Goal: Communication & Community: Connect with others

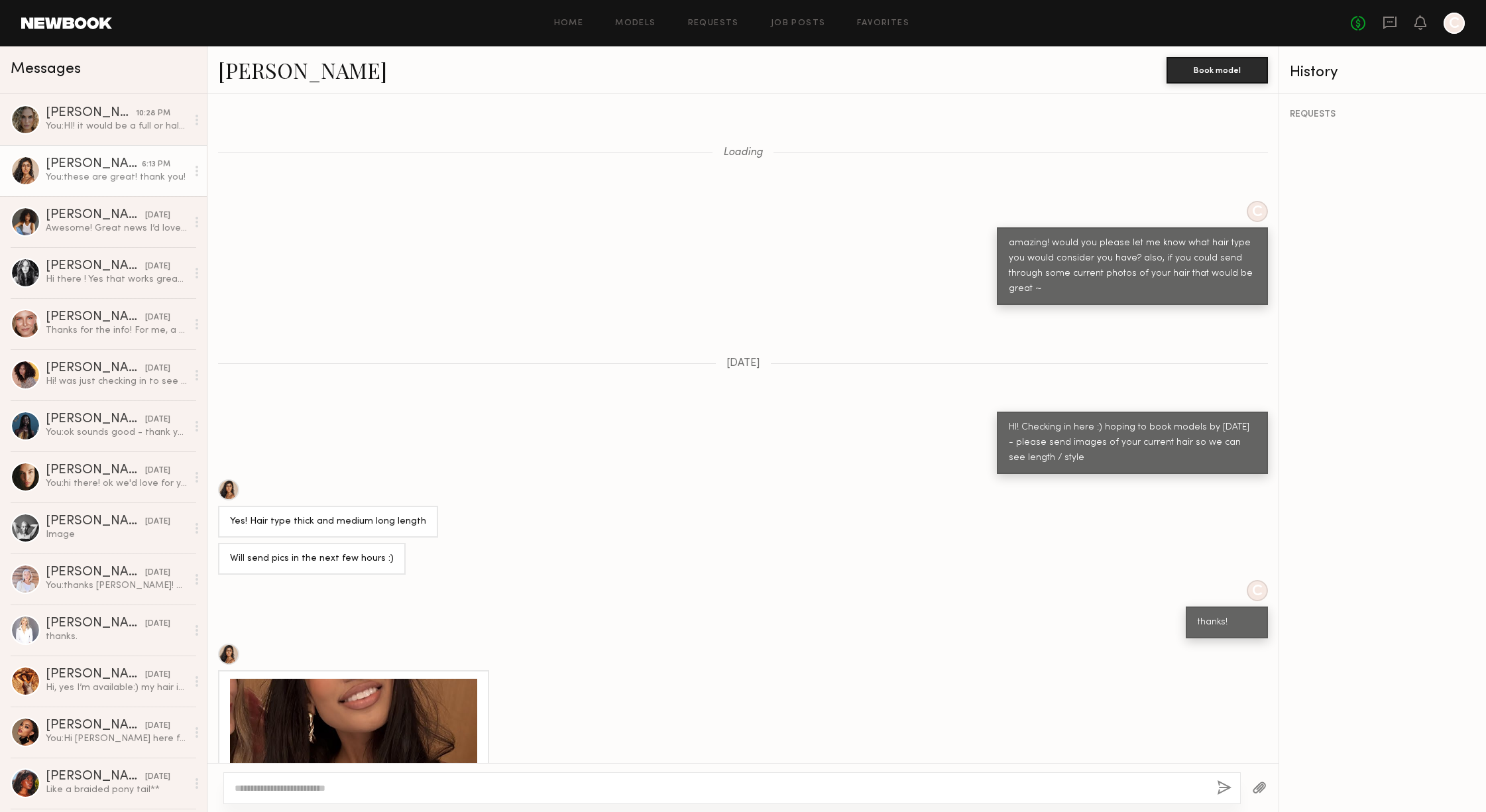
scroll to position [793, 0]
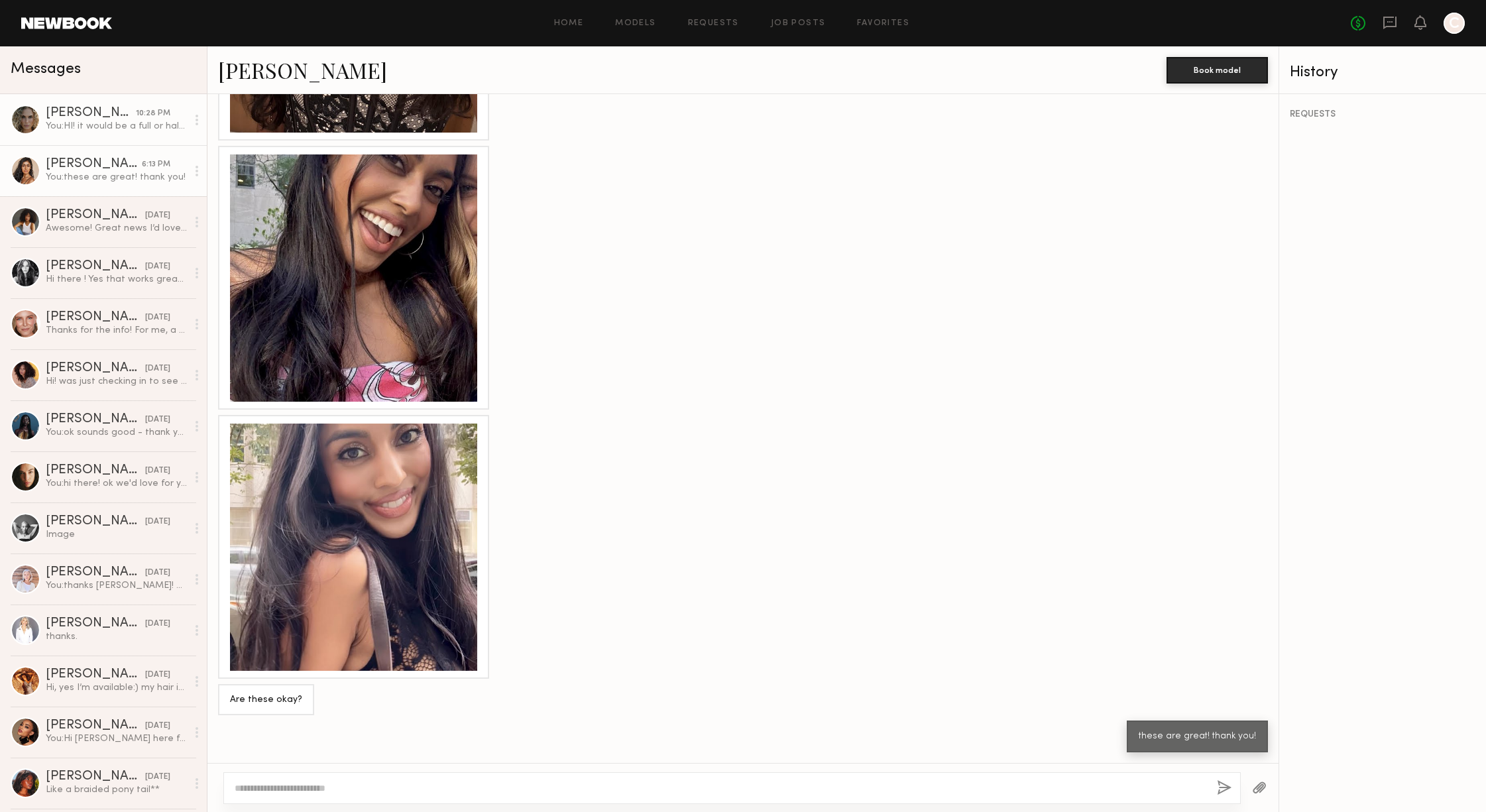
click at [136, 113] on div "10:28 PM" at bounding box center [153, 114] width 34 height 13
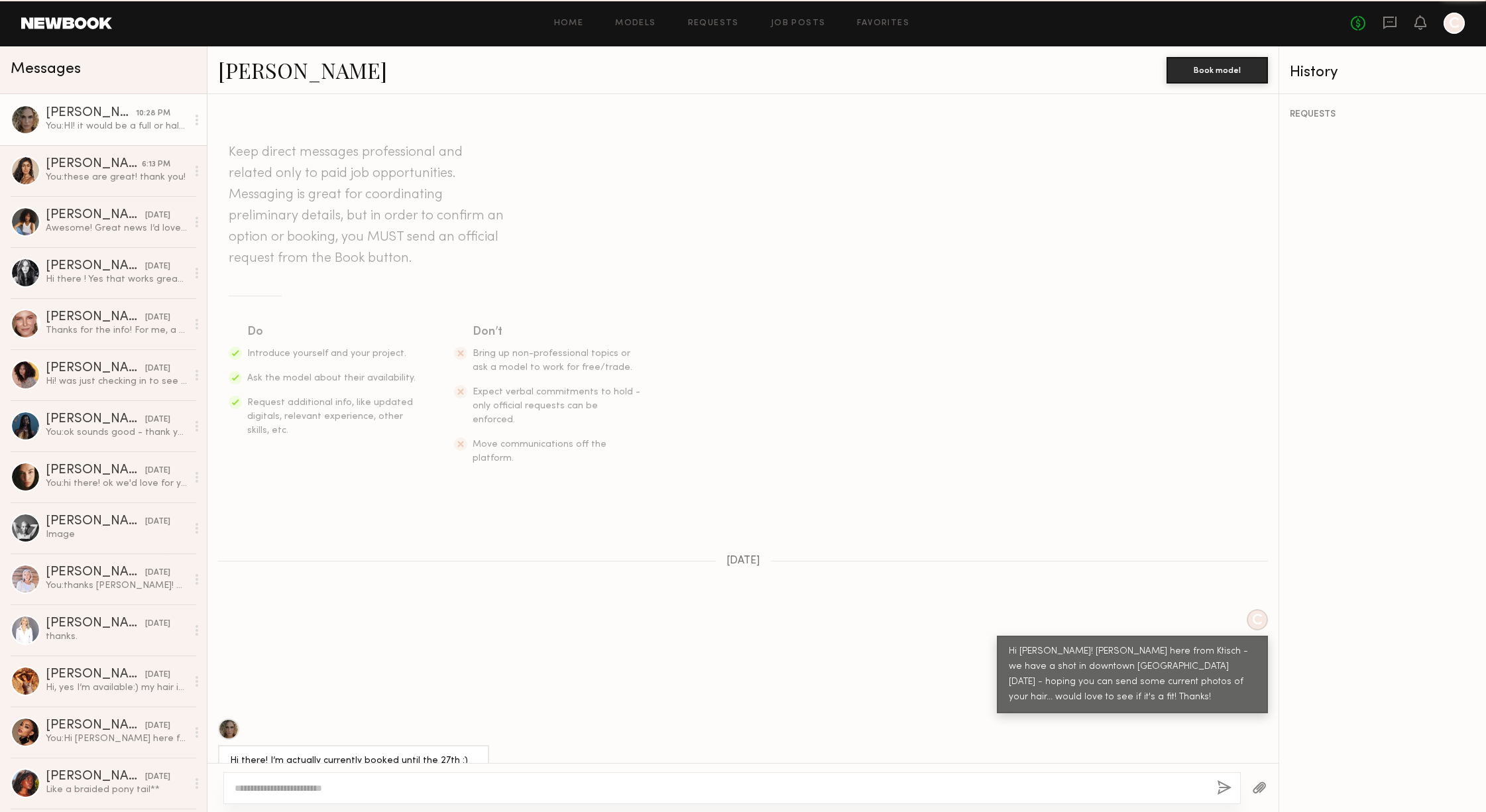
scroll to position [1981, 0]
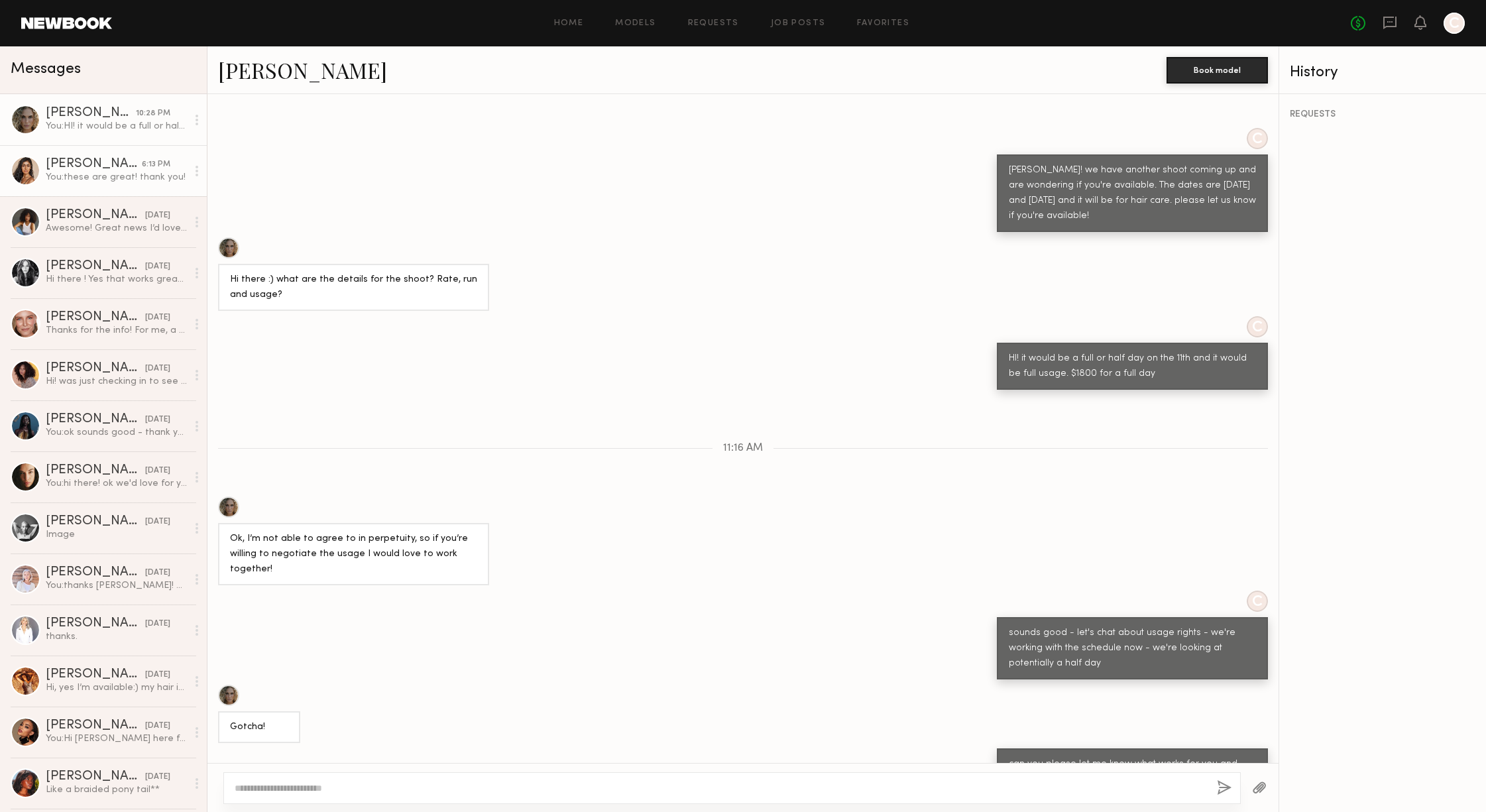
click at [90, 183] on div "You: these are great! thank you!" at bounding box center [116, 177] width 141 height 13
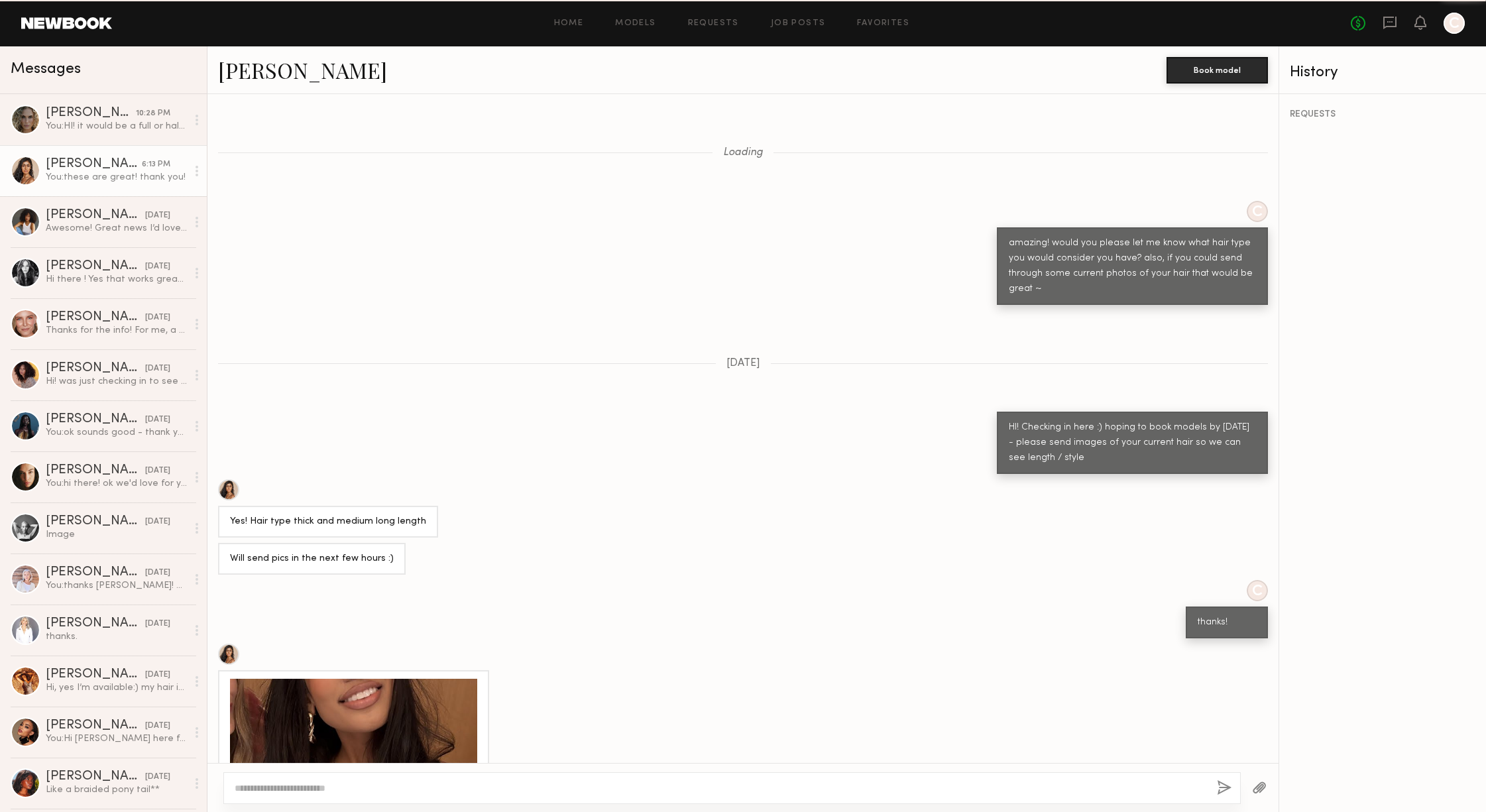
scroll to position [793, 0]
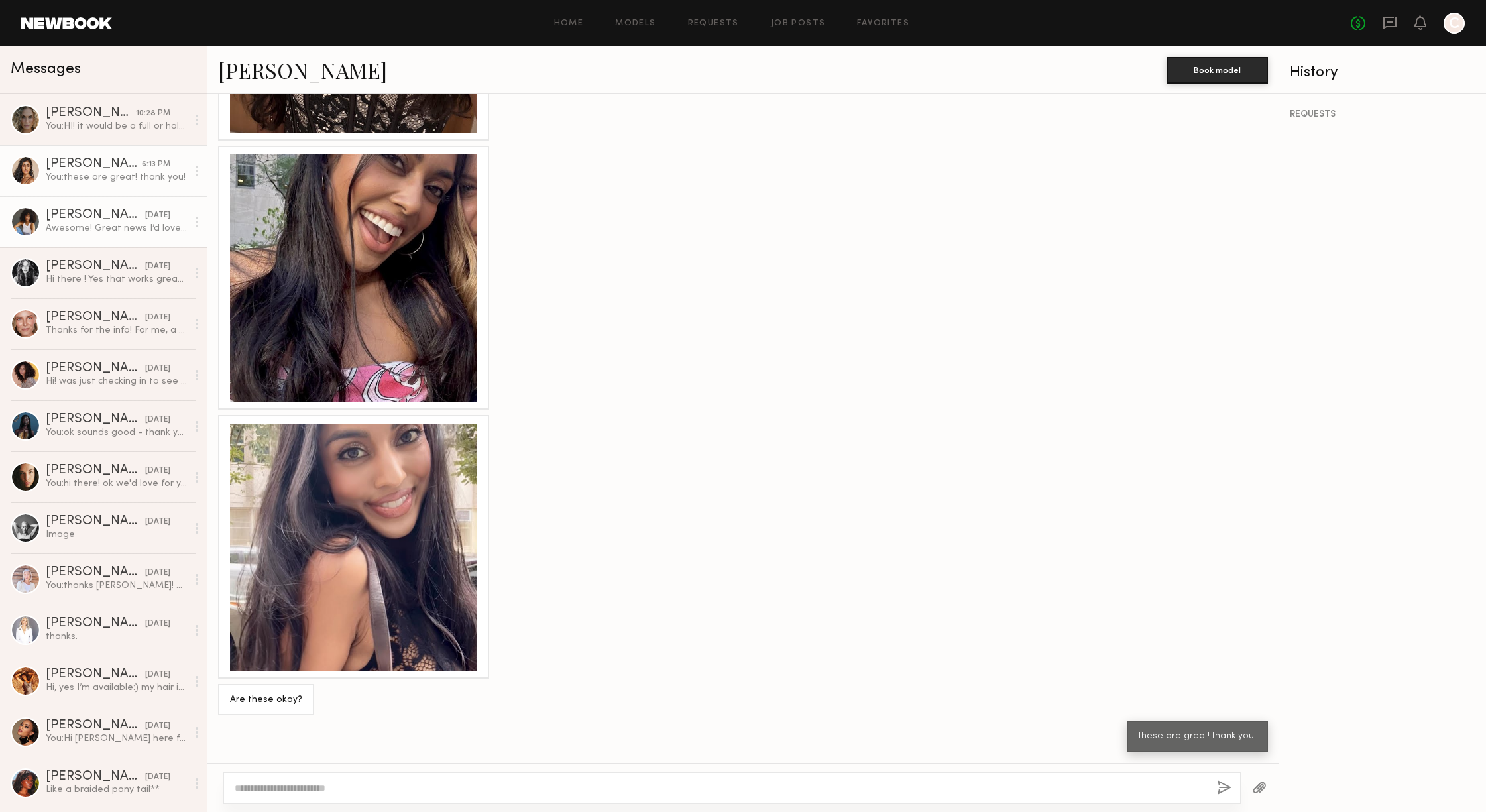
click at [88, 215] on div "[PERSON_NAME]" at bounding box center [95, 214] width 99 height 13
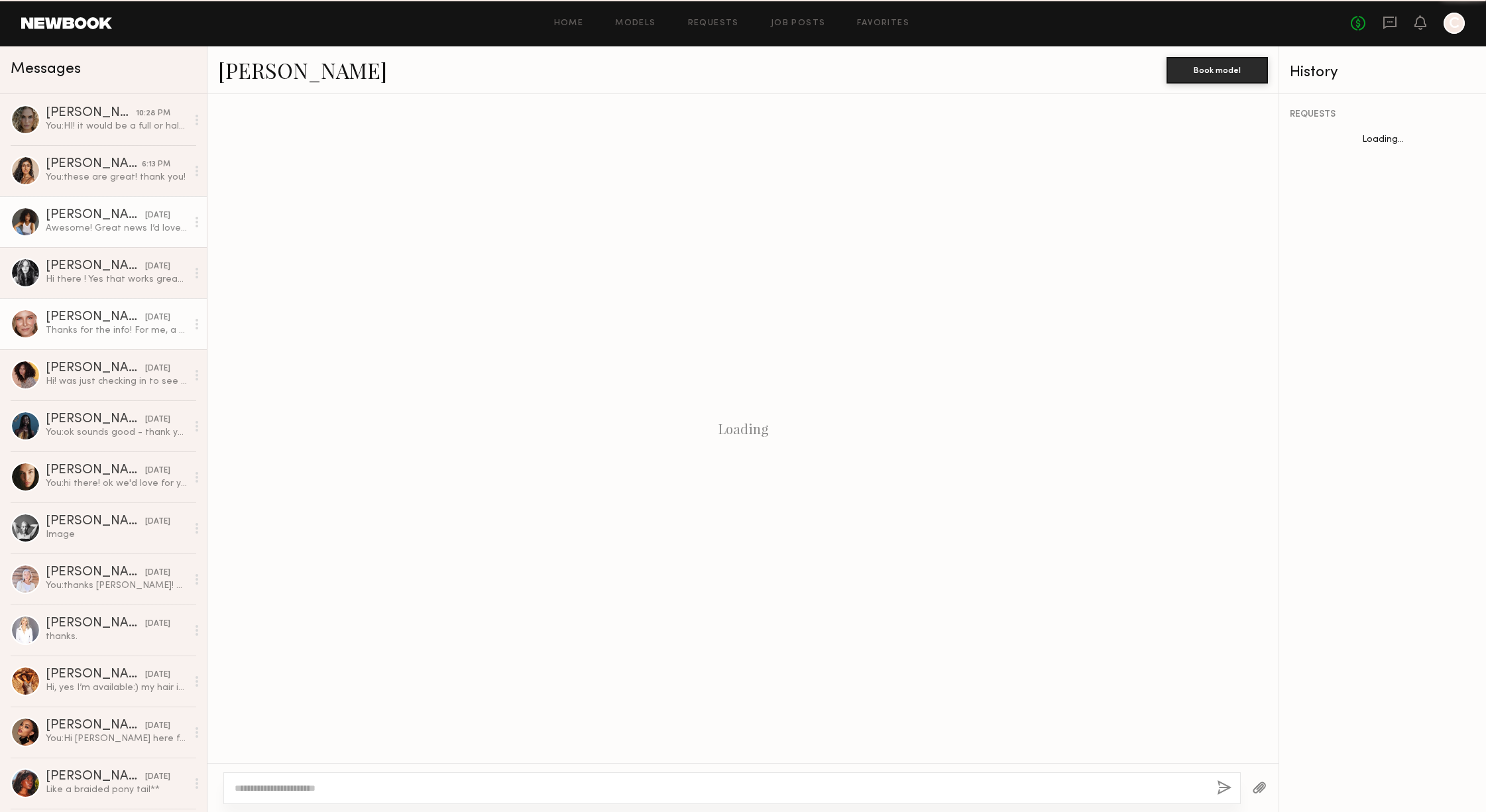
scroll to position [1021, 0]
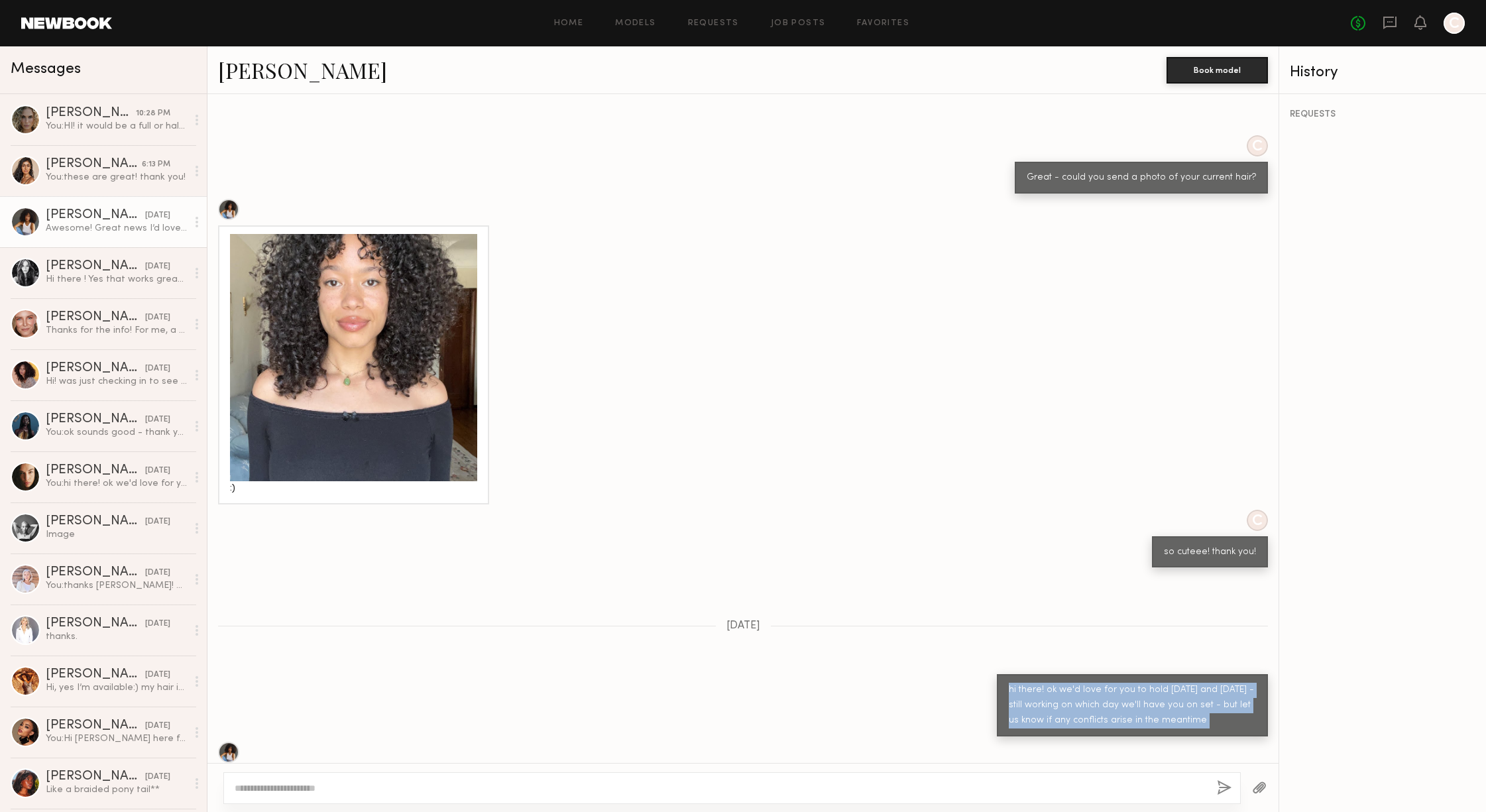
drag, startPoint x: 1085, startPoint y: 638, endPoint x: 1079, endPoint y: 632, distance: 8.5
click at [1079, 632] on div "Keep direct messages professional and related only to paid job opportunities. M…" at bounding box center [743, 428] width 1071 height 668
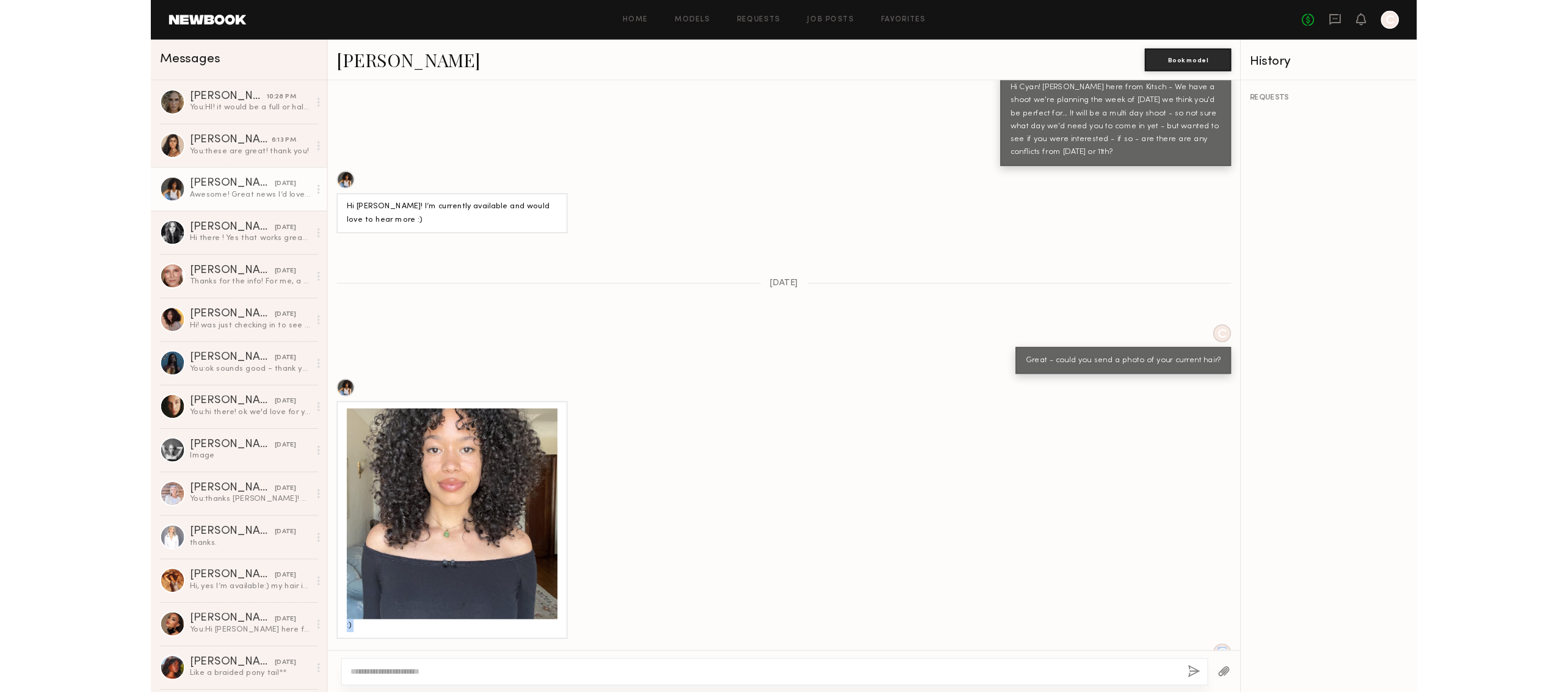
scroll to position [234, 0]
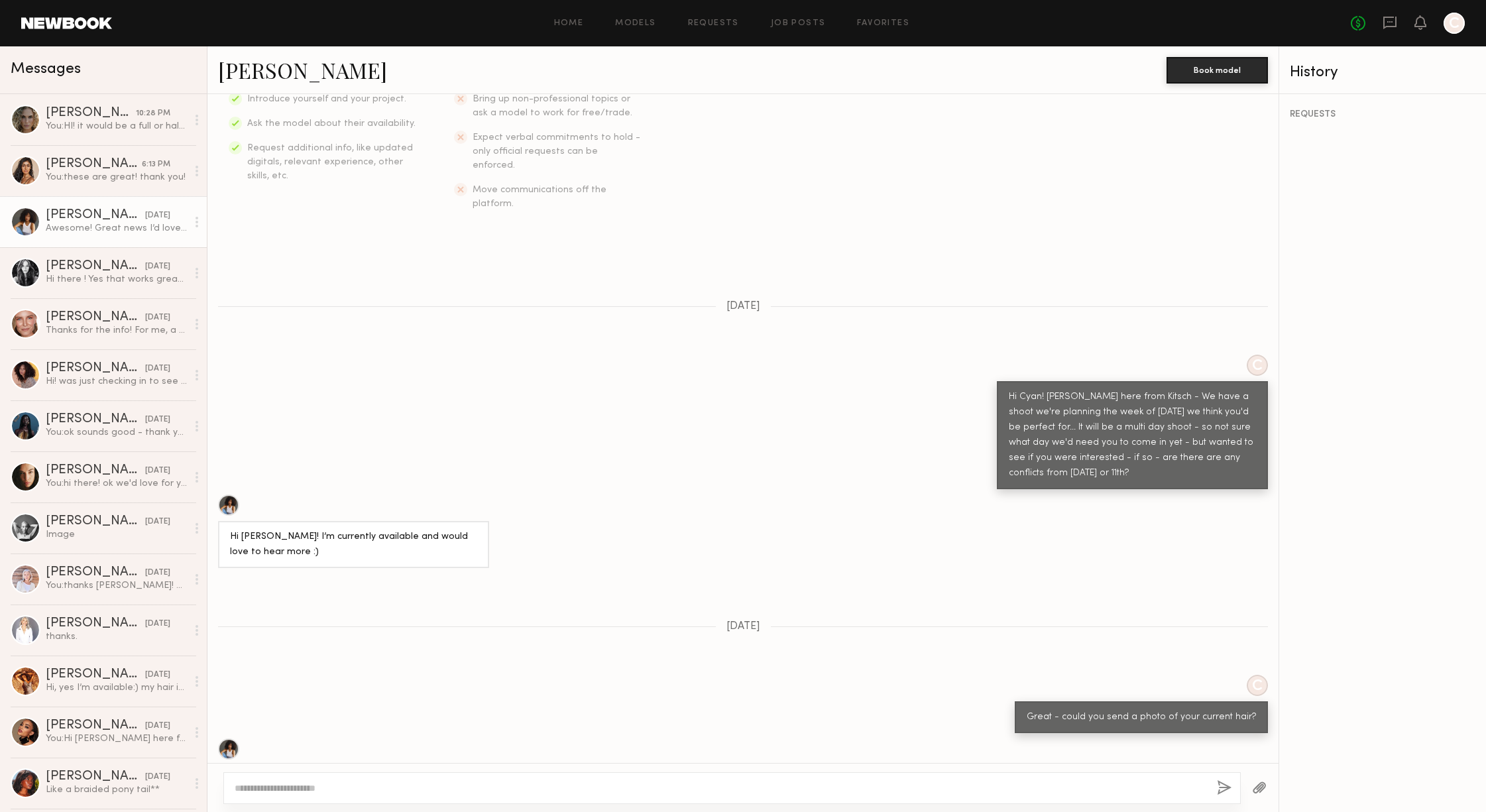
click at [1095, 437] on div "Hi Cyan! [PERSON_NAME] here from Kitsch - We have a shoot we're planning the we…" at bounding box center [1132, 435] width 247 height 91
drag, startPoint x: 1134, startPoint y: 448, endPoint x: 990, endPoint y: 367, distance: 165.2
click at [997, 381] on div "Hi Cyan! [PERSON_NAME] here from Kitsch - We have a shoot we're planning the we…" at bounding box center [1132, 434] width 271 height 108
copy div "Hi Cyan! [PERSON_NAME] here from Kitsch - We have a shoot we're planning the we…"
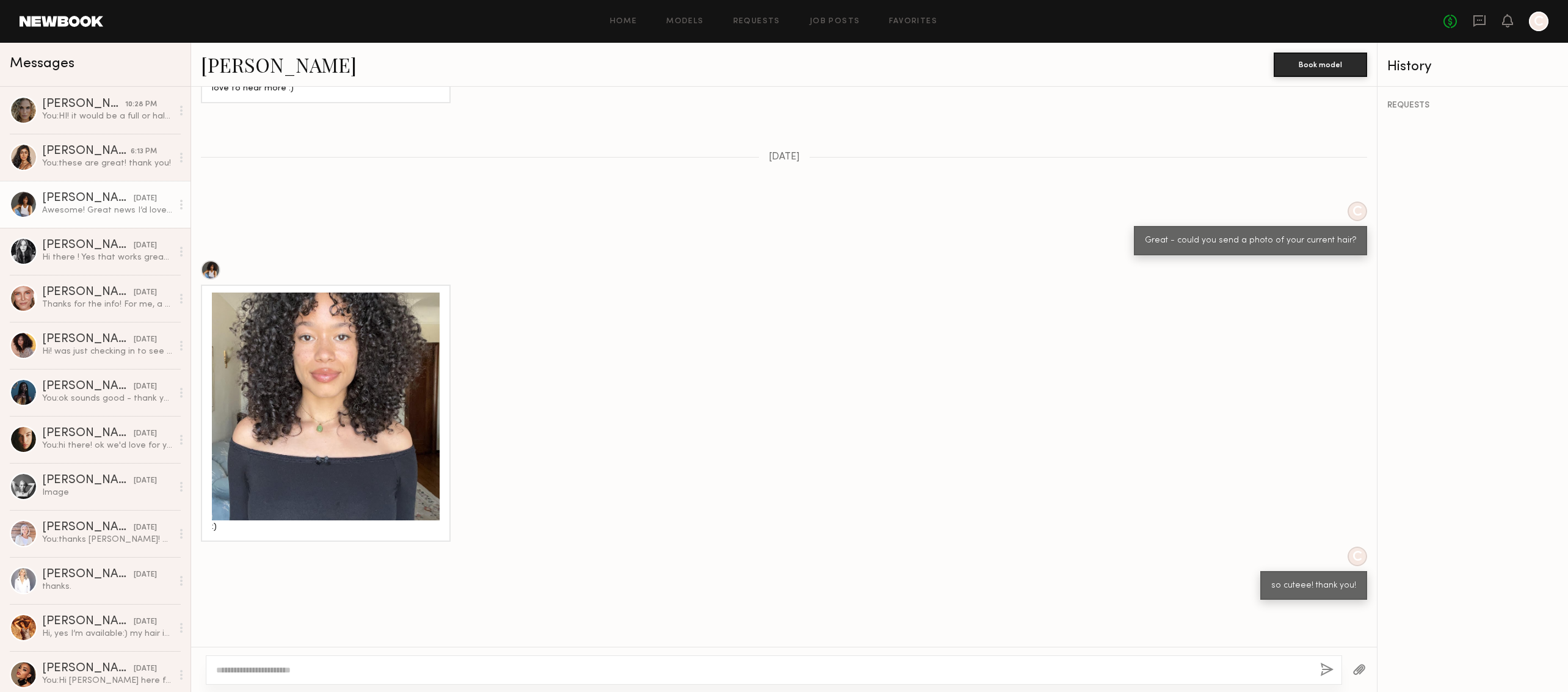
scroll to position [690, 0]
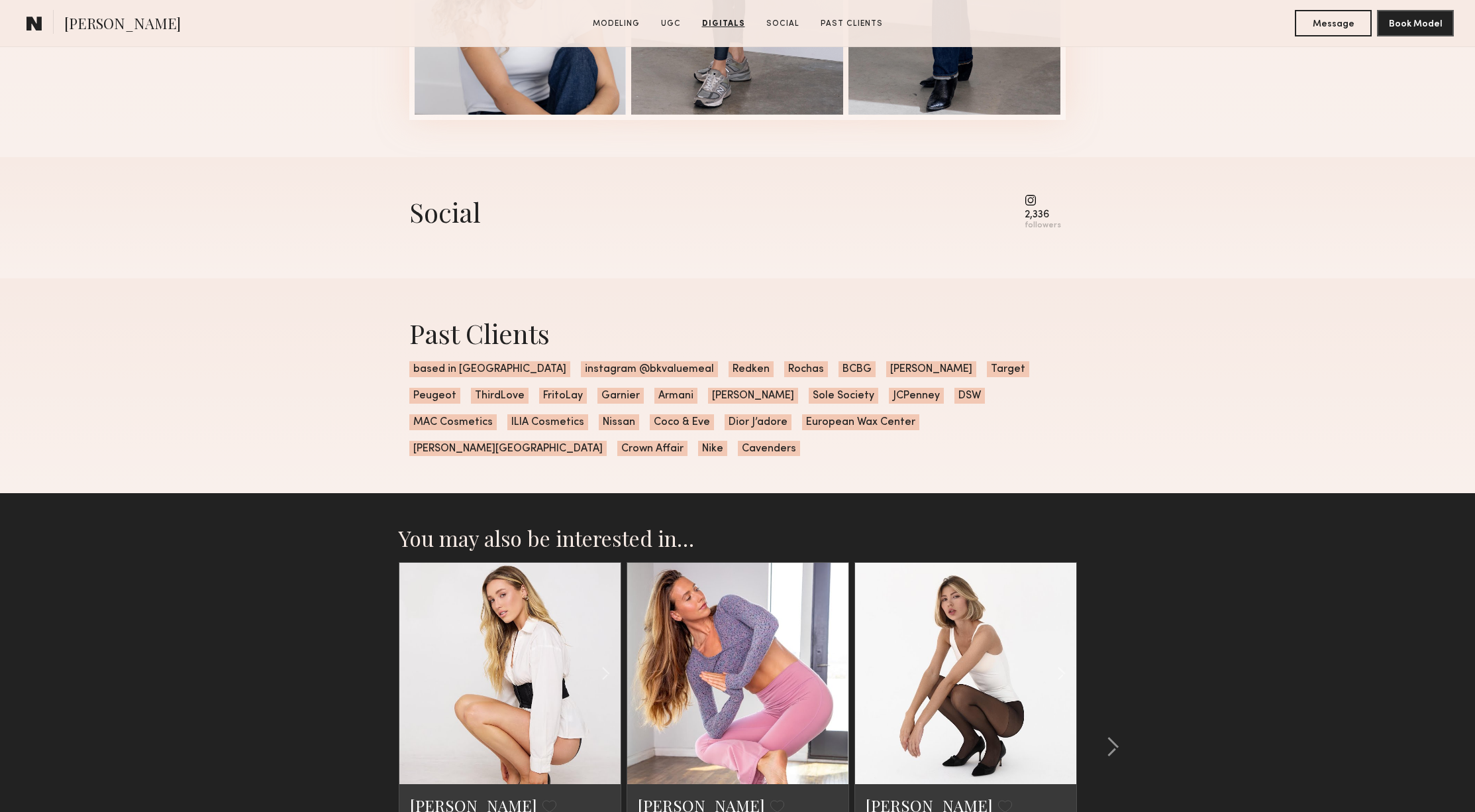
scroll to position [2625, 0]
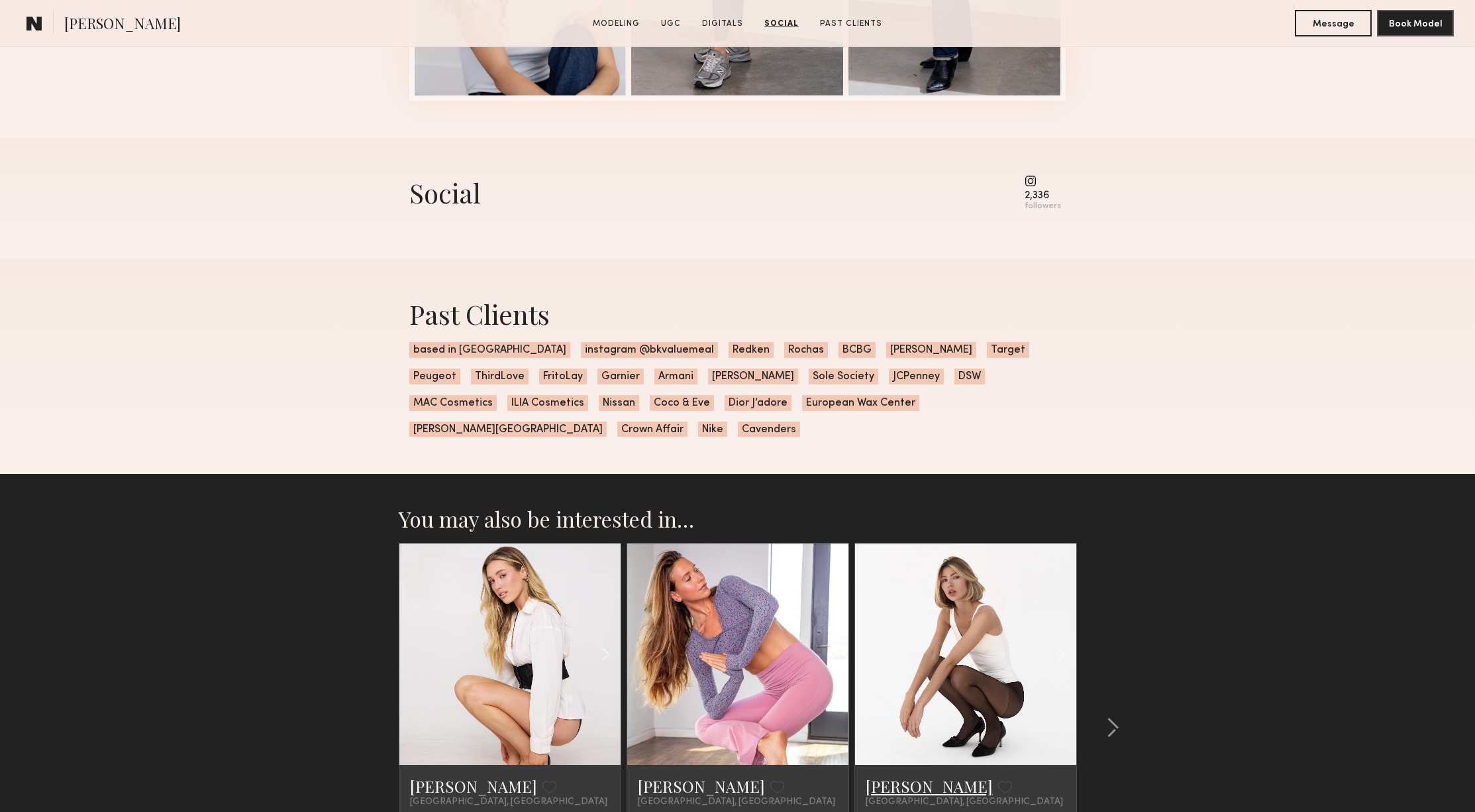
click at [898, 775] on link "[PERSON_NAME]" at bounding box center [930, 785] width 127 height 22
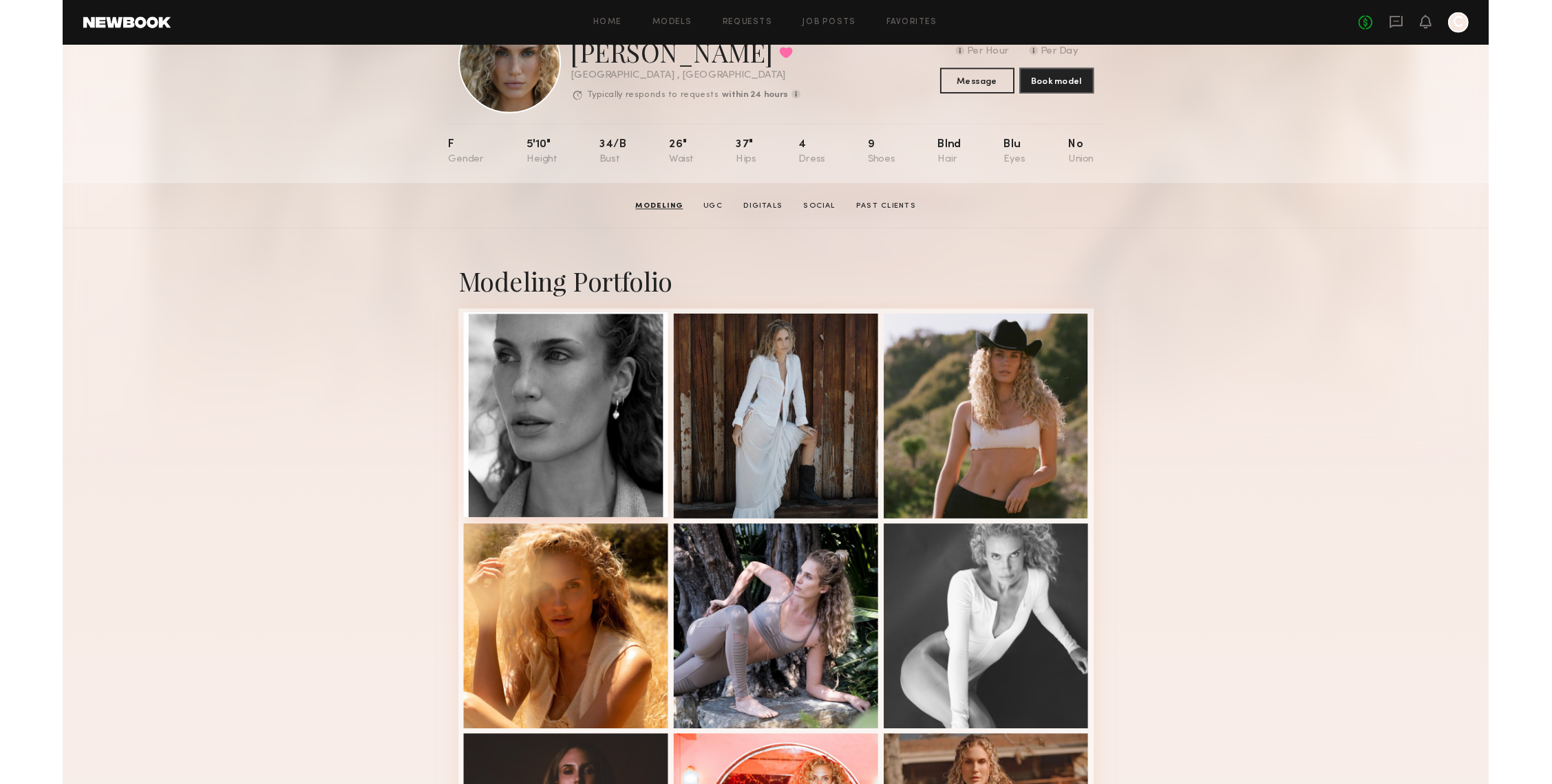
scroll to position [0, 0]
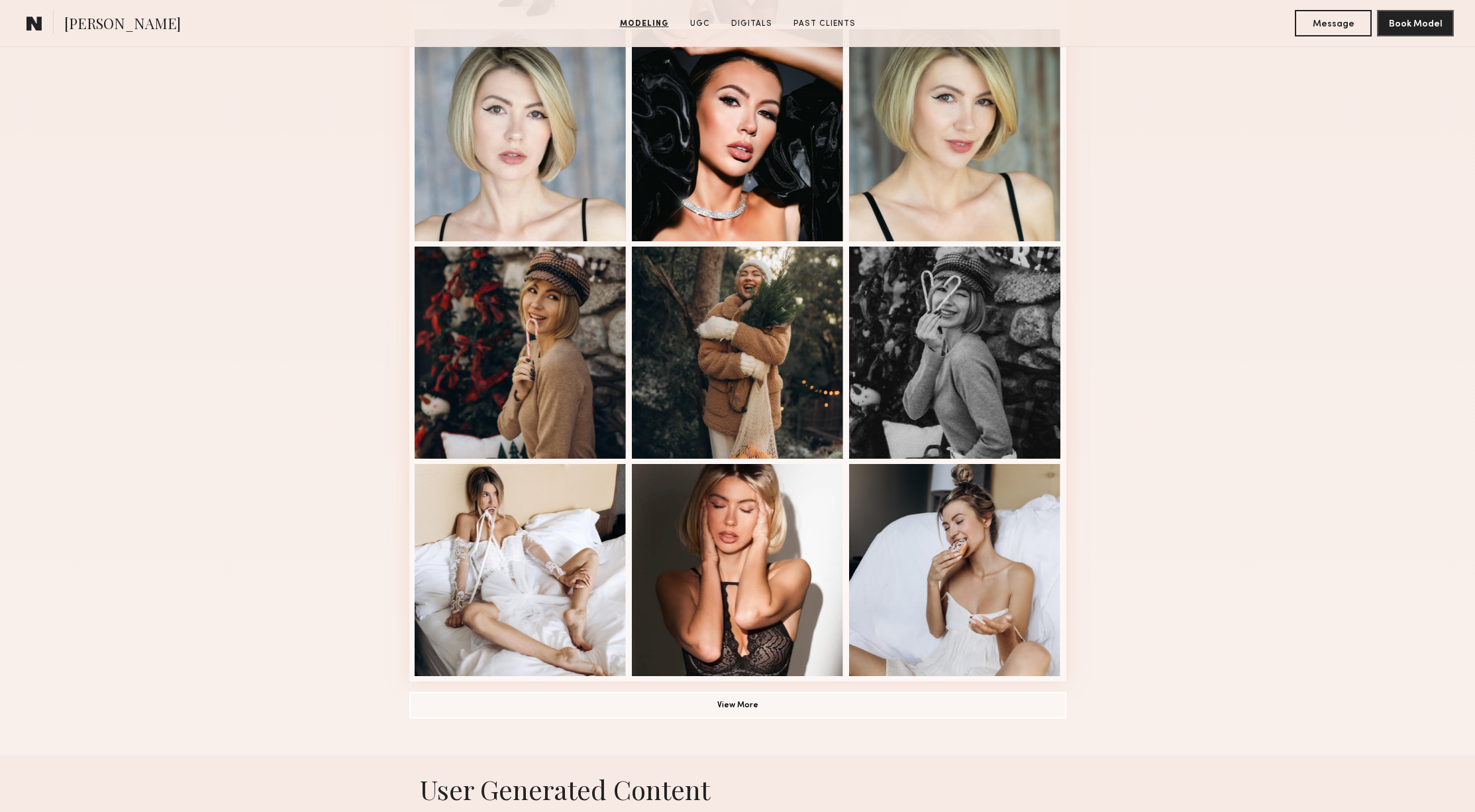
scroll to position [600, 0]
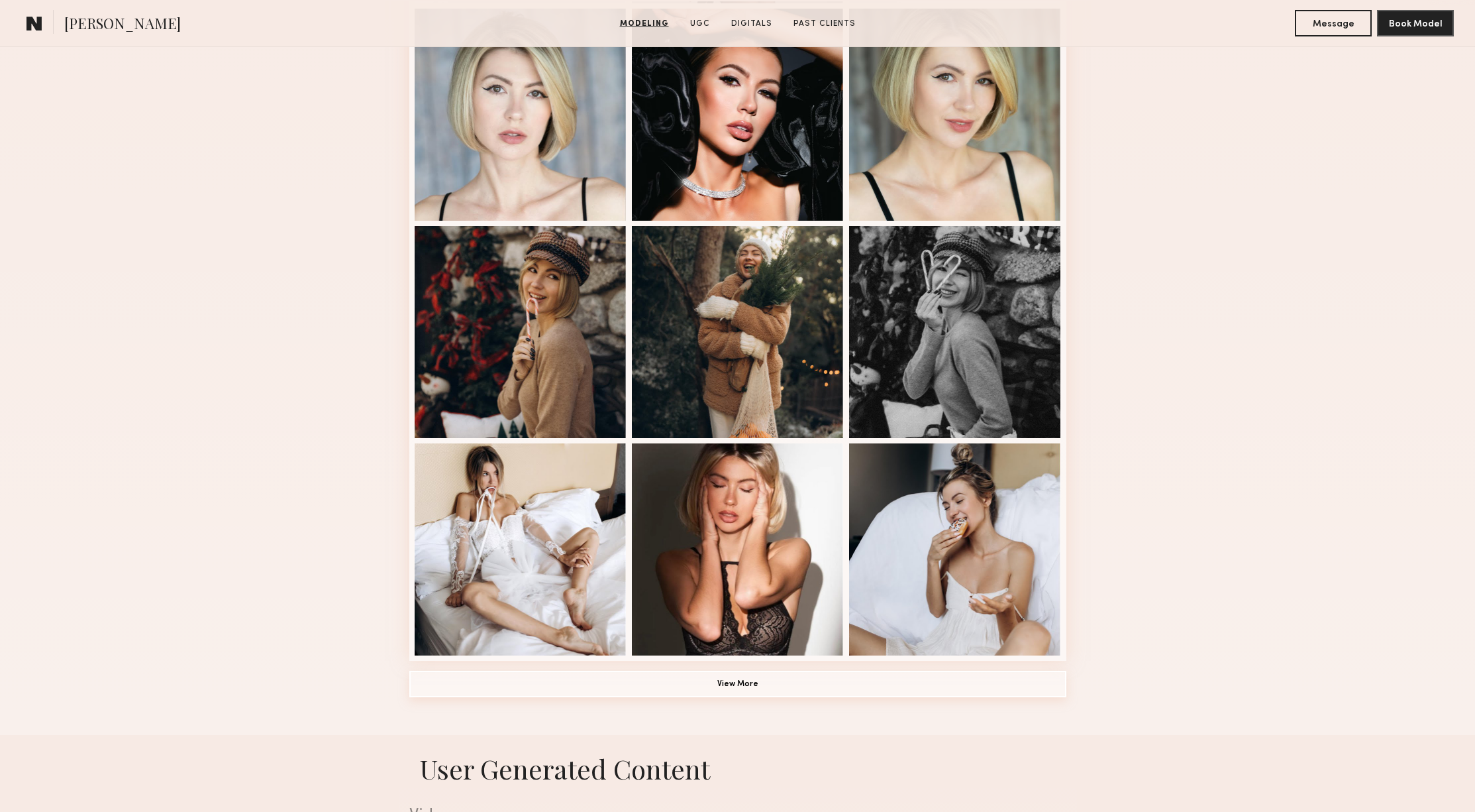
click at [754, 683] on button "View More" at bounding box center [737, 684] width 657 height 27
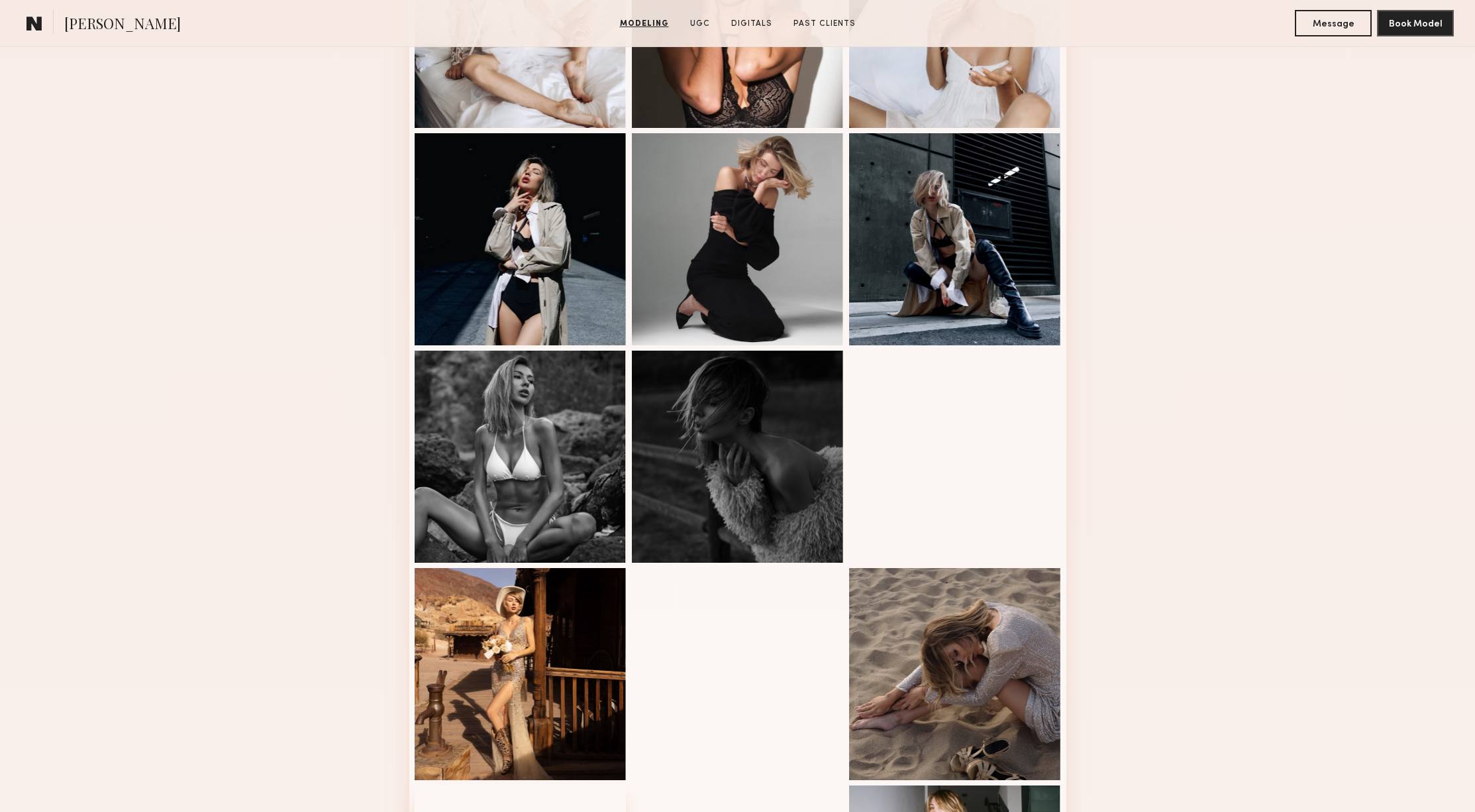
scroll to position [1469, 0]
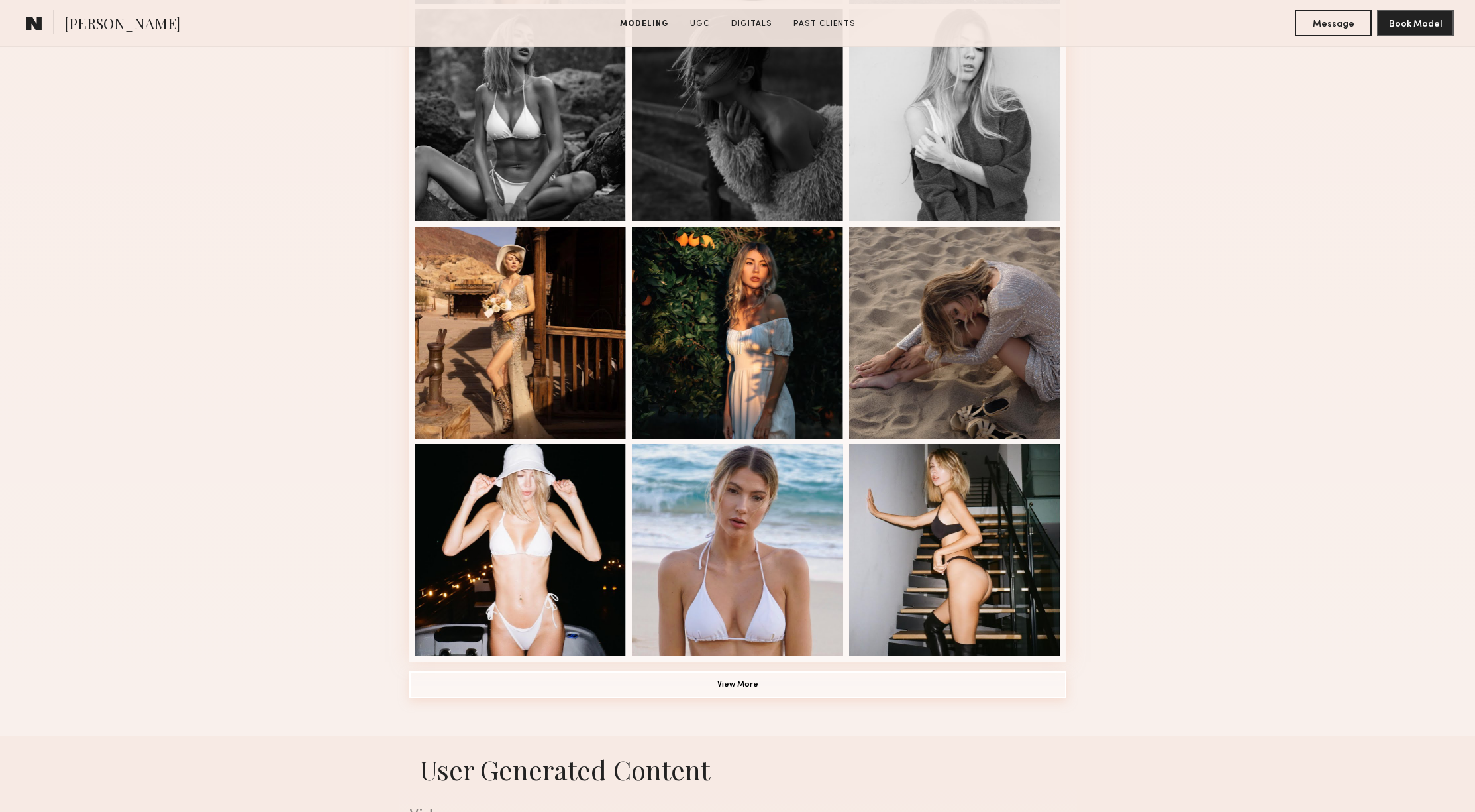
click at [738, 687] on button "View More" at bounding box center [737, 684] width 657 height 27
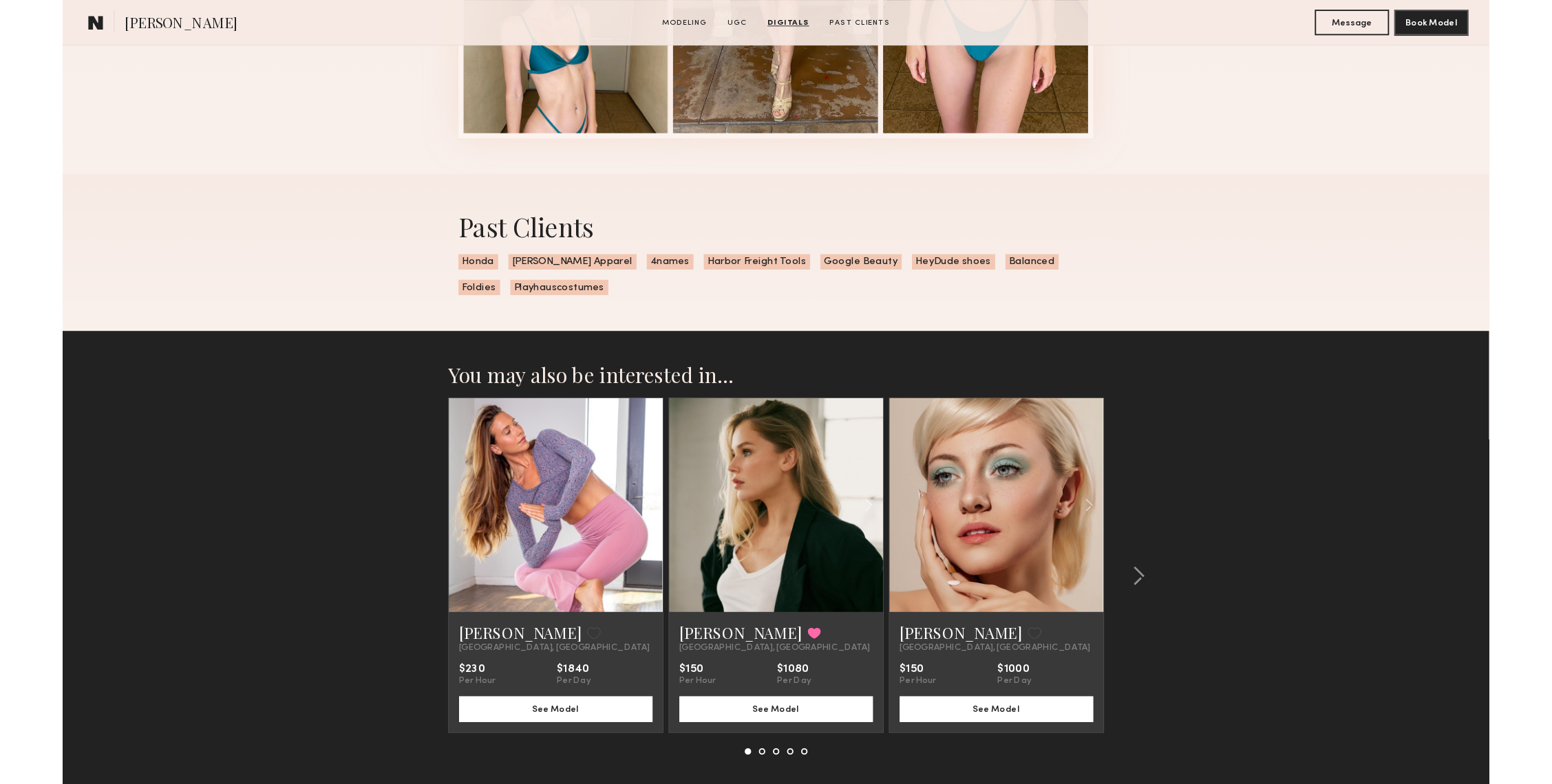
scroll to position [4291, 0]
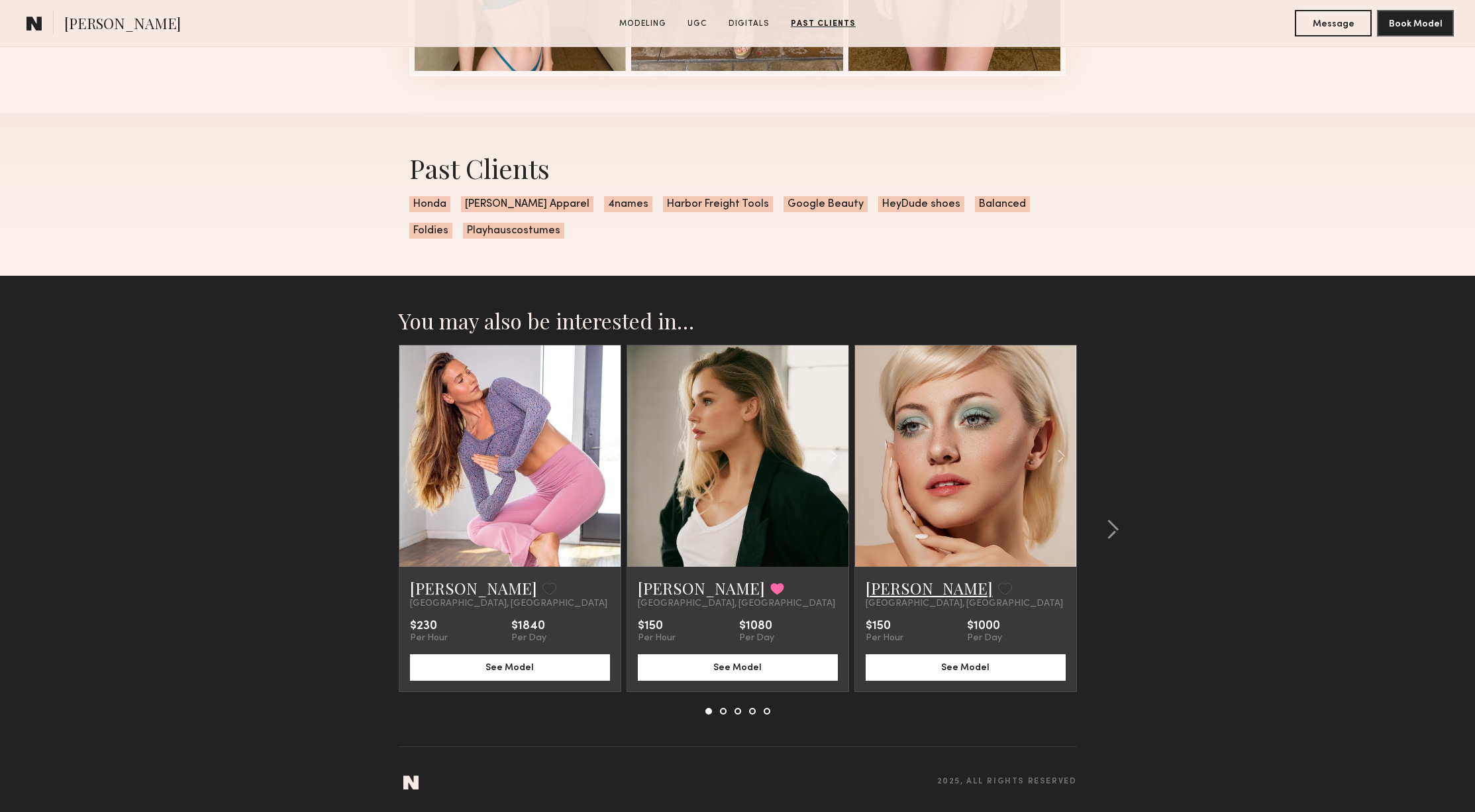
click at [896, 586] on link "Gabija G." at bounding box center [930, 587] width 127 height 22
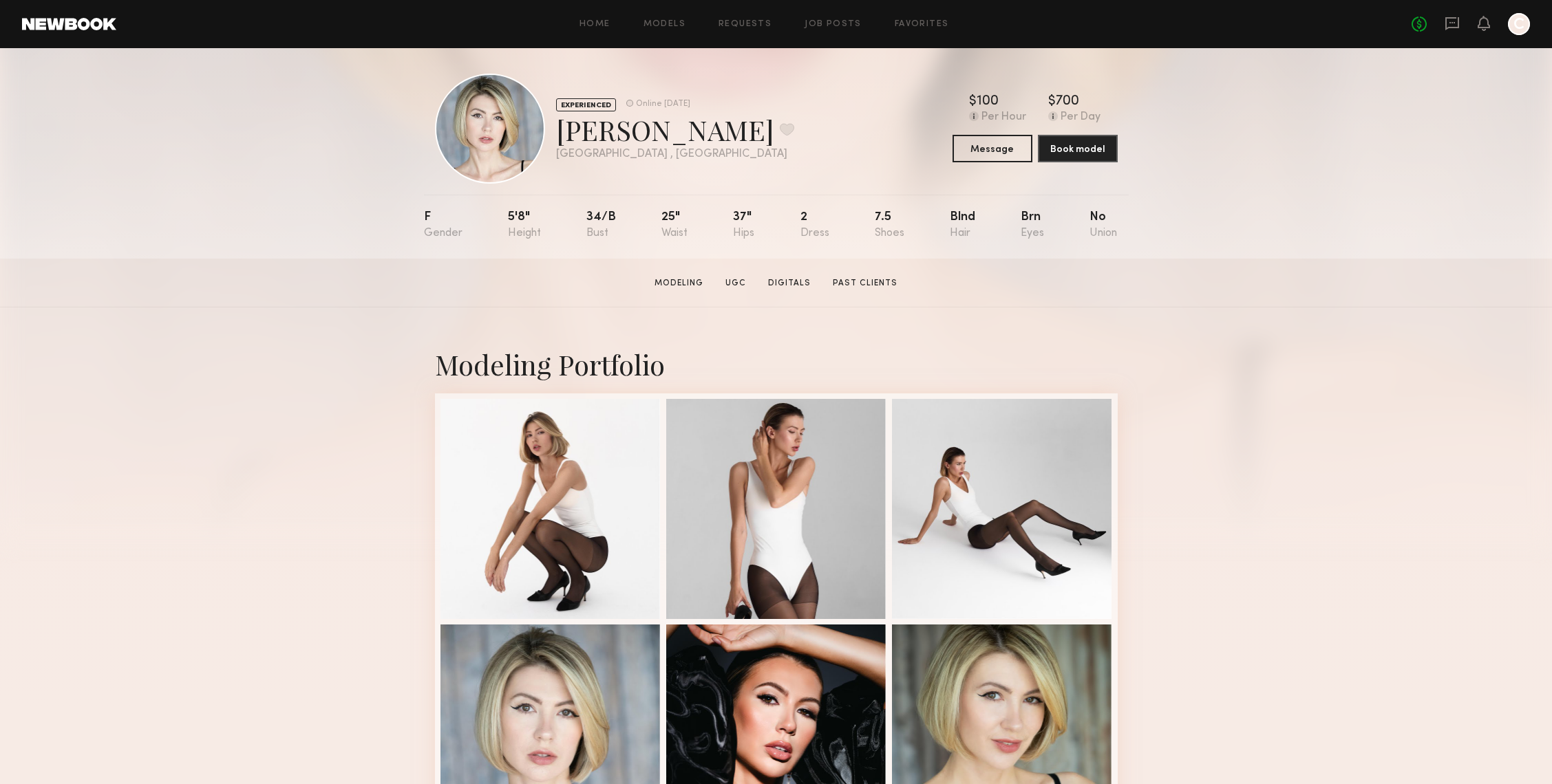
scroll to position [0, 0]
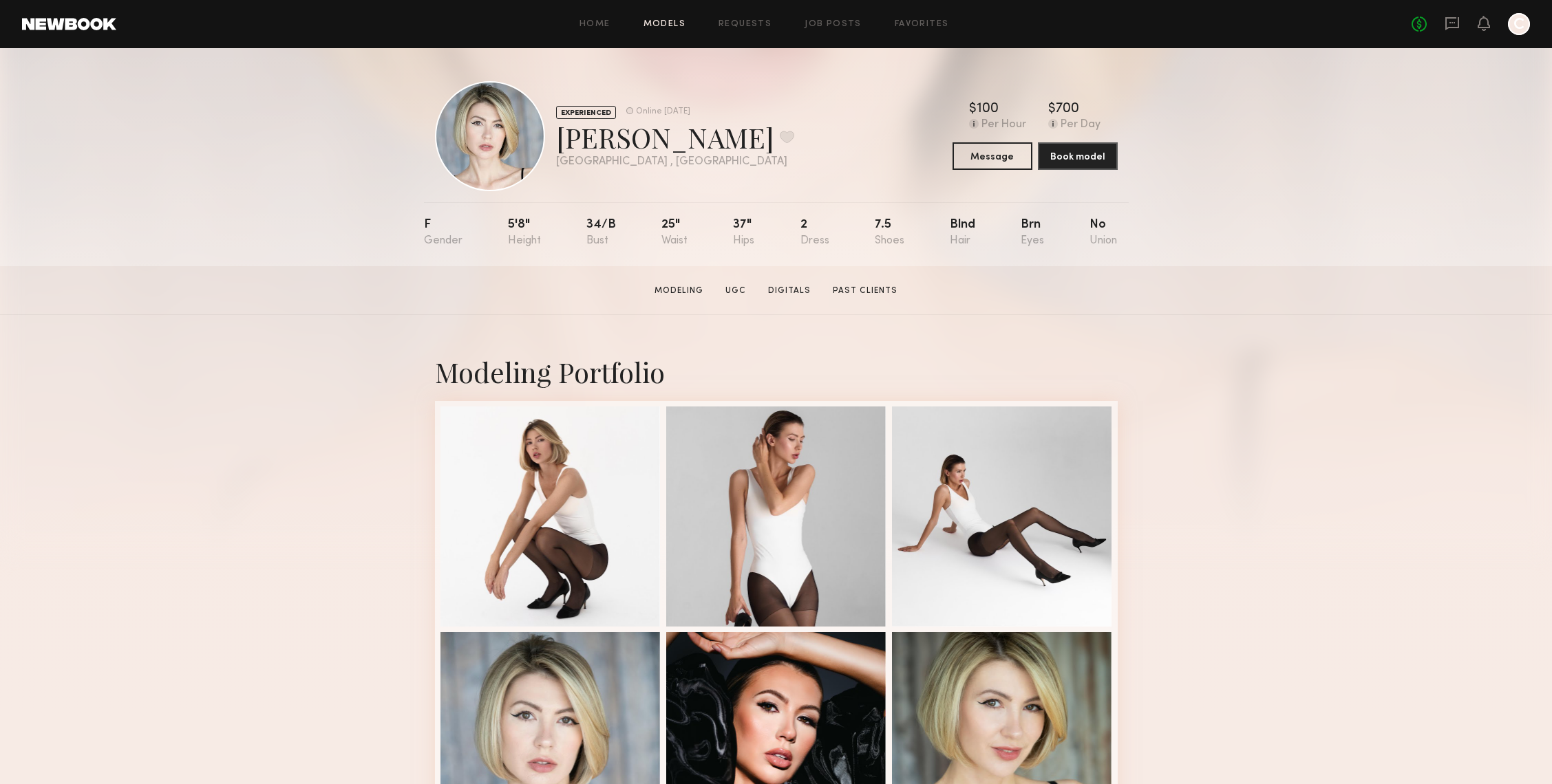
click at [655, 26] on link "Models" at bounding box center [664, 24] width 42 height 9
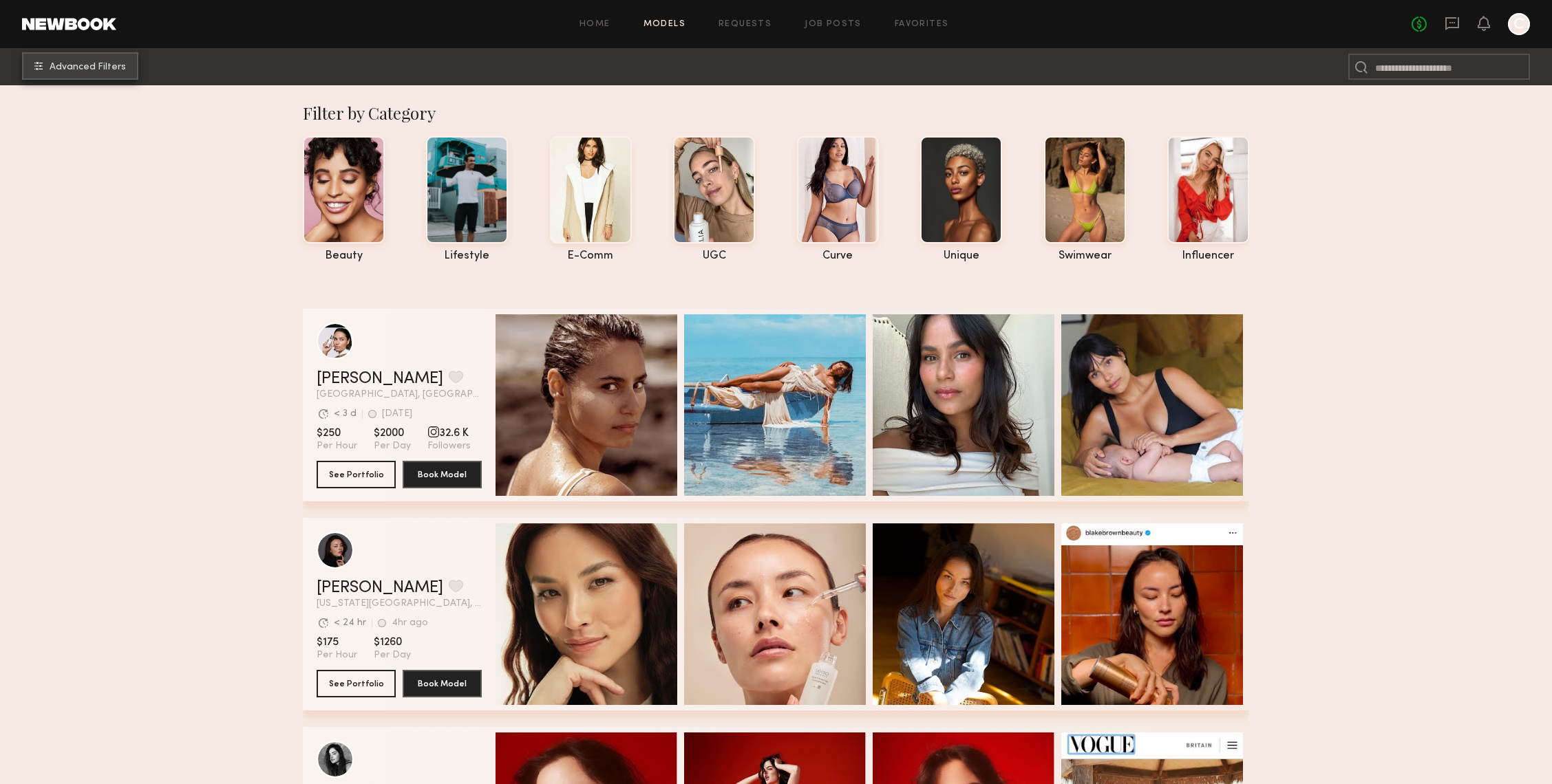
click at [40, 63] on common-icon "undefined" at bounding box center [38, 65] width 8 height 8
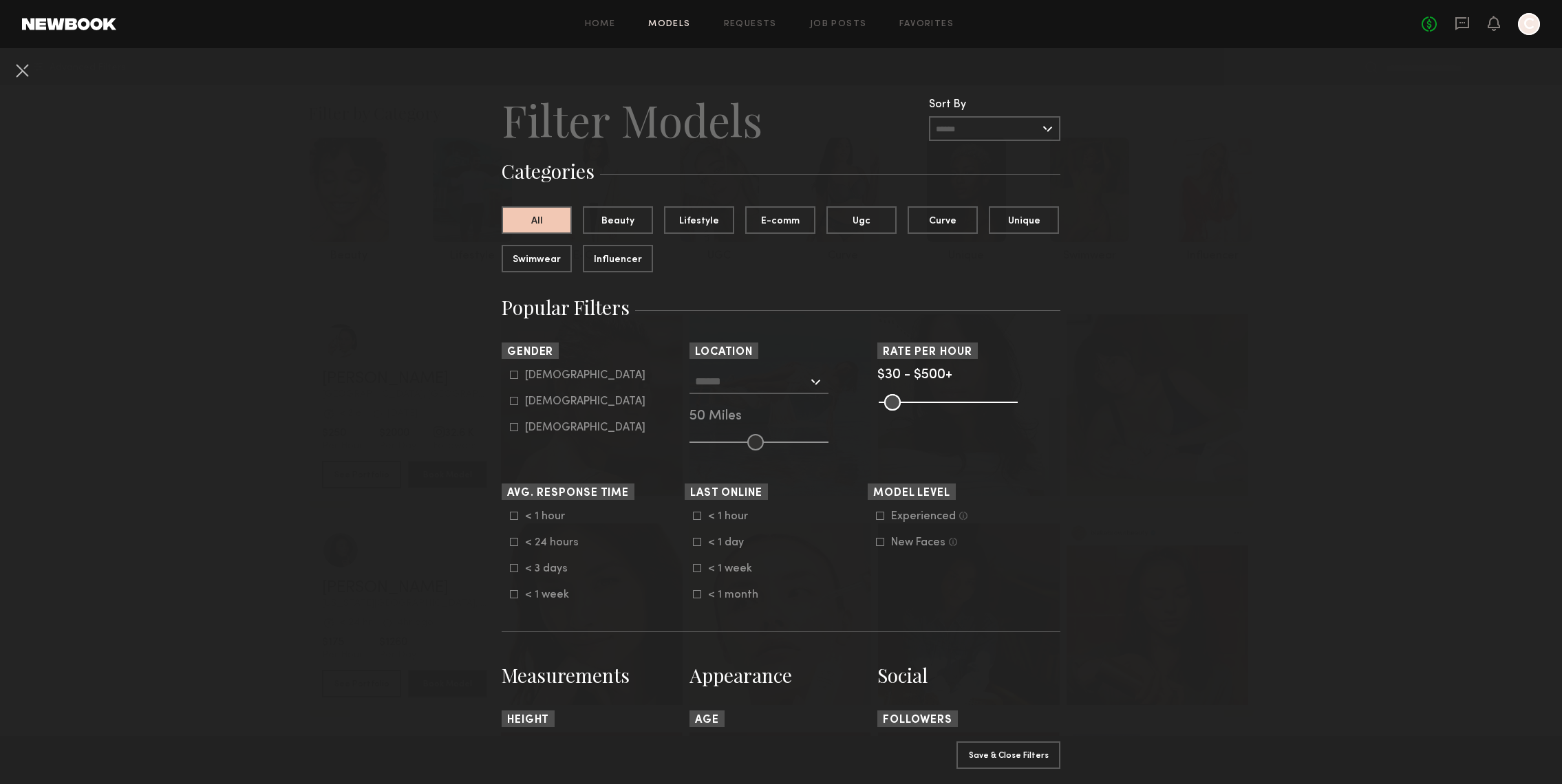
click at [741, 383] on input "text" at bounding box center [751, 381] width 113 height 23
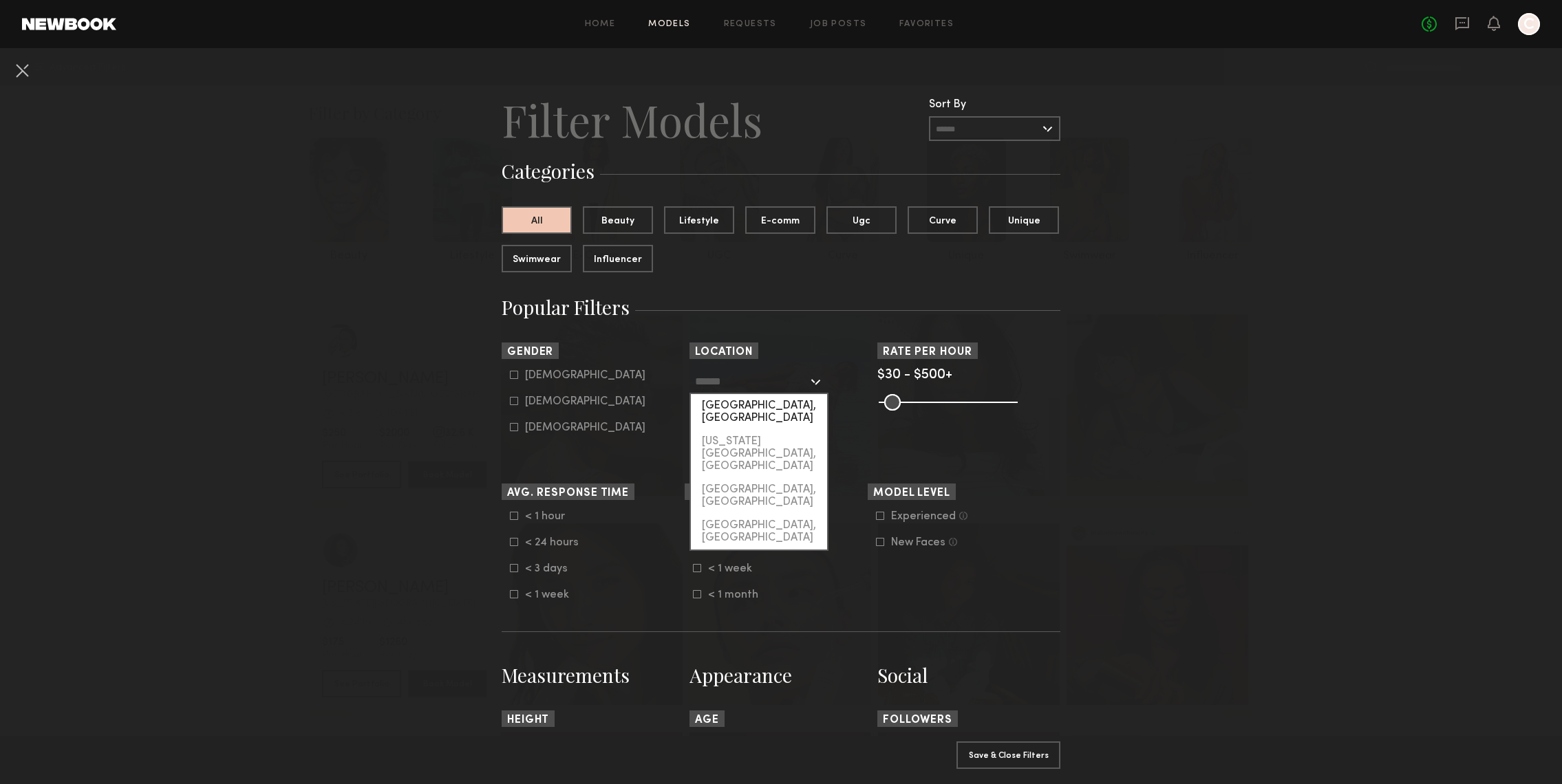
click at [745, 407] on div "[GEOGRAPHIC_DATA], [GEOGRAPHIC_DATA]" at bounding box center [758, 412] width 136 height 36
type input "**********"
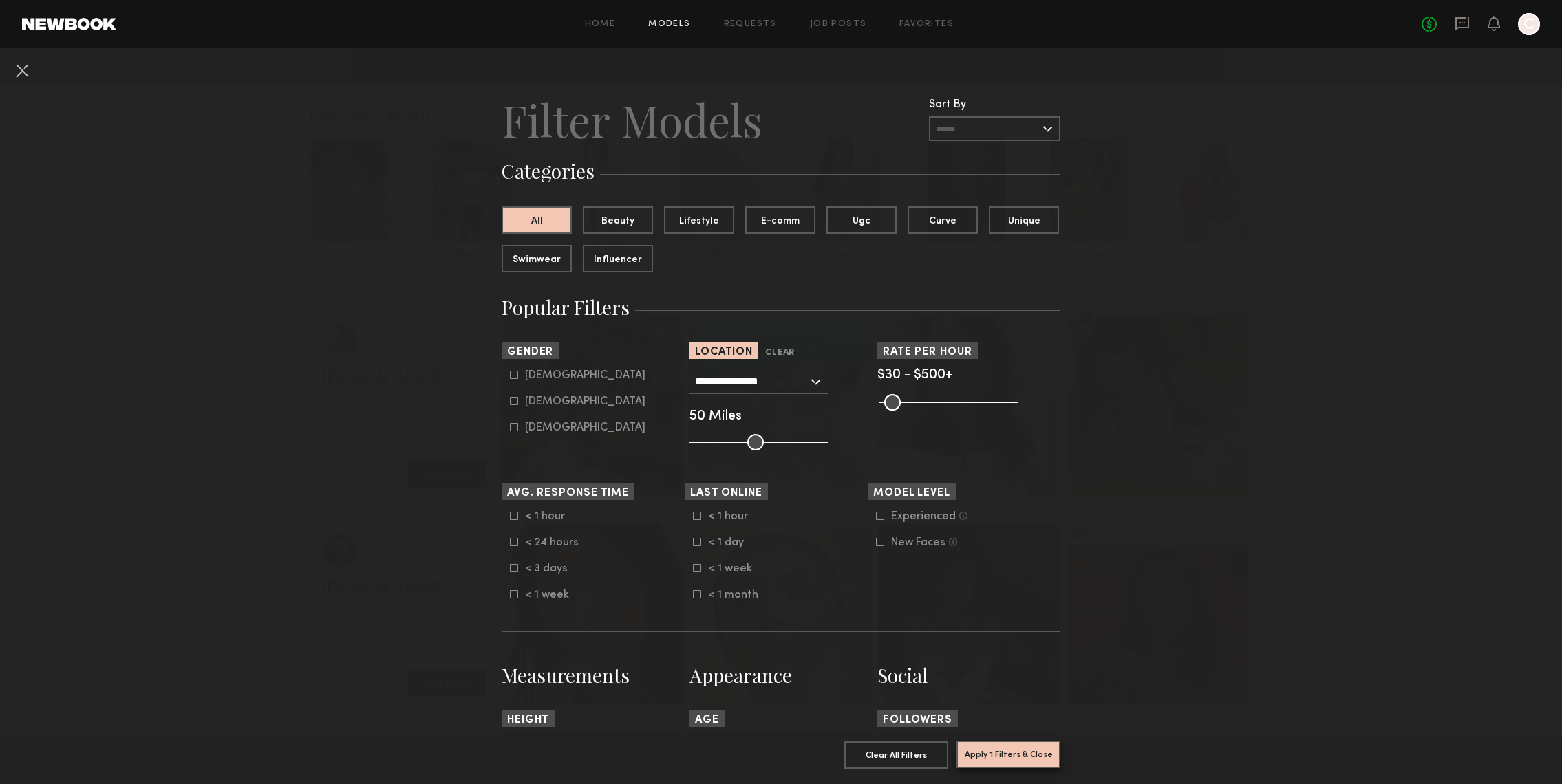
click at [1026, 751] on button "Apply 1 Filters & Close" at bounding box center [1008, 754] width 104 height 28
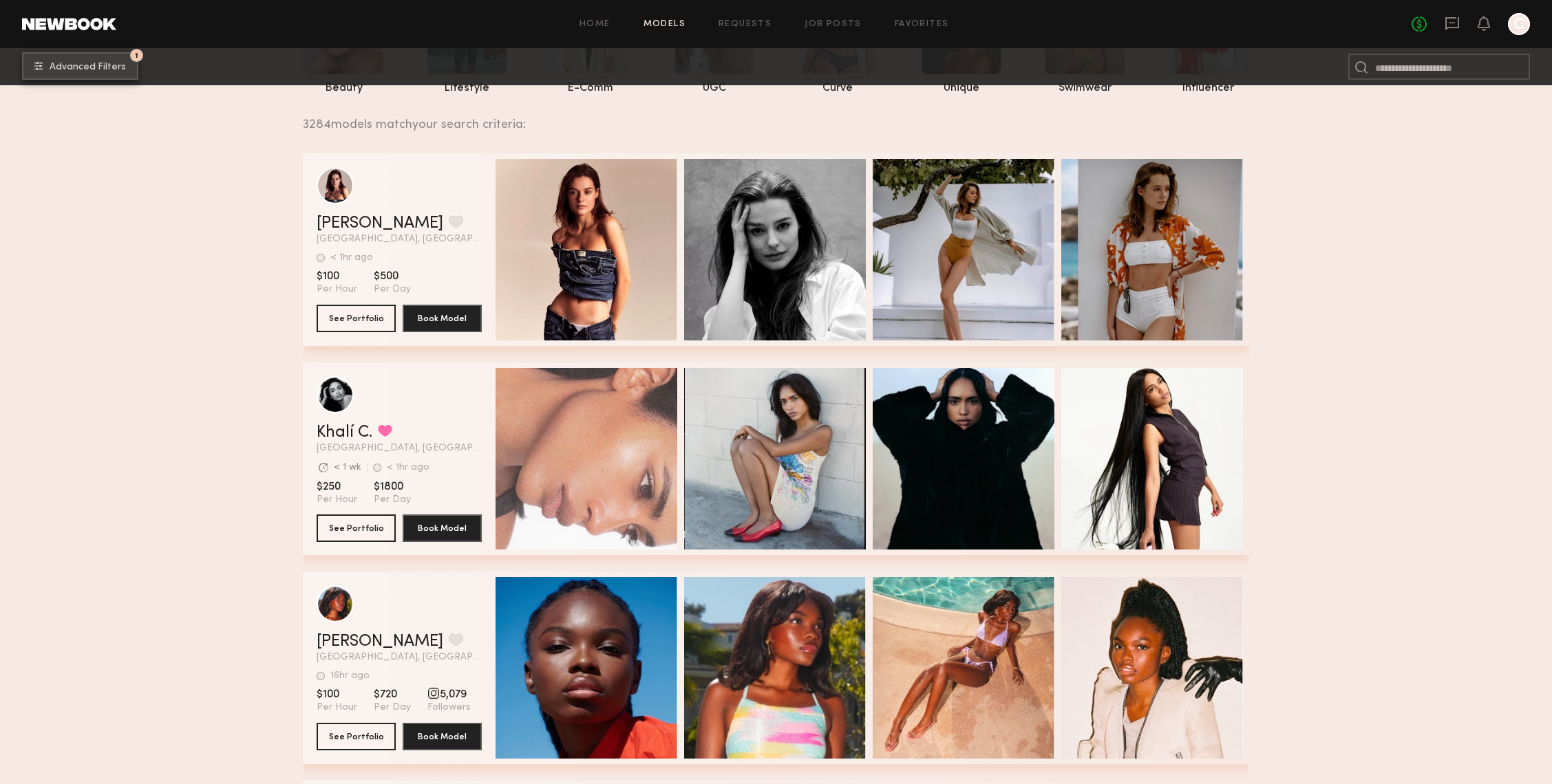
scroll to position [211, 0]
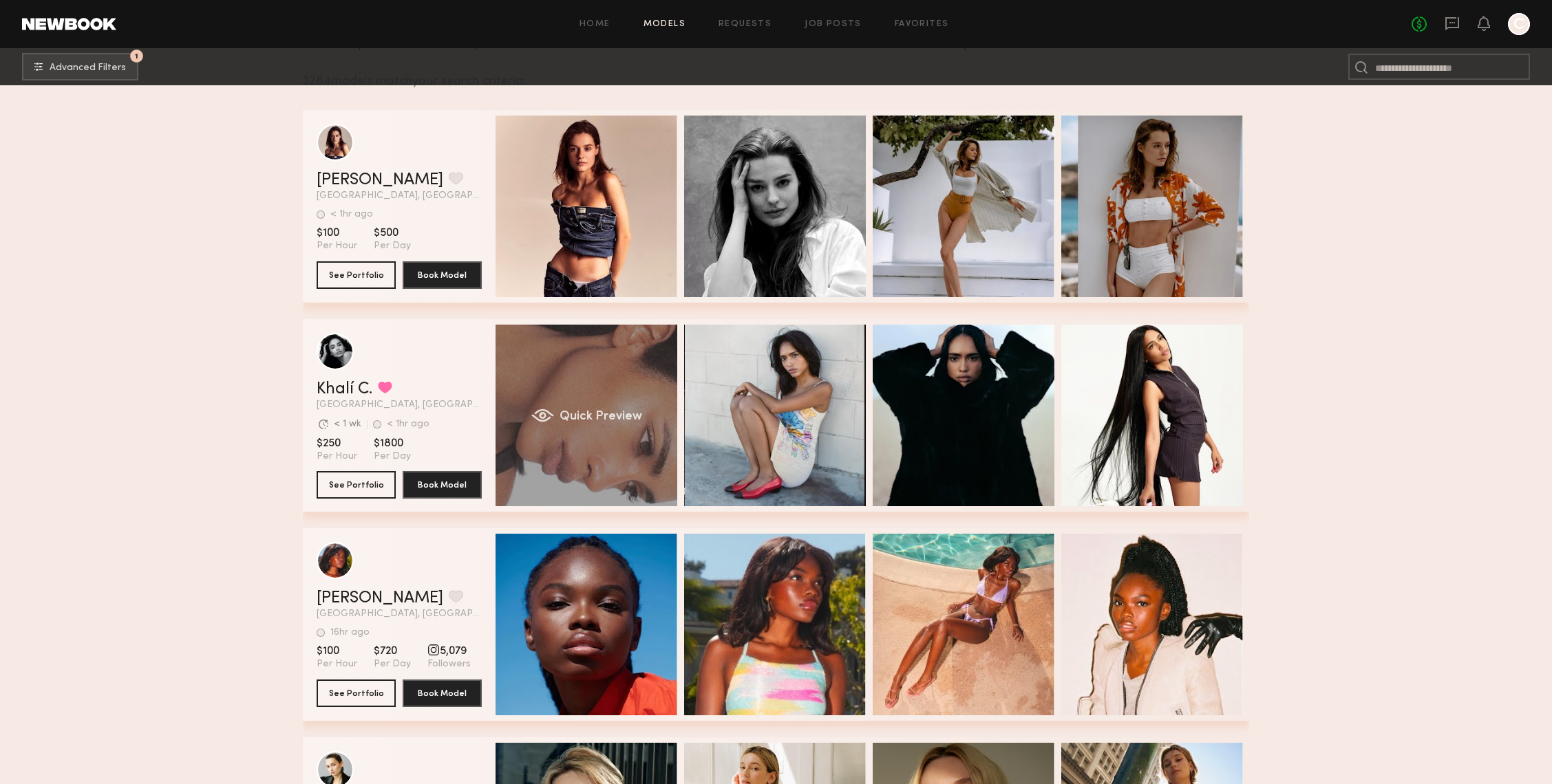
click at [574, 357] on div "Quick Preview" at bounding box center [586, 415] width 182 height 181
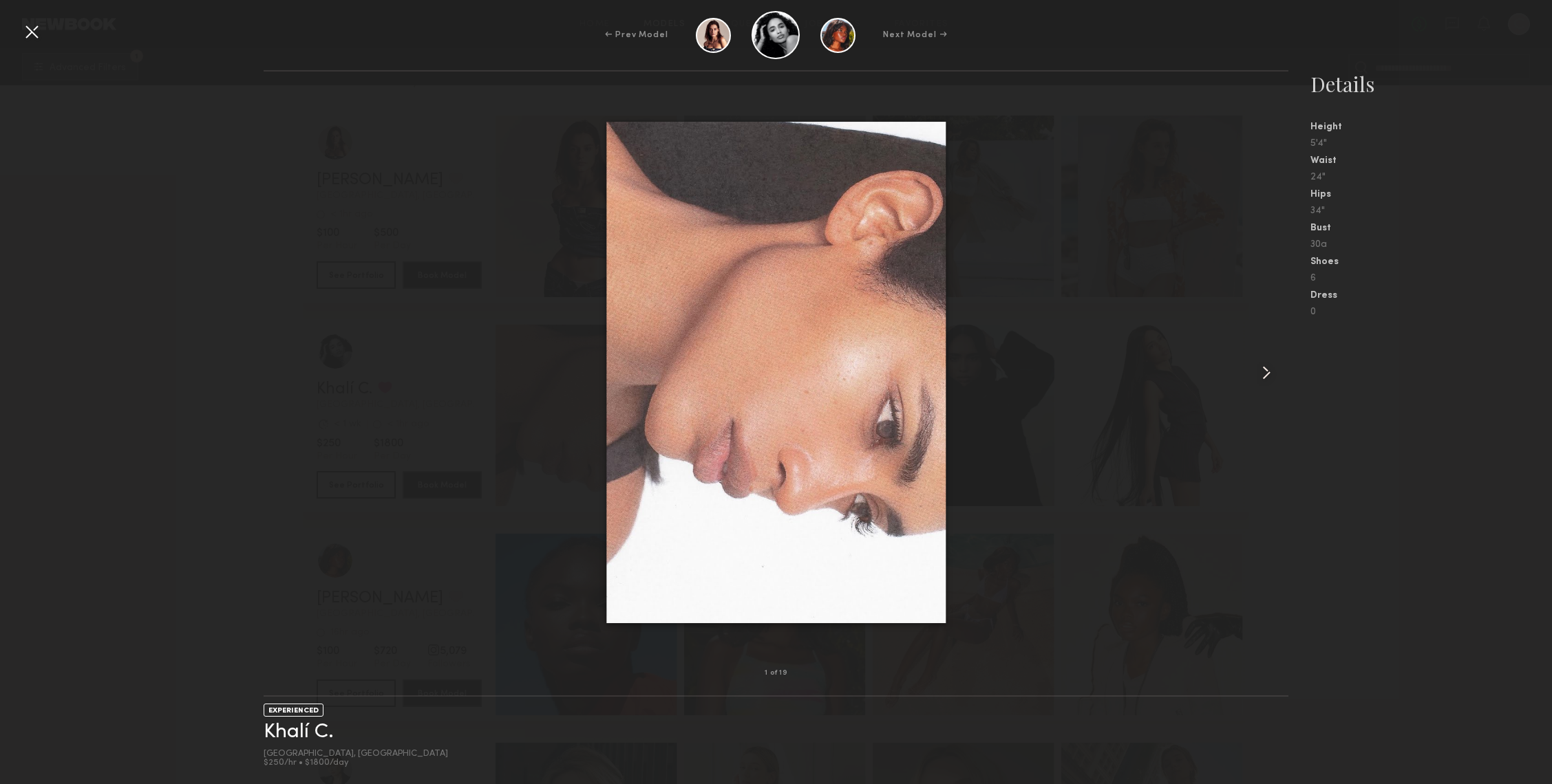
click at [1270, 374] on common-icon at bounding box center [1266, 373] width 22 height 22
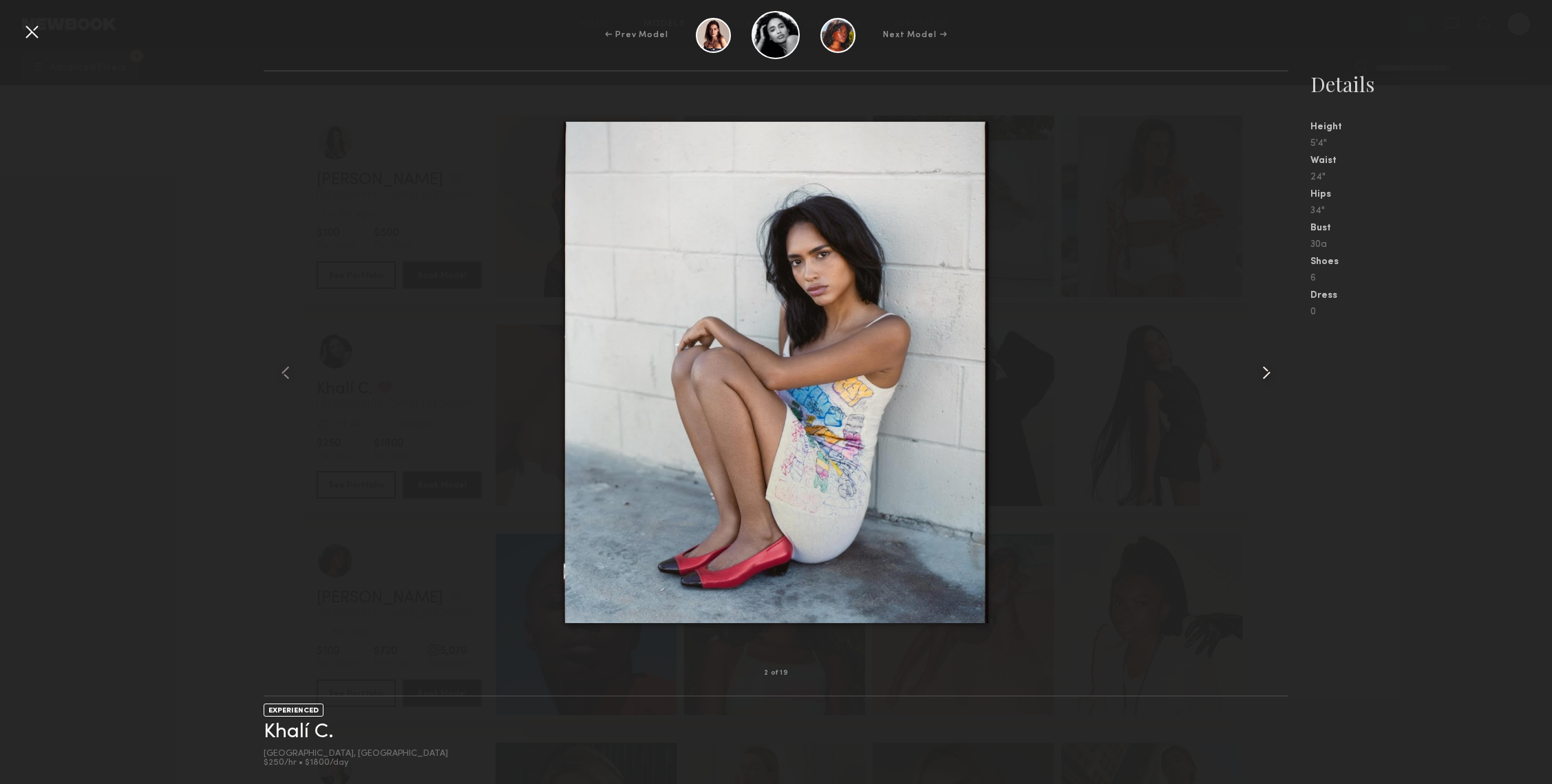
click at [1270, 374] on common-icon at bounding box center [1266, 373] width 22 height 22
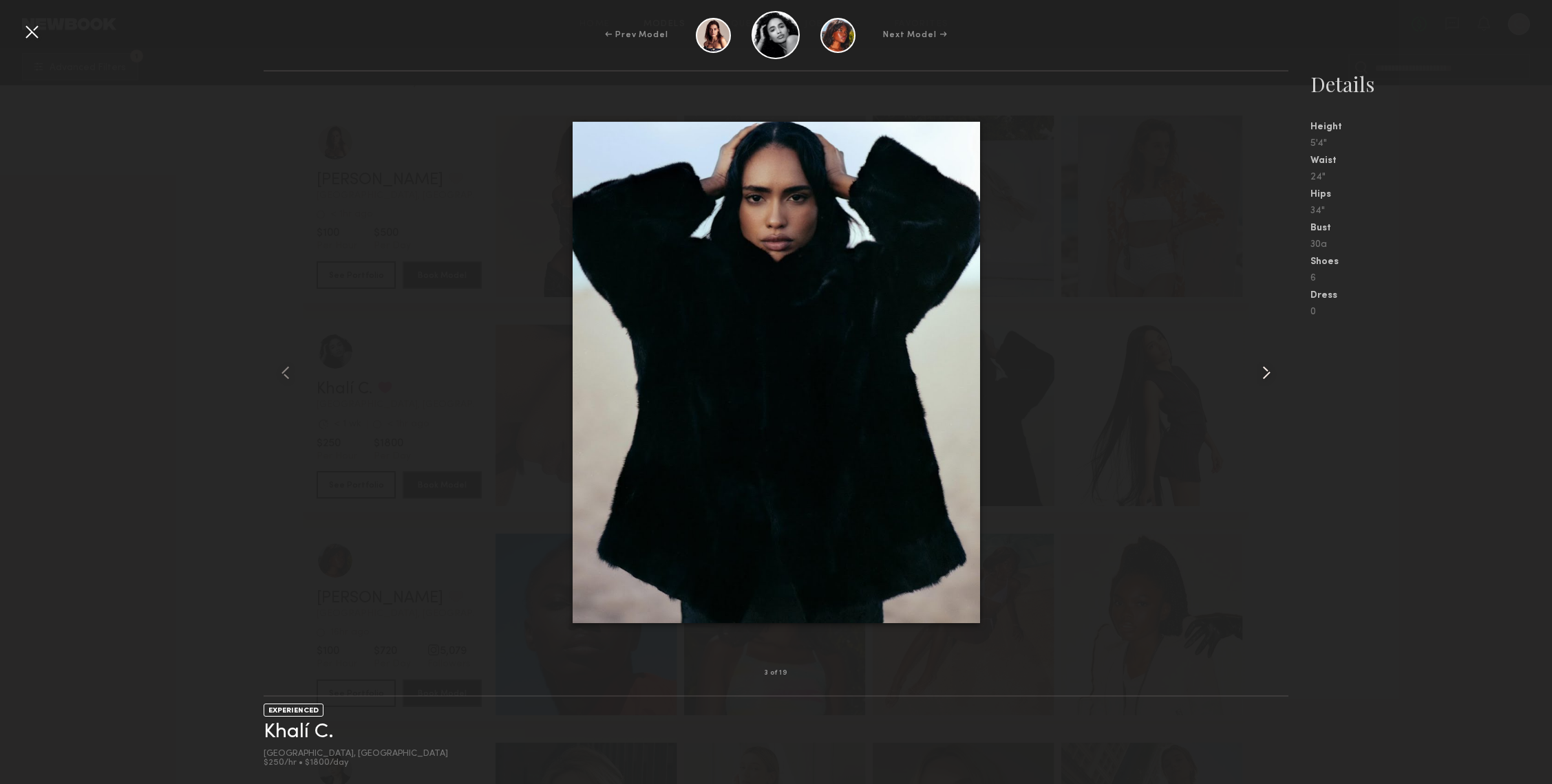
click at [1270, 374] on common-icon at bounding box center [1266, 373] width 22 height 22
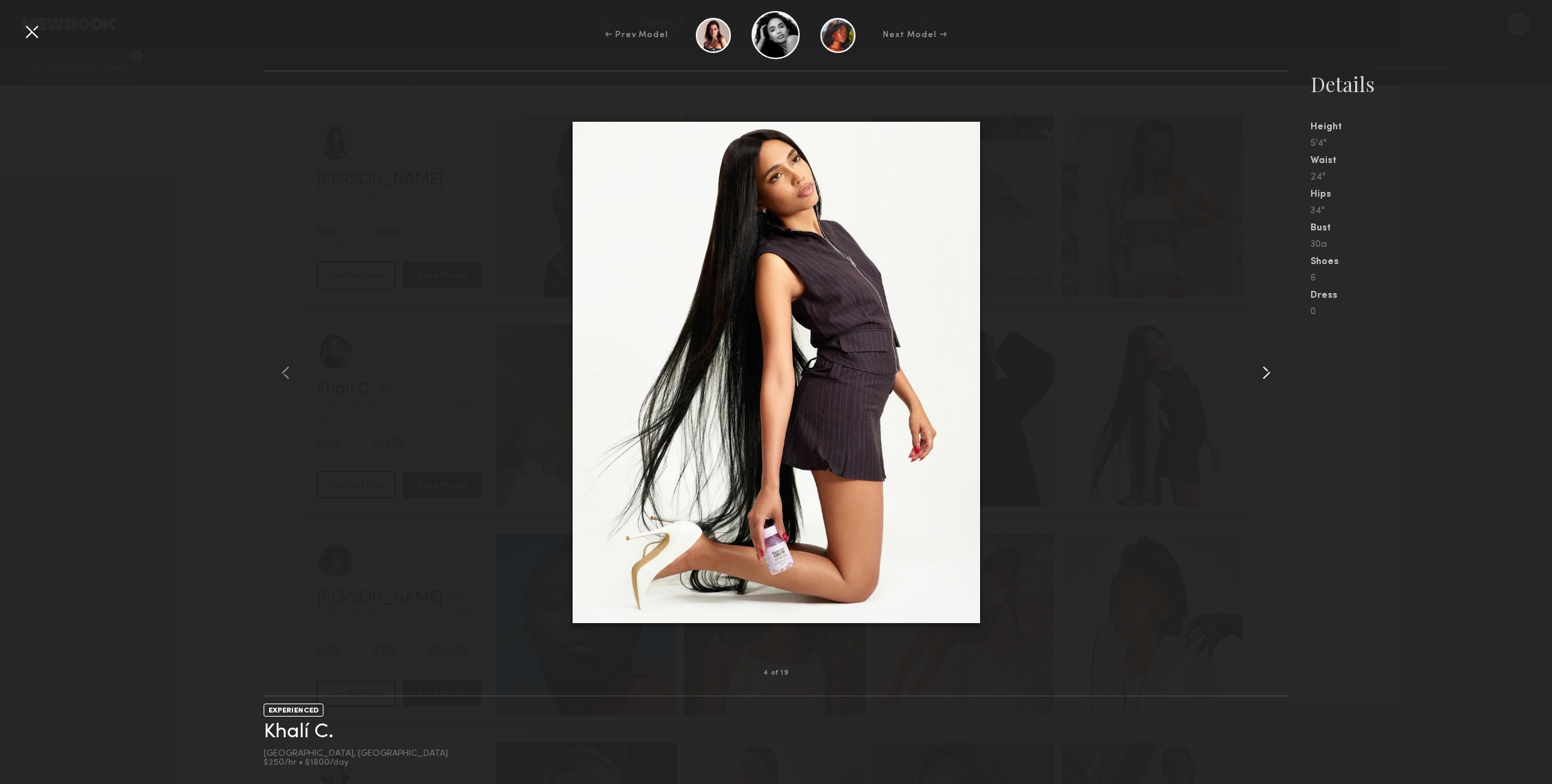
click at [1270, 373] on common-icon at bounding box center [1266, 373] width 22 height 22
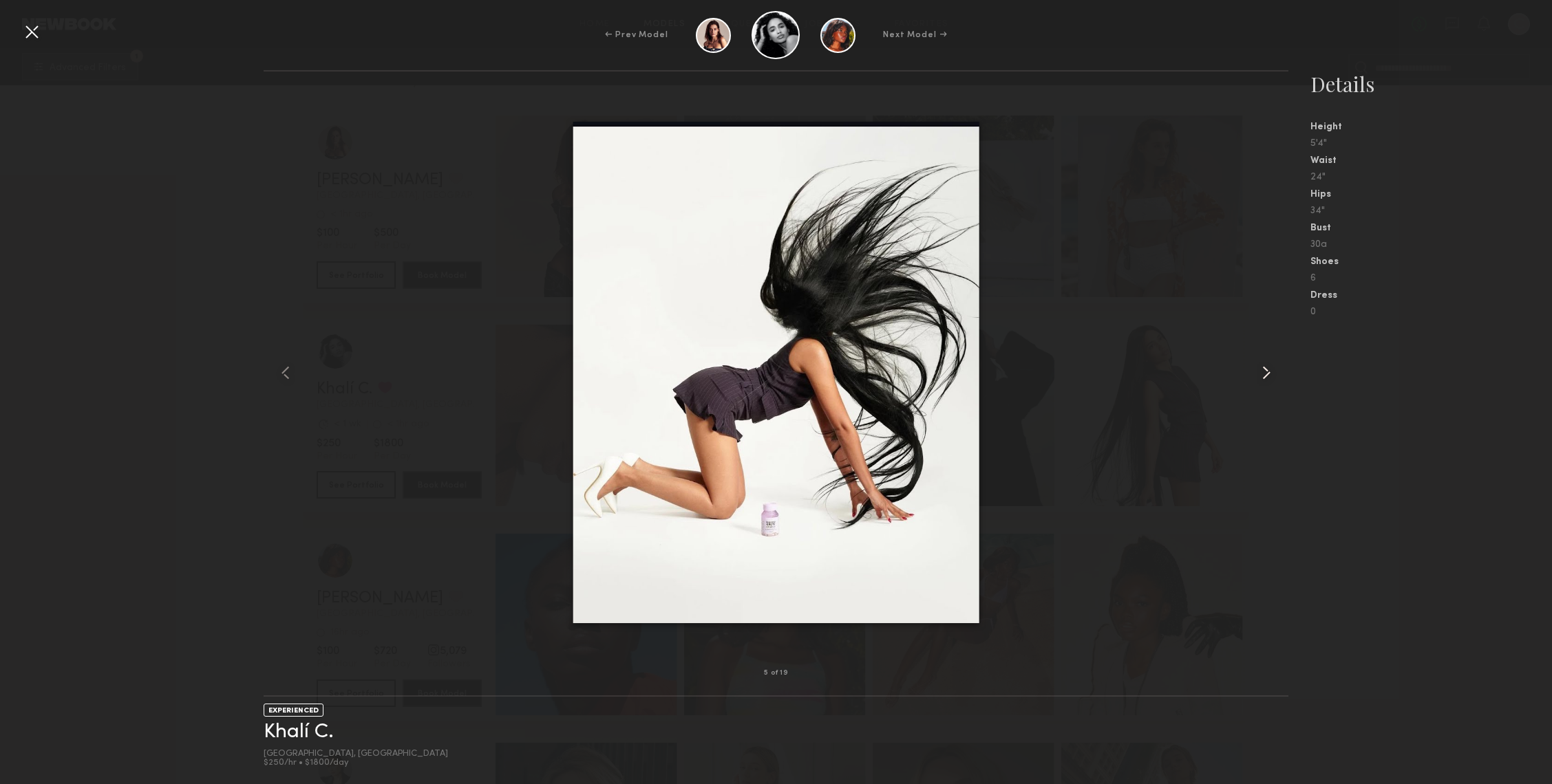
click at [1263, 377] on common-icon at bounding box center [1266, 373] width 22 height 22
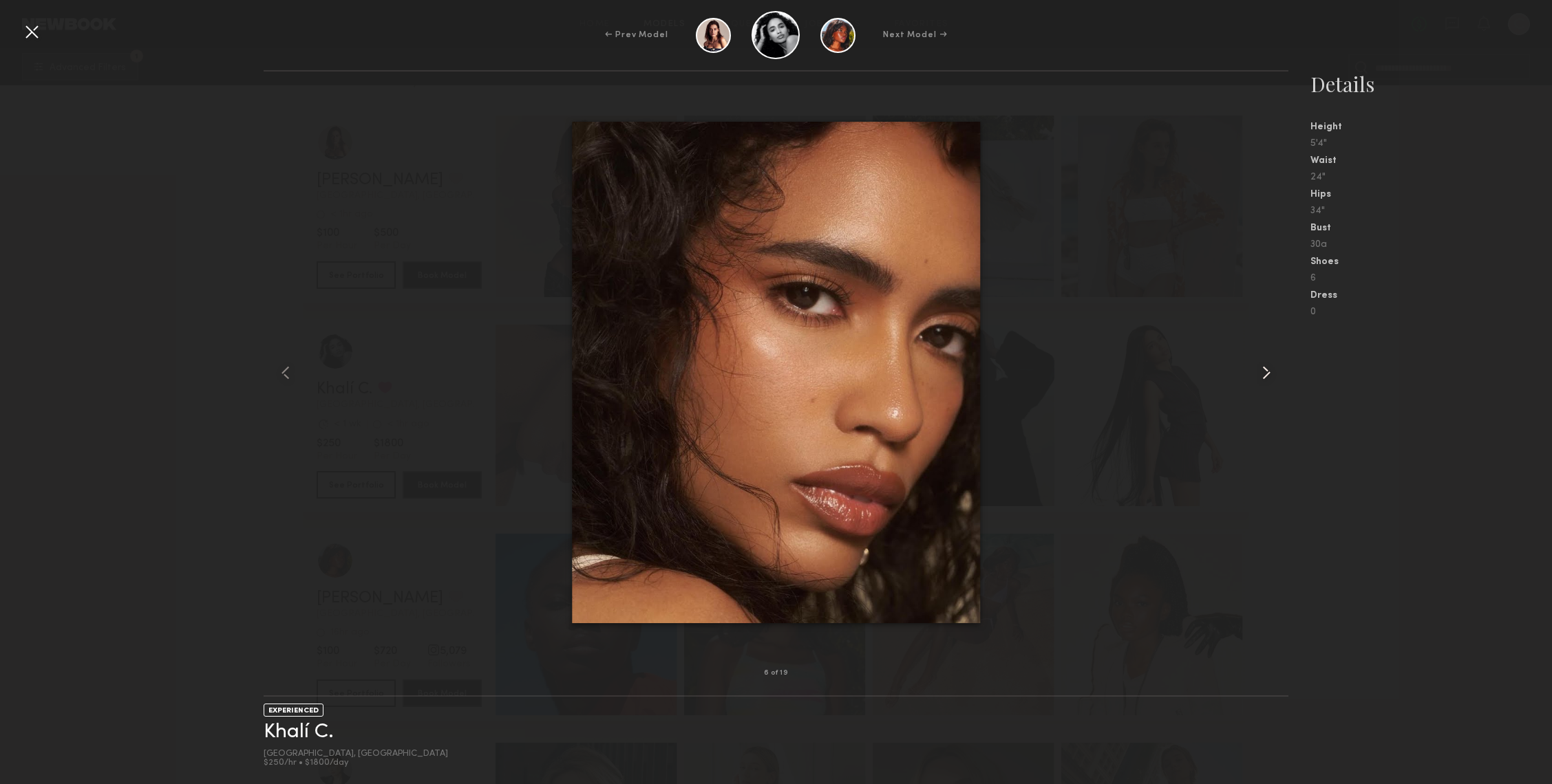
click at [1275, 377] on common-icon at bounding box center [1266, 373] width 22 height 22
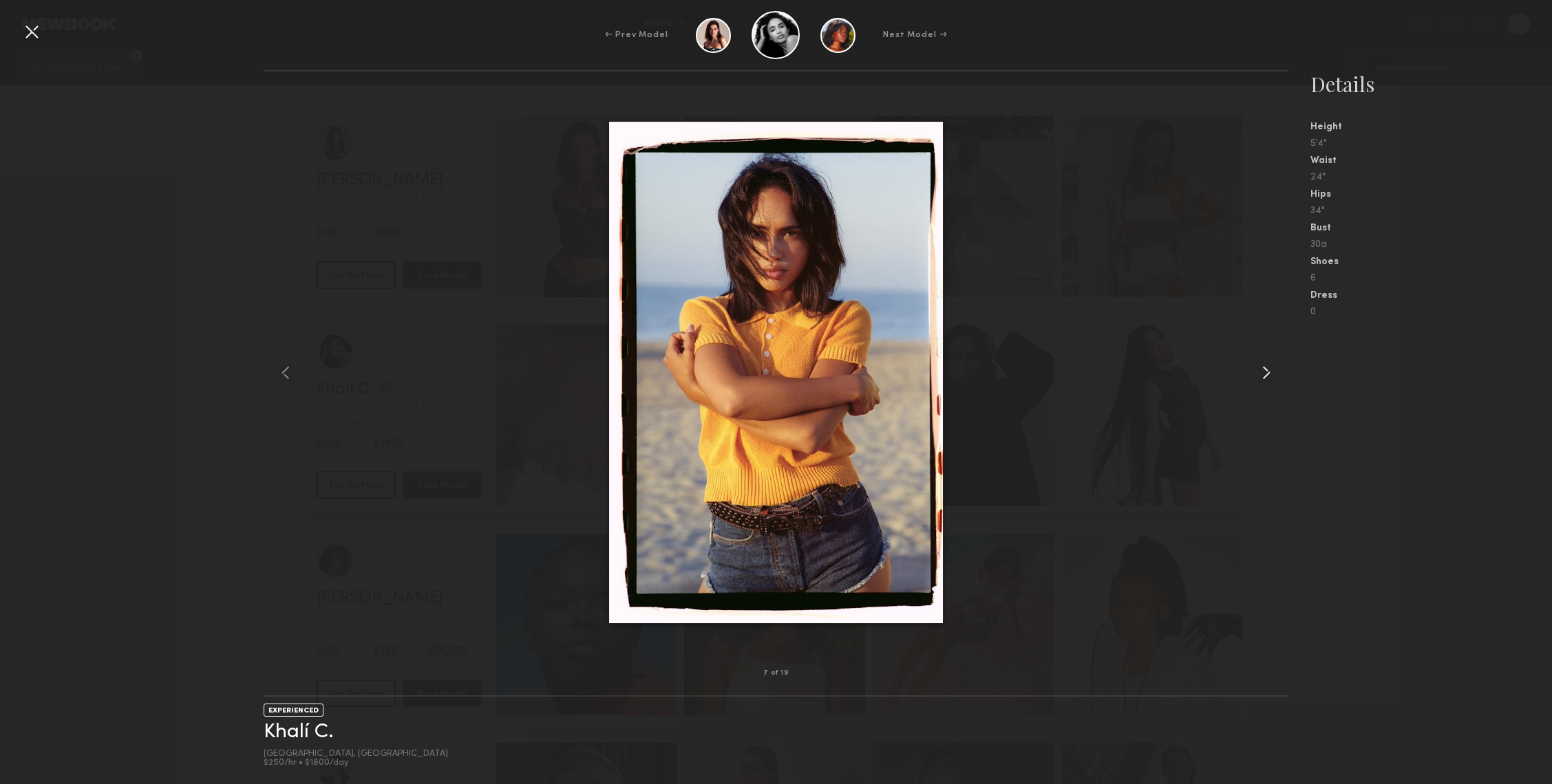
click at [1259, 378] on common-icon at bounding box center [1266, 373] width 22 height 22
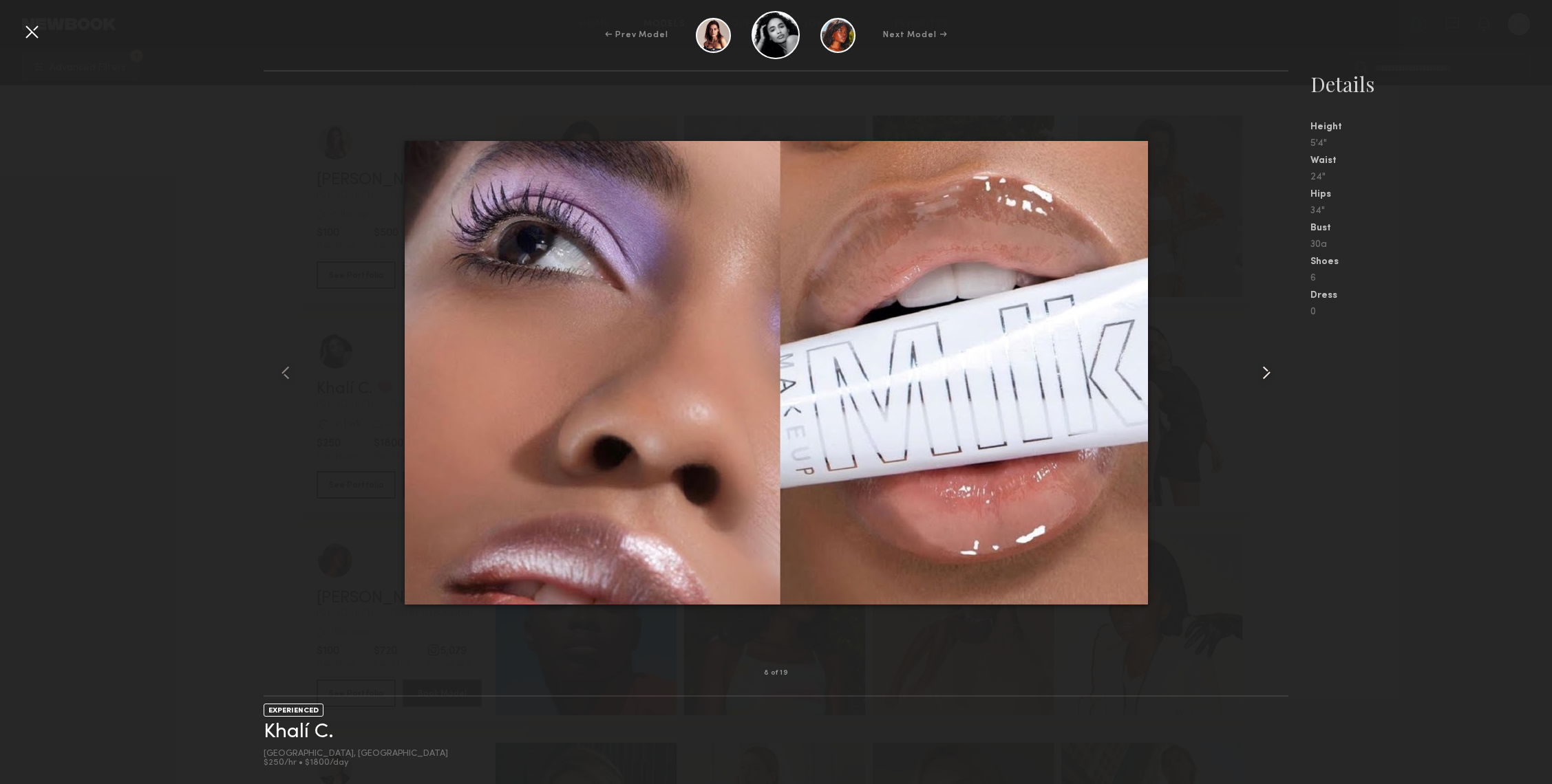
click at [1258, 371] on common-icon at bounding box center [1266, 373] width 22 height 22
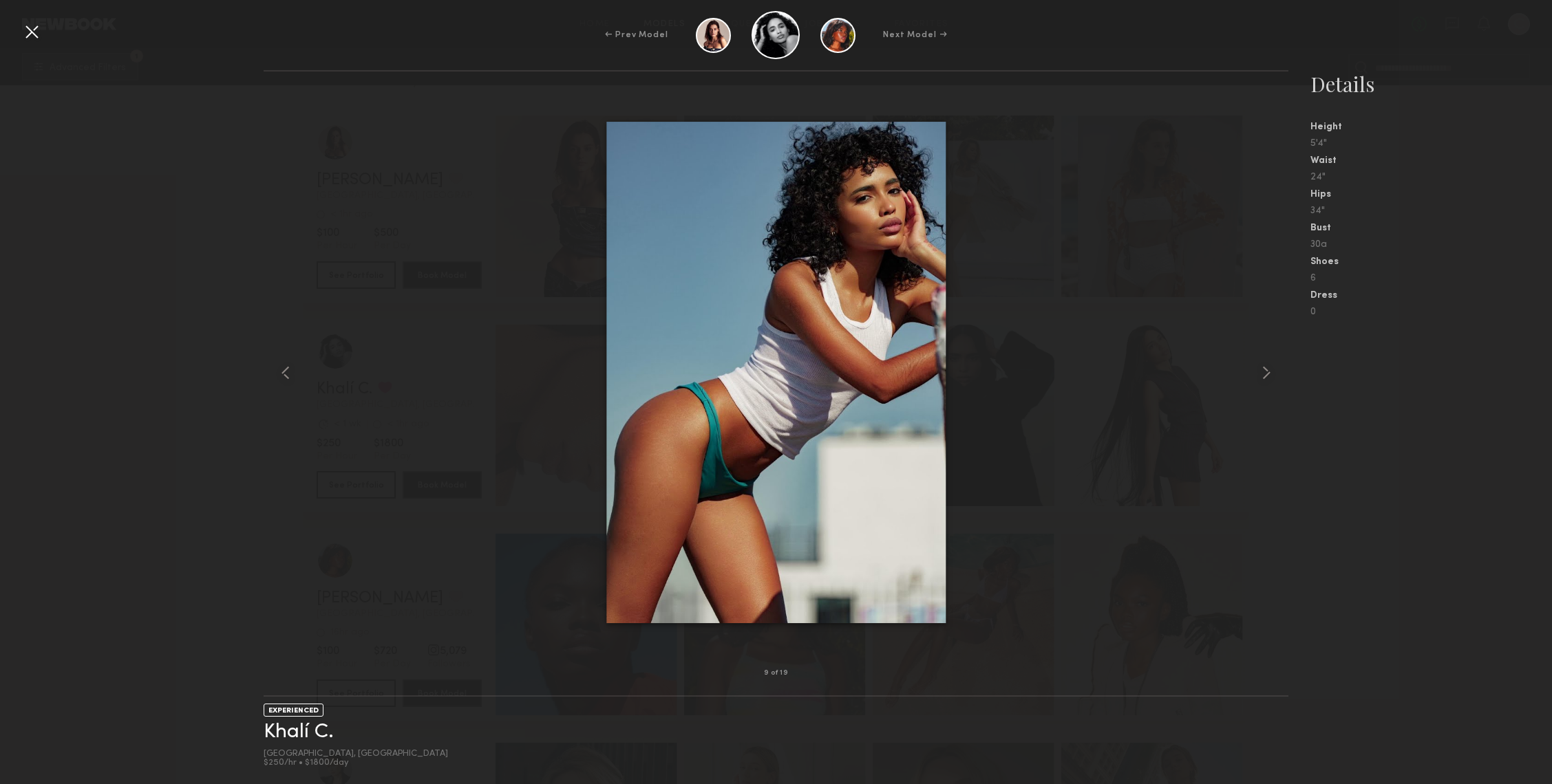
click at [1380, 421] on nb-gallery-model-stats "Details Height 5'4" Waist 24" Hips 34" Bust 30a Shoes 6 Dress 0" at bounding box center [1420, 426] width 264 height 714
click at [469, 404] on div at bounding box center [776, 373] width 1024 height 558
click at [429, 165] on div at bounding box center [776, 373] width 1024 height 558
click at [25, 28] on div at bounding box center [31, 31] width 22 height 22
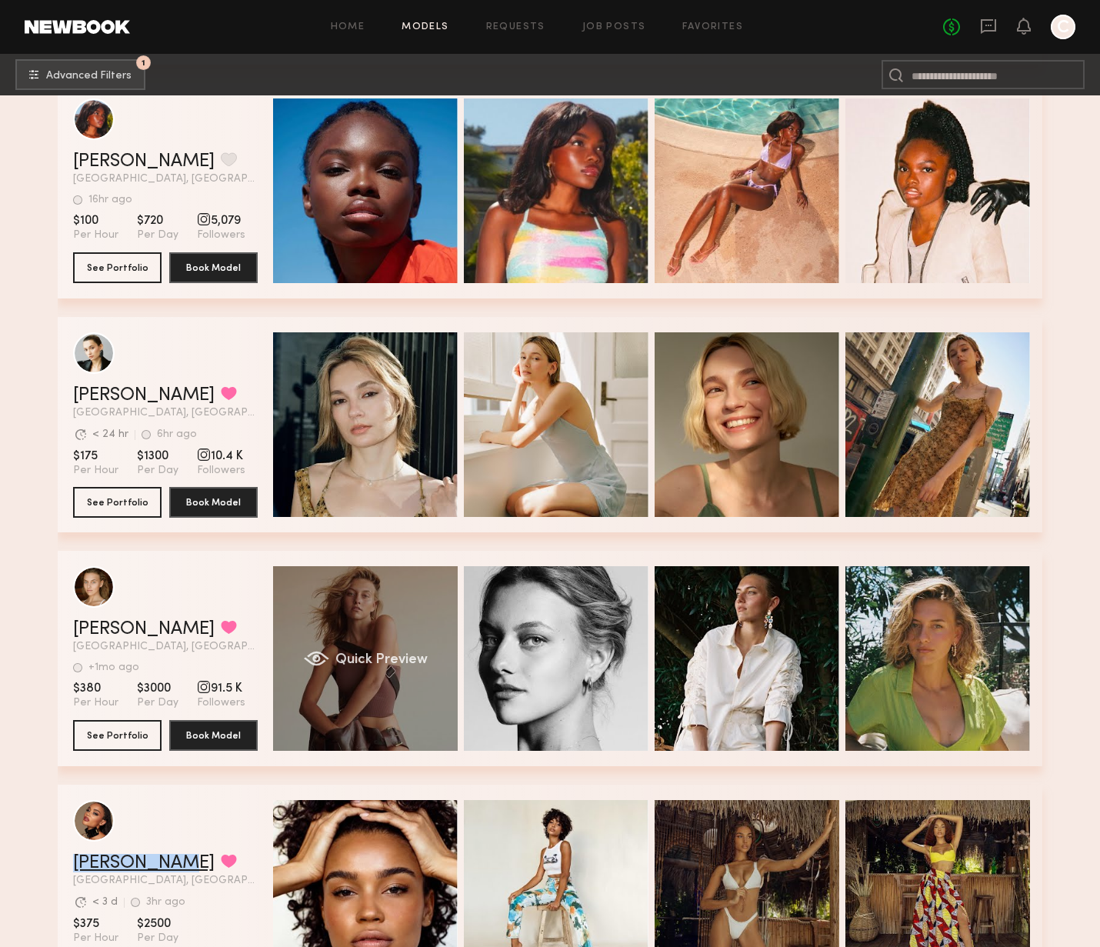
scroll to position [607, 0]
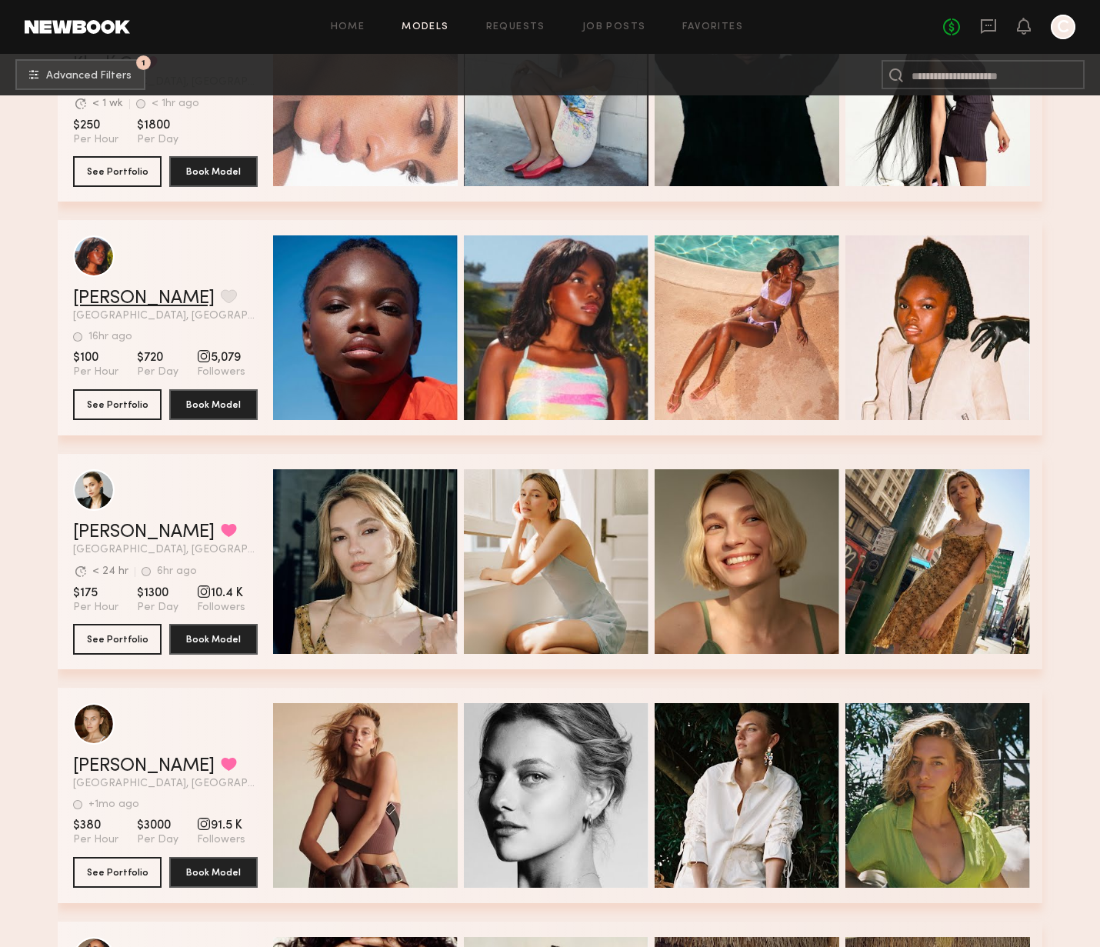
click at [73, 299] on link "Mia H." at bounding box center [144, 298] width 142 height 18
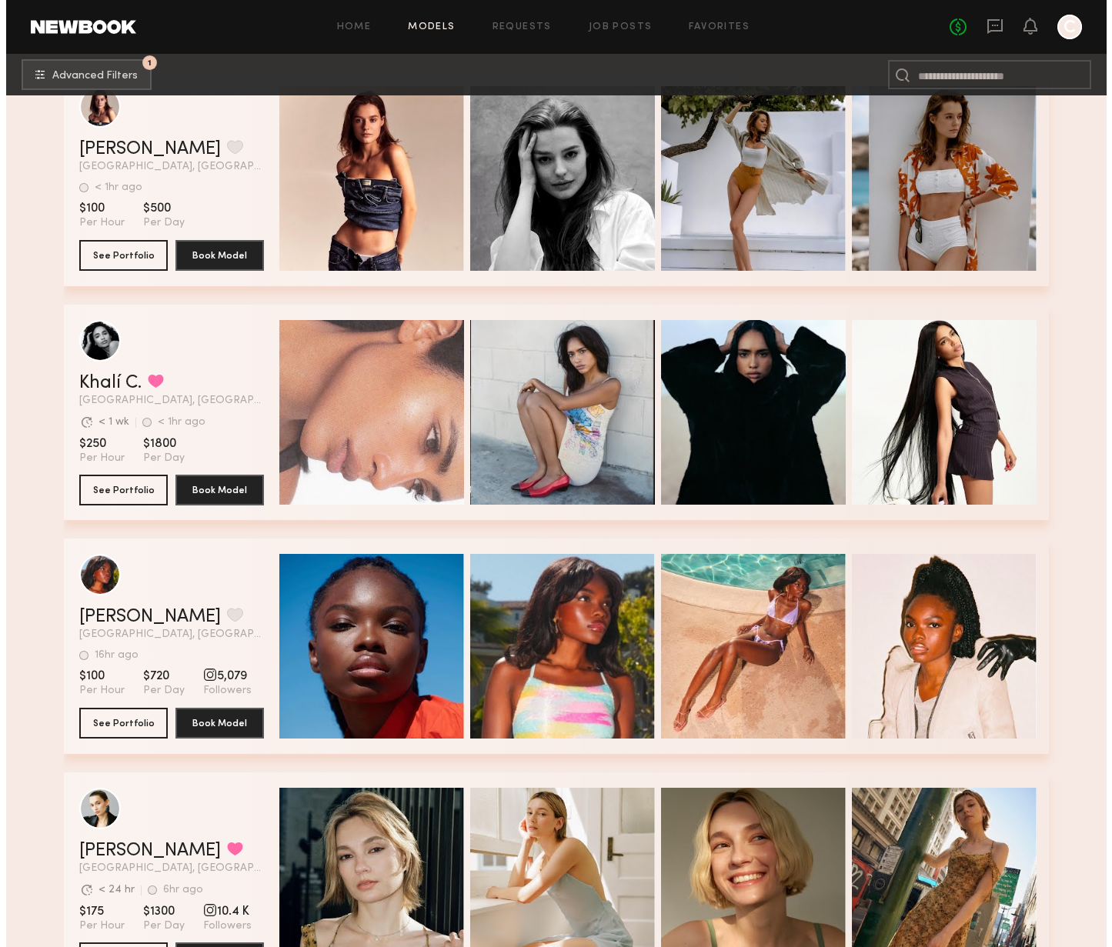
scroll to position [0, 0]
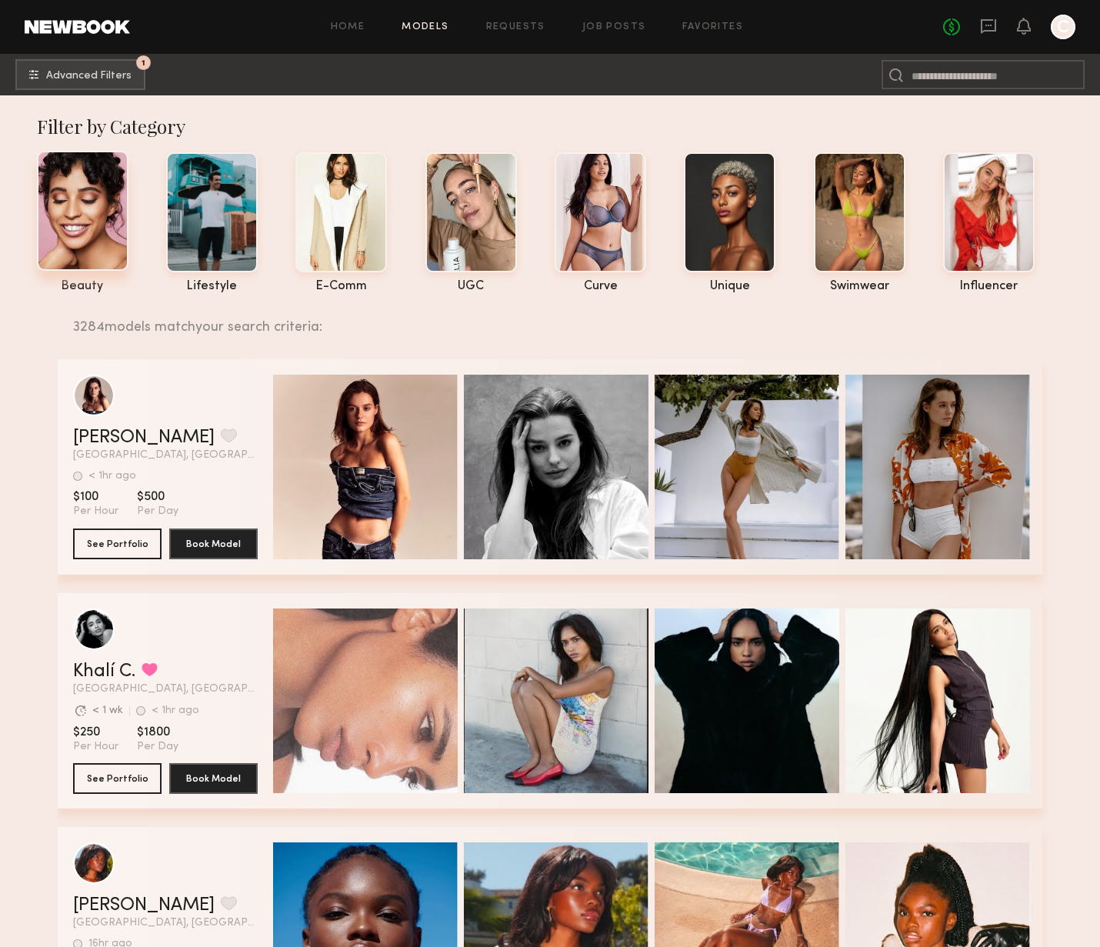
click at [86, 226] on div at bounding box center [83, 211] width 92 height 120
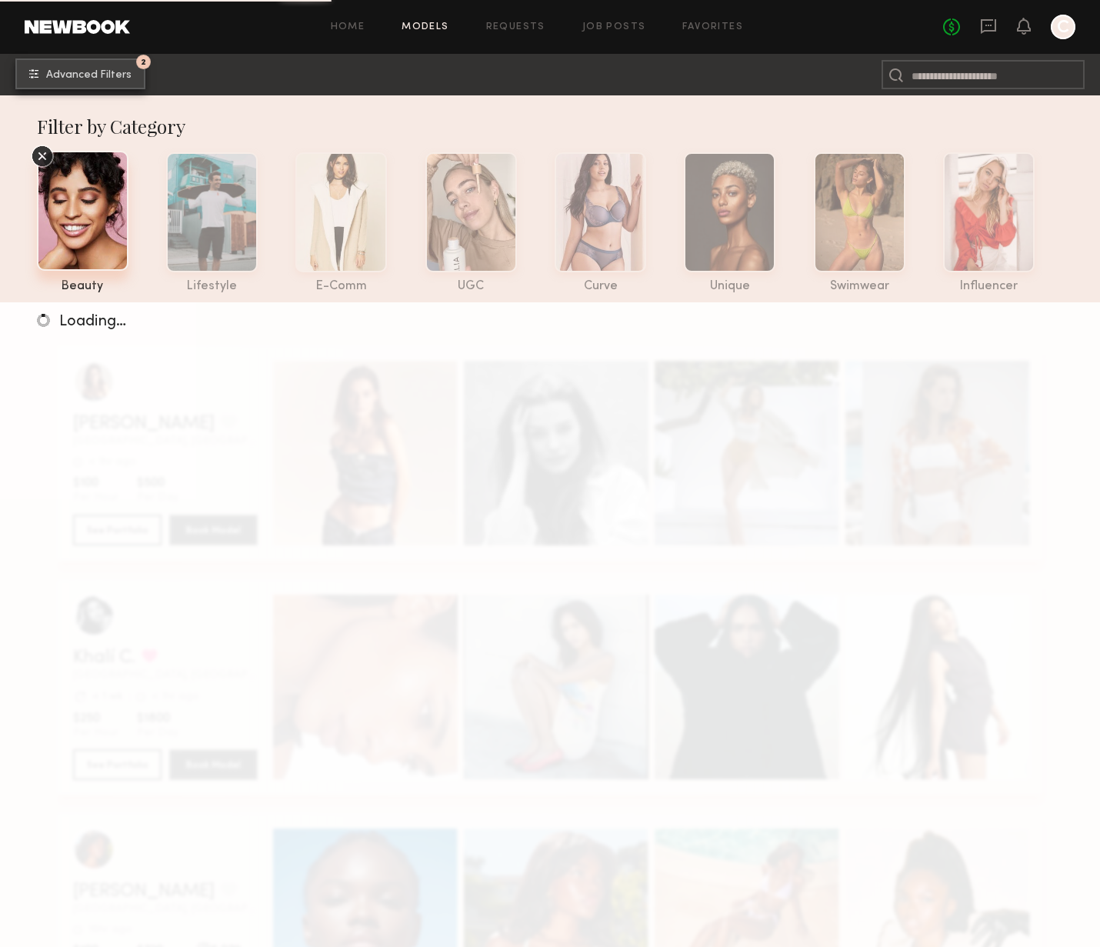
click at [109, 72] on span "Advanced Filters" at bounding box center [88, 75] width 85 height 11
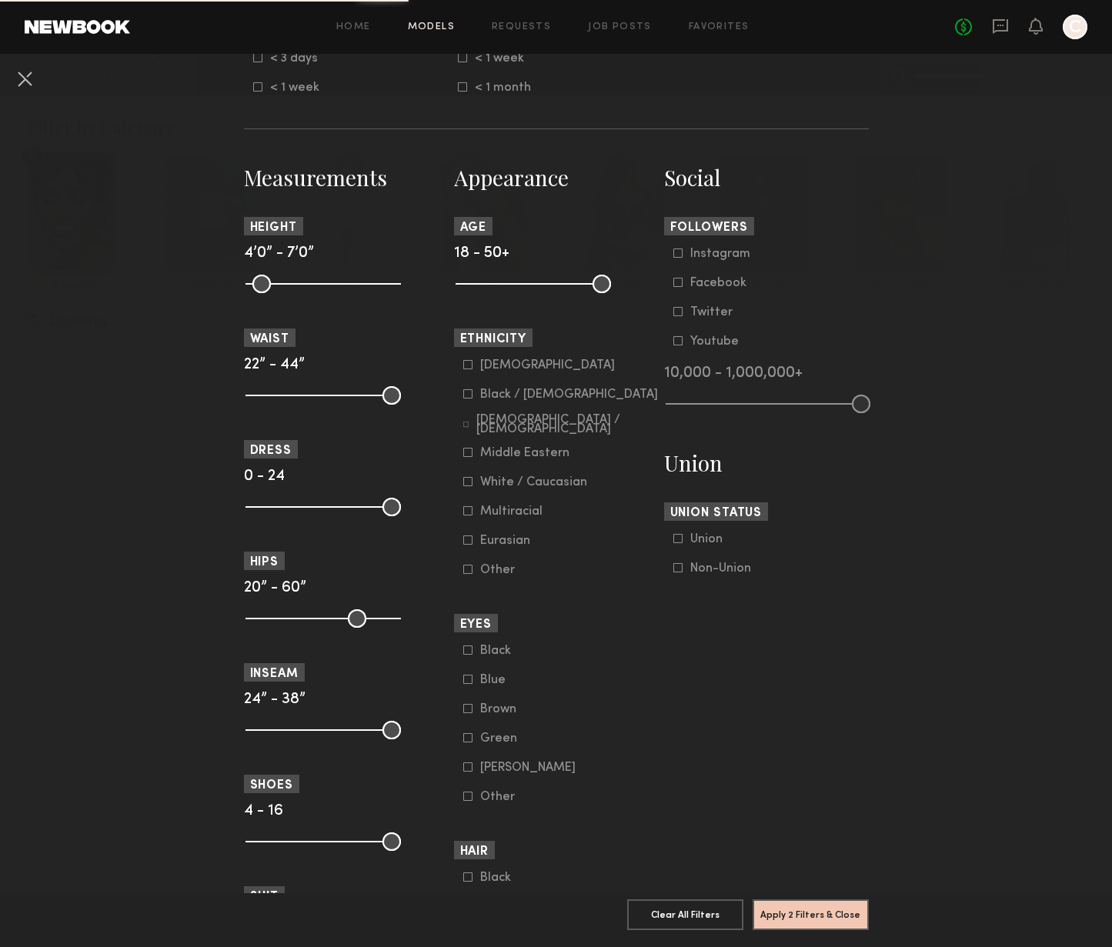
scroll to position [619, 0]
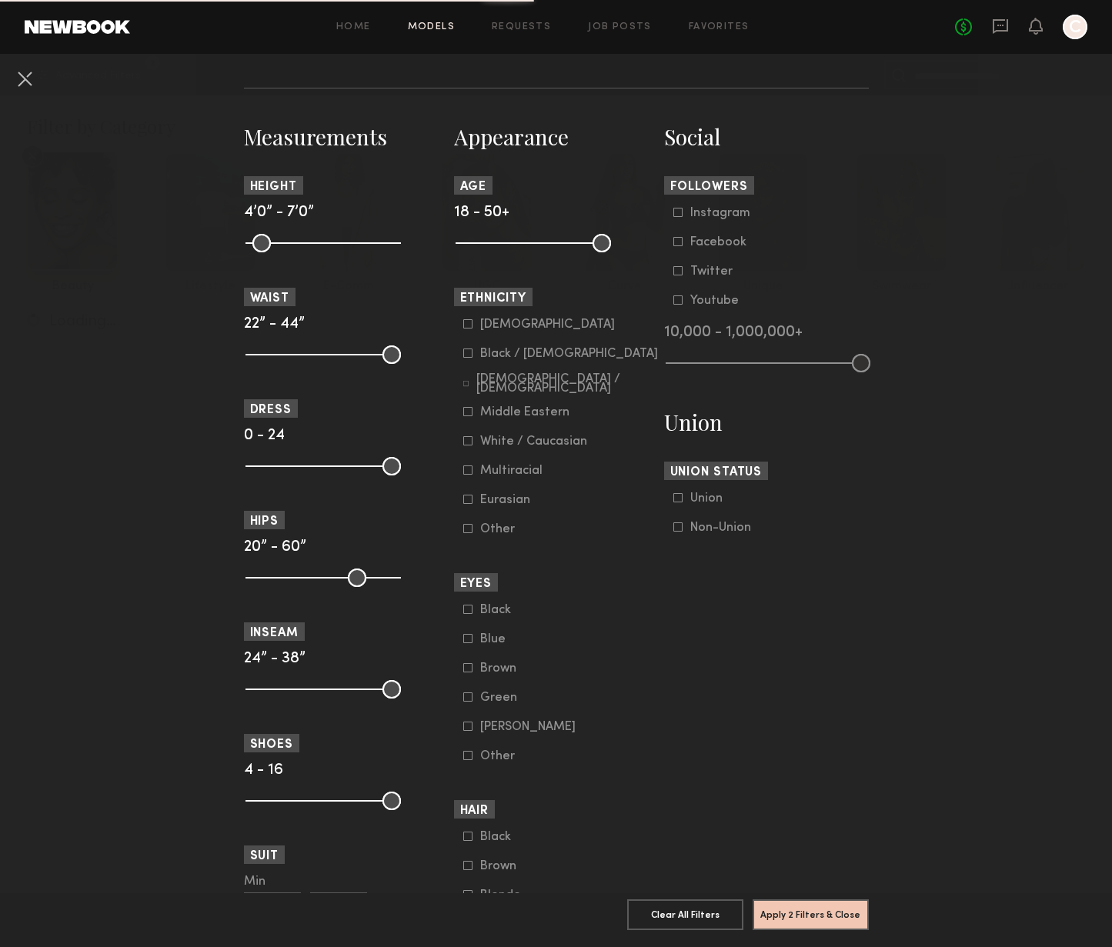
click at [463, 352] on icon at bounding box center [467, 353] width 9 height 9
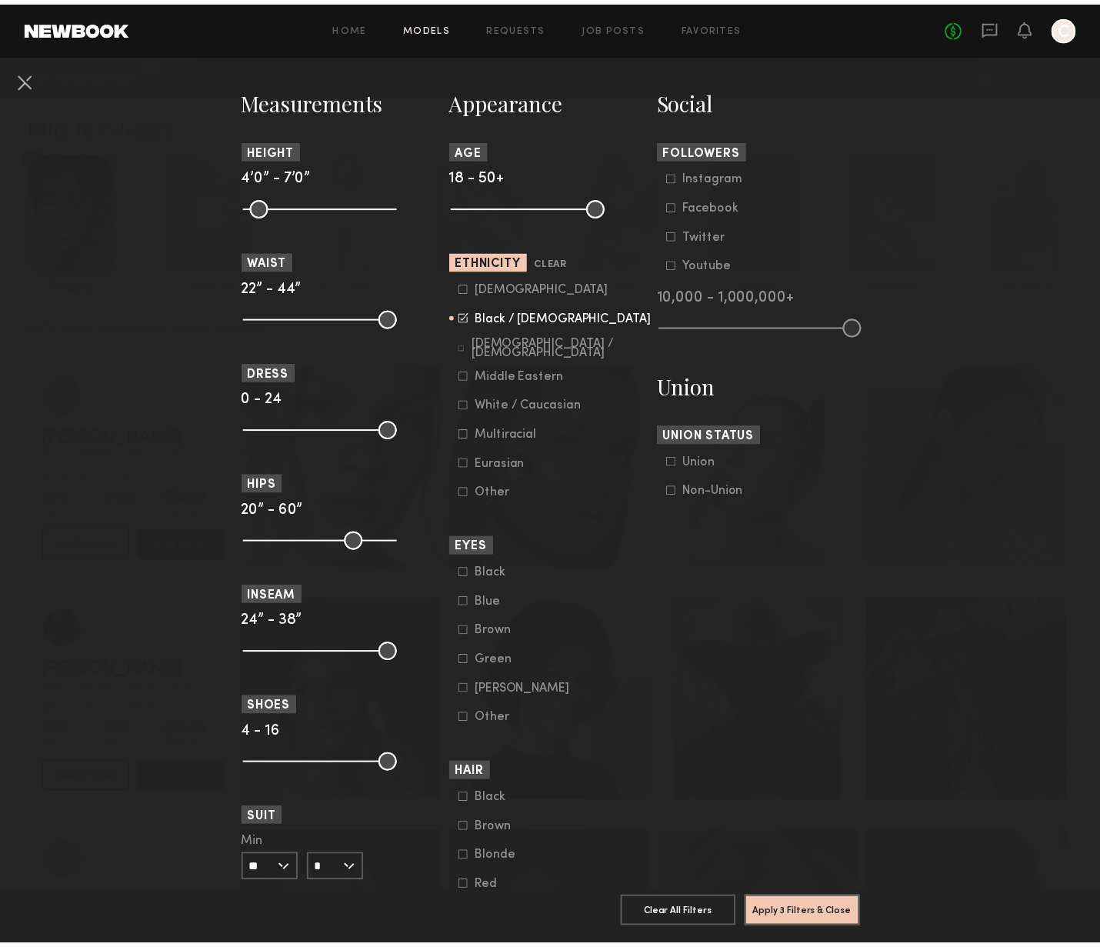
scroll to position [724, 0]
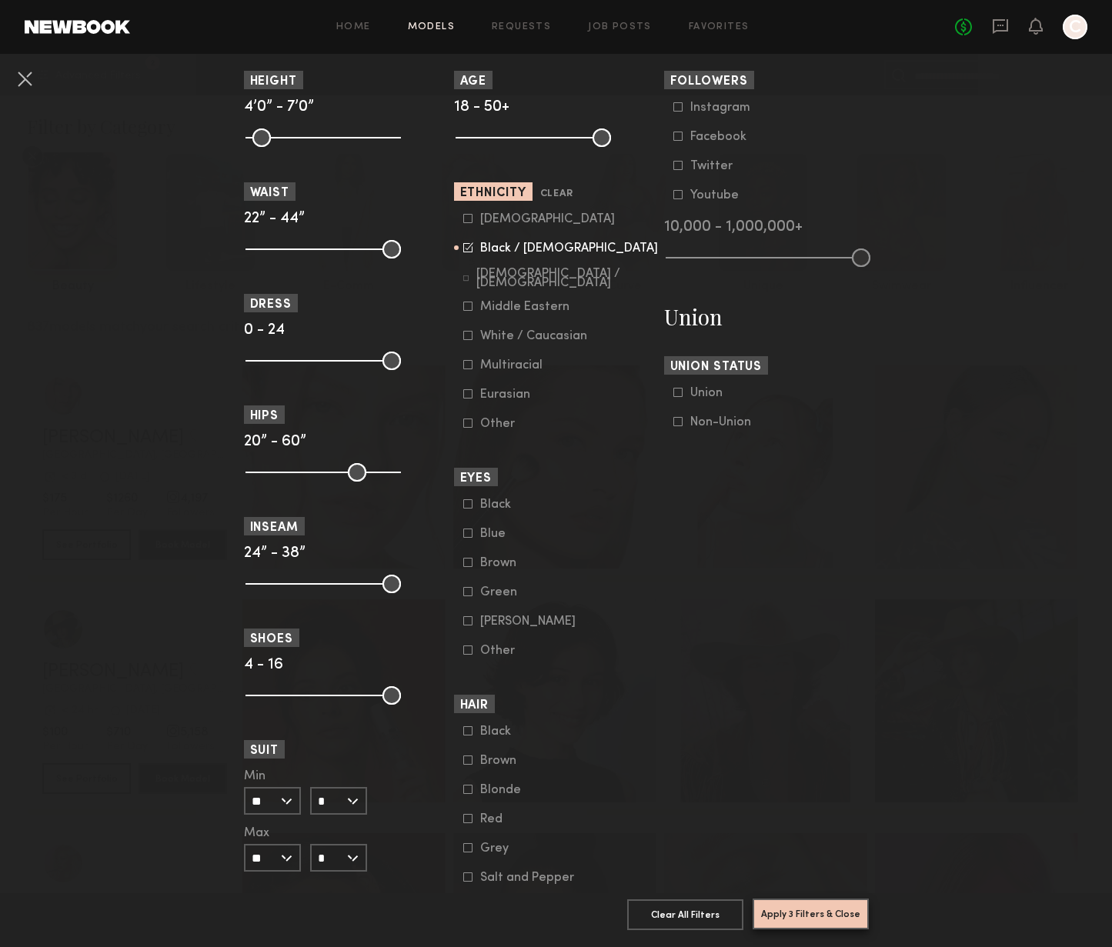
click at [829, 906] on button "Apply 3 Filters & Close" at bounding box center [810, 914] width 116 height 31
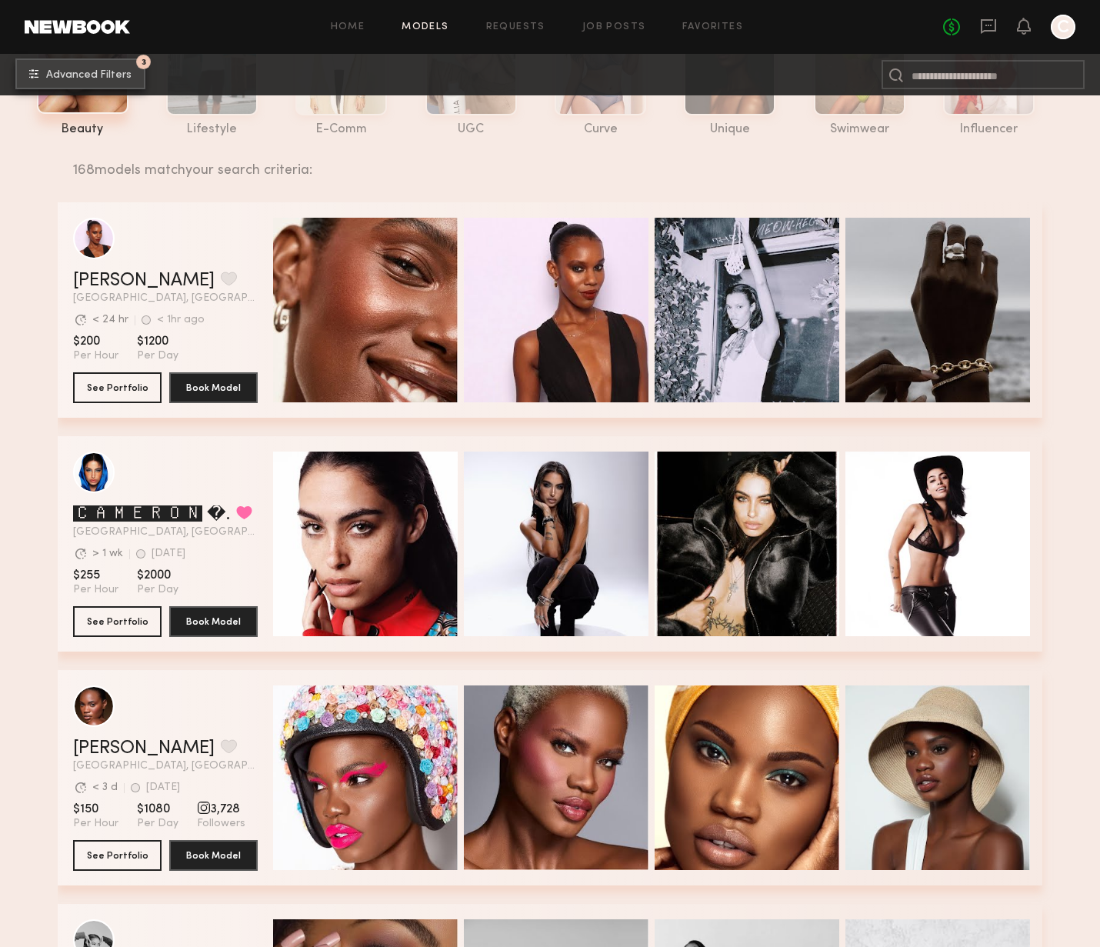
scroll to position [602, 0]
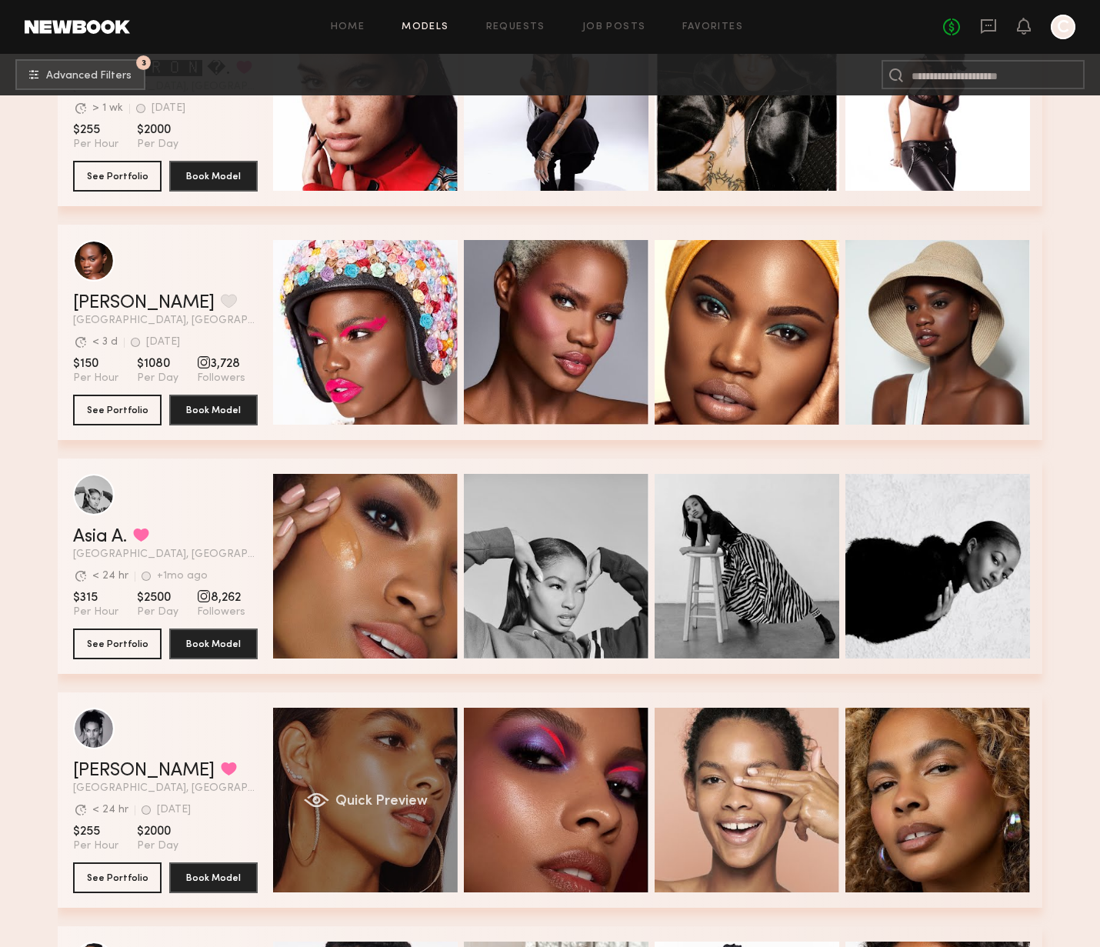
click at [370, 770] on div "Quick Preview" at bounding box center [365, 800] width 185 height 185
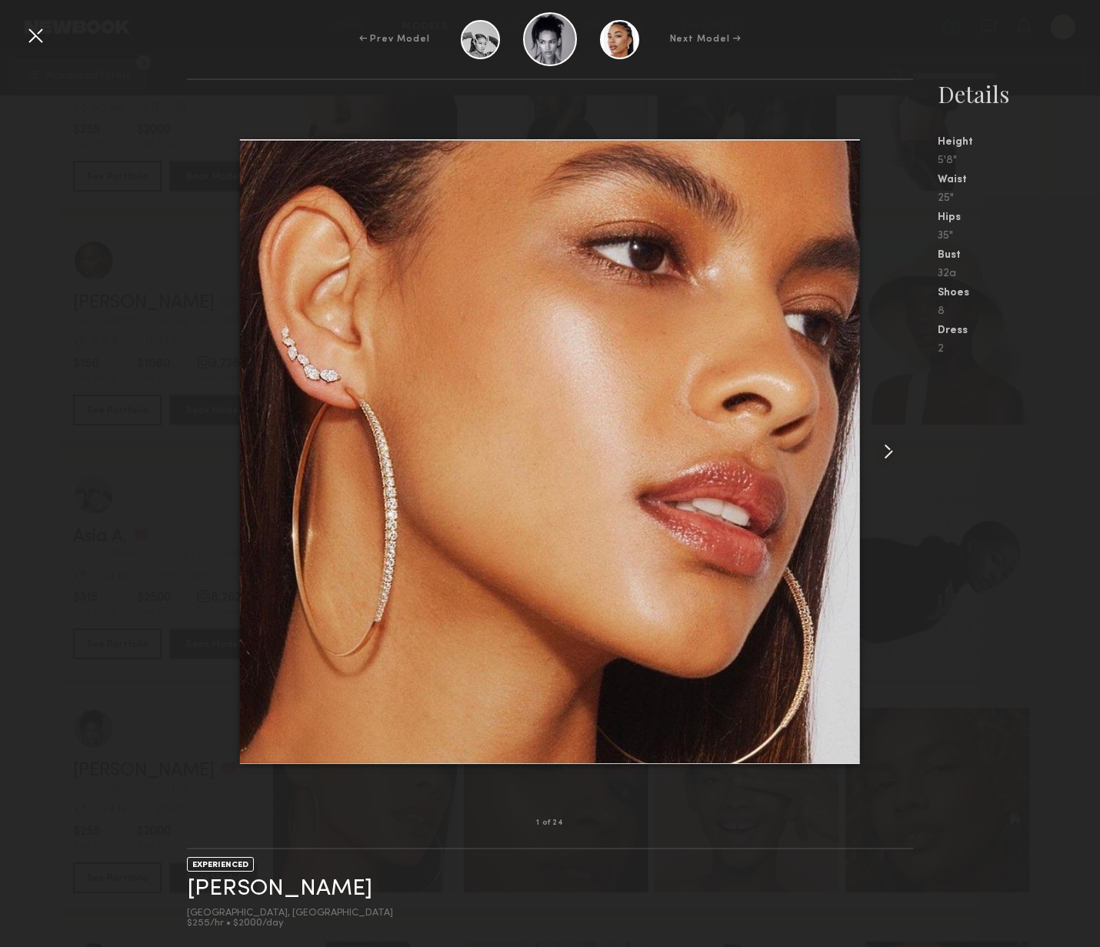
click at [892, 449] on common-icon at bounding box center [888, 451] width 25 height 25
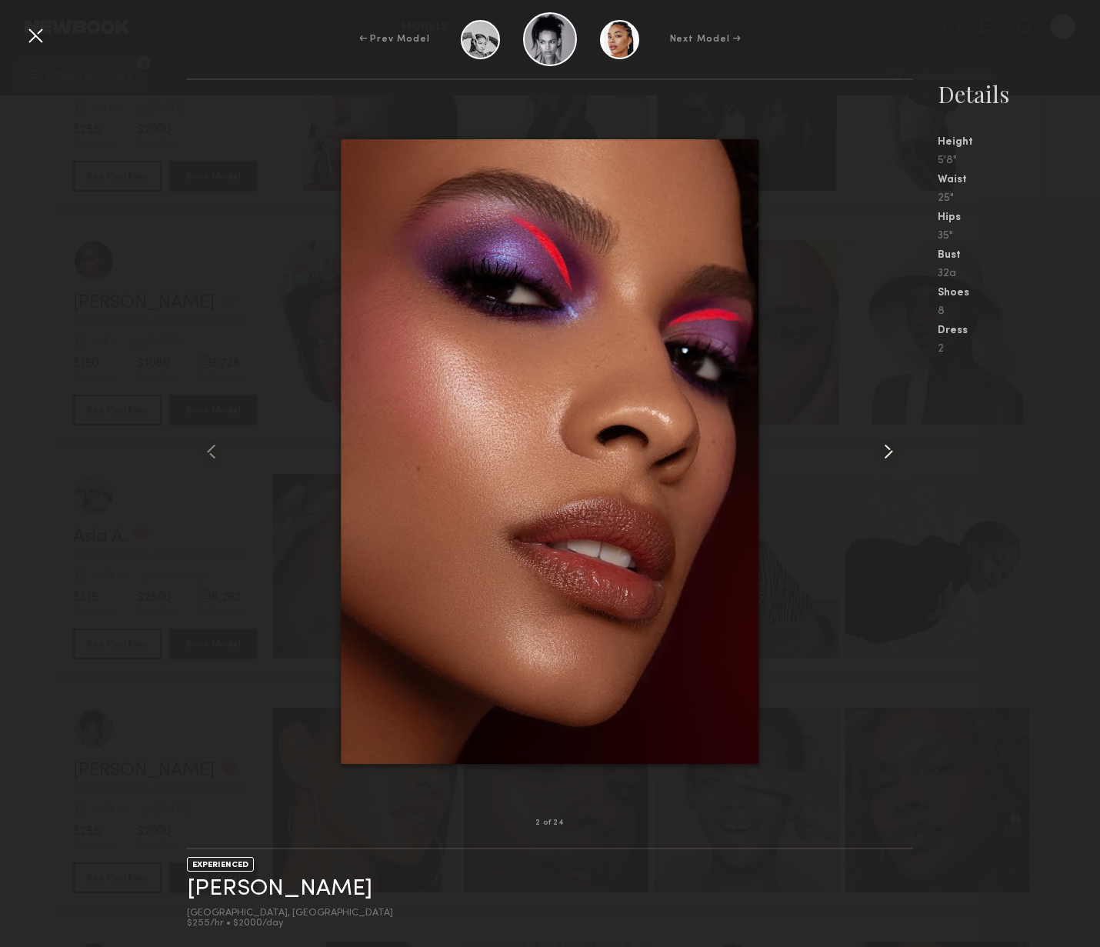
click at [892, 449] on common-icon at bounding box center [888, 451] width 25 height 25
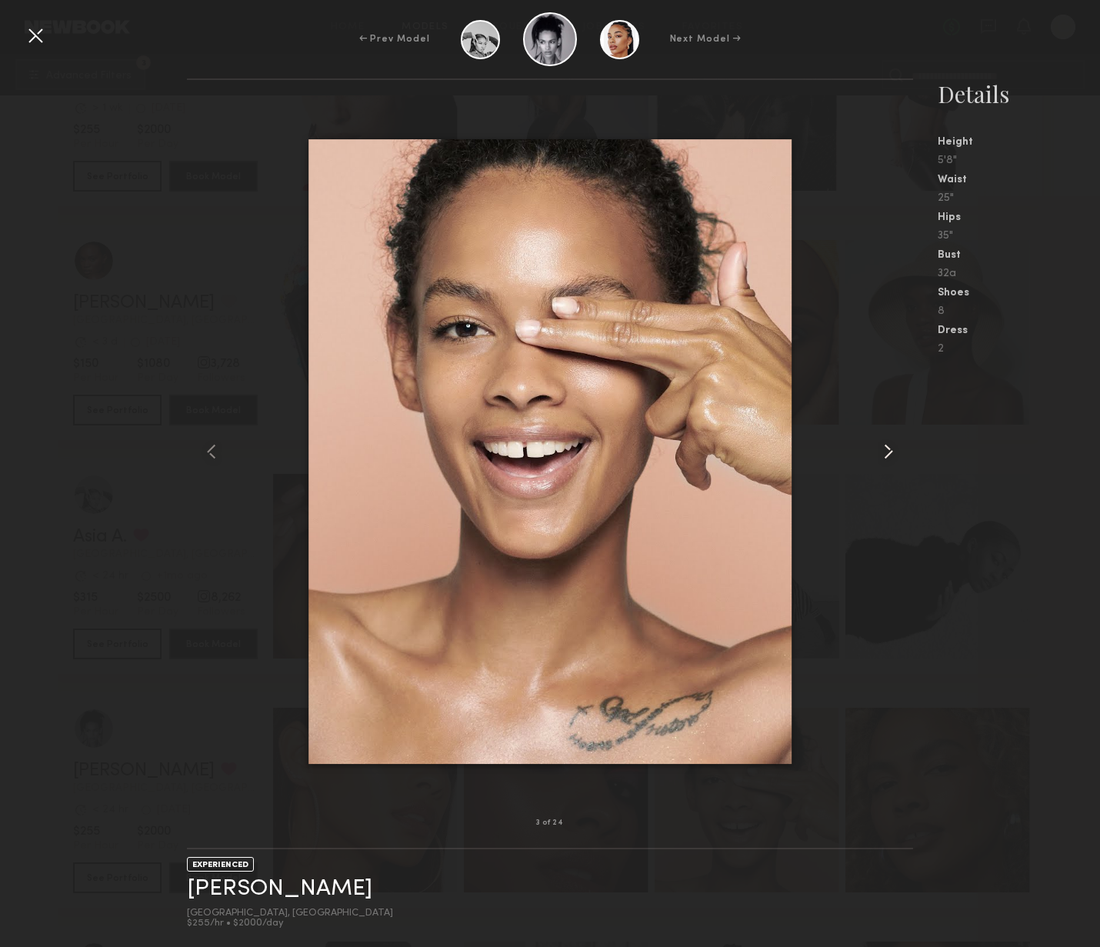
click at [892, 450] on common-icon at bounding box center [888, 451] width 25 height 25
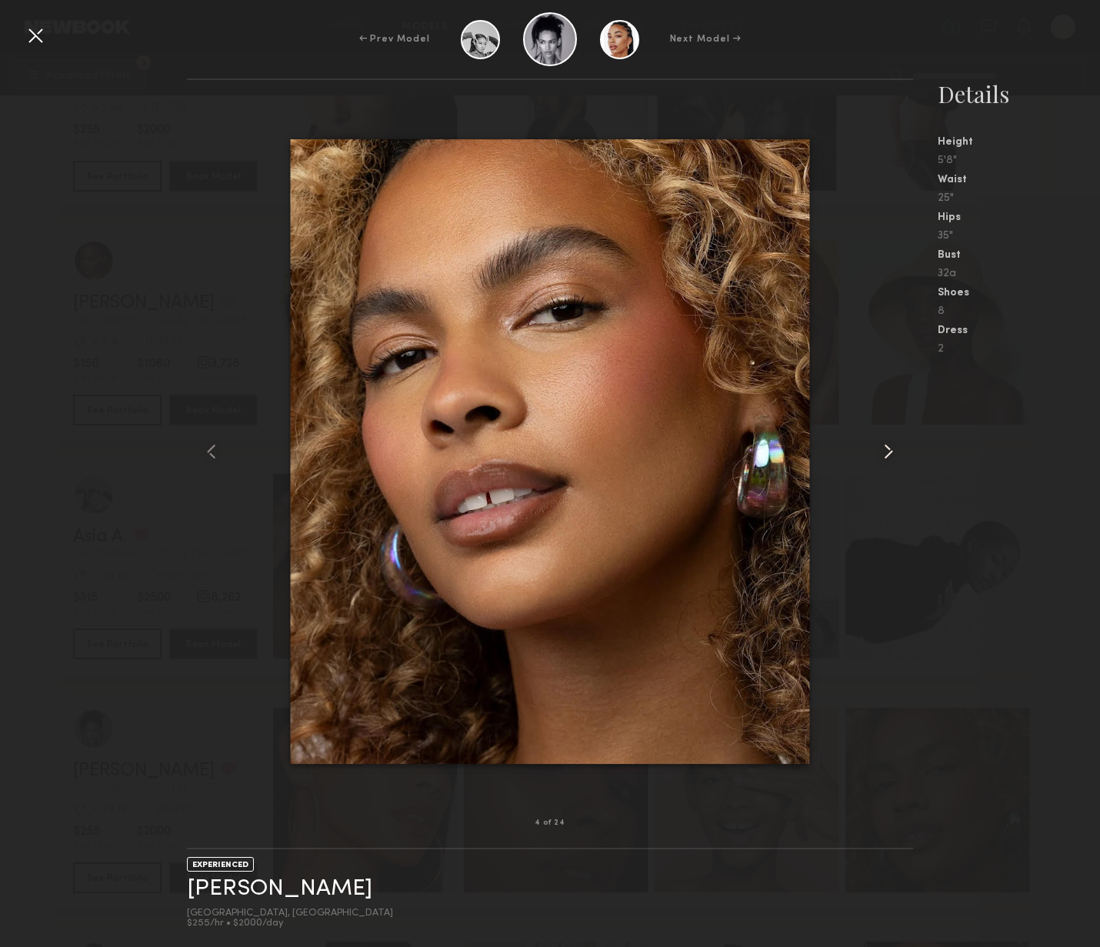
click at [892, 450] on common-icon at bounding box center [888, 451] width 25 height 25
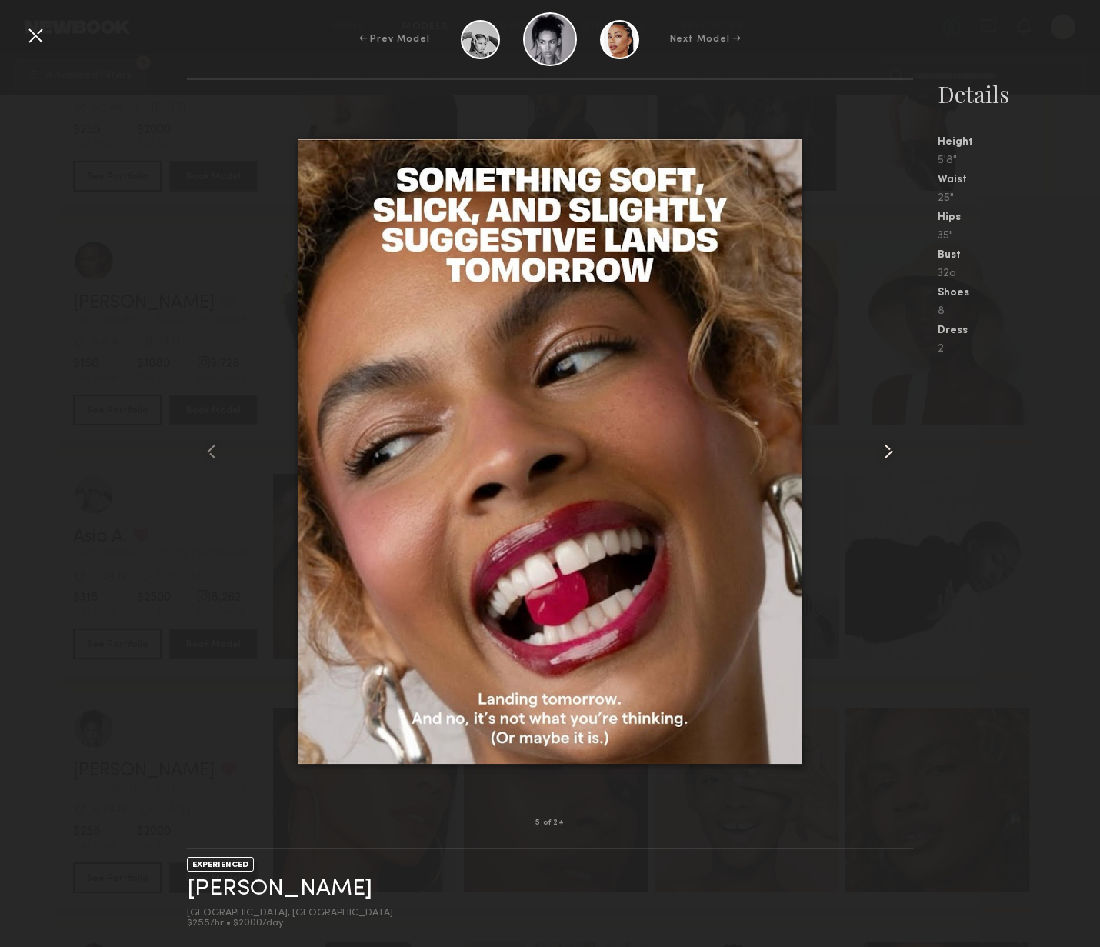
click at [892, 451] on common-icon at bounding box center [888, 451] width 25 height 25
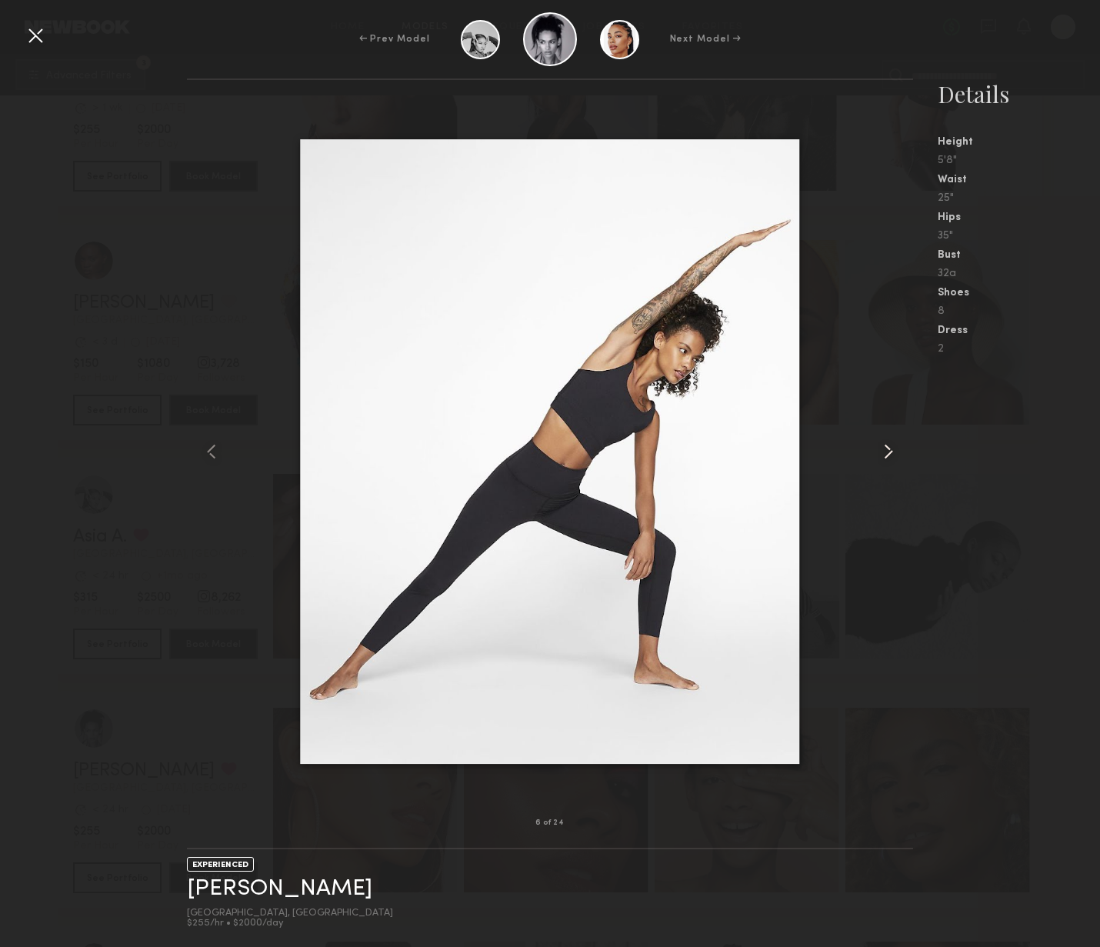
click at [893, 453] on common-icon at bounding box center [888, 451] width 25 height 25
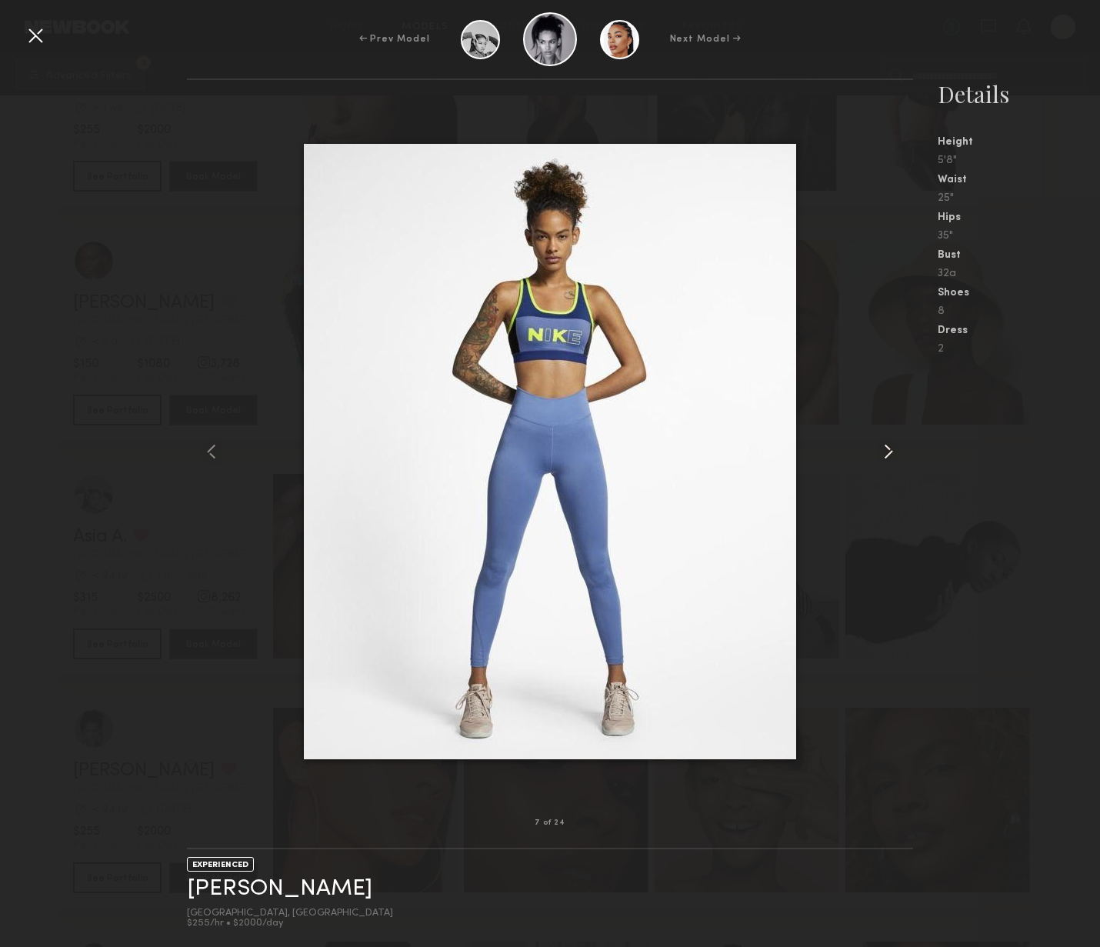
click at [893, 454] on common-icon at bounding box center [888, 451] width 25 height 25
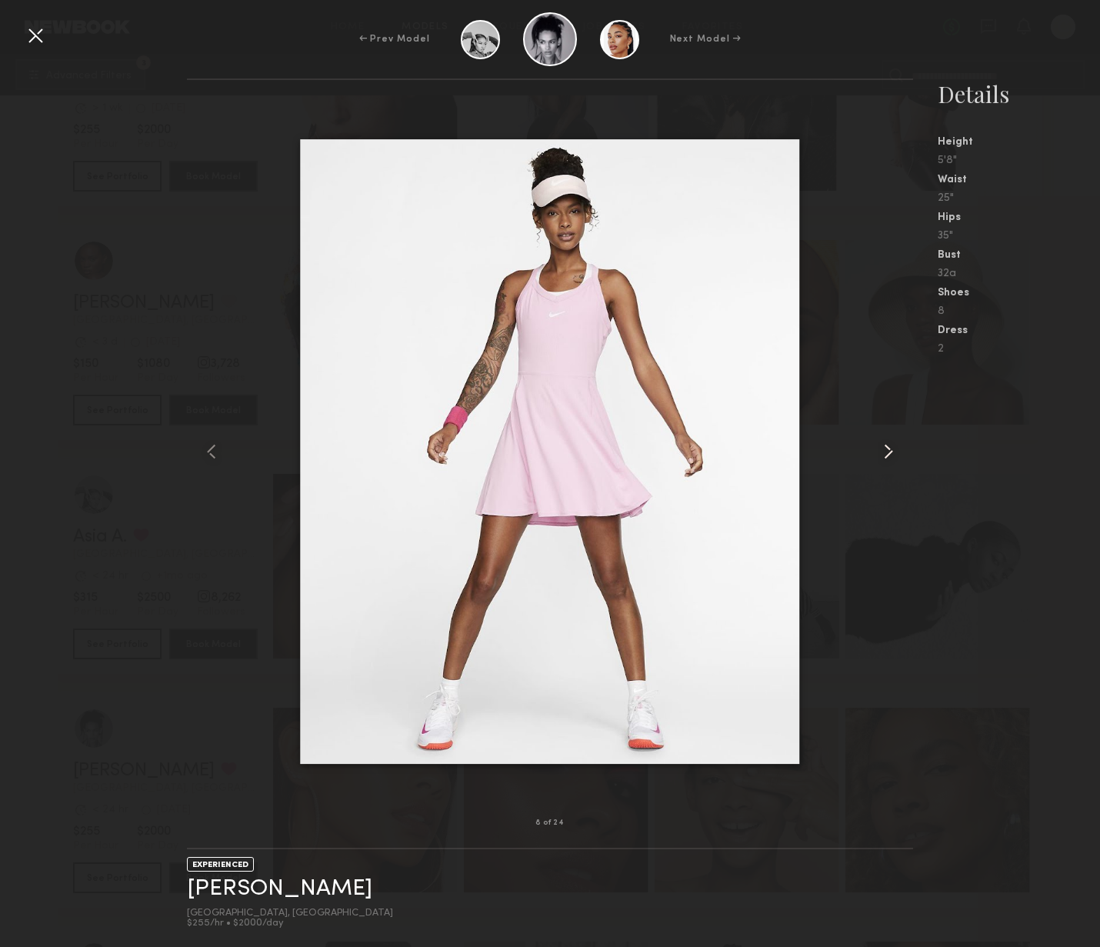
click at [893, 455] on common-icon at bounding box center [888, 451] width 25 height 25
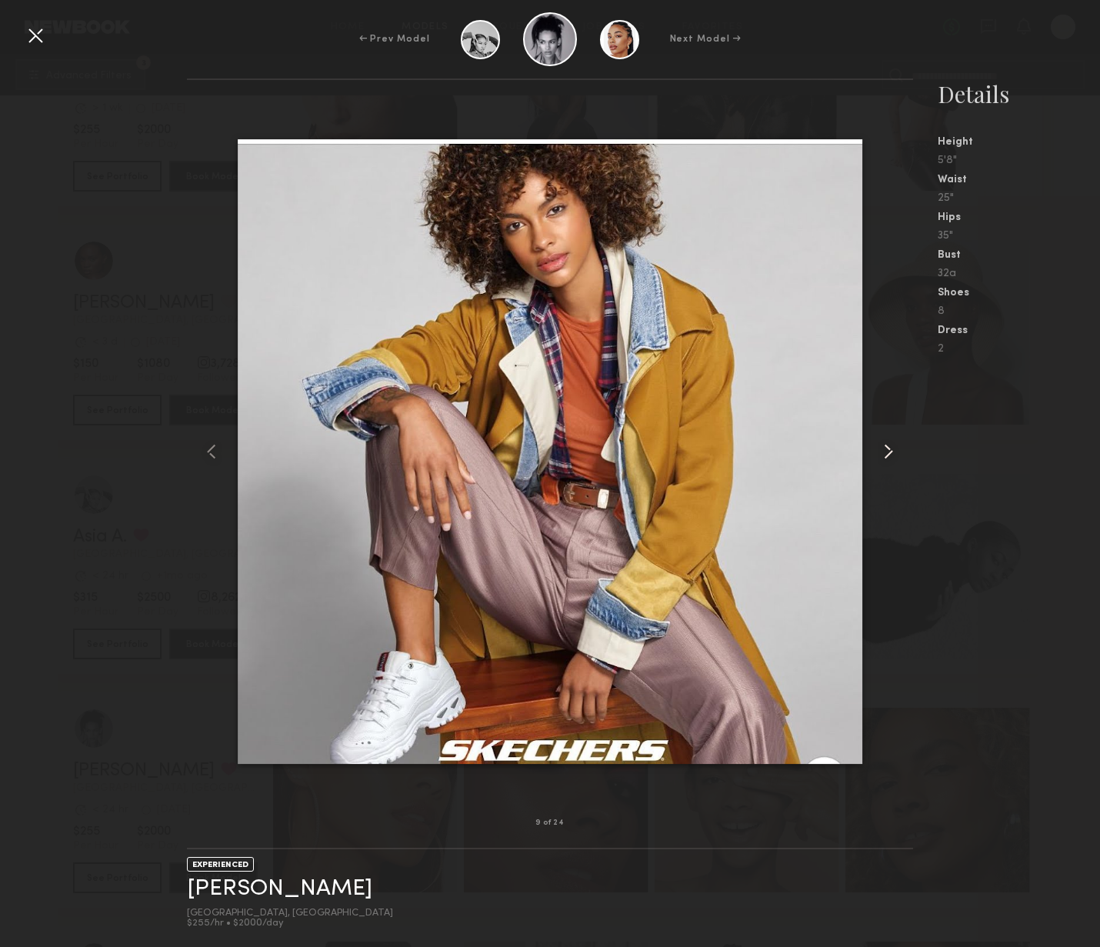
click at [893, 455] on common-icon at bounding box center [888, 451] width 25 height 25
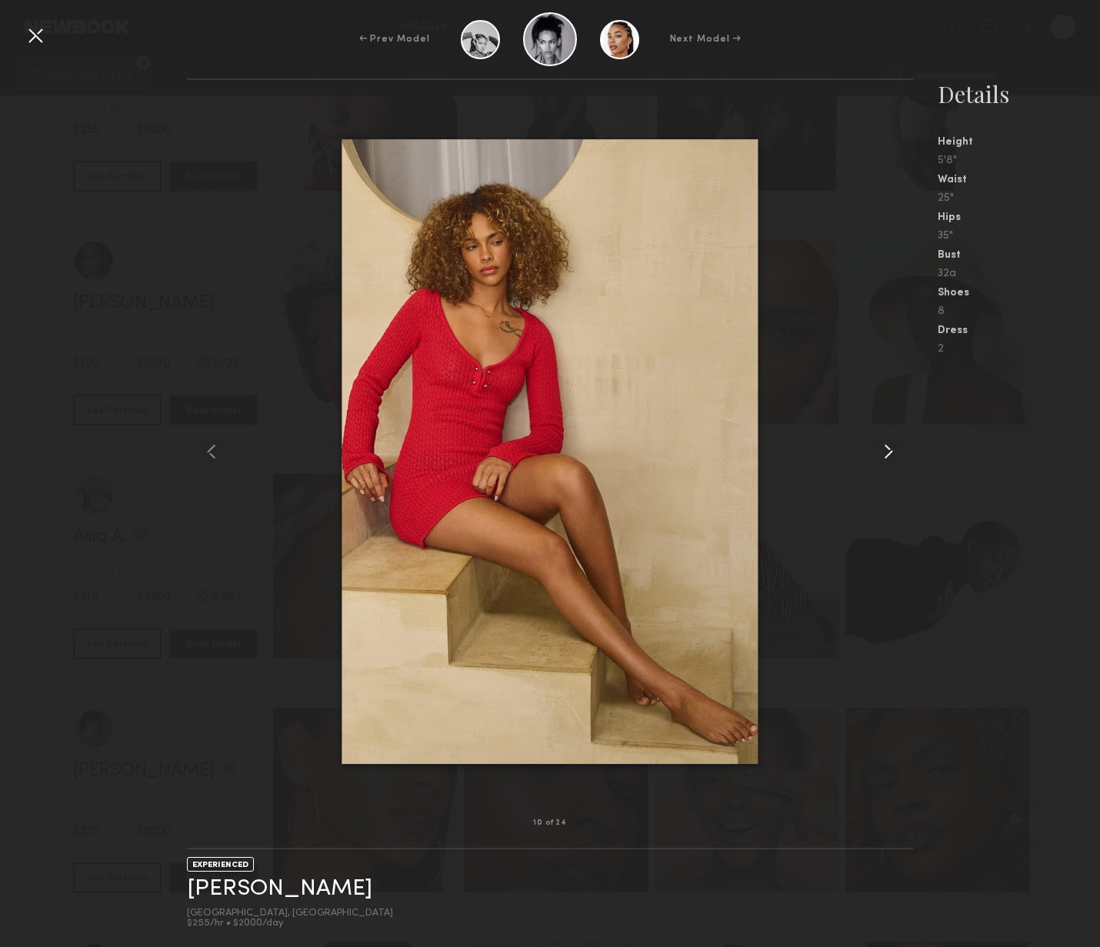
click at [893, 455] on common-icon at bounding box center [888, 451] width 25 height 25
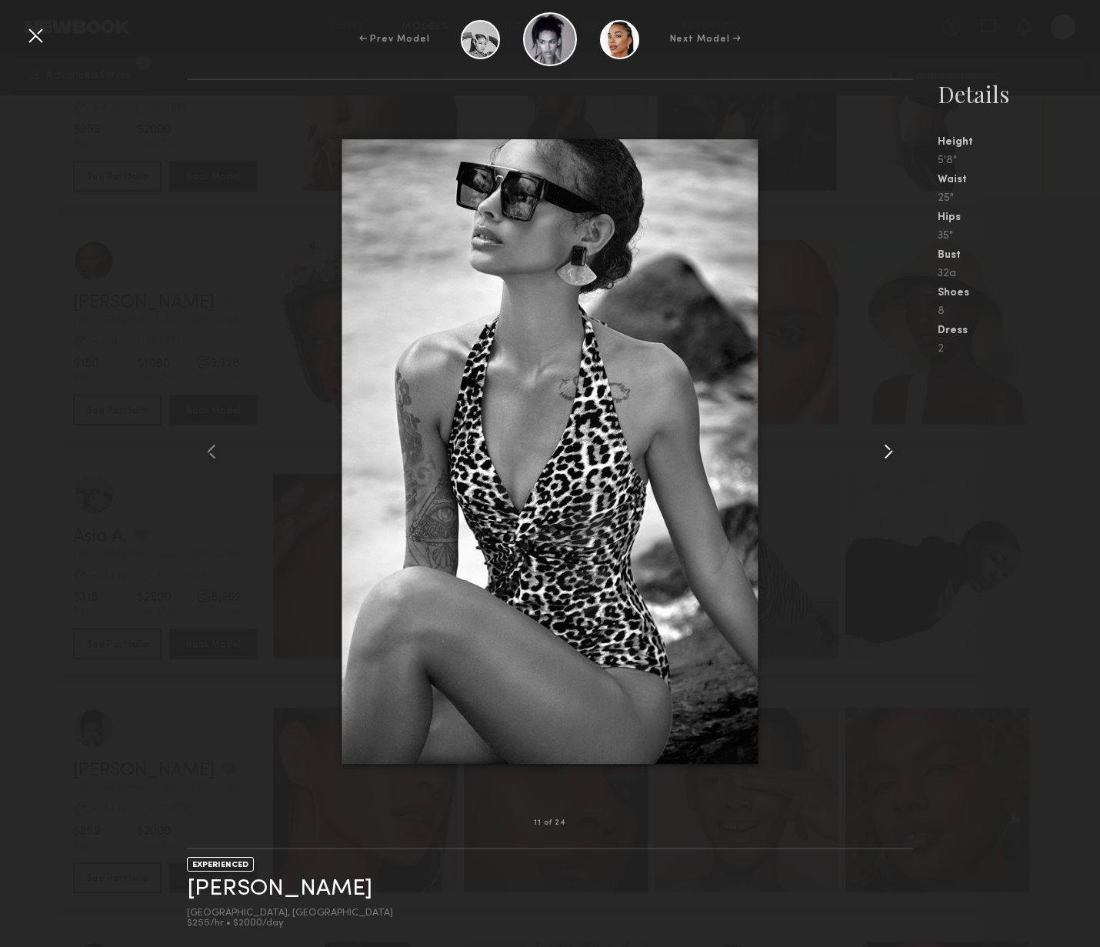
click at [893, 455] on common-icon at bounding box center [888, 451] width 25 height 25
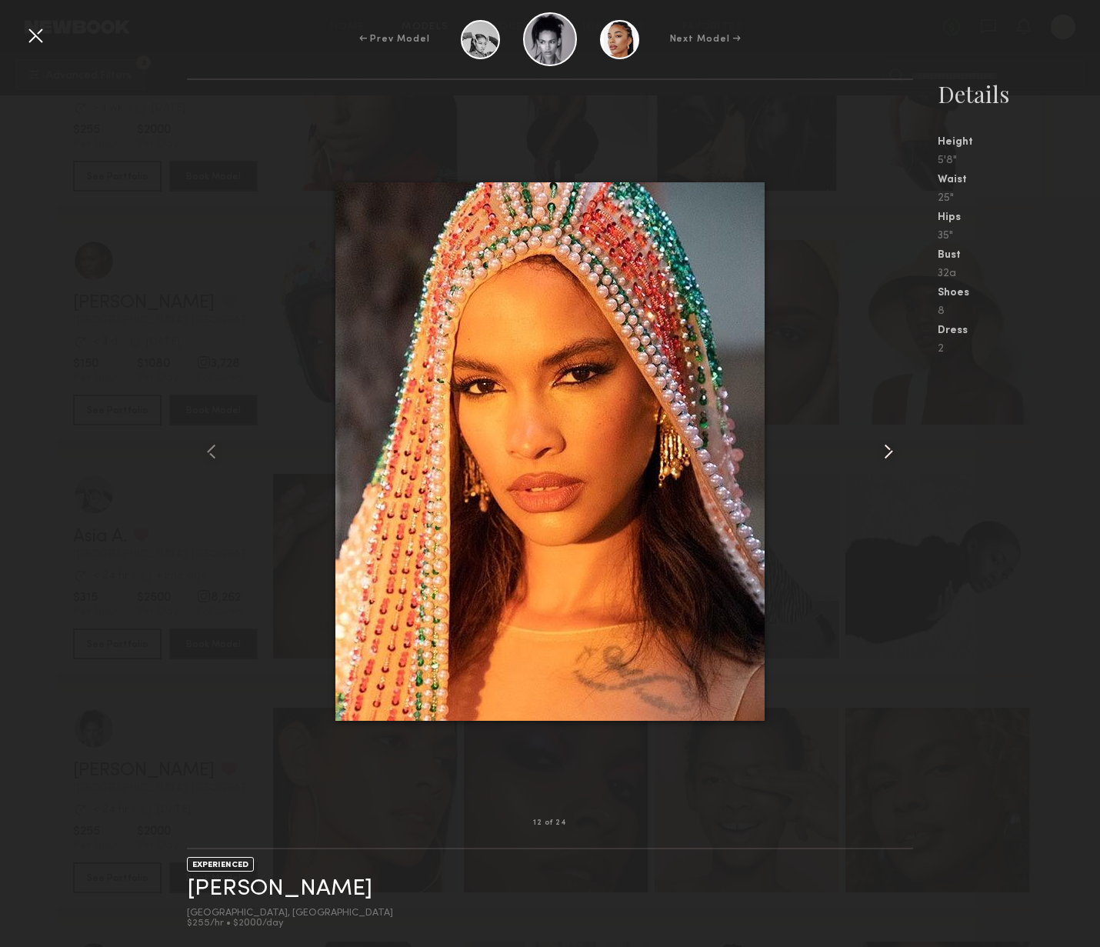
click at [893, 456] on common-icon at bounding box center [888, 451] width 25 height 25
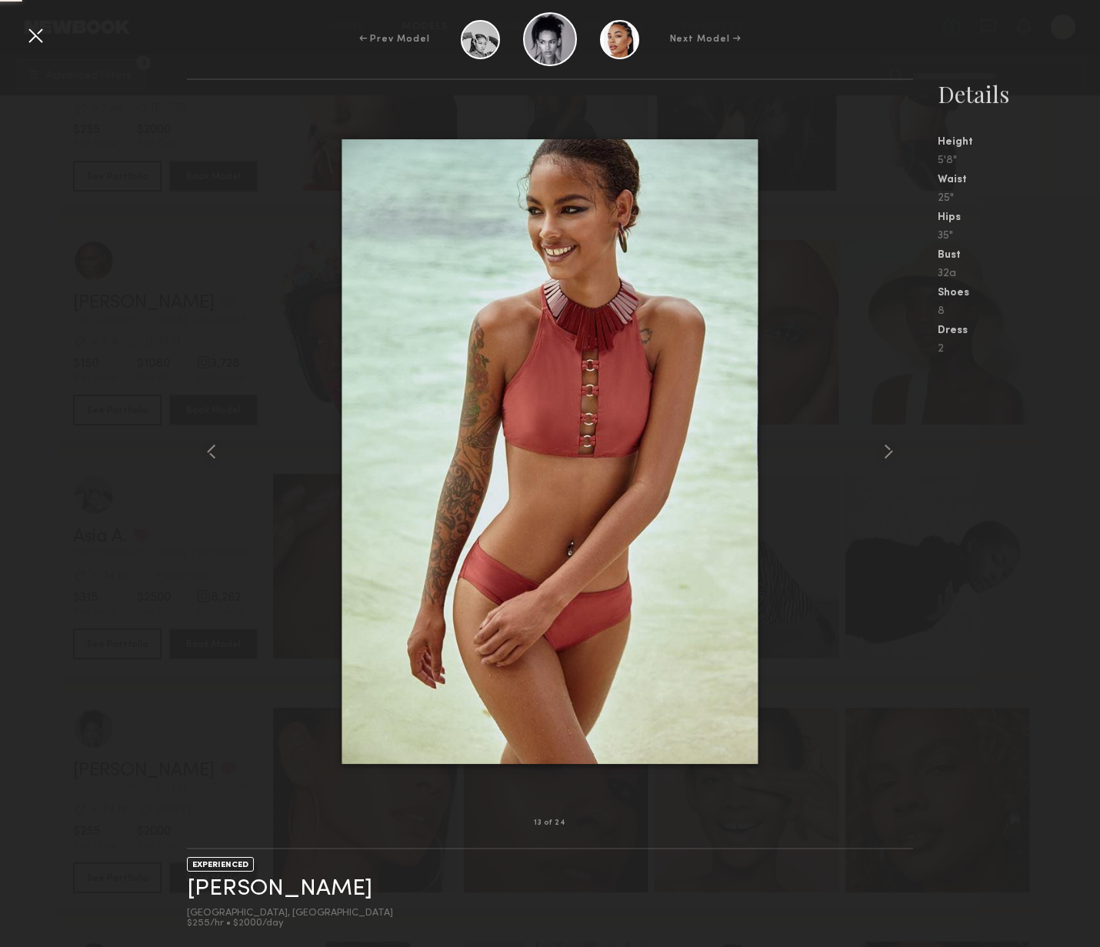
click at [895, 458] on common-icon at bounding box center [888, 451] width 25 height 25
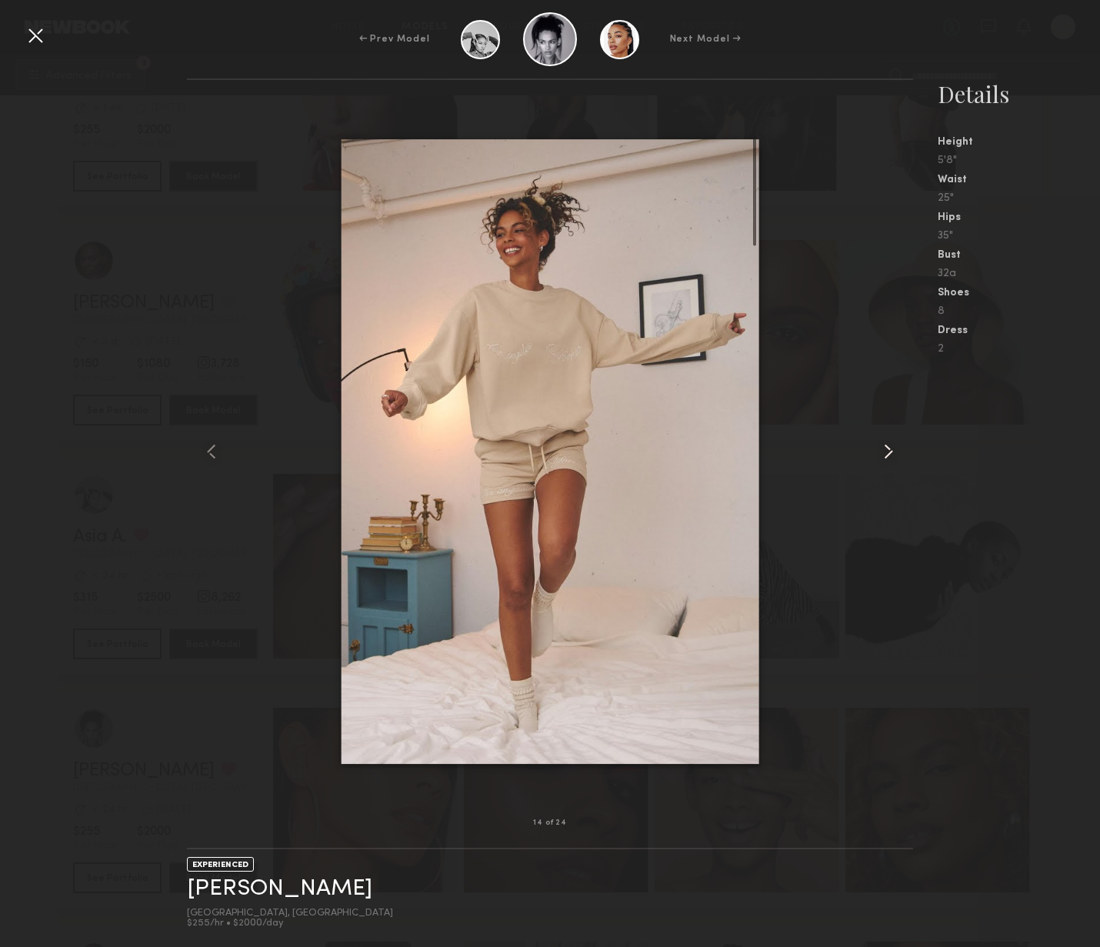
click at [896, 460] on common-icon at bounding box center [888, 451] width 25 height 25
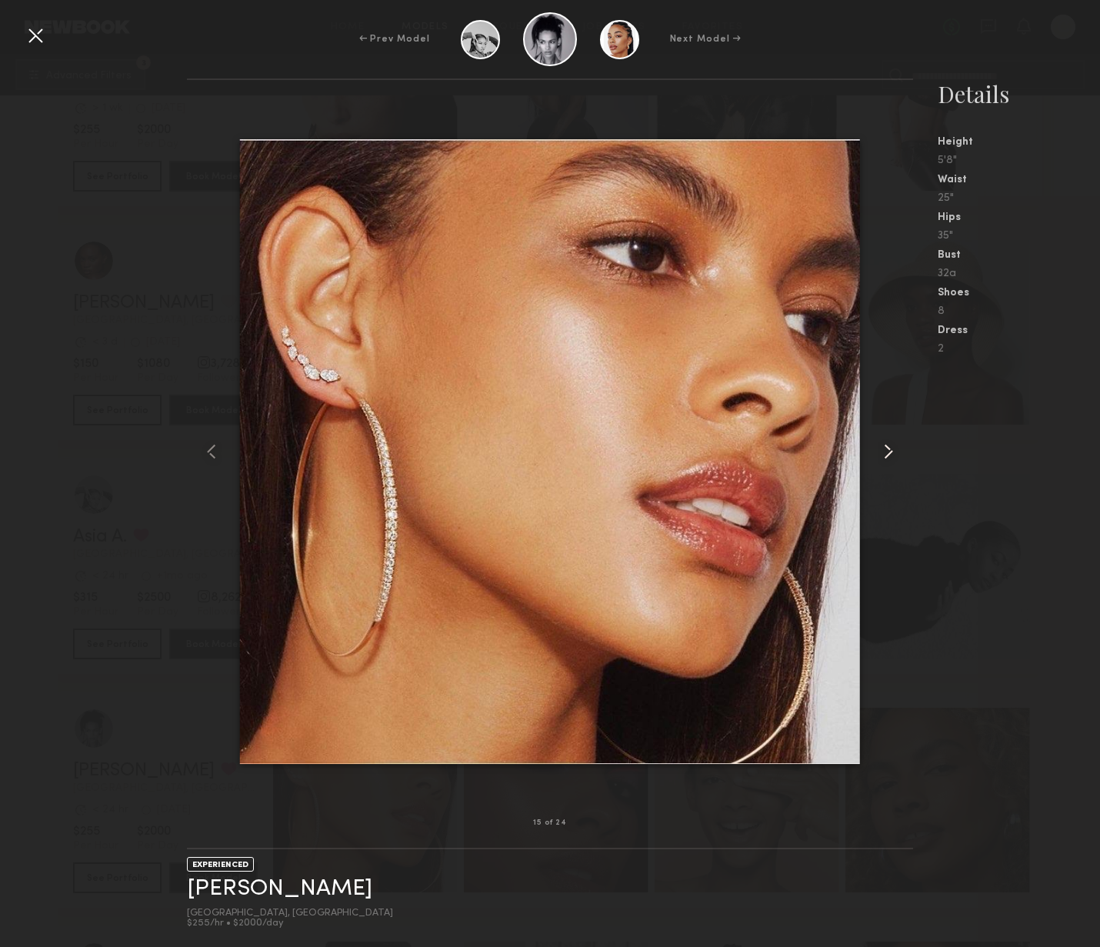
click at [896, 460] on common-icon at bounding box center [888, 451] width 25 height 25
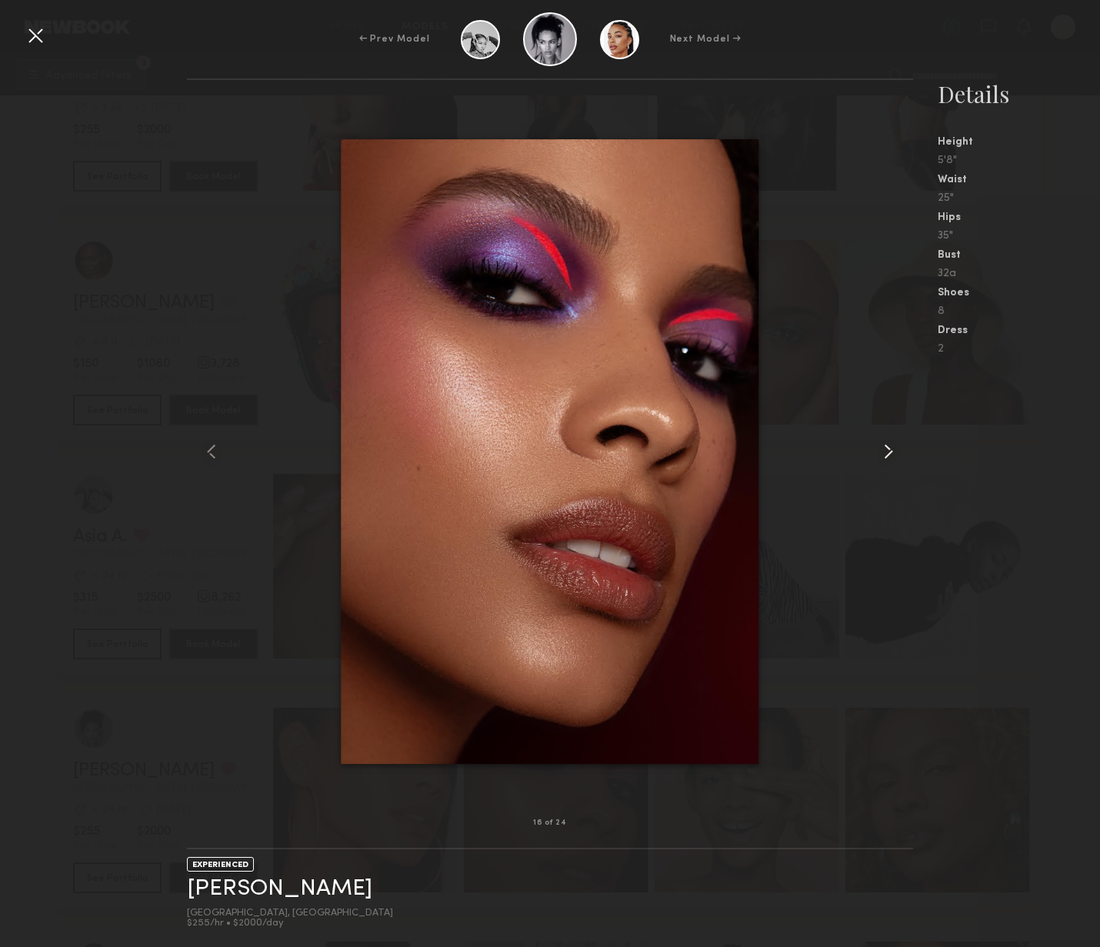
click at [896, 460] on common-icon at bounding box center [888, 451] width 25 height 25
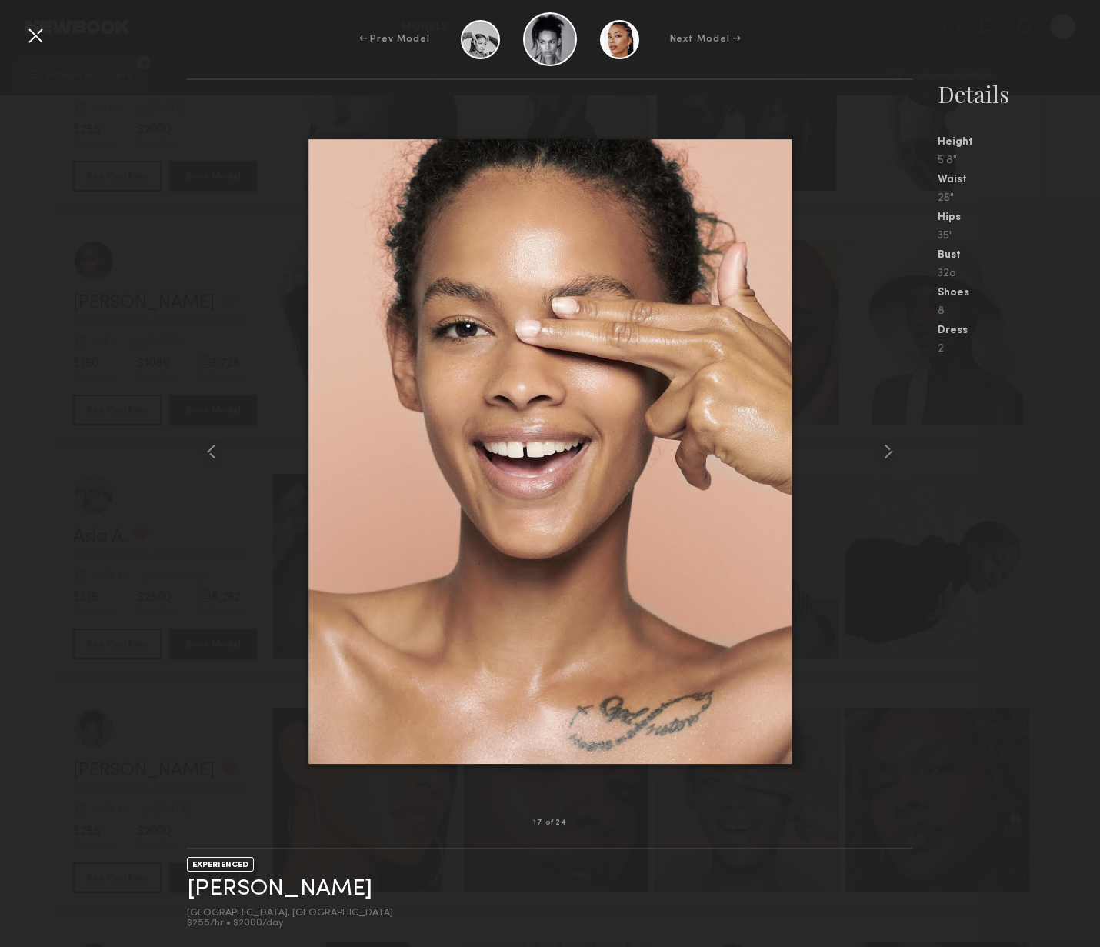
click at [1052, 521] on nb-gallery-model-stats "Details Height 5'8" Waist 25" Hips 35" Bust 32a Shoes 8 Dress 2" at bounding box center [1006, 512] width 187 height 869
click at [28, 35] on div at bounding box center [35, 35] width 25 height 25
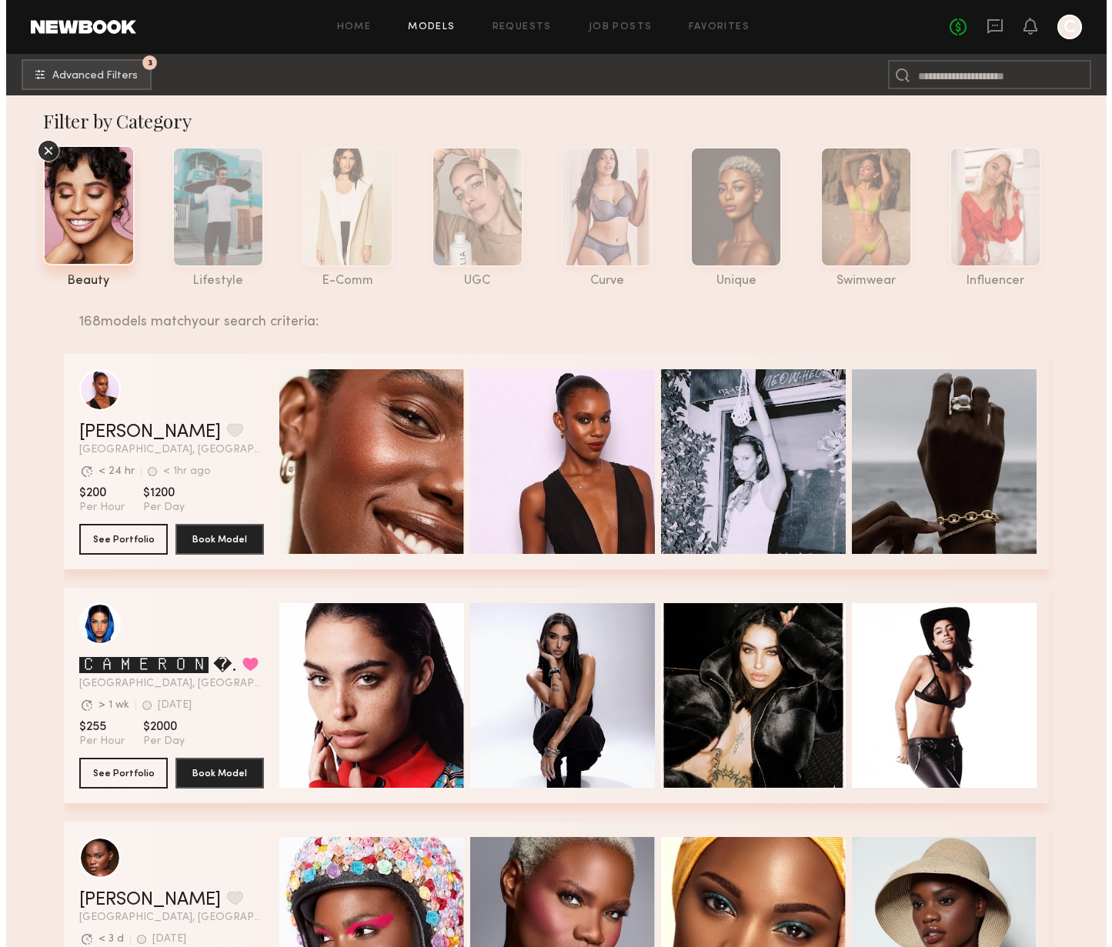
scroll to position [0, 0]
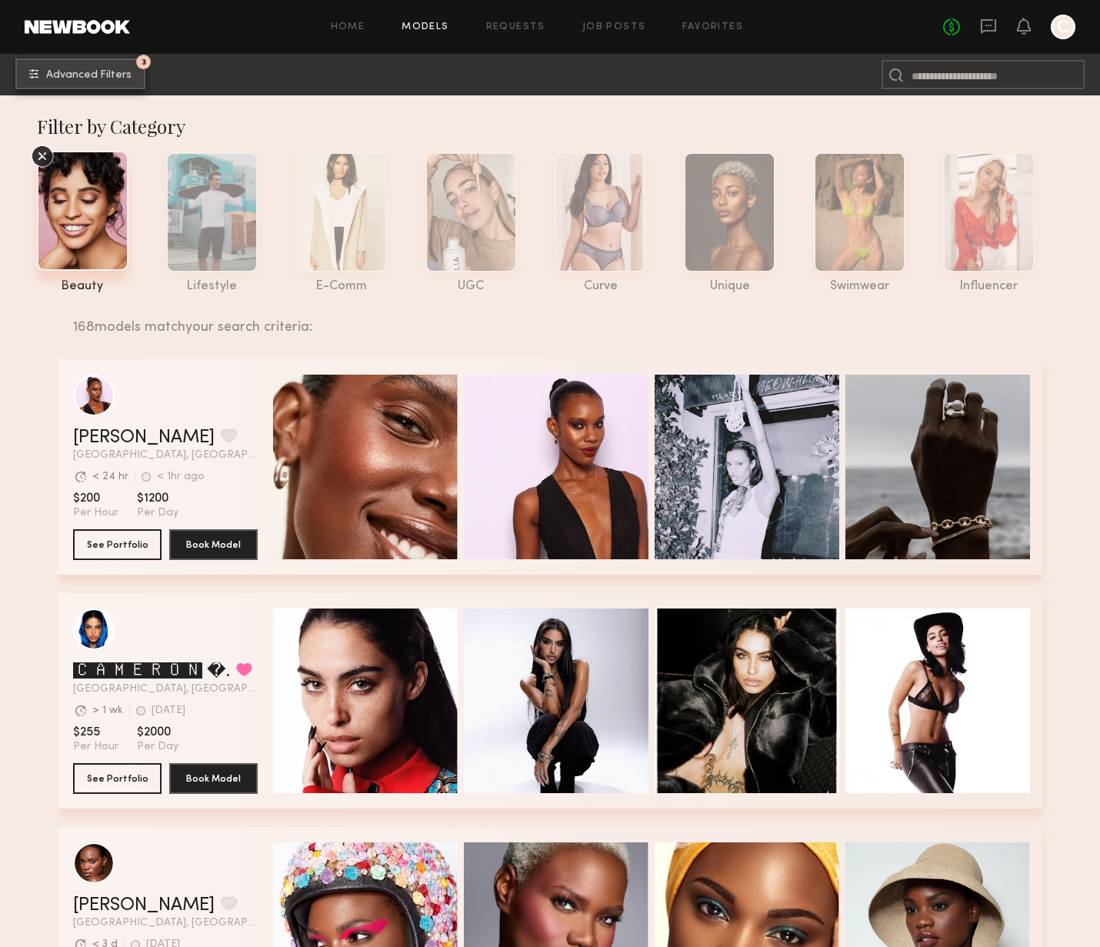
click at [83, 78] on span "Advanced Filters" at bounding box center [88, 75] width 85 height 11
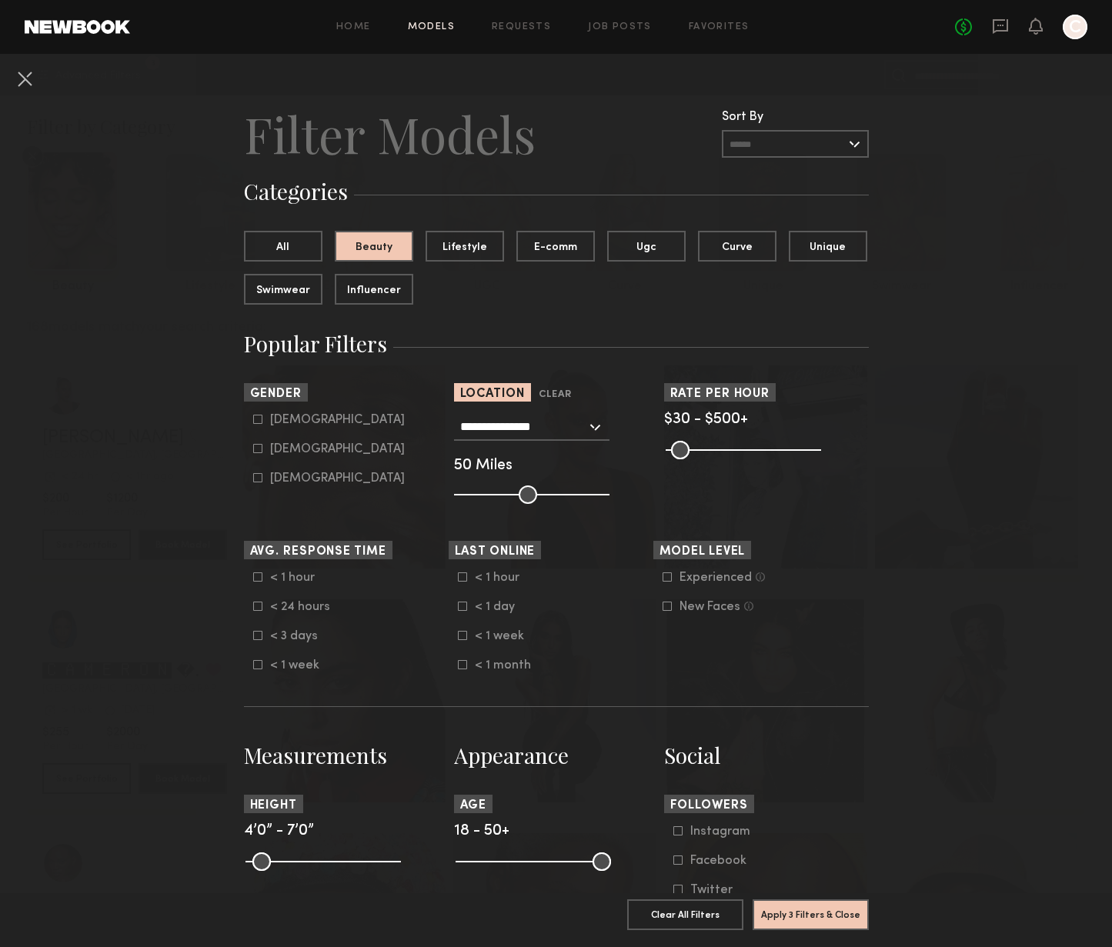
click at [255, 422] on icon at bounding box center [257, 419] width 9 height 9
type input "*"
click at [822, 914] on button "Apply 4 Filters & Close" at bounding box center [810, 914] width 116 height 31
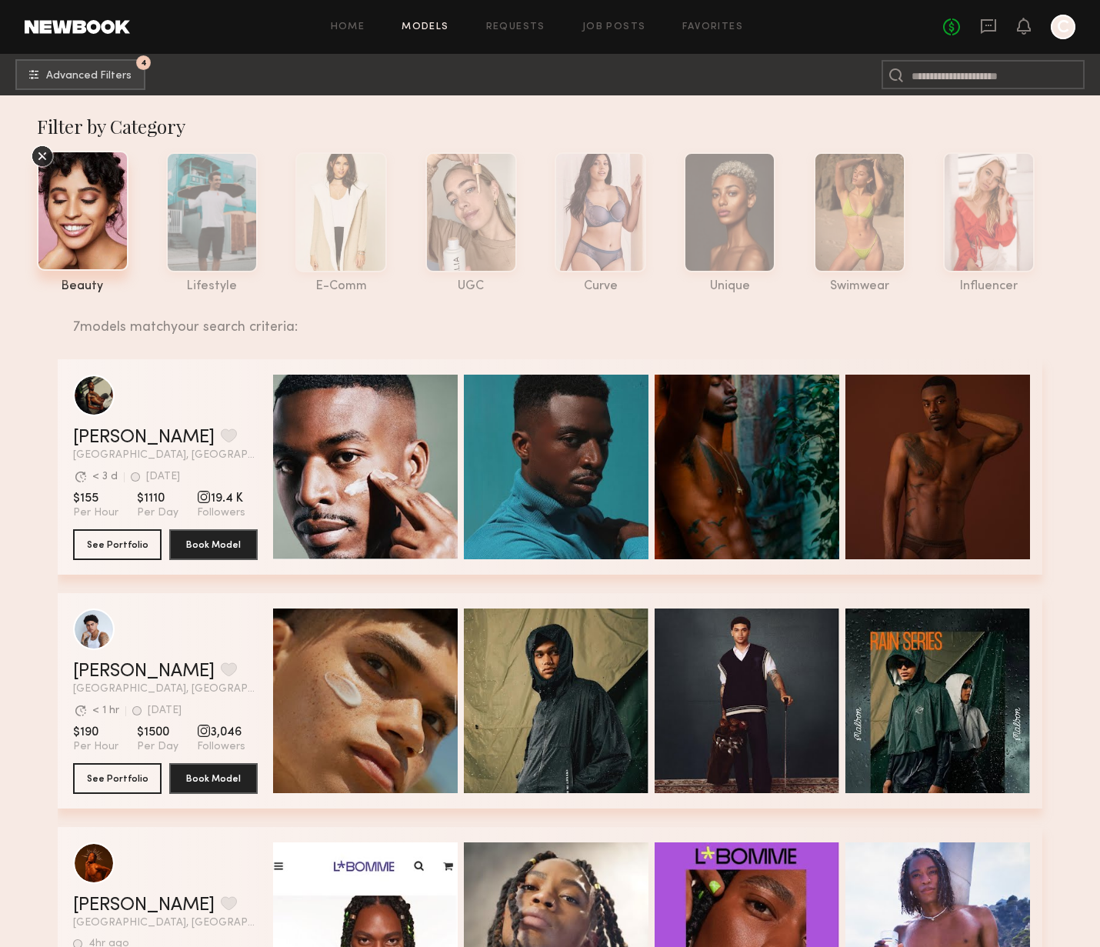
click at [31, 158] on icon at bounding box center [42, 156] width 23 height 23
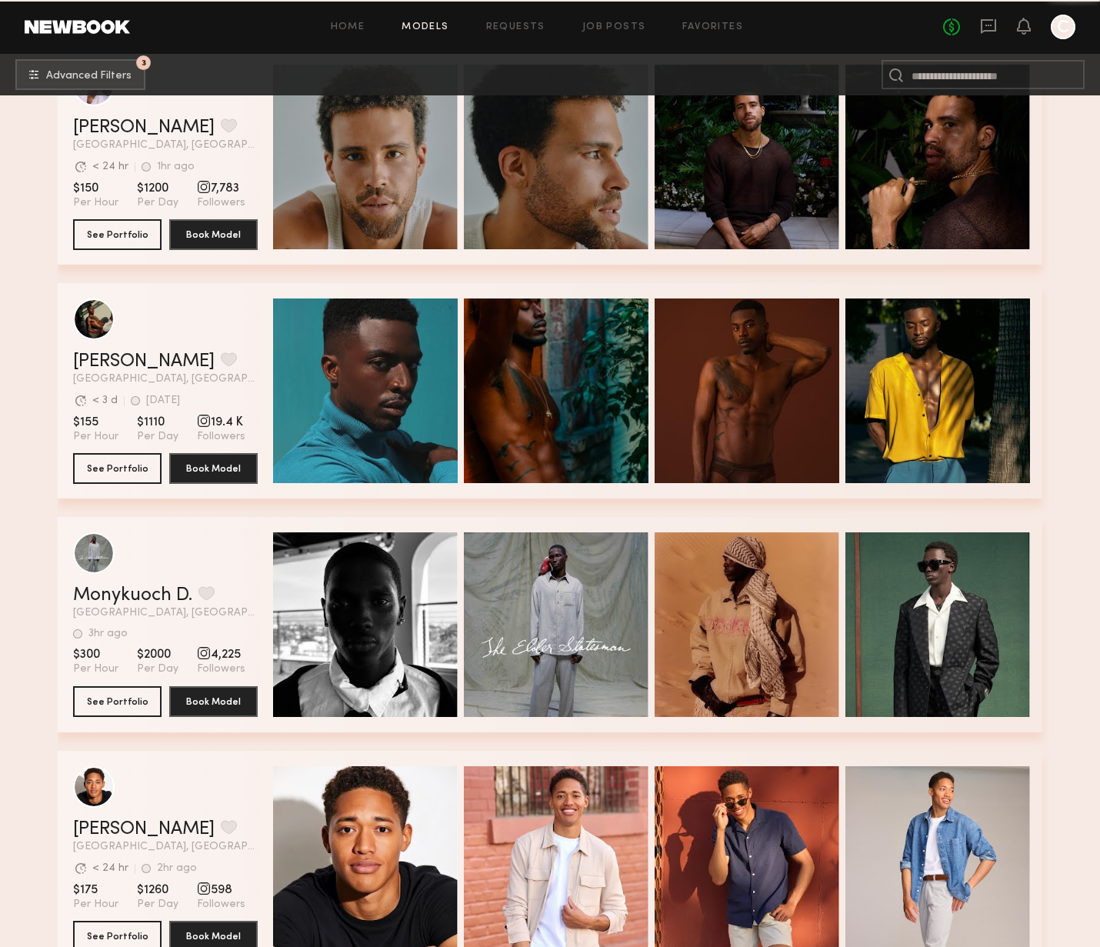
scroll to position [2217, 0]
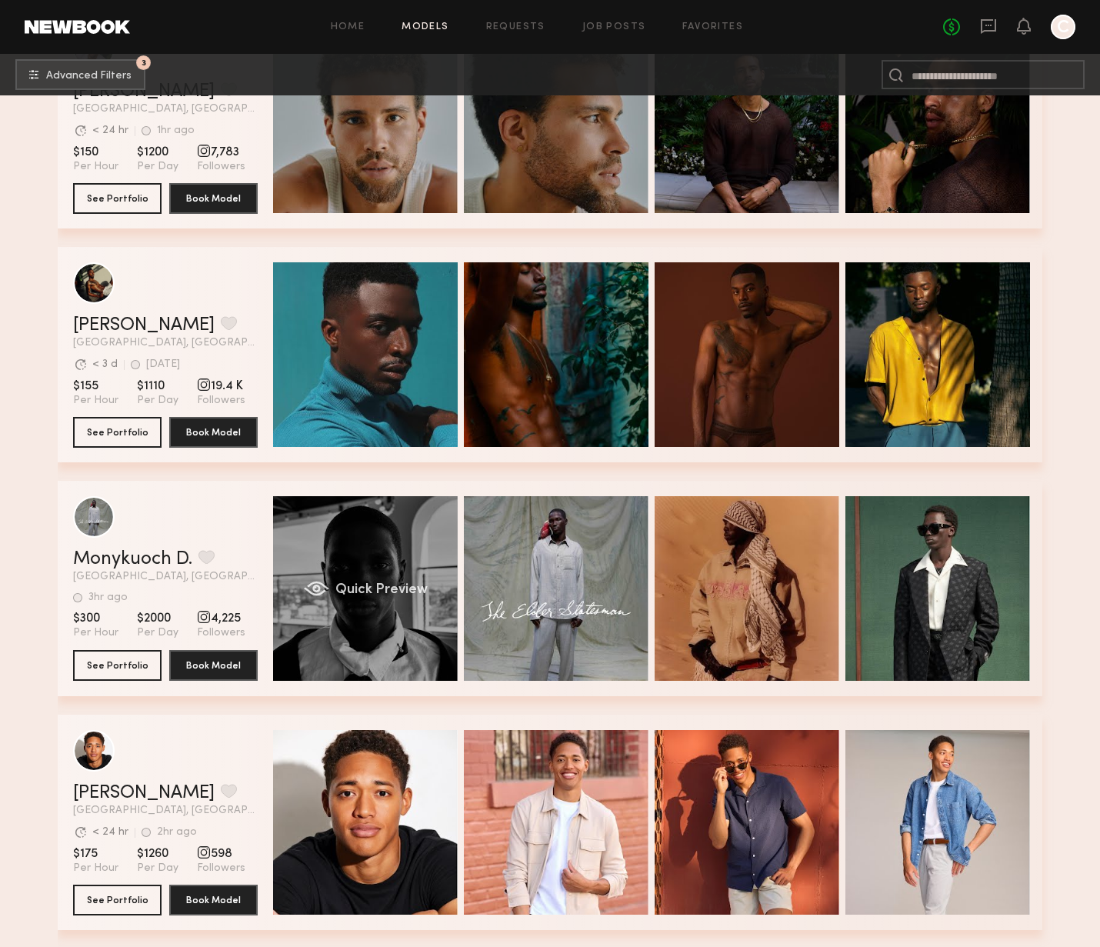
click at [325, 562] on div "Quick Preview" at bounding box center [365, 588] width 185 height 185
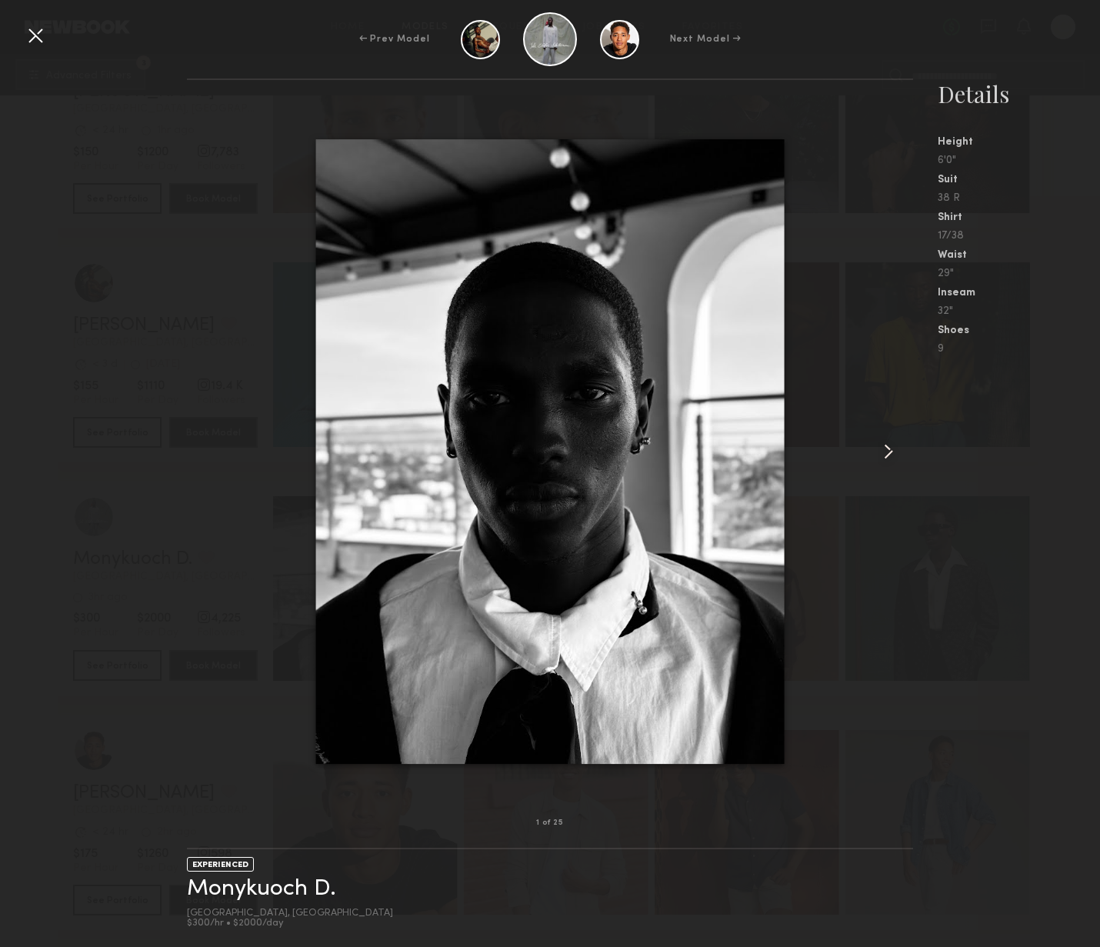
click at [884, 451] on common-icon at bounding box center [888, 451] width 25 height 25
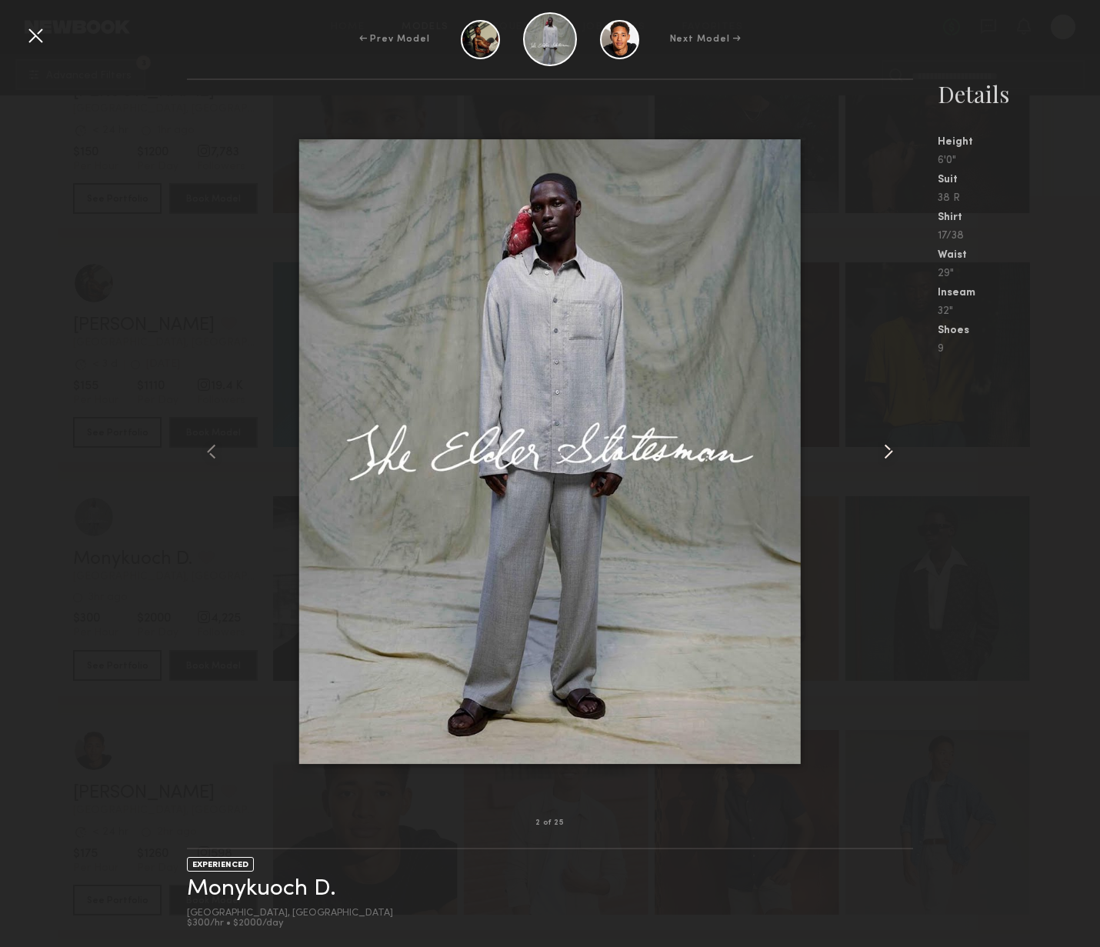
click at [884, 452] on common-icon at bounding box center [888, 451] width 25 height 25
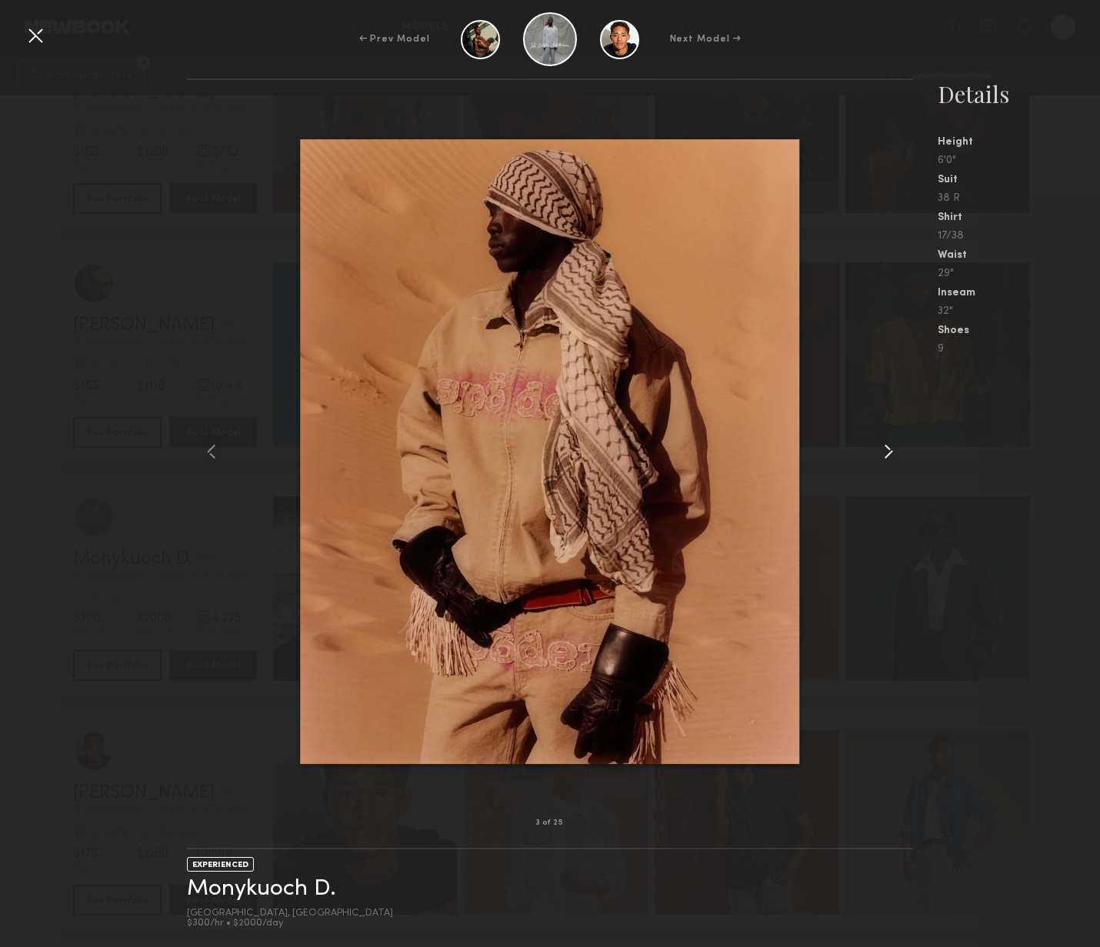
click at [884, 452] on common-icon at bounding box center [888, 451] width 25 height 25
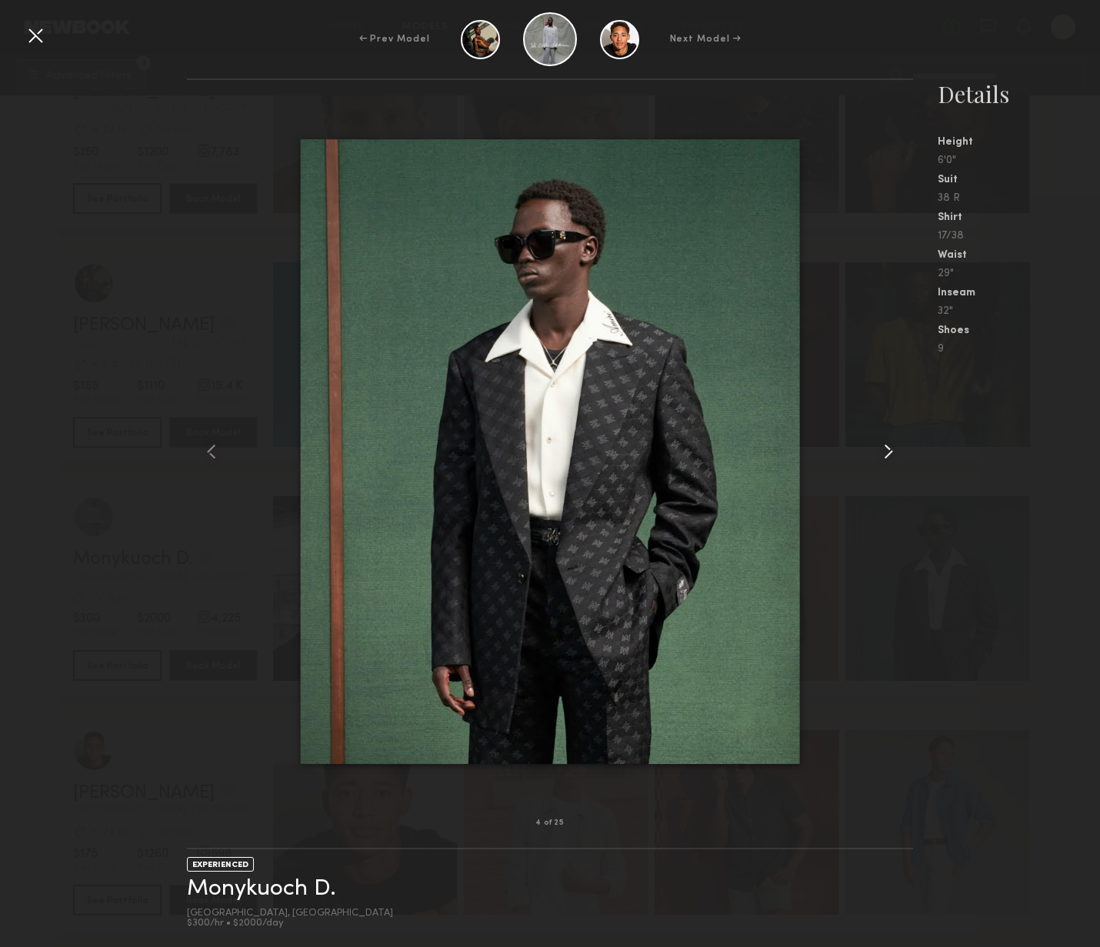
click at [884, 452] on common-icon at bounding box center [888, 451] width 25 height 25
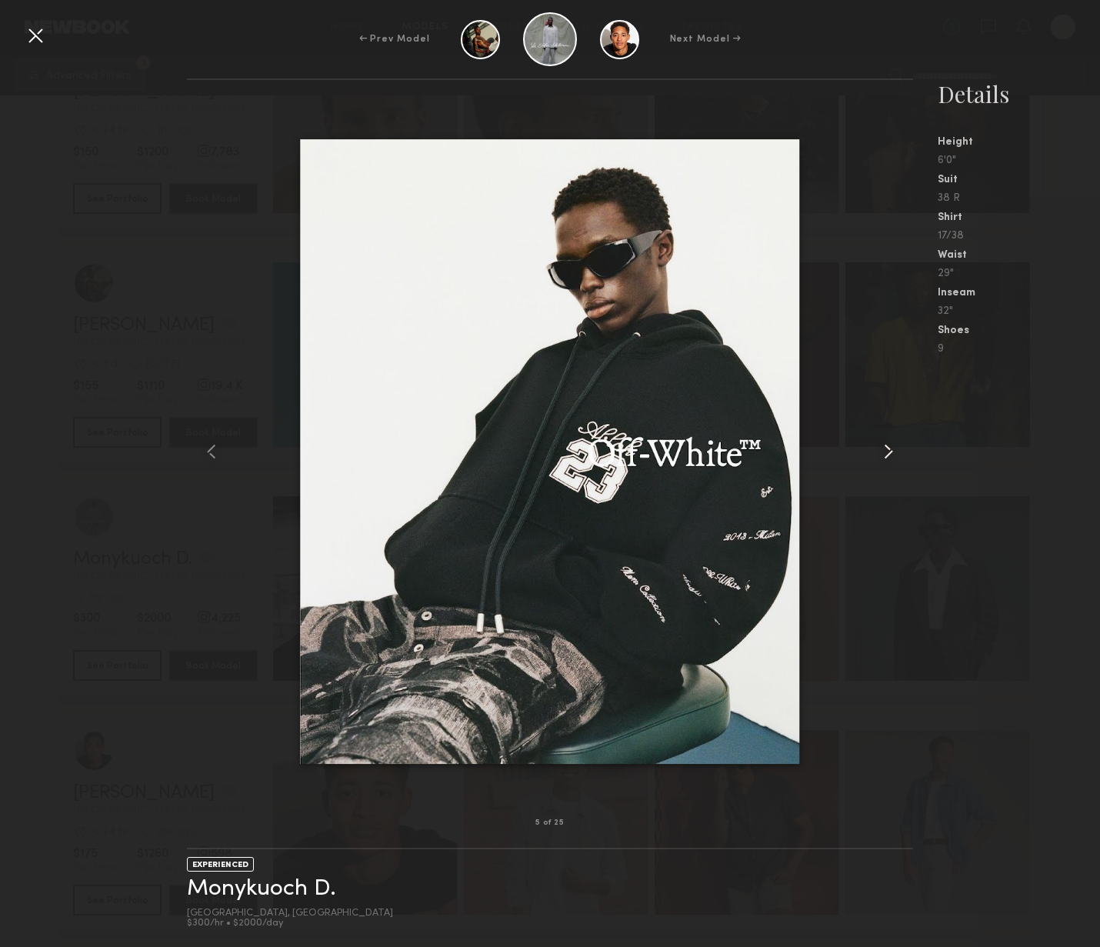
click at [884, 453] on common-icon at bounding box center [888, 451] width 25 height 25
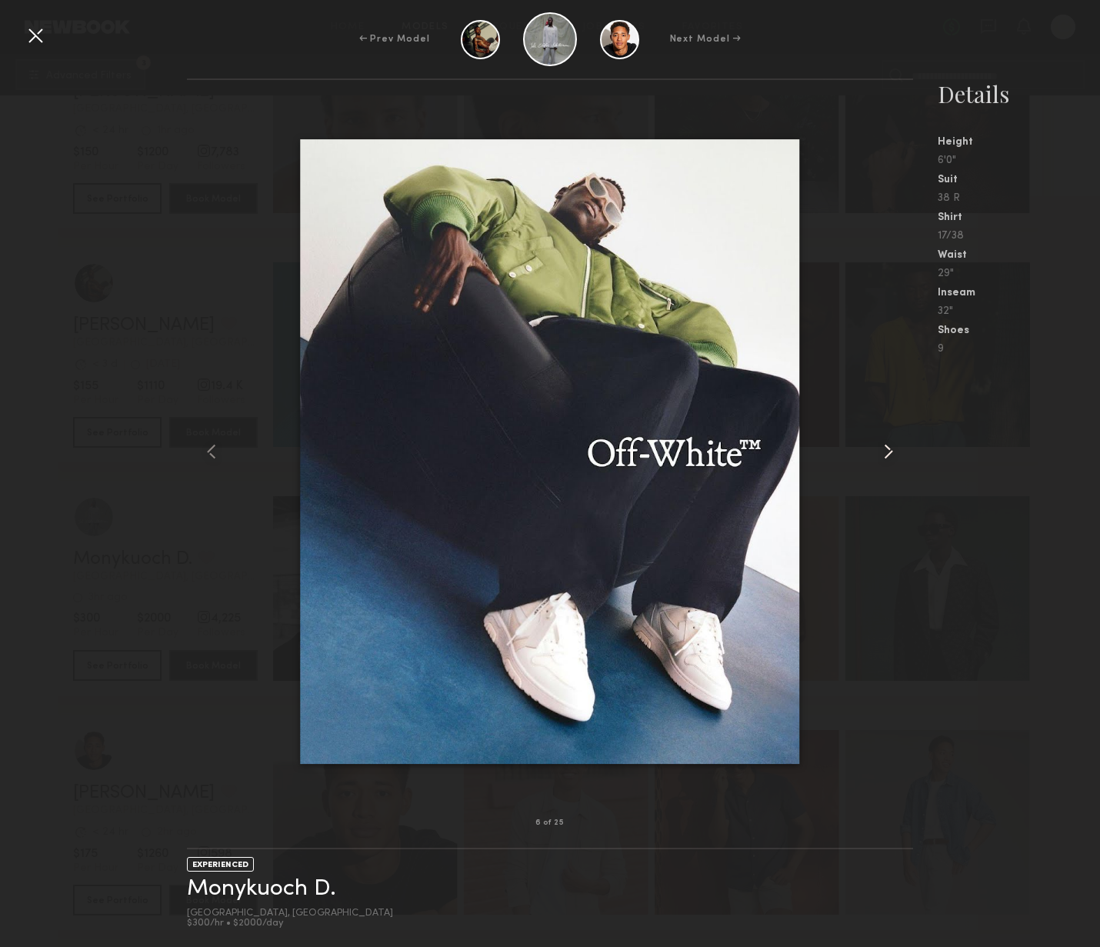
click at [883, 453] on common-icon at bounding box center [888, 451] width 25 height 25
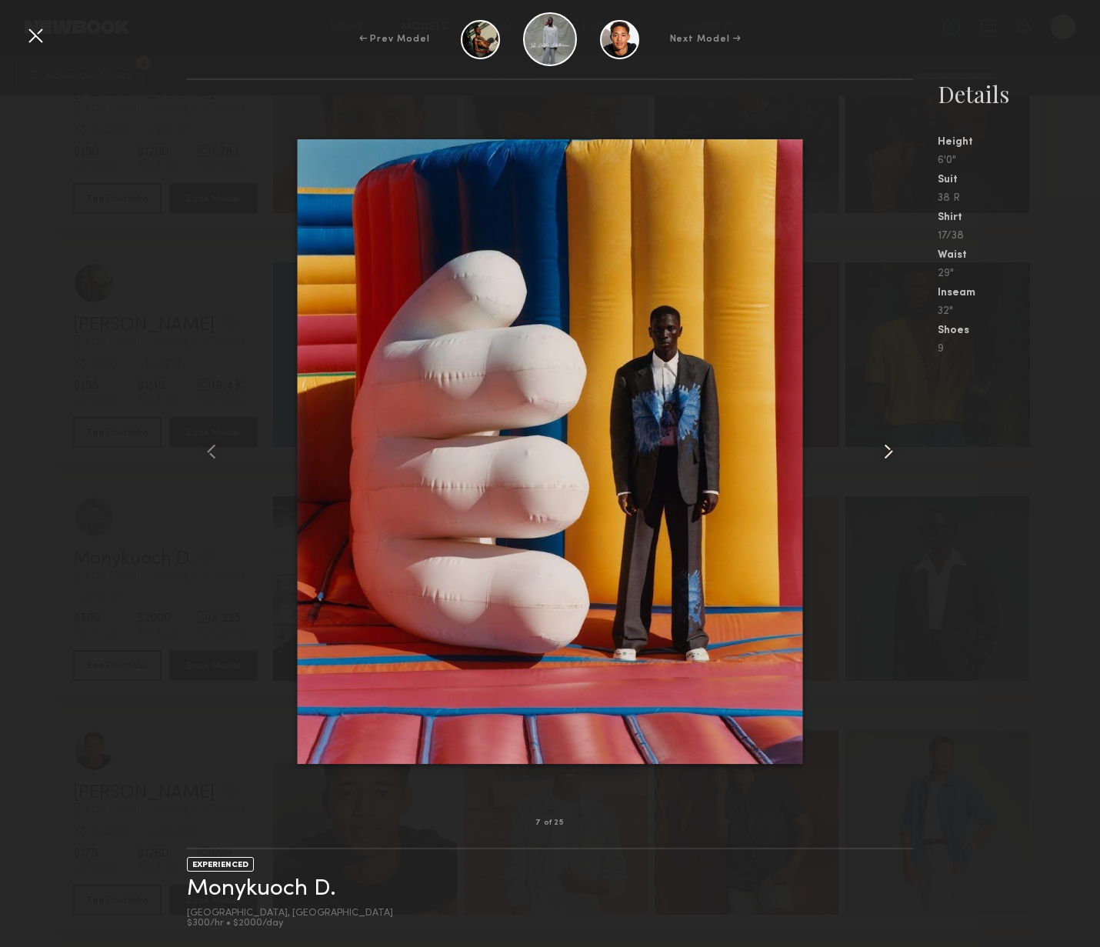
click at [883, 454] on common-icon at bounding box center [888, 451] width 25 height 25
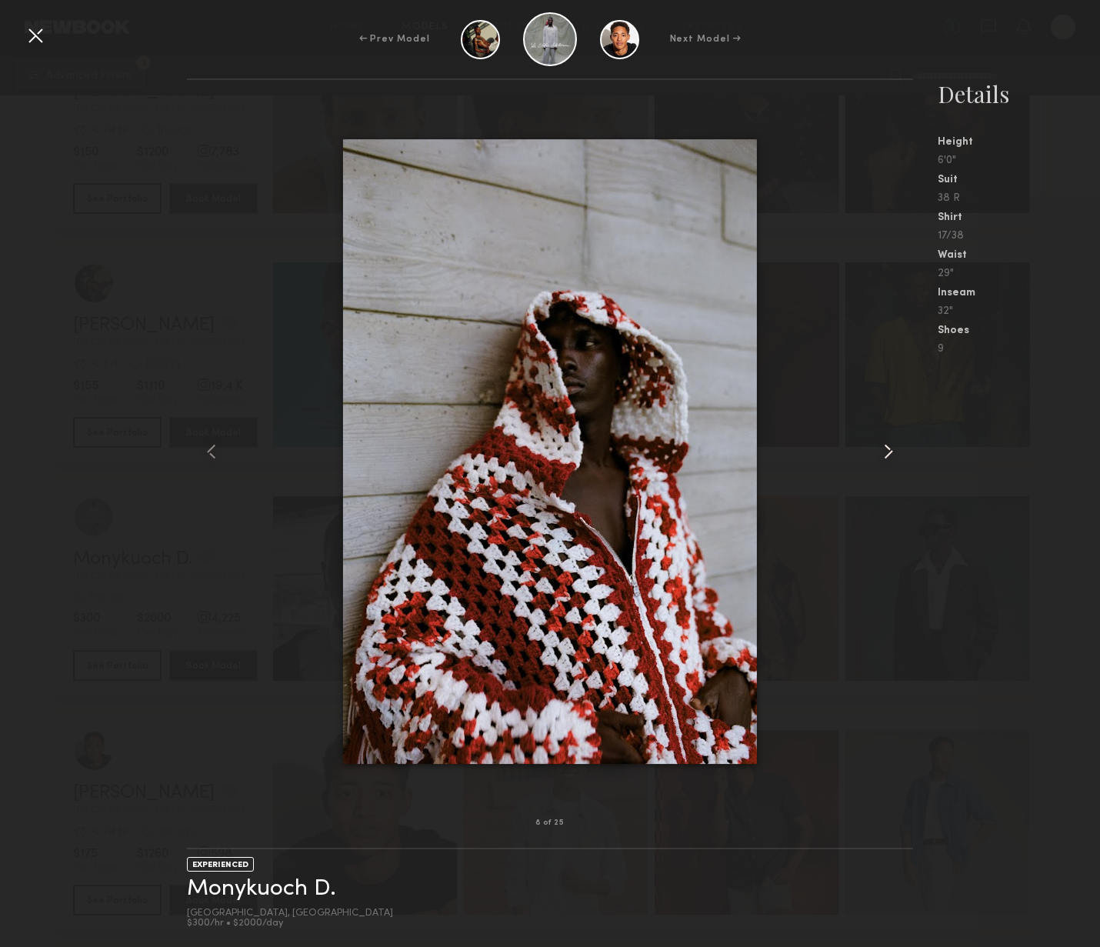
click at [883, 454] on common-icon at bounding box center [888, 451] width 25 height 25
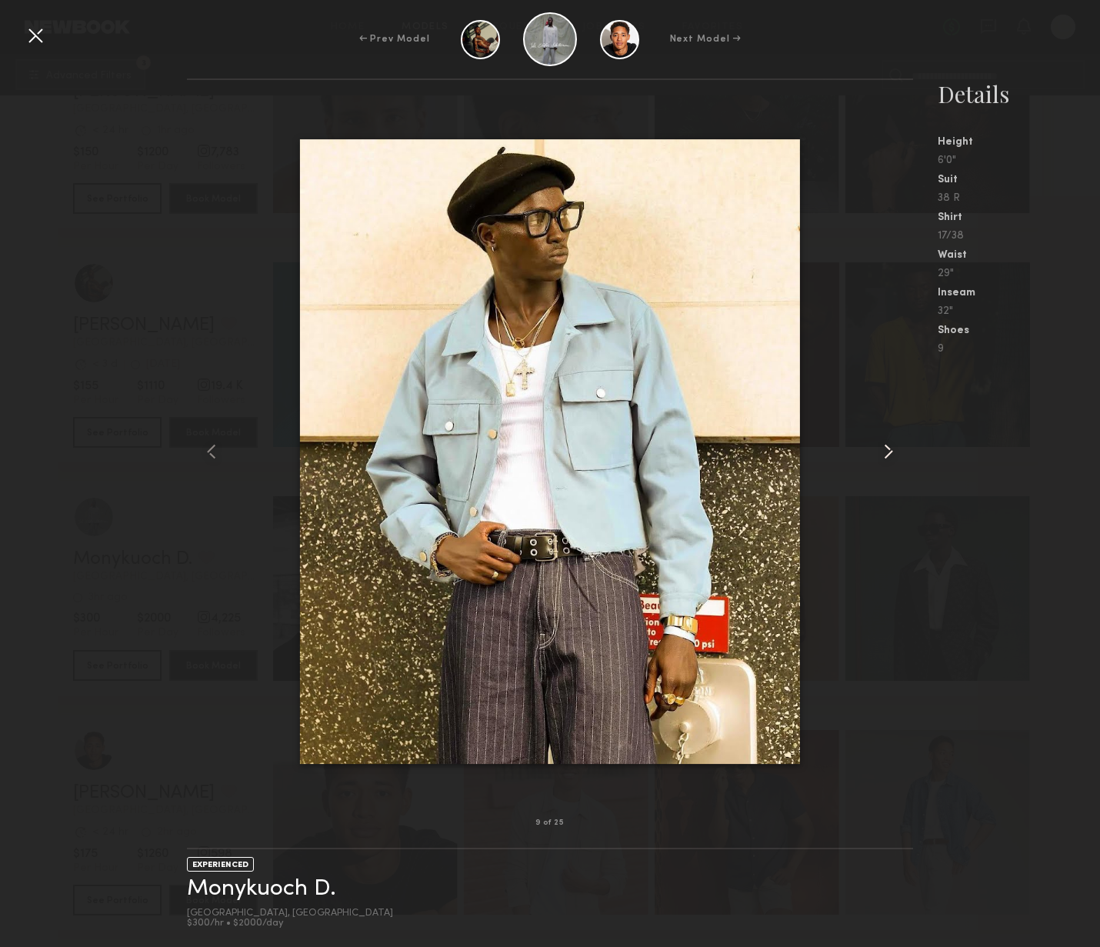
click at [883, 455] on common-icon at bounding box center [888, 451] width 25 height 25
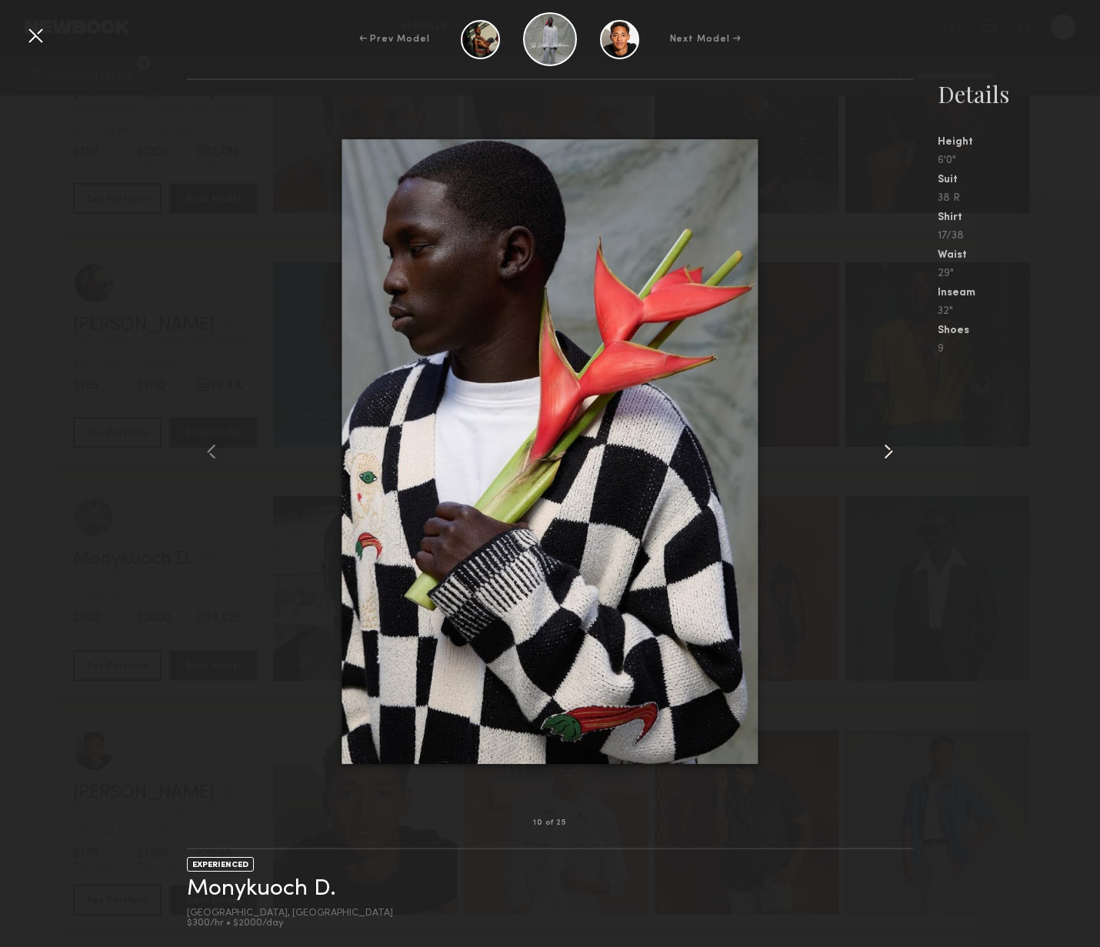
click at [883, 455] on common-icon at bounding box center [888, 451] width 25 height 25
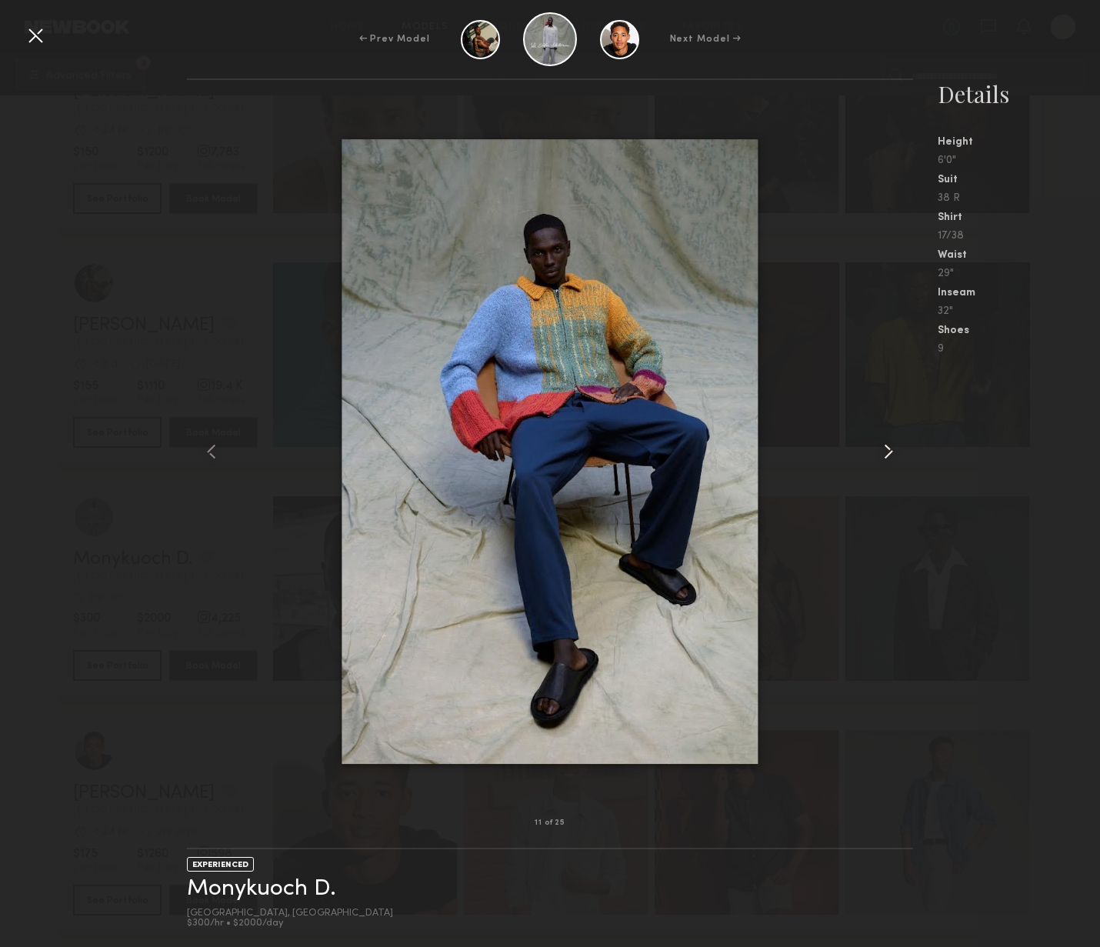
click at [883, 455] on common-icon at bounding box center [888, 451] width 25 height 25
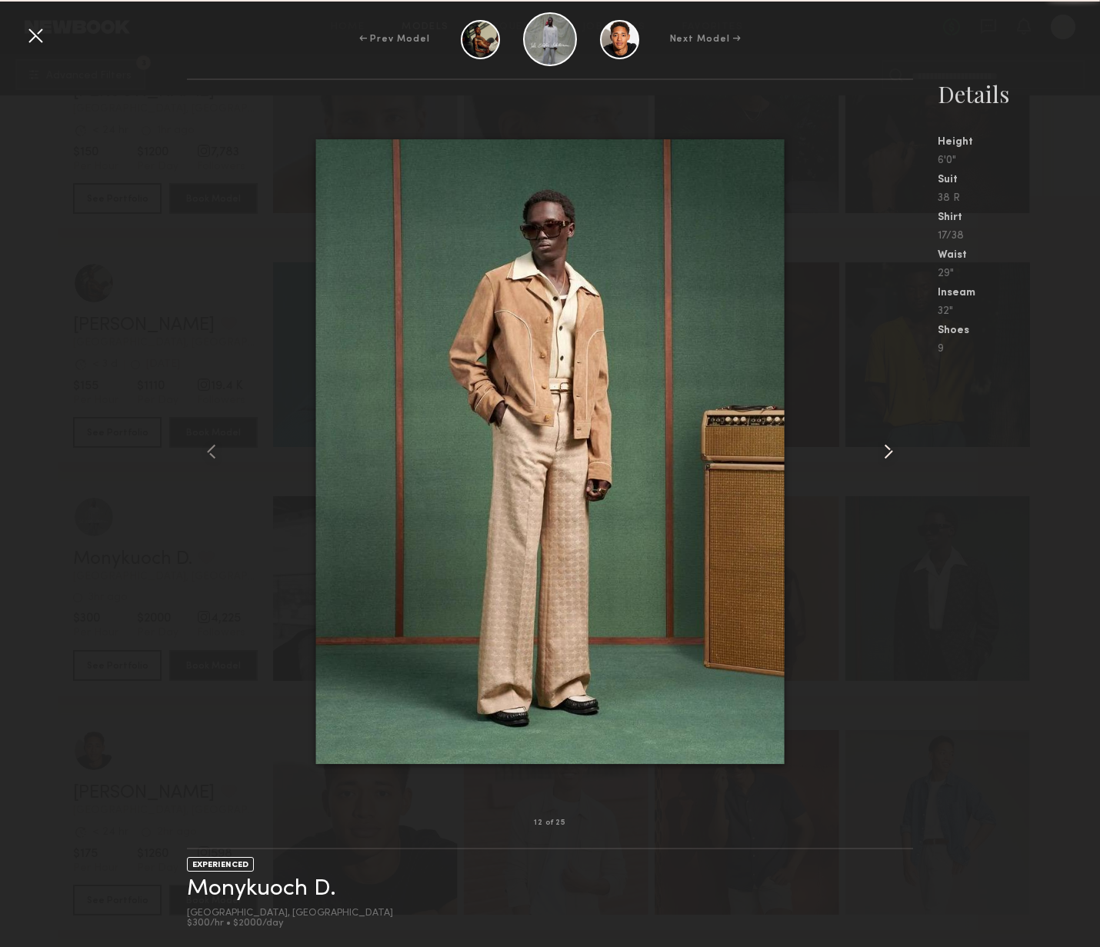
click at [883, 456] on common-icon at bounding box center [888, 451] width 25 height 25
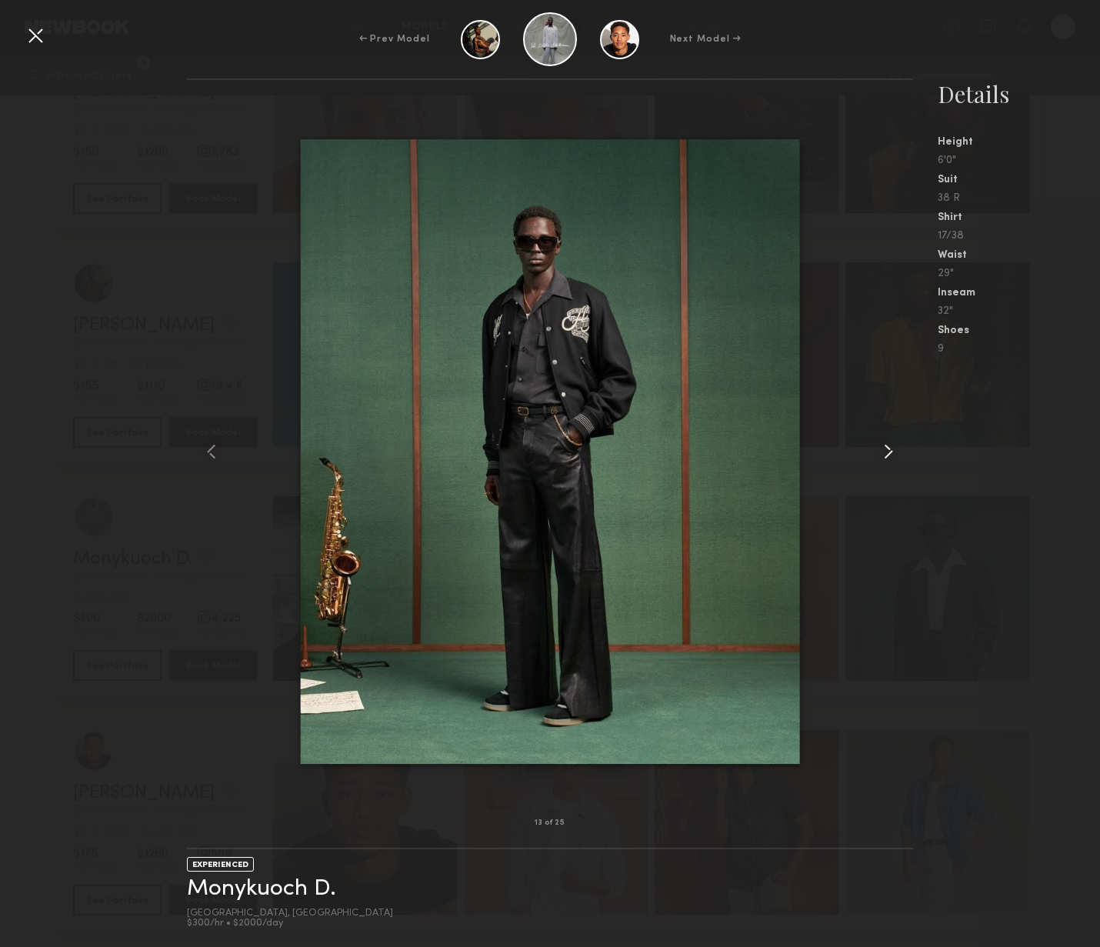
click at [883, 456] on common-icon at bounding box center [888, 451] width 25 height 25
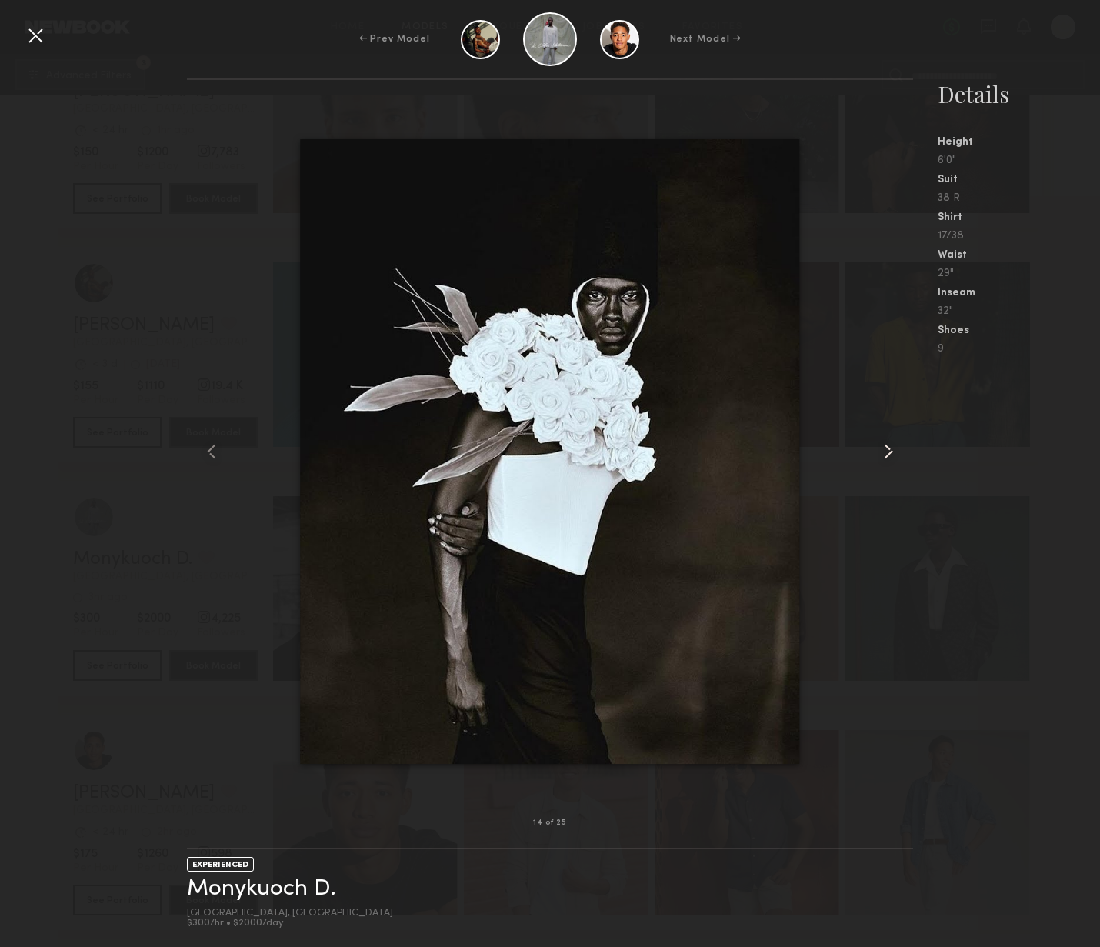
click at [883, 456] on common-icon at bounding box center [888, 451] width 25 height 25
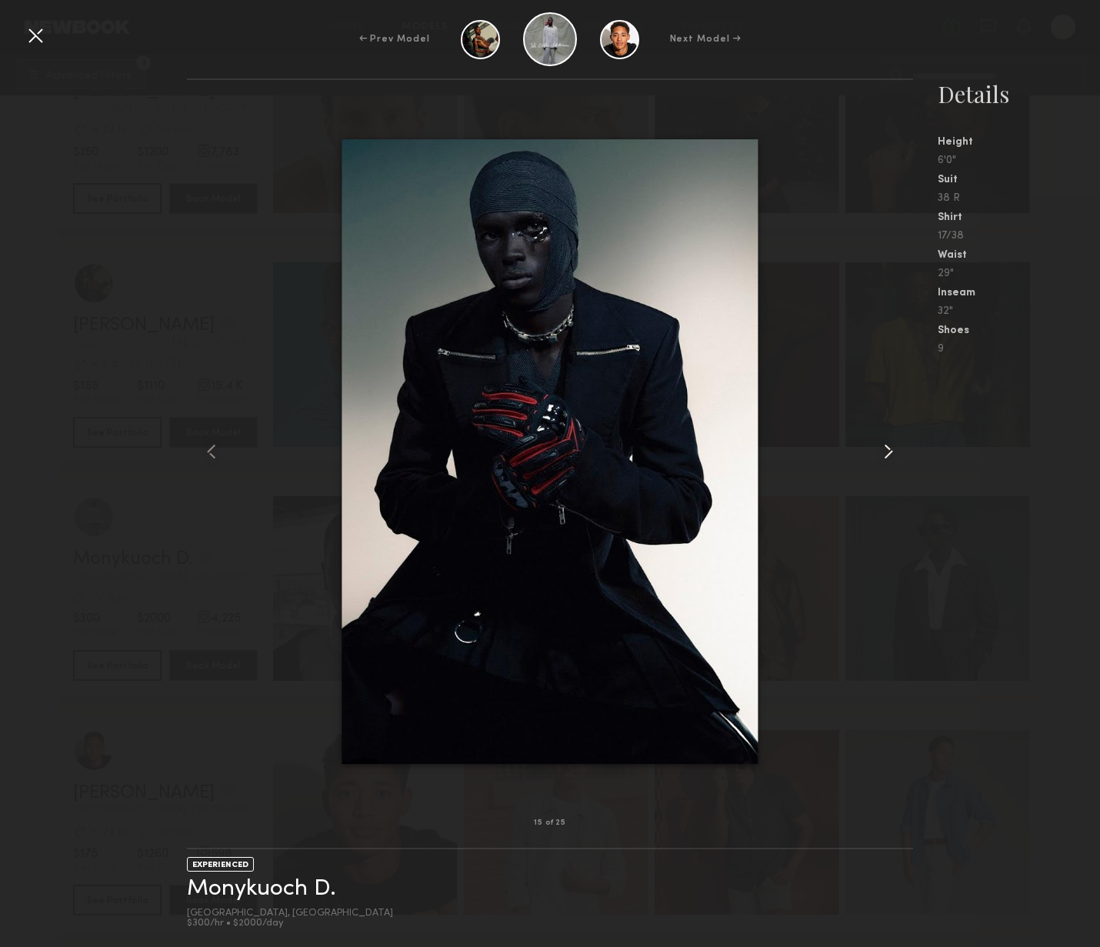
click at [883, 456] on common-icon at bounding box center [888, 451] width 25 height 25
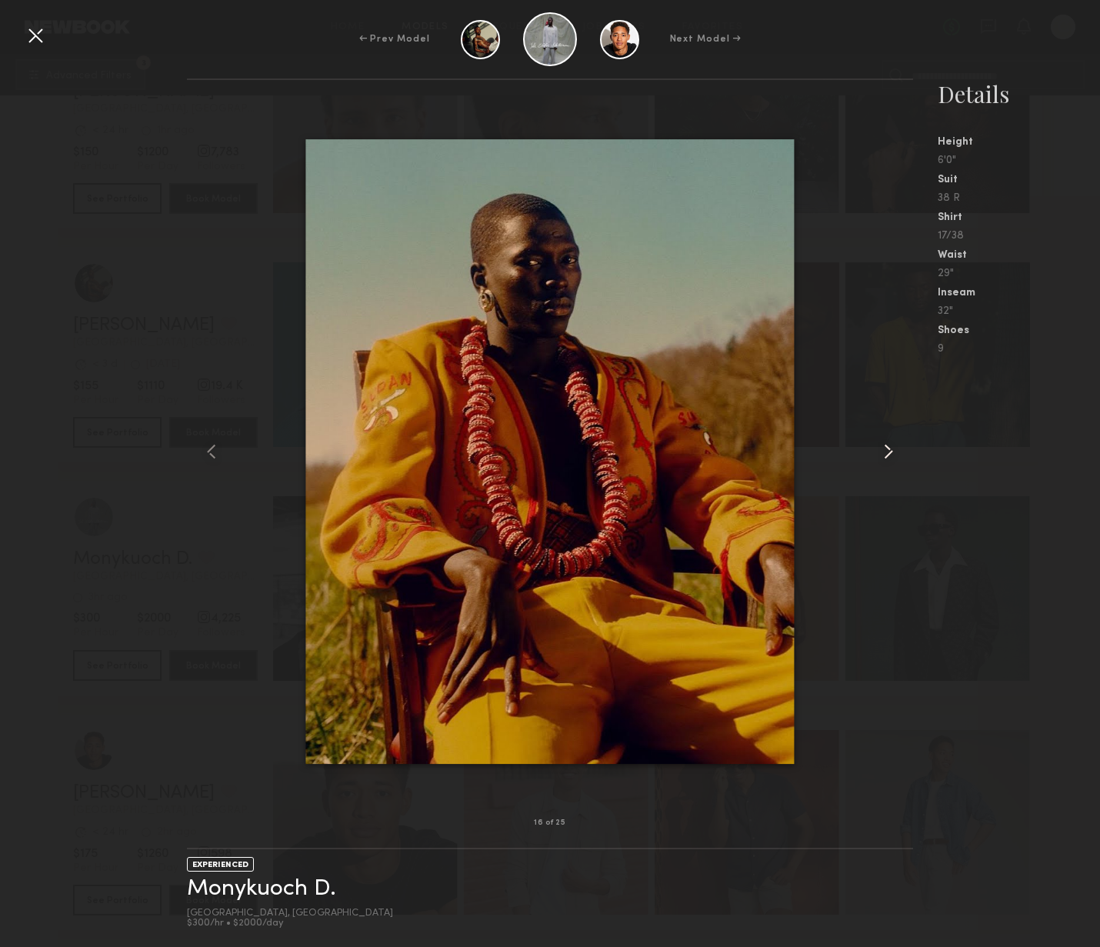
click at [883, 456] on common-icon at bounding box center [888, 451] width 25 height 25
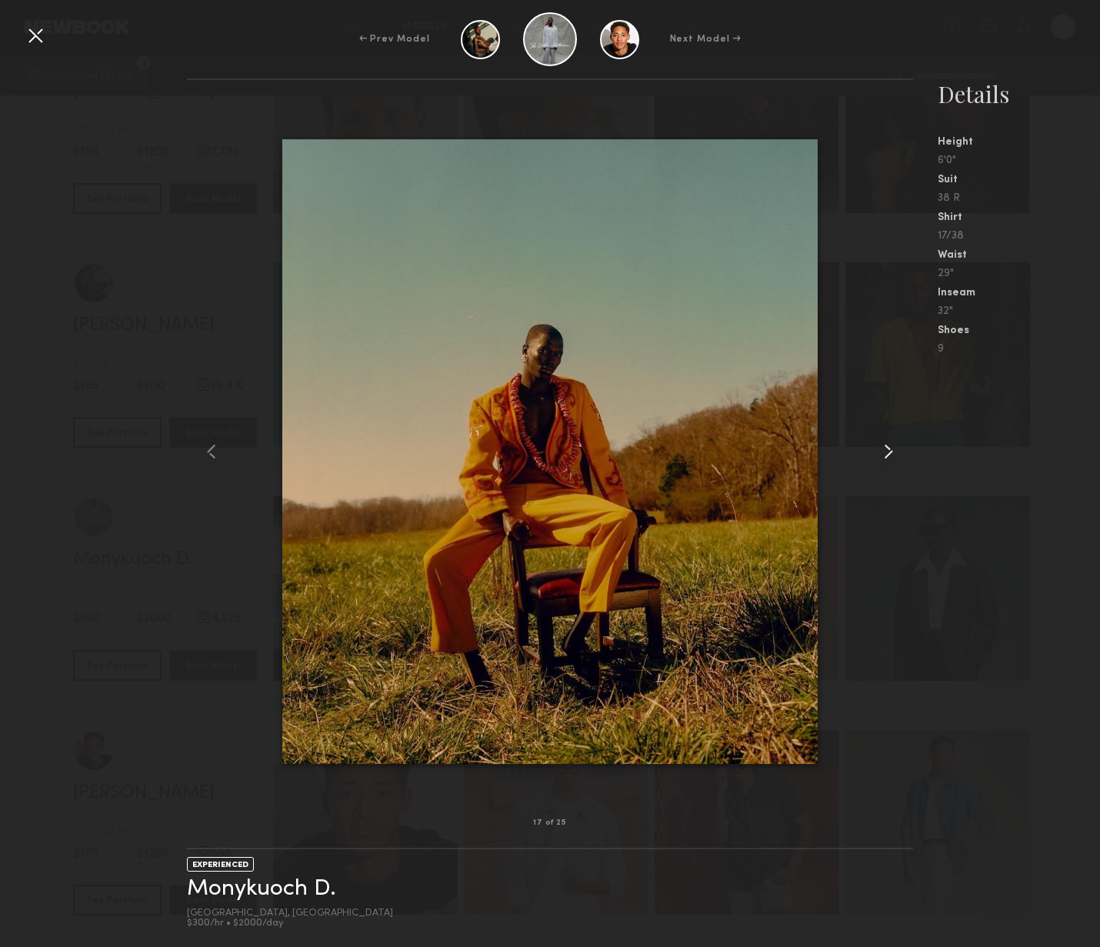
click at [883, 456] on common-icon at bounding box center [888, 451] width 25 height 25
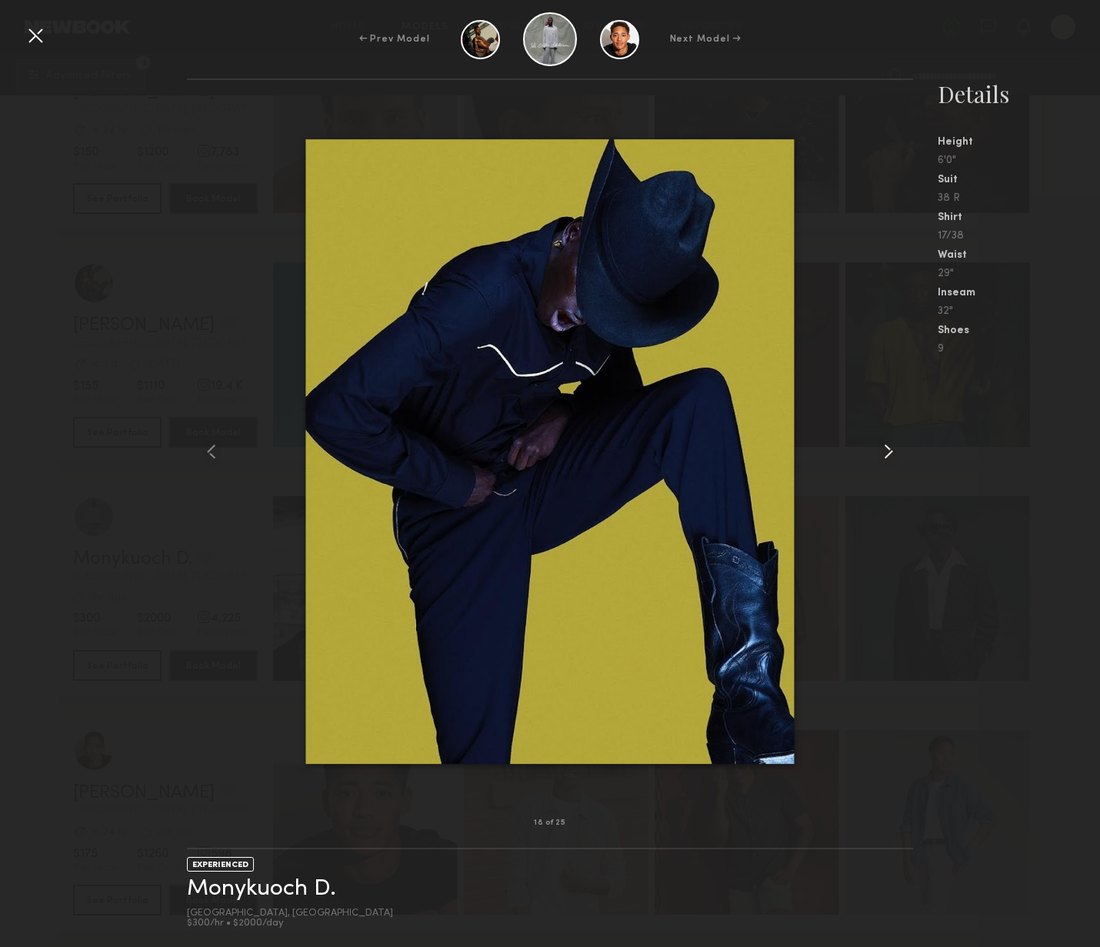
click at [883, 456] on common-icon at bounding box center [888, 451] width 25 height 25
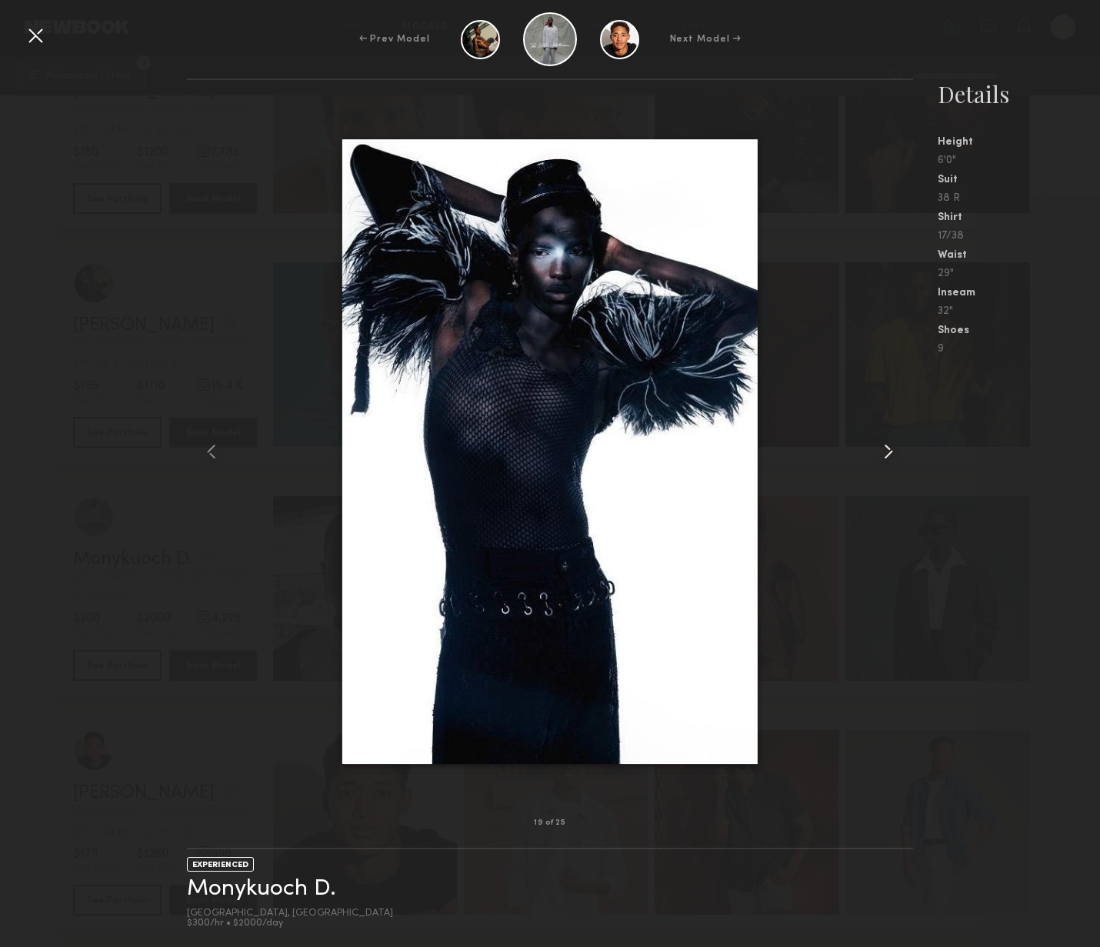
click at [883, 456] on common-icon at bounding box center [888, 451] width 25 height 25
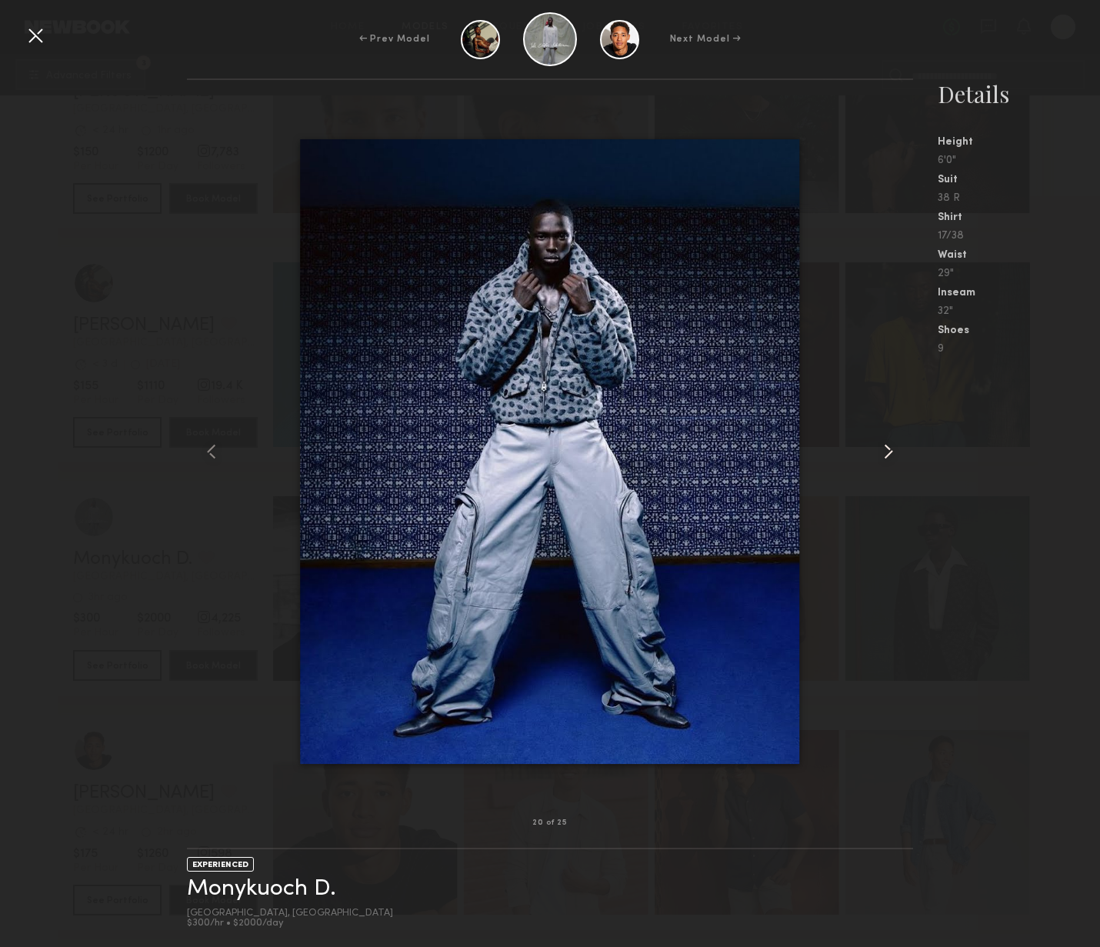
click at [883, 457] on common-icon at bounding box center [888, 451] width 25 height 25
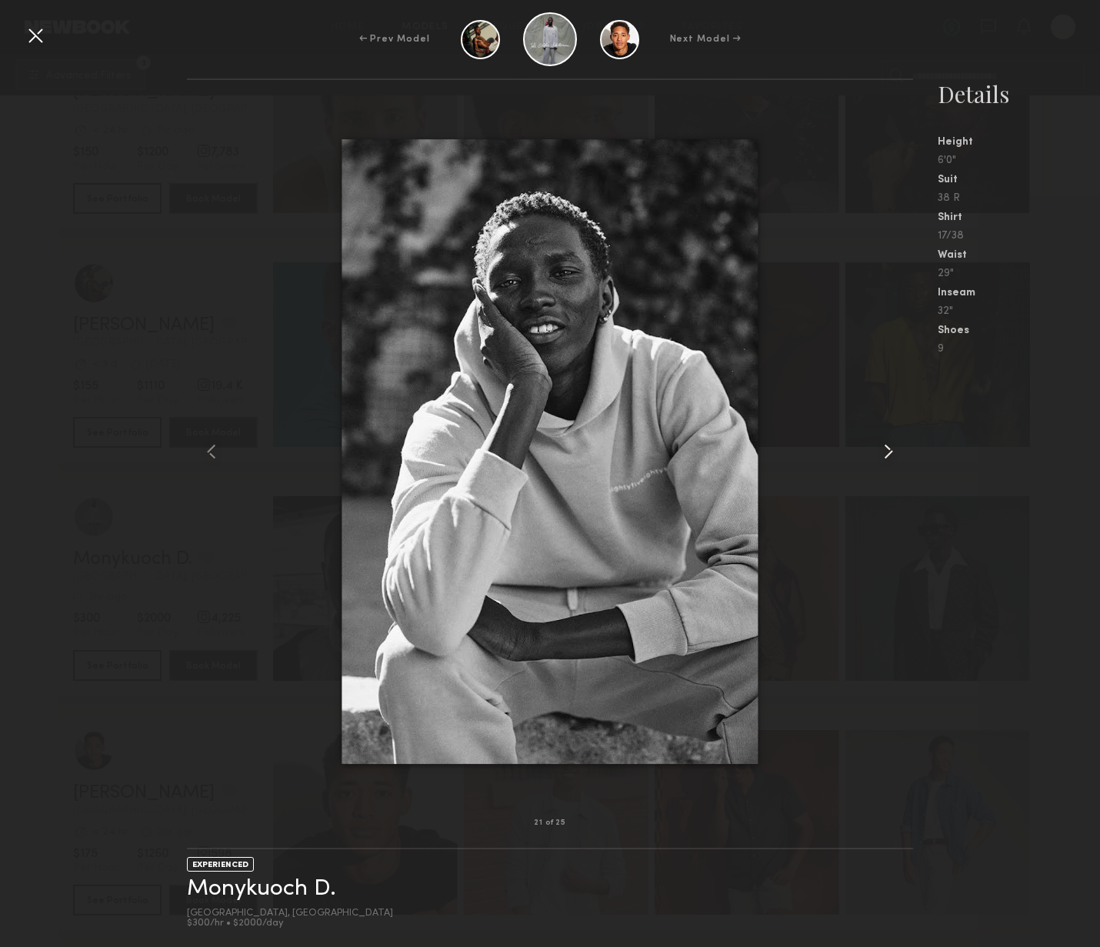
click at [883, 457] on common-icon at bounding box center [888, 451] width 25 height 25
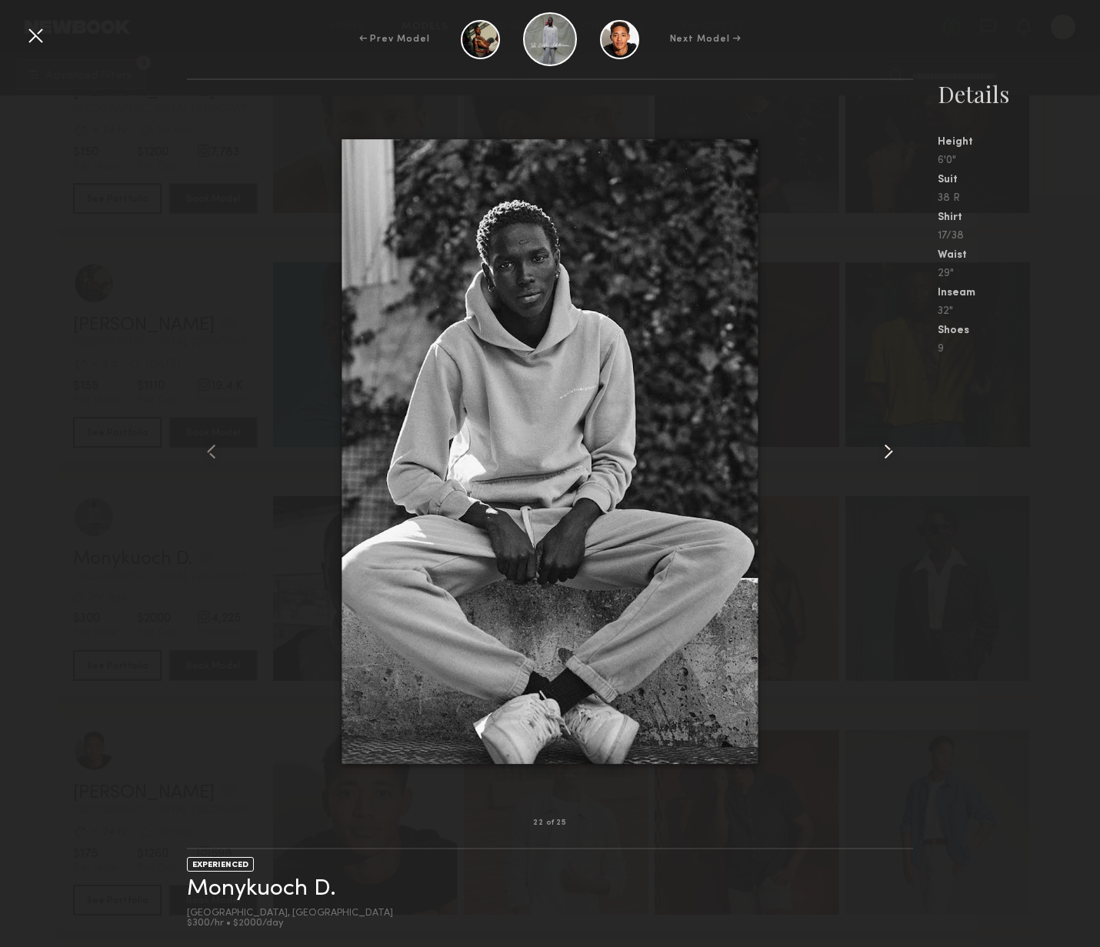
click at [883, 457] on common-icon at bounding box center [888, 451] width 25 height 25
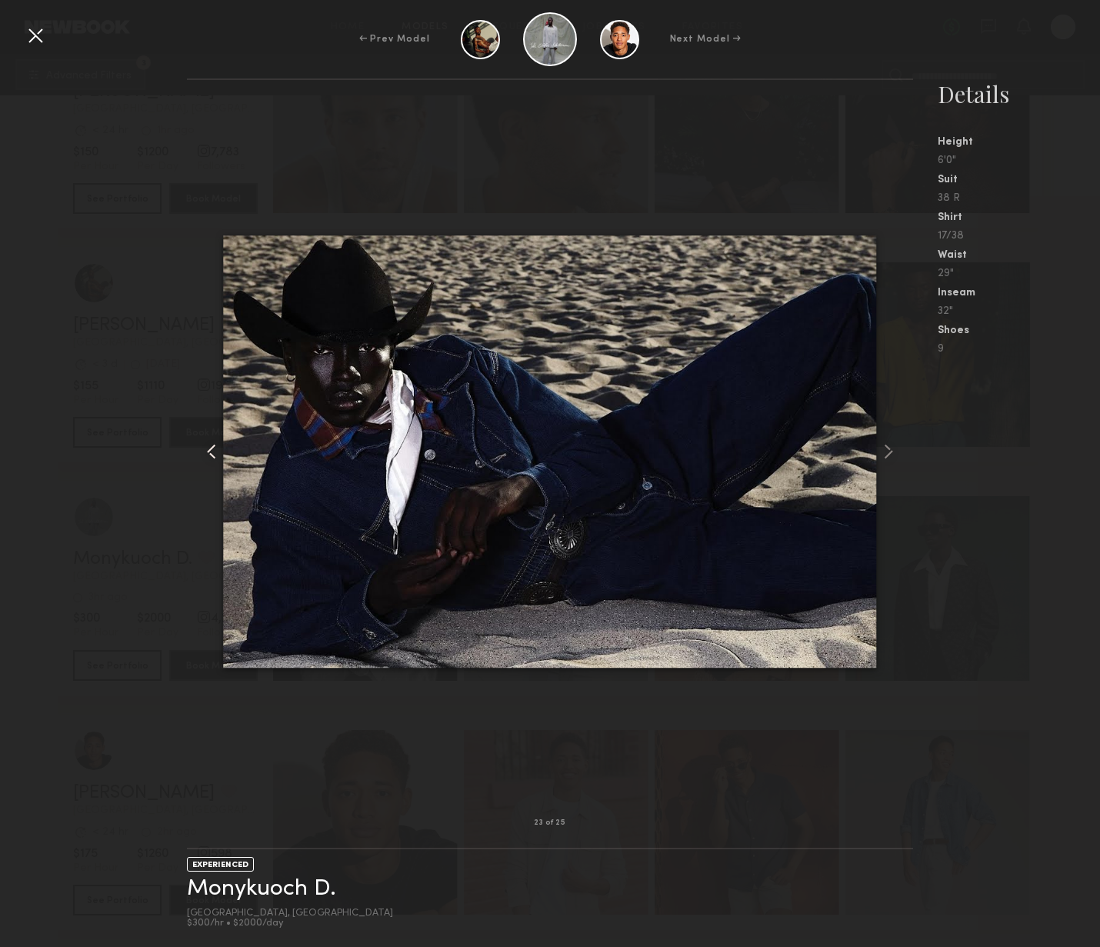
click at [214, 447] on common-icon at bounding box center [211, 451] width 25 height 25
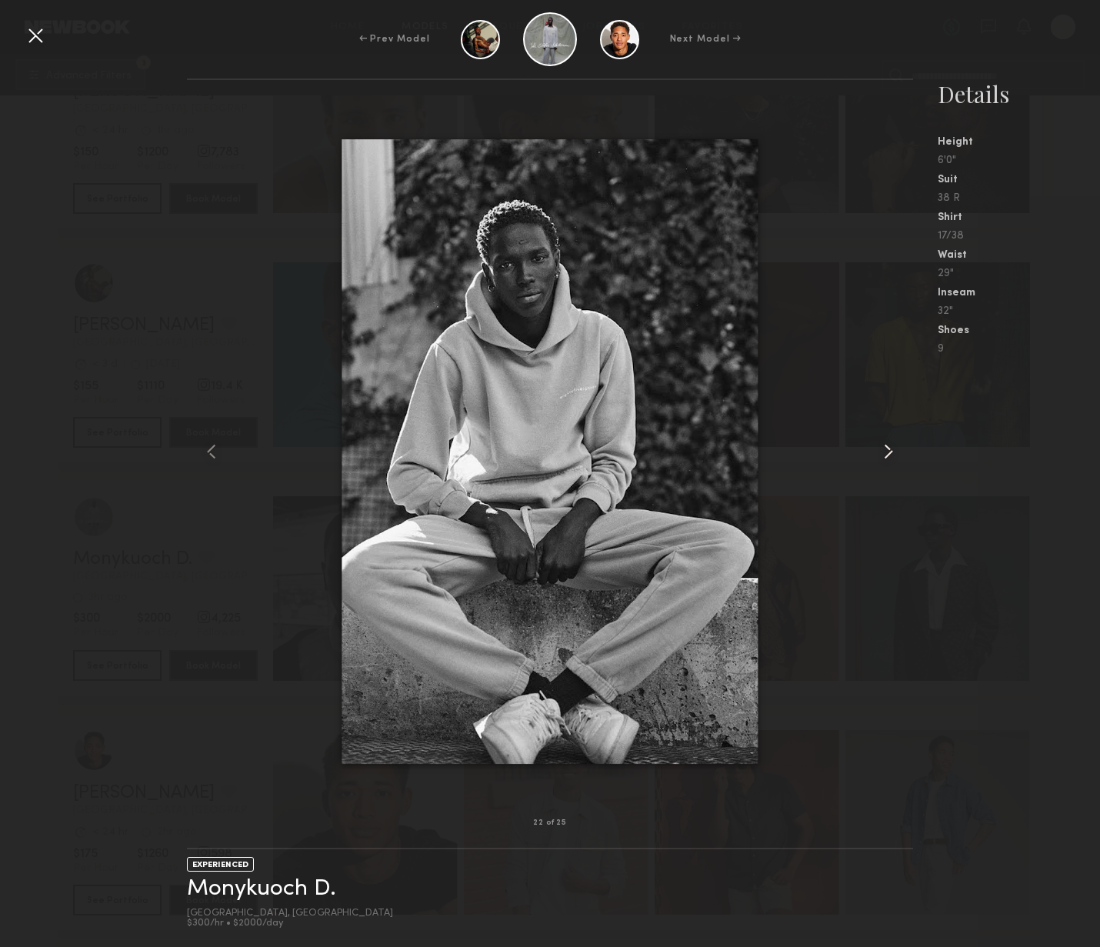
click at [896, 456] on common-icon at bounding box center [888, 451] width 25 height 25
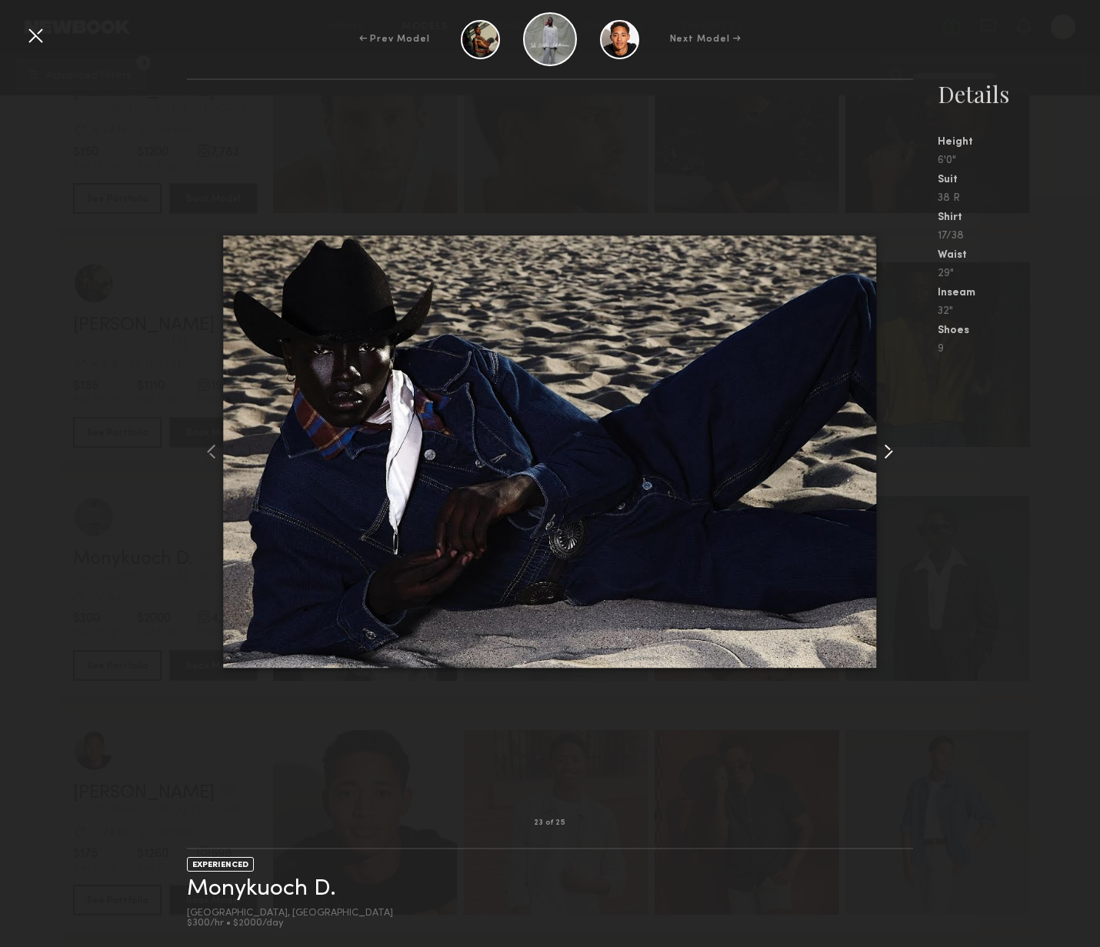
click at [896, 456] on common-icon at bounding box center [888, 451] width 25 height 25
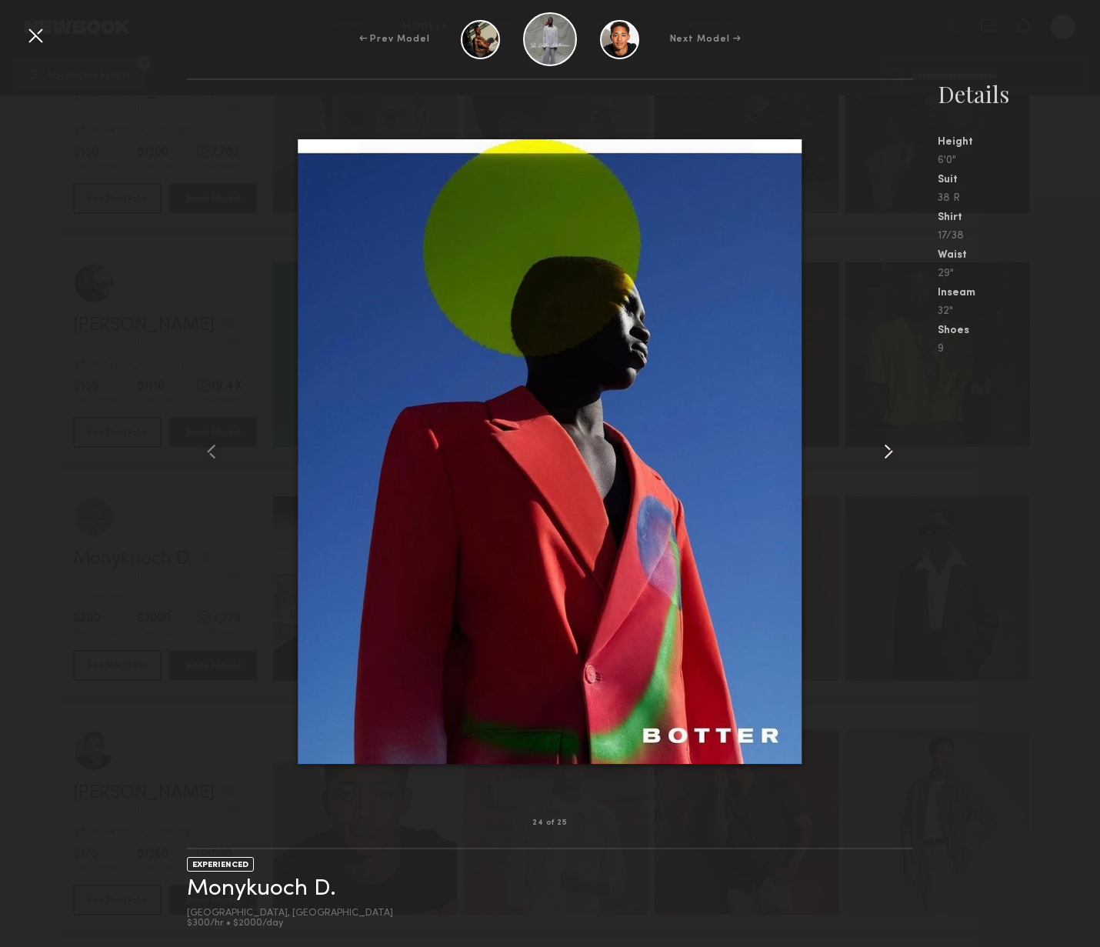
click at [896, 456] on common-icon at bounding box center [888, 451] width 25 height 25
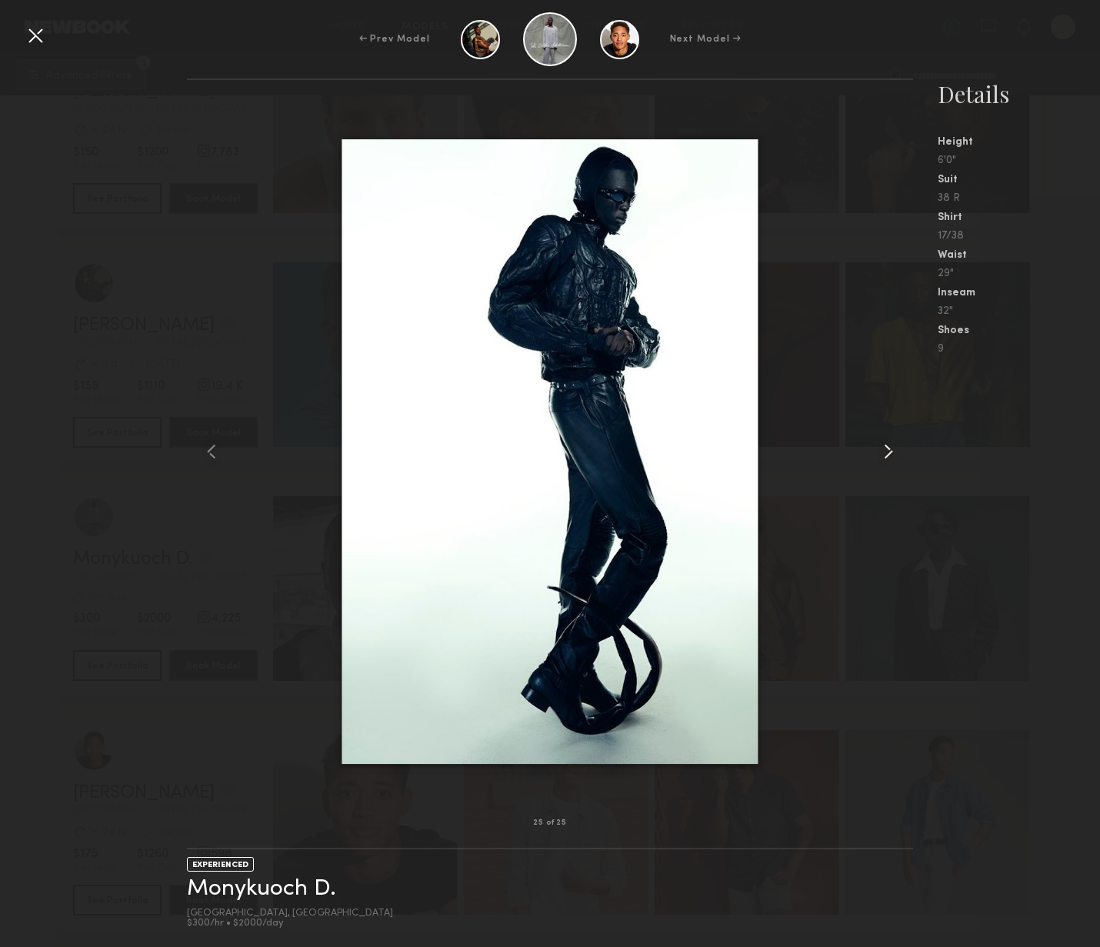
click at [896, 457] on common-icon at bounding box center [888, 451] width 25 height 25
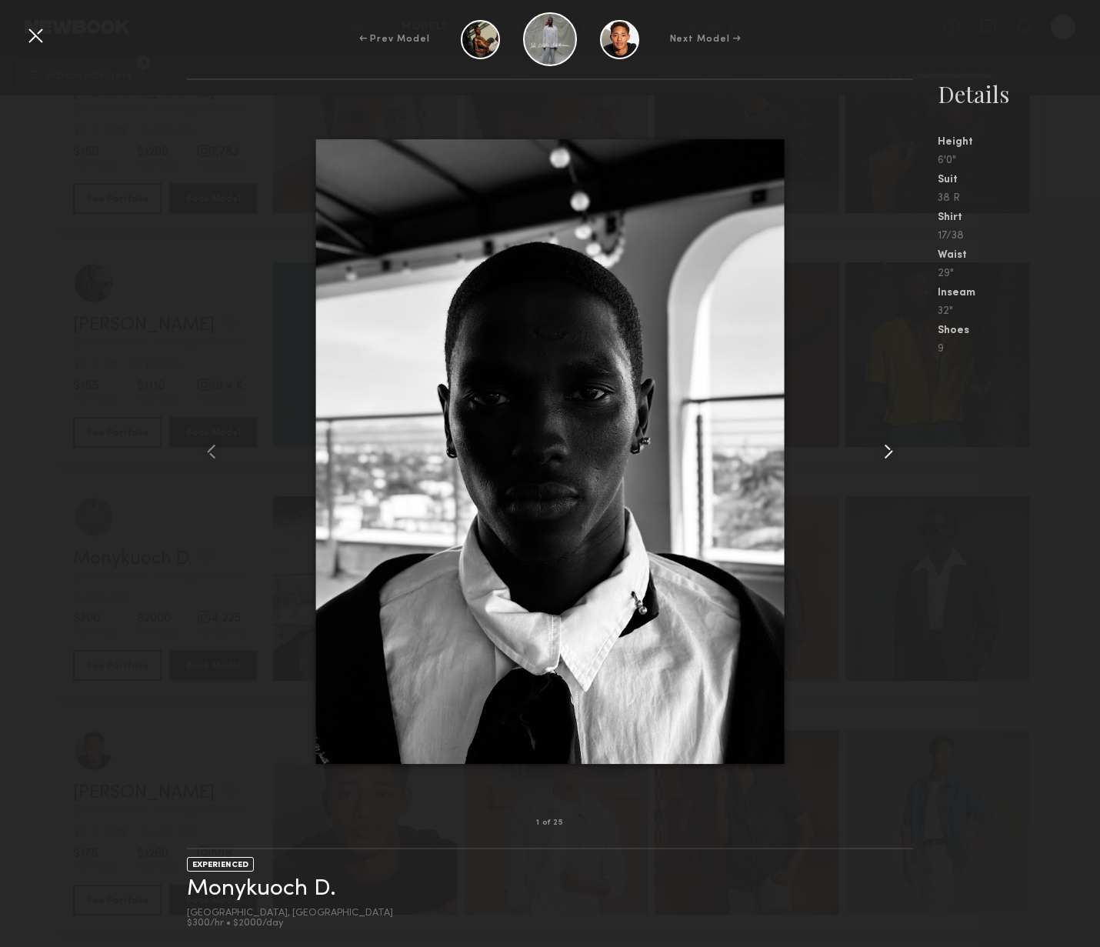
click at [895, 458] on common-icon at bounding box center [888, 451] width 25 height 25
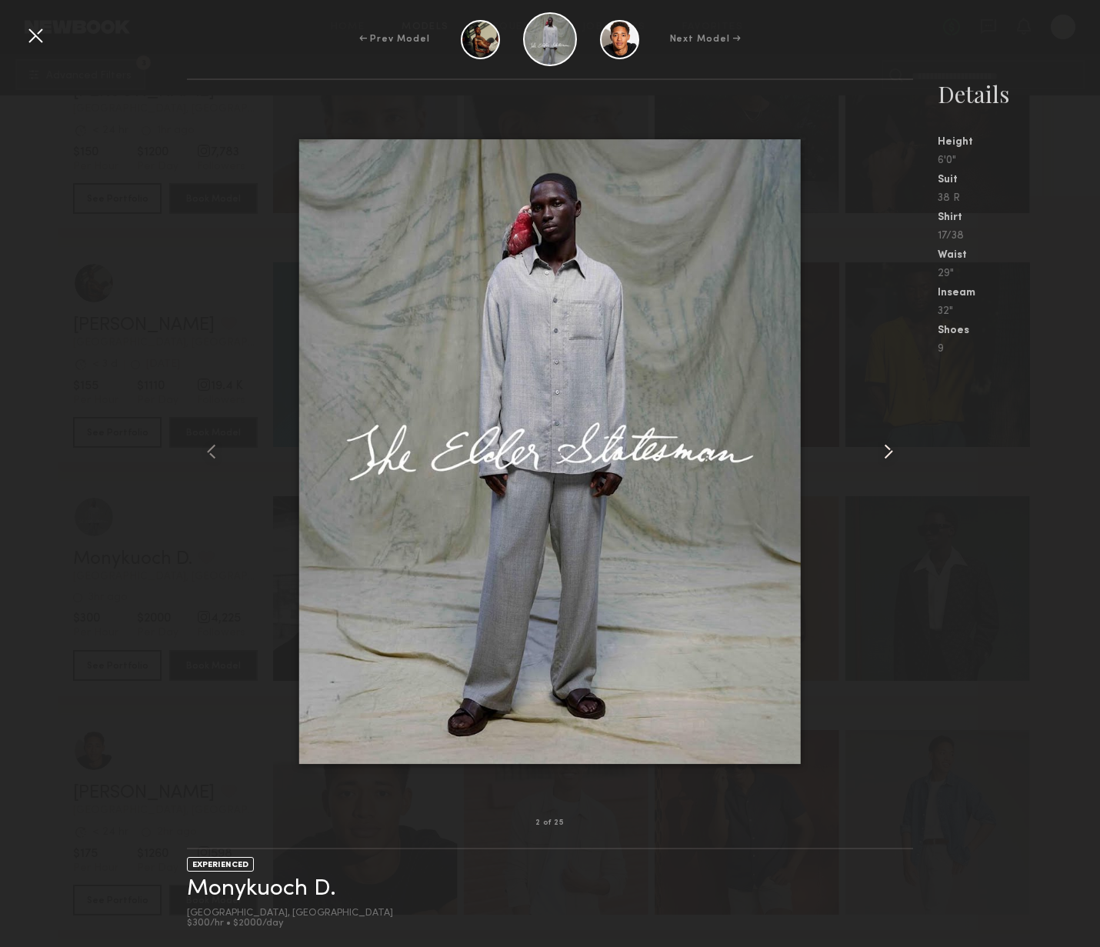
click at [895, 458] on common-icon at bounding box center [888, 451] width 25 height 25
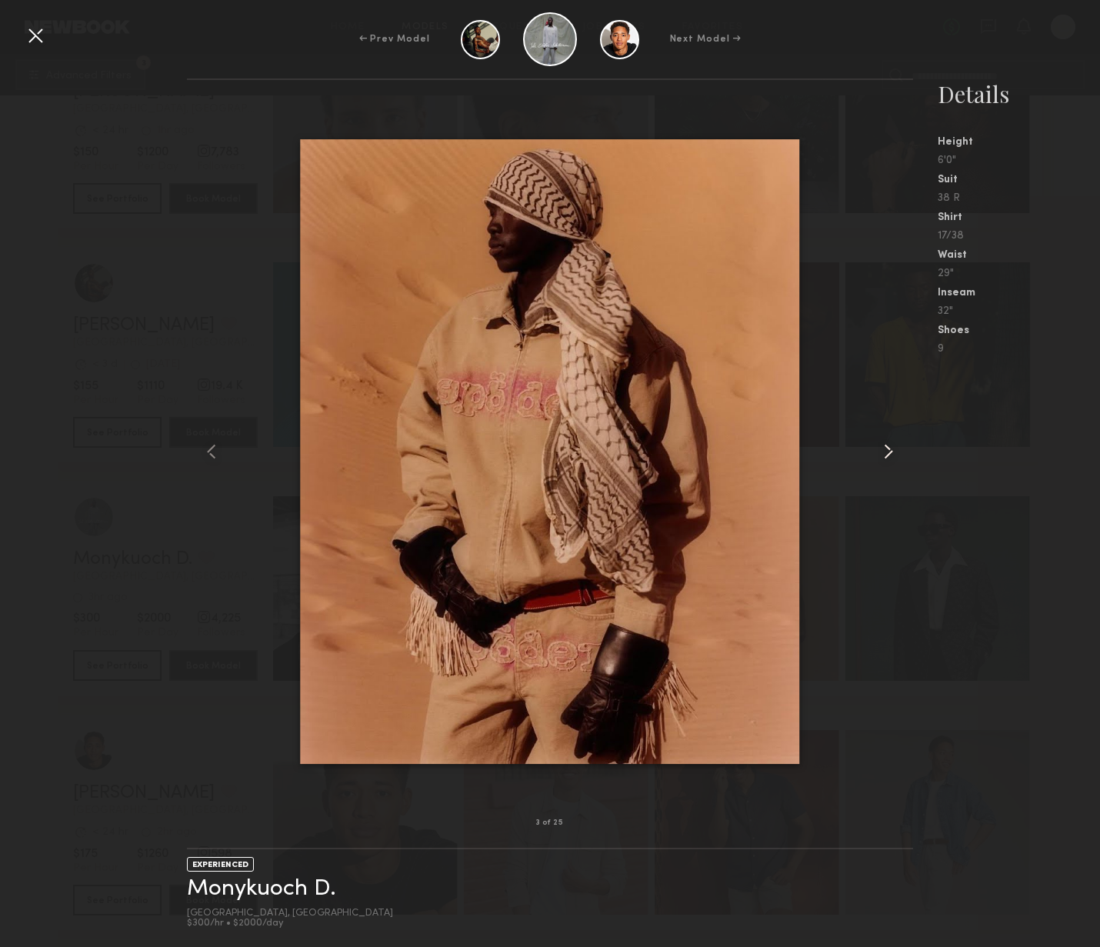
click at [895, 458] on common-icon at bounding box center [888, 451] width 25 height 25
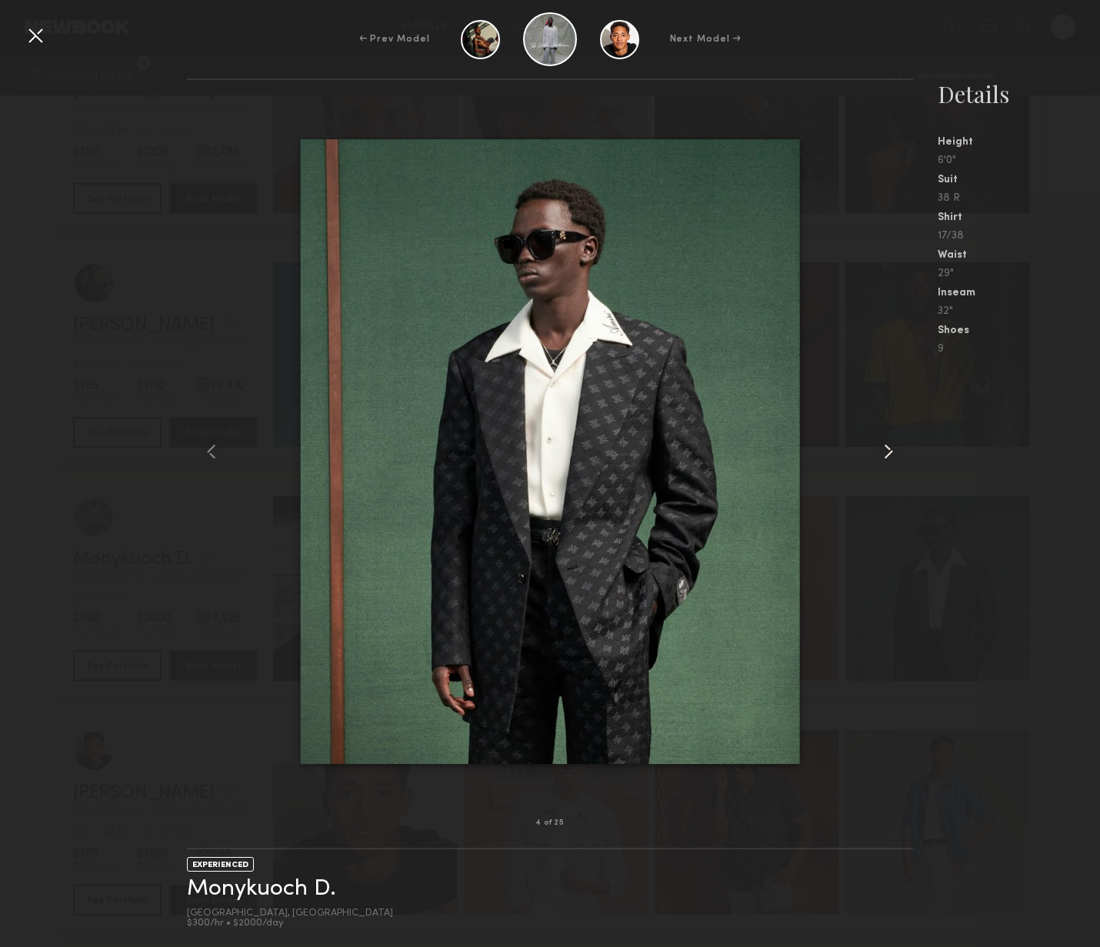
click at [895, 458] on common-icon at bounding box center [888, 451] width 25 height 25
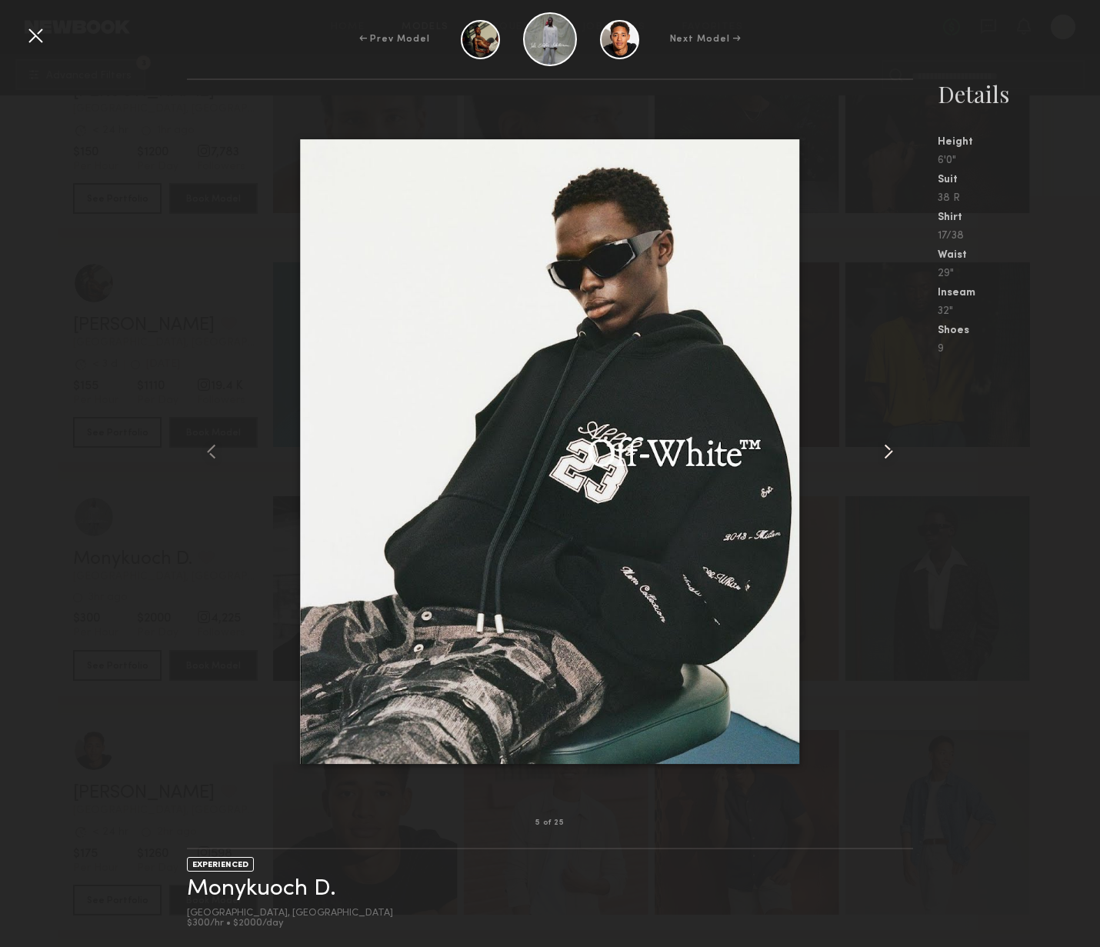
click at [895, 458] on common-icon at bounding box center [888, 451] width 25 height 25
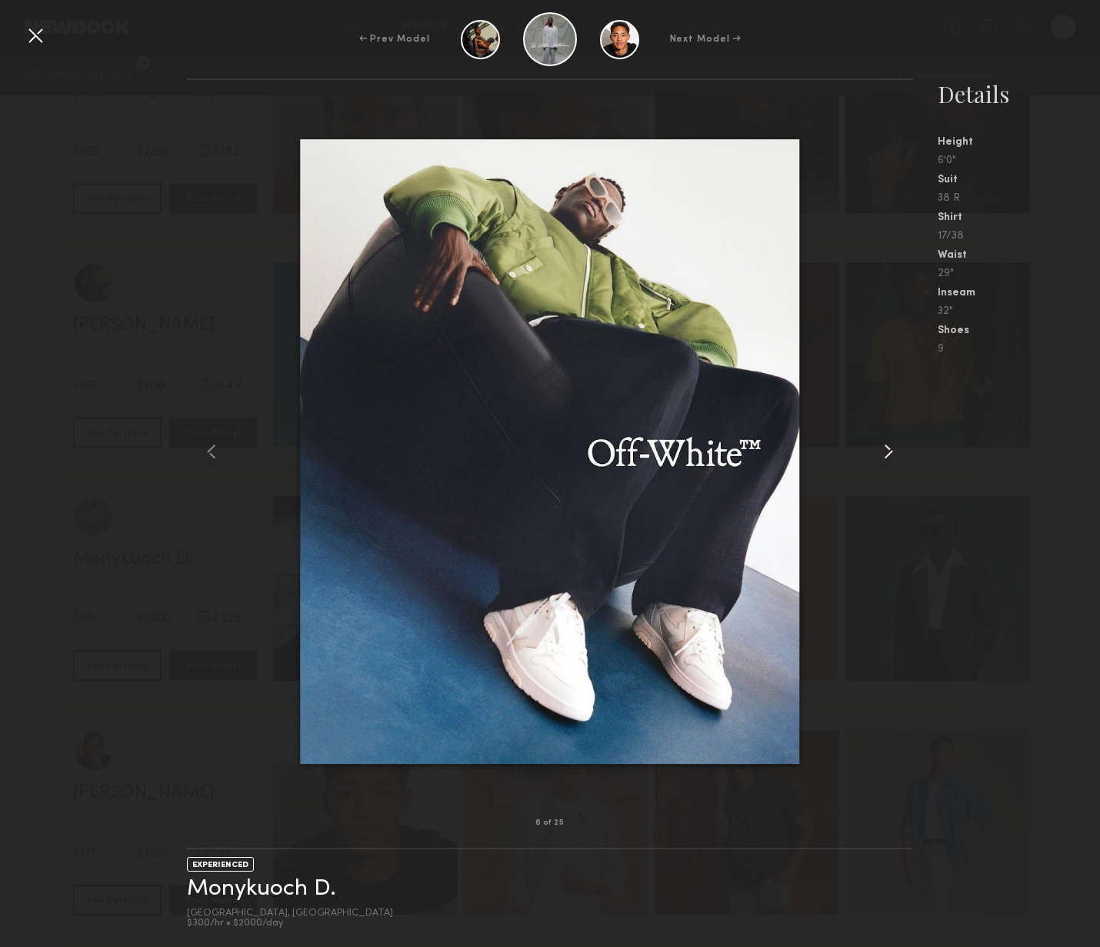
click at [894, 458] on common-icon at bounding box center [888, 451] width 25 height 25
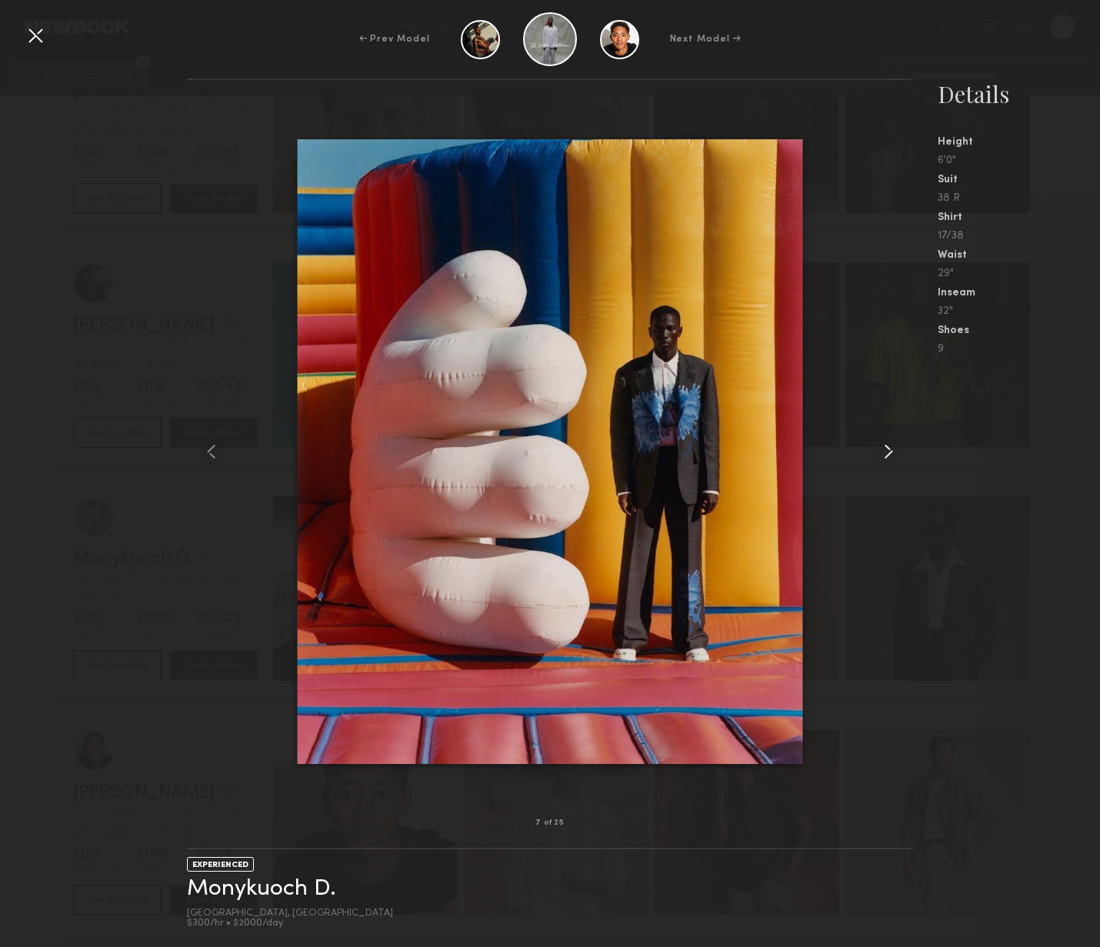
click at [894, 458] on common-icon at bounding box center [888, 451] width 25 height 25
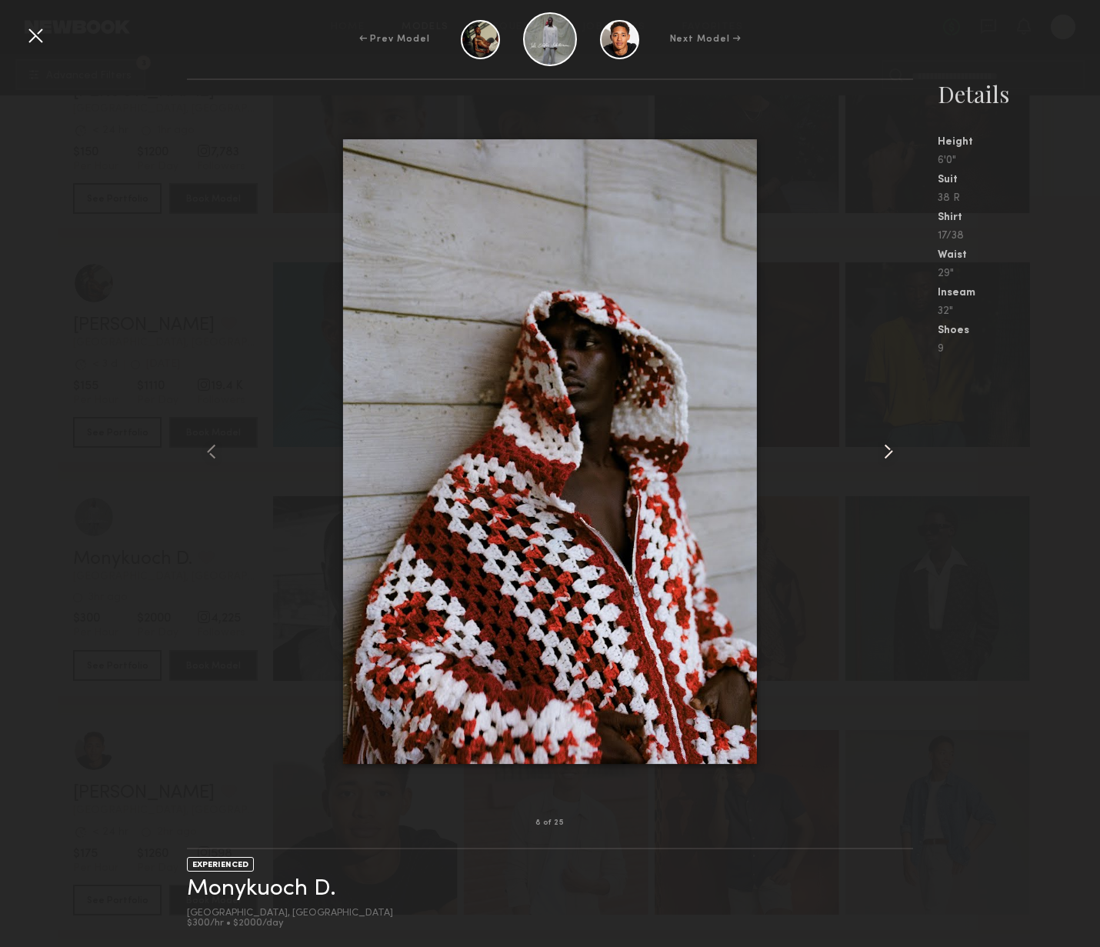
click at [894, 458] on common-icon at bounding box center [888, 451] width 25 height 25
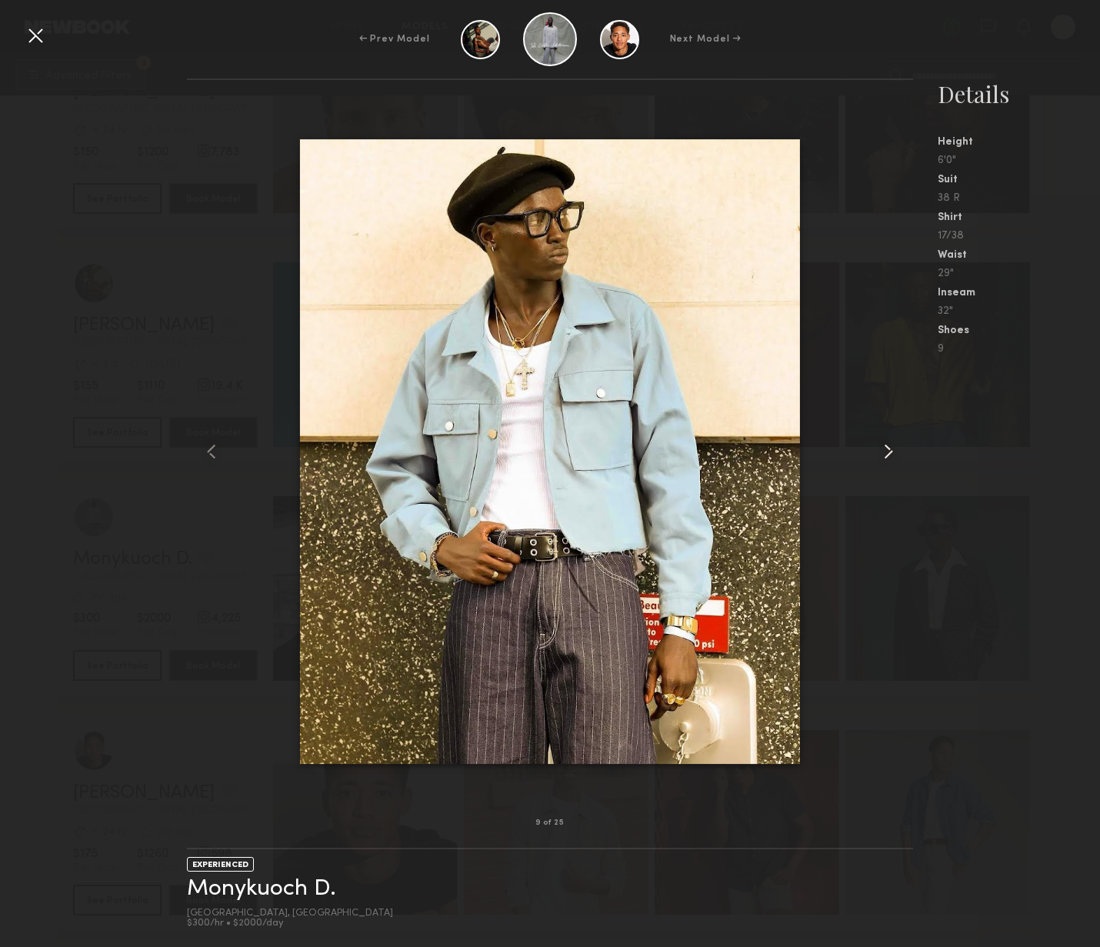
click at [894, 458] on common-icon at bounding box center [888, 451] width 25 height 25
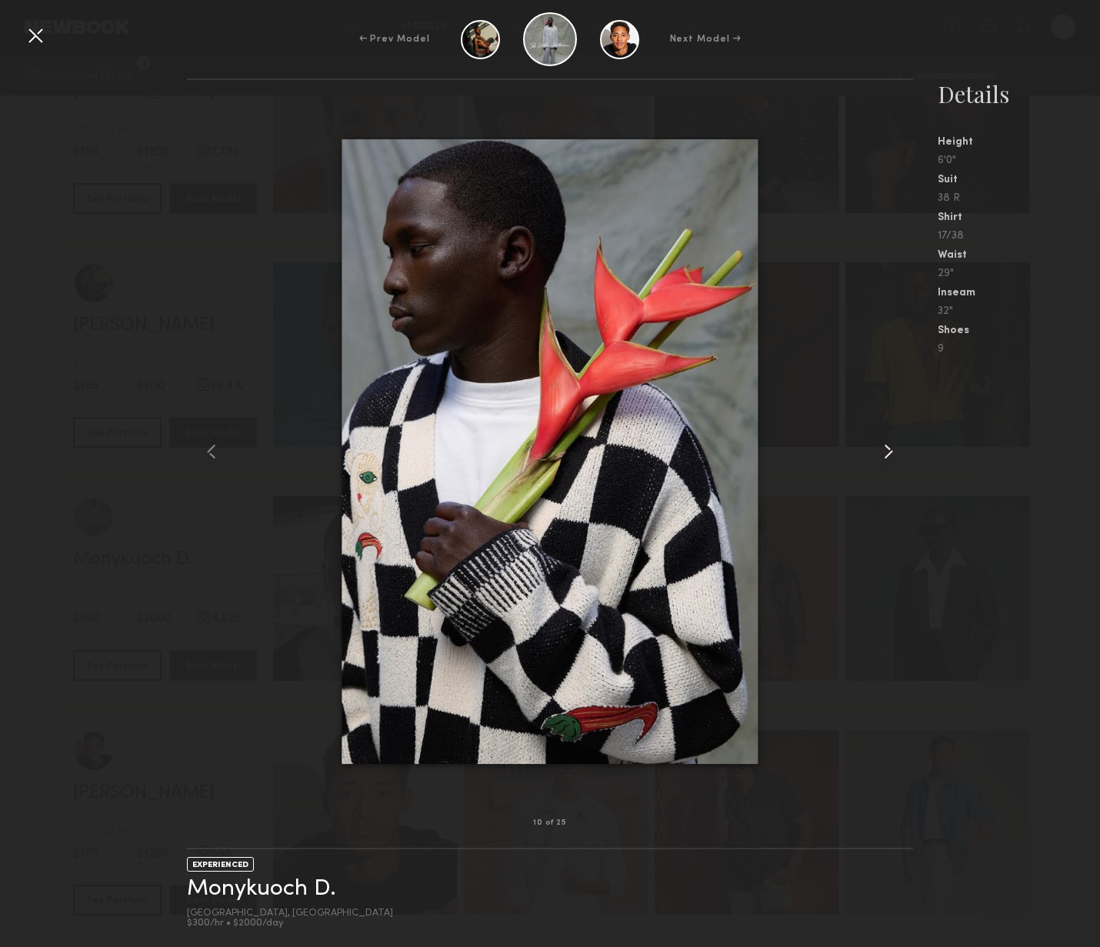
click at [894, 458] on common-icon at bounding box center [888, 451] width 25 height 25
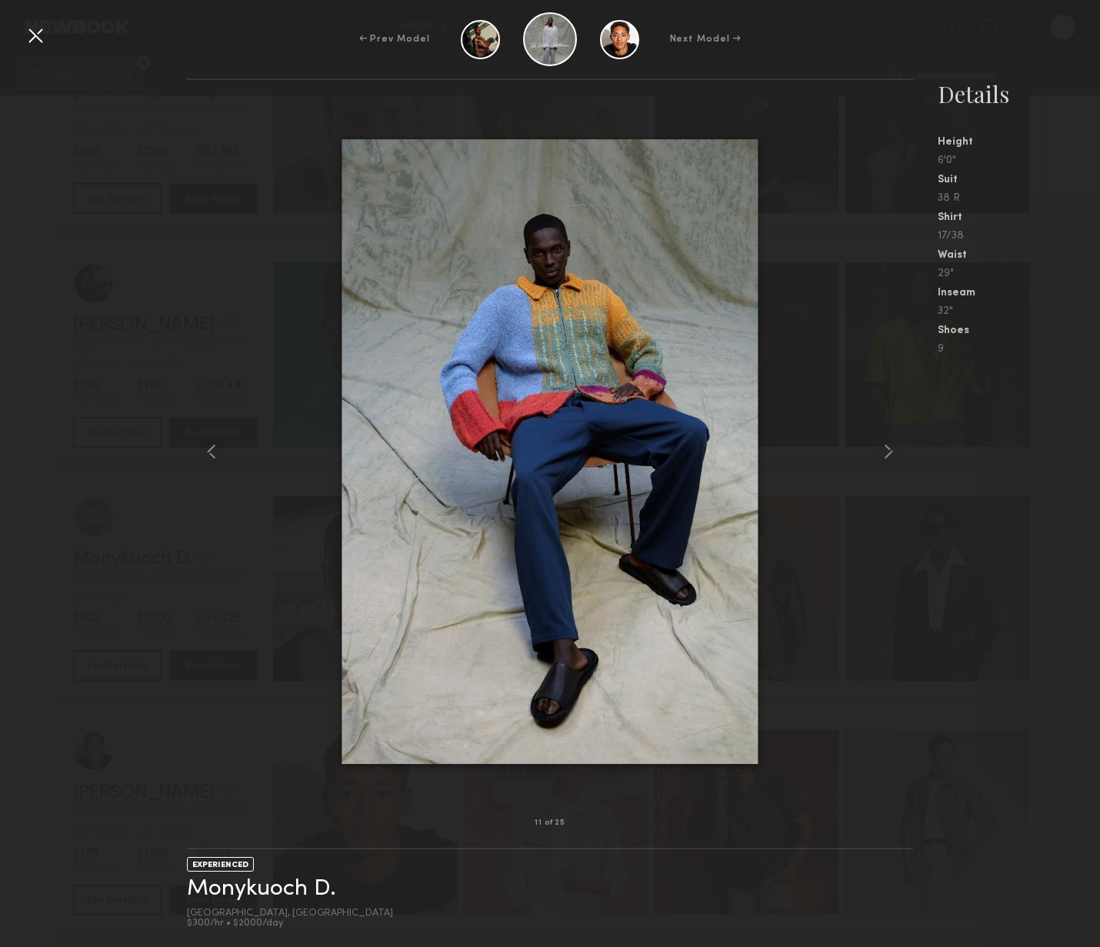
click at [1028, 497] on nb-gallery-model-stats "Details Height 6'0" Suit 38 R Shirt 17/38 Waist 29" Inseam 32" Shoes 9" at bounding box center [1006, 512] width 187 height 869
click at [25, 38] on div at bounding box center [35, 35] width 25 height 25
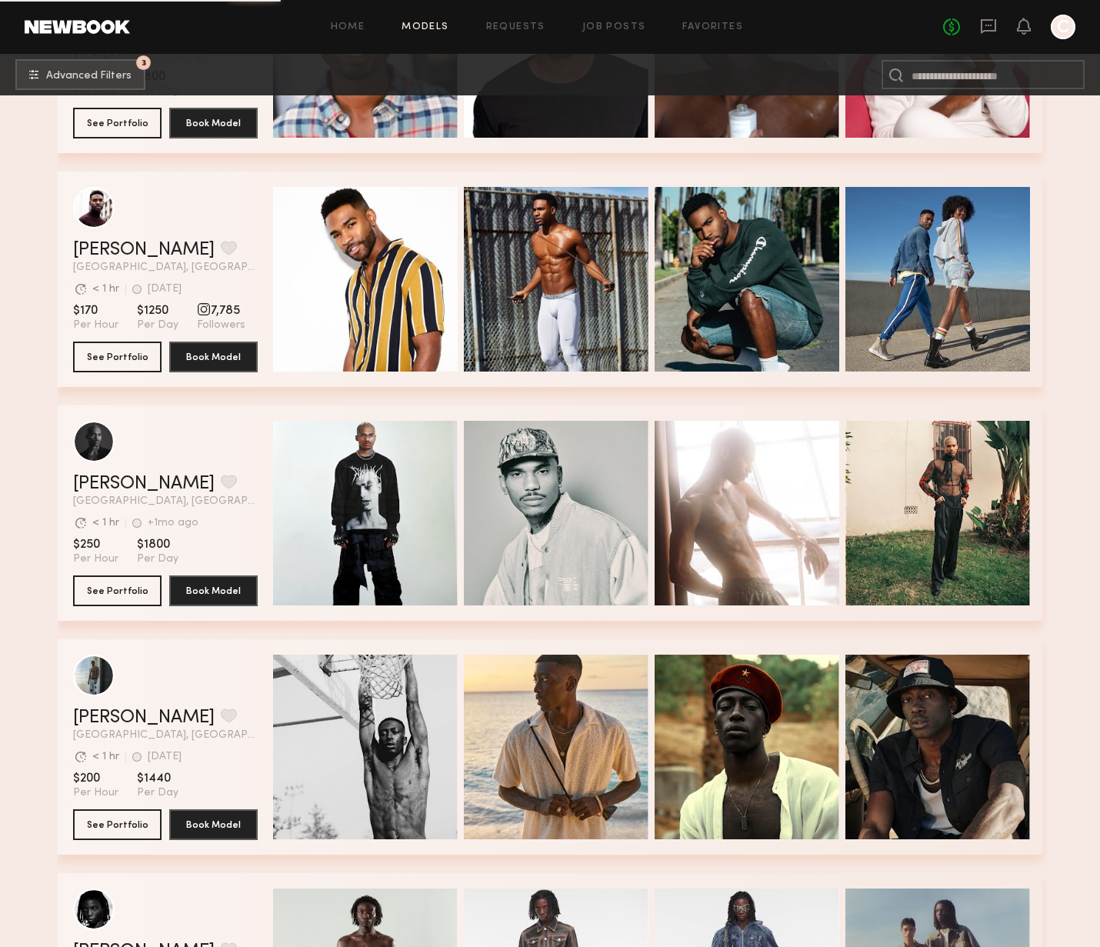
scroll to position [7838, 0]
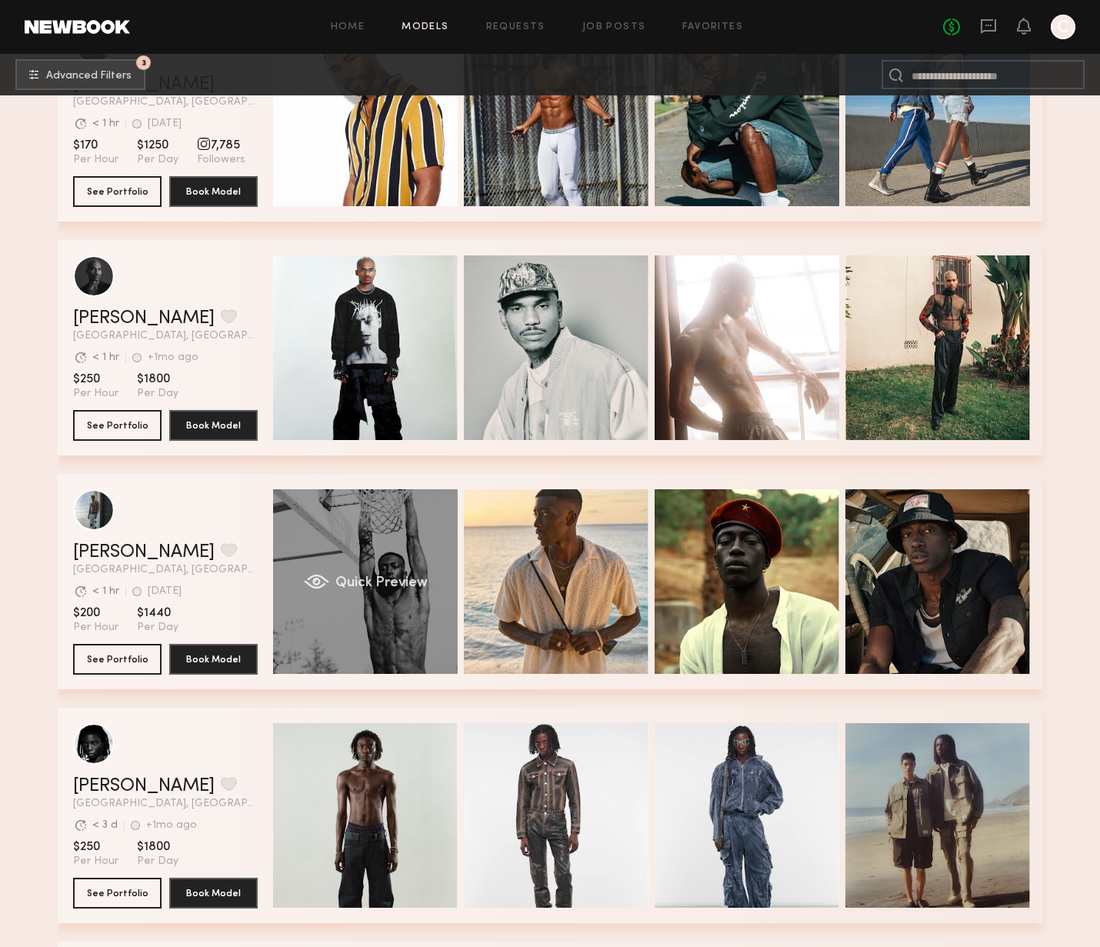
click at [361, 605] on div "Quick Preview" at bounding box center [365, 581] width 185 height 185
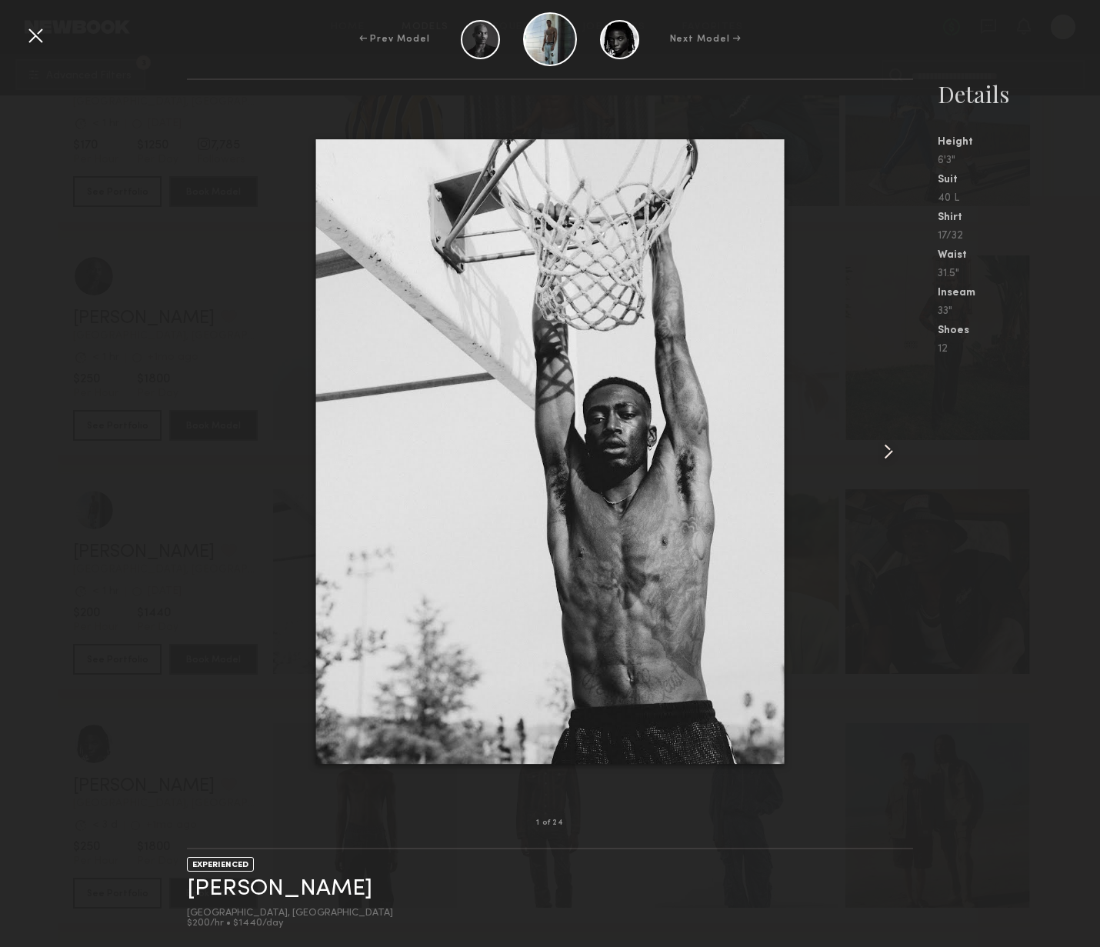
click at [889, 452] on common-icon at bounding box center [888, 451] width 25 height 25
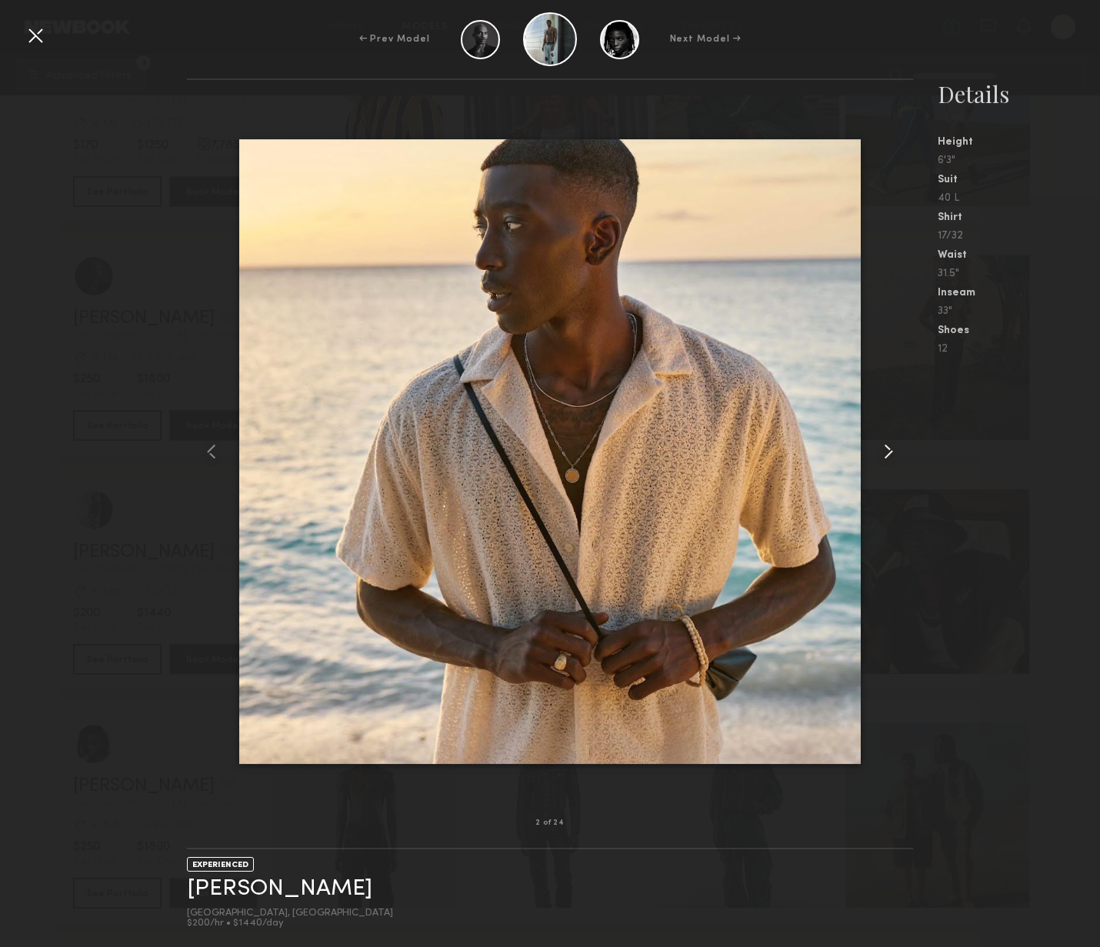
click at [888, 452] on common-icon at bounding box center [888, 451] width 25 height 25
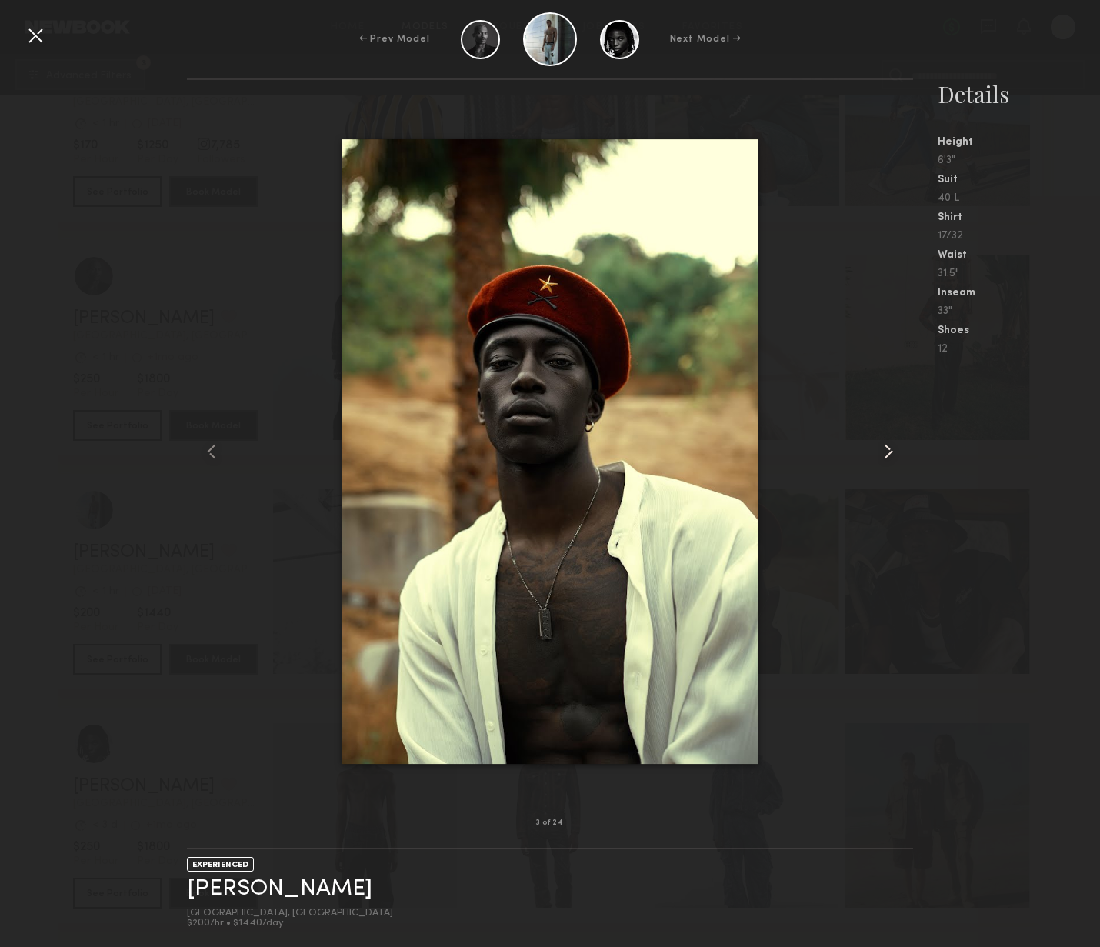
click at [887, 453] on common-icon at bounding box center [888, 451] width 25 height 25
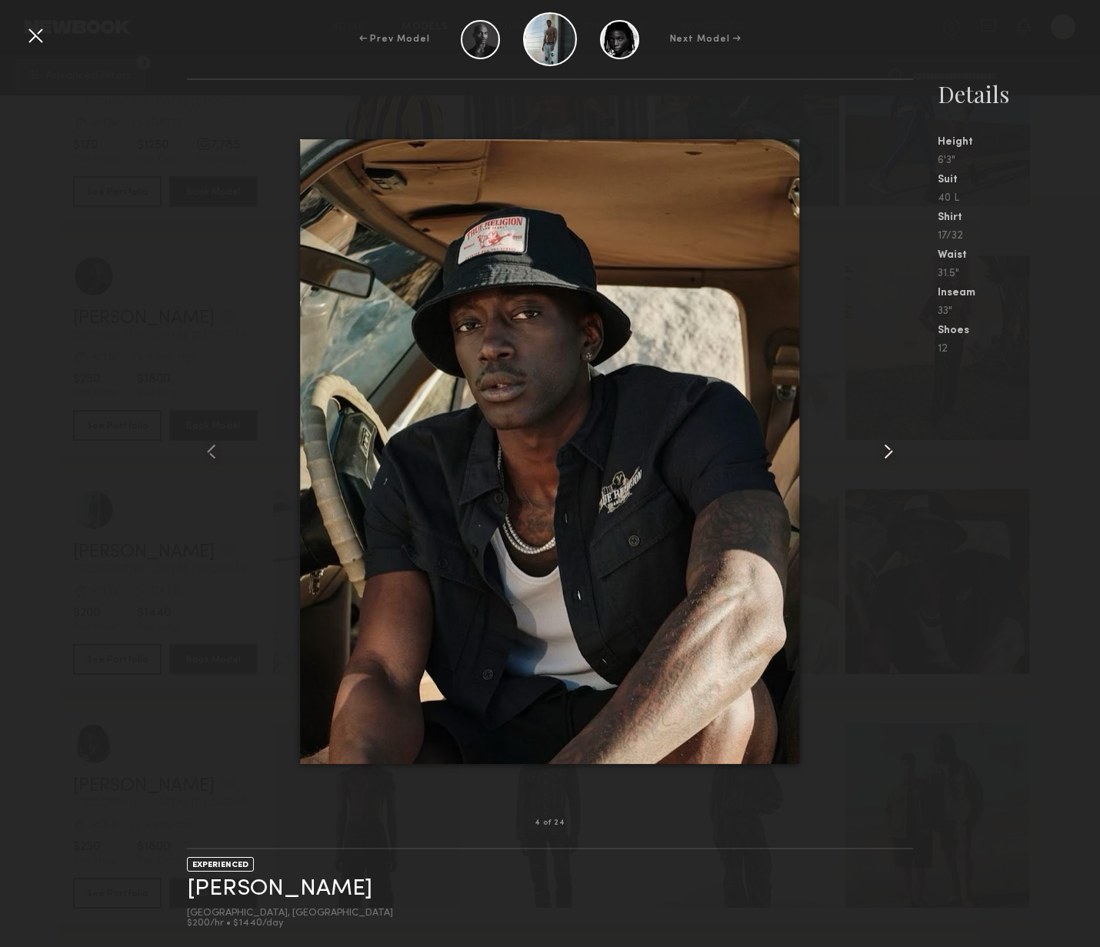
click at [887, 453] on common-icon at bounding box center [888, 451] width 25 height 25
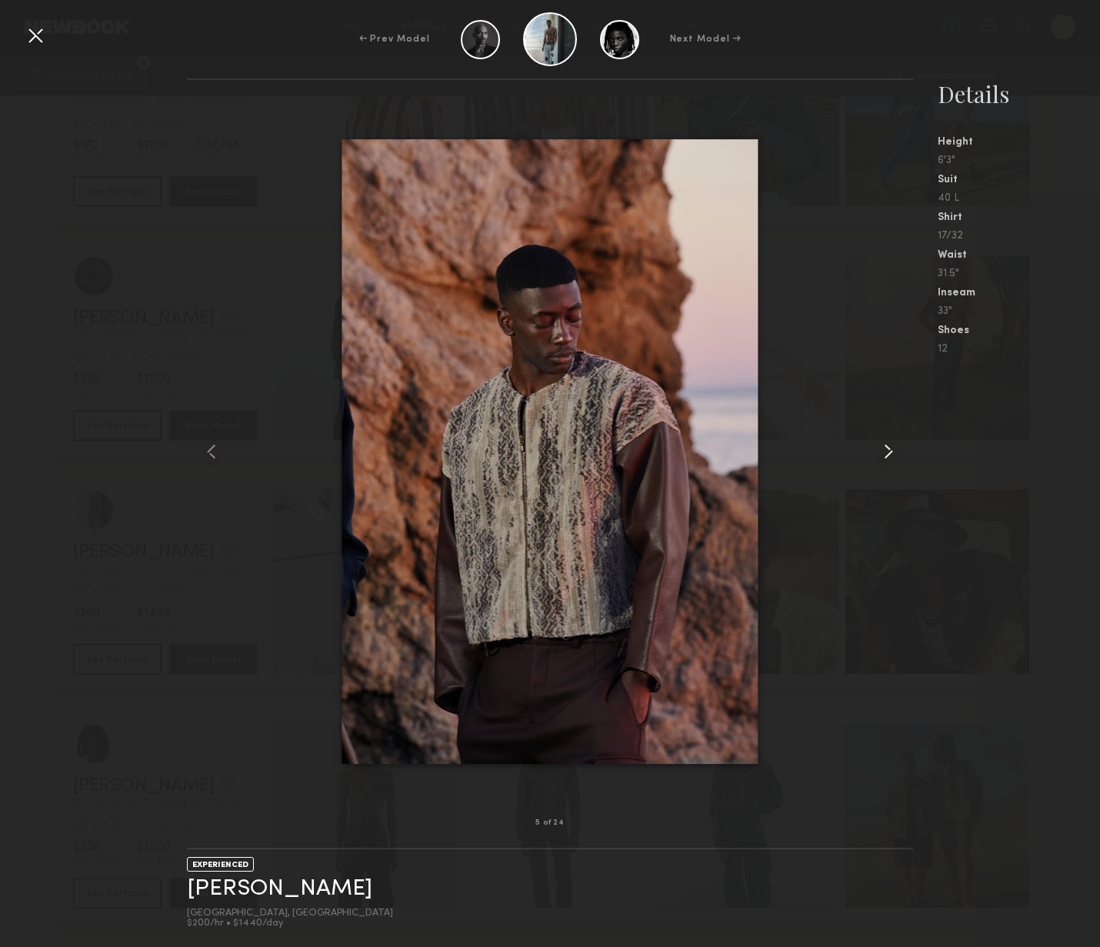
click at [887, 453] on common-icon at bounding box center [888, 451] width 25 height 25
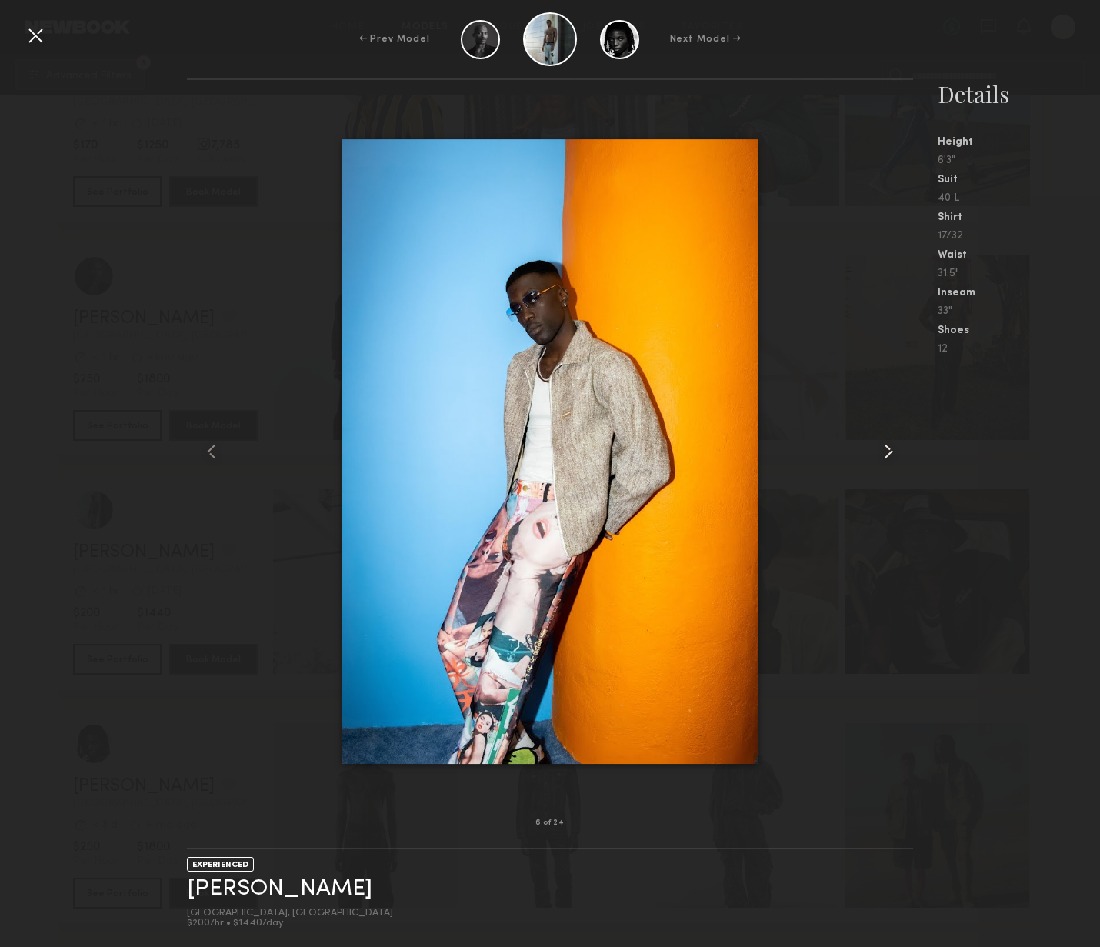
click at [886, 454] on common-icon at bounding box center [888, 451] width 25 height 25
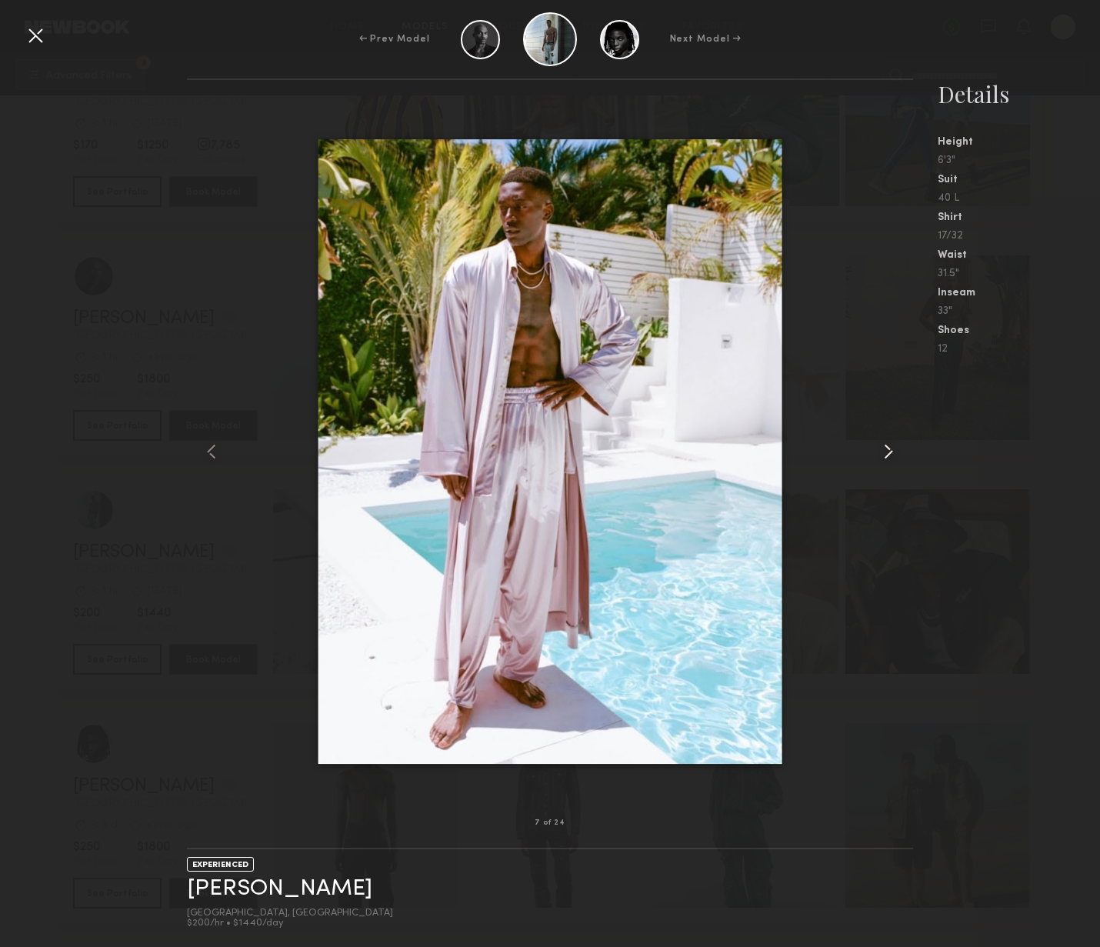
click at [887, 455] on common-icon at bounding box center [888, 451] width 25 height 25
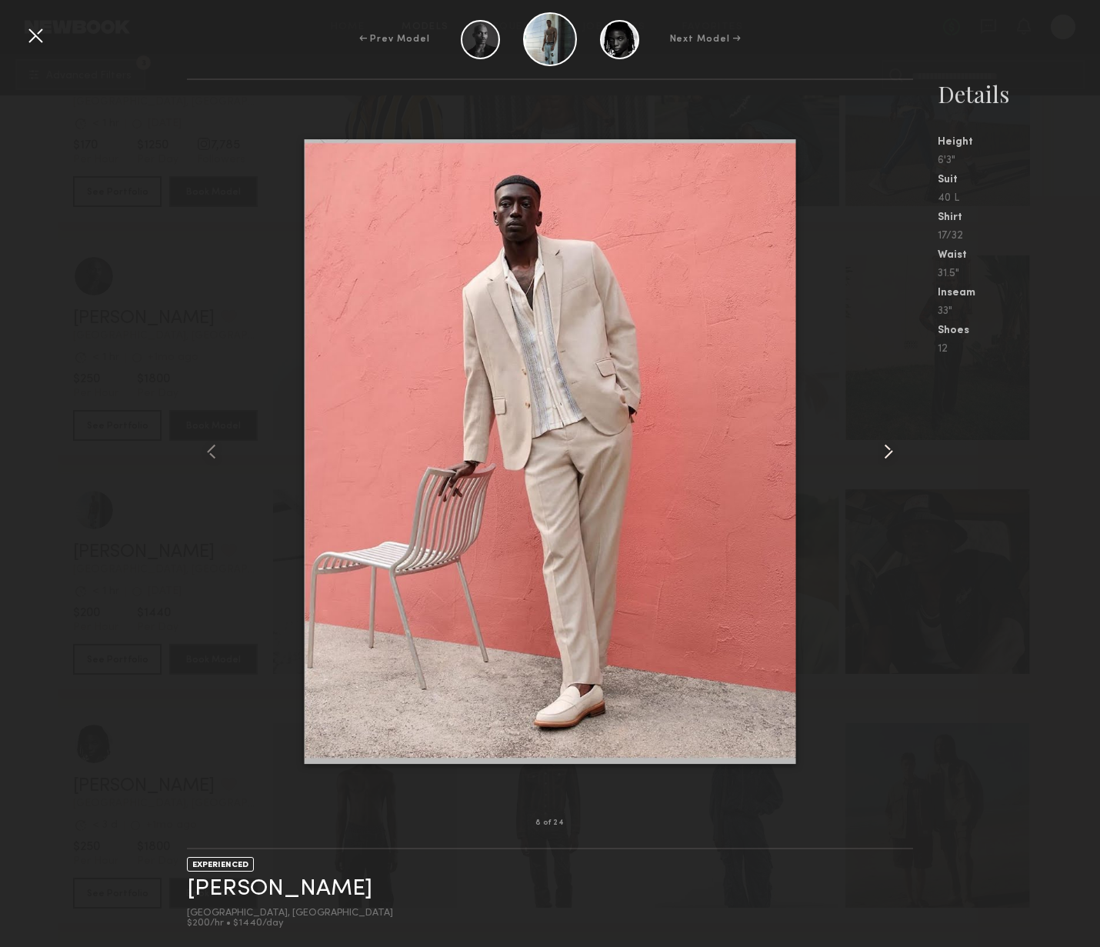
click at [886, 455] on common-icon at bounding box center [888, 451] width 25 height 25
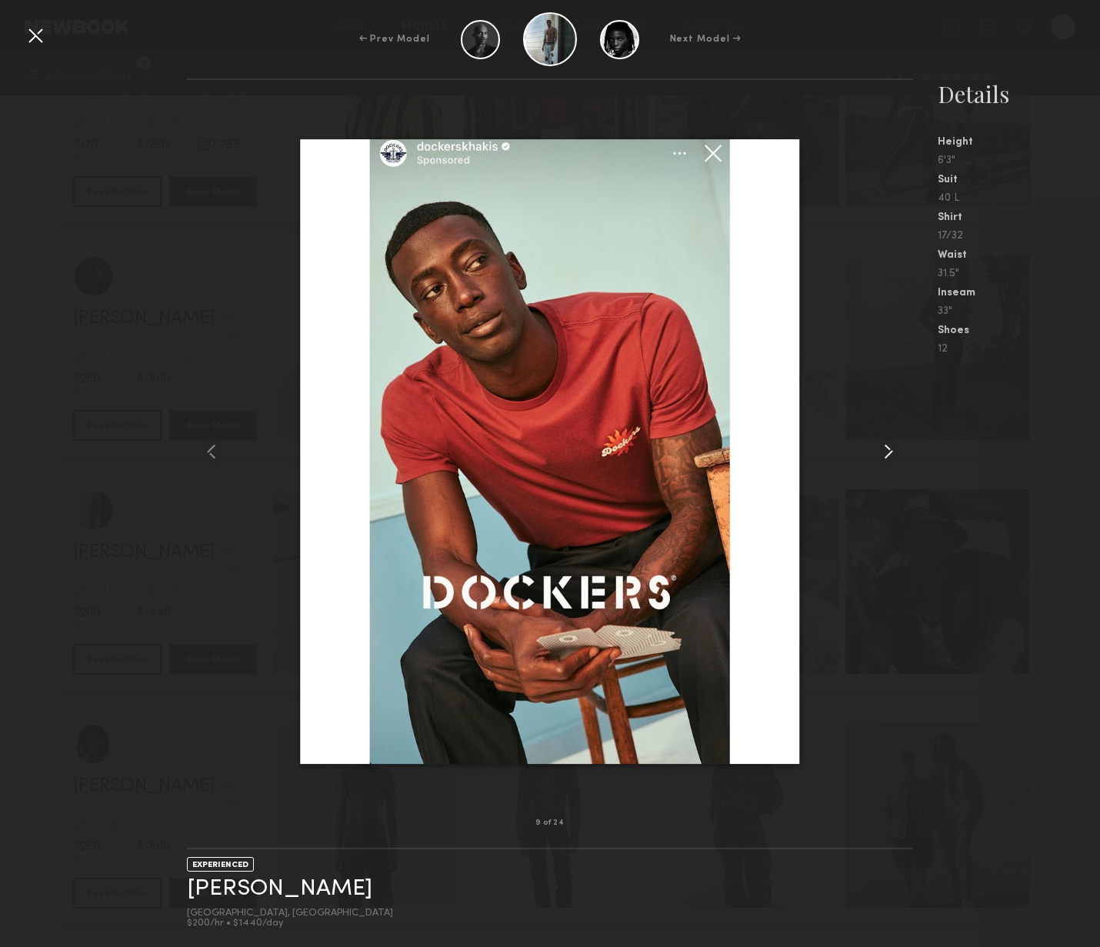
click at [886, 456] on common-icon at bounding box center [888, 451] width 25 height 25
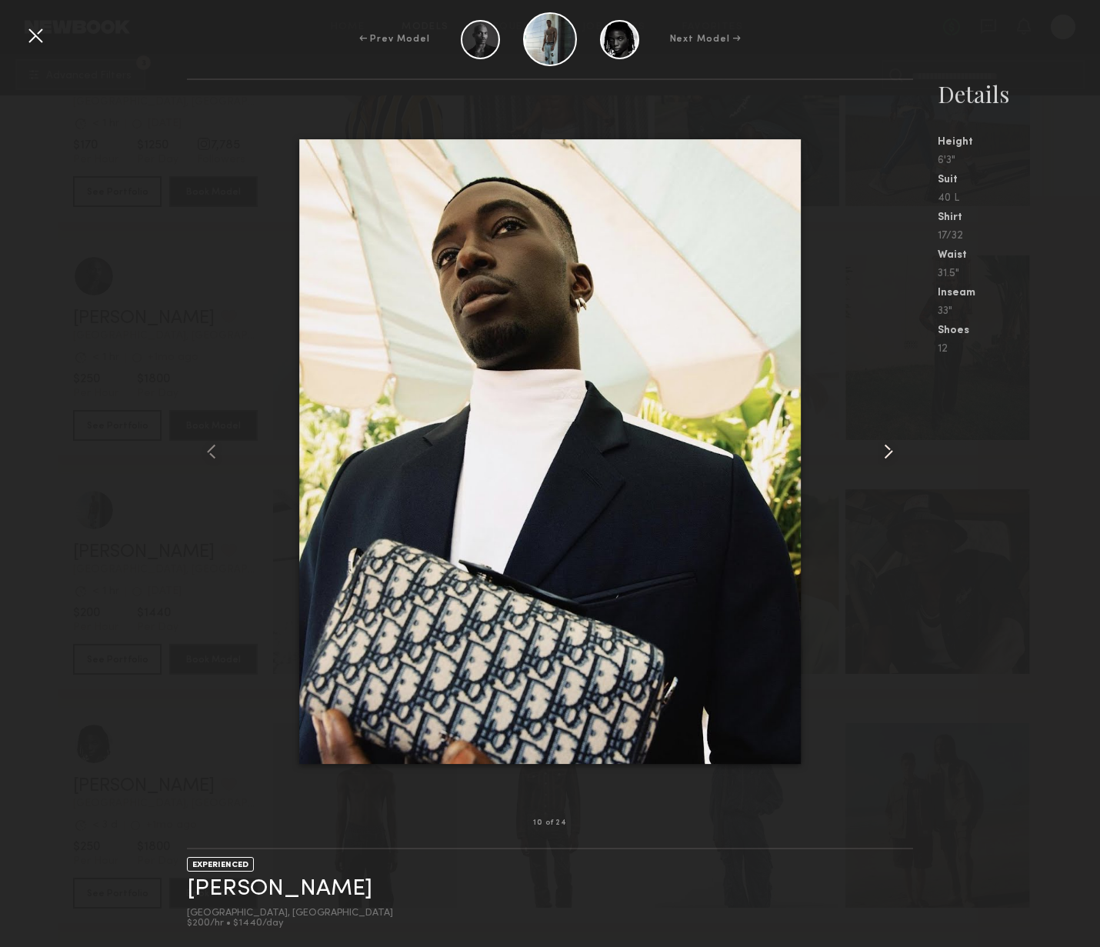
click at [886, 456] on common-icon at bounding box center [888, 451] width 25 height 25
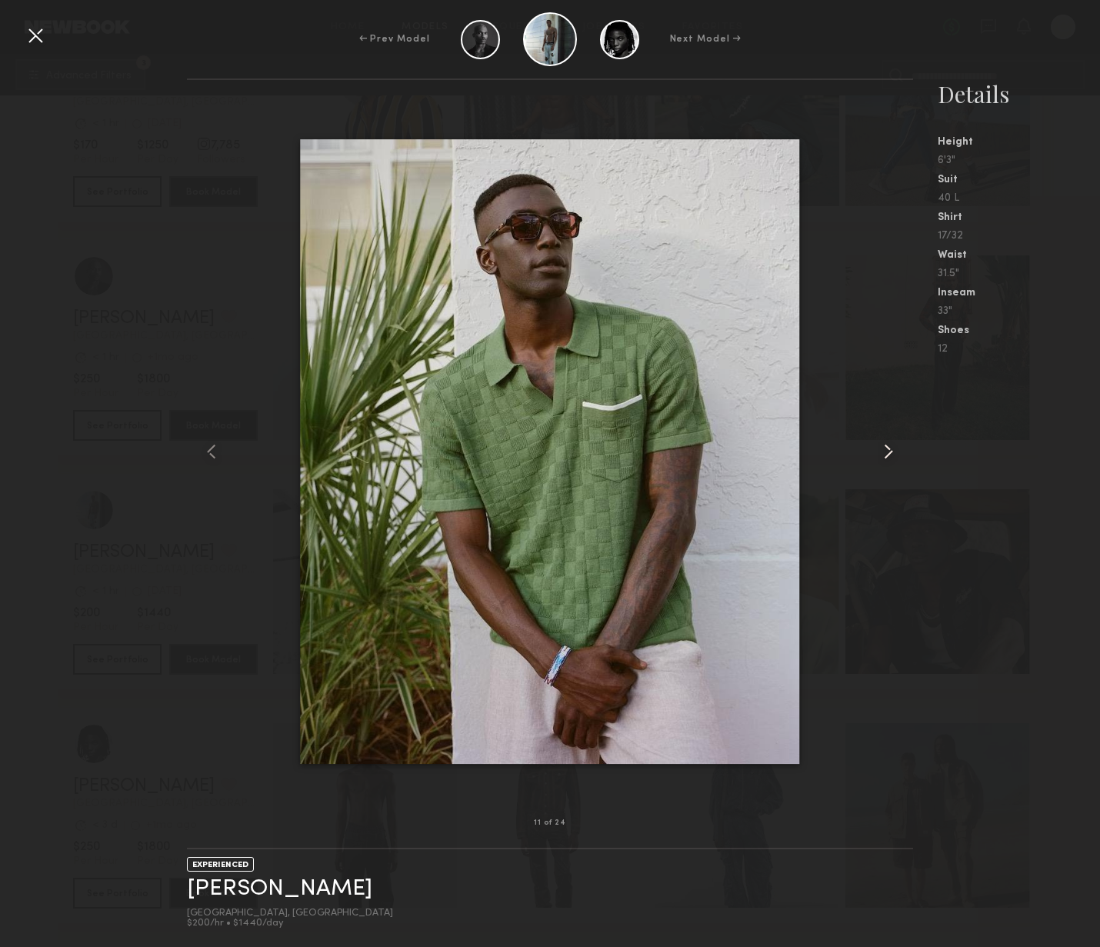
click at [886, 456] on common-icon at bounding box center [888, 451] width 25 height 25
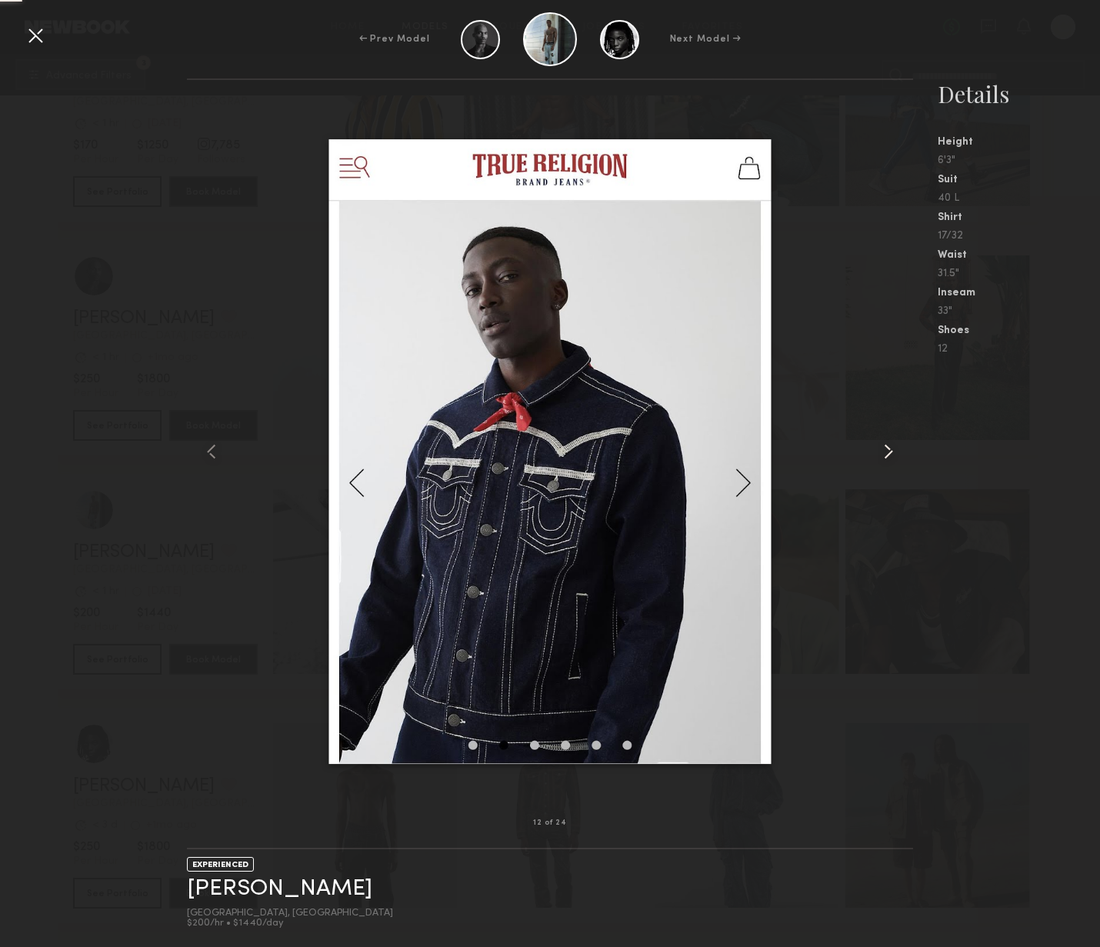
click at [886, 456] on common-icon at bounding box center [888, 451] width 25 height 25
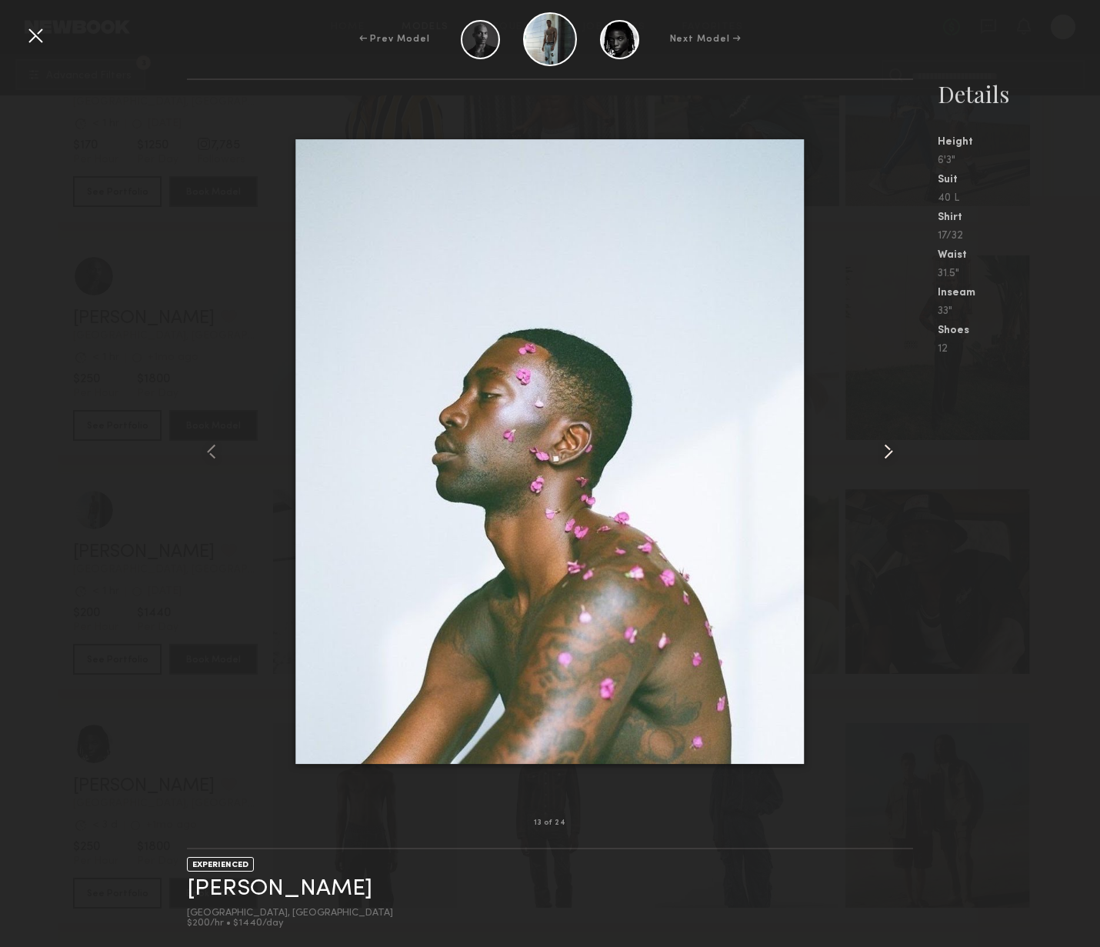
click at [886, 459] on common-icon at bounding box center [888, 451] width 25 height 25
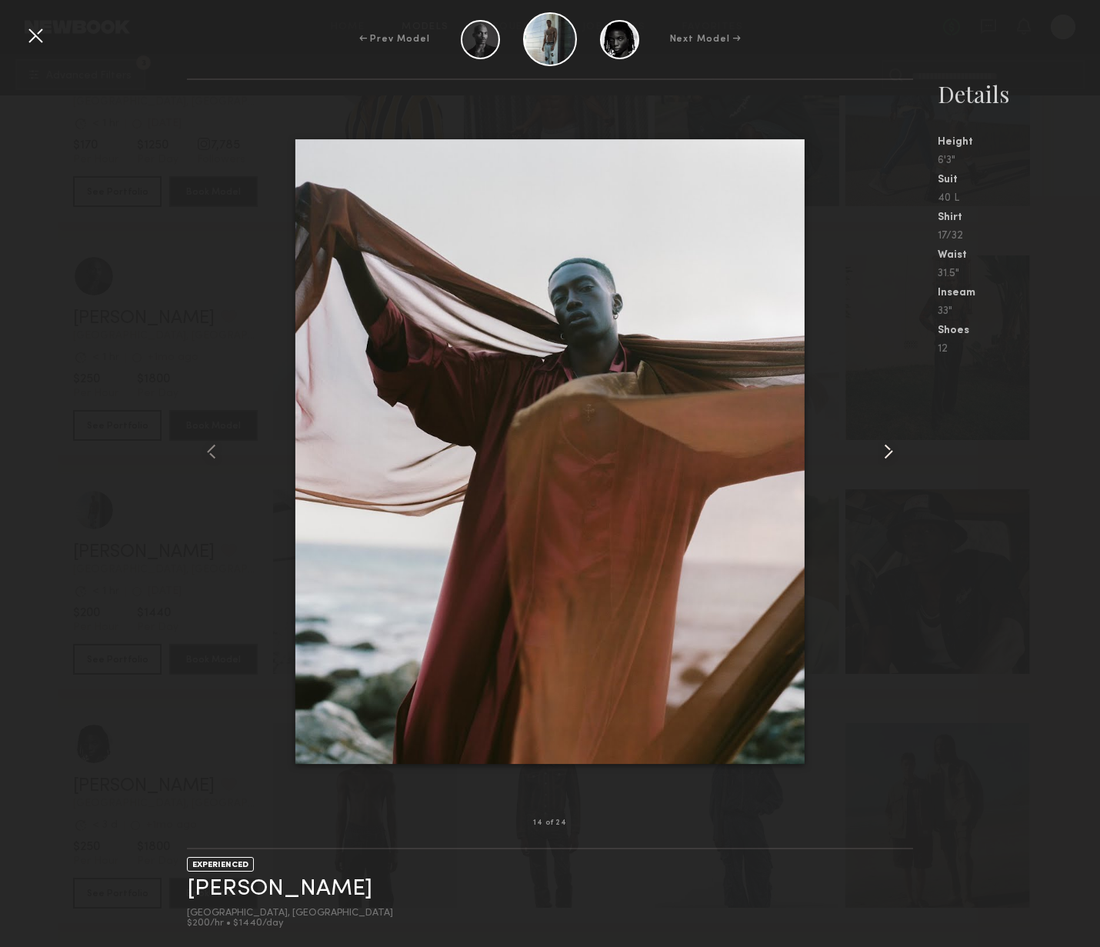
click at [886, 459] on common-icon at bounding box center [888, 451] width 25 height 25
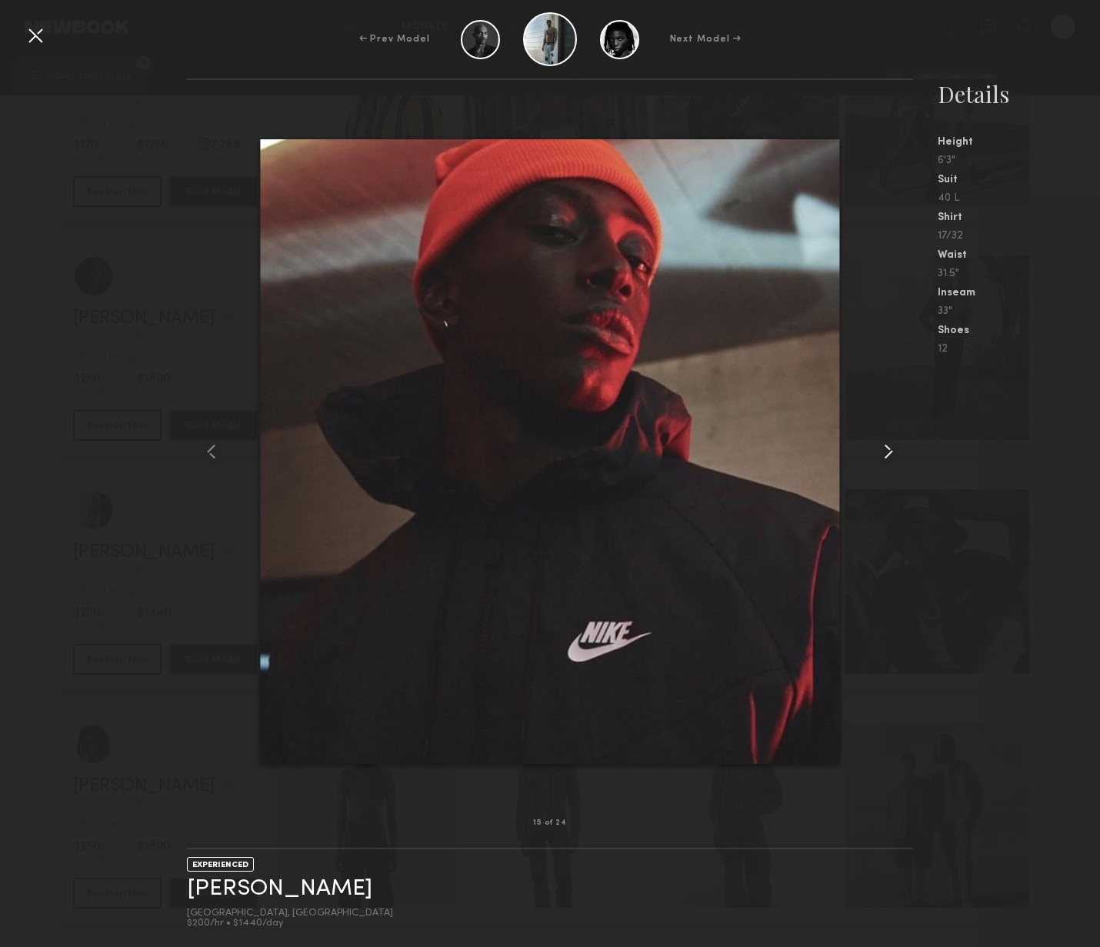
click at [886, 459] on common-icon at bounding box center [888, 451] width 25 height 25
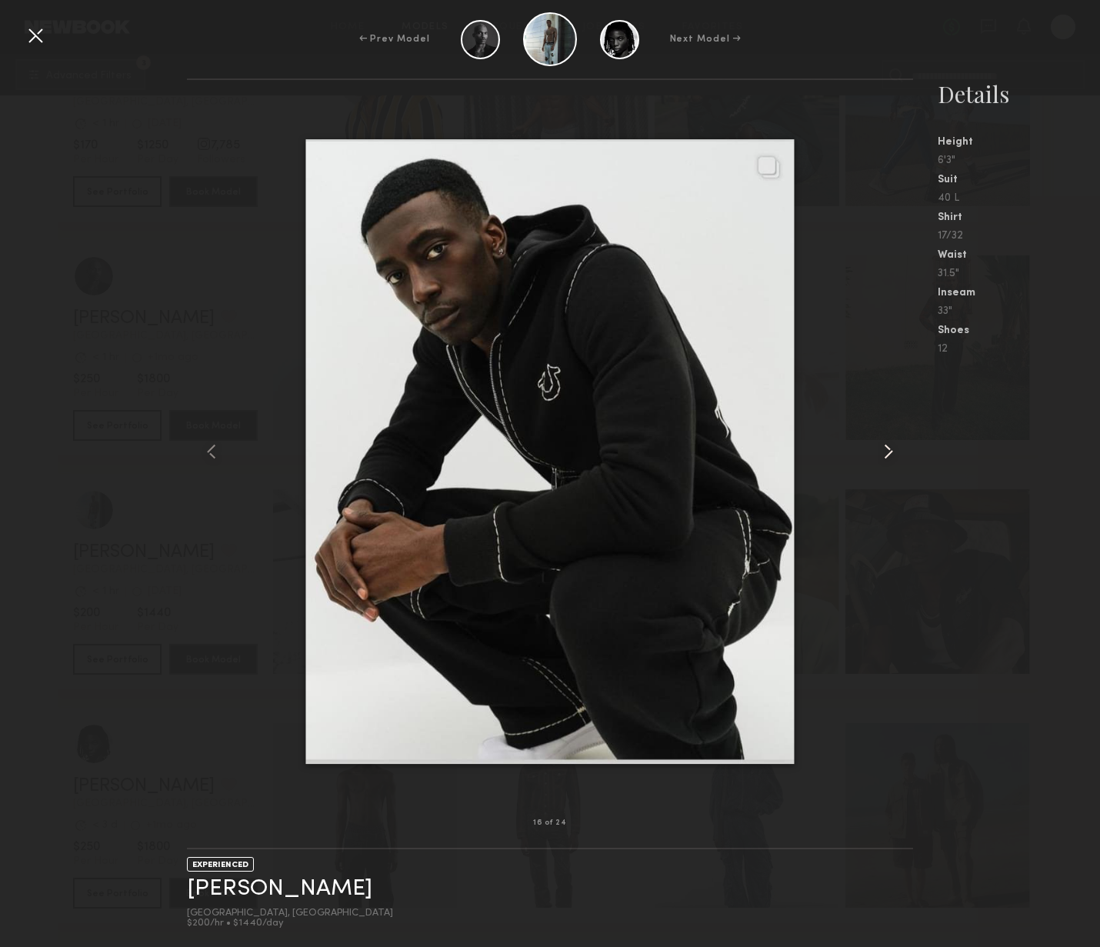
click at [886, 459] on common-icon at bounding box center [888, 451] width 25 height 25
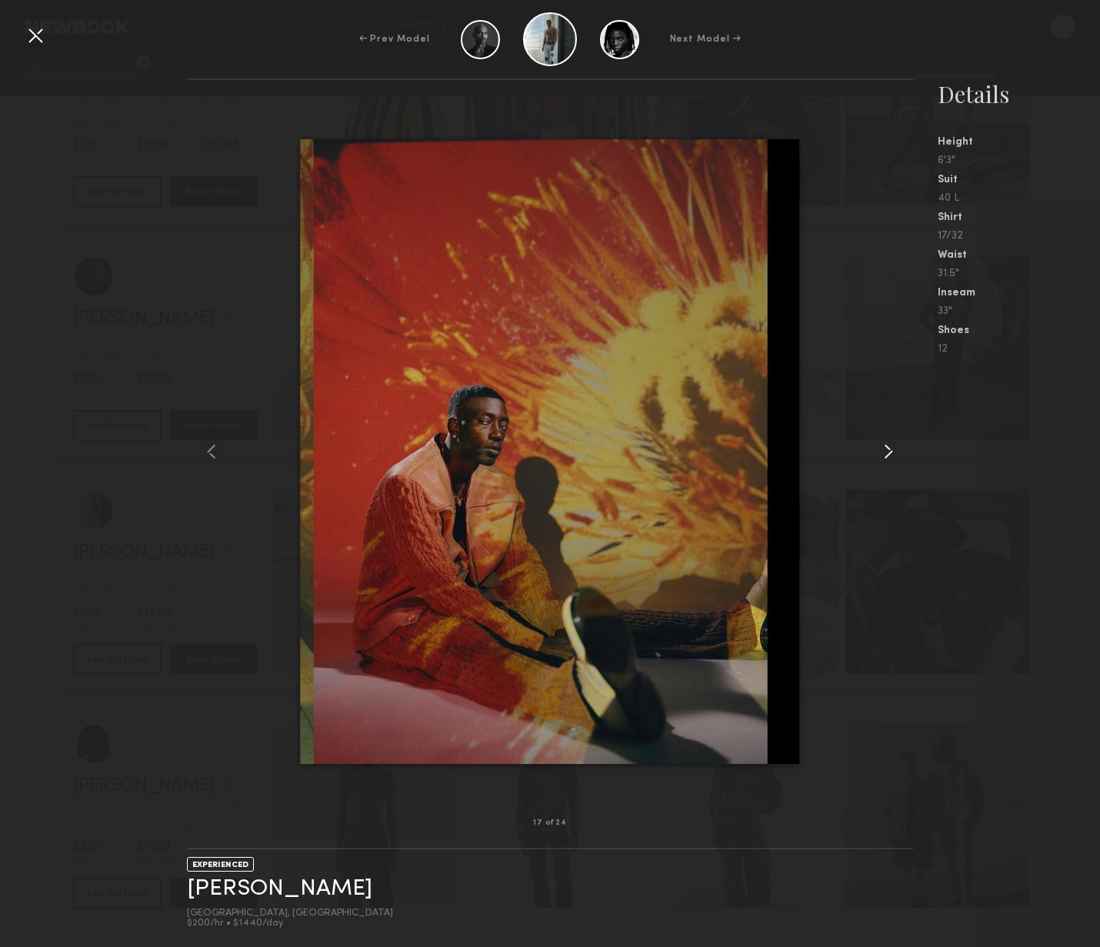
click at [886, 459] on common-icon at bounding box center [888, 451] width 25 height 25
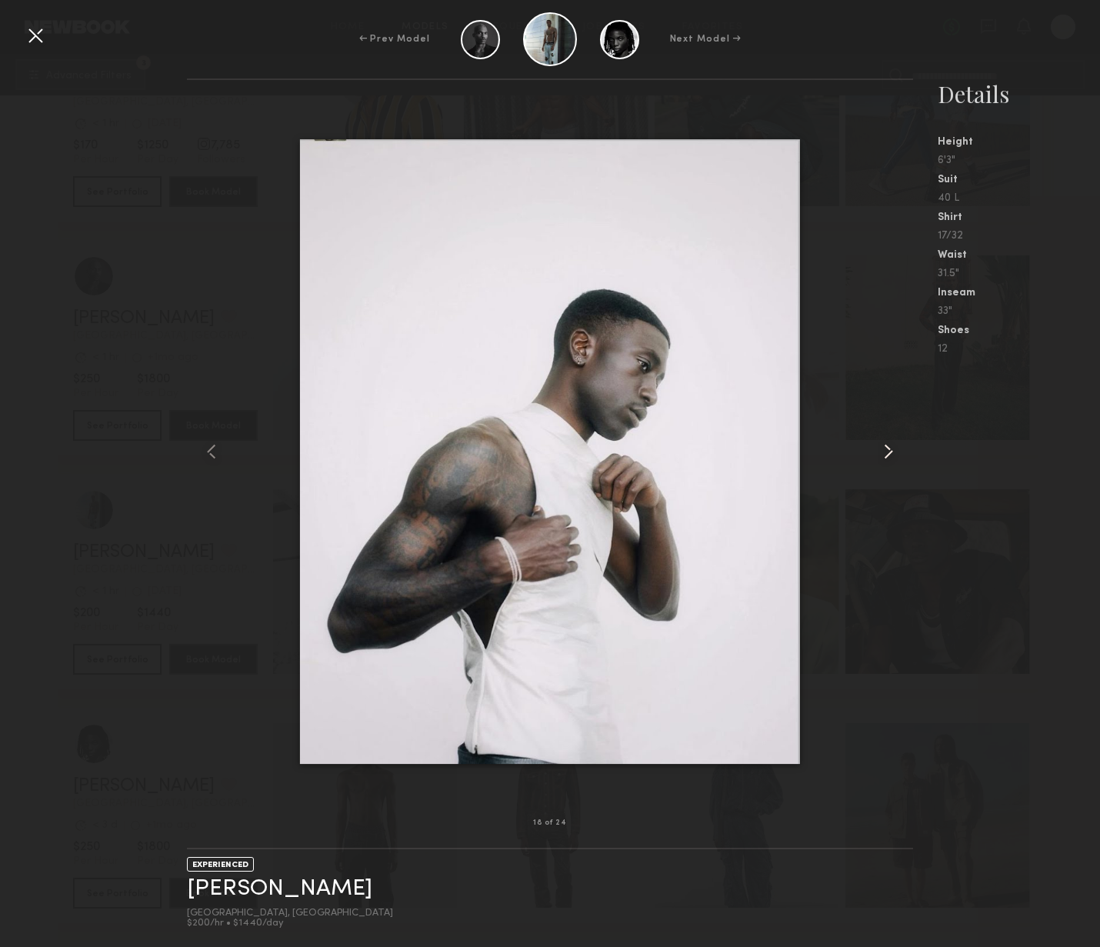
click at [886, 459] on common-icon at bounding box center [888, 451] width 25 height 25
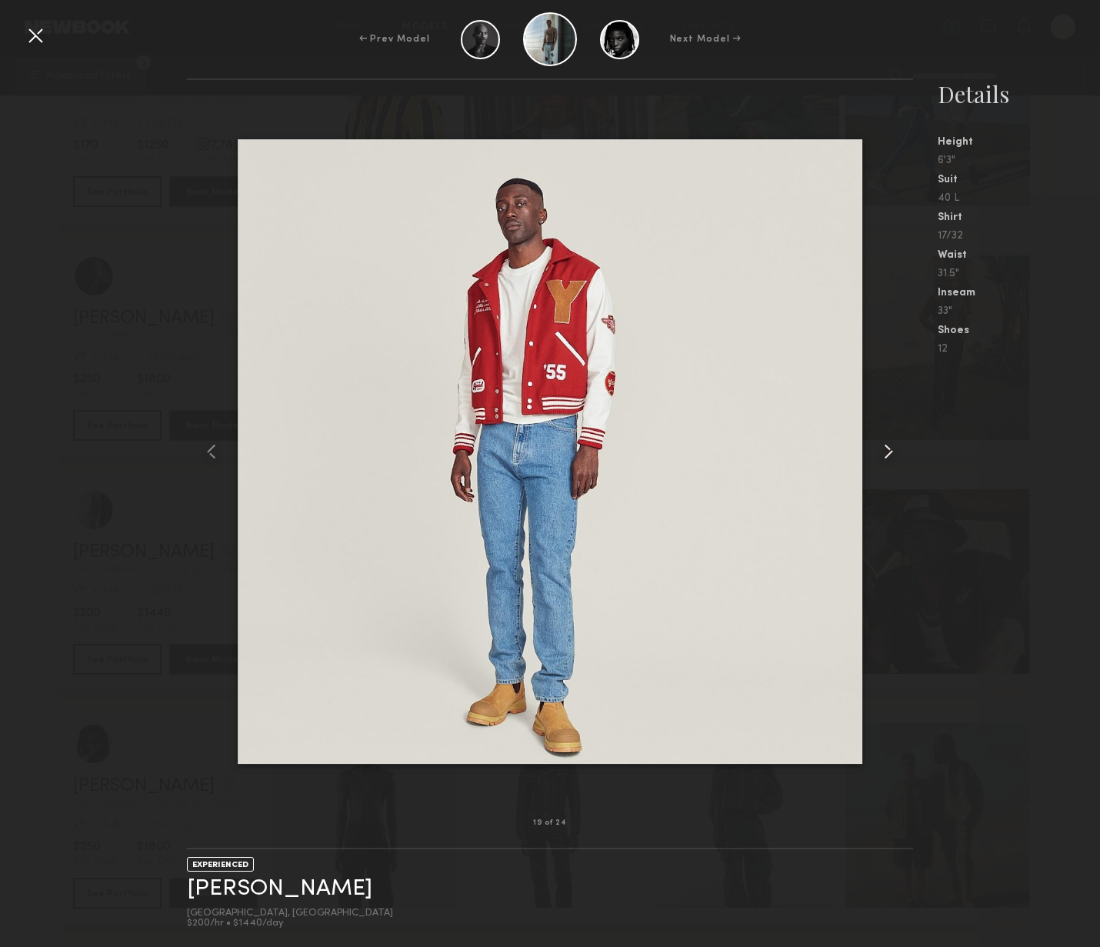
click at [886, 459] on common-icon at bounding box center [888, 451] width 25 height 25
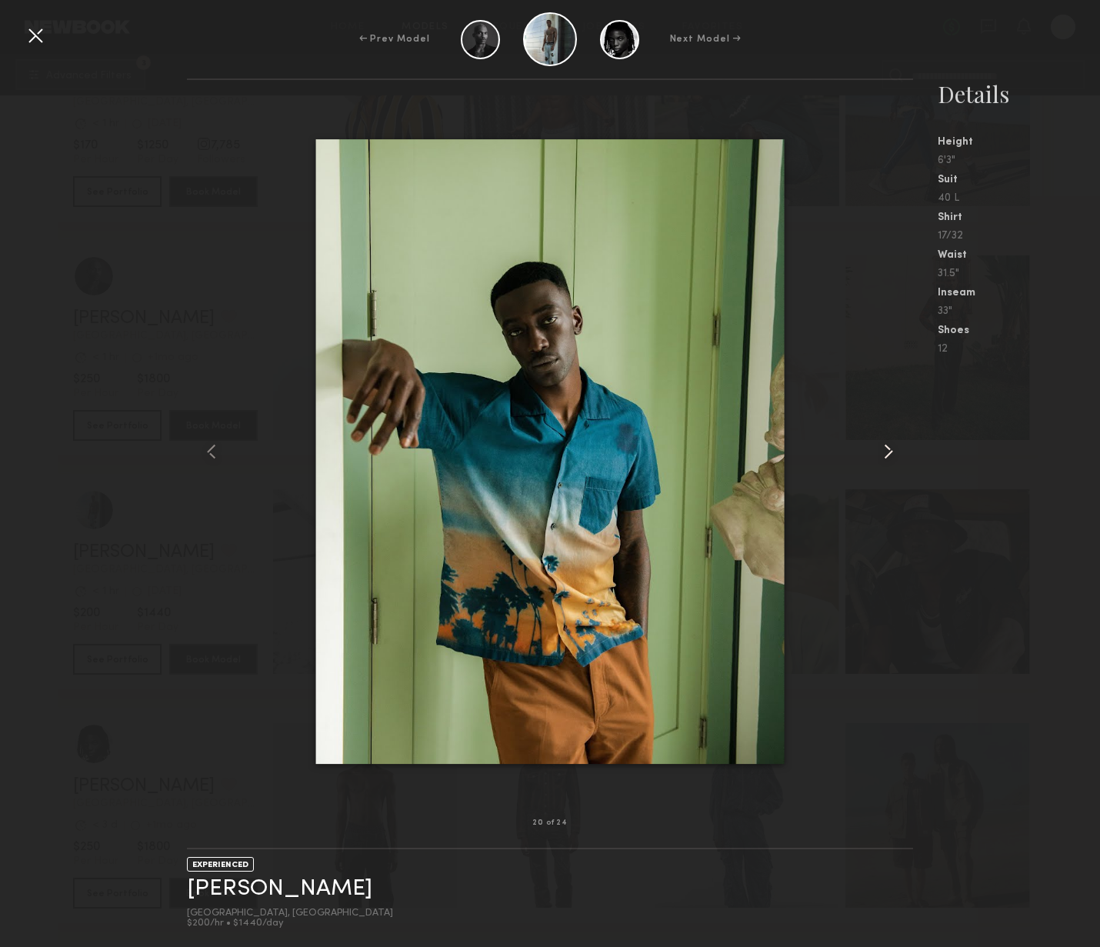
click at [886, 459] on common-icon at bounding box center [888, 451] width 25 height 25
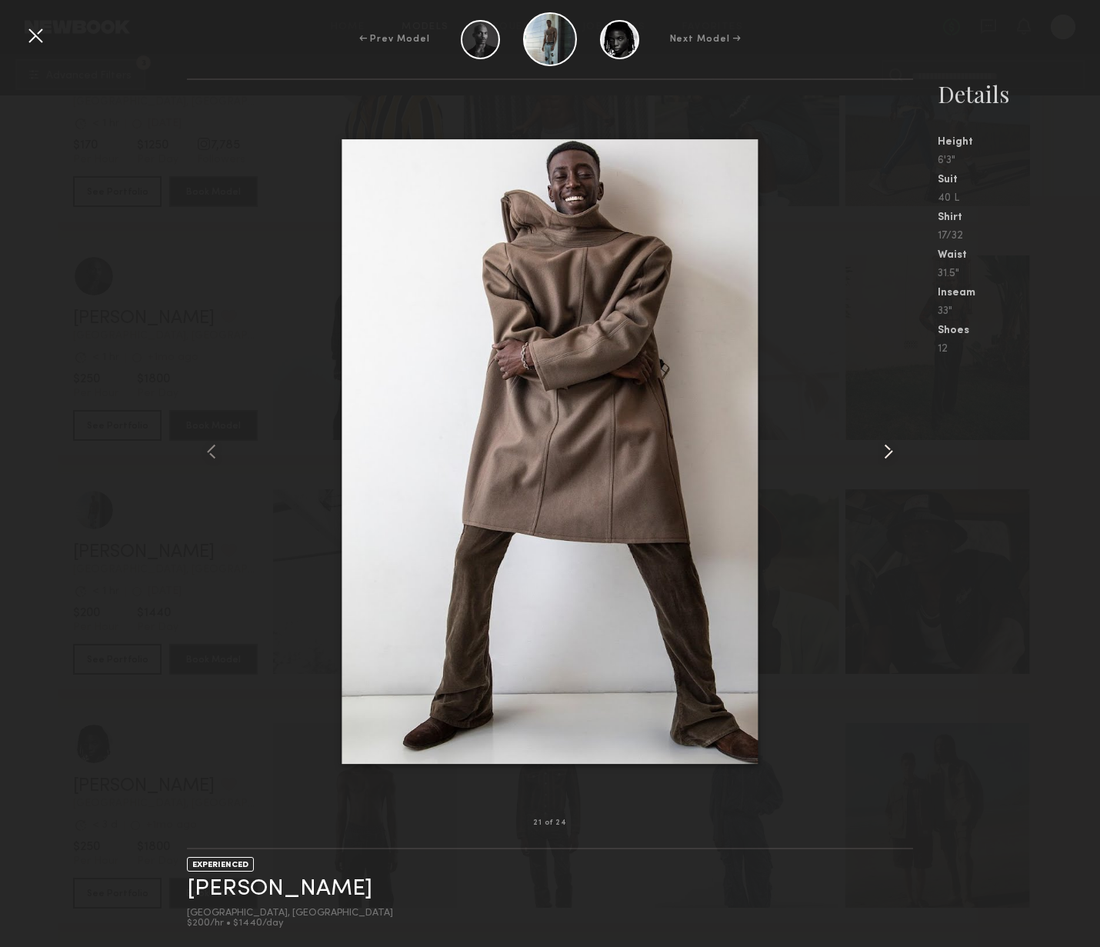
click at [886, 459] on common-icon at bounding box center [888, 451] width 25 height 25
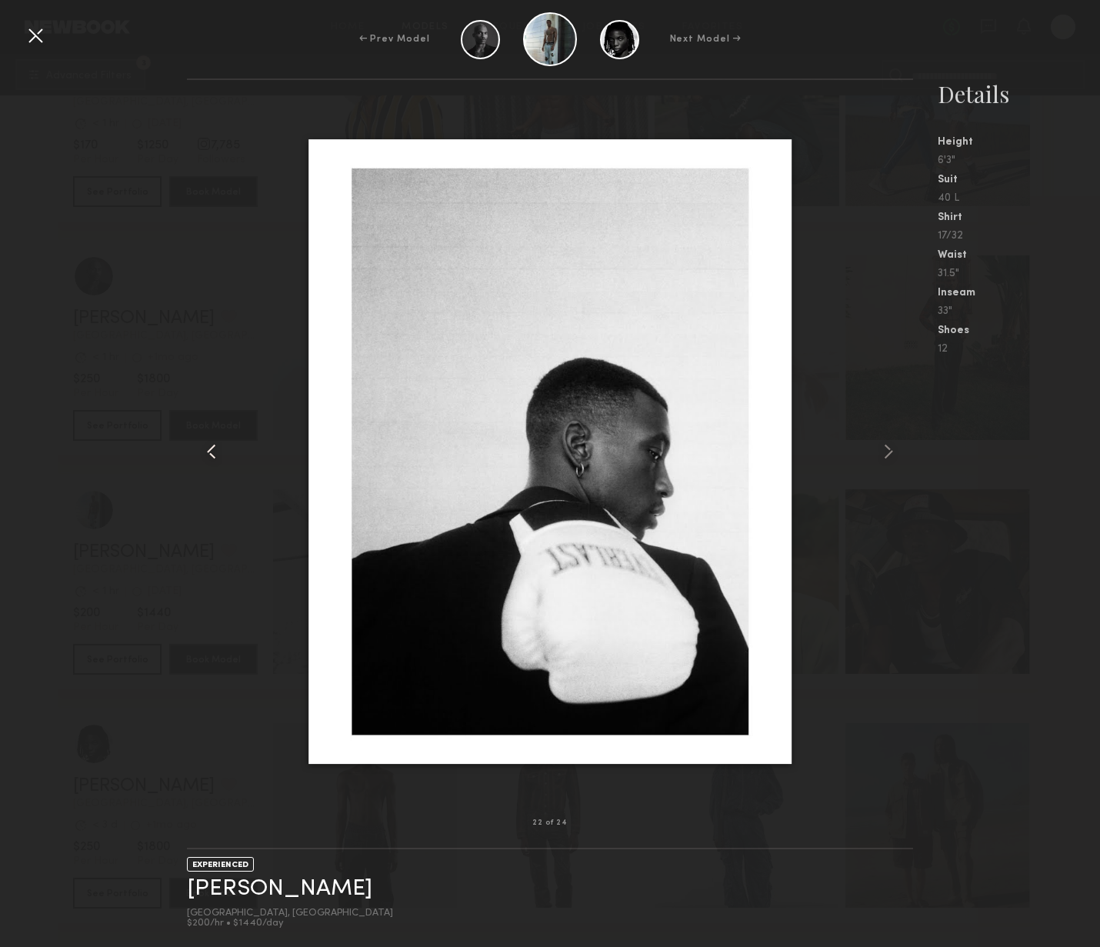
click at [211, 447] on common-icon at bounding box center [211, 451] width 25 height 25
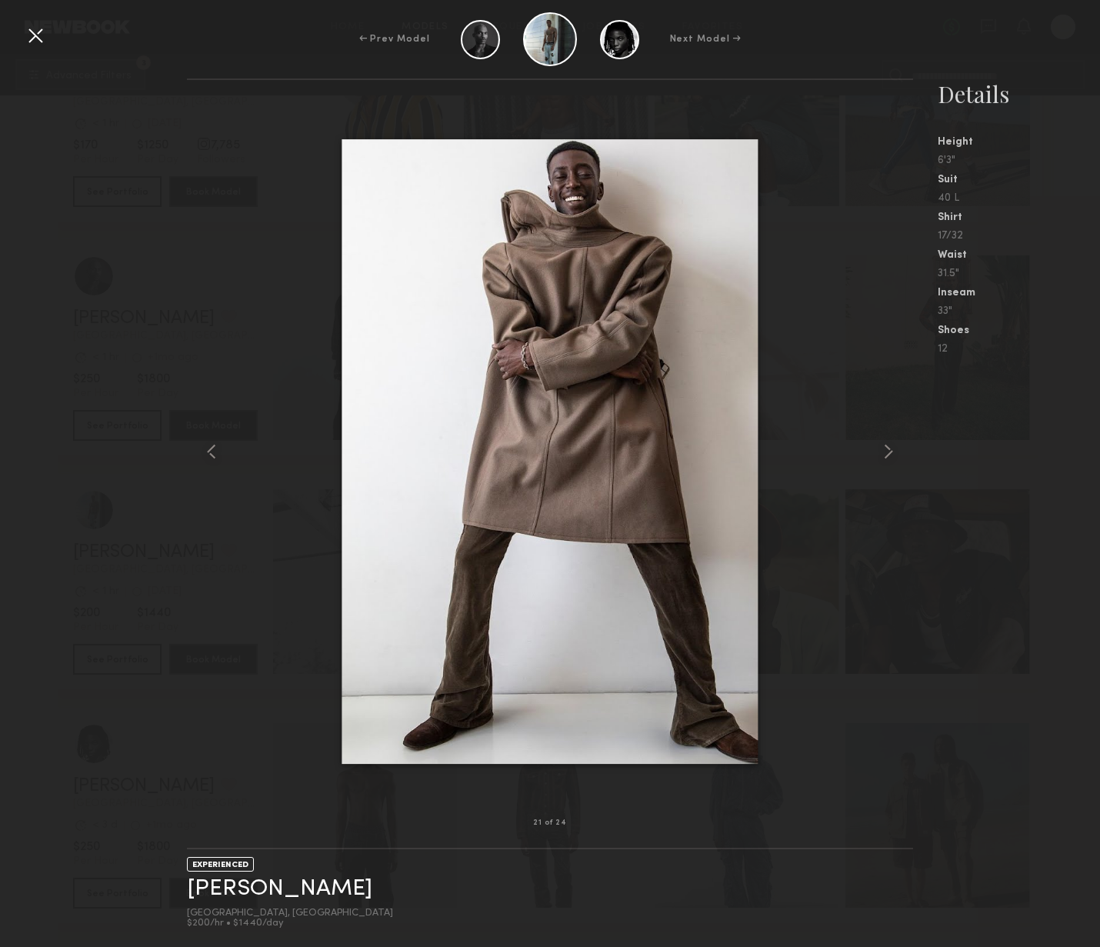
click at [179, 452] on div "21 of 24 EXPERIENCED Ashwell B. Los Angeles, CA $200/hr • $1440/day Details Hei…" at bounding box center [550, 512] width 1100 height 869
click at [33, 31] on div at bounding box center [35, 35] width 25 height 25
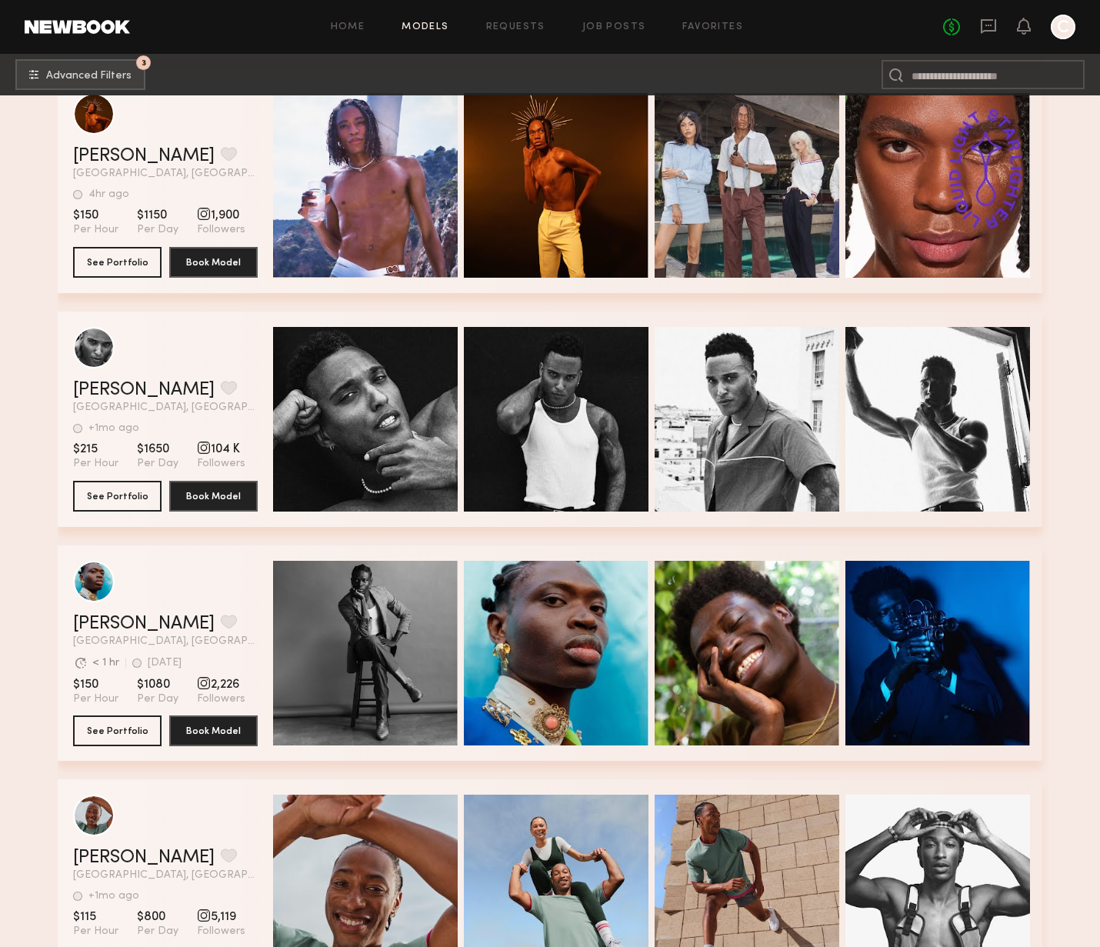
scroll to position [8978, 0]
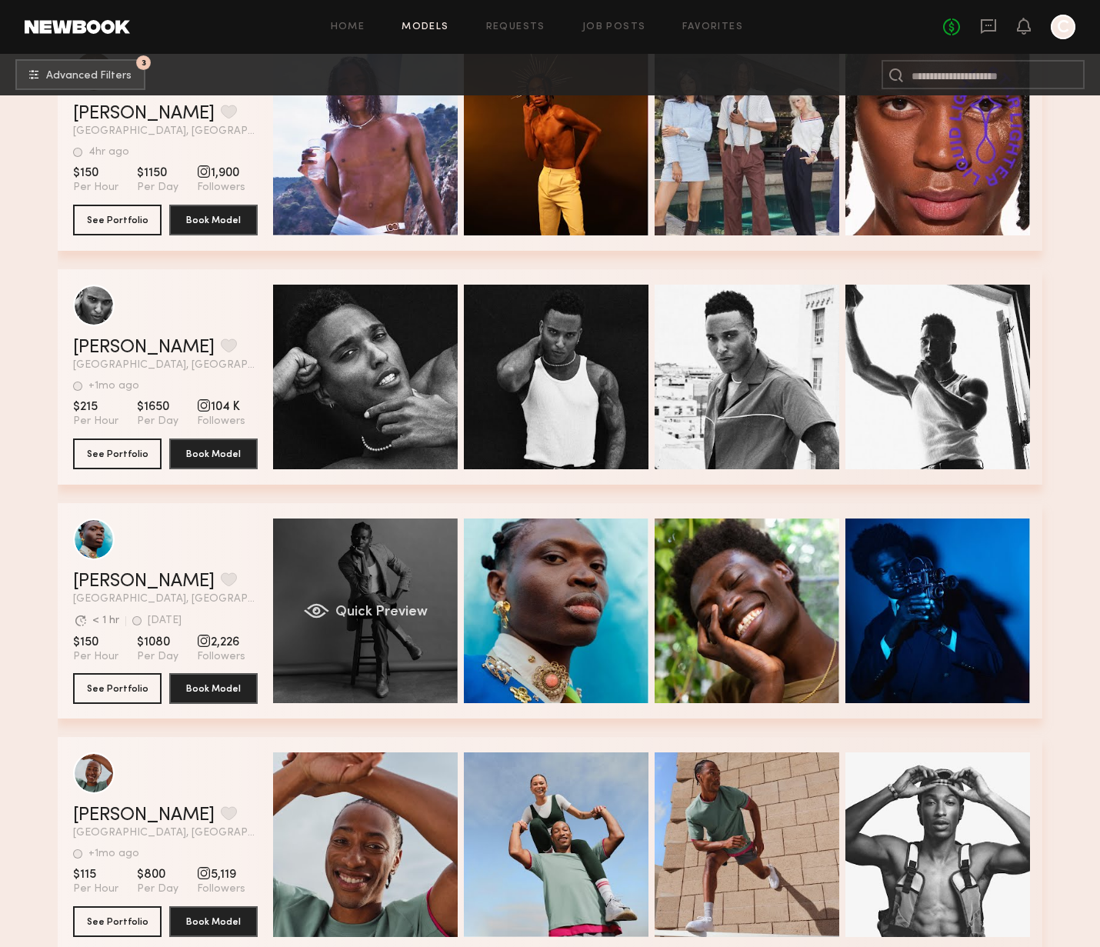
click at [389, 650] on div "Quick Preview" at bounding box center [365, 611] width 185 height 185
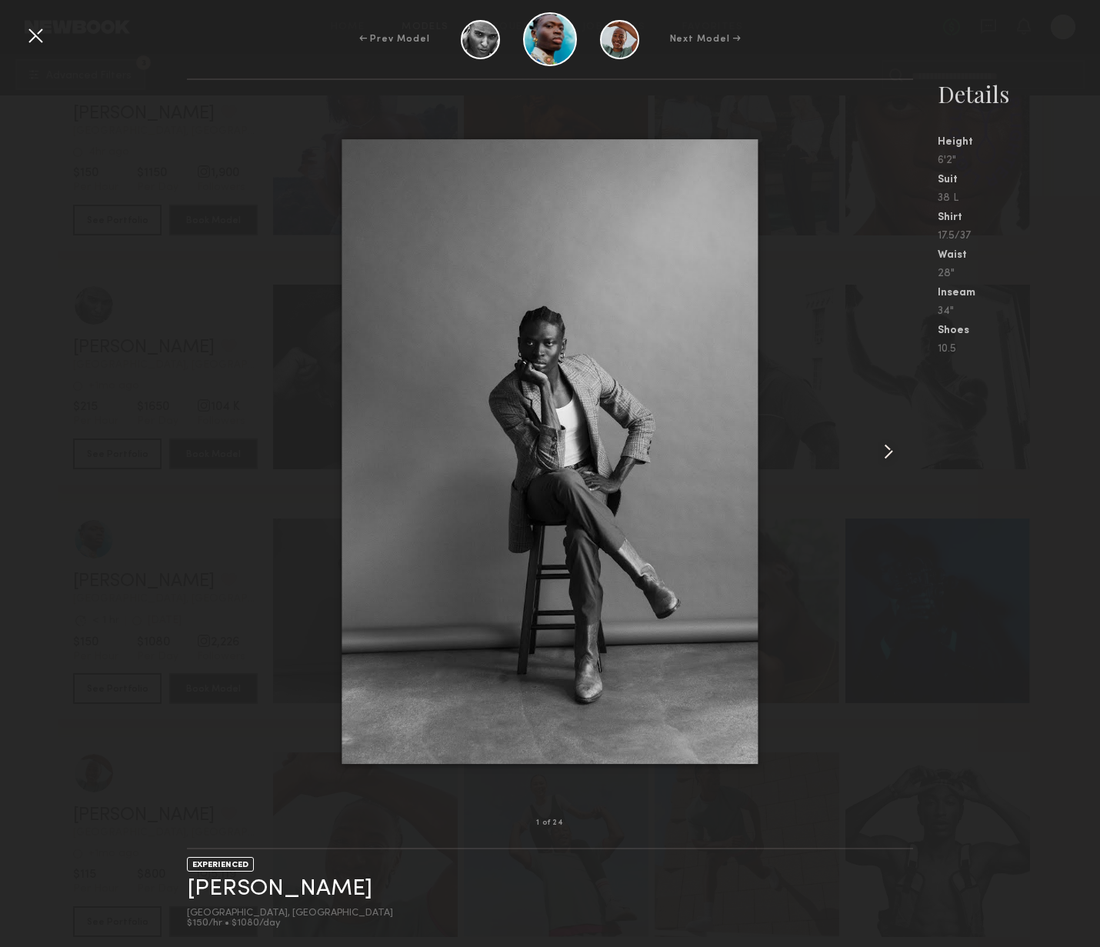
click at [888, 452] on common-icon at bounding box center [888, 451] width 25 height 25
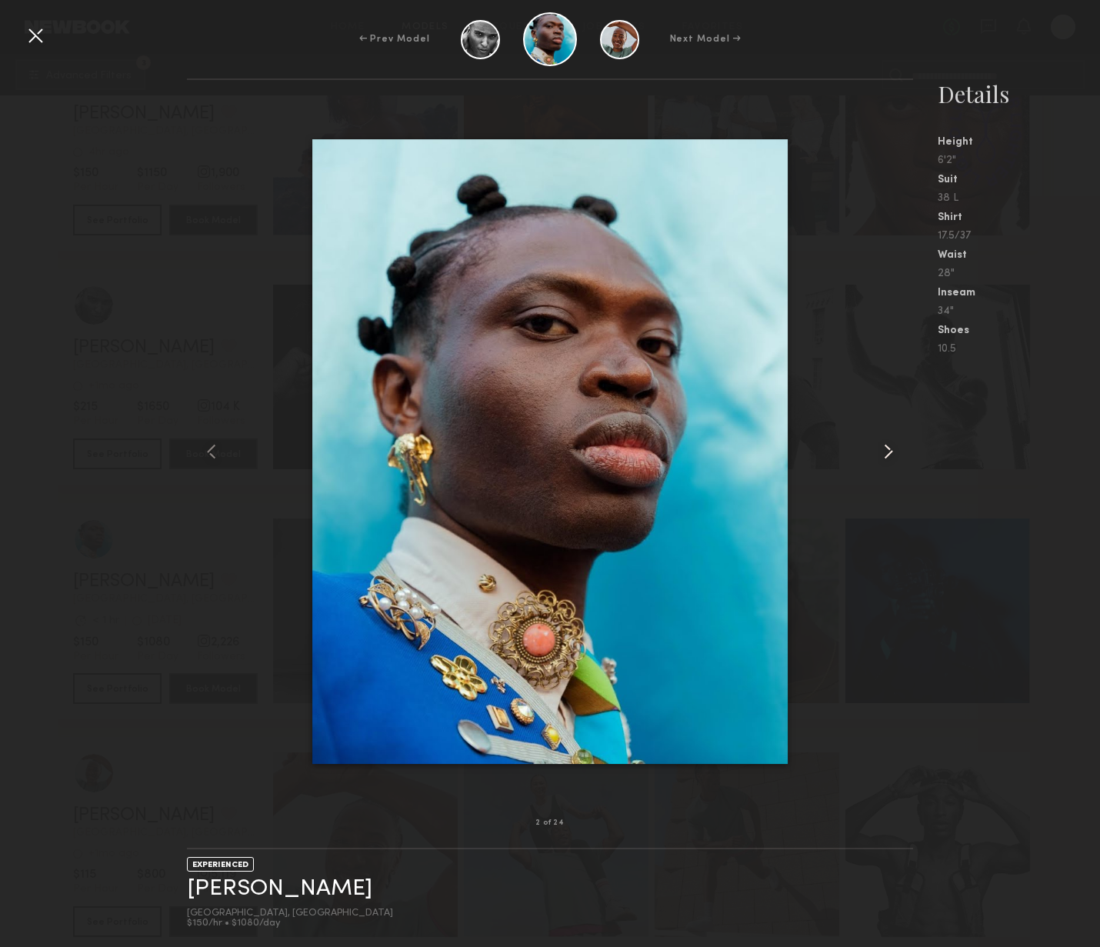
click at [888, 452] on common-icon at bounding box center [888, 451] width 25 height 25
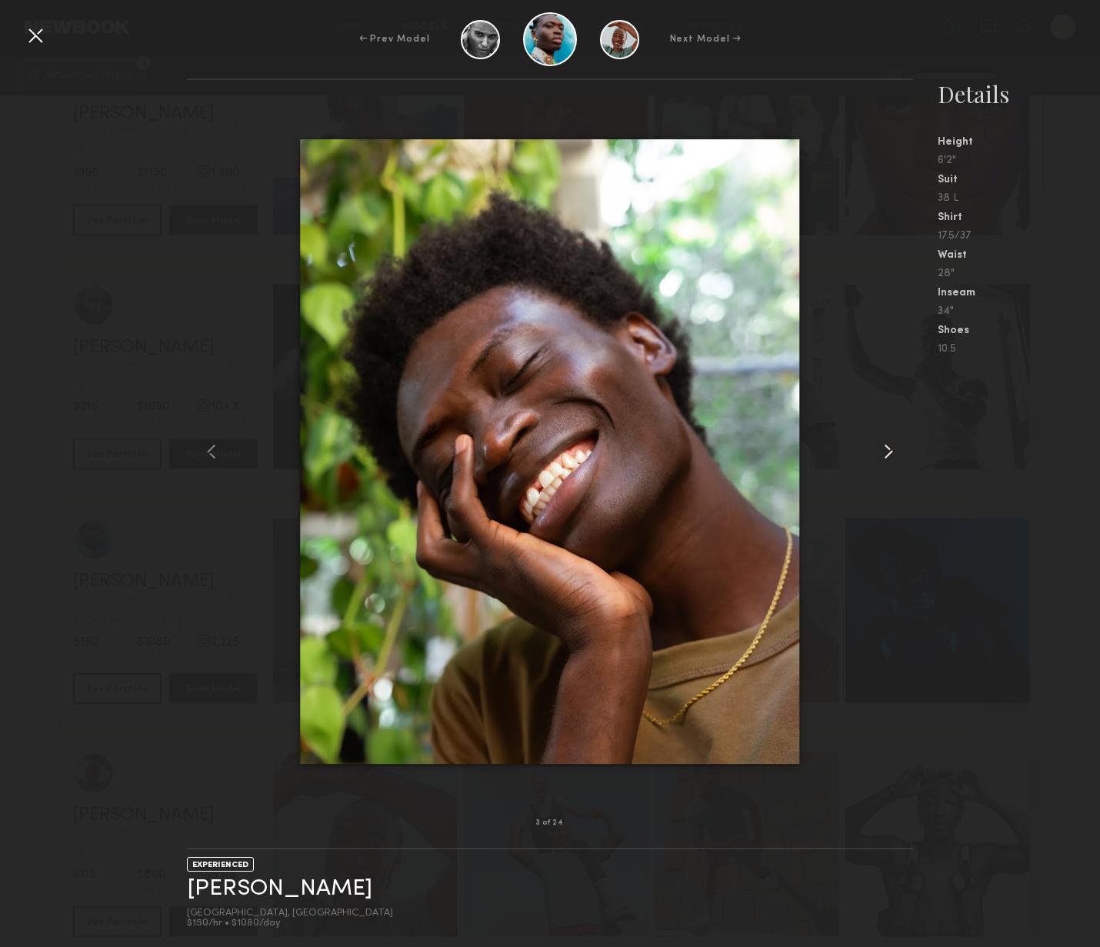
click at [888, 452] on common-icon at bounding box center [888, 451] width 25 height 25
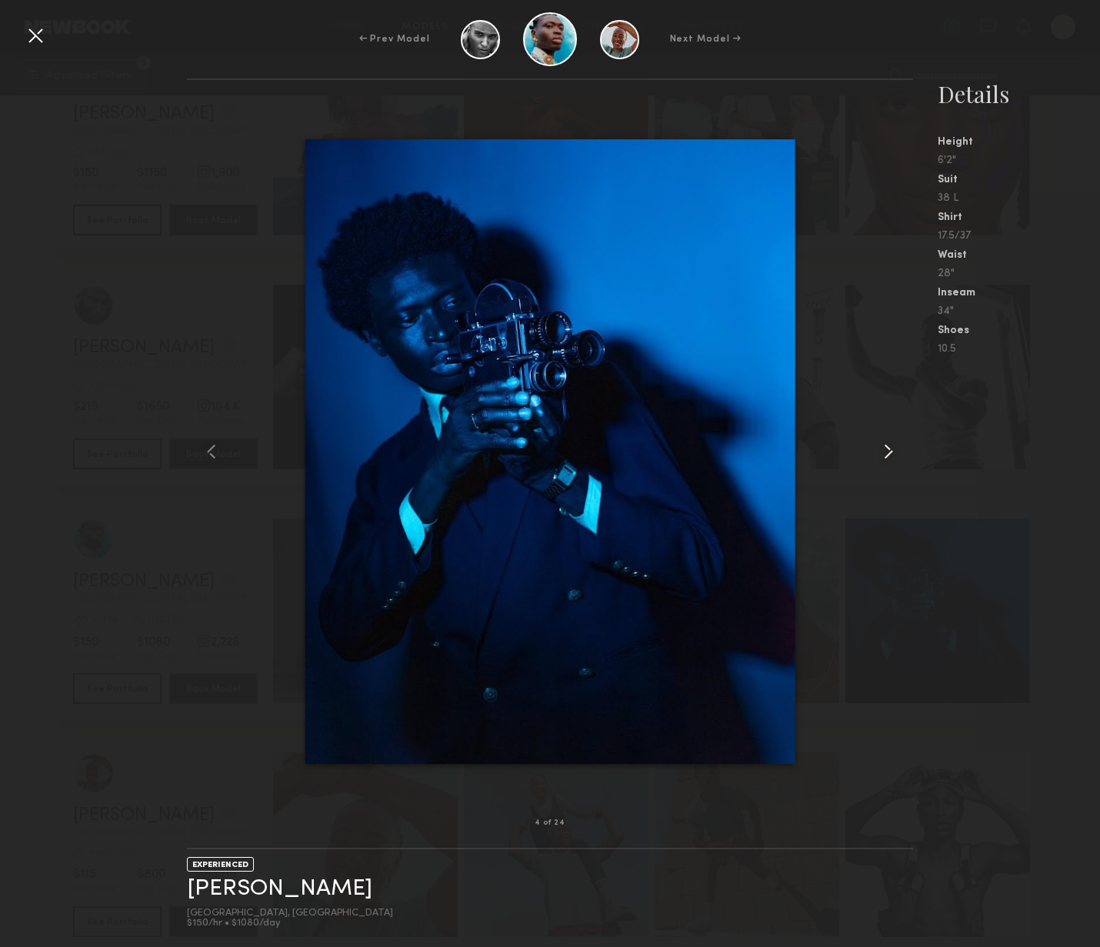
click at [887, 452] on common-icon at bounding box center [888, 451] width 25 height 25
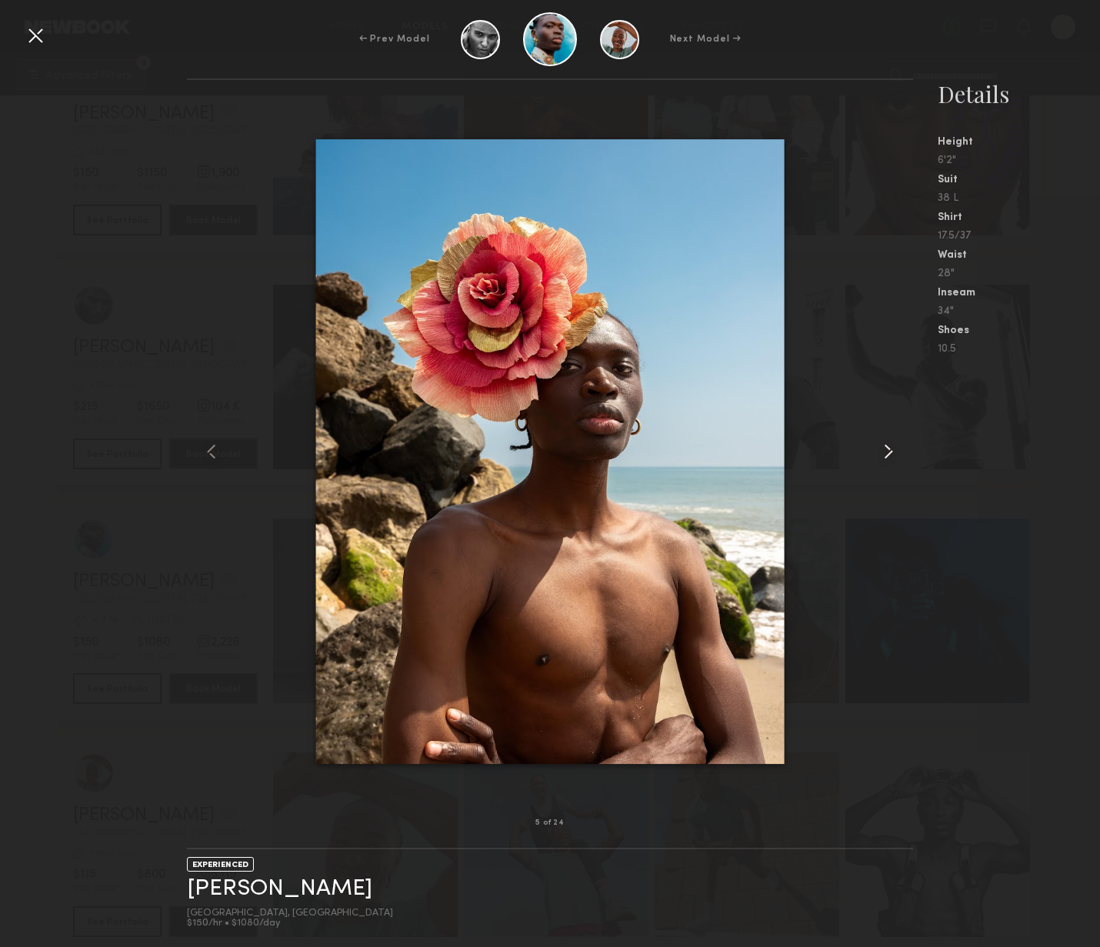
click at [887, 452] on common-icon at bounding box center [888, 451] width 25 height 25
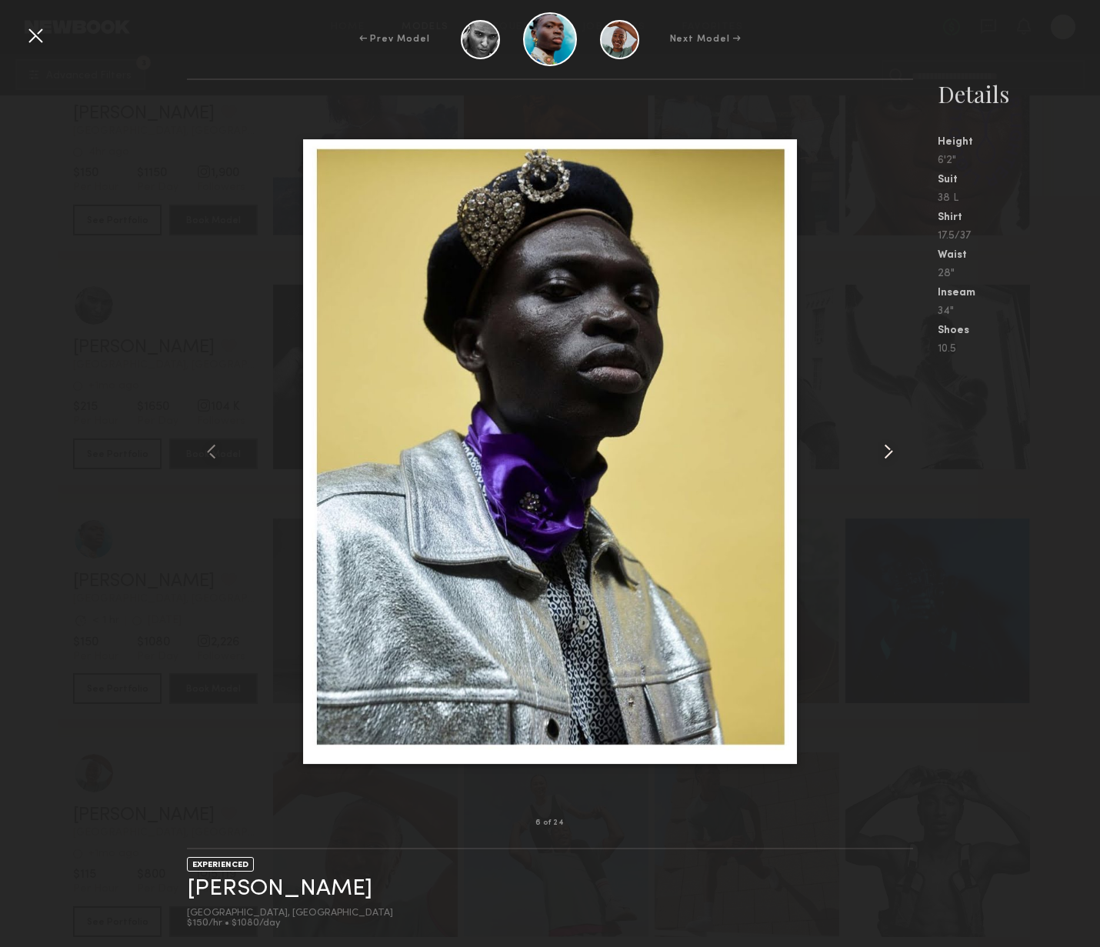
click at [887, 452] on common-icon at bounding box center [888, 451] width 25 height 25
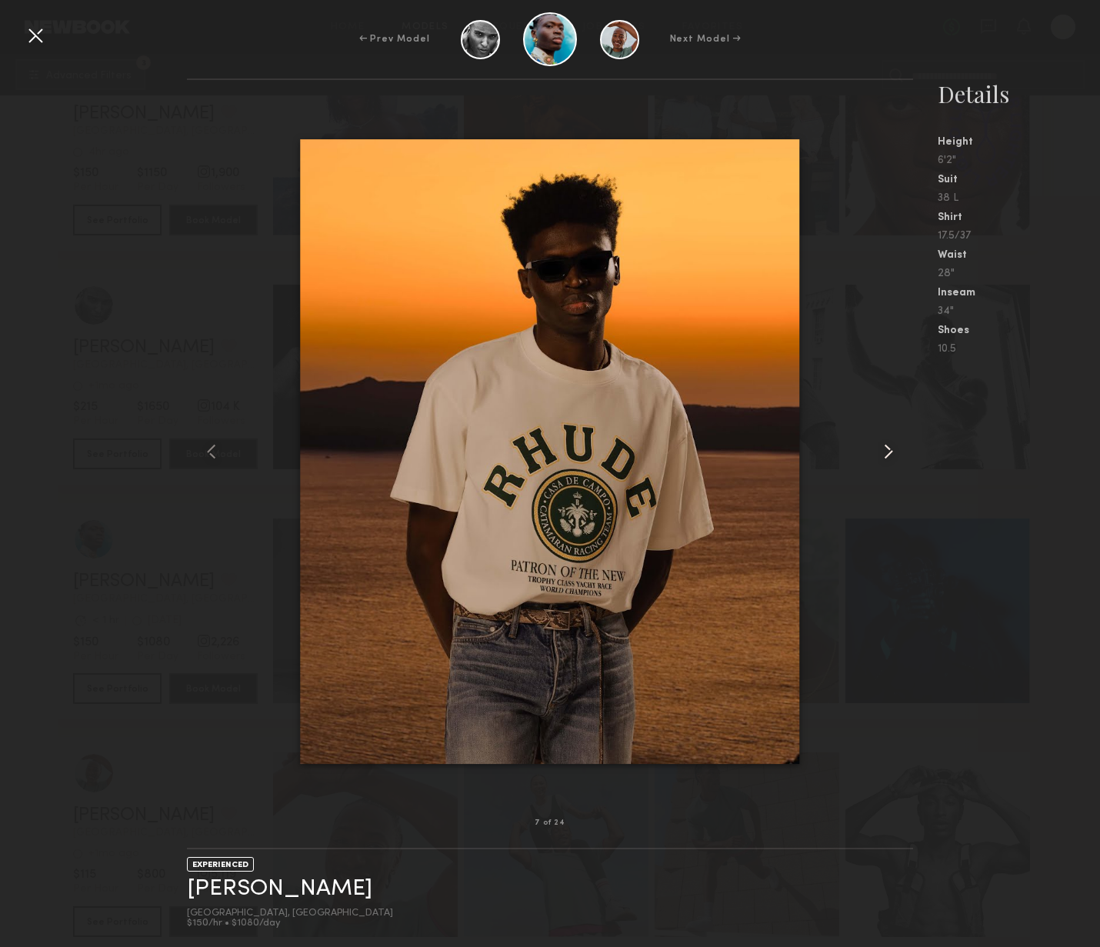
click at [887, 452] on common-icon at bounding box center [888, 451] width 25 height 25
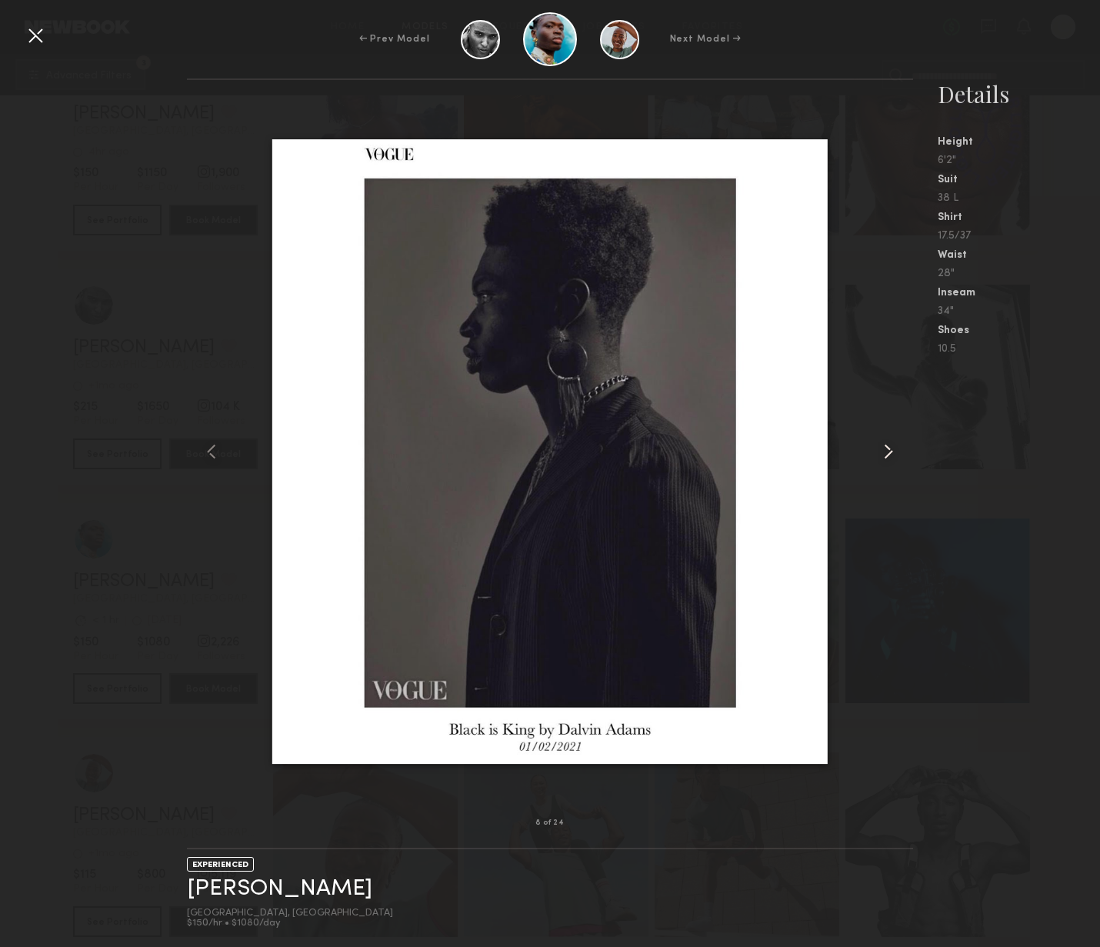
click at [887, 452] on common-icon at bounding box center [888, 451] width 25 height 25
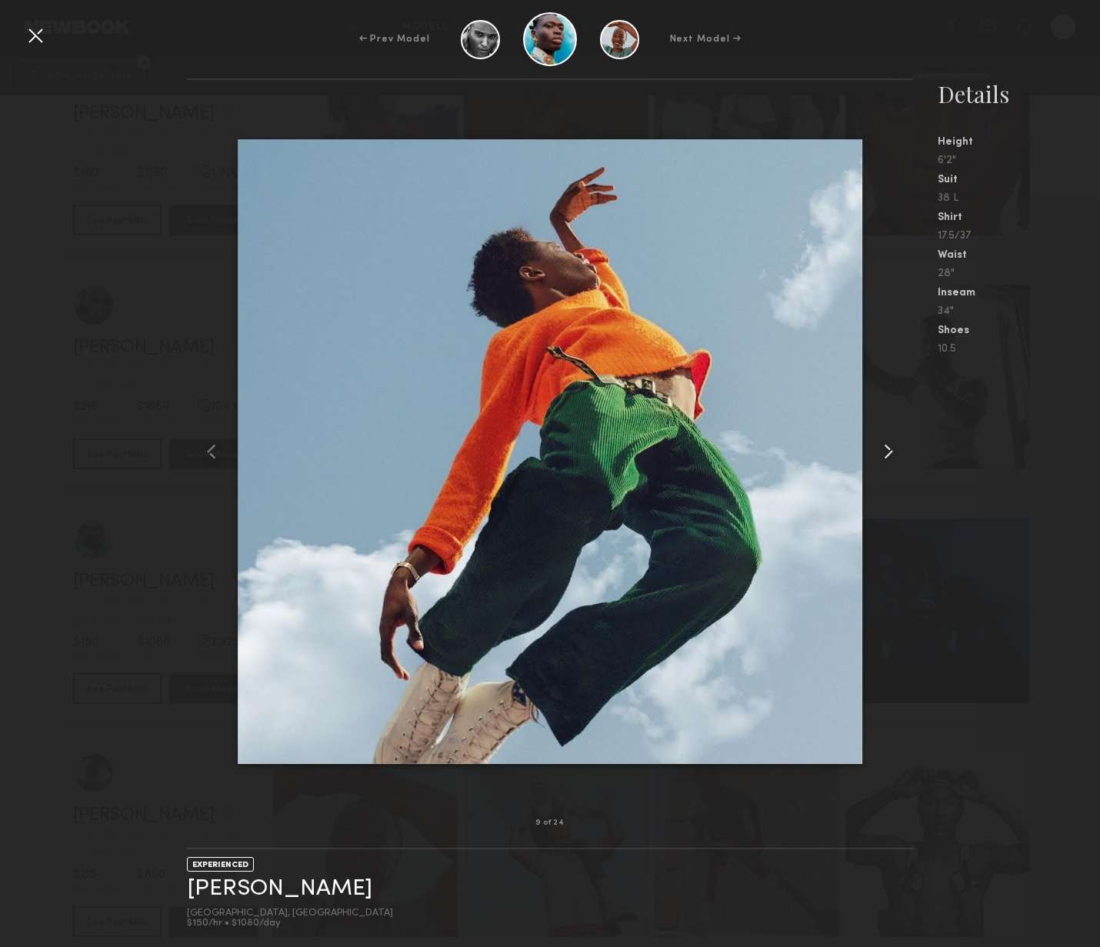
click at [887, 452] on common-icon at bounding box center [888, 451] width 25 height 25
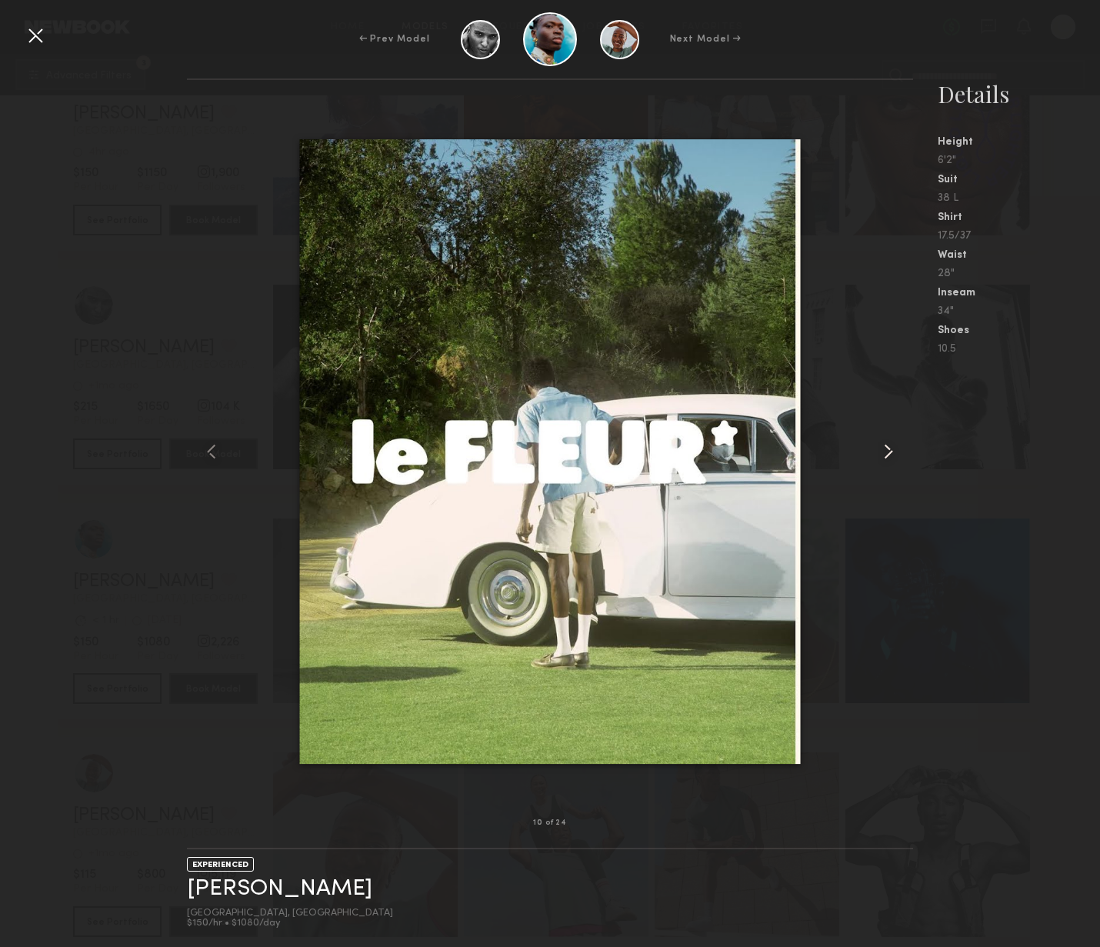
click at [887, 452] on common-icon at bounding box center [888, 451] width 25 height 25
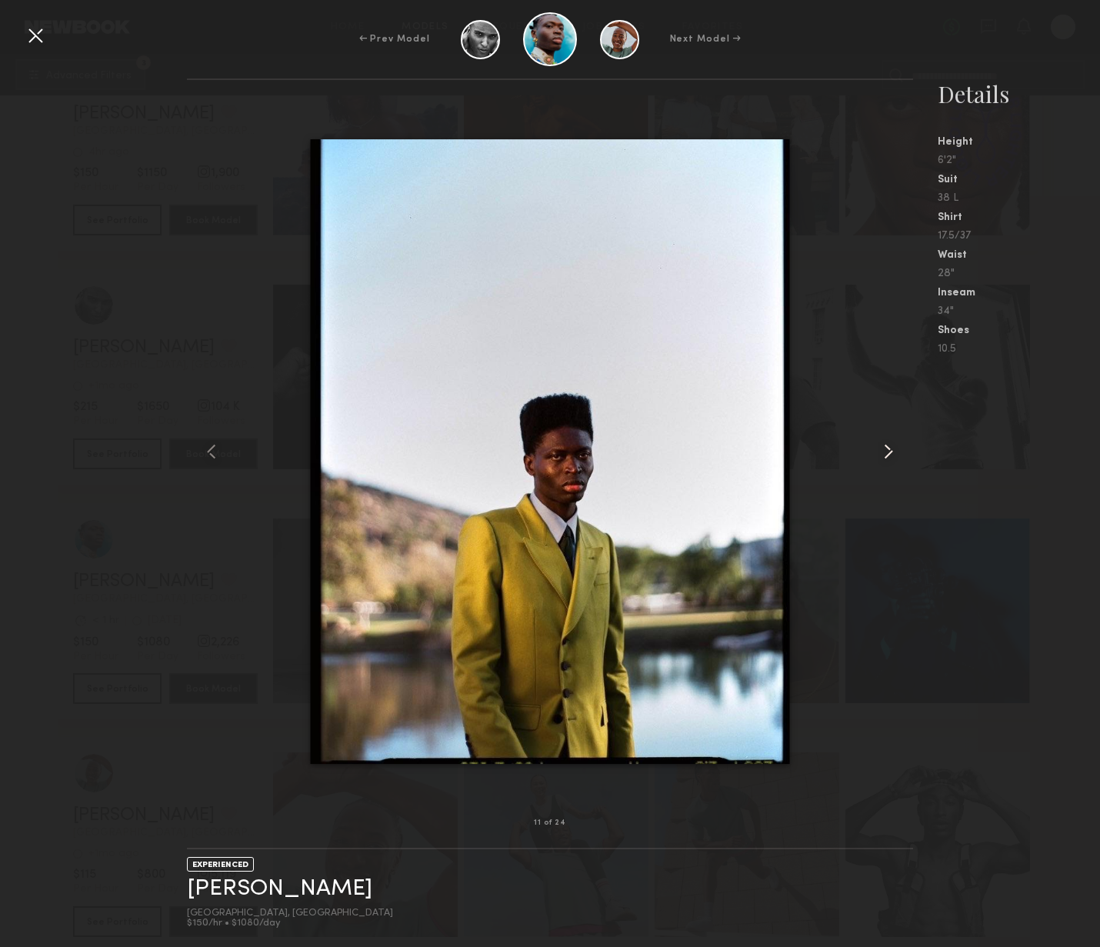
click at [887, 453] on common-icon at bounding box center [888, 451] width 25 height 25
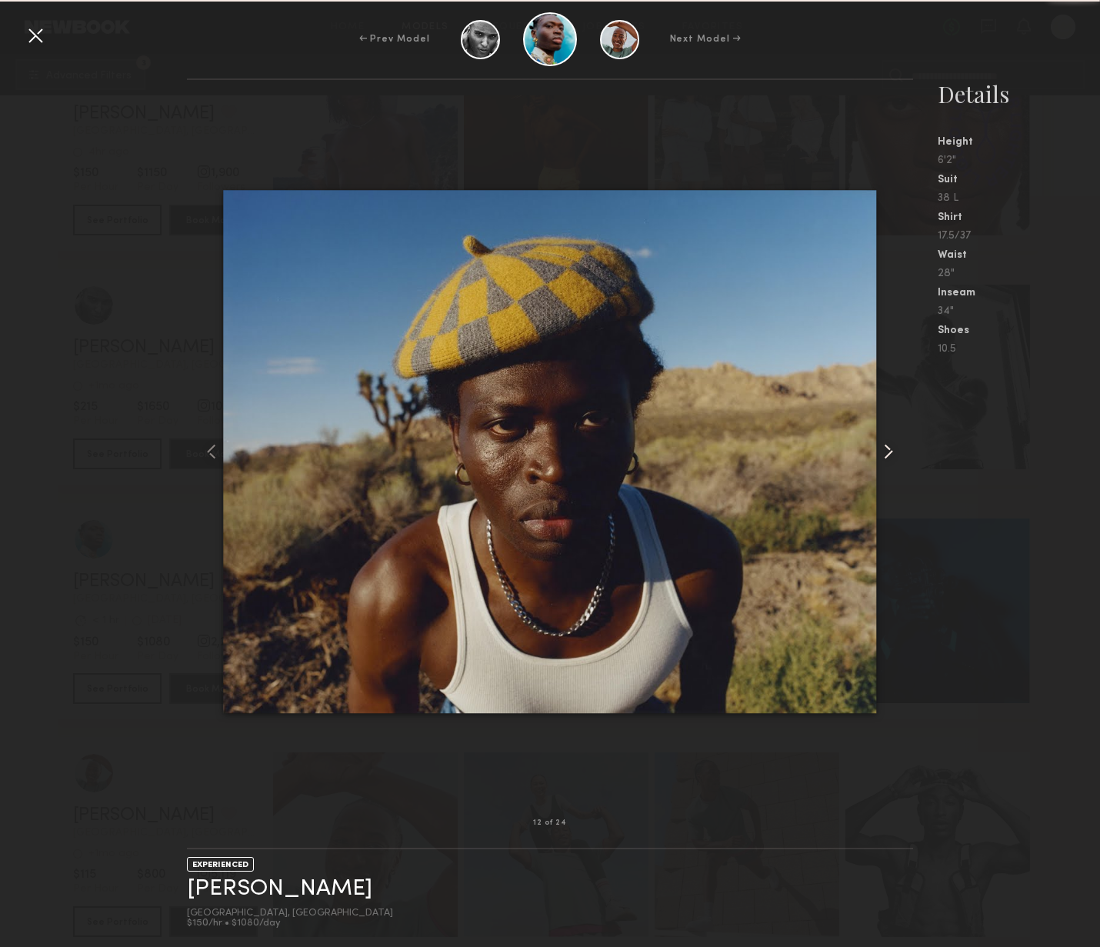
click at [887, 453] on common-icon at bounding box center [888, 451] width 25 height 25
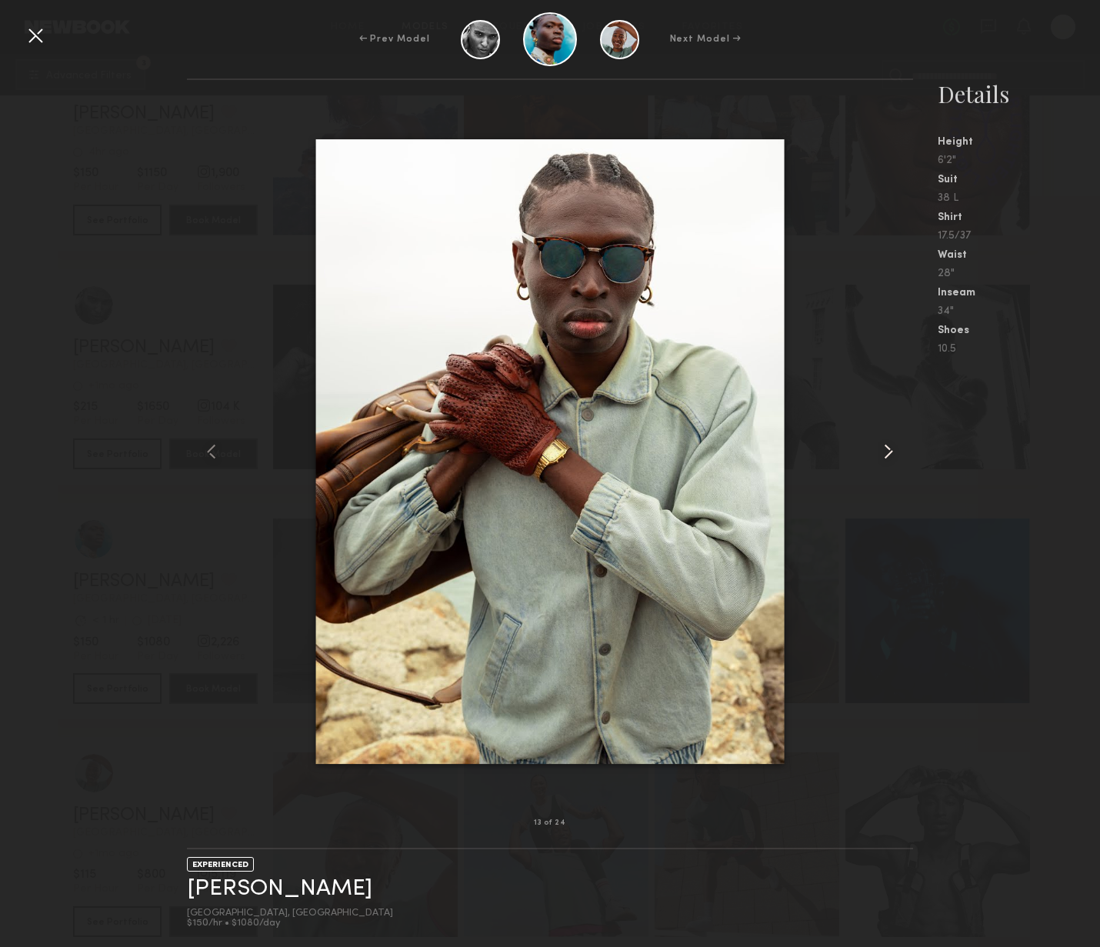
click at [887, 453] on common-icon at bounding box center [888, 451] width 25 height 25
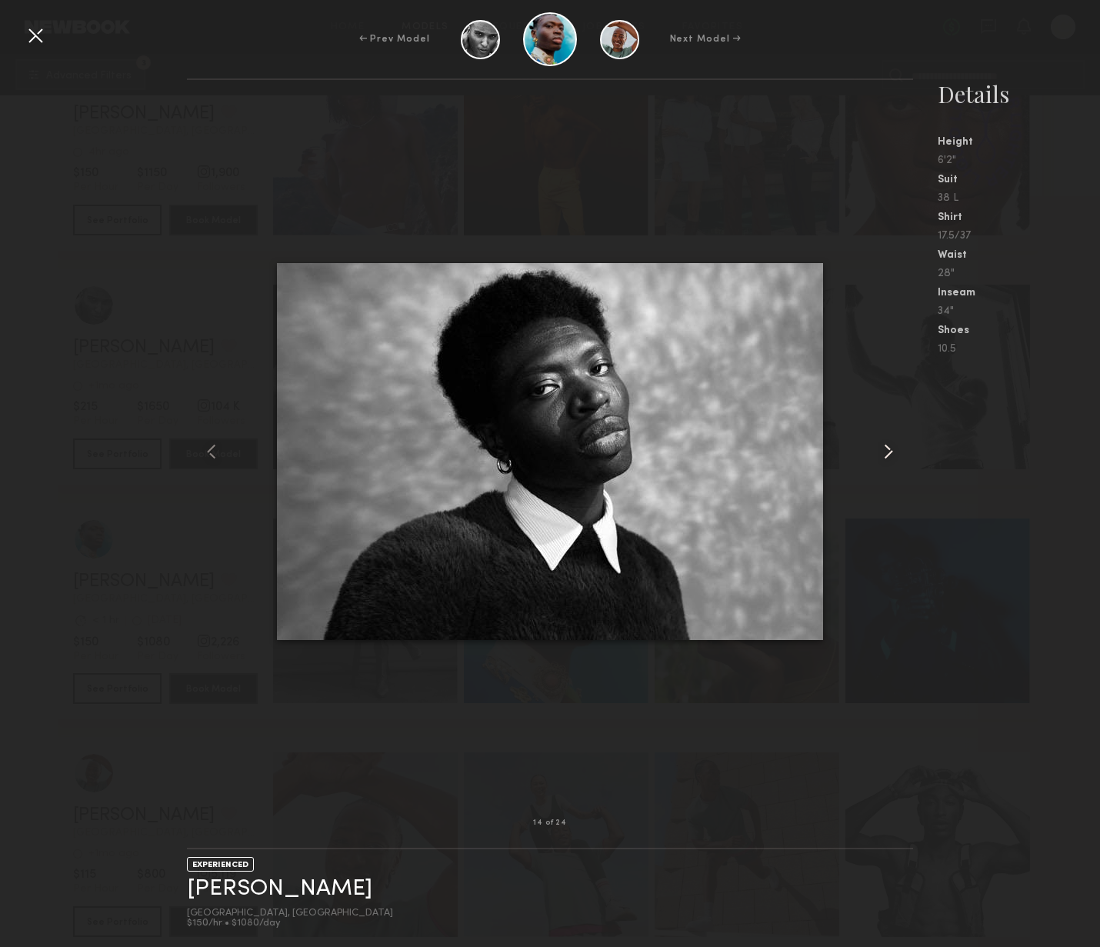
click at [887, 453] on common-icon at bounding box center [888, 451] width 25 height 25
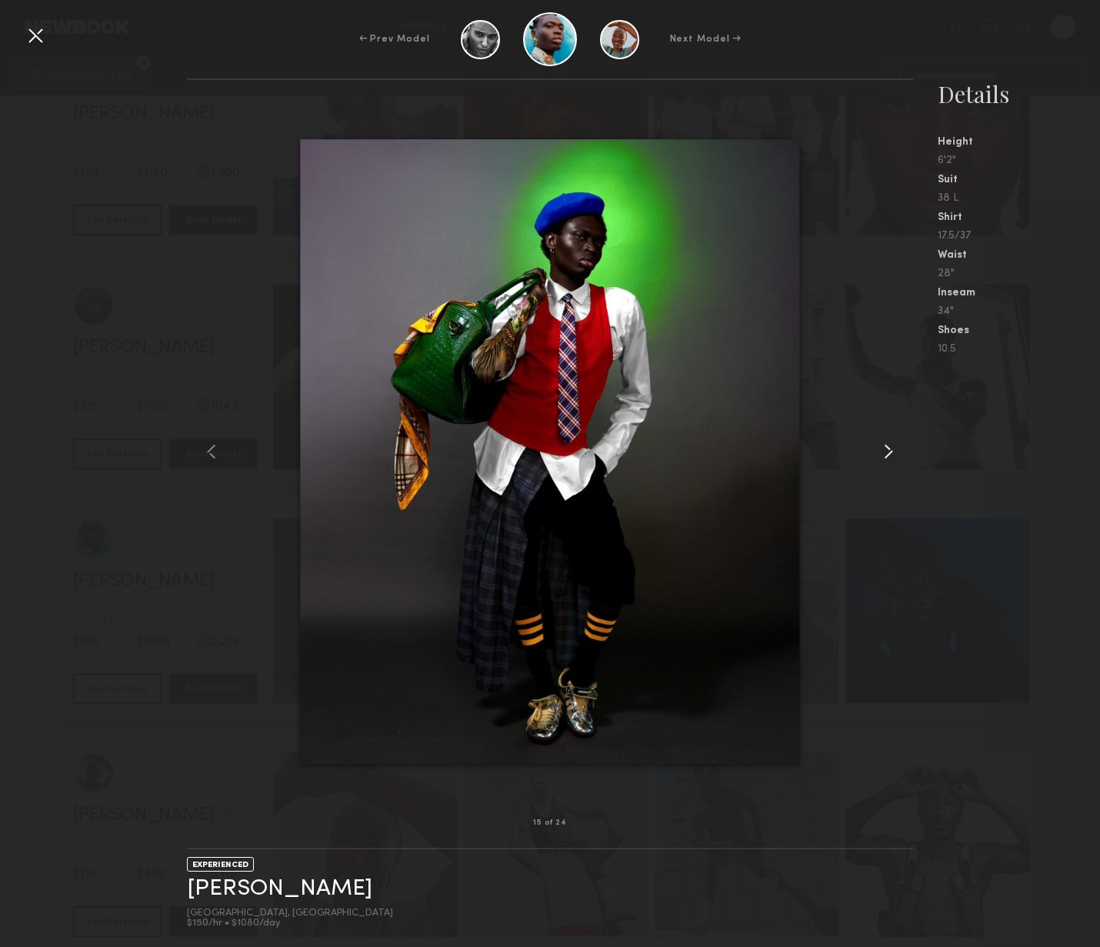
click at [887, 453] on common-icon at bounding box center [888, 451] width 25 height 25
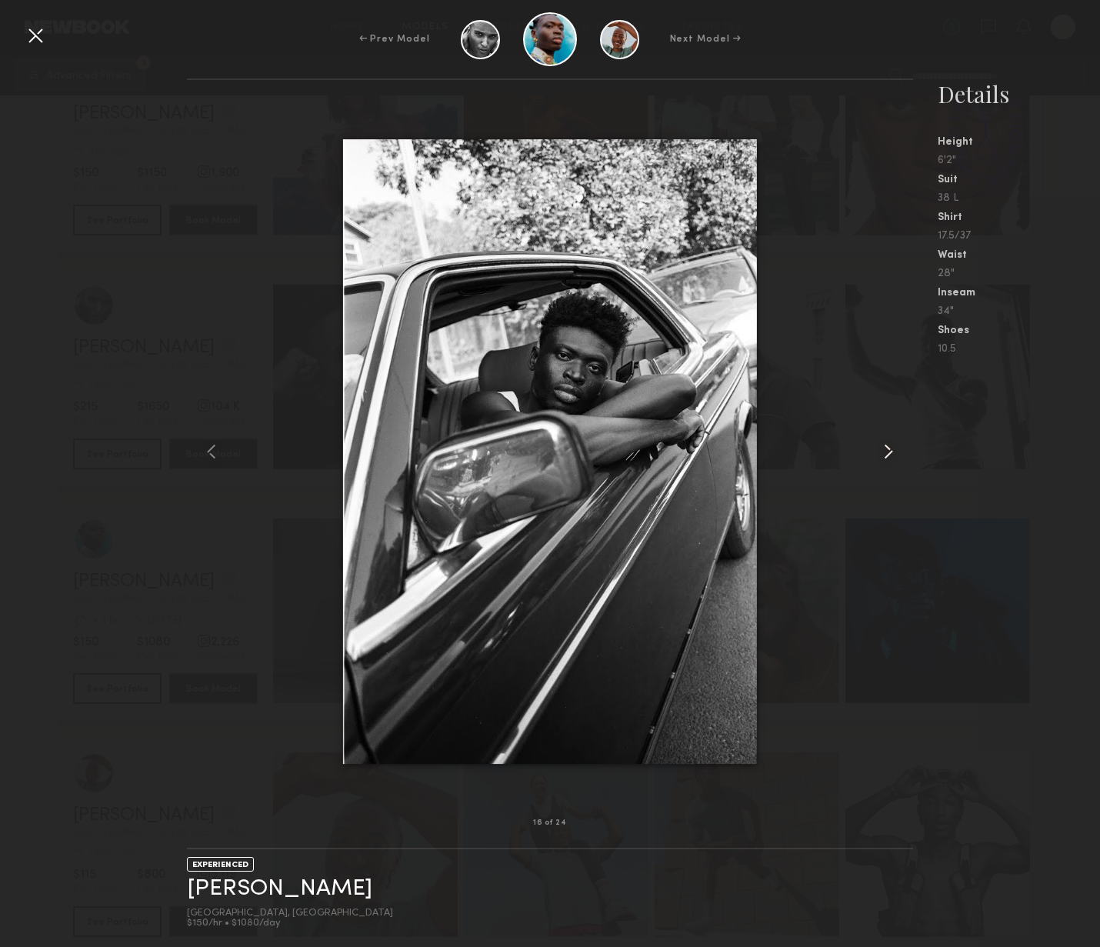
click at [887, 453] on common-icon at bounding box center [888, 451] width 25 height 25
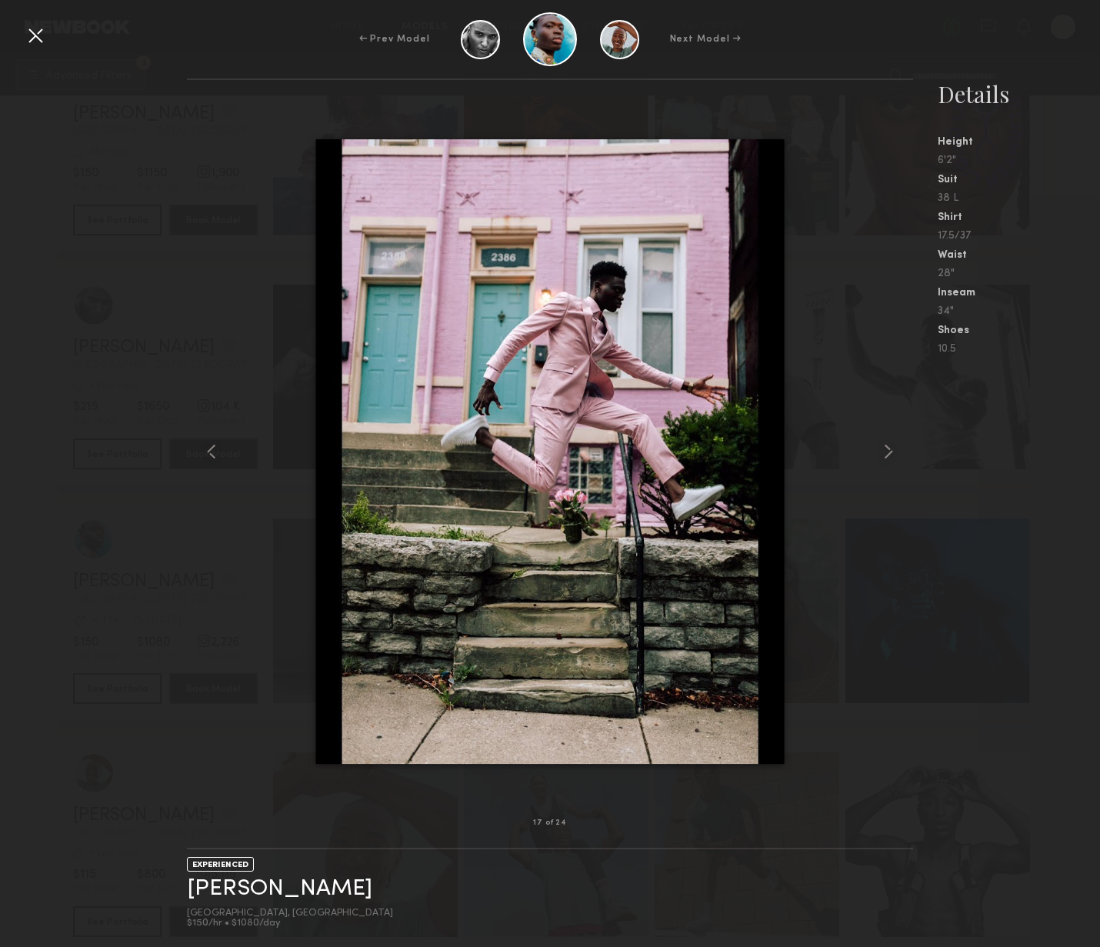
click at [40, 42] on div at bounding box center [35, 35] width 25 height 25
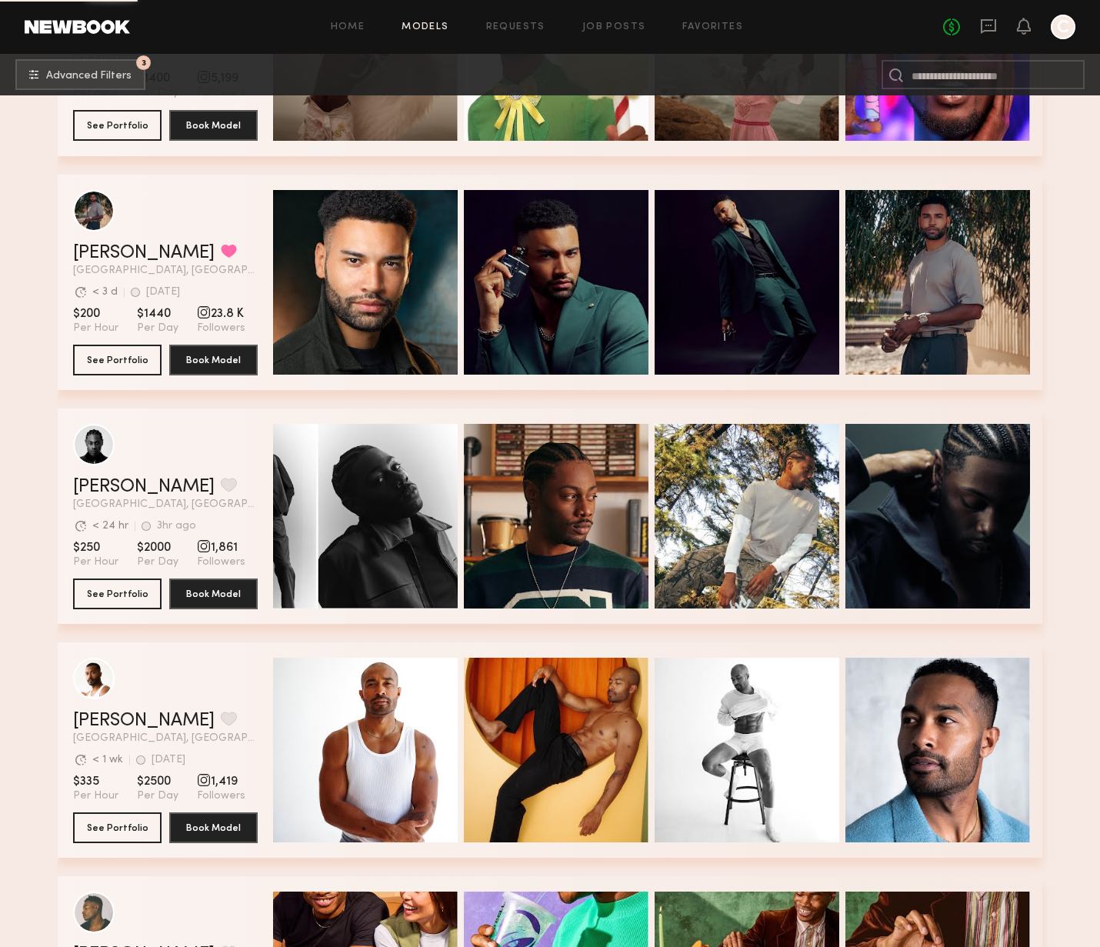
scroll to position [10363, 0]
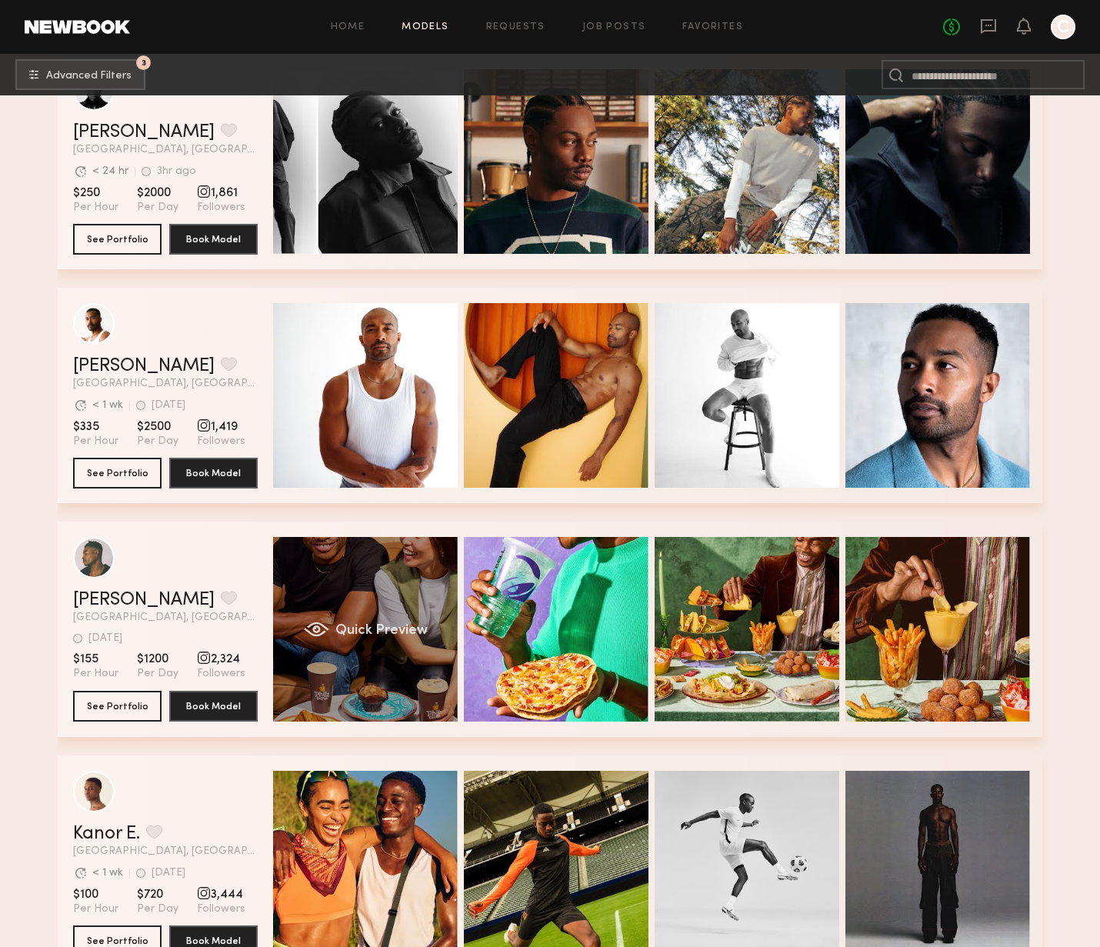
click at [371, 642] on div "Quick Preview" at bounding box center [365, 629] width 185 height 185
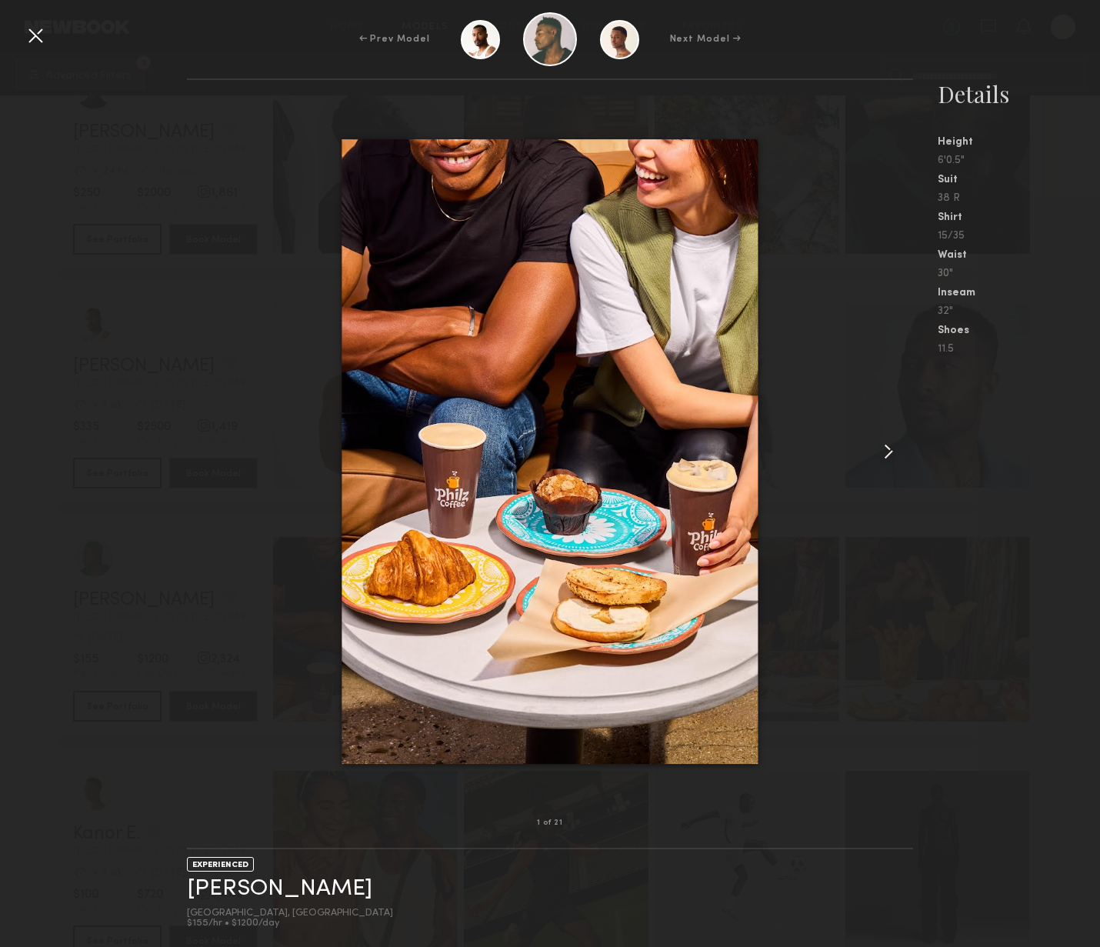
click at [883, 457] on common-icon at bounding box center [888, 451] width 25 height 25
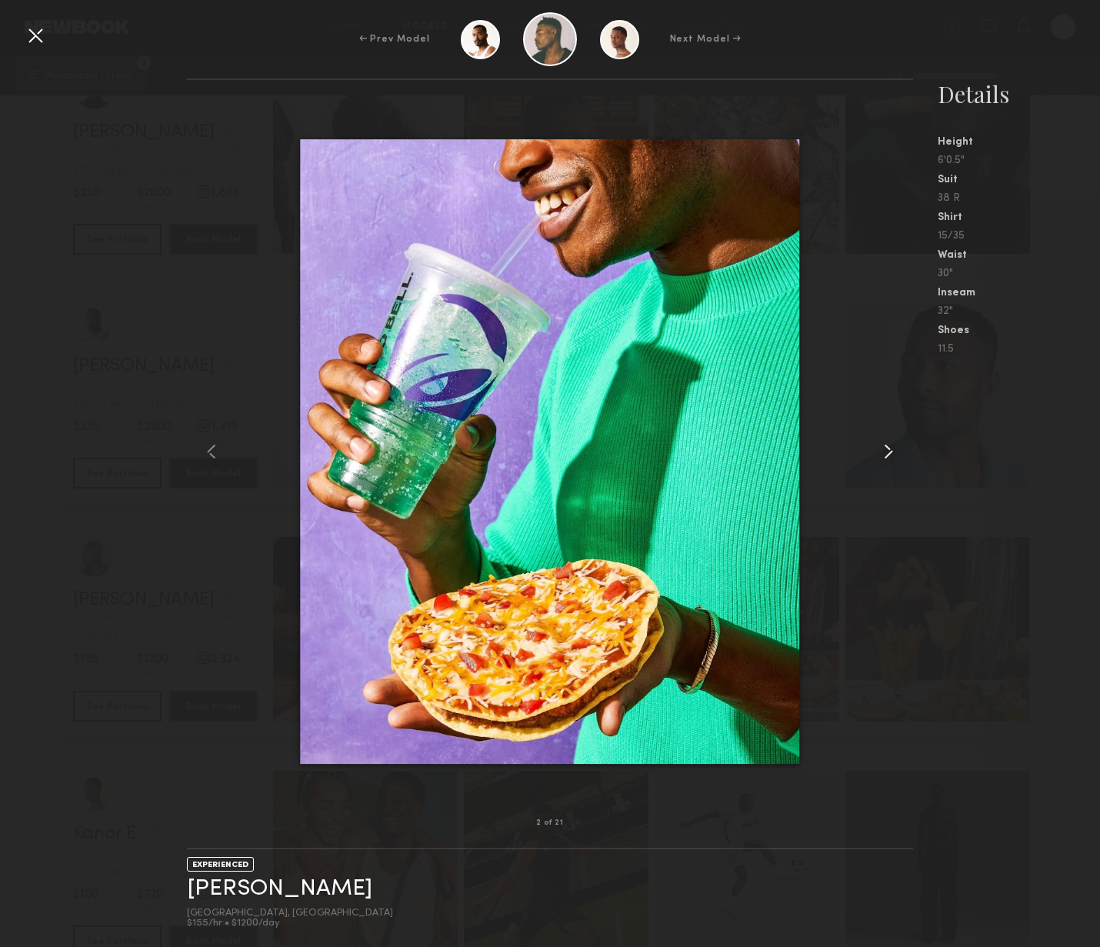
click at [879, 456] on common-icon at bounding box center [888, 451] width 25 height 25
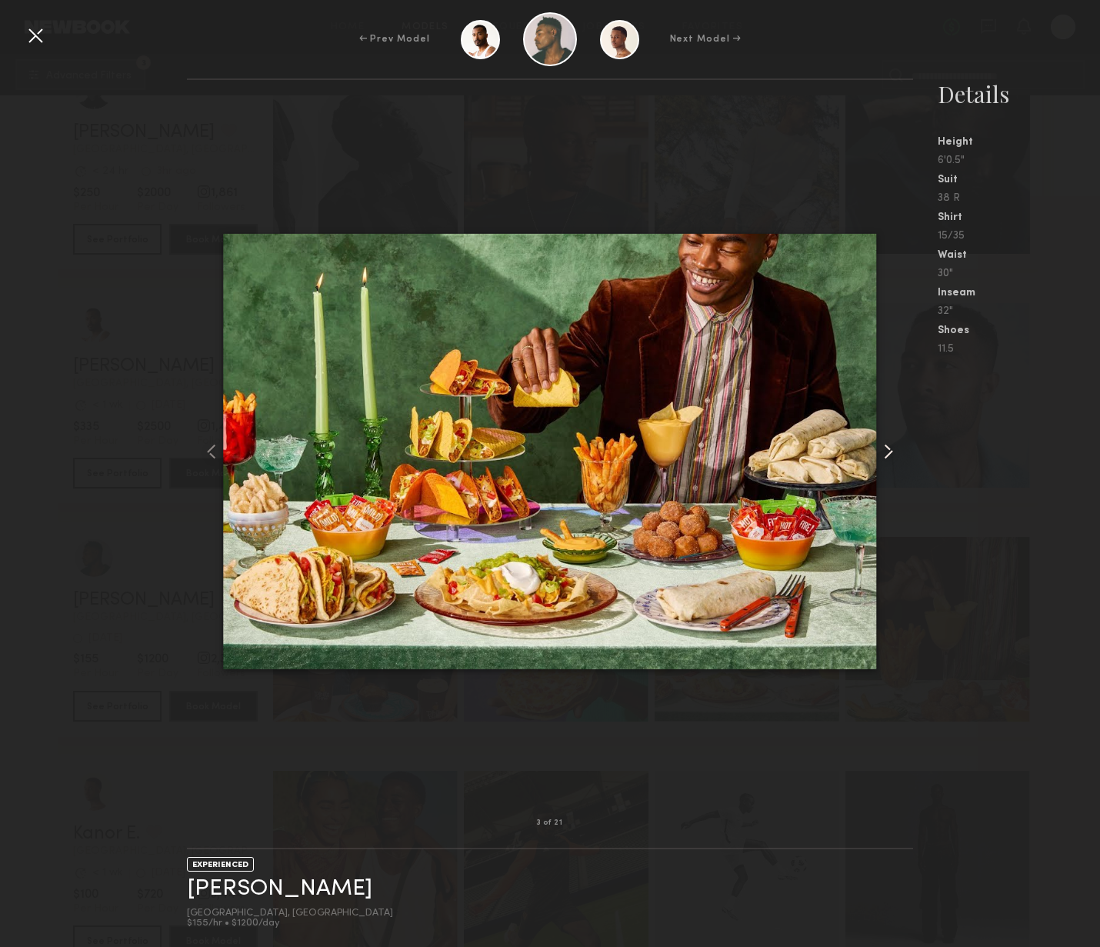
click at [879, 456] on common-icon at bounding box center [888, 451] width 25 height 25
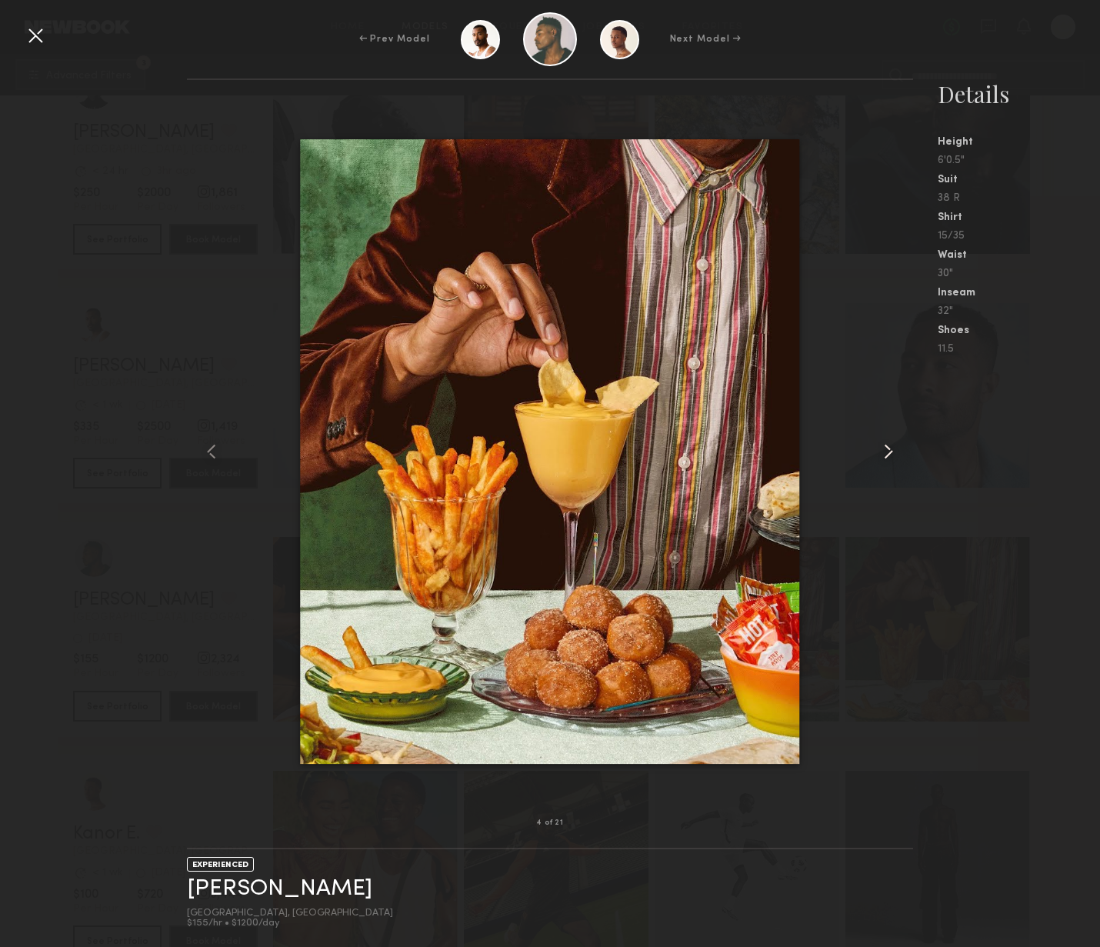
click at [879, 456] on common-icon at bounding box center [888, 451] width 25 height 25
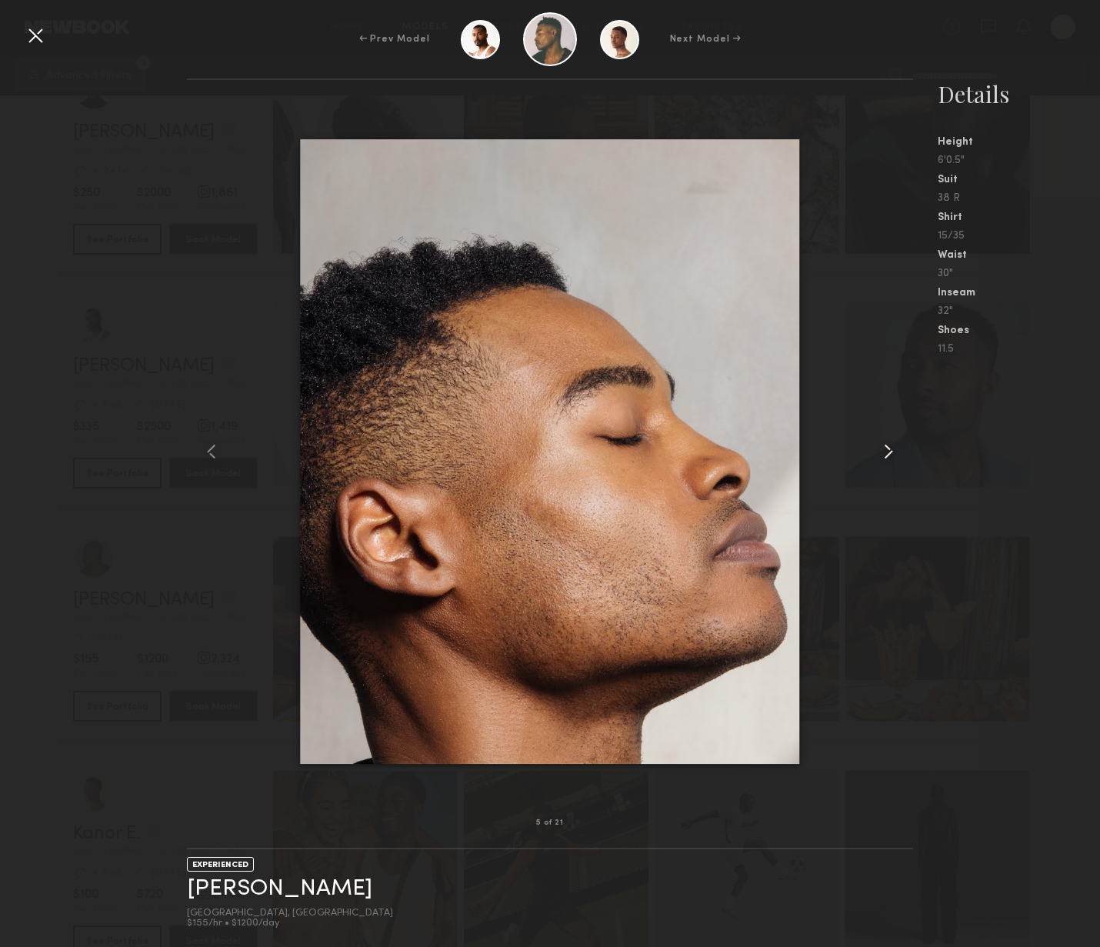
click at [879, 456] on common-icon at bounding box center [888, 451] width 25 height 25
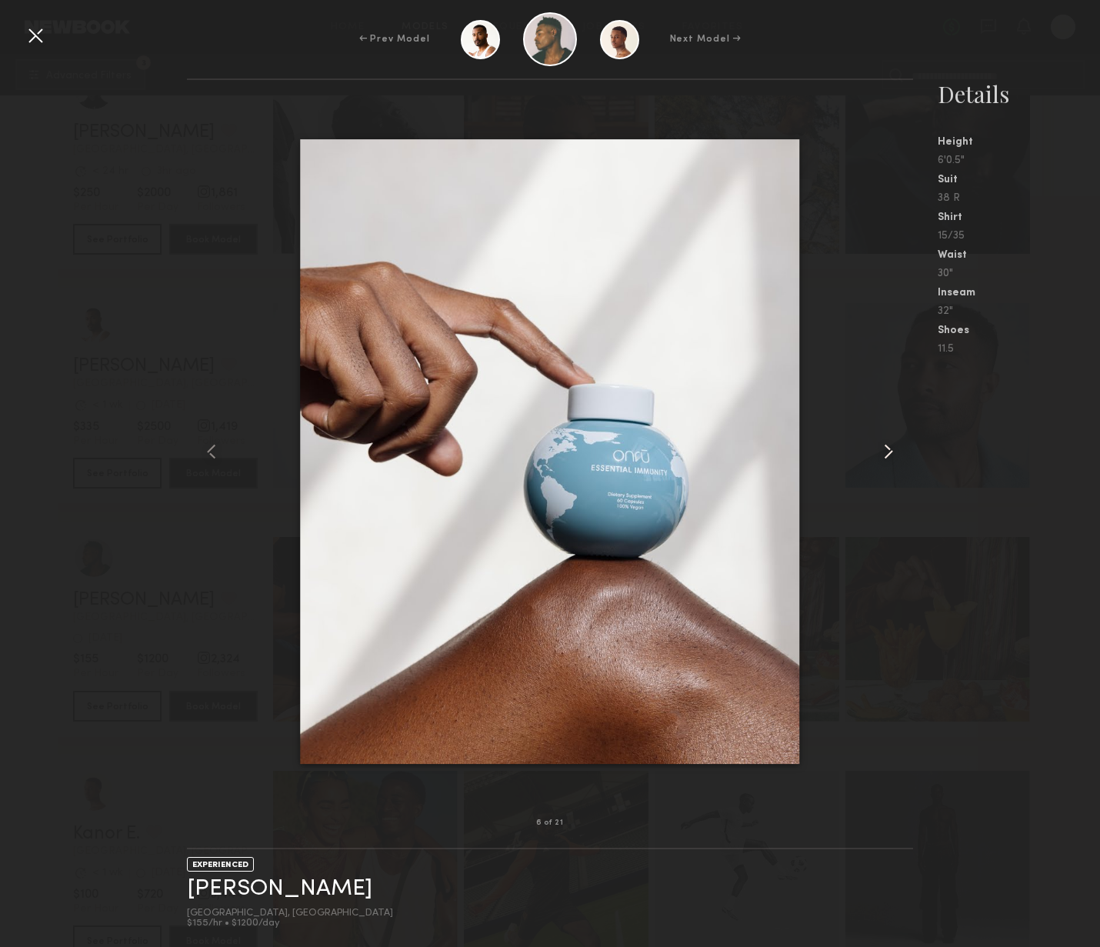
click at [879, 456] on common-icon at bounding box center [888, 451] width 25 height 25
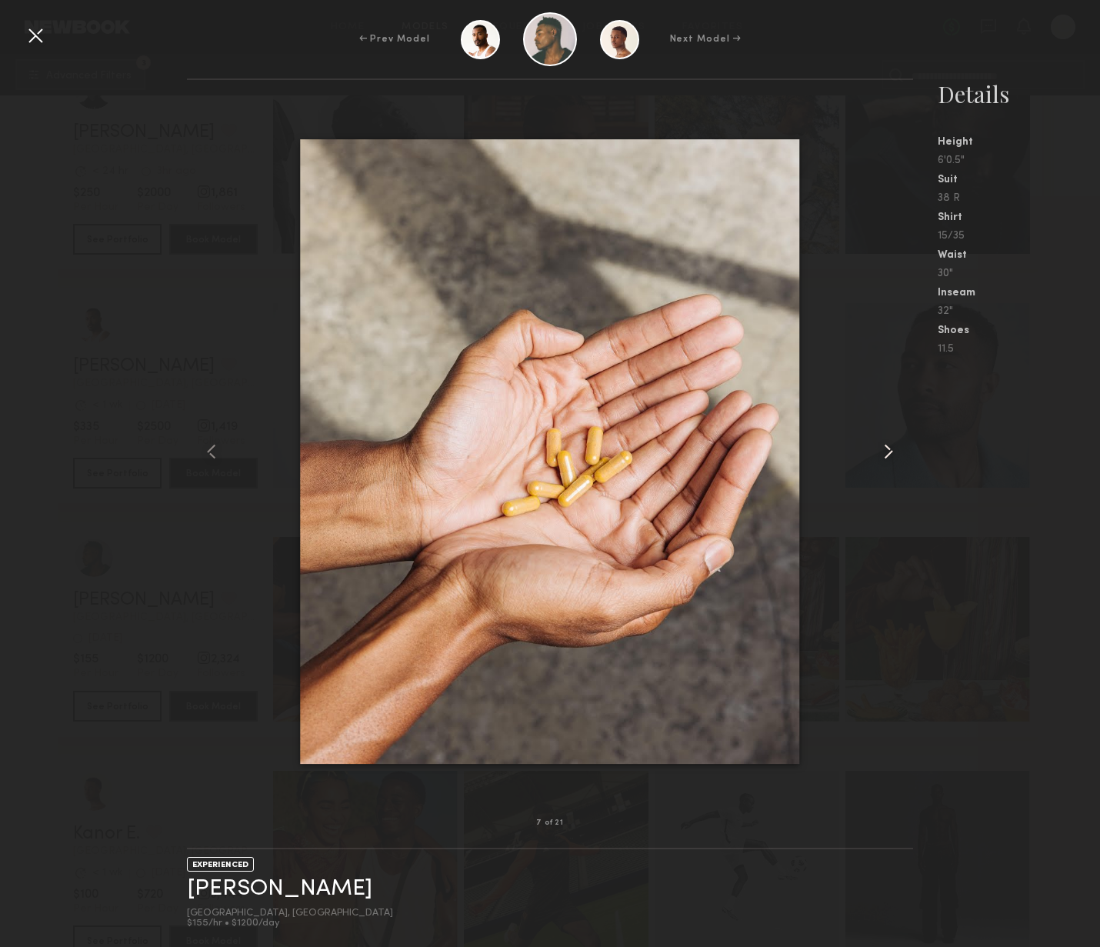
click at [879, 457] on common-icon at bounding box center [888, 451] width 25 height 25
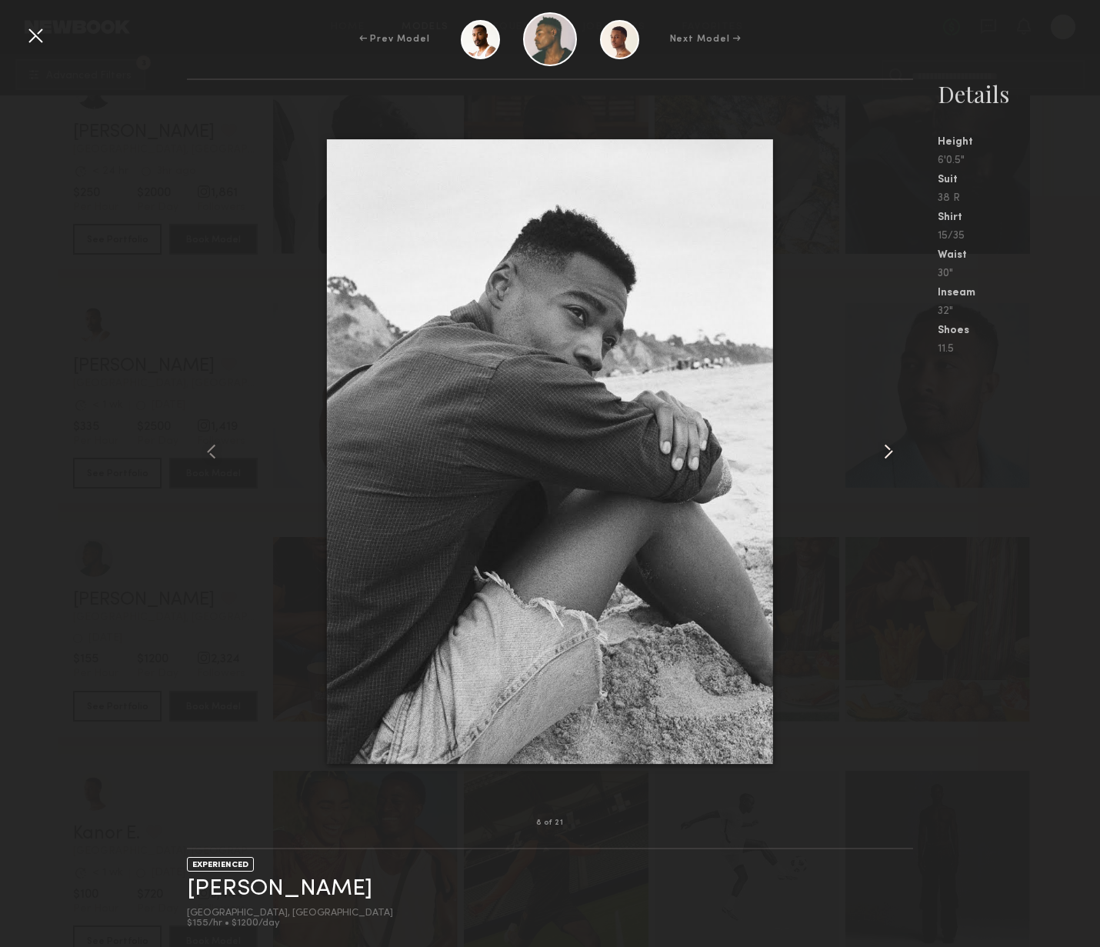
click at [879, 457] on common-icon at bounding box center [888, 451] width 25 height 25
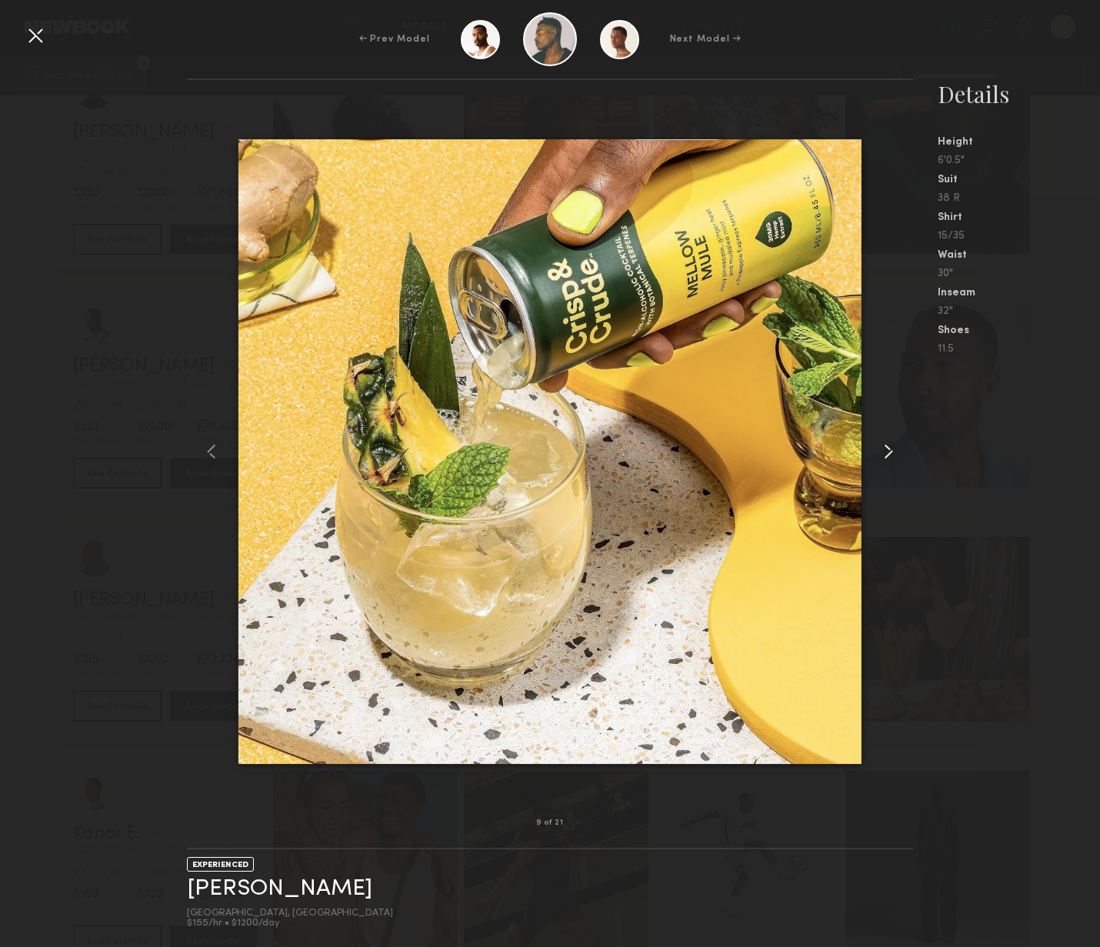
click at [879, 457] on common-icon at bounding box center [888, 451] width 25 height 25
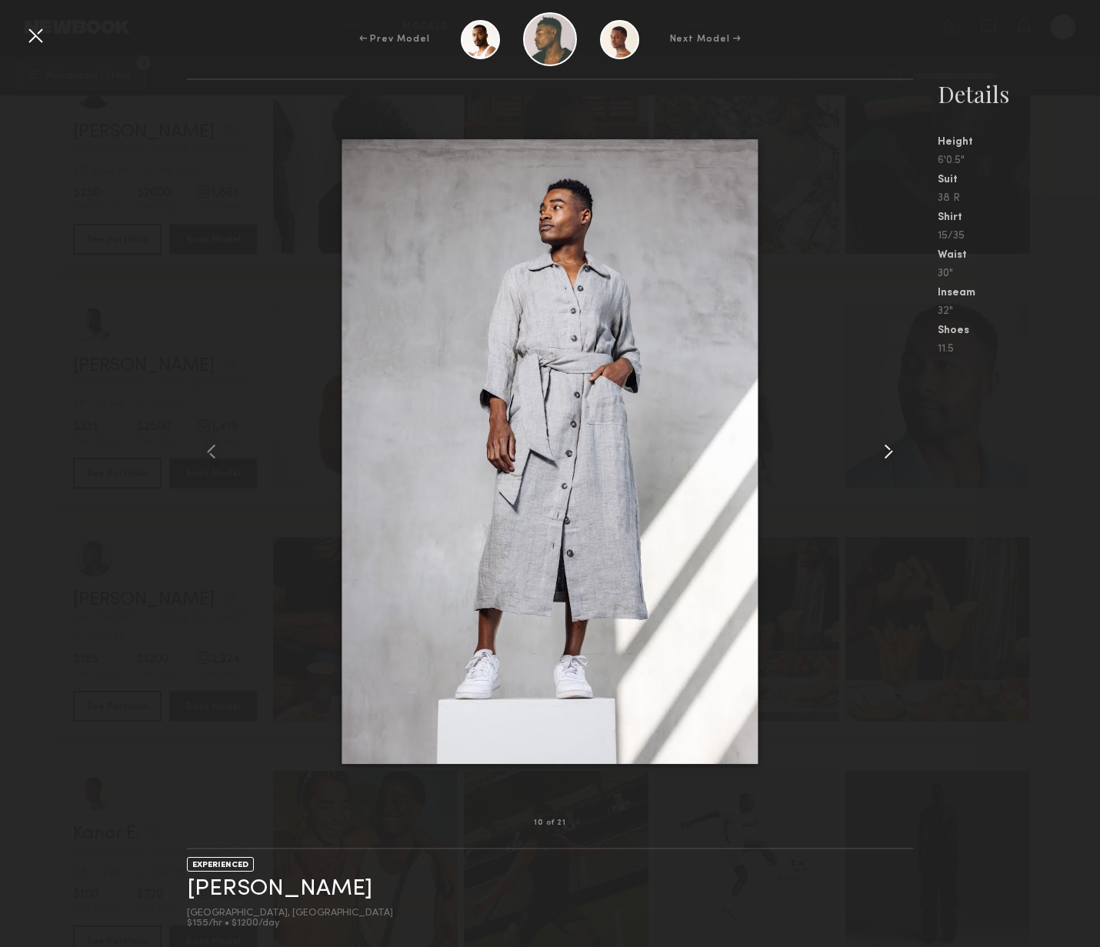
click at [879, 457] on common-icon at bounding box center [888, 451] width 25 height 25
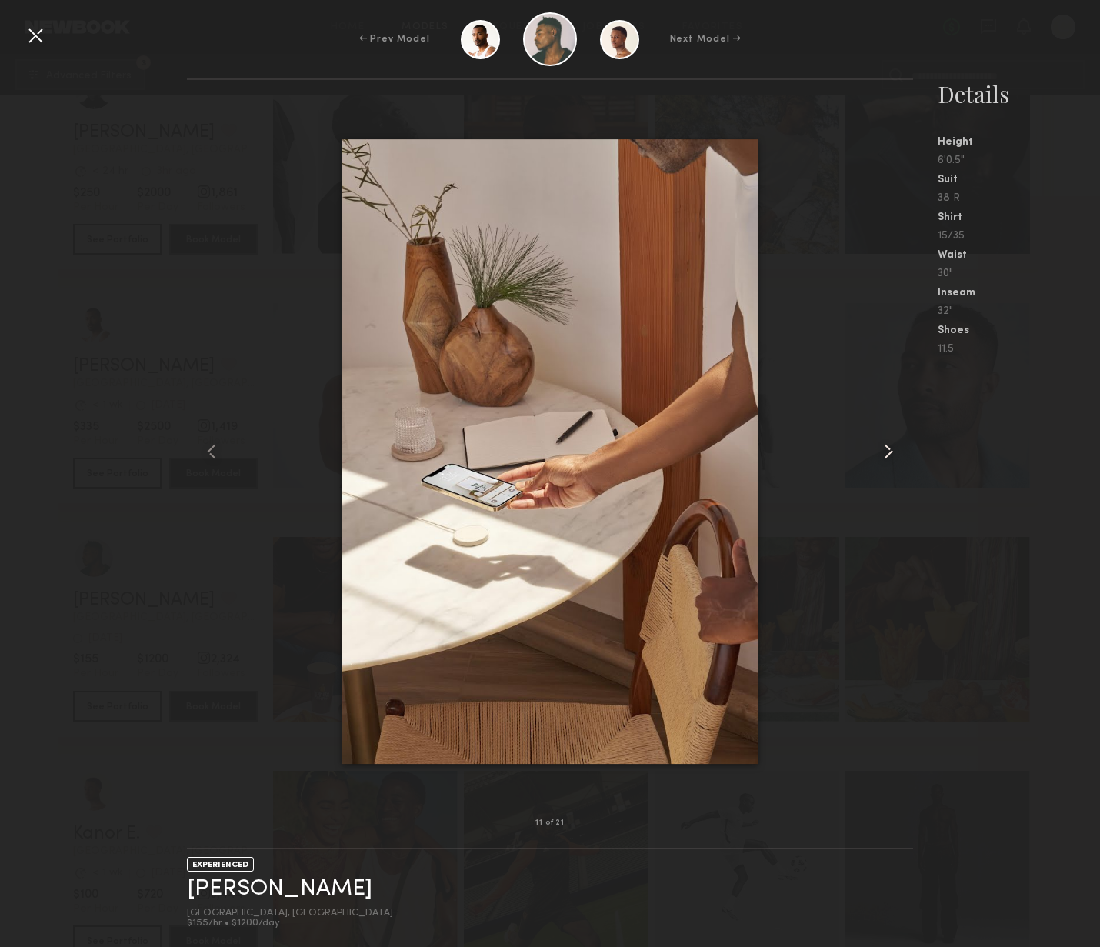
click at [879, 457] on common-icon at bounding box center [888, 451] width 25 height 25
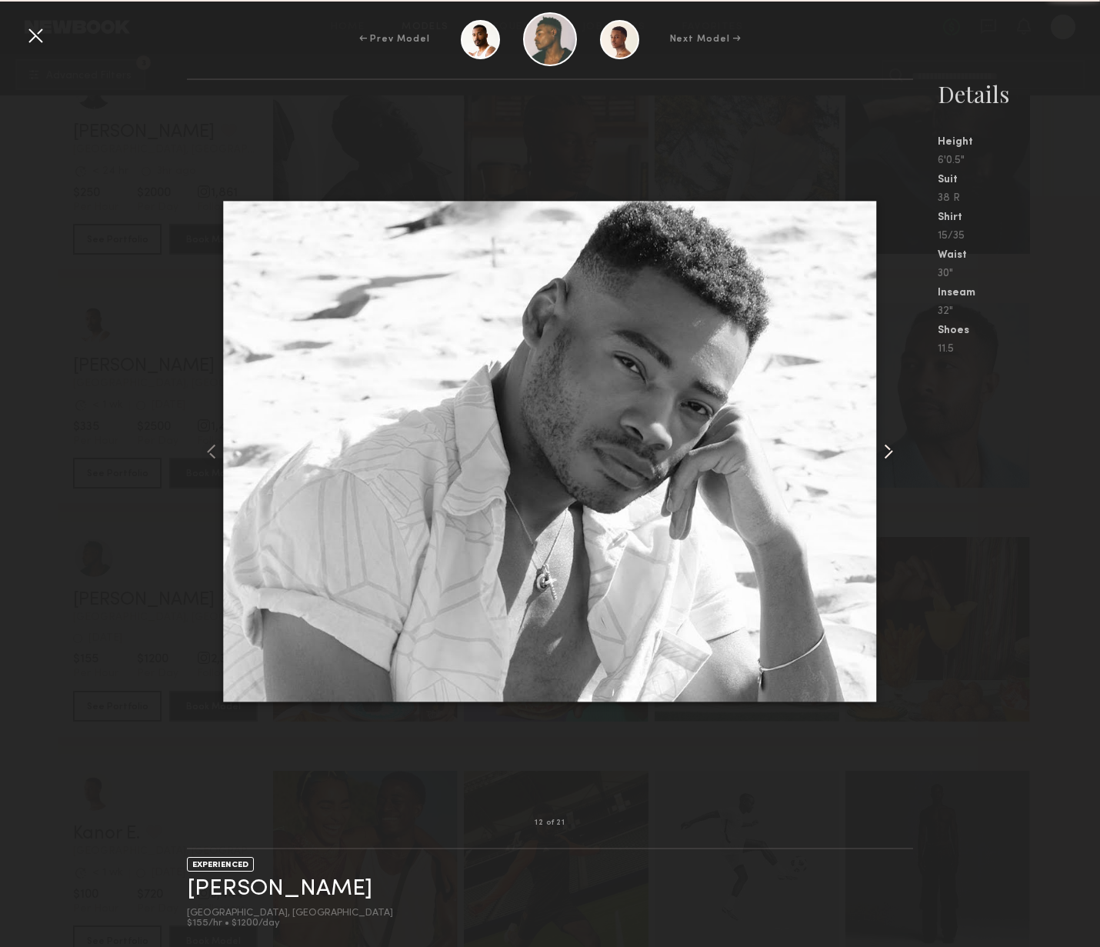
click at [879, 457] on common-icon at bounding box center [888, 451] width 25 height 25
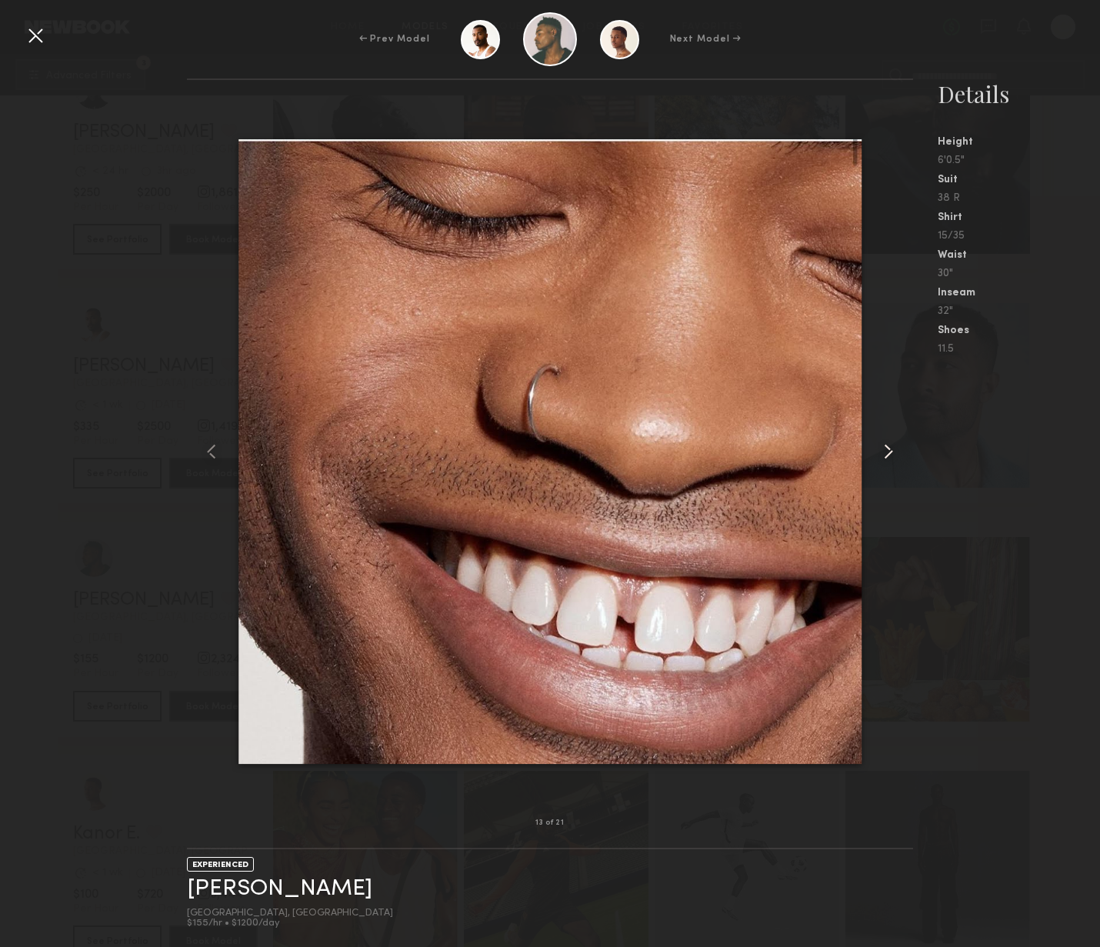
click at [879, 457] on common-icon at bounding box center [888, 451] width 25 height 25
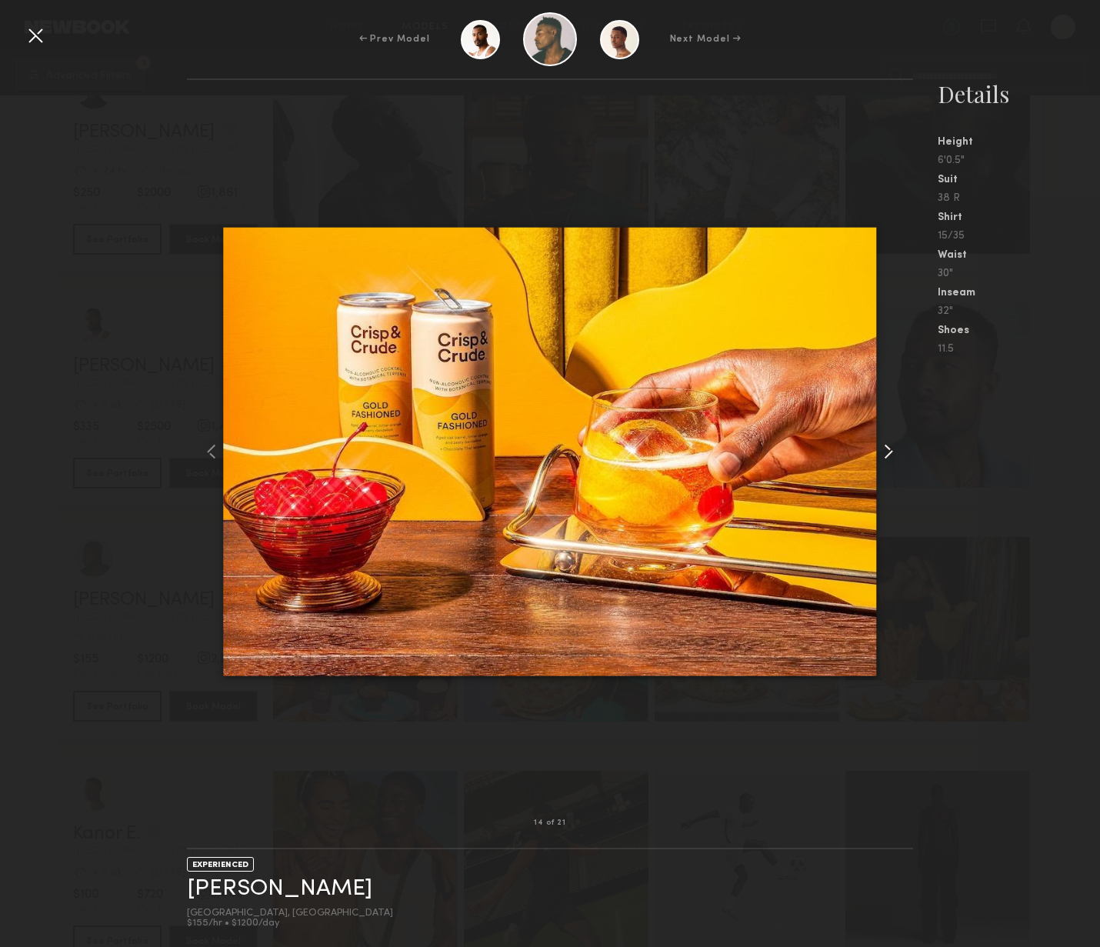
click at [879, 457] on common-icon at bounding box center [888, 451] width 25 height 25
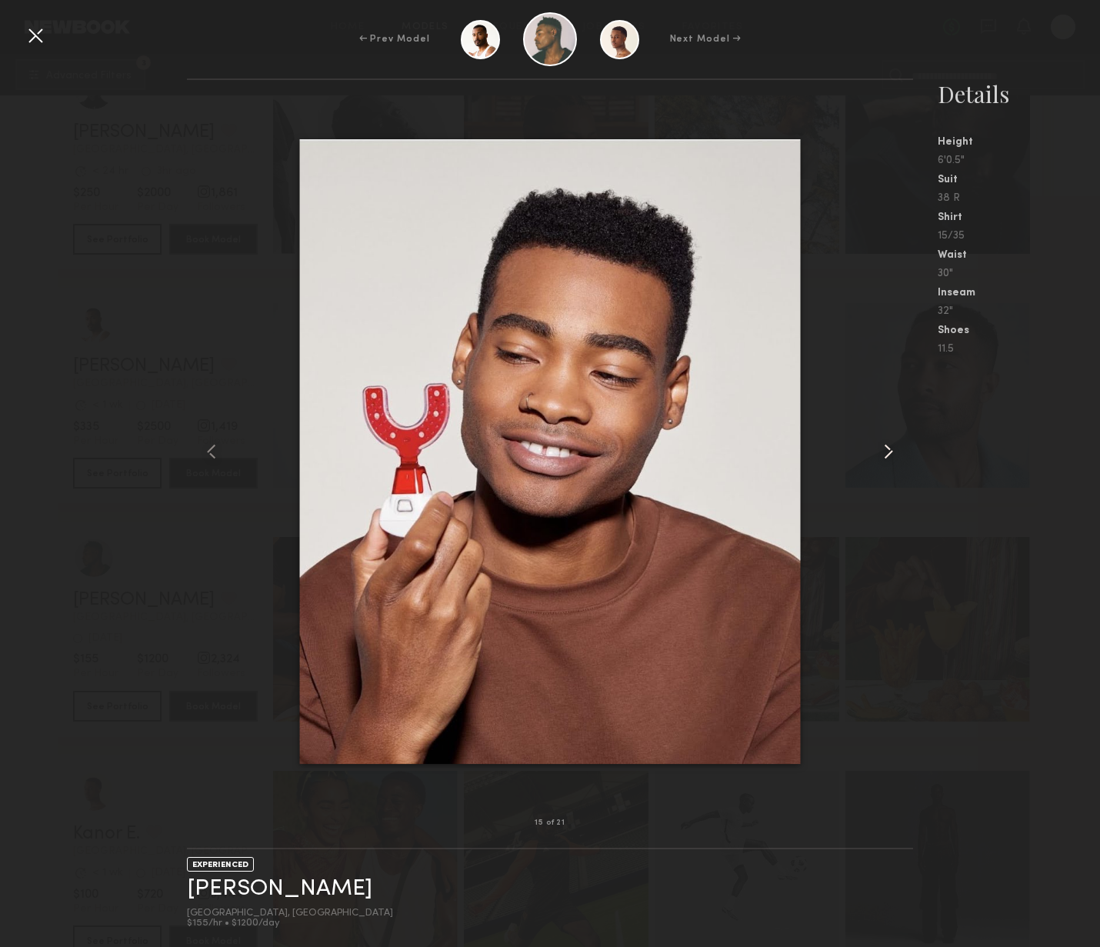
click at [879, 457] on common-icon at bounding box center [888, 451] width 25 height 25
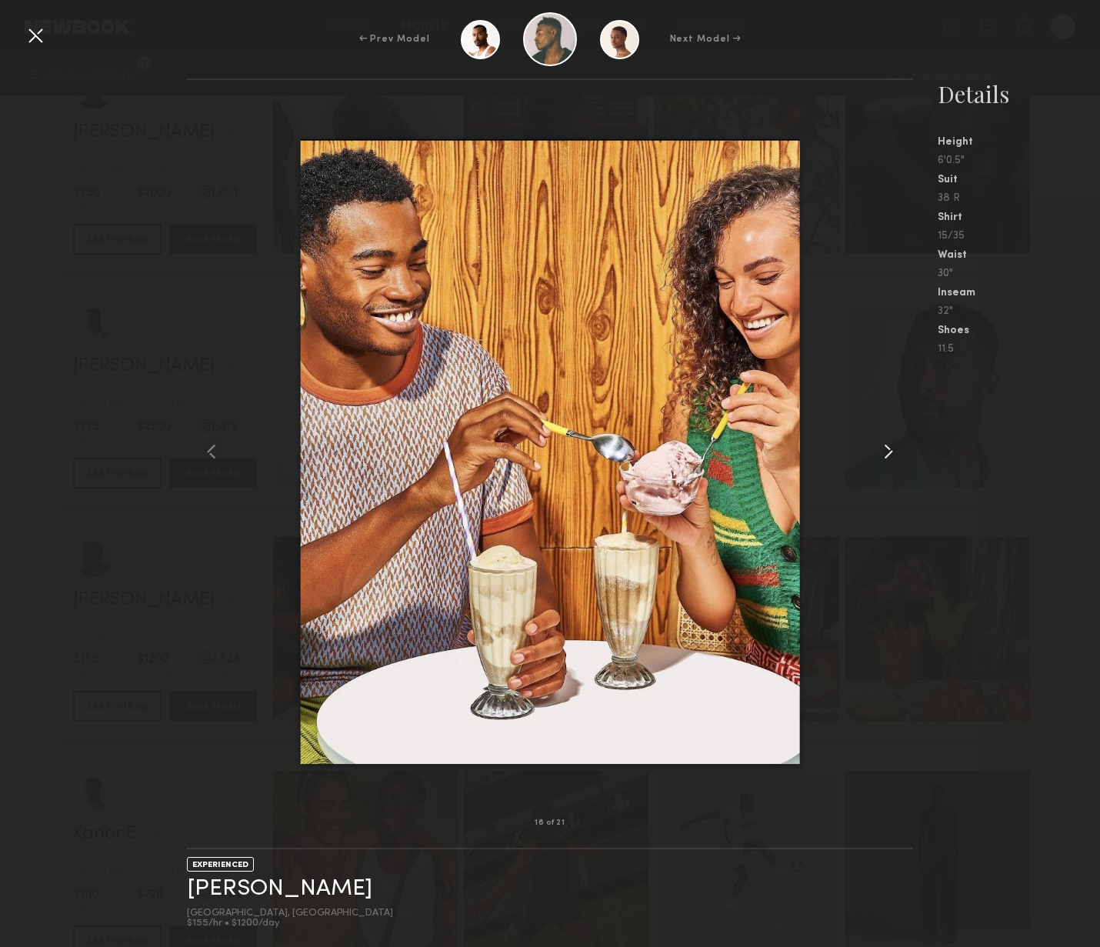
click at [879, 457] on common-icon at bounding box center [888, 451] width 25 height 25
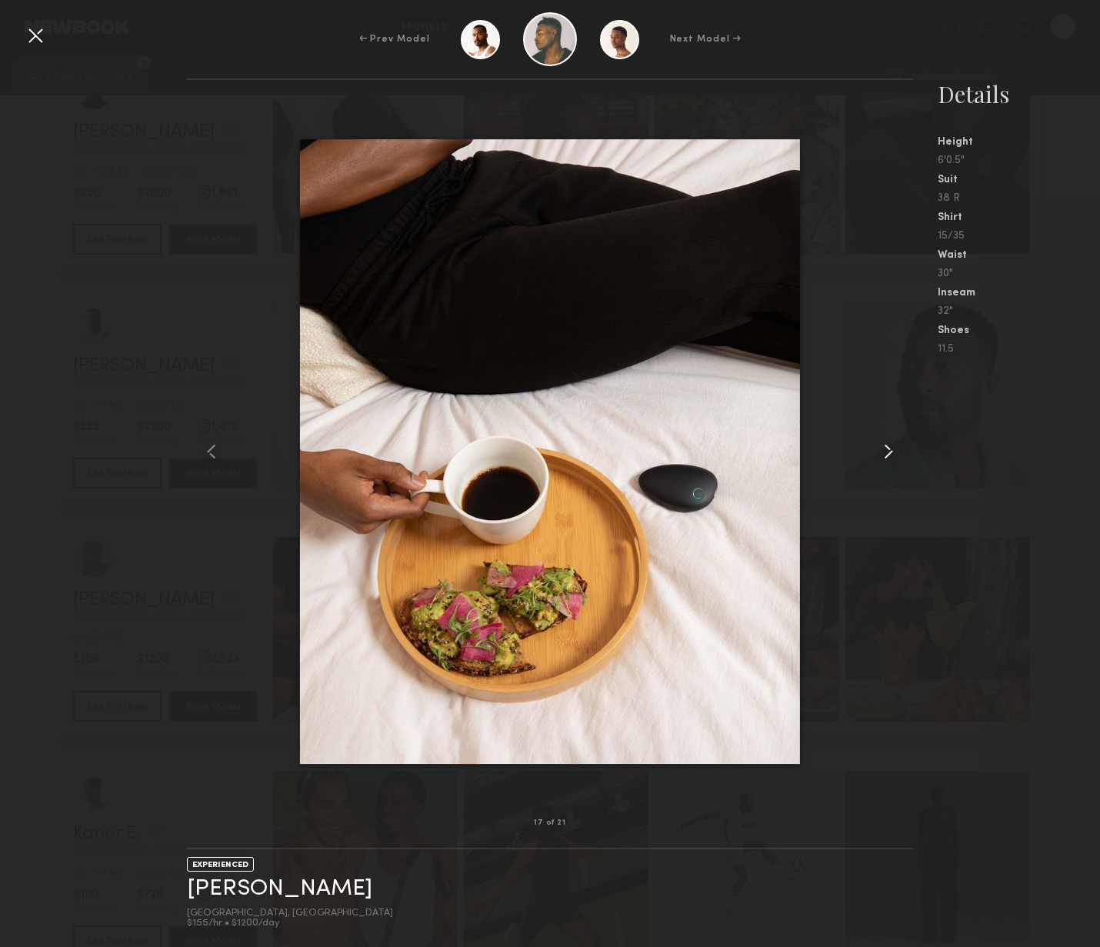
click at [879, 457] on common-icon at bounding box center [888, 451] width 25 height 25
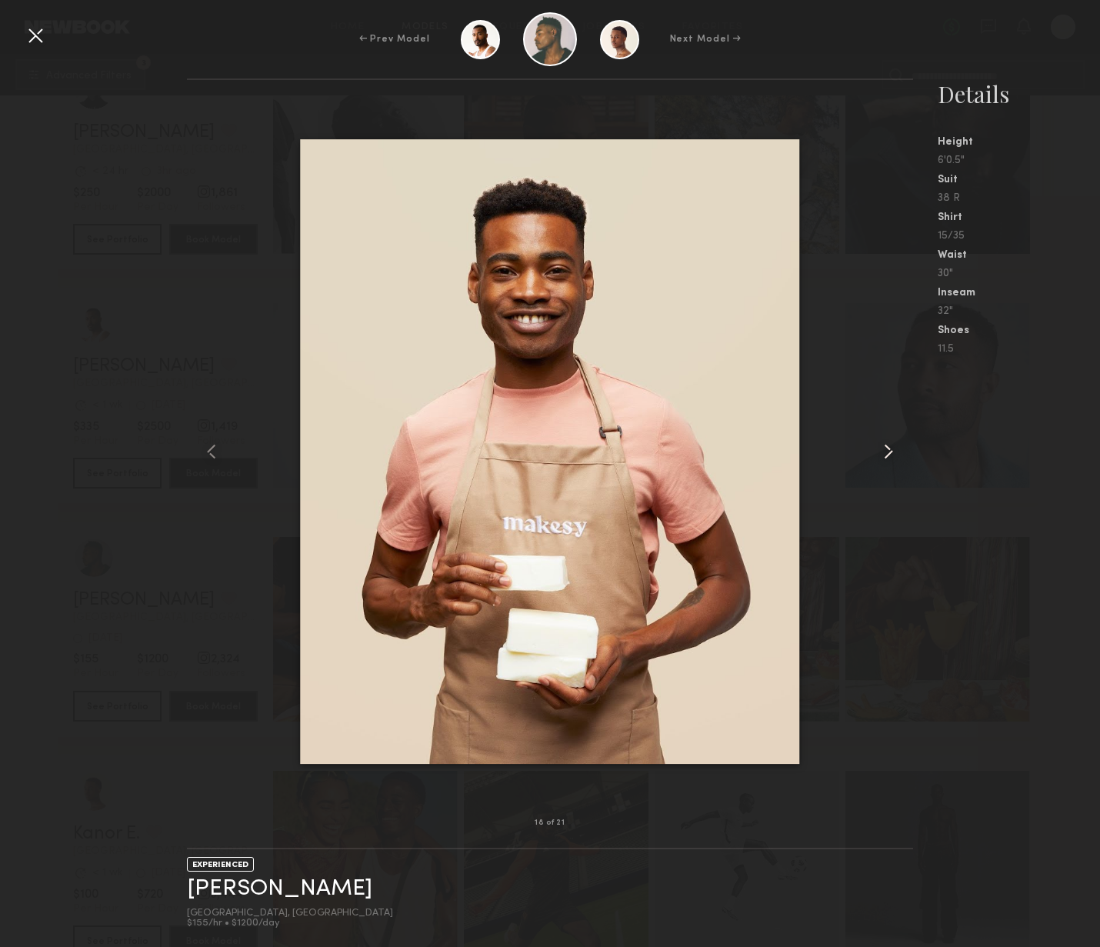
click at [879, 457] on common-icon at bounding box center [888, 451] width 25 height 25
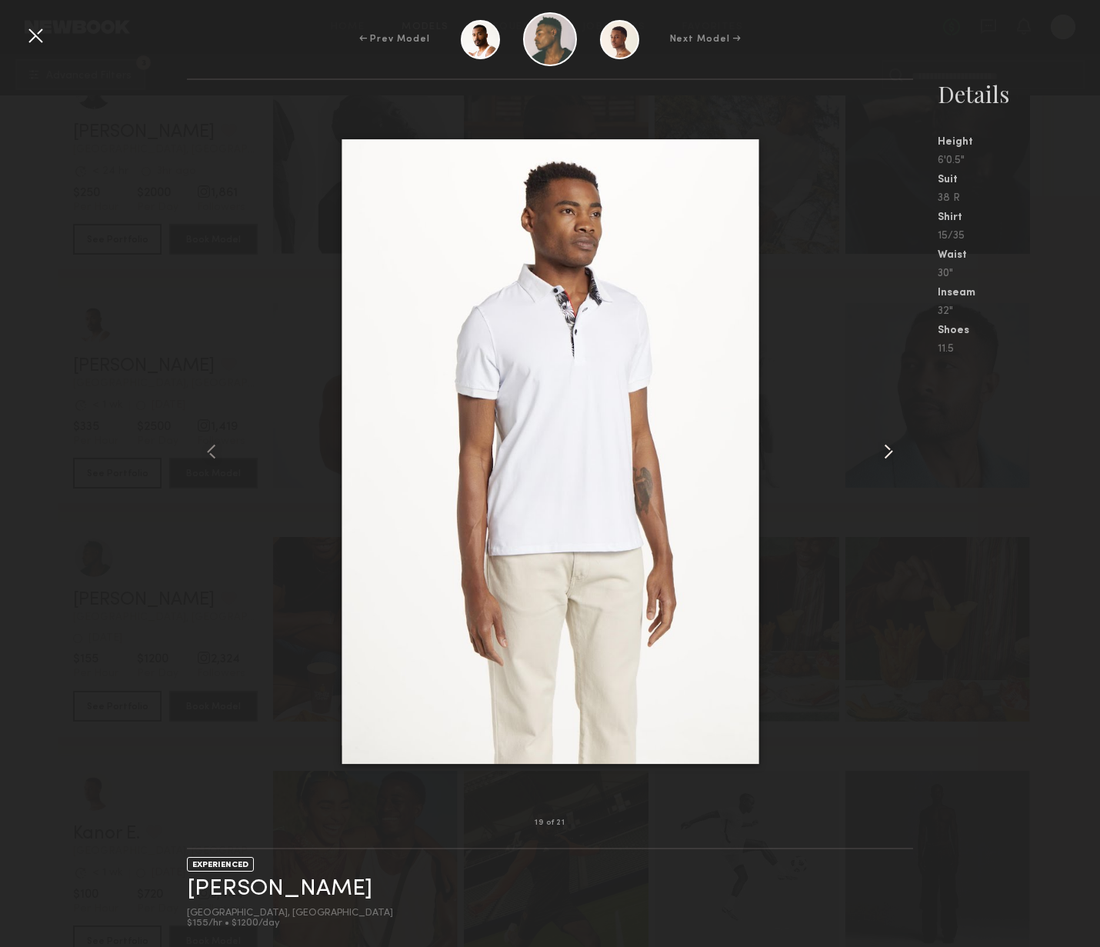
click at [879, 457] on common-icon at bounding box center [888, 451] width 25 height 25
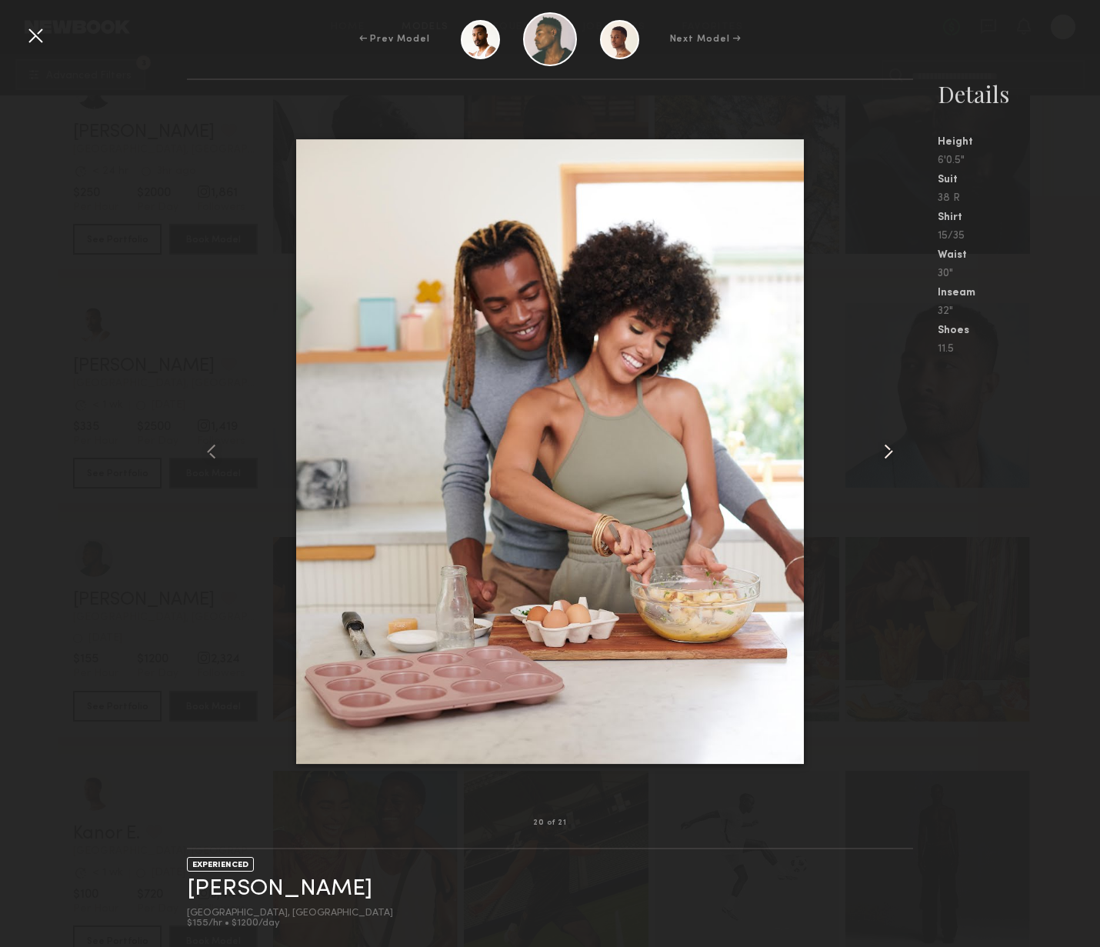
click at [879, 457] on common-icon at bounding box center [888, 451] width 25 height 25
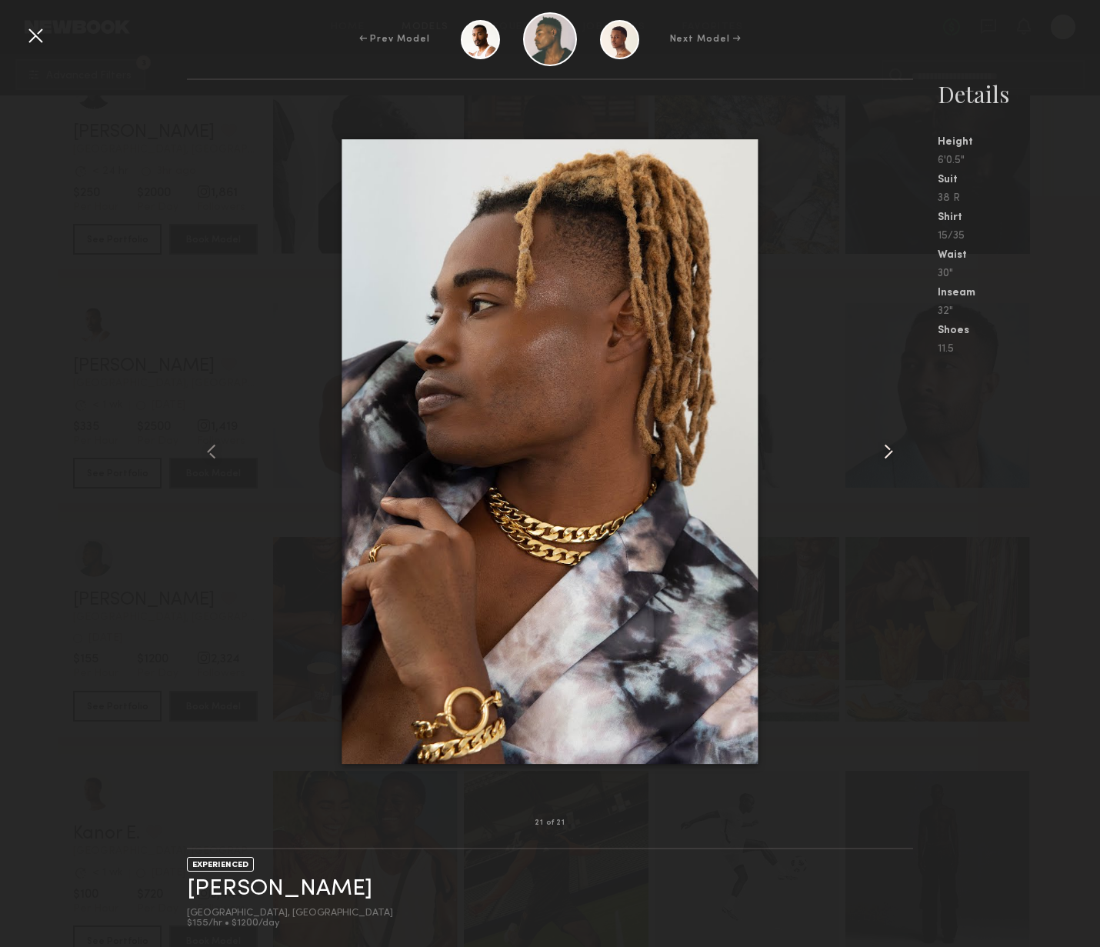
click at [879, 456] on common-icon at bounding box center [888, 451] width 25 height 25
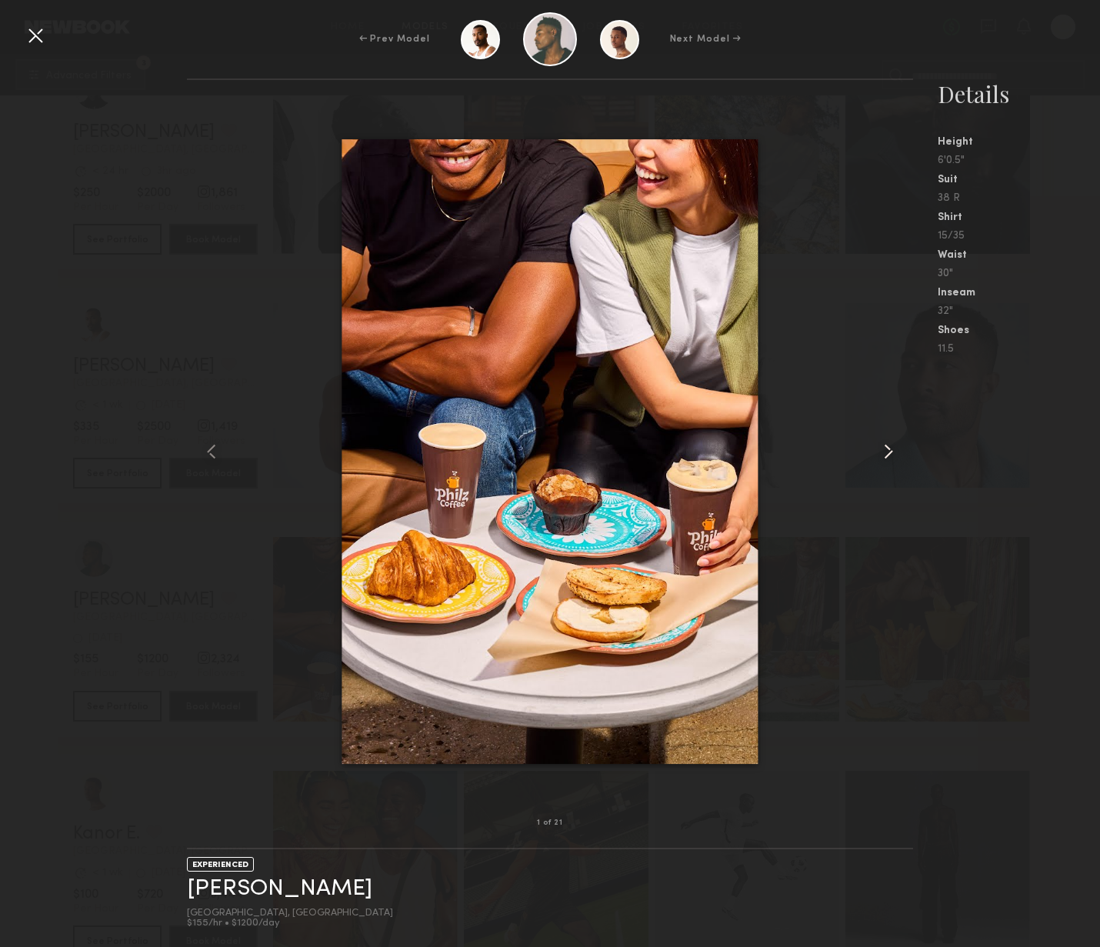
click at [879, 456] on common-icon at bounding box center [888, 451] width 25 height 25
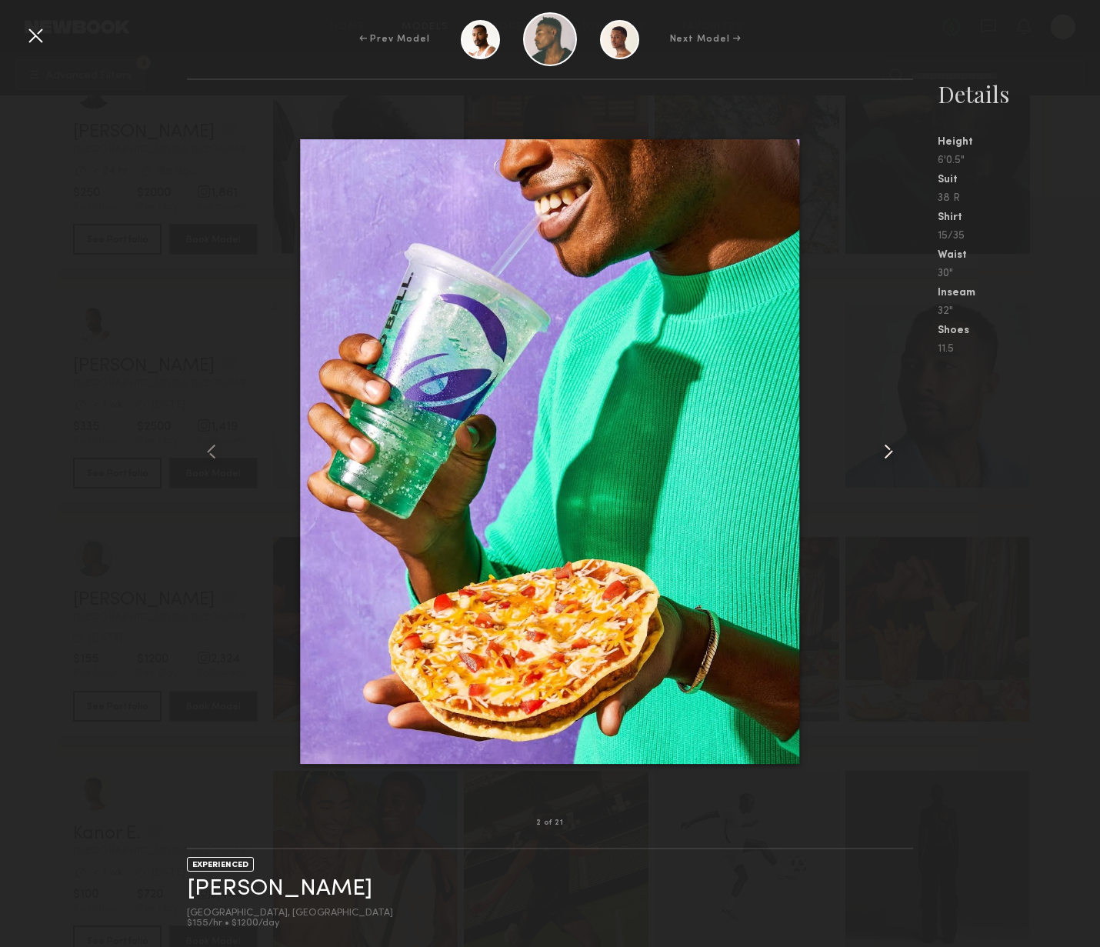
click at [879, 456] on common-icon at bounding box center [888, 451] width 25 height 25
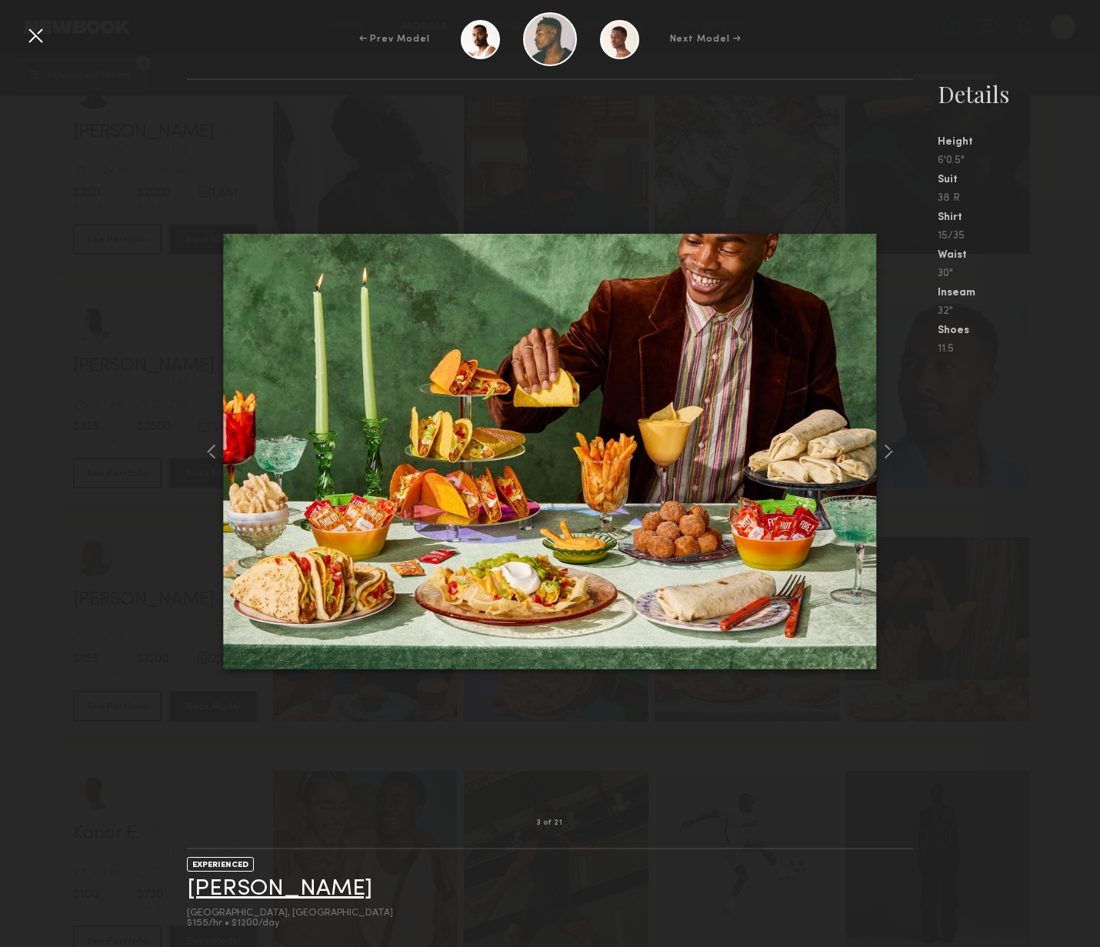
click at [266, 897] on link "Kenyon W." at bounding box center [279, 889] width 185 height 24
click at [33, 35] on div at bounding box center [35, 35] width 25 height 25
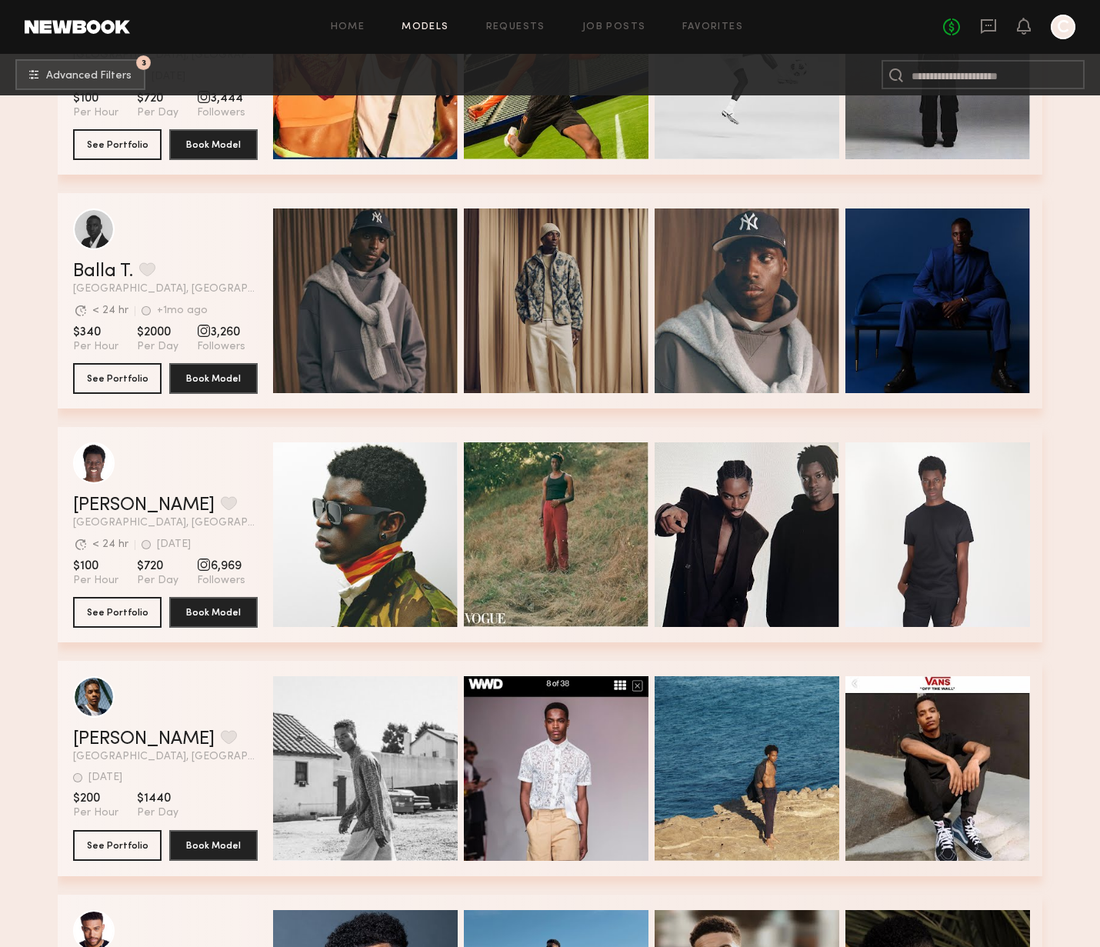
scroll to position [11932, 0]
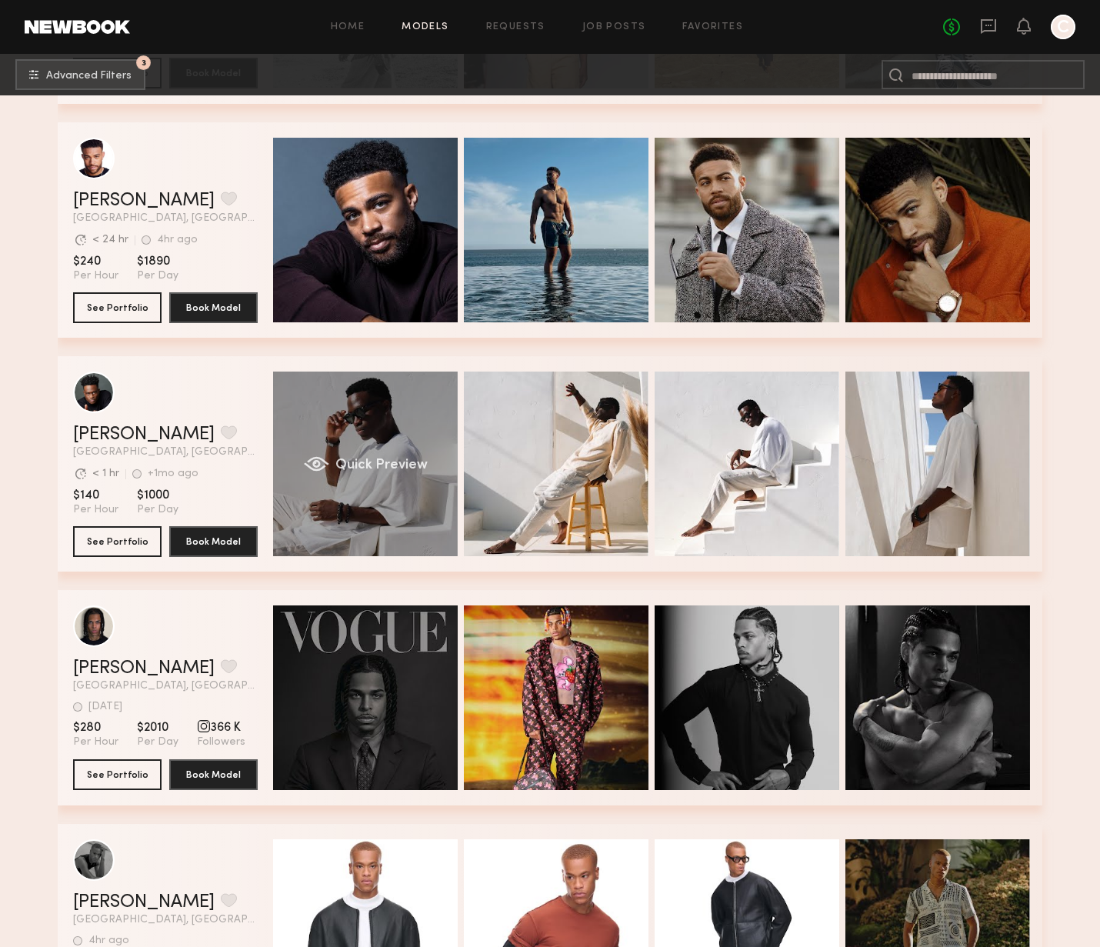
click at [375, 516] on div "Quick Preview" at bounding box center [365, 464] width 185 height 185
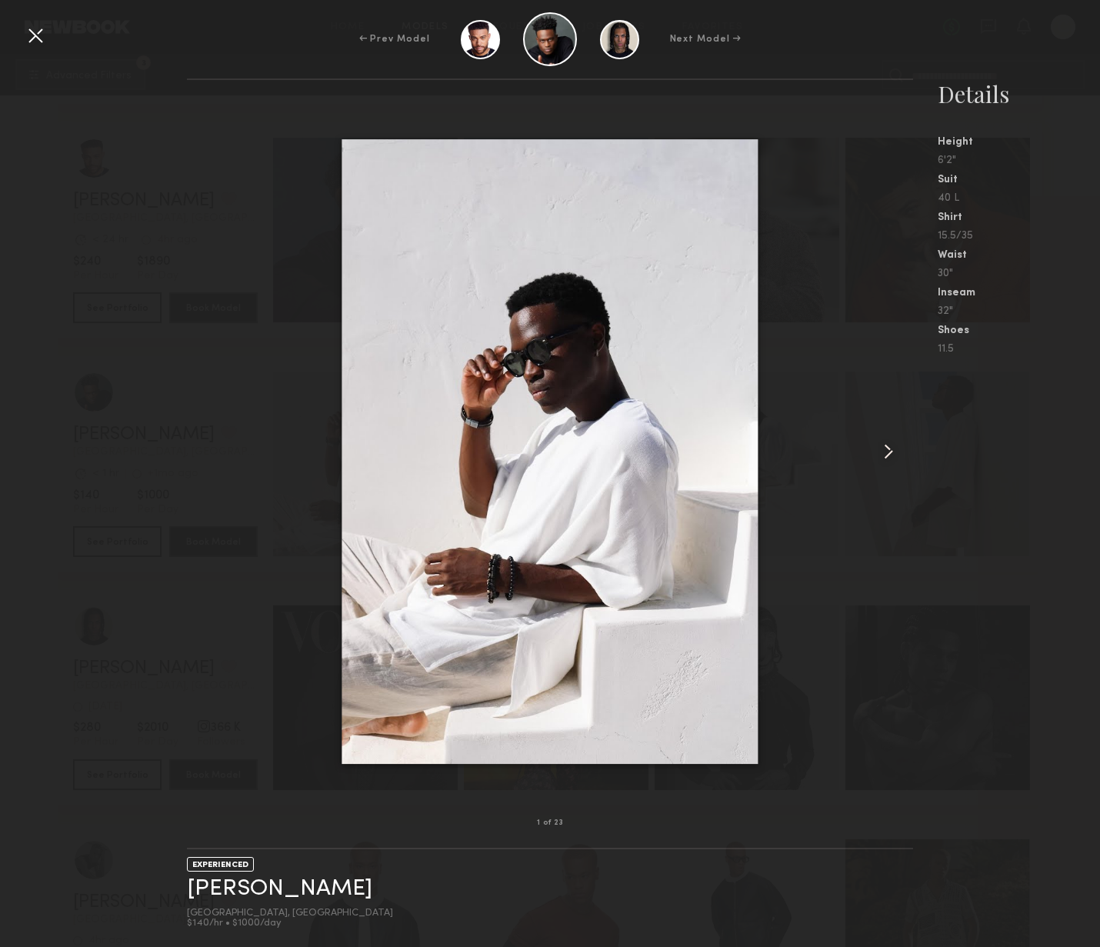
click at [884, 453] on common-icon at bounding box center [888, 451] width 25 height 25
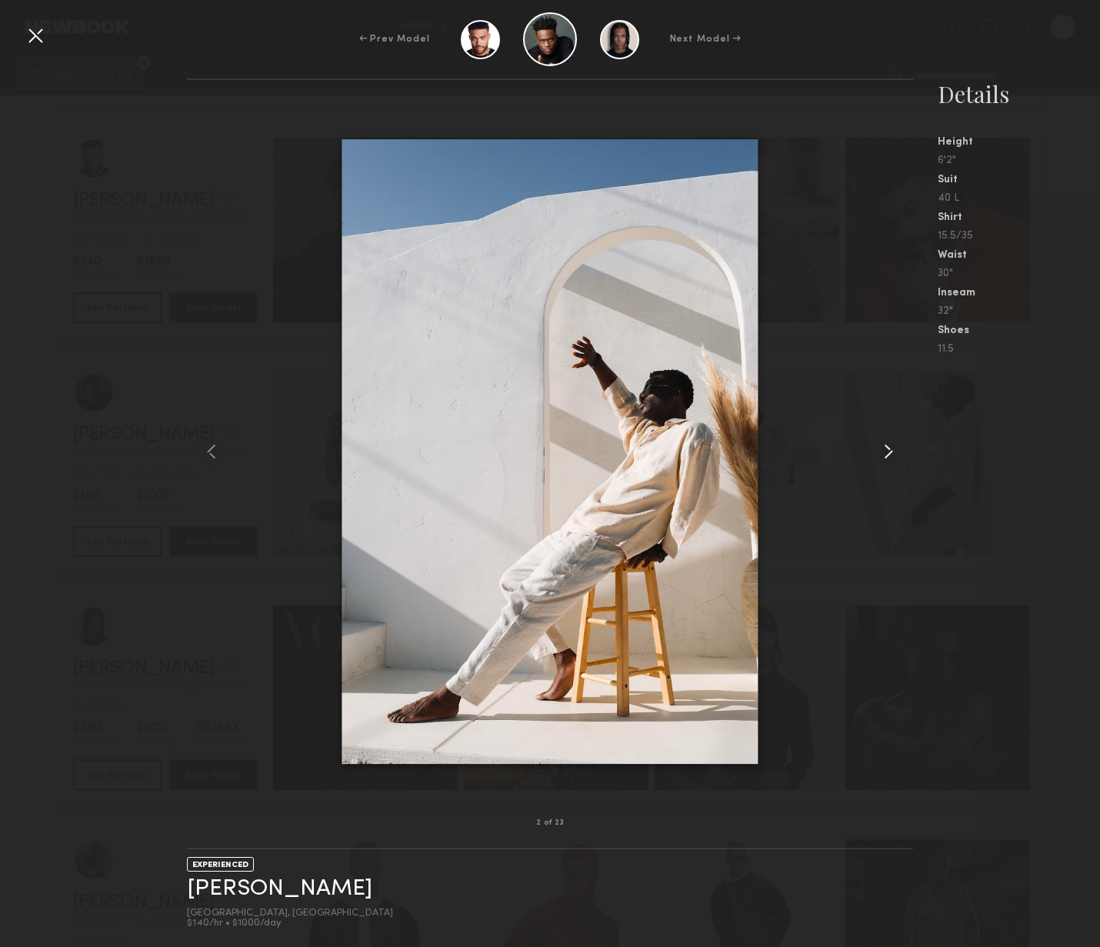
click at [884, 454] on common-icon at bounding box center [888, 451] width 25 height 25
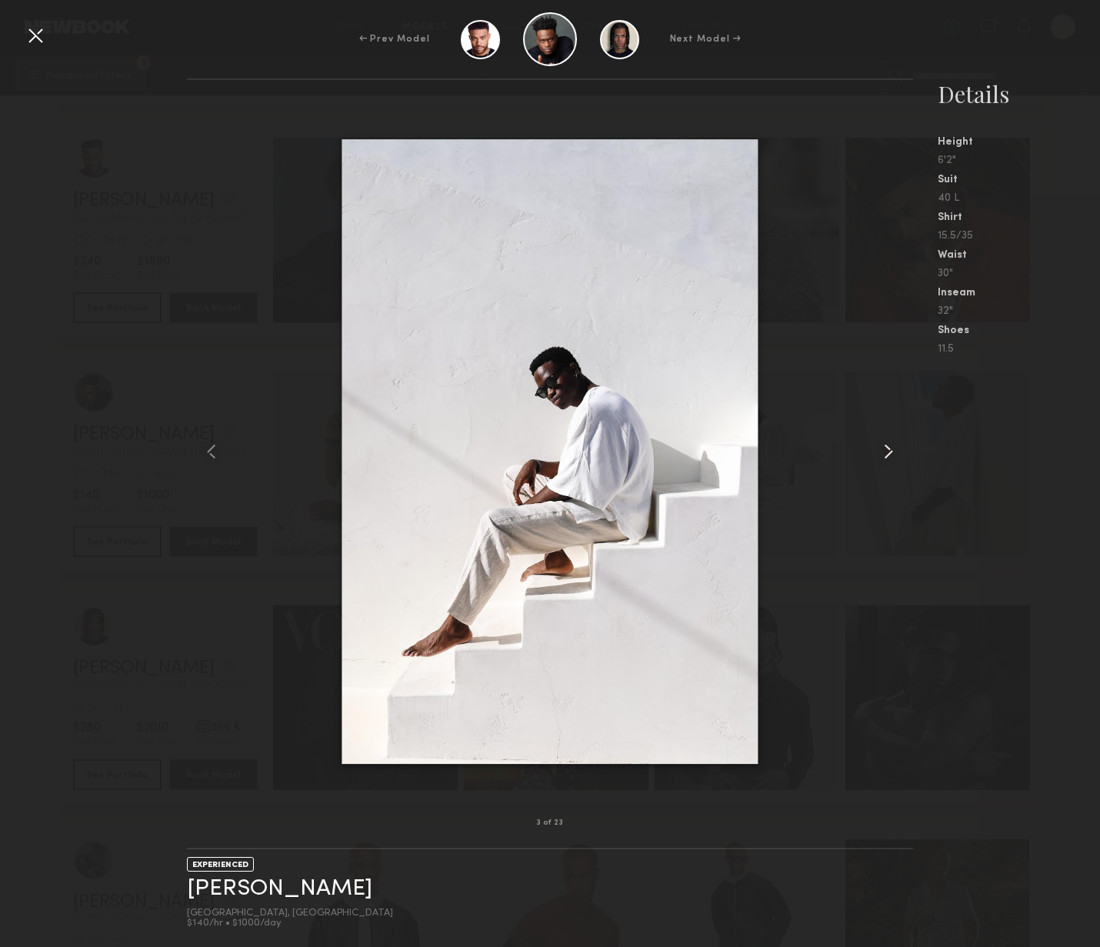
click at [884, 455] on common-icon at bounding box center [888, 451] width 25 height 25
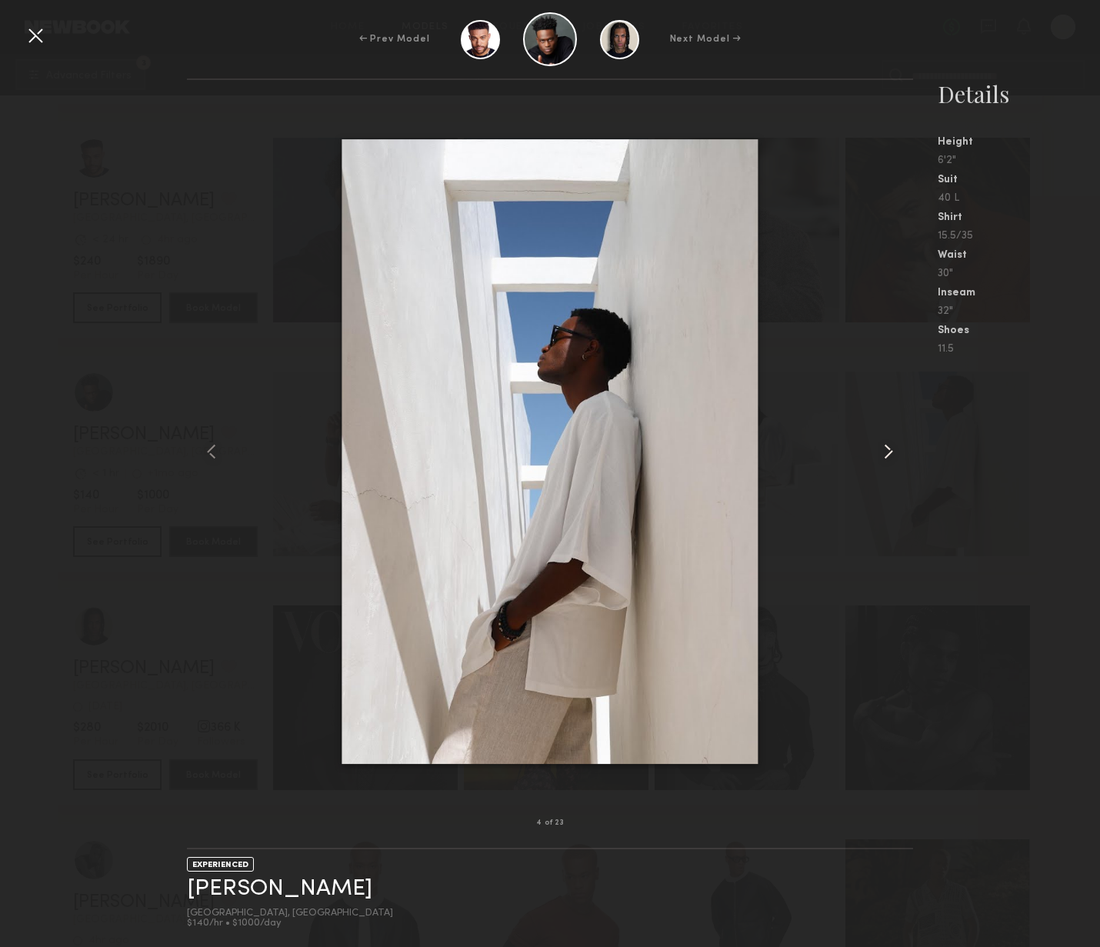
click at [884, 455] on common-icon at bounding box center [888, 451] width 25 height 25
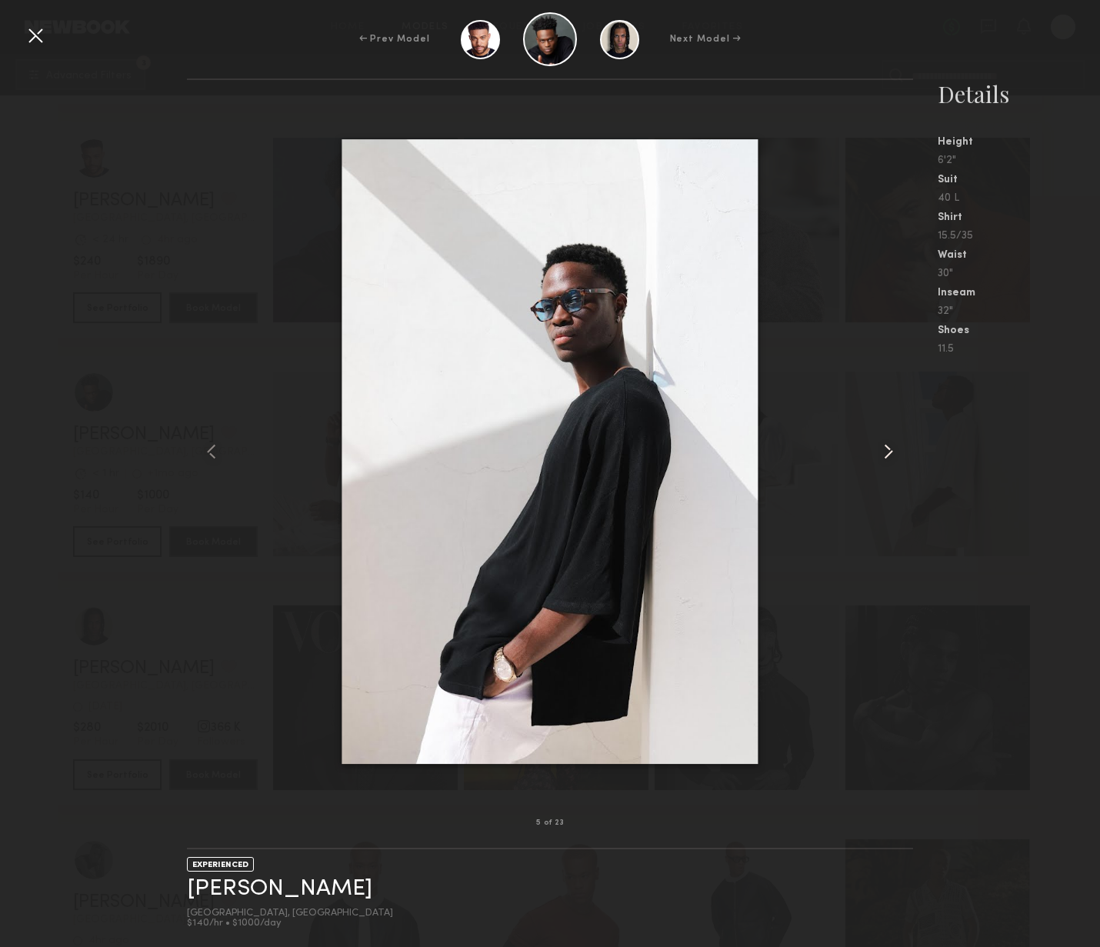
click at [884, 455] on common-icon at bounding box center [888, 451] width 25 height 25
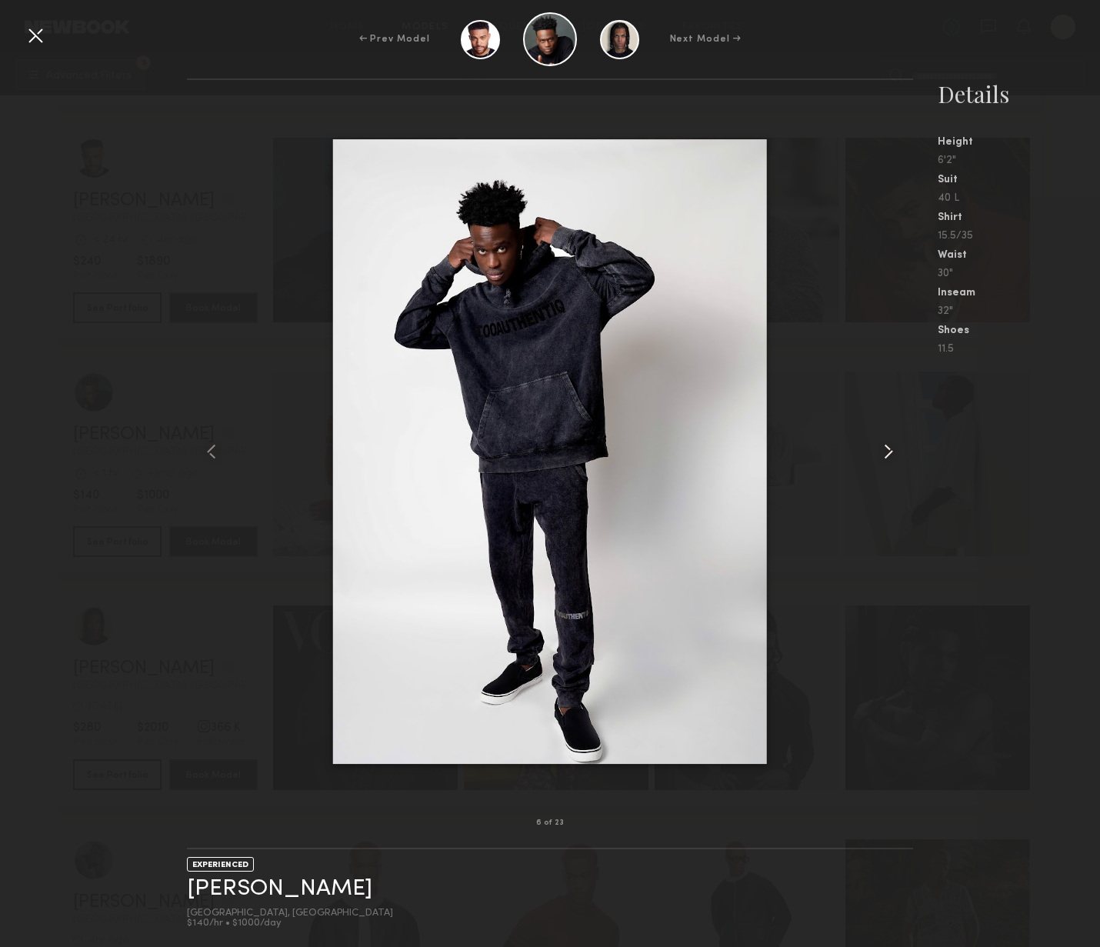
click at [884, 455] on common-icon at bounding box center [888, 451] width 25 height 25
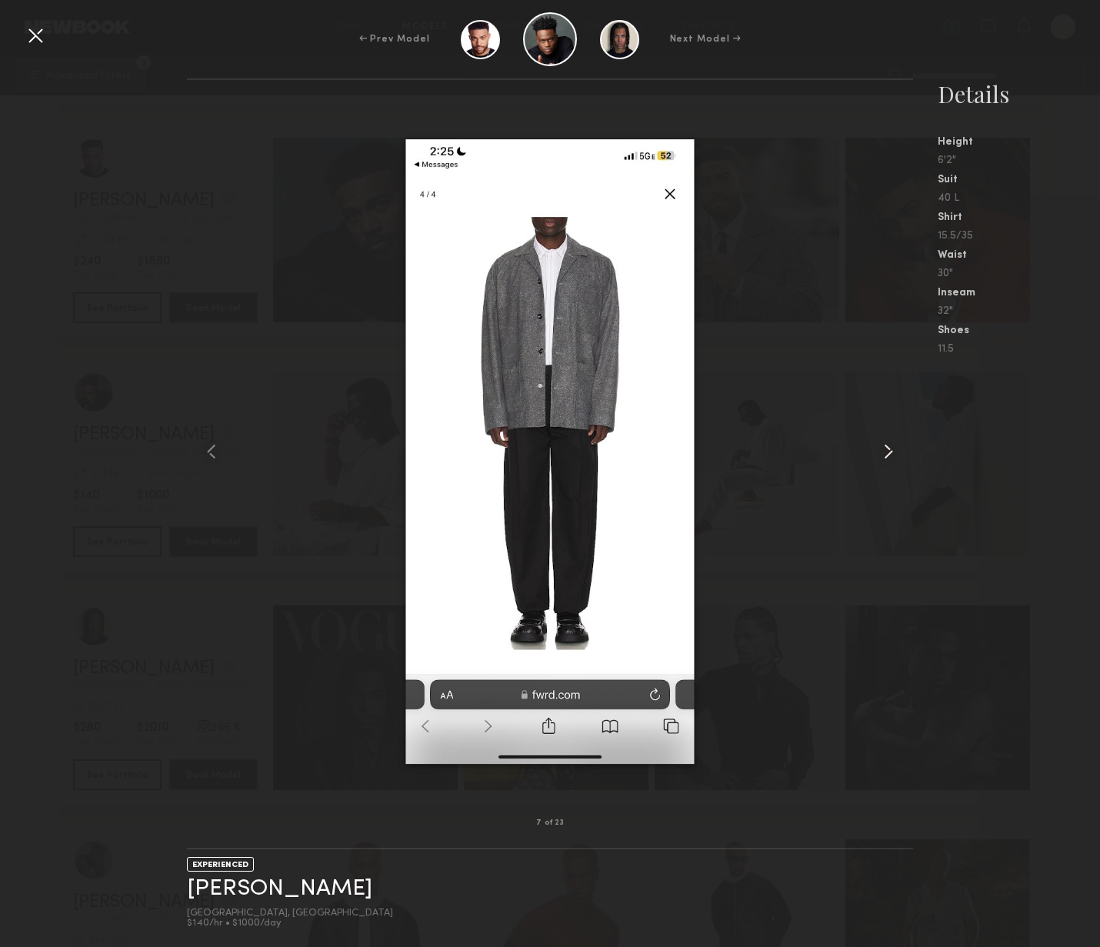
click at [884, 458] on common-icon at bounding box center [888, 451] width 25 height 25
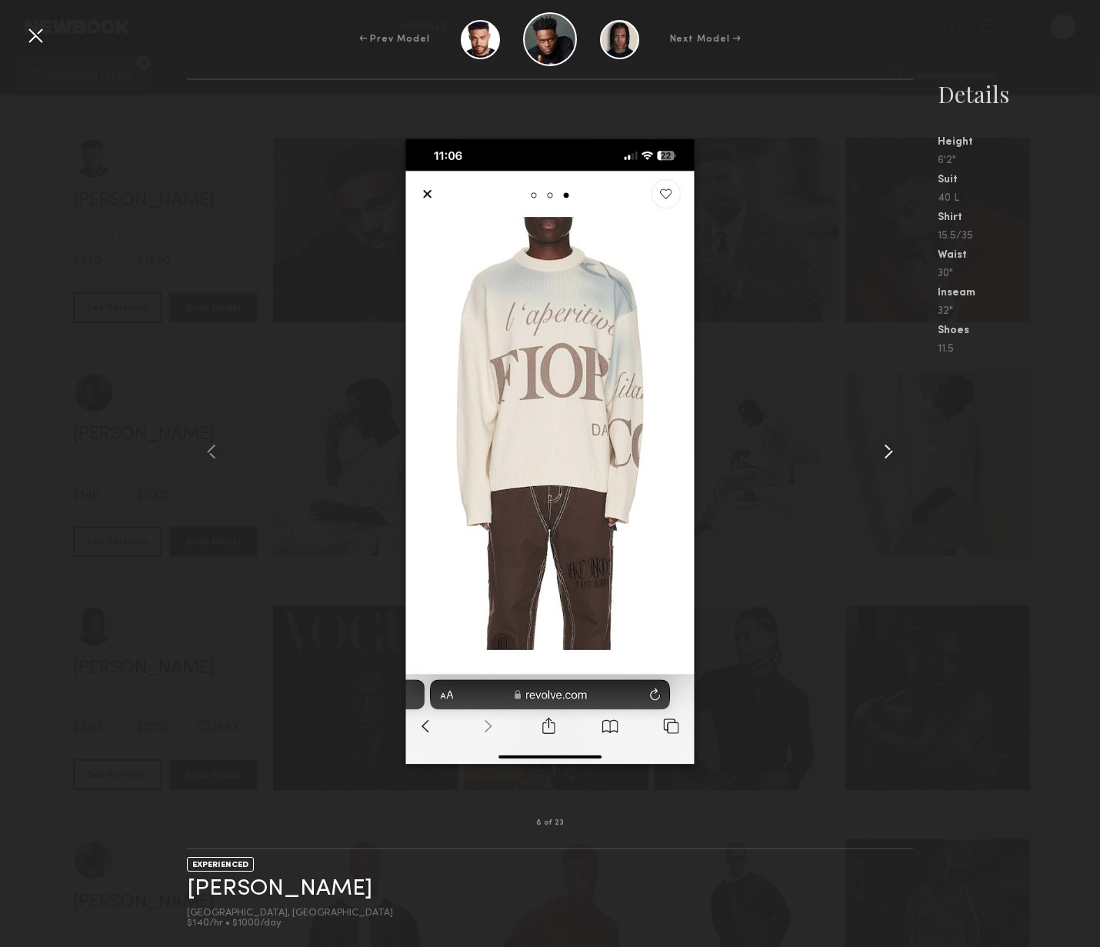
click at [884, 458] on common-icon at bounding box center [888, 451] width 25 height 25
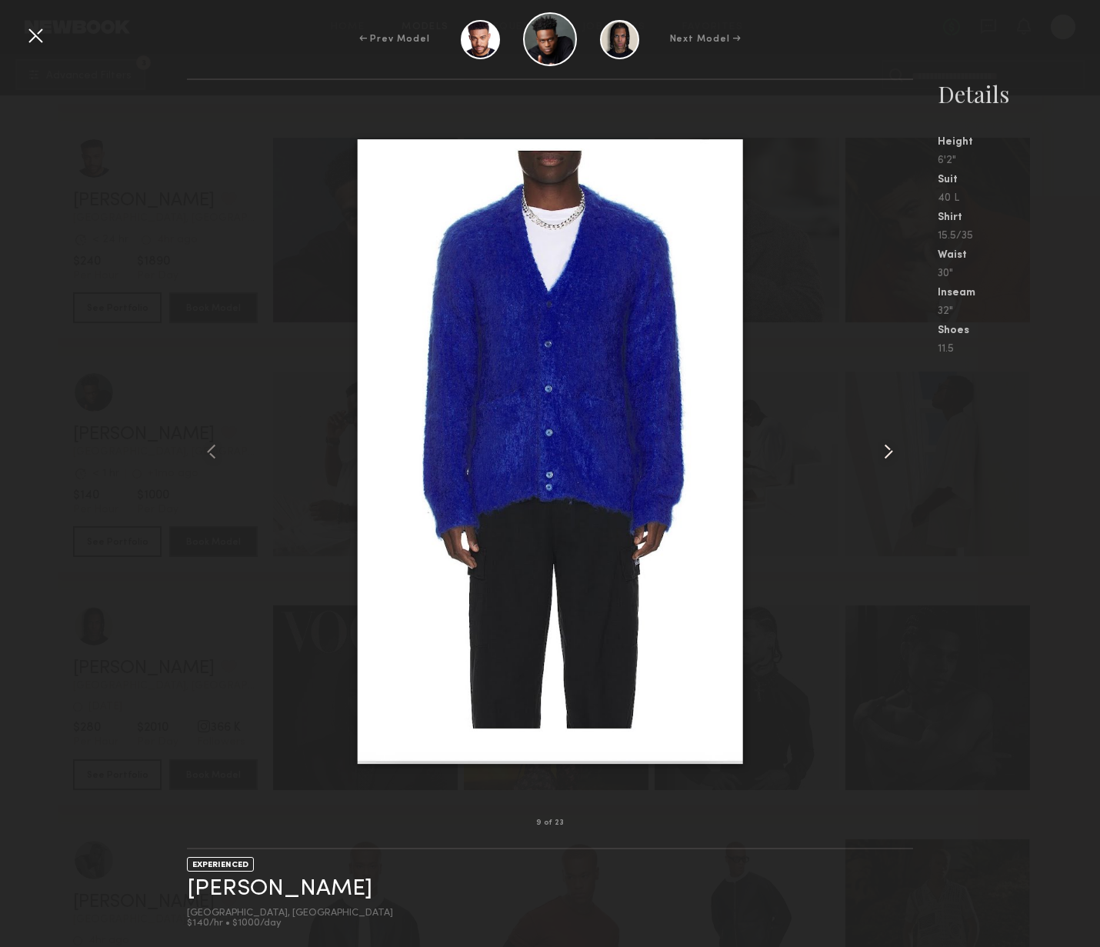
click at [884, 459] on common-icon at bounding box center [888, 451] width 25 height 25
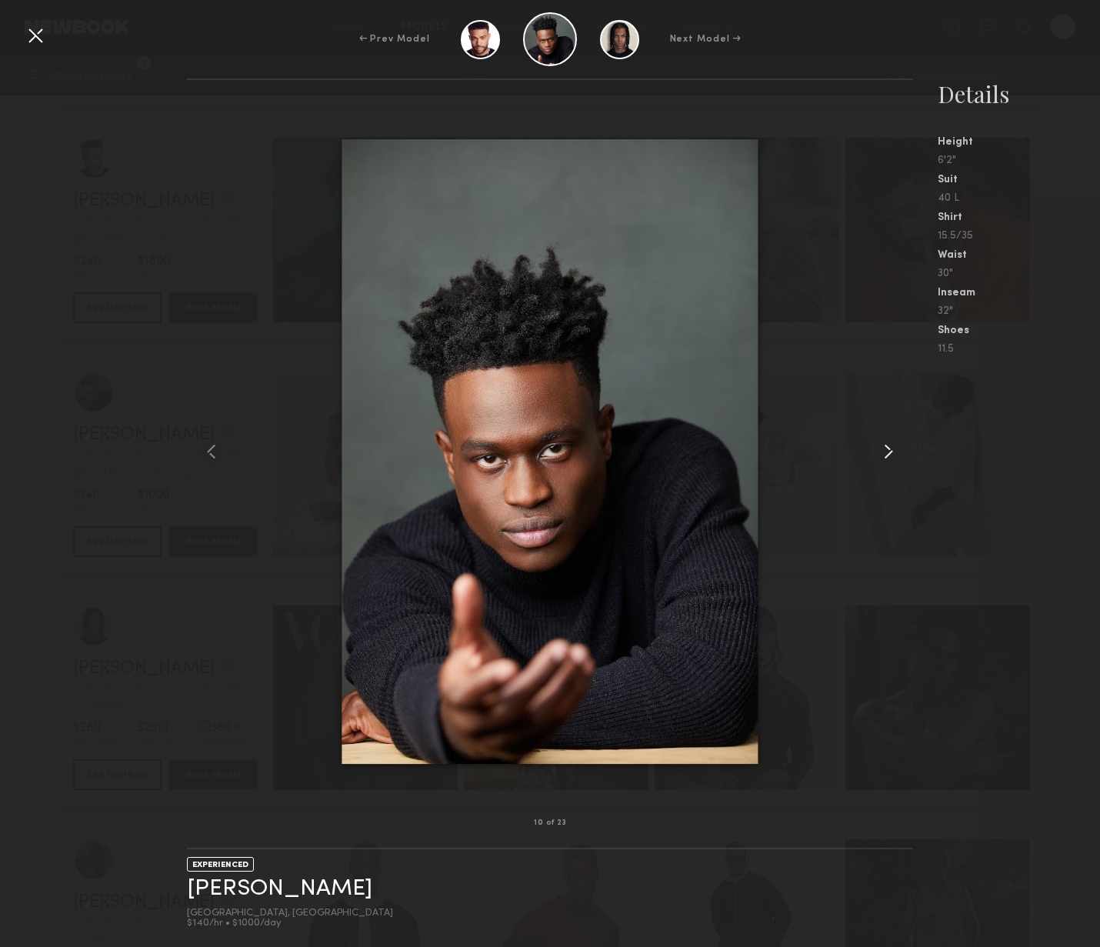
click at [884, 459] on common-icon at bounding box center [888, 451] width 25 height 25
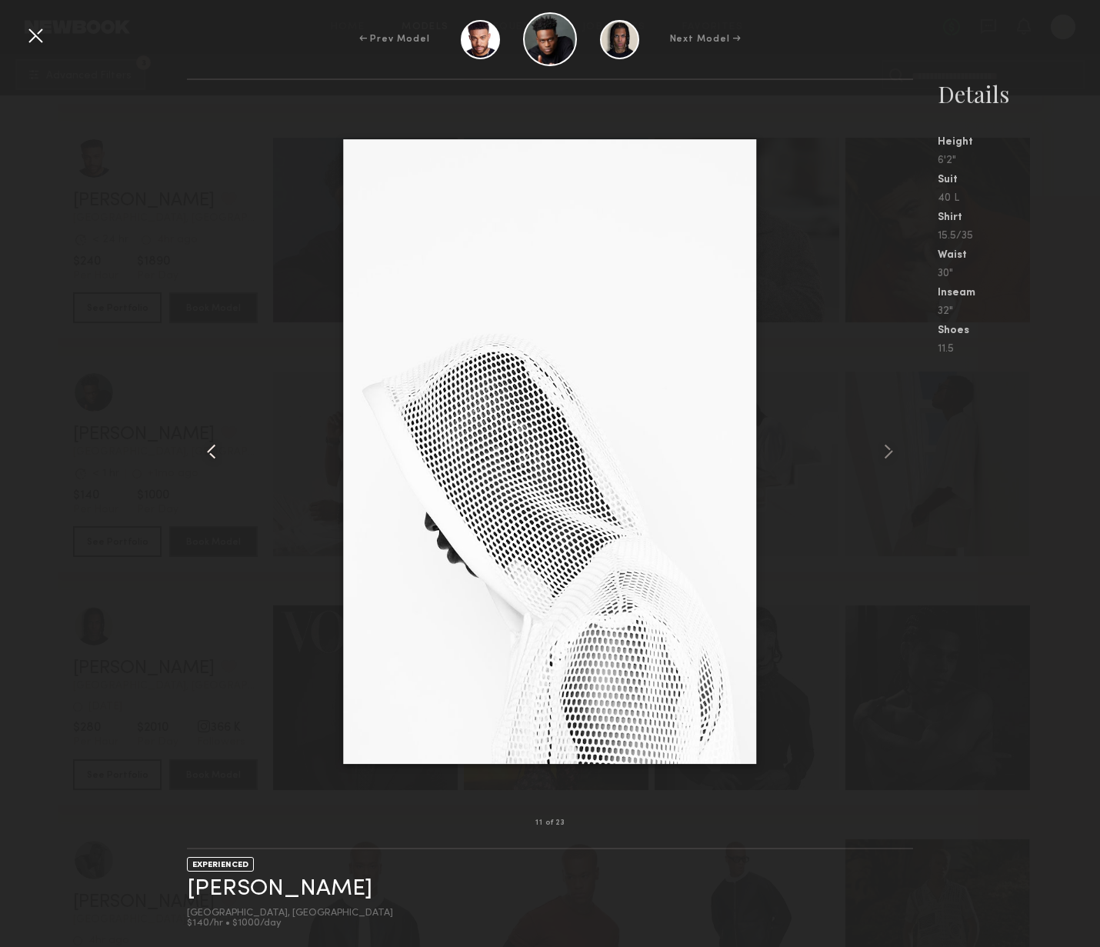
click at [203, 455] on common-icon at bounding box center [211, 451] width 25 height 25
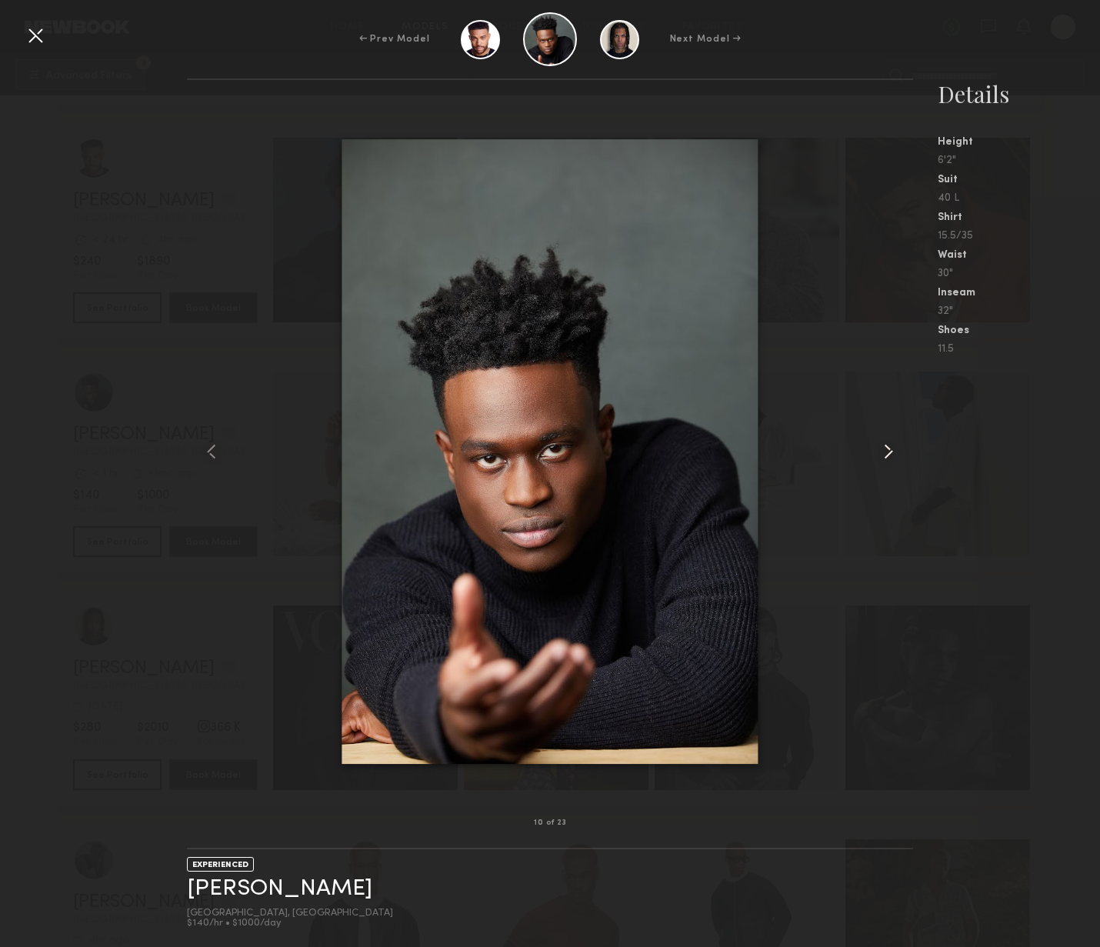
click at [876, 455] on common-icon at bounding box center [888, 451] width 25 height 25
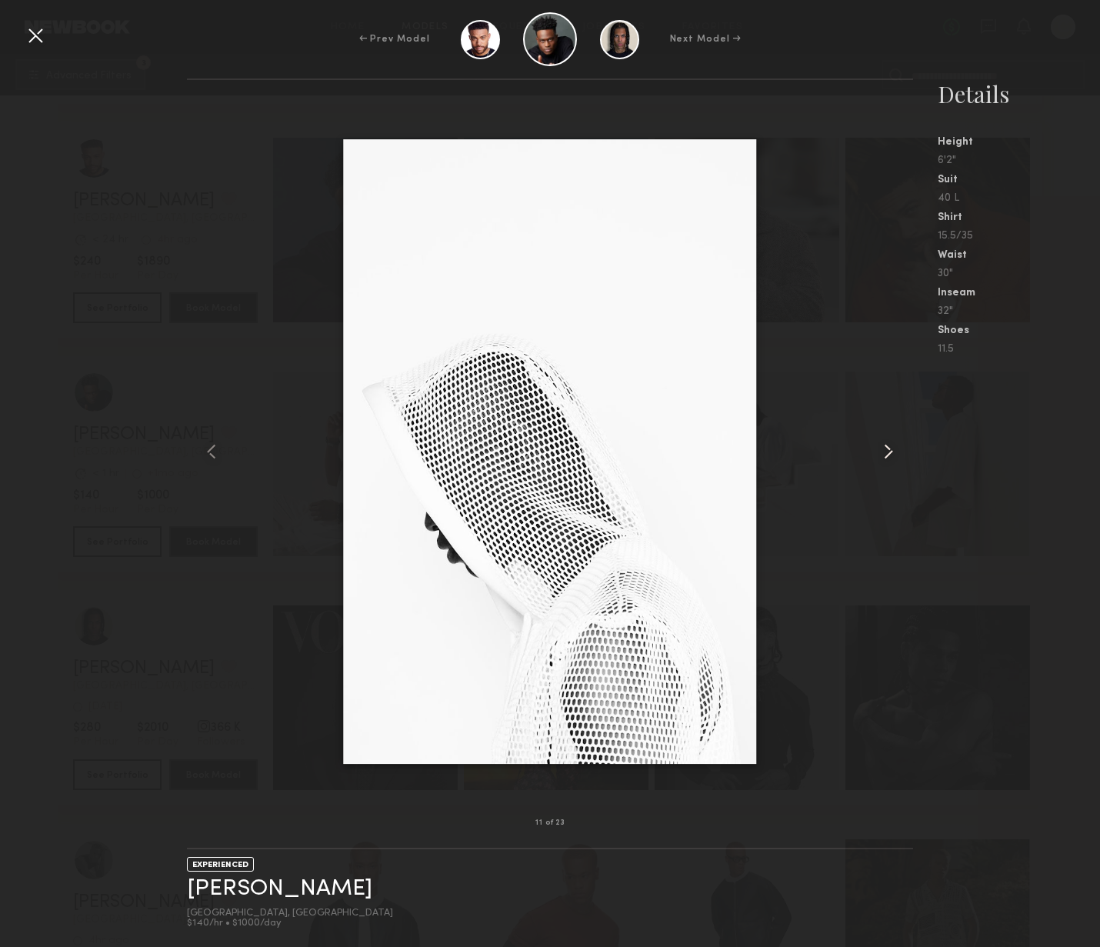
click at [876, 455] on common-icon at bounding box center [888, 451] width 25 height 25
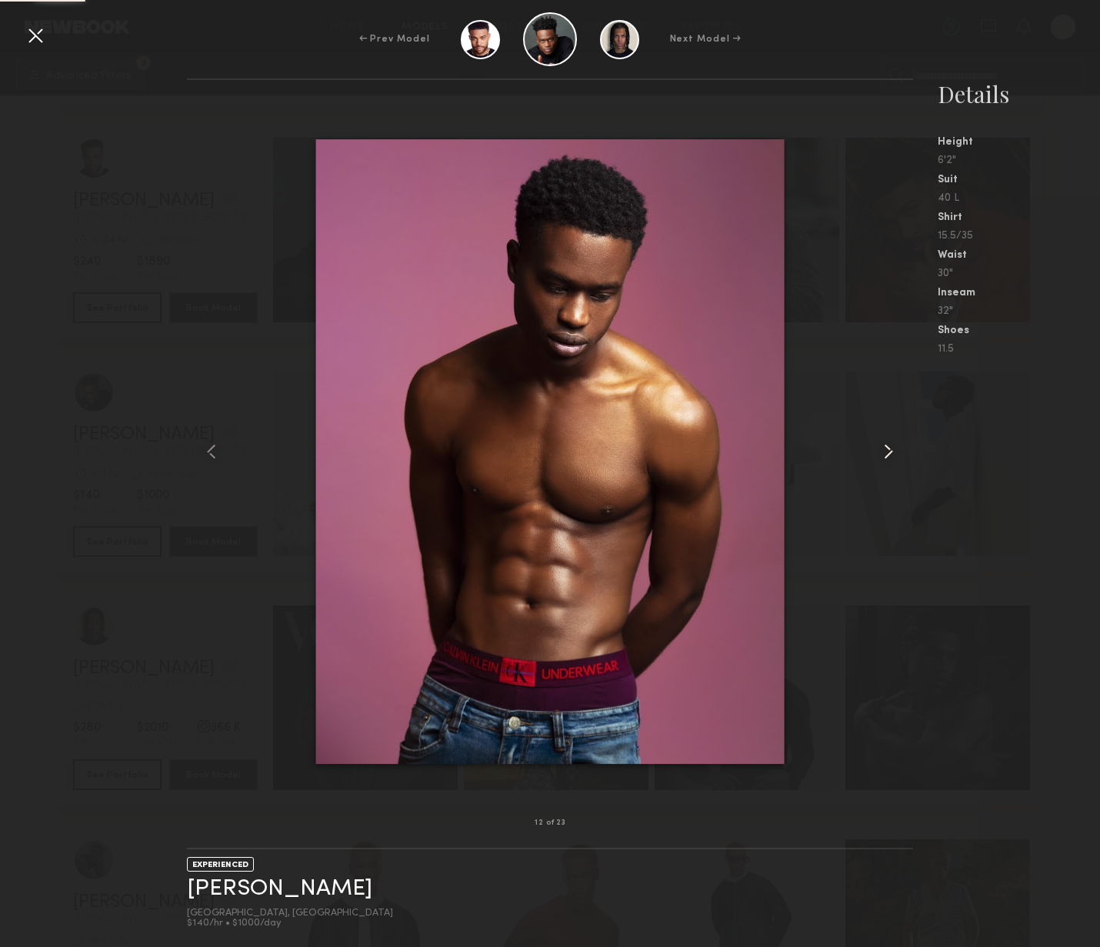
click at [876, 455] on common-icon at bounding box center [888, 451] width 25 height 25
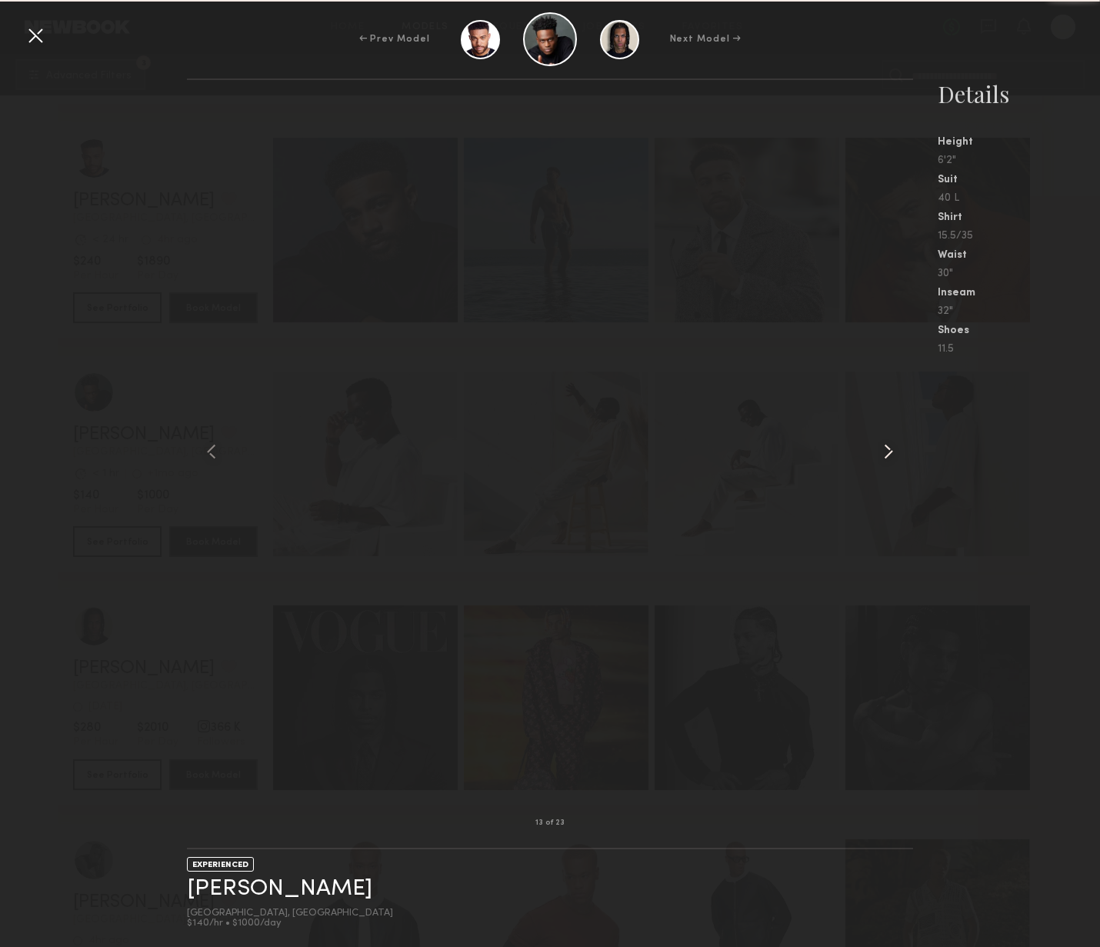
click at [876, 455] on common-icon at bounding box center [888, 451] width 25 height 25
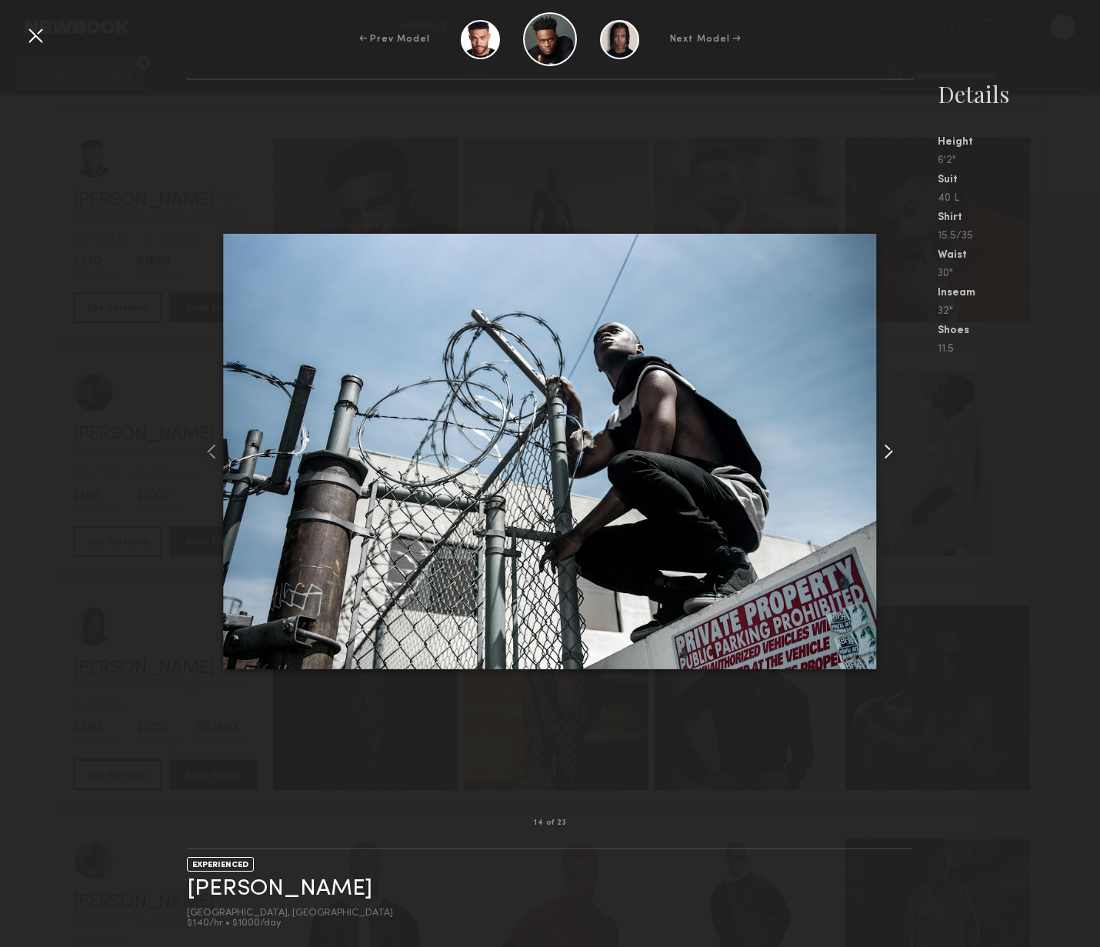
click at [876, 456] on common-icon at bounding box center [888, 451] width 25 height 25
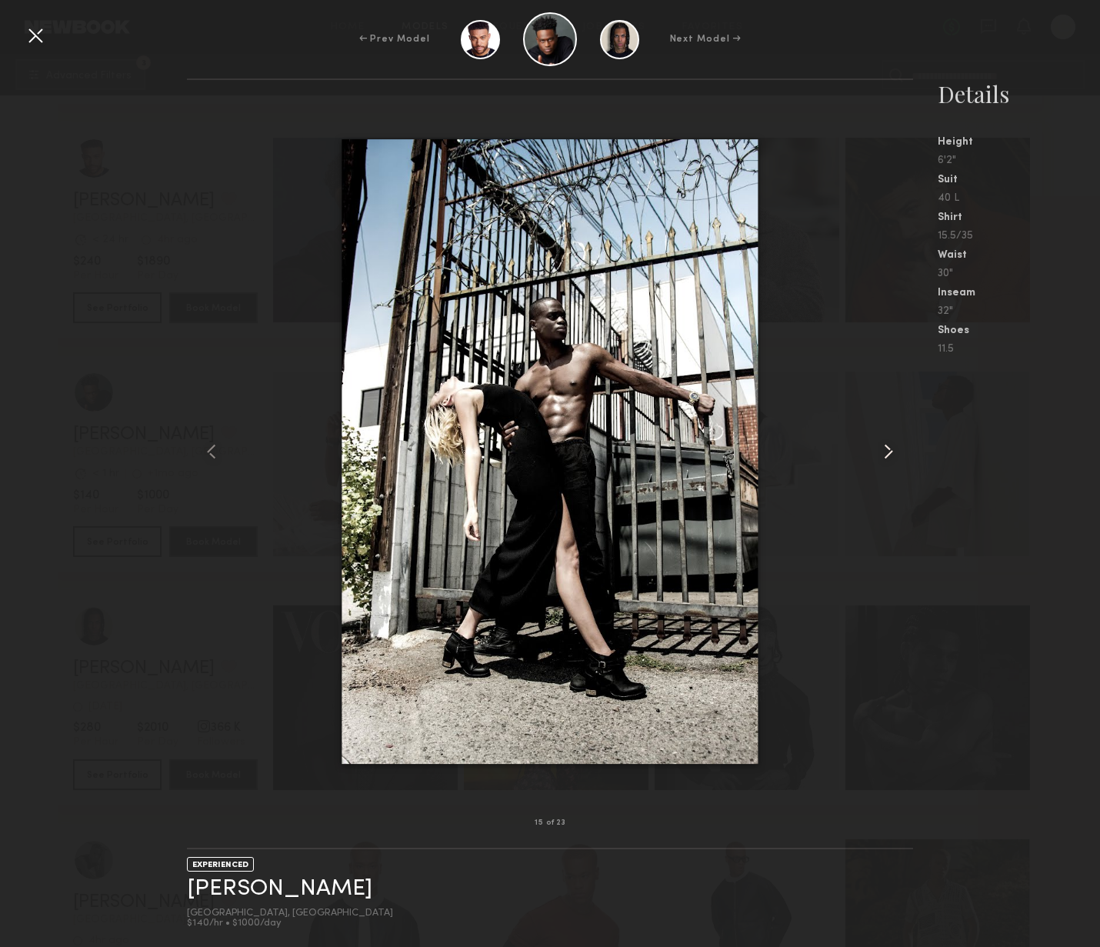
click at [876, 456] on common-icon at bounding box center [888, 451] width 25 height 25
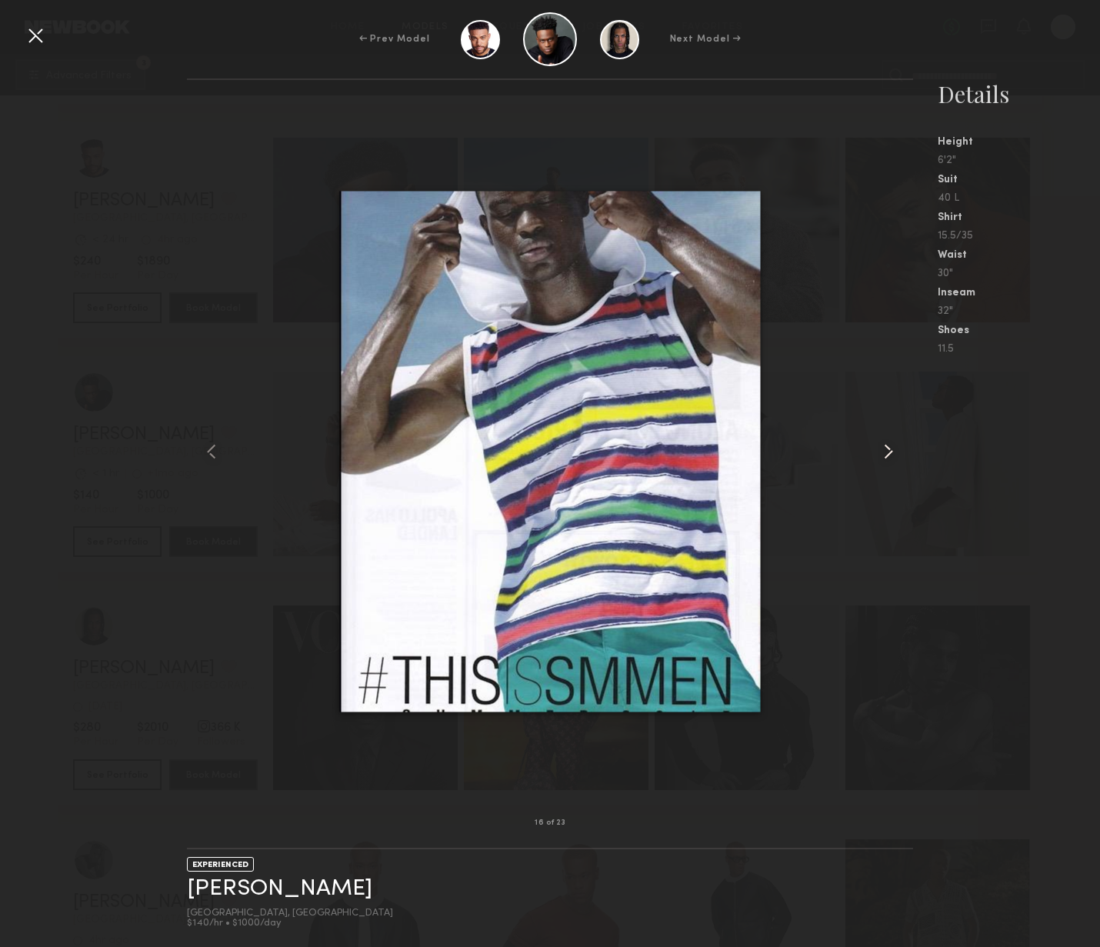
click at [876, 456] on common-icon at bounding box center [888, 451] width 25 height 25
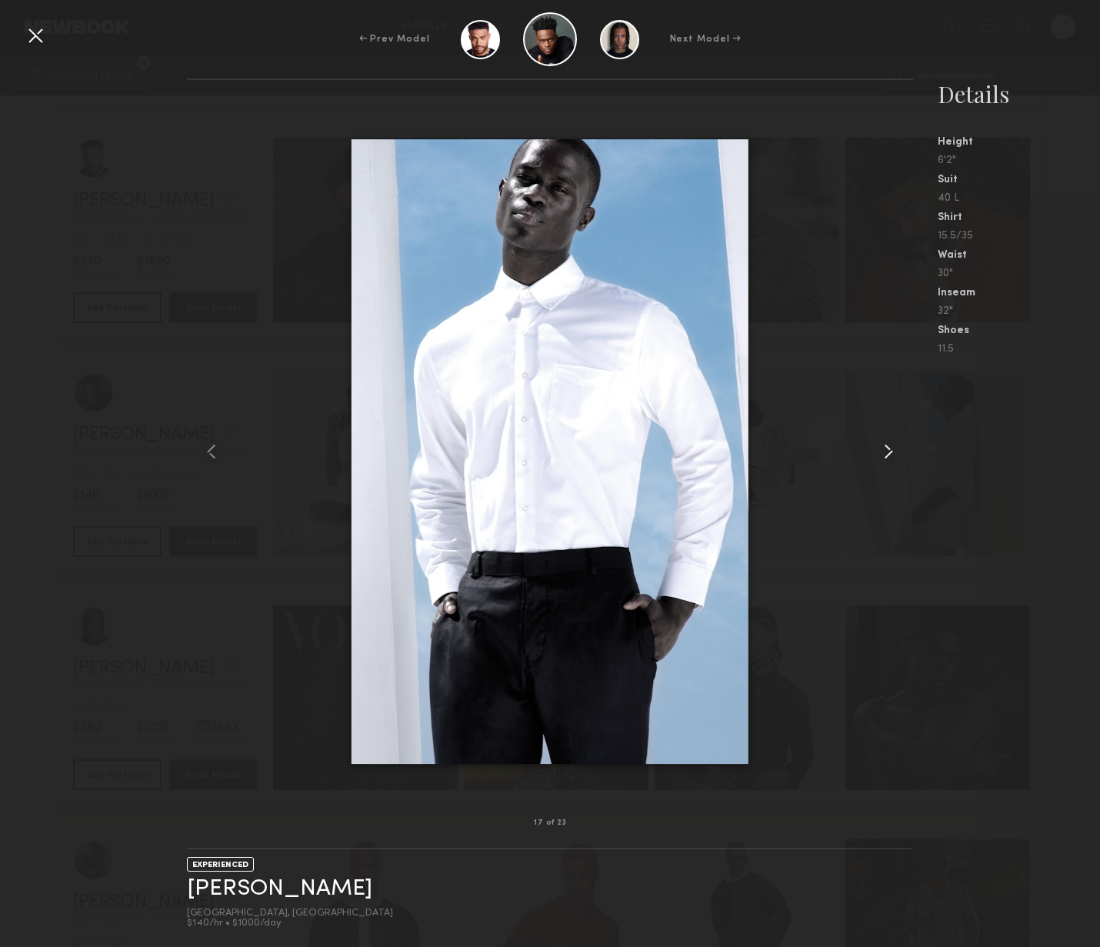
click at [876, 456] on common-icon at bounding box center [888, 451] width 25 height 25
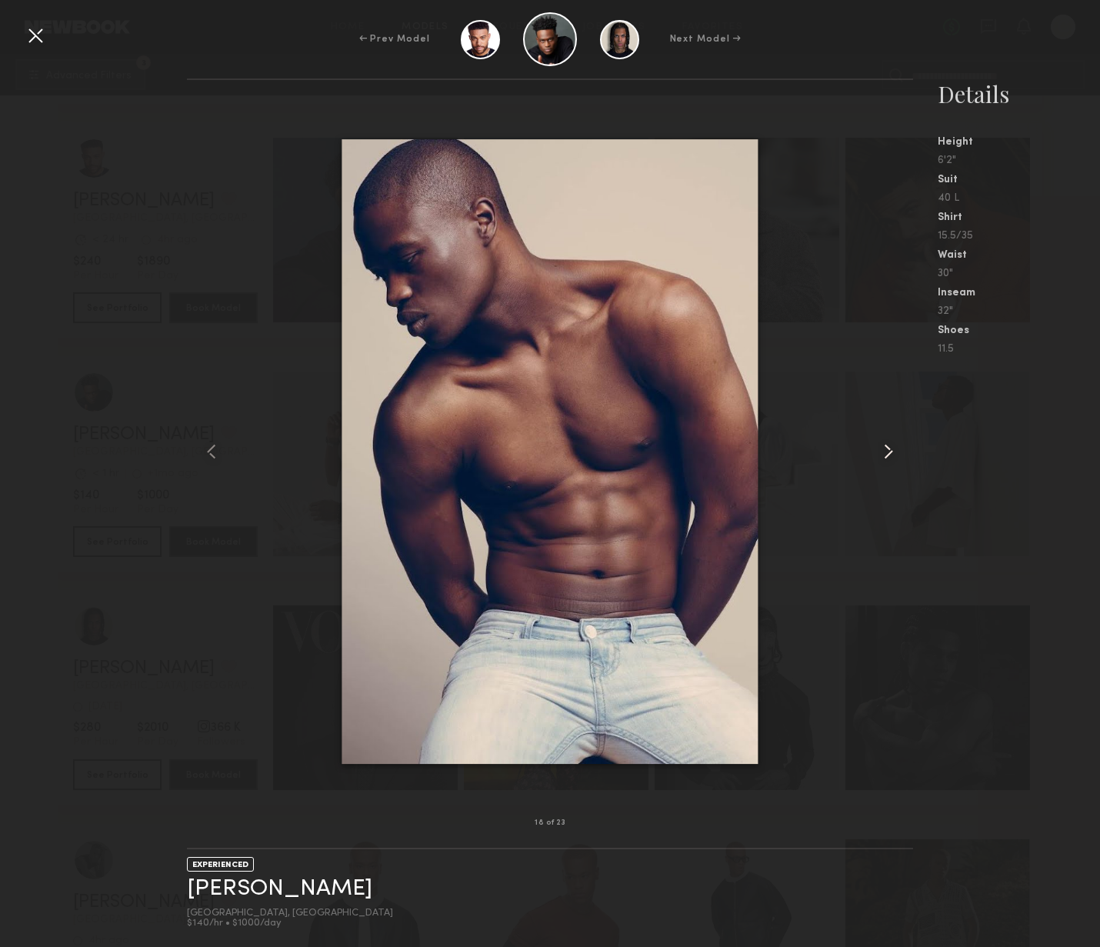
click at [876, 456] on common-icon at bounding box center [888, 451] width 25 height 25
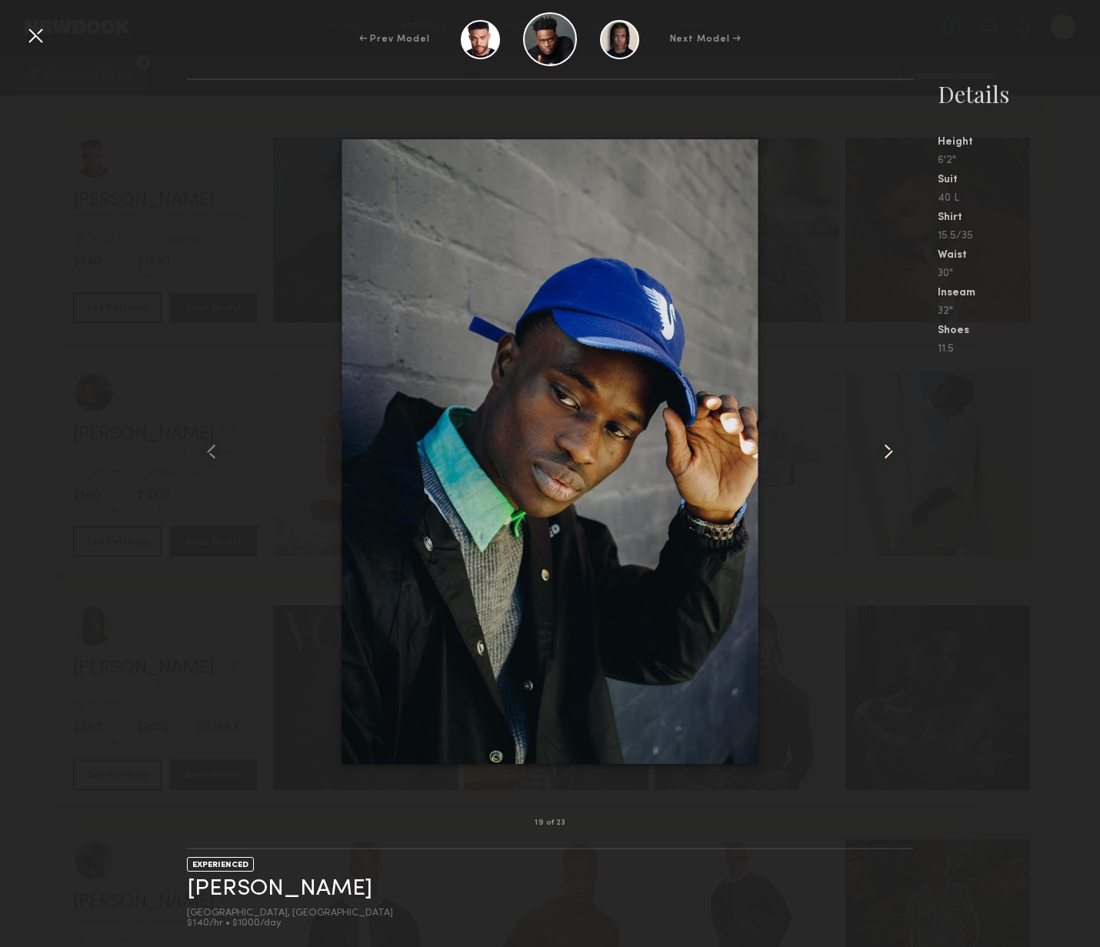
click at [876, 456] on common-icon at bounding box center [888, 451] width 25 height 25
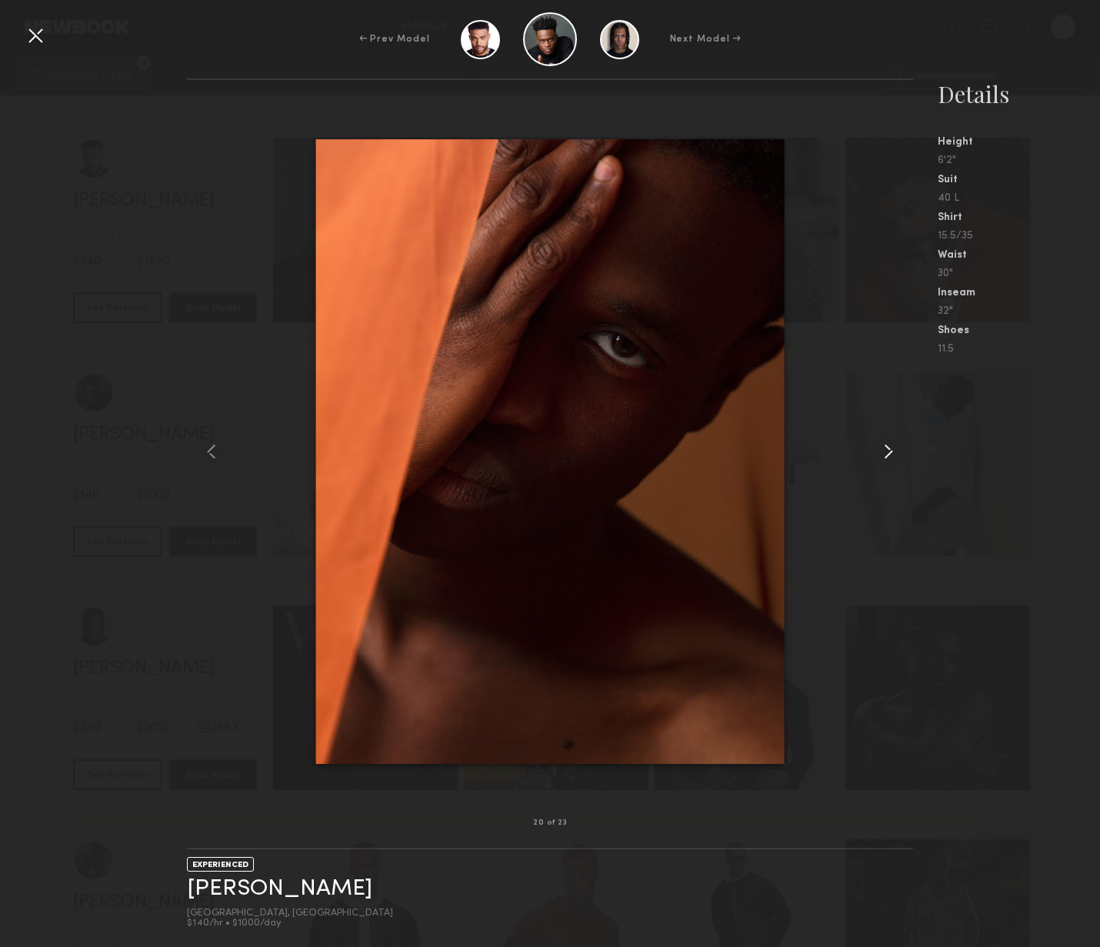
click at [876, 457] on common-icon at bounding box center [888, 451] width 25 height 25
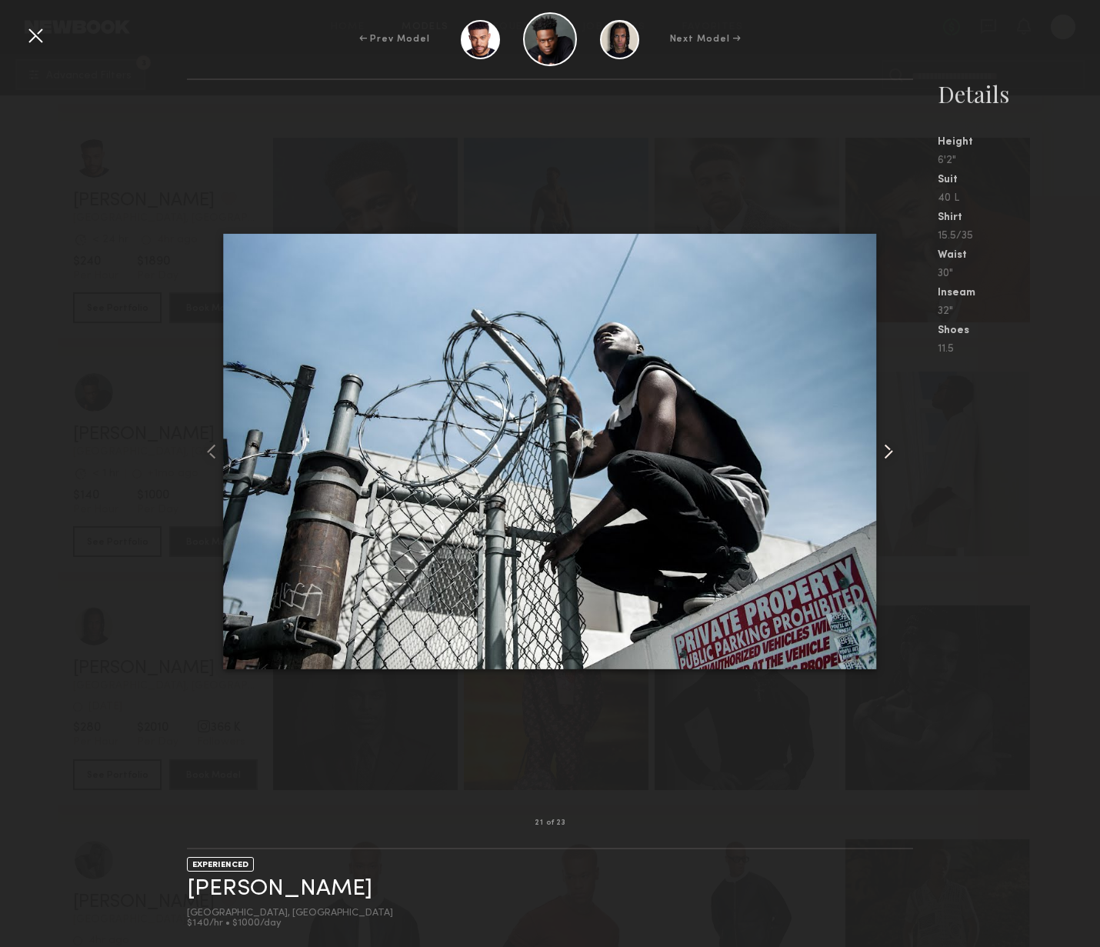
click at [876, 457] on common-icon at bounding box center [888, 451] width 25 height 25
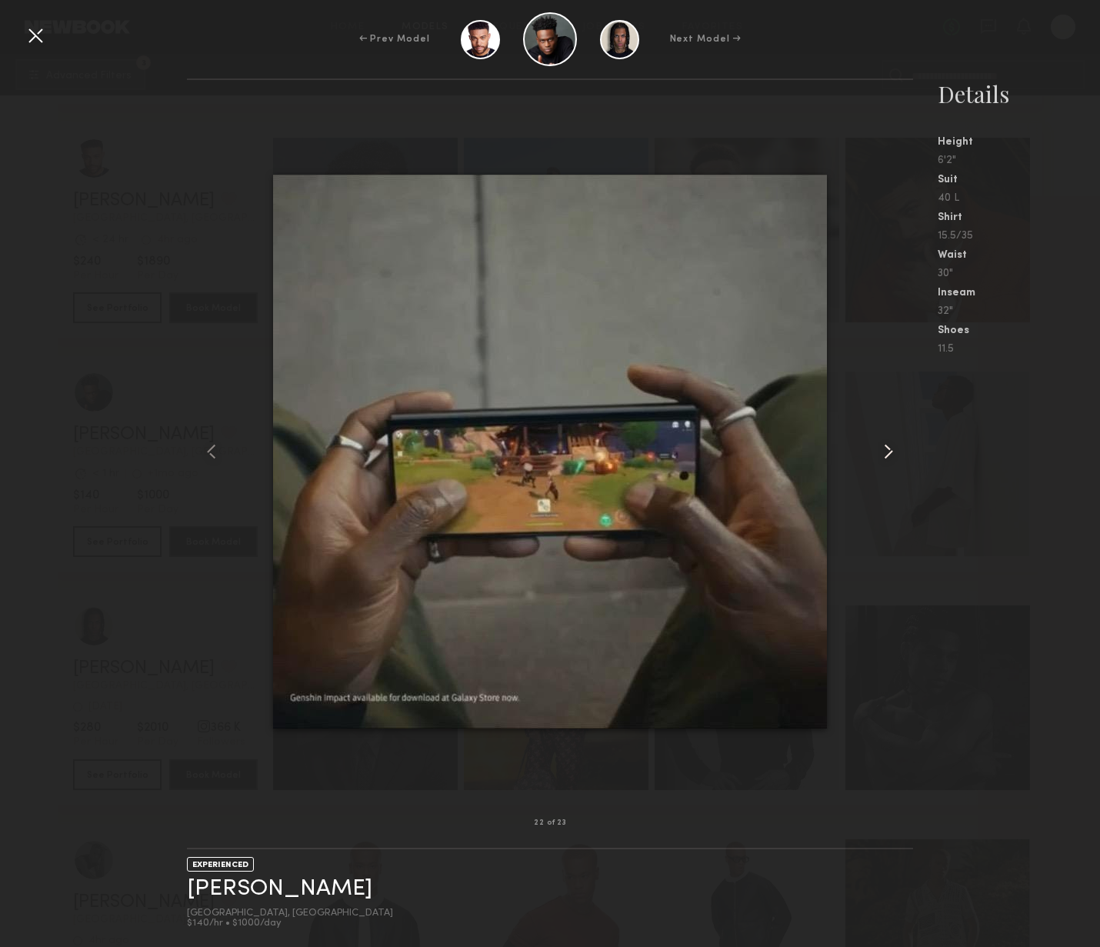
click at [876, 458] on common-icon at bounding box center [888, 451] width 25 height 25
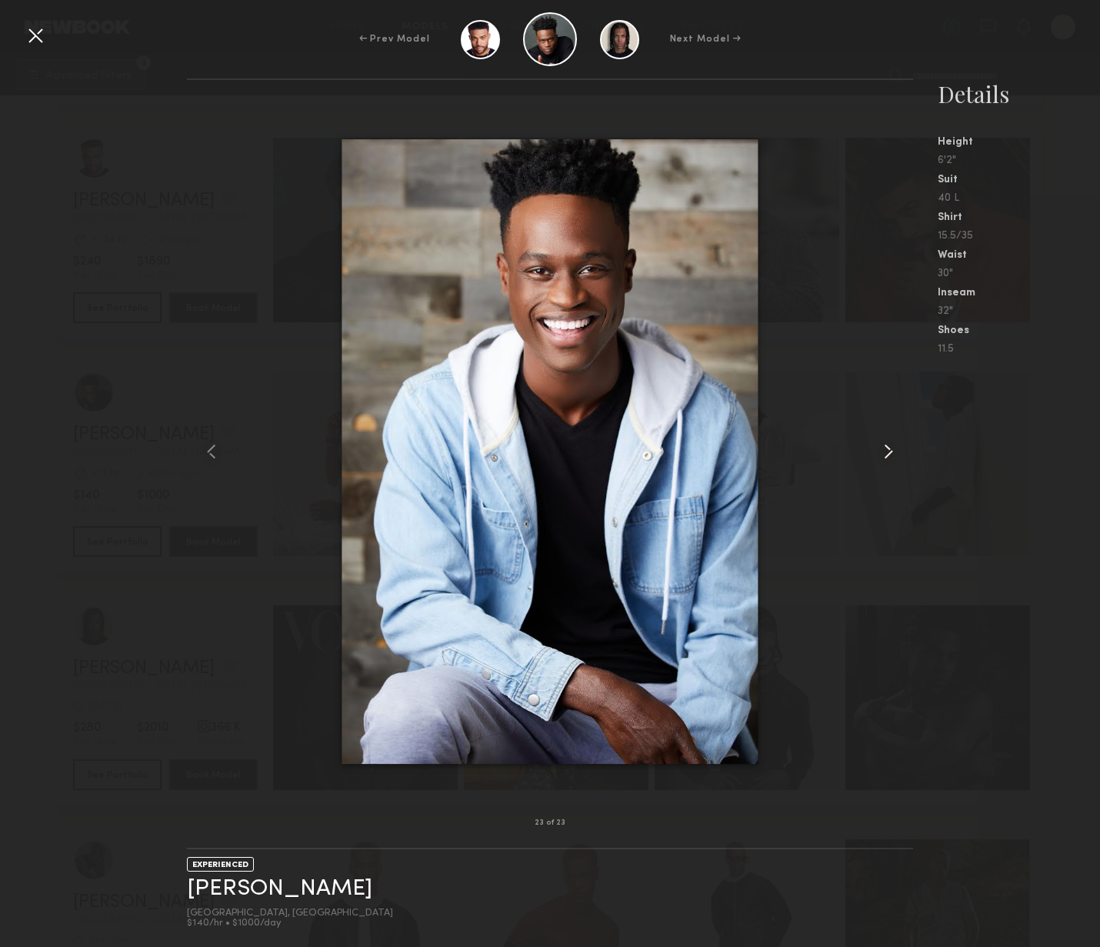
click at [876, 458] on common-icon at bounding box center [888, 451] width 25 height 25
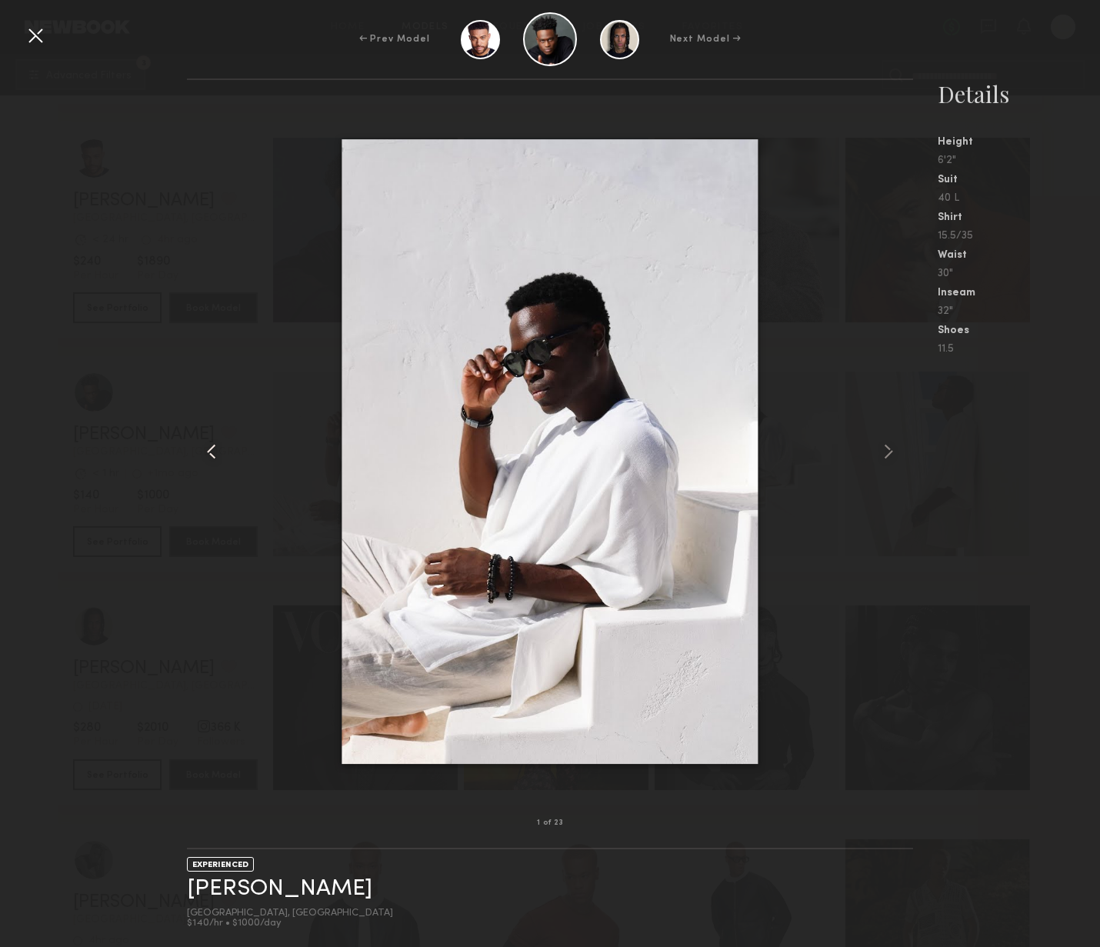
click at [185, 459] on div "1 of 23 EXPERIENCED Ricky F. Los Angeles, CA $140/hr • $1000/day Details Height…" at bounding box center [550, 512] width 1100 height 869
click at [205, 452] on common-icon at bounding box center [211, 451] width 25 height 25
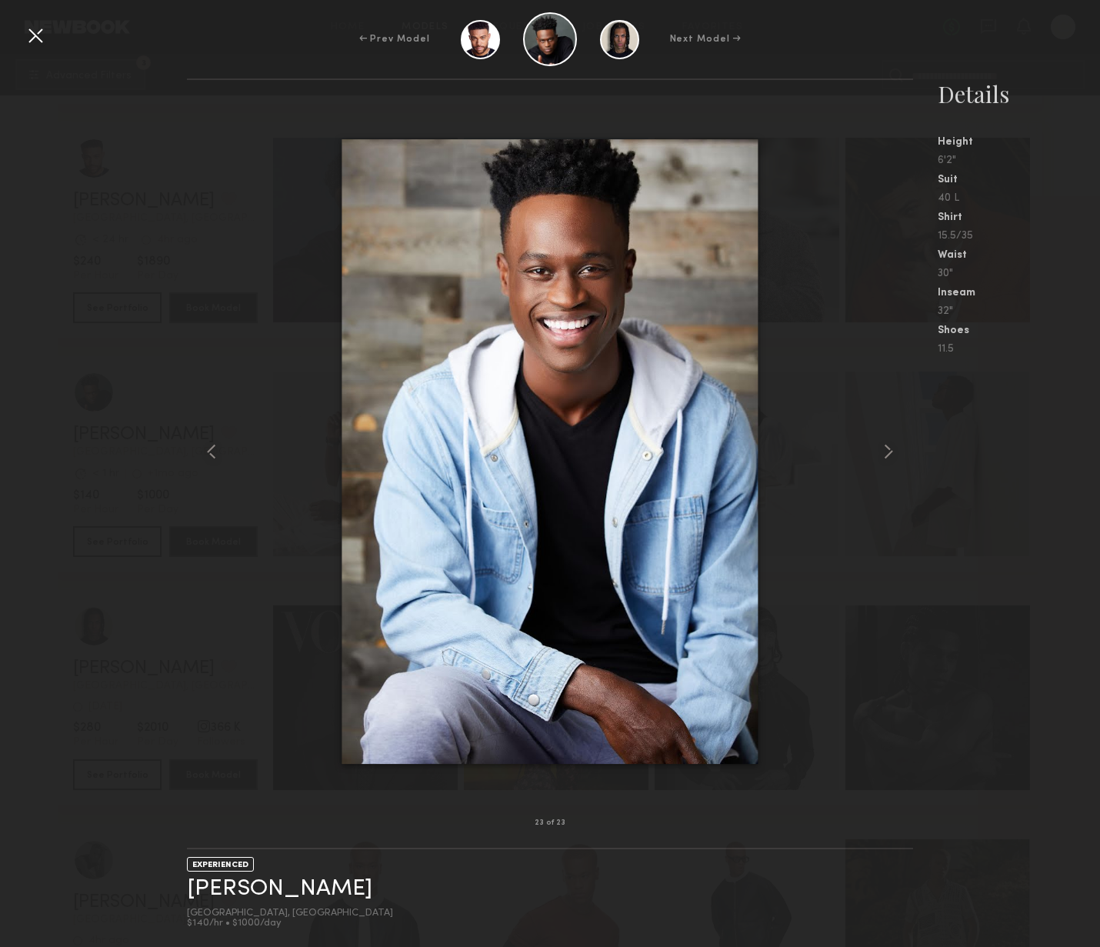
click at [955, 645] on nb-gallery-model-stats "Details Height 6'2" Suit 40 L Shirt 15.5/35 Waist 30" Inseam 32" Shoes 11.5" at bounding box center [1006, 512] width 187 height 869
click at [977, 505] on nb-gallery-model-stats "Details Height 6'2" Suit 40 L Shirt 15.5/35 Waist 30" Inseam 32" Shoes 11.5" at bounding box center [1006, 512] width 187 height 869
click at [32, 38] on div at bounding box center [35, 35] width 25 height 25
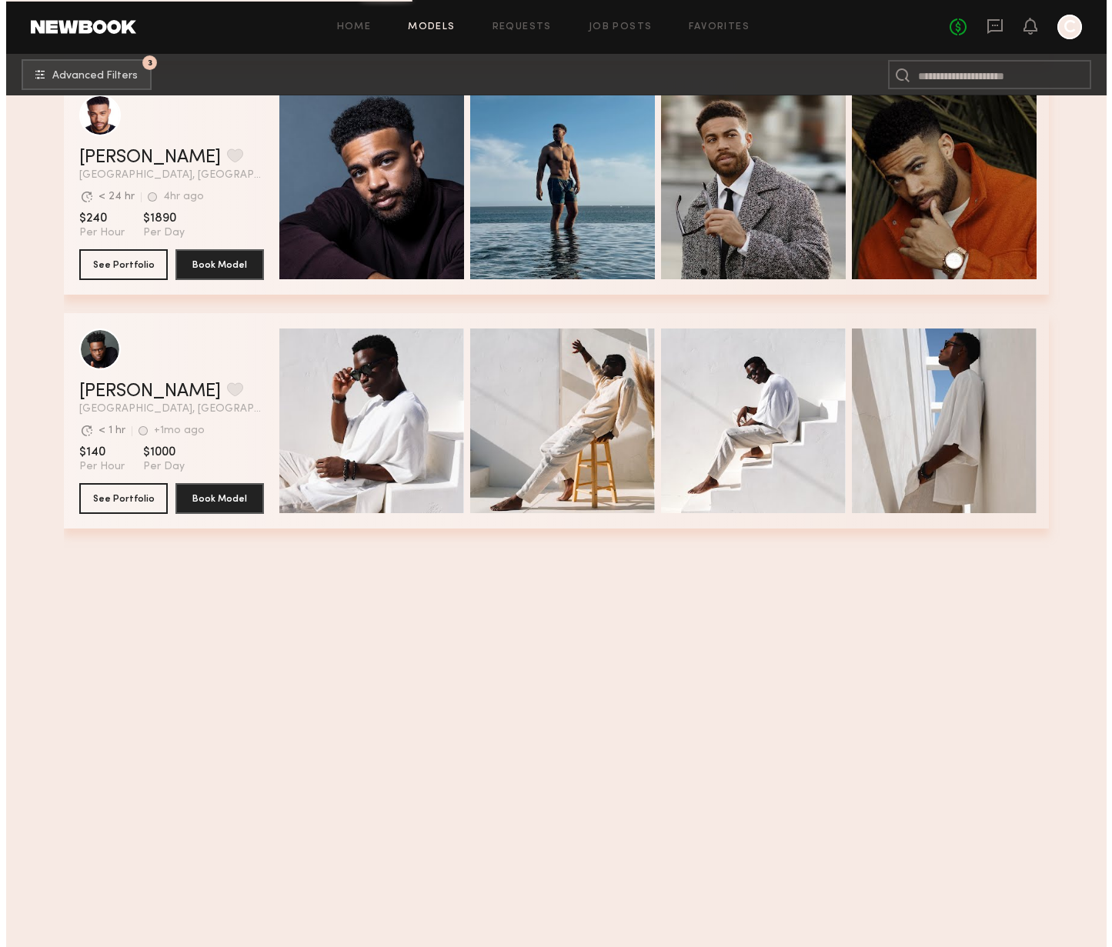
scroll to position [10609, 0]
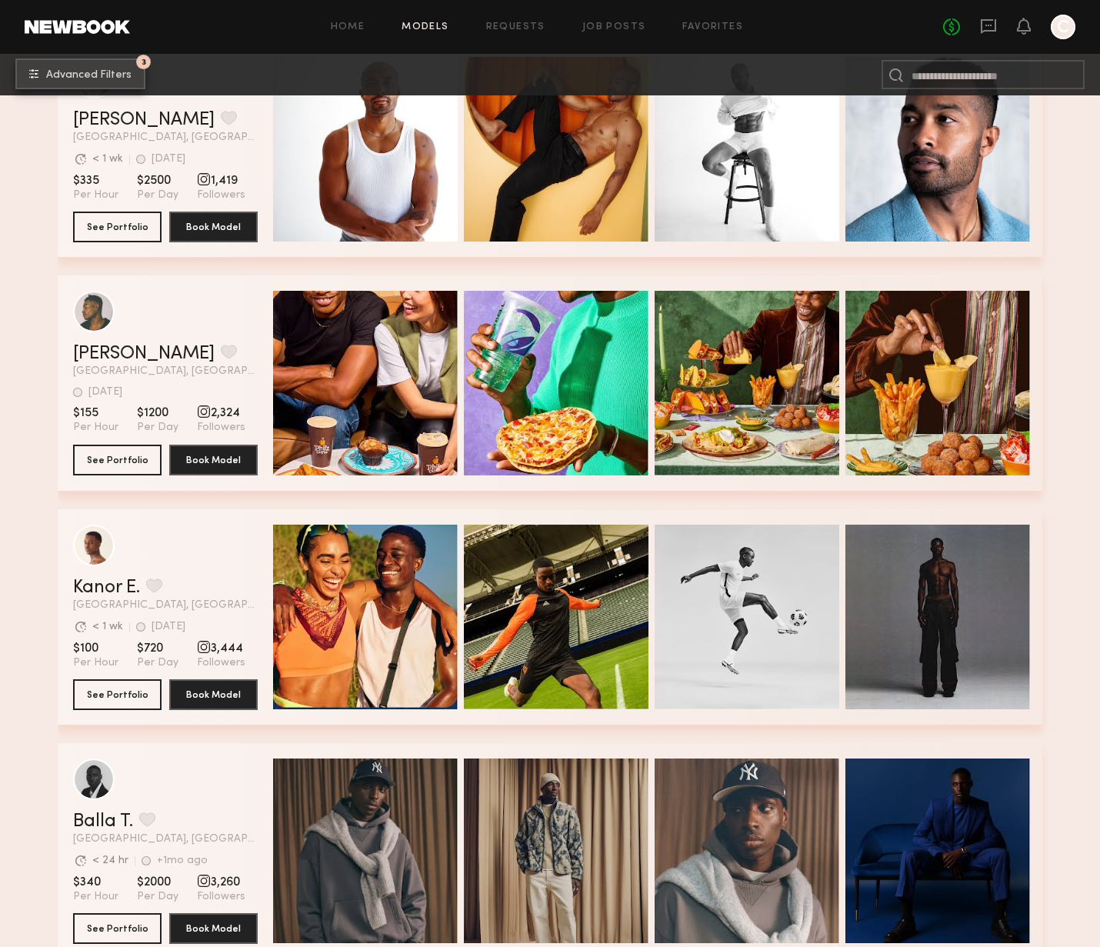
click at [124, 79] on span "Advanced Filters" at bounding box center [88, 75] width 85 height 11
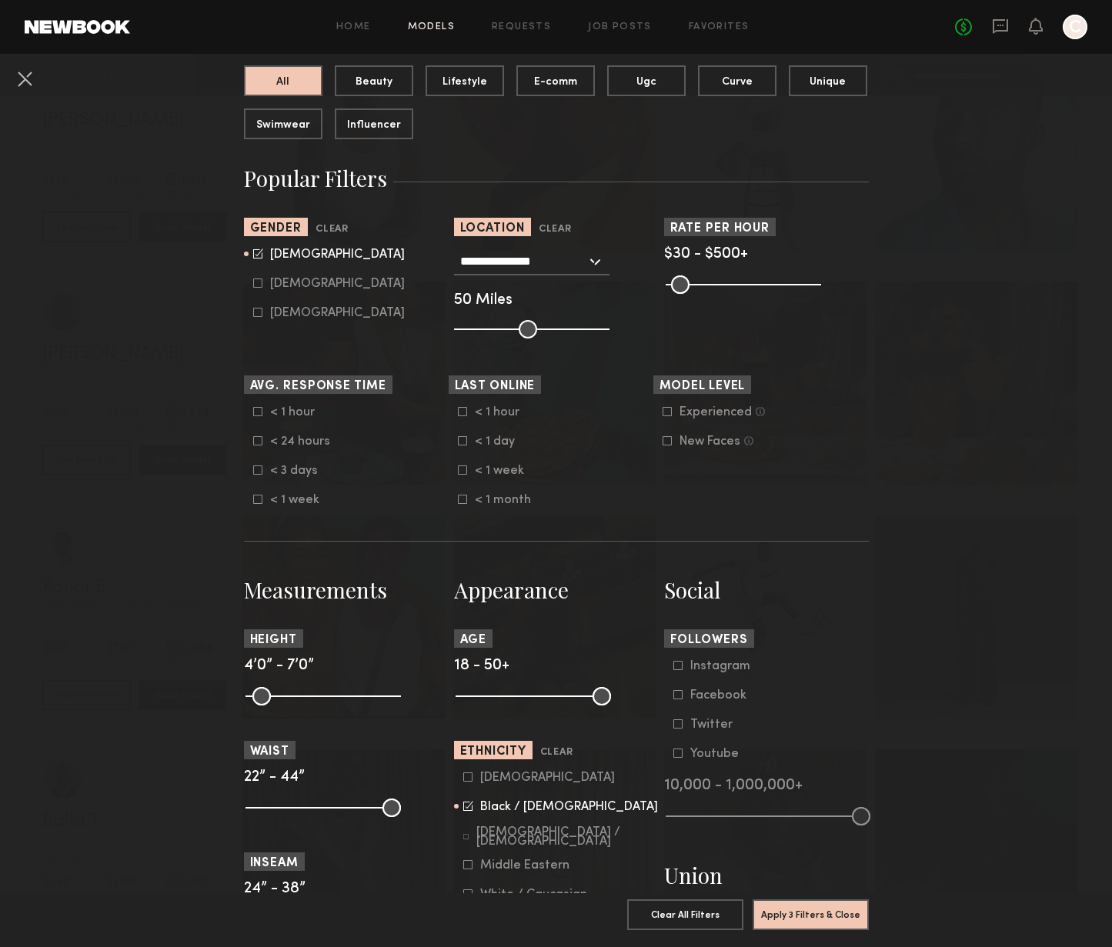
scroll to position [502, 0]
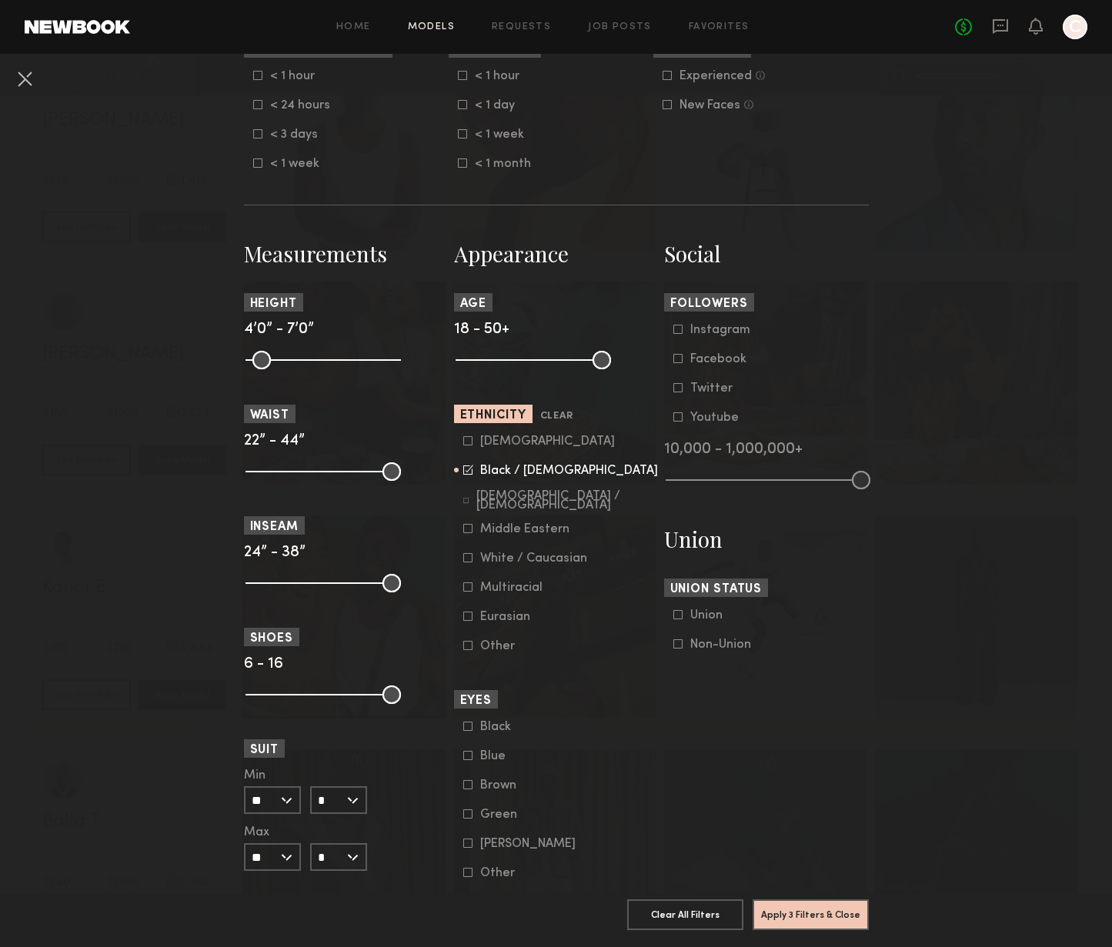
click at [465, 470] on icon at bounding box center [469, 469] width 8 height 8
click at [463, 442] on icon at bounding box center [467, 440] width 9 height 9
click at [796, 906] on button "Apply 3 Filters & Close" at bounding box center [810, 914] width 116 height 31
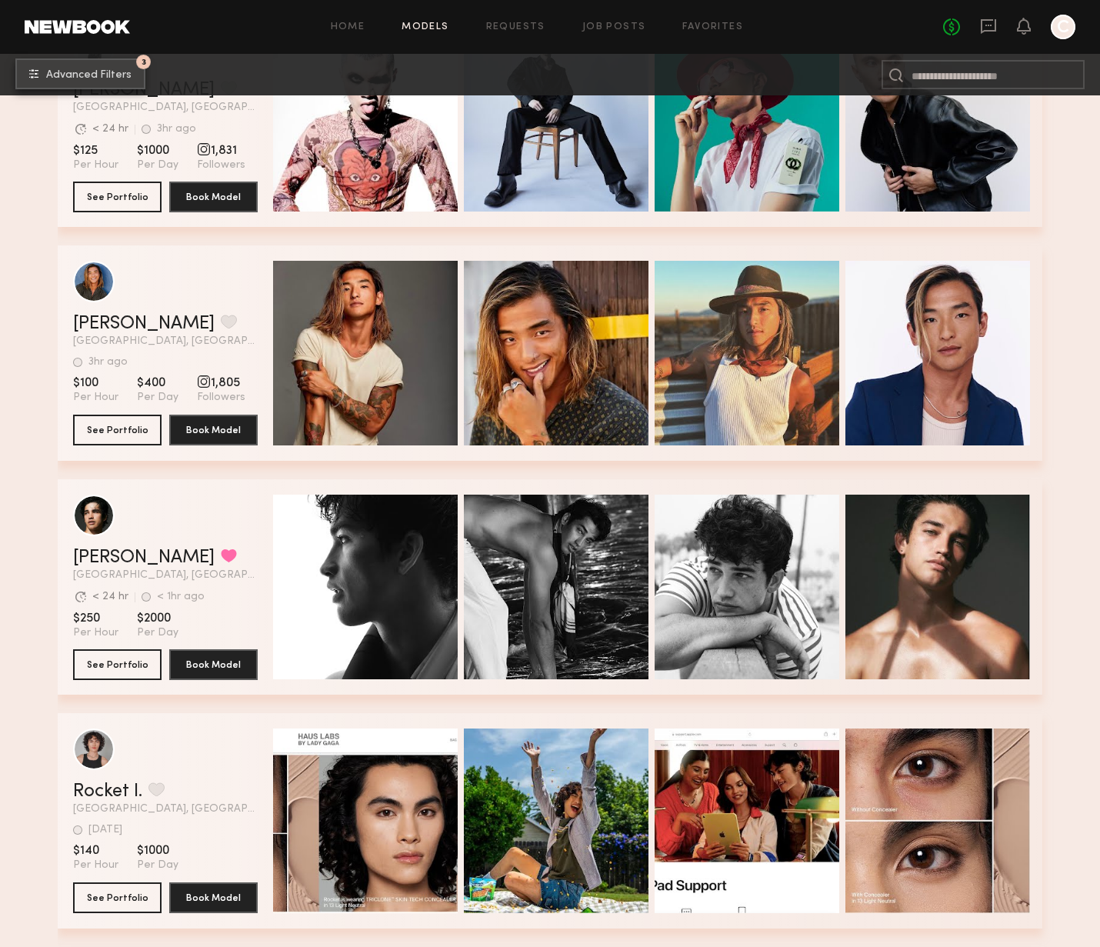
scroll to position [1523, 0]
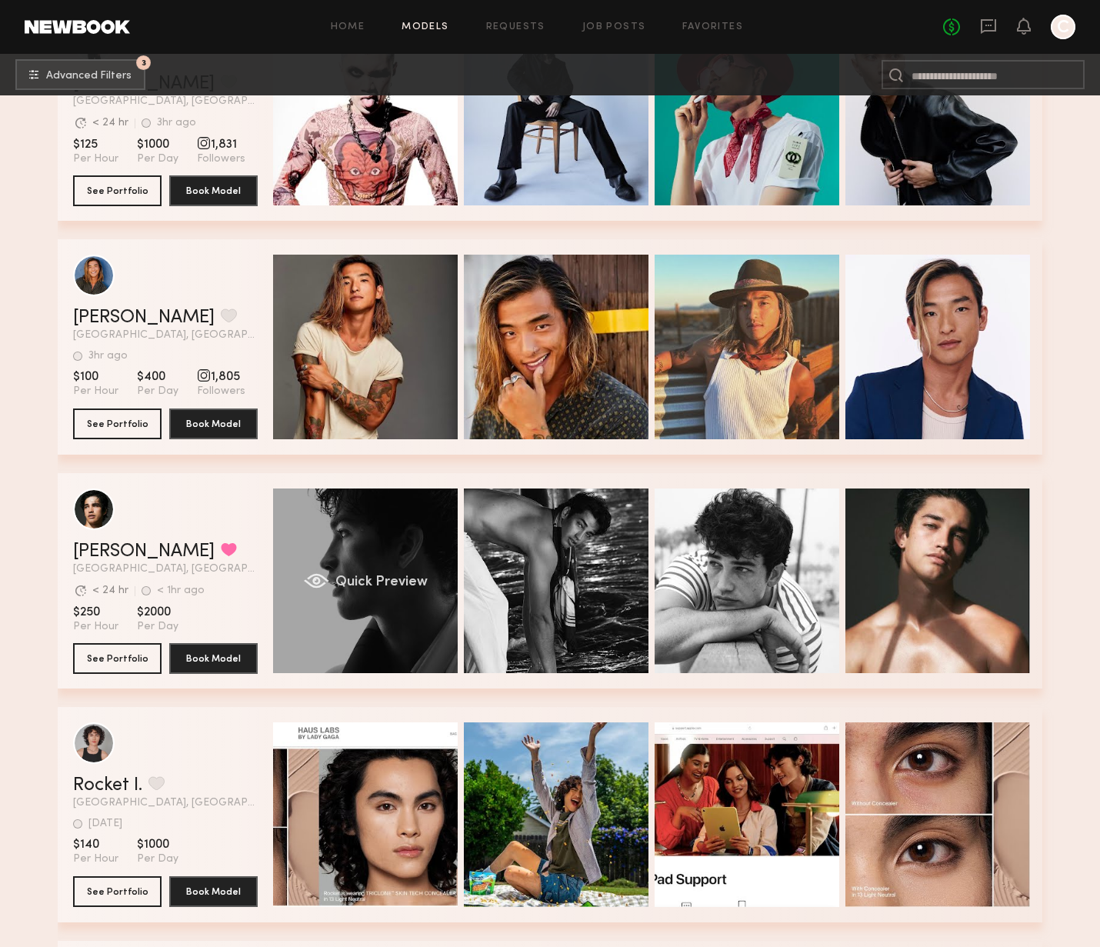
click at [363, 589] on span "Quick Preview" at bounding box center [381, 583] width 92 height 14
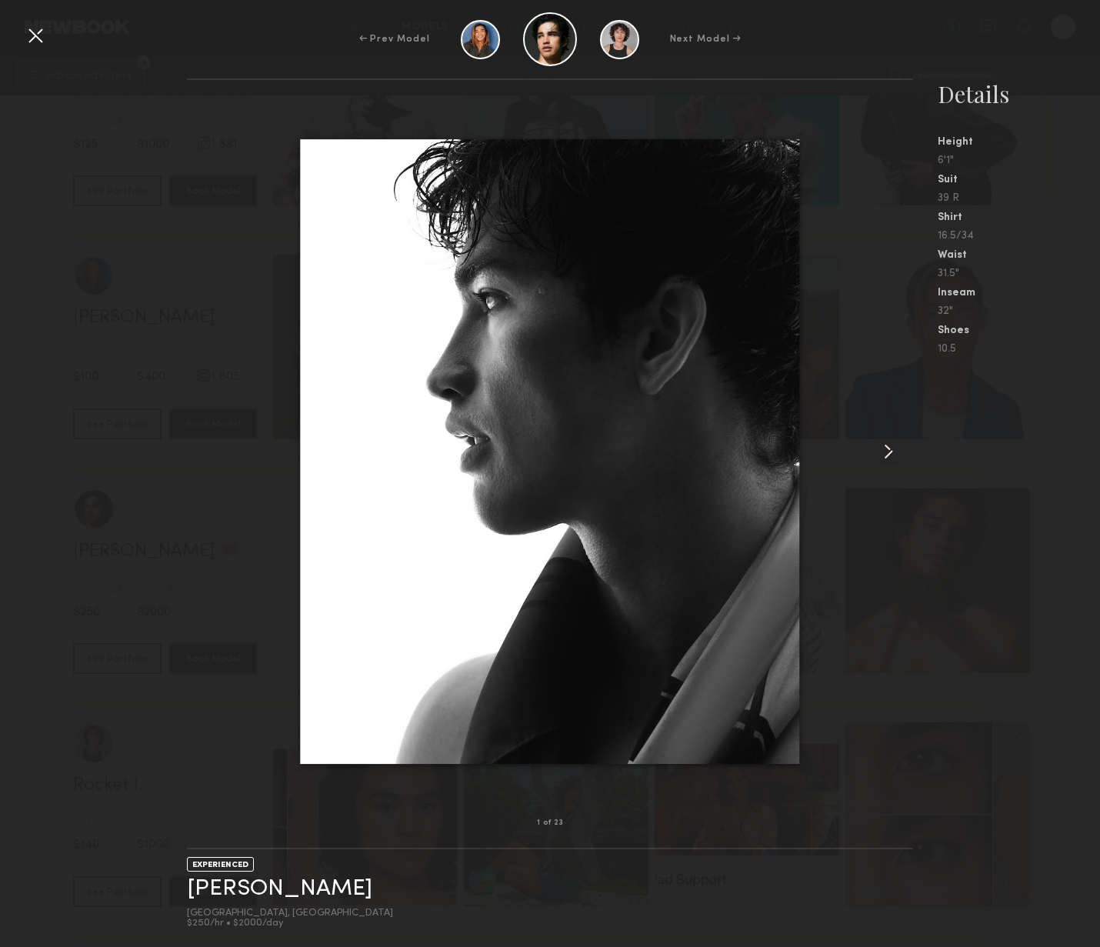
click at [894, 452] on common-icon at bounding box center [888, 451] width 25 height 25
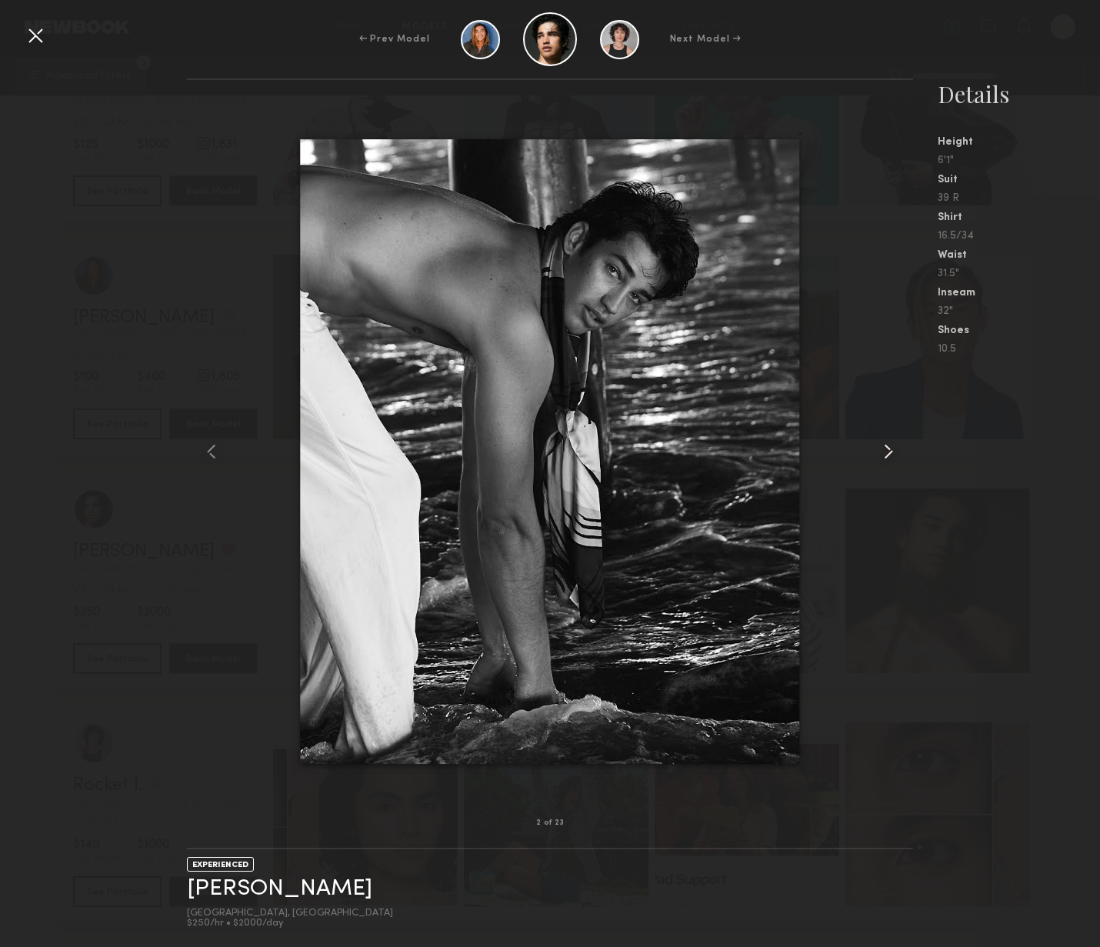
click at [893, 453] on common-icon at bounding box center [888, 451] width 25 height 25
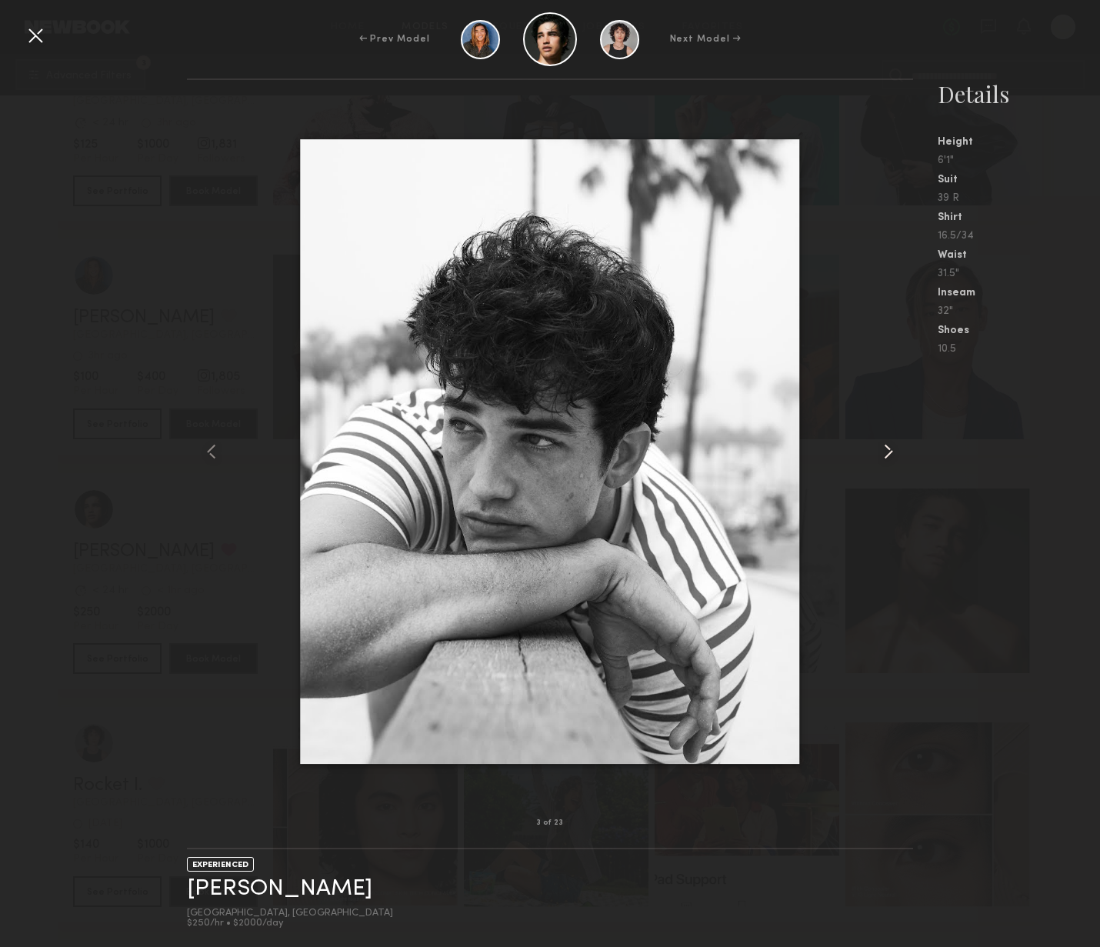
click at [893, 455] on common-icon at bounding box center [888, 451] width 25 height 25
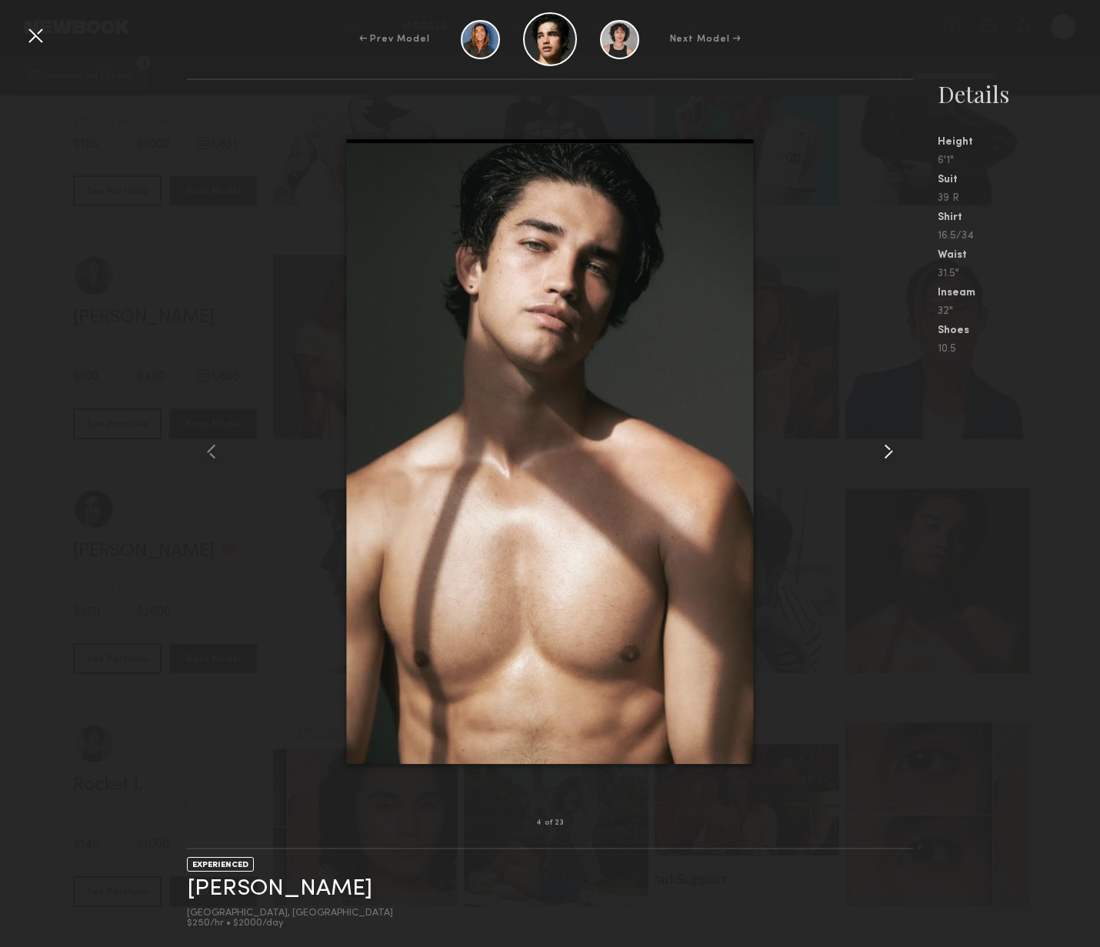
click at [893, 455] on common-icon at bounding box center [888, 451] width 25 height 25
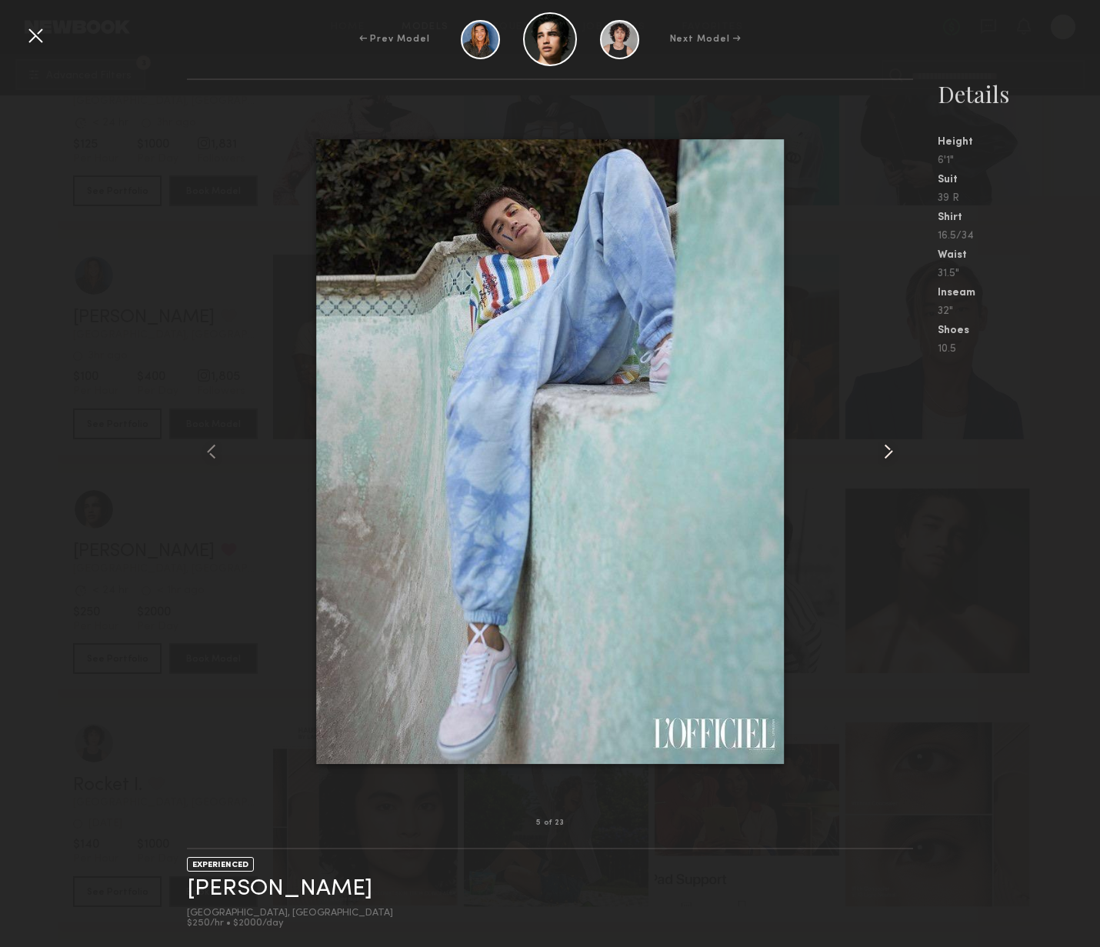
click at [893, 455] on common-icon at bounding box center [888, 451] width 25 height 25
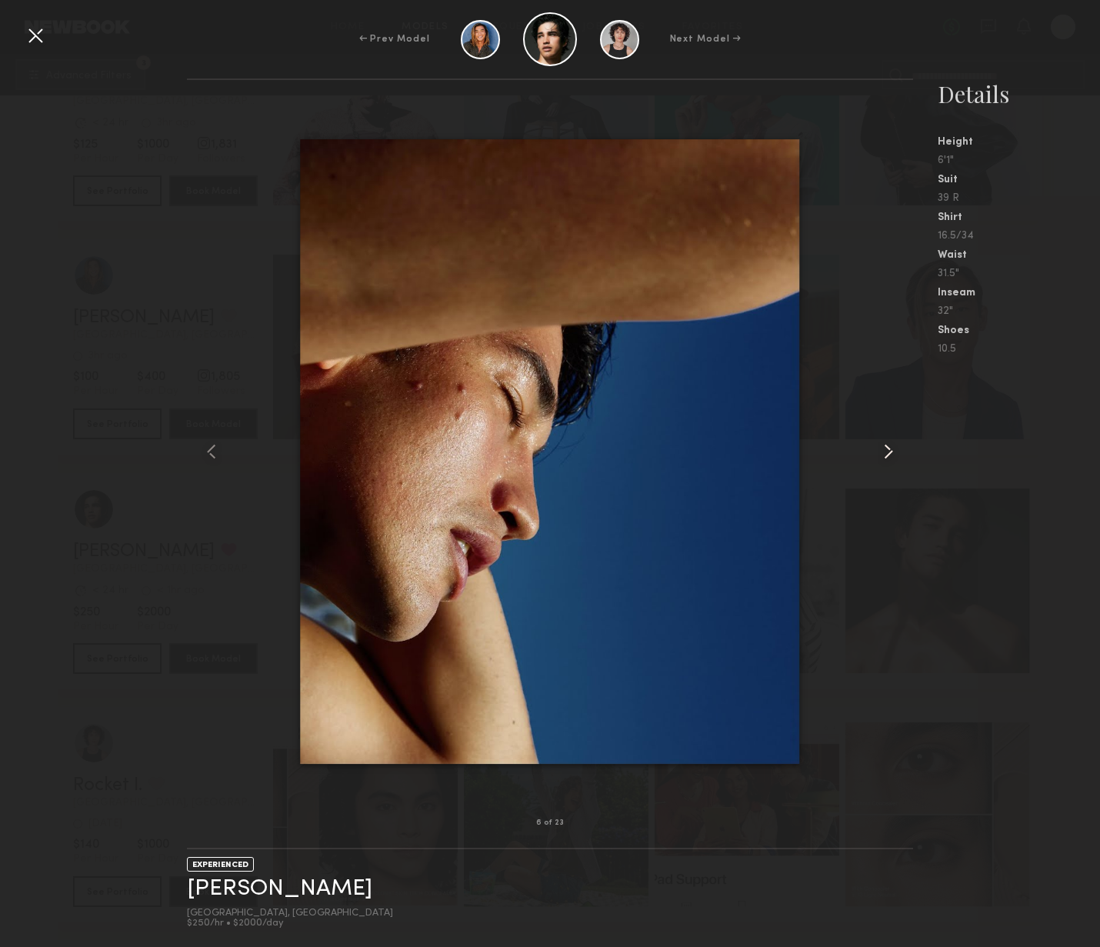
click at [893, 455] on common-icon at bounding box center [888, 451] width 25 height 25
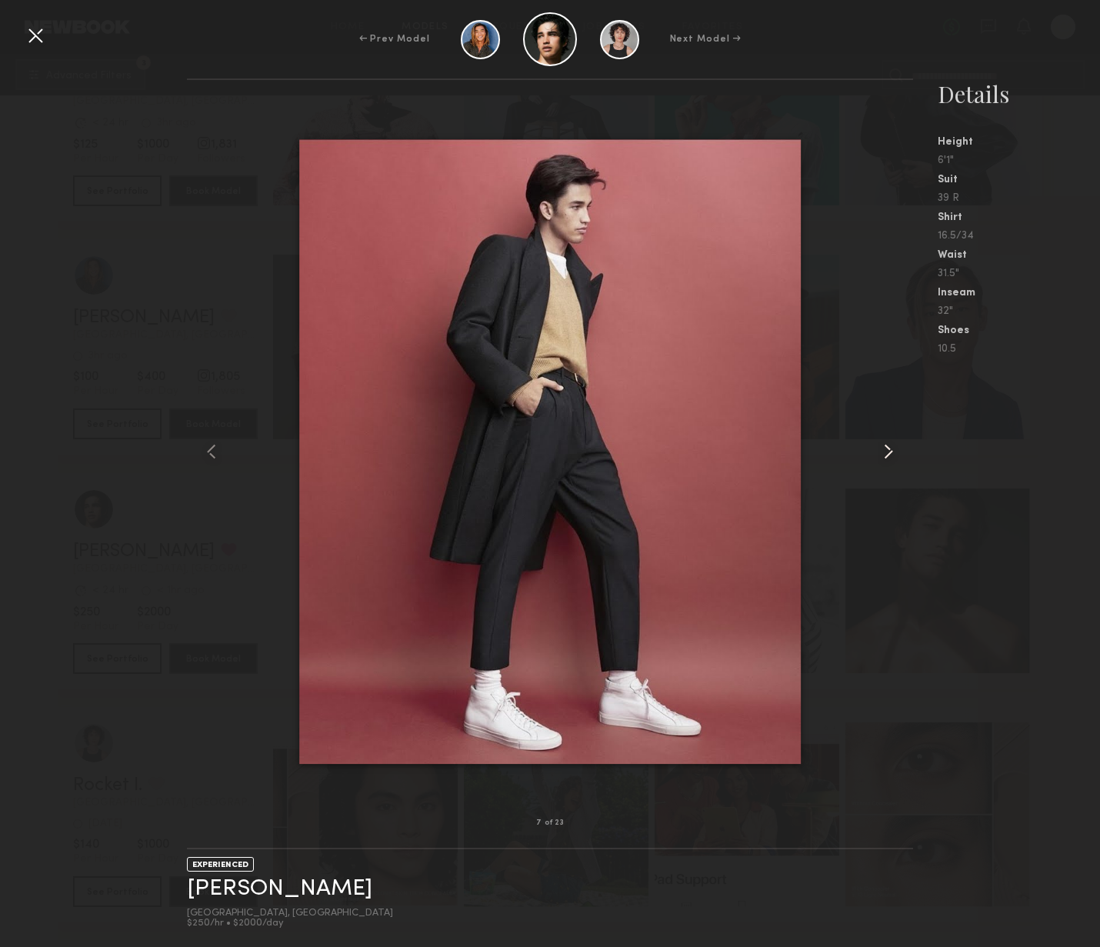
click at [892, 456] on common-icon at bounding box center [888, 451] width 25 height 25
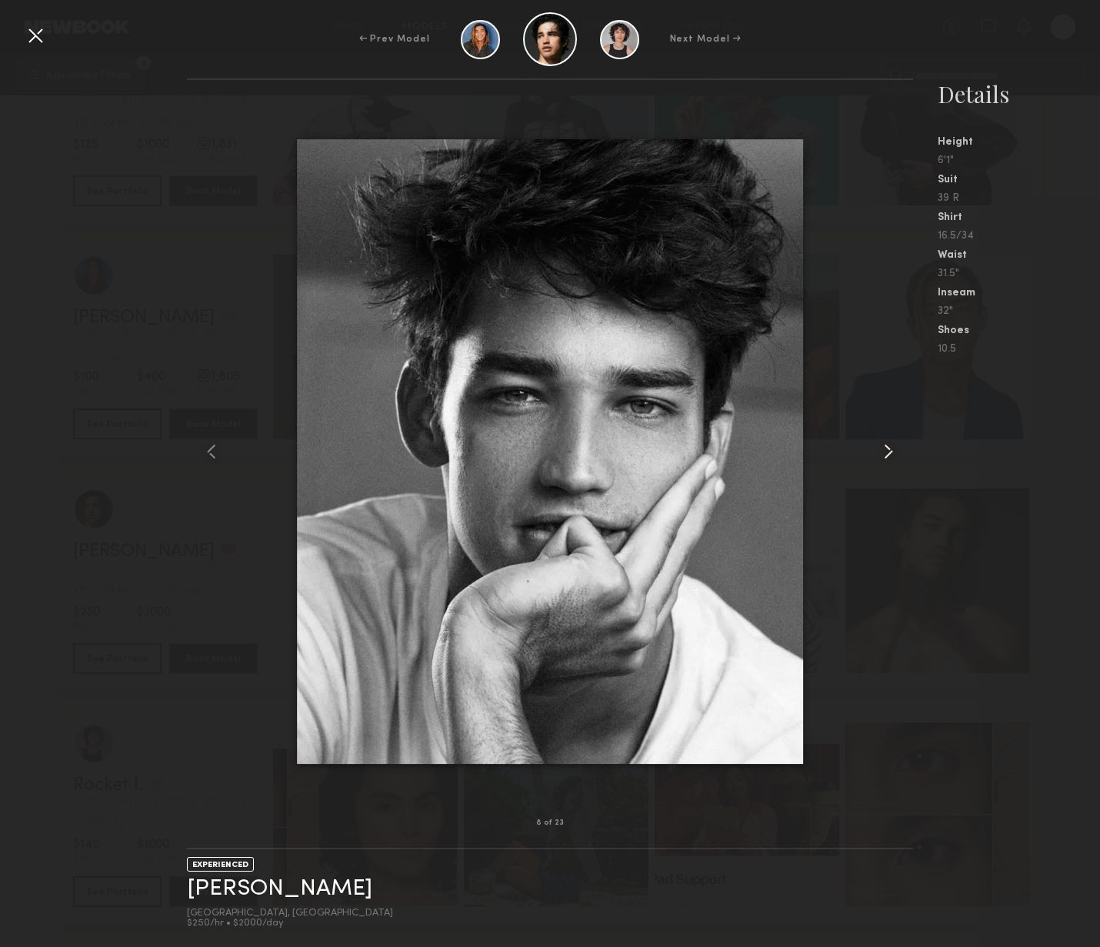
click at [893, 457] on common-icon at bounding box center [888, 451] width 25 height 25
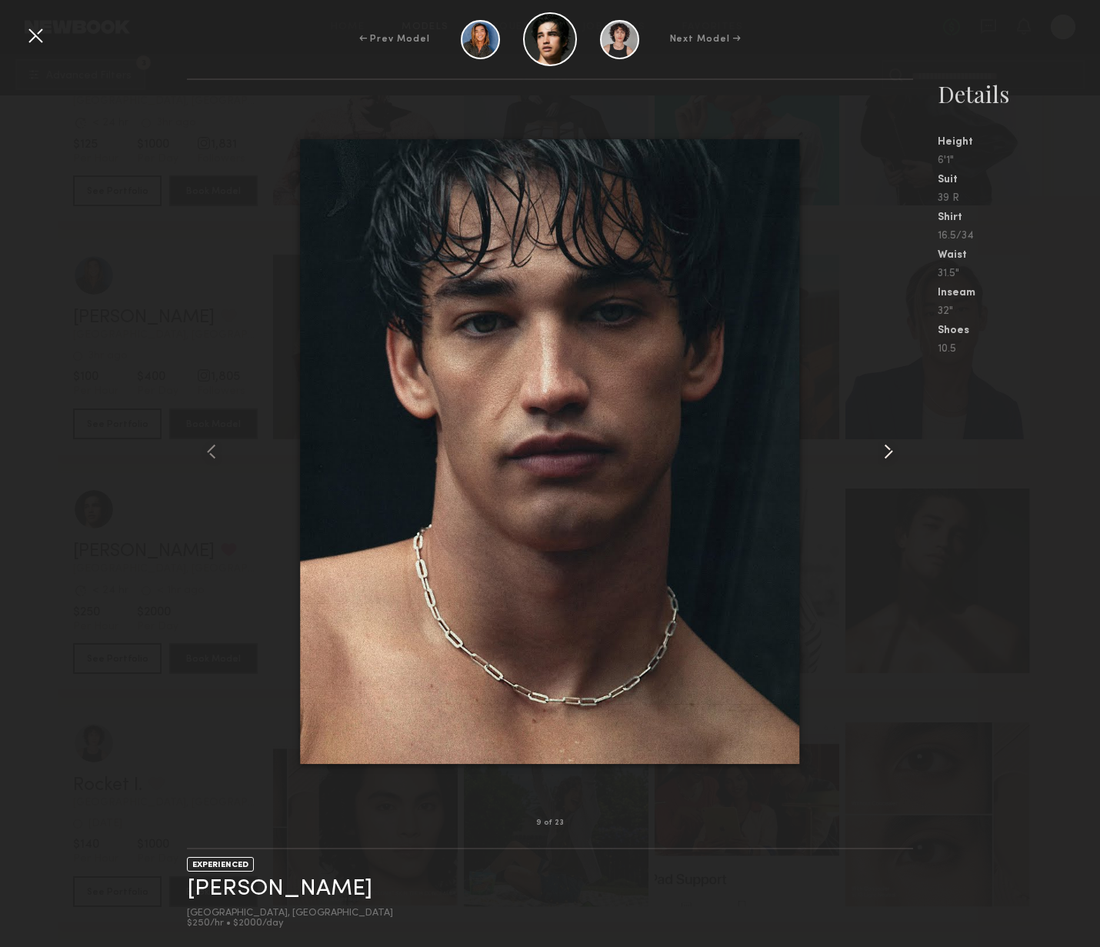
click at [893, 457] on common-icon at bounding box center [888, 451] width 25 height 25
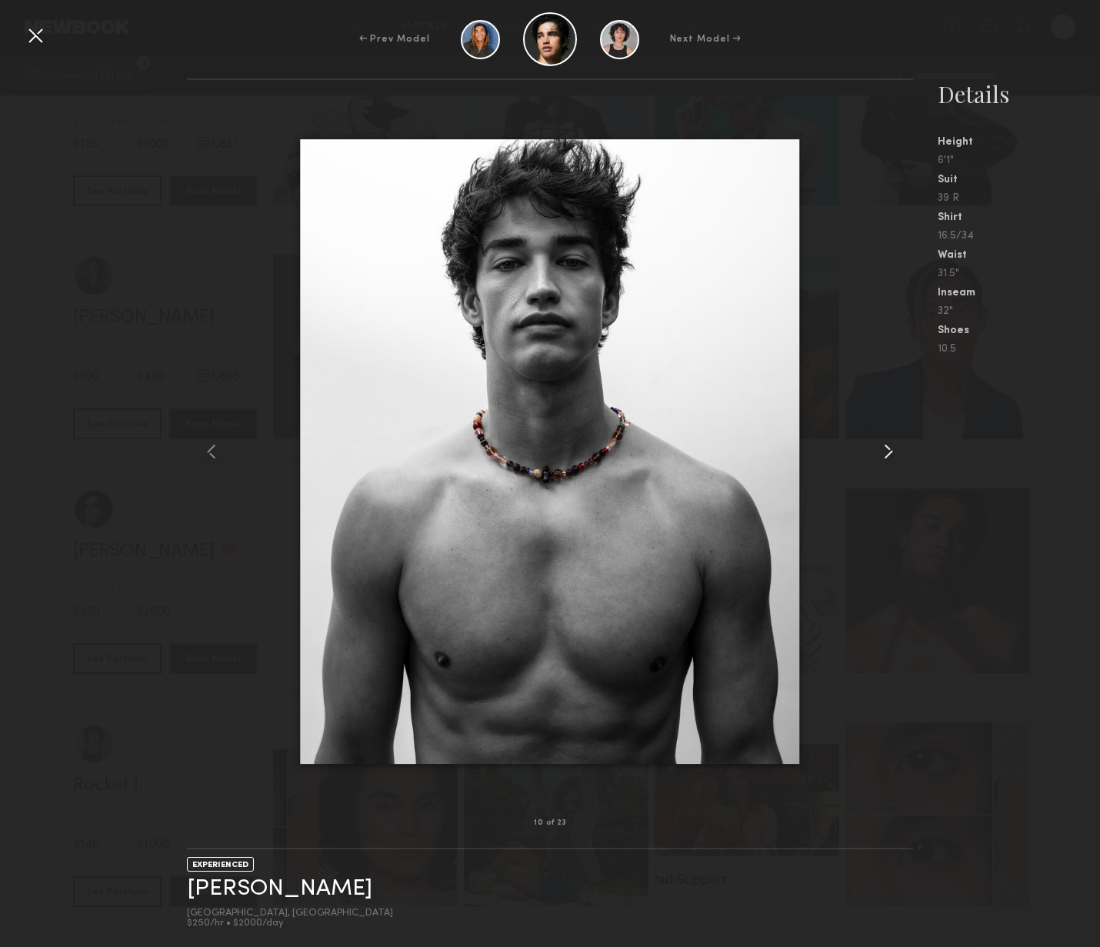
click at [893, 458] on common-icon at bounding box center [888, 451] width 25 height 25
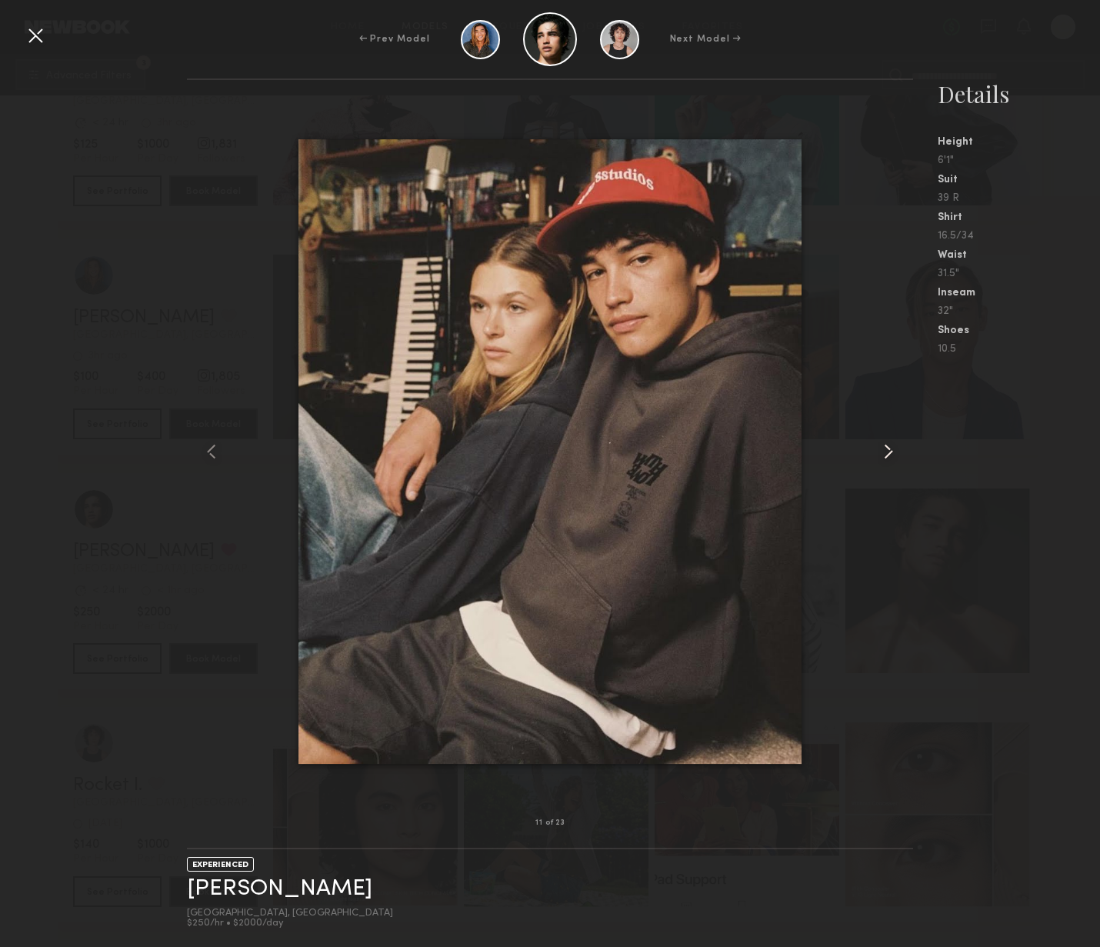
click at [893, 458] on common-icon at bounding box center [888, 451] width 25 height 25
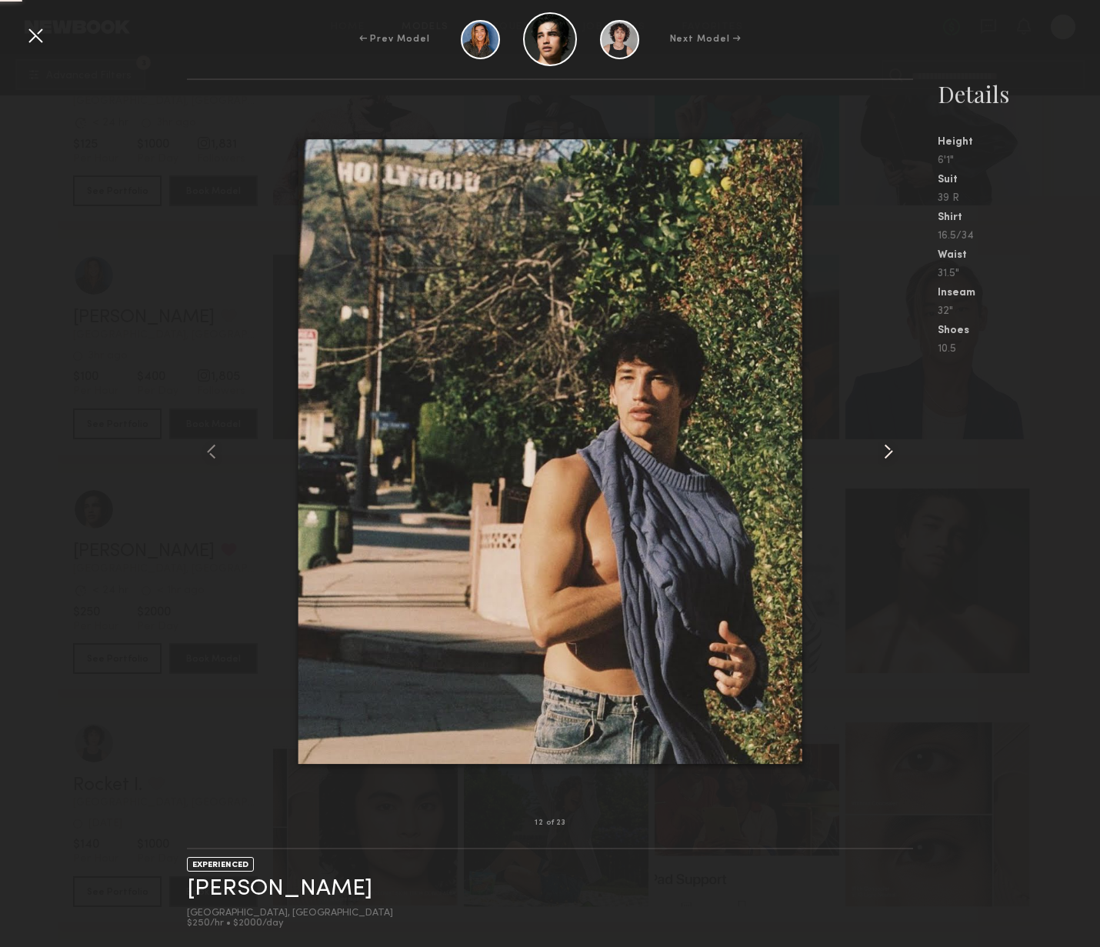
click at [894, 459] on common-icon at bounding box center [888, 451] width 25 height 25
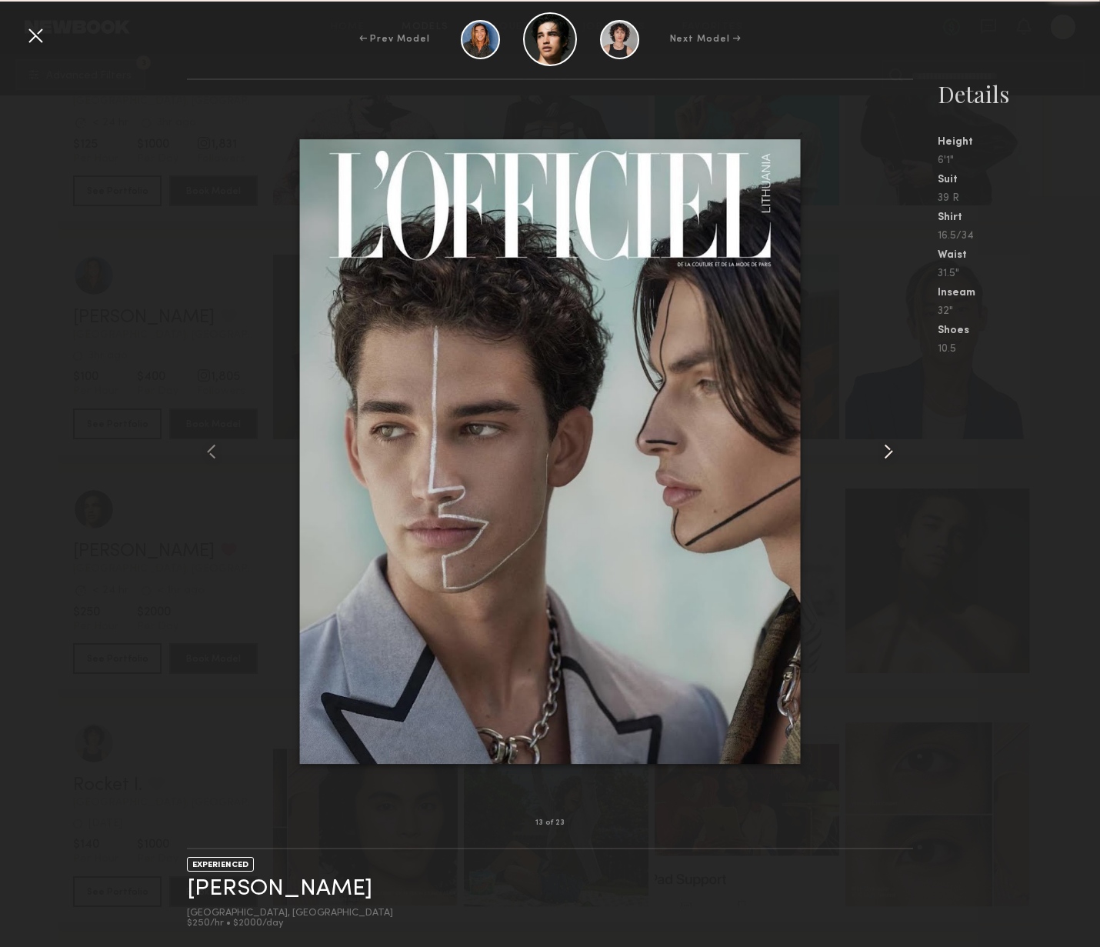
click at [894, 459] on common-icon at bounding box center [888, 451] width 25 height 25
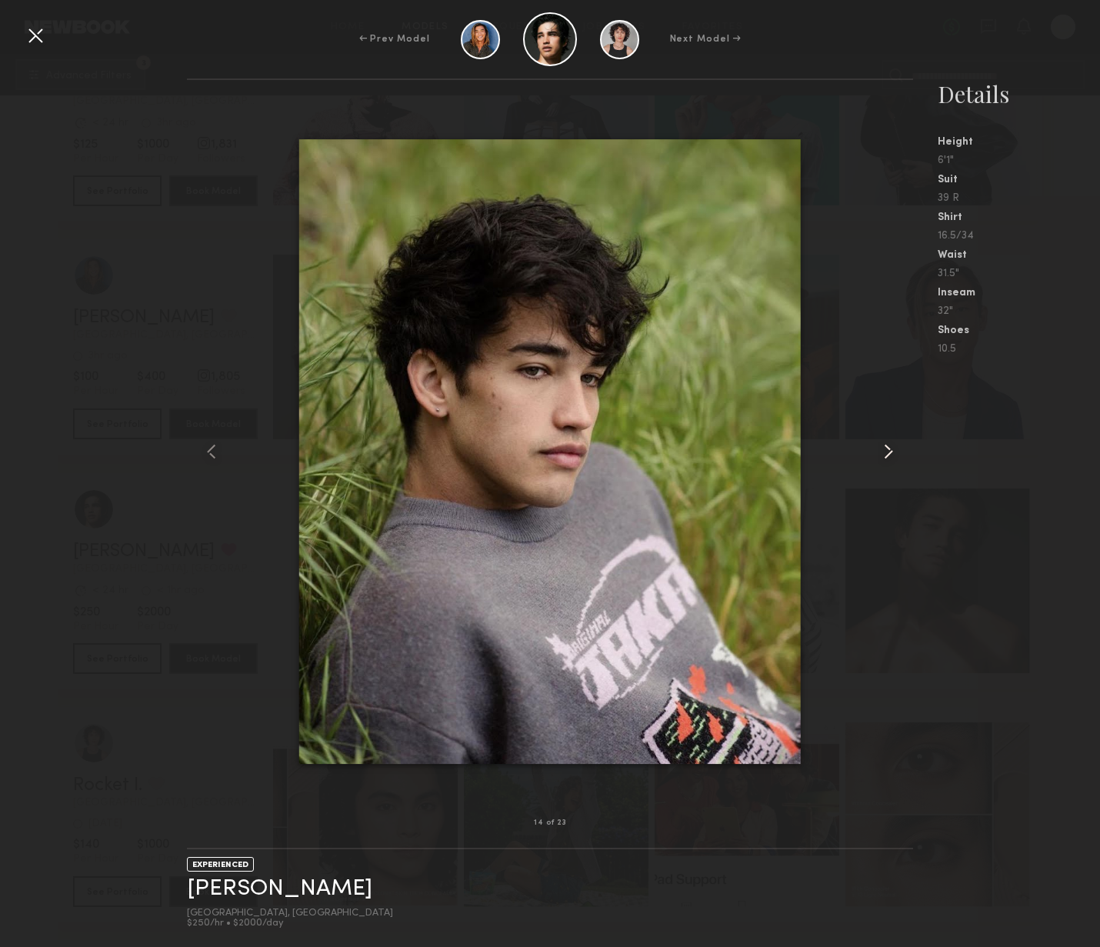
click at [894, 459] on common-icon at bounding box center [888, 451] width 25 height 25
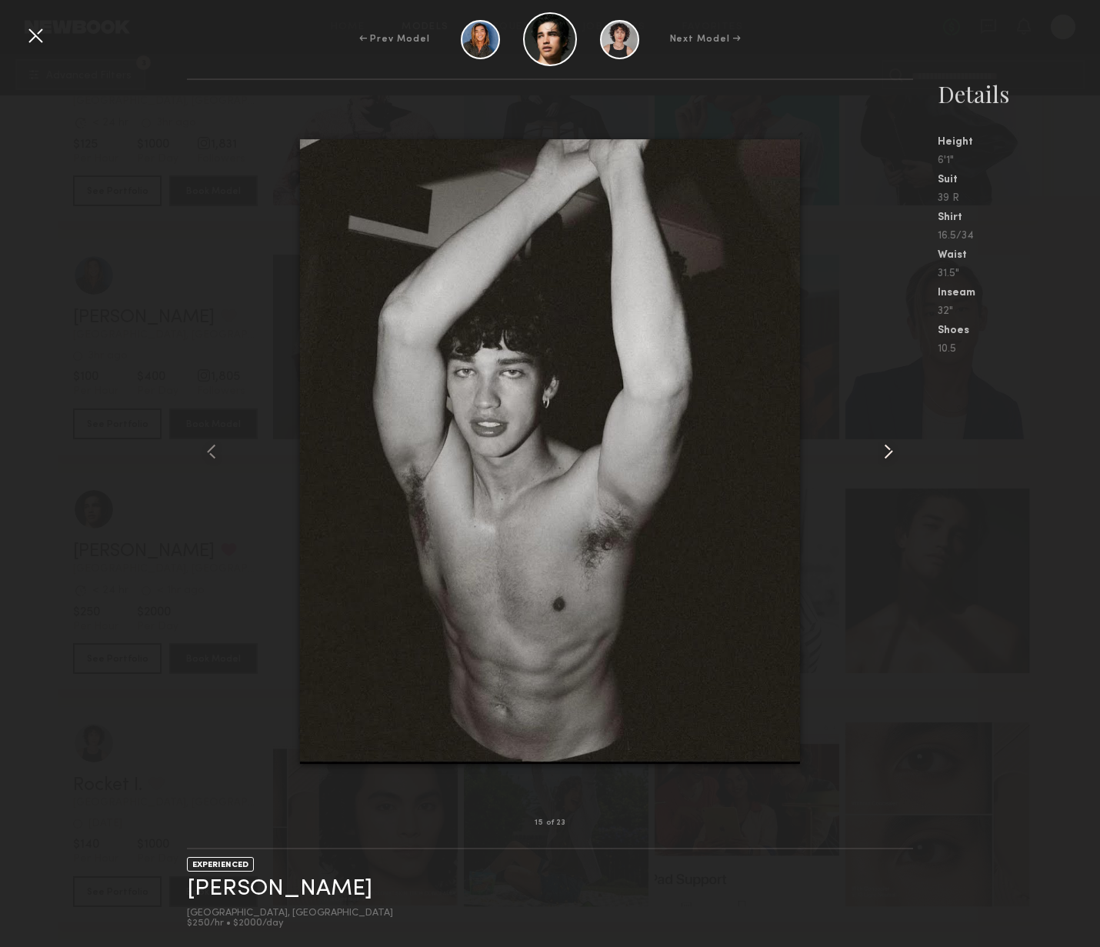
click at [894, 459] on common-icon at bounding box center [888, 451] width 25 height 25
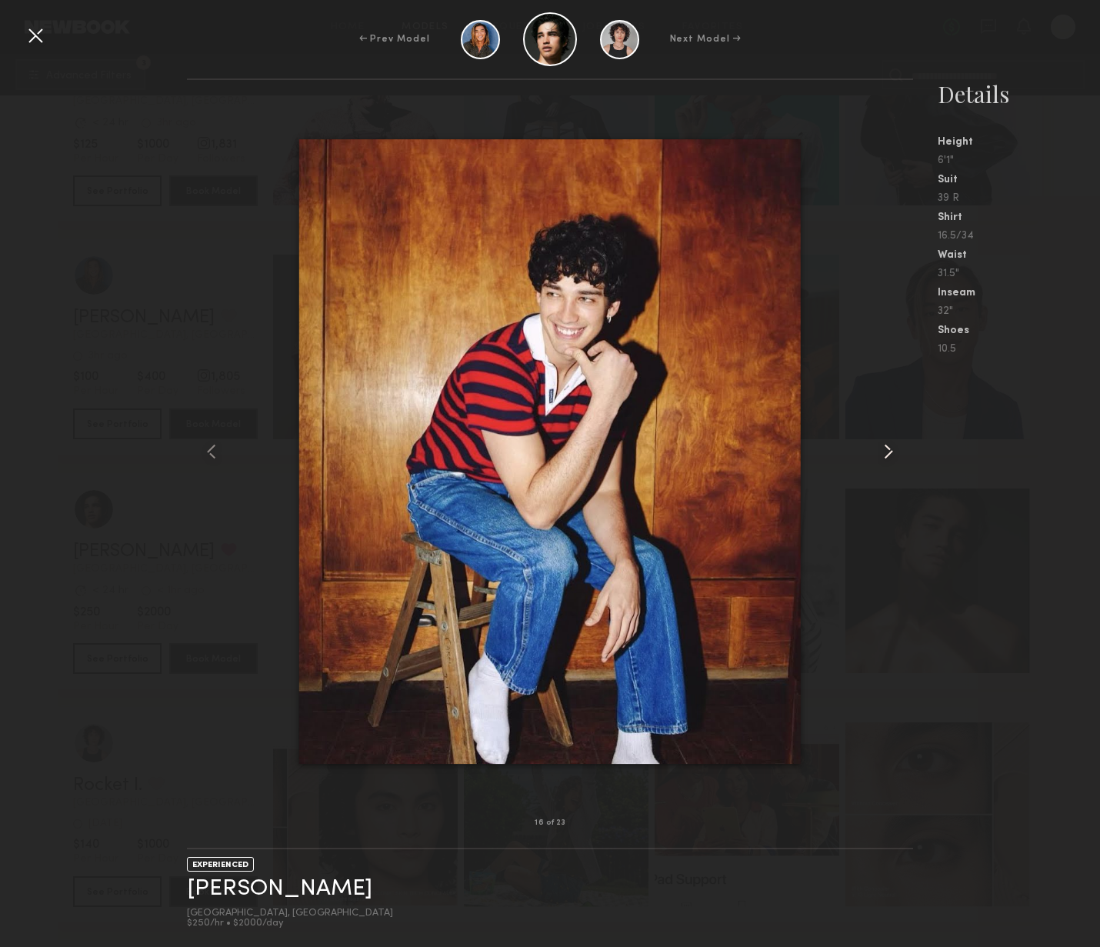
click at [894, 459] on common-icon at bounding box center [888, 451] width 25 height 25
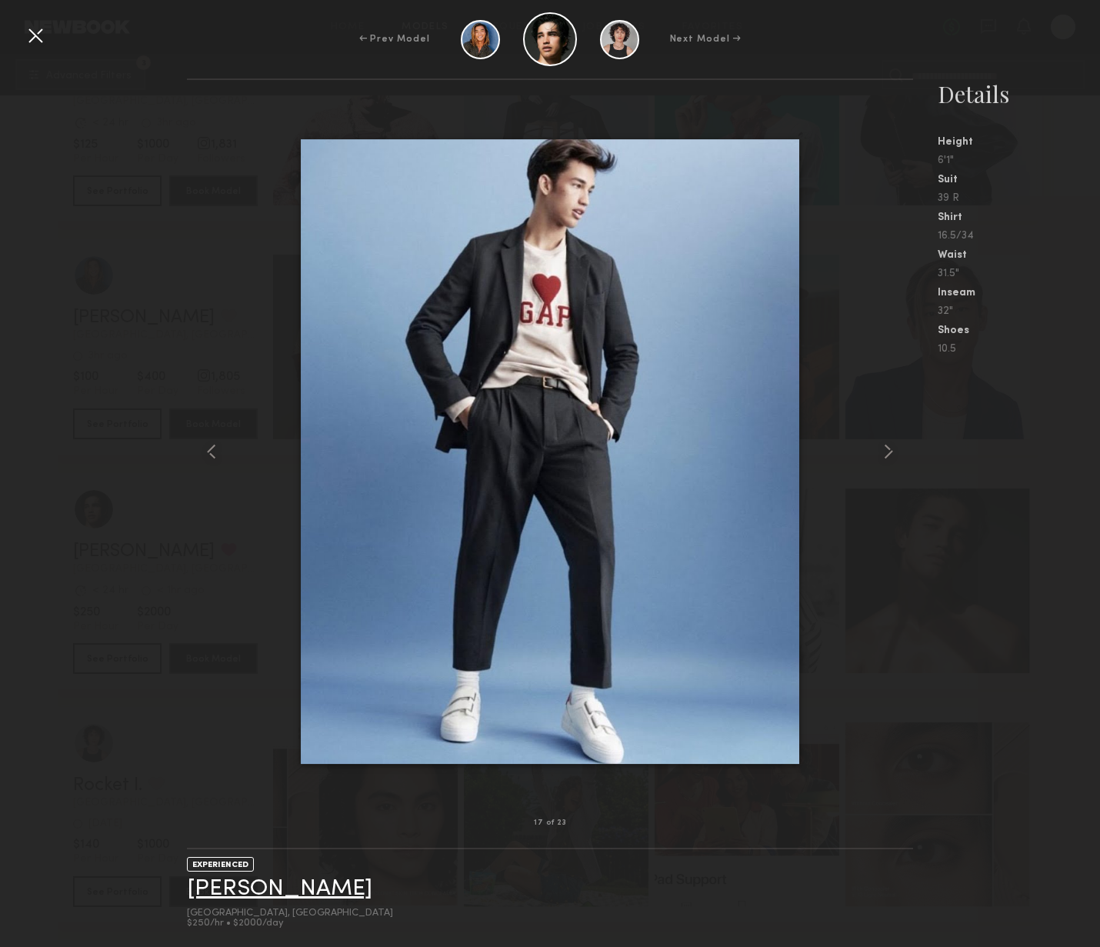
click at [215, 885] on link "Jessey S." at bounding box center [279, 889] width 185 height 24
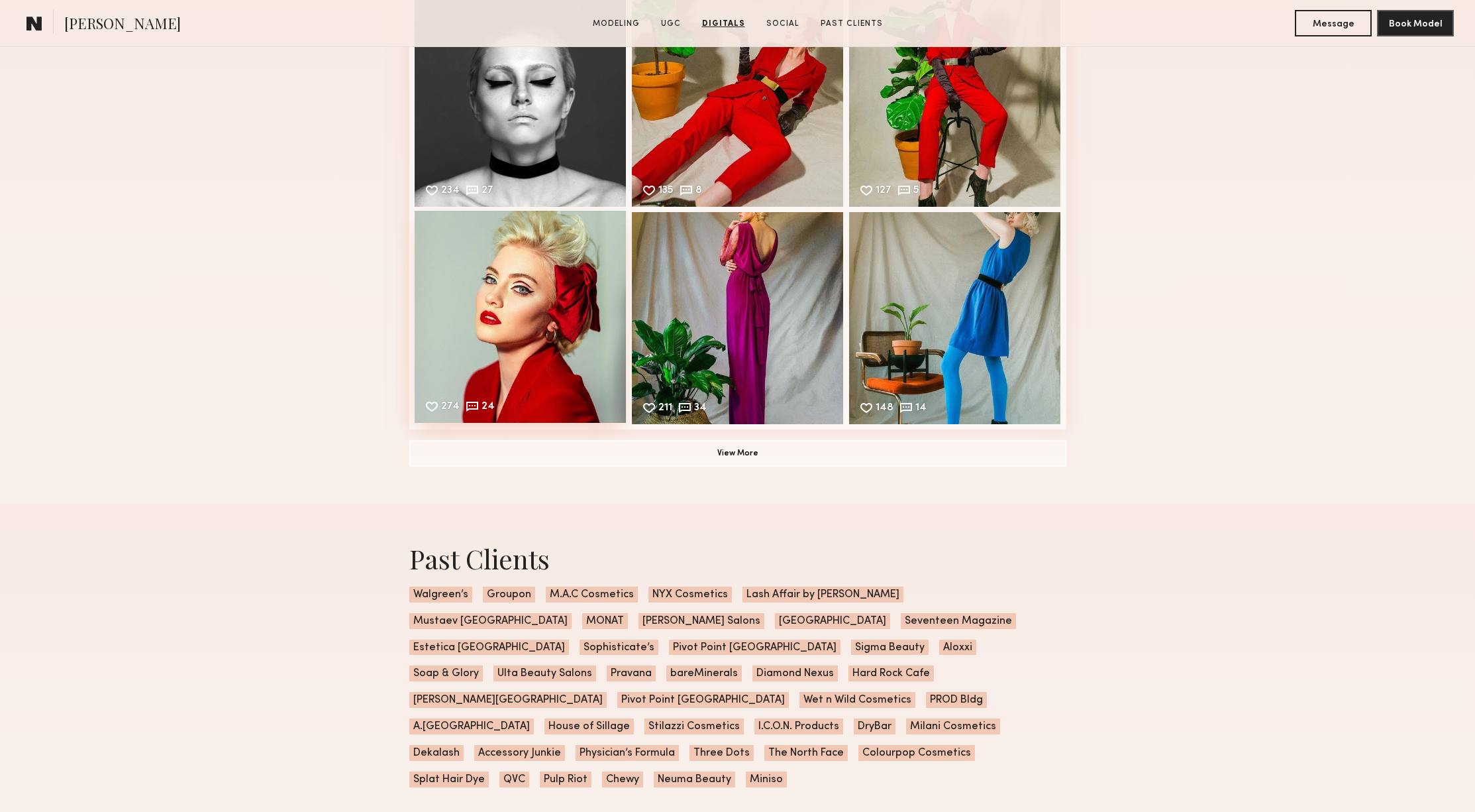
scroll to position [2412, 0]
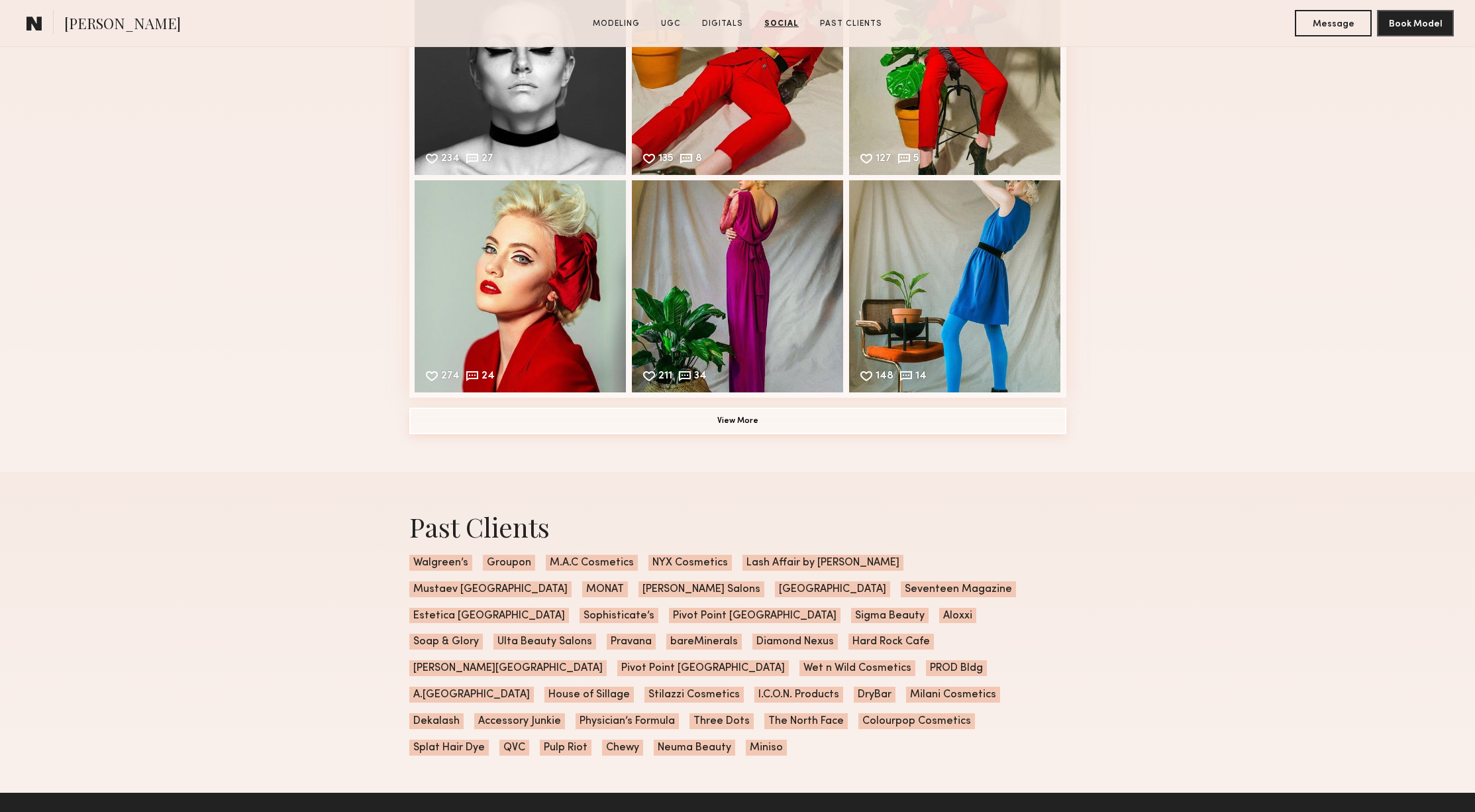
click at [720, 423] on button "View More" at bounding box center [737, 420] width 657 height 27
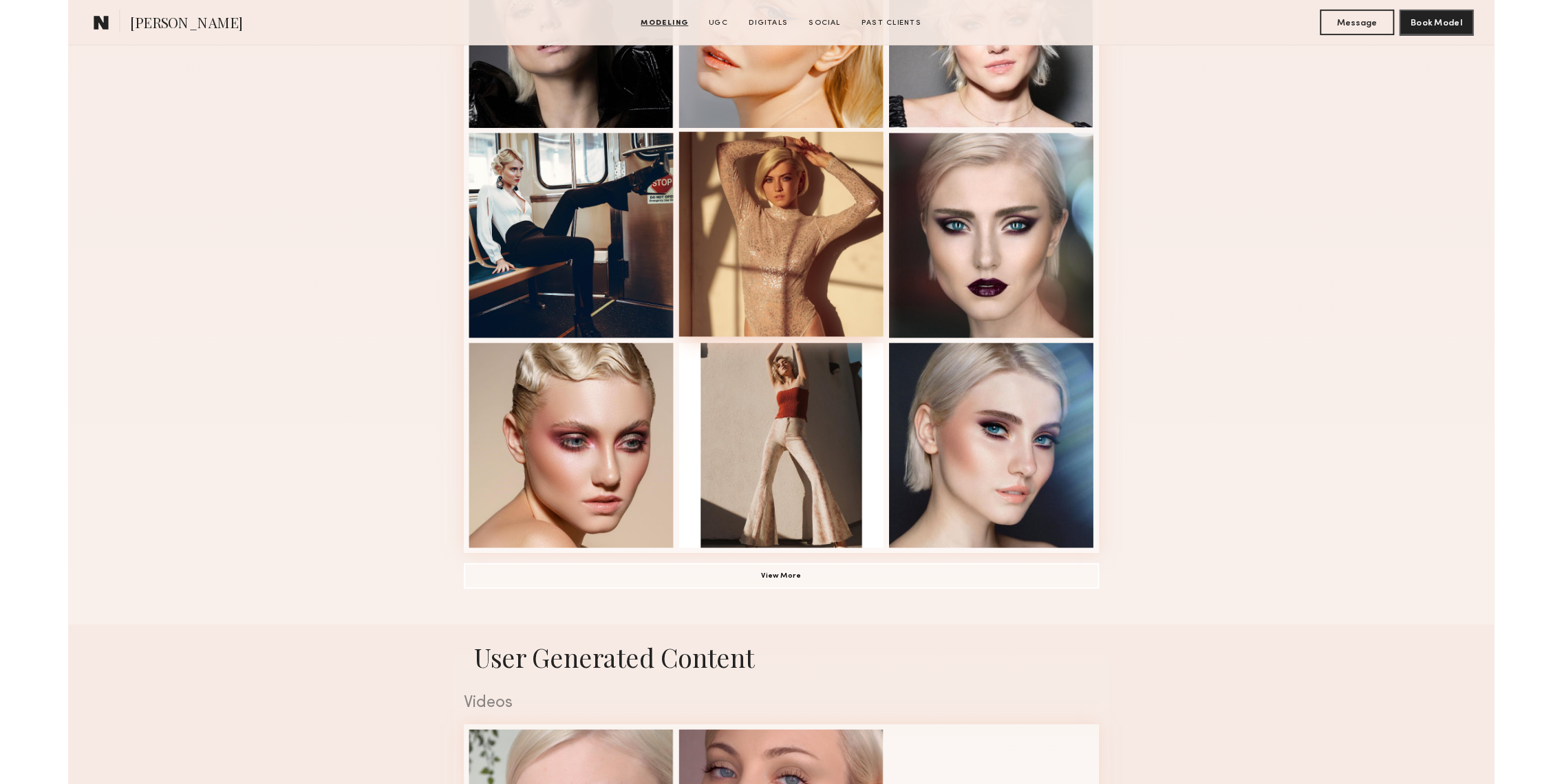
scroll to position [0, 0]
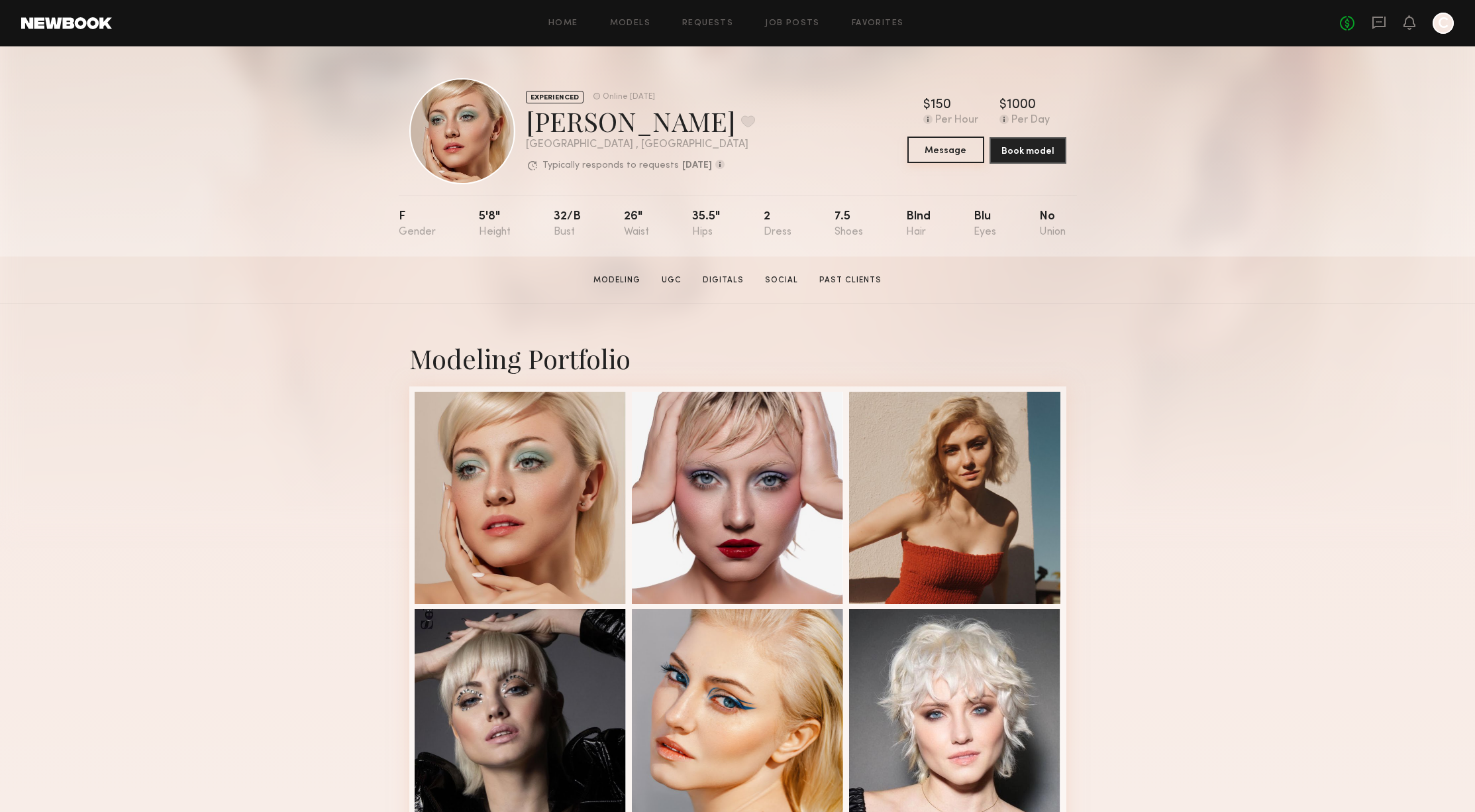
click at [951, 150] on button "Message" at bounding box center [945, 149] width 77 height 27
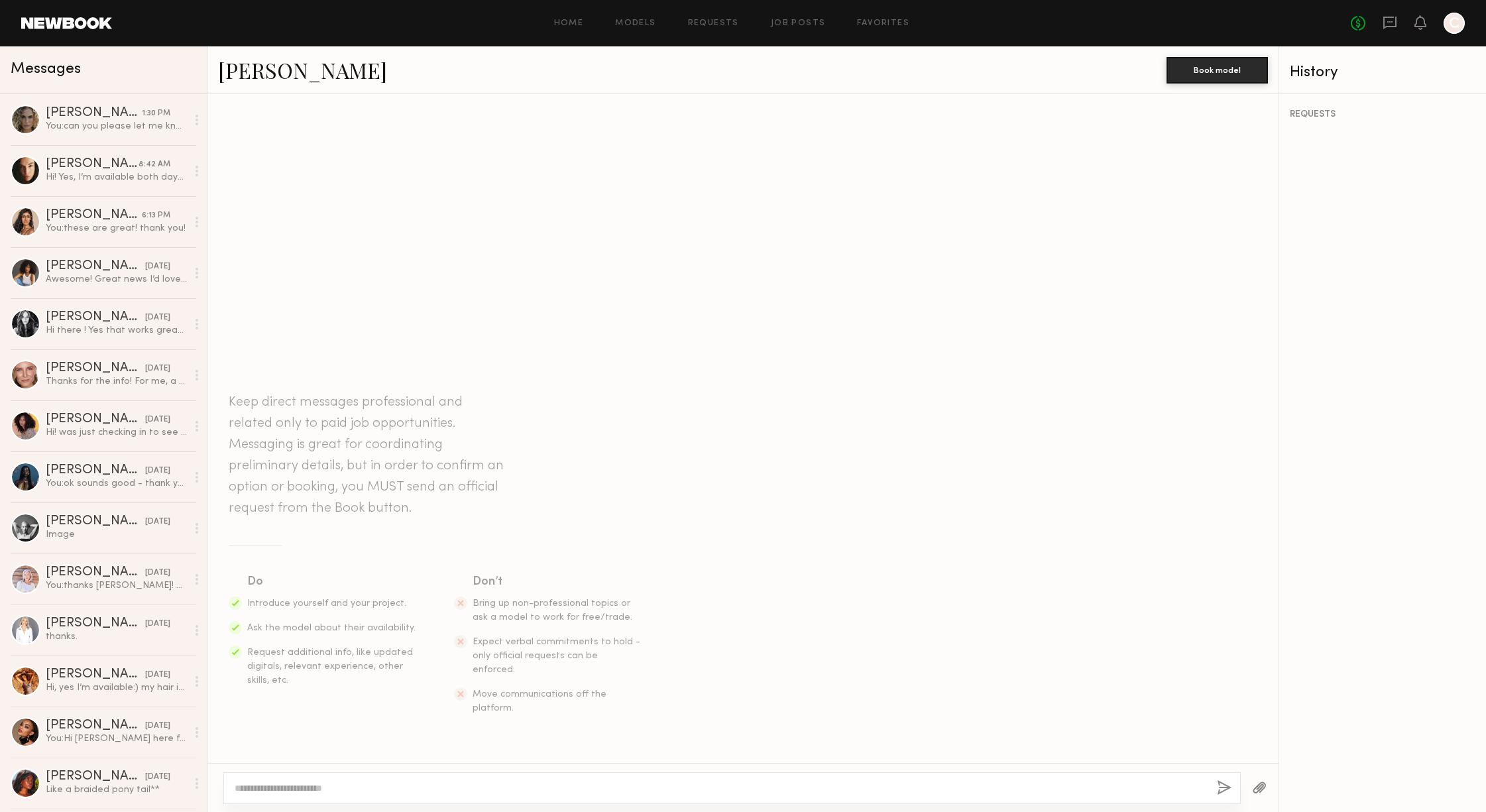
click at [367, 797] on div at bounding box center [731, 787] width 1017 height 32
click at [386, 764] on div at bounding box center [743, 787] width 1071 height 49
click at [387, 784] on textarea at bounding box center [720, 787] width 972 height 13
paste textarea "**********"
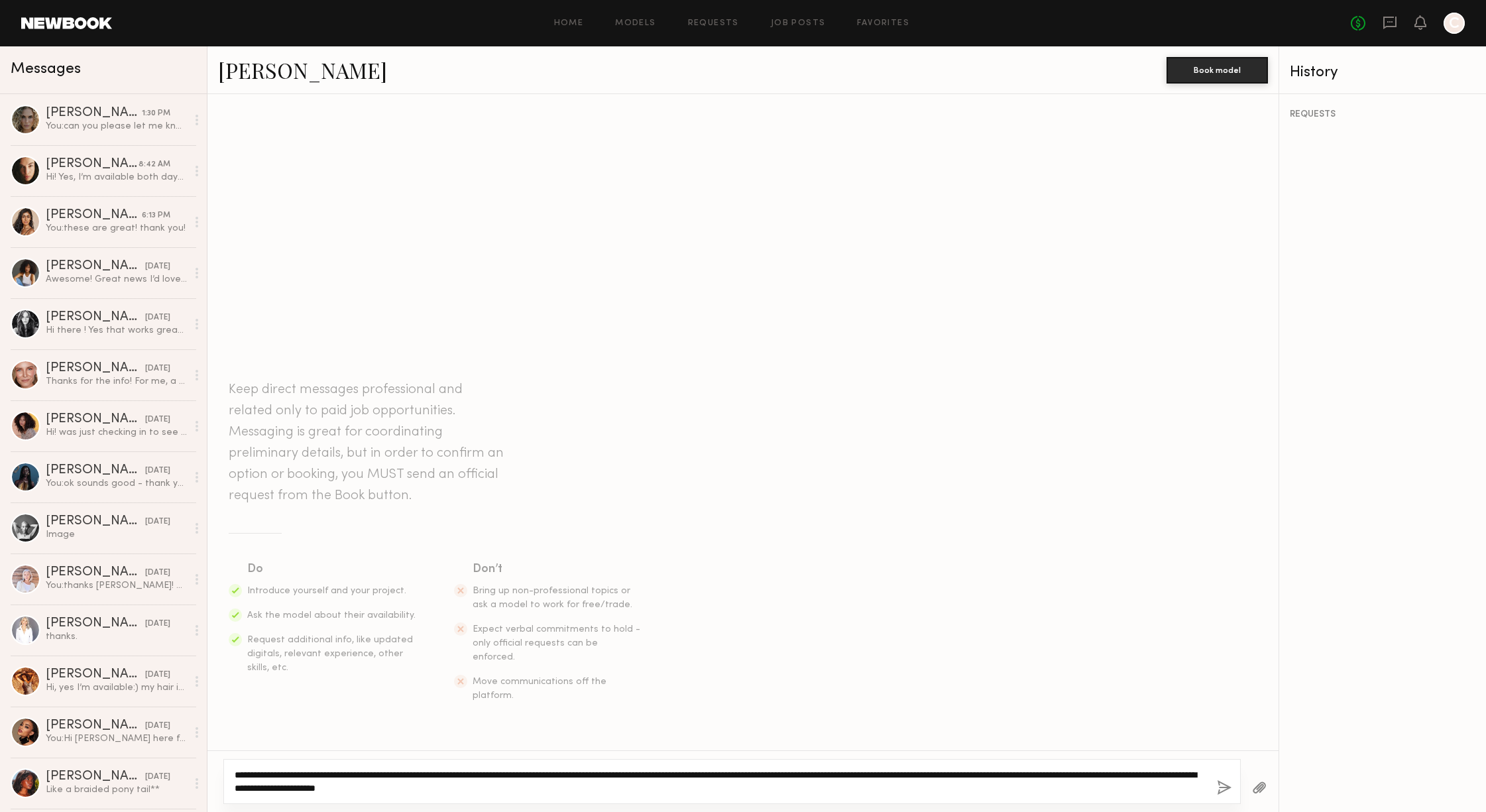
drag, startPoint x: 372, startPoint y: 774, endPoint x: 247, endPoint y: 769, distance: 125.1
click at [247, 769] on textarea "**********" at bounding box center [720, 781] width 972 height 27
drag, startPoint x: 938, startPoint y: 776, endPoint x: 986, endPoint y: 792, distance: 50.6
click at [986, 792] on textarea "**********" at bounding box center [720, 781] width 972 height 27
click at [987, 792] on textarea "**********" at bounding box center [720, 781] width 972 height 27
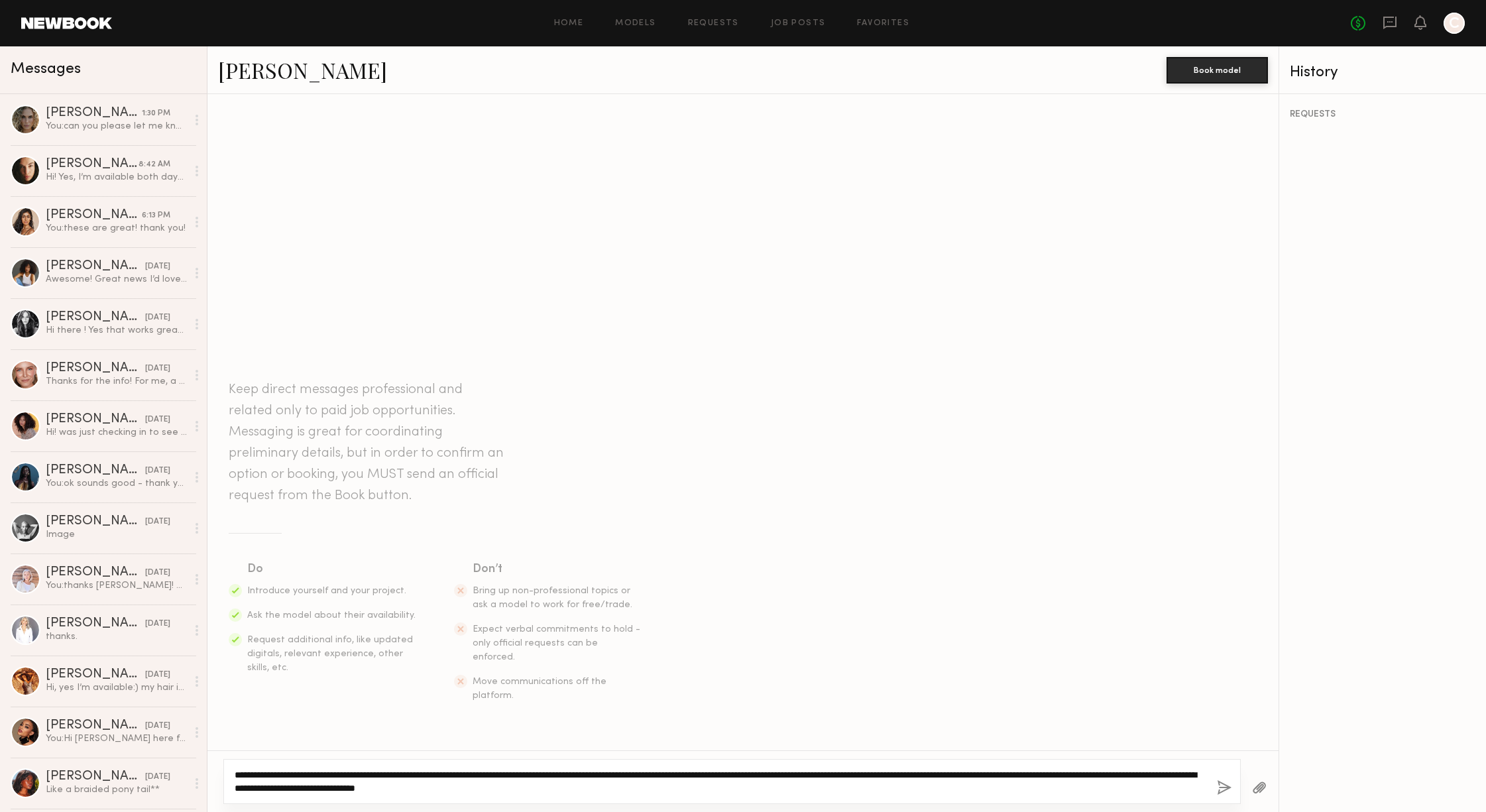
drag, startPoint x: 1204, startPoint y: 773, endPoint x: 559, endPoint y: 773, distance: 645.0
click at [559, 773] on textarea "**********" at bounding box center [720, 781] width 972 height 27
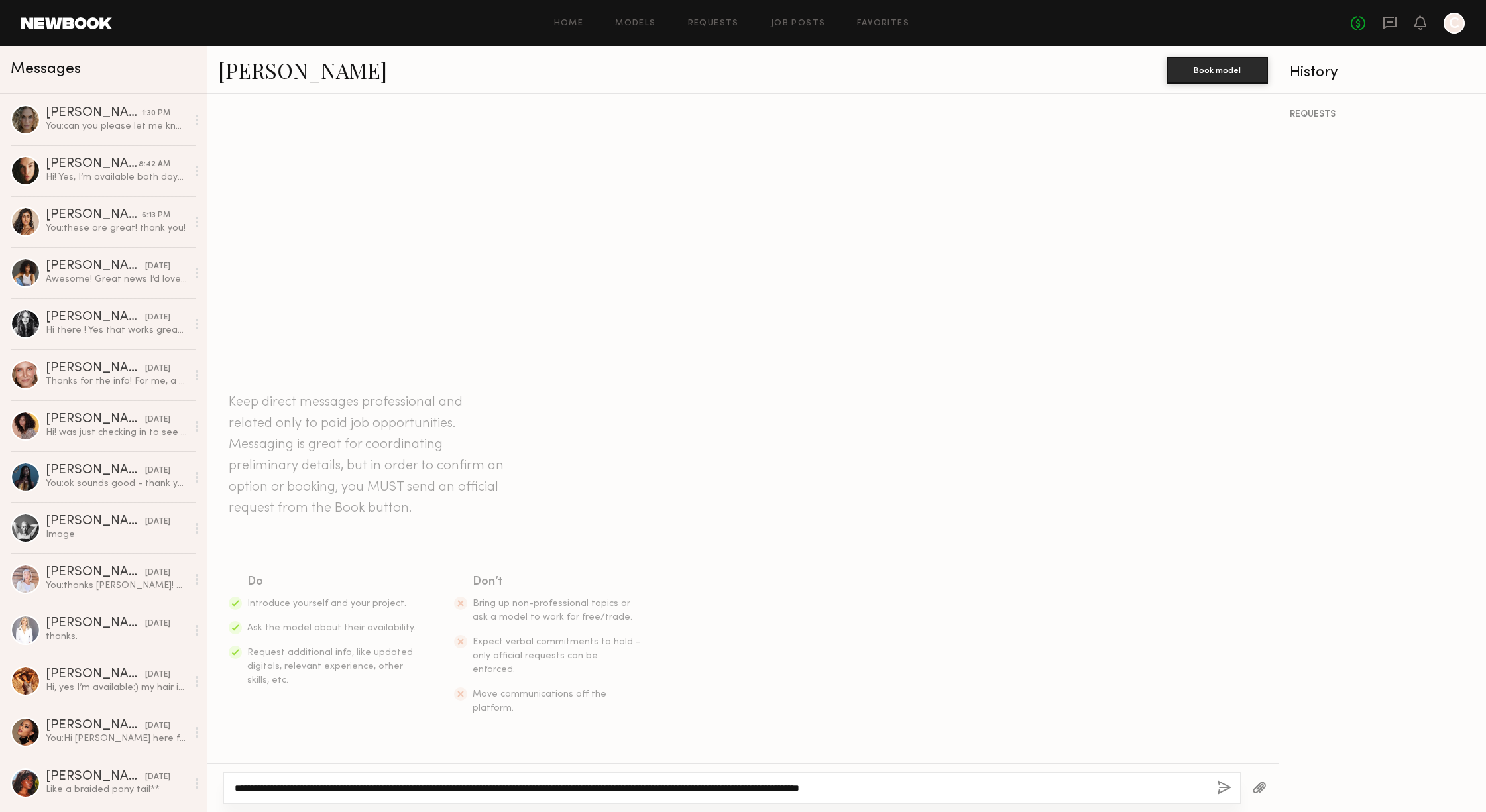
click at [886, 787] on textarea "**********" at bounding box center [720, 787] width 972 height 13
drag, startPoint x: 836, startPoint y: 786, endPoint x: 562, endPoint y: 791, distance: 274.0
click at [562, 791] on textarea "**********" at bounding box center [720, 787] width 972 height 13
click at [662, 792] on textarea "**********" at bounding box center [720, 787] width 972 height 13
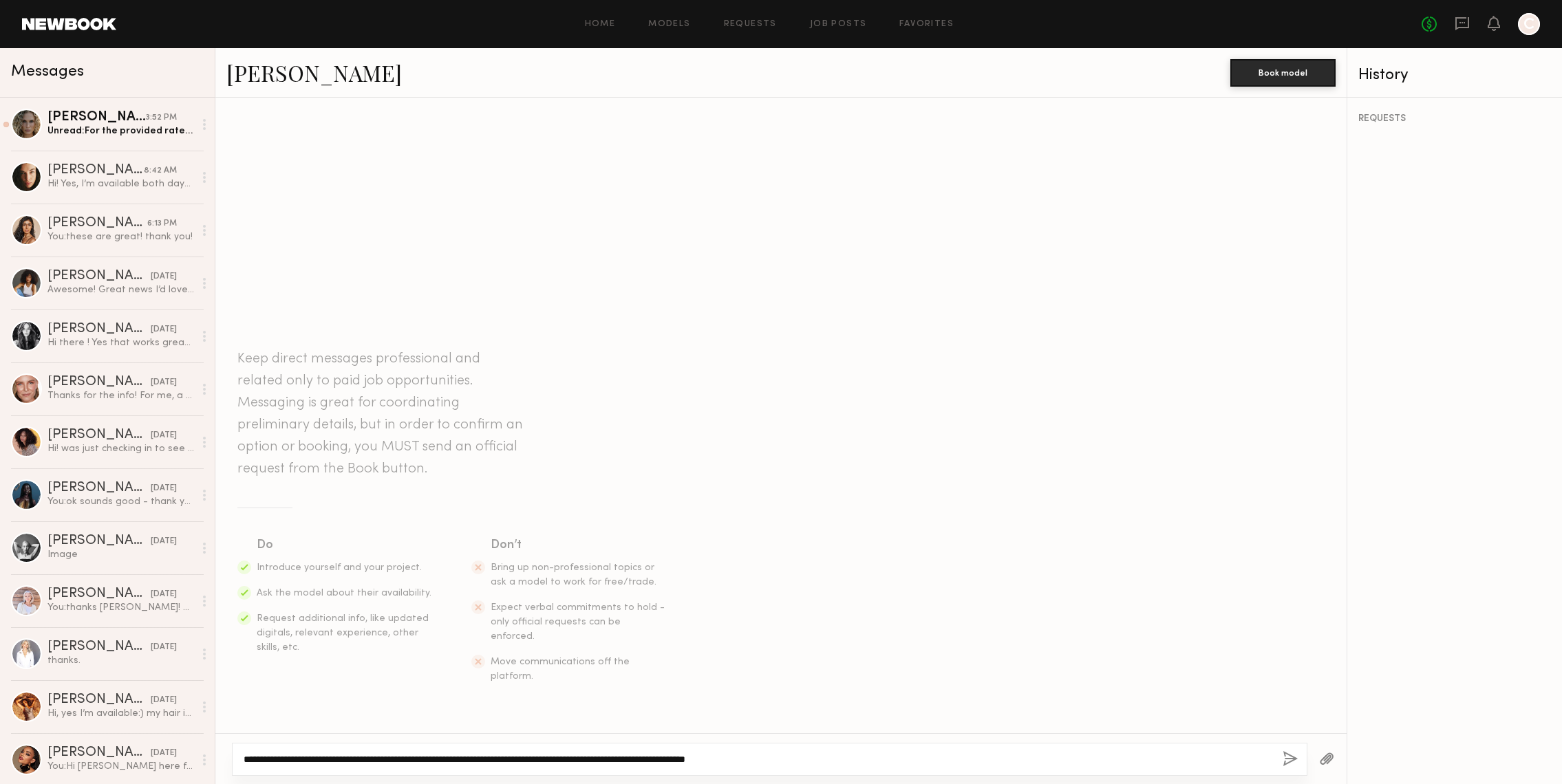
click at [836, 761] on textarea "**********" at bounding box center [757, 759] width 1028 height 13
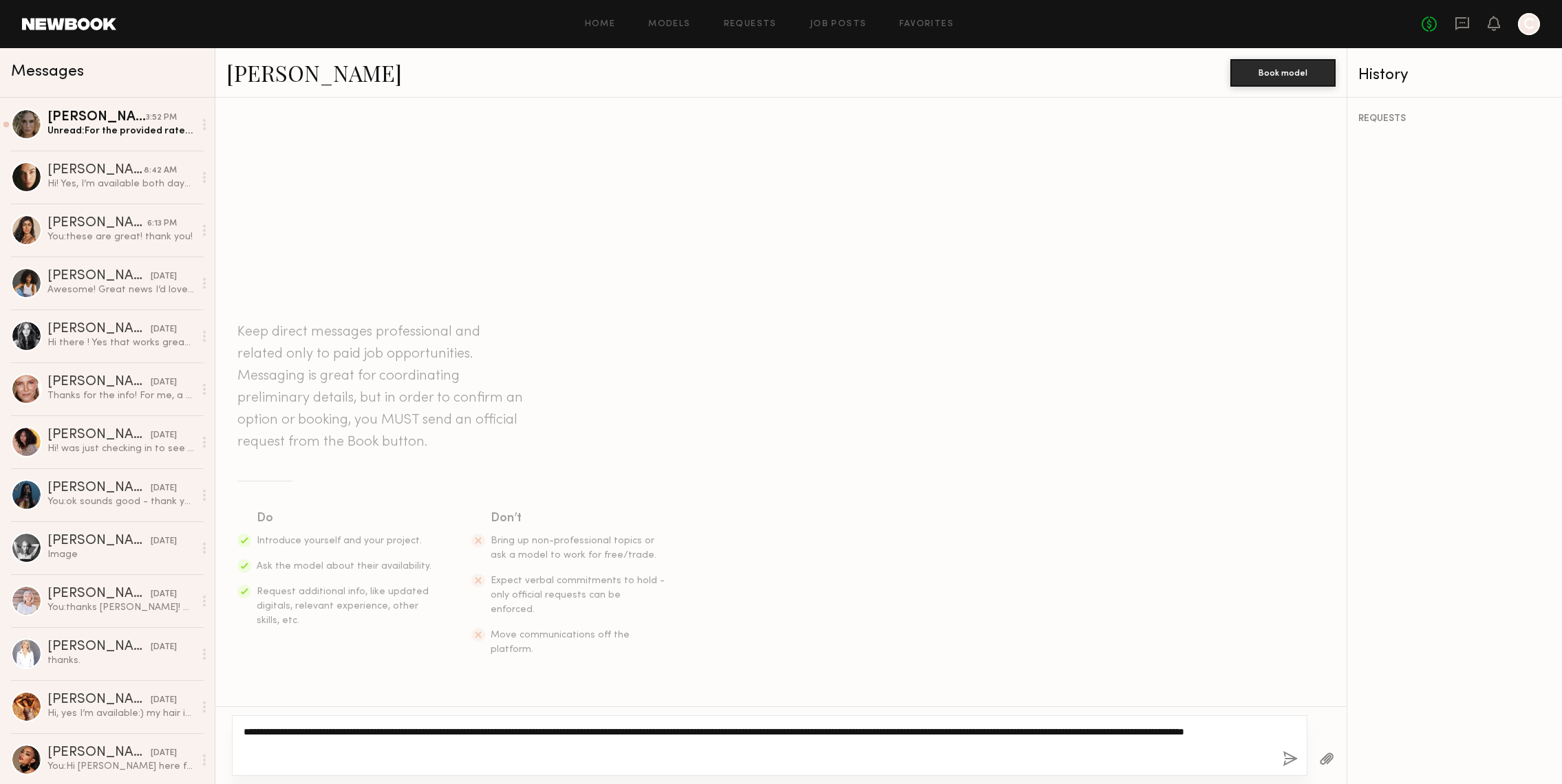
type textarea "**********"
click at [1294, 759] on button "button" at bounding box center [1289, 759] width 15 height 17
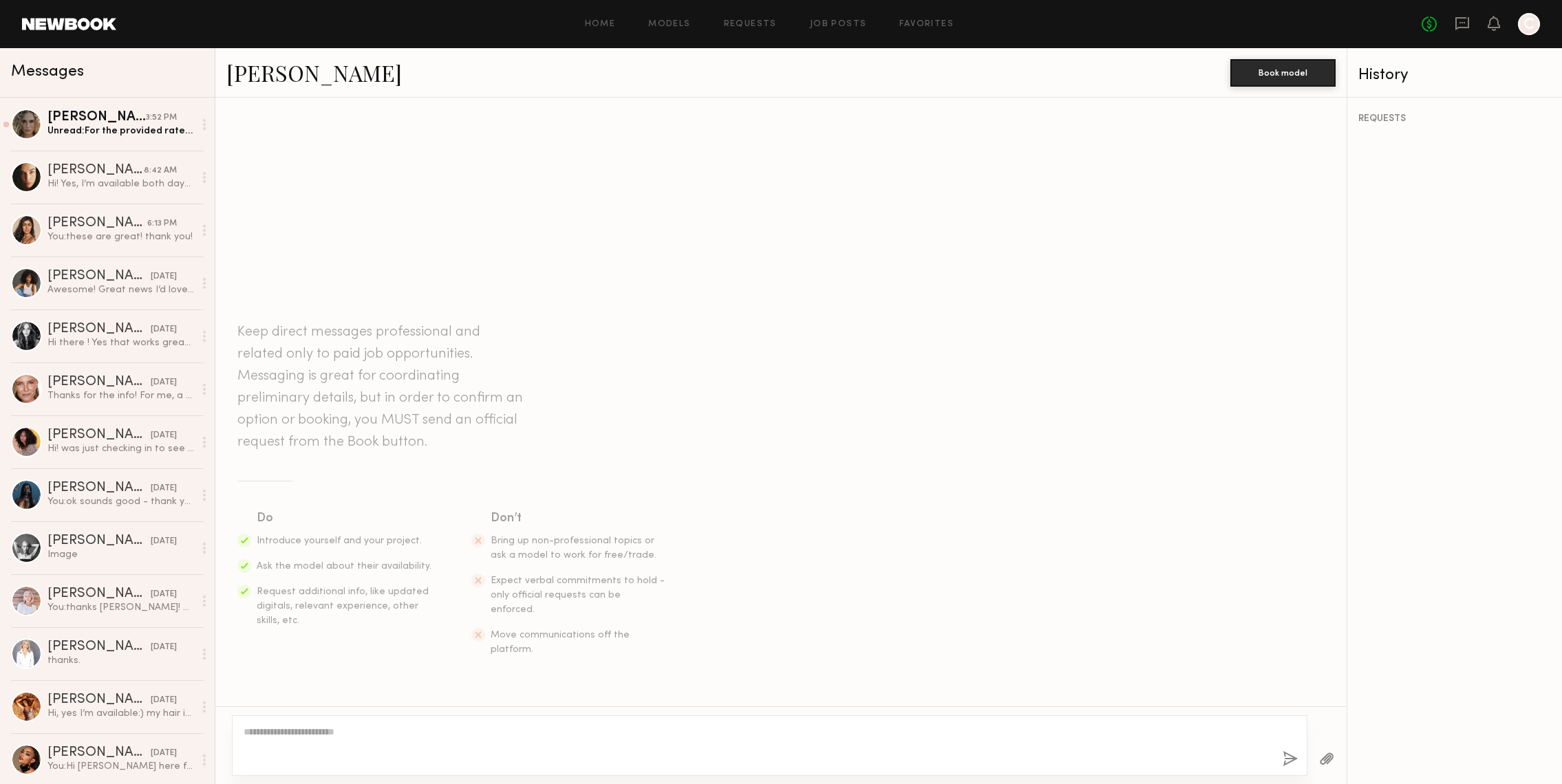
scroll to position [4, 0]
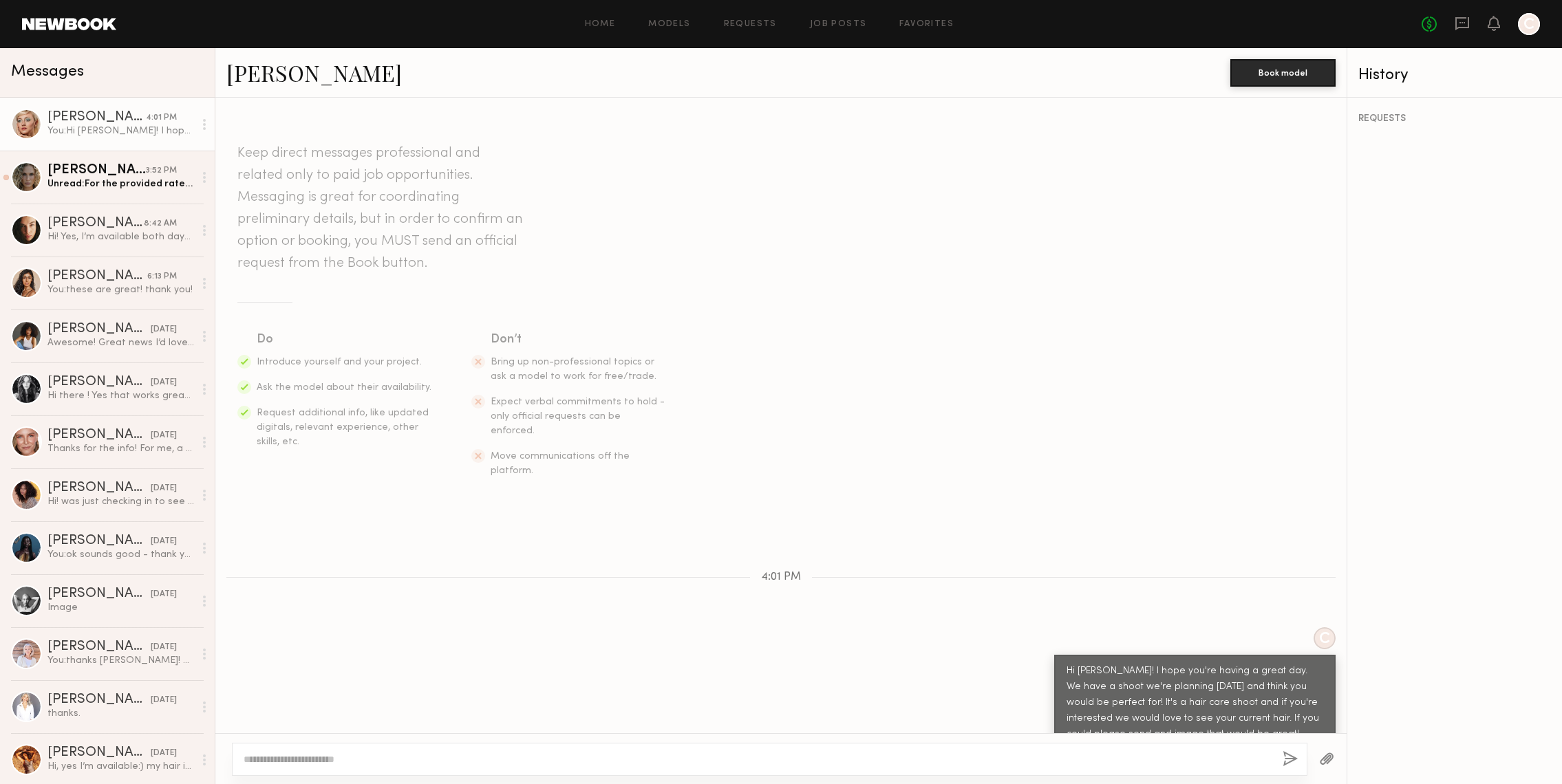
click at [268, 72] on link "Gabija G." at bounding box center [314, 72] width 175 height 30
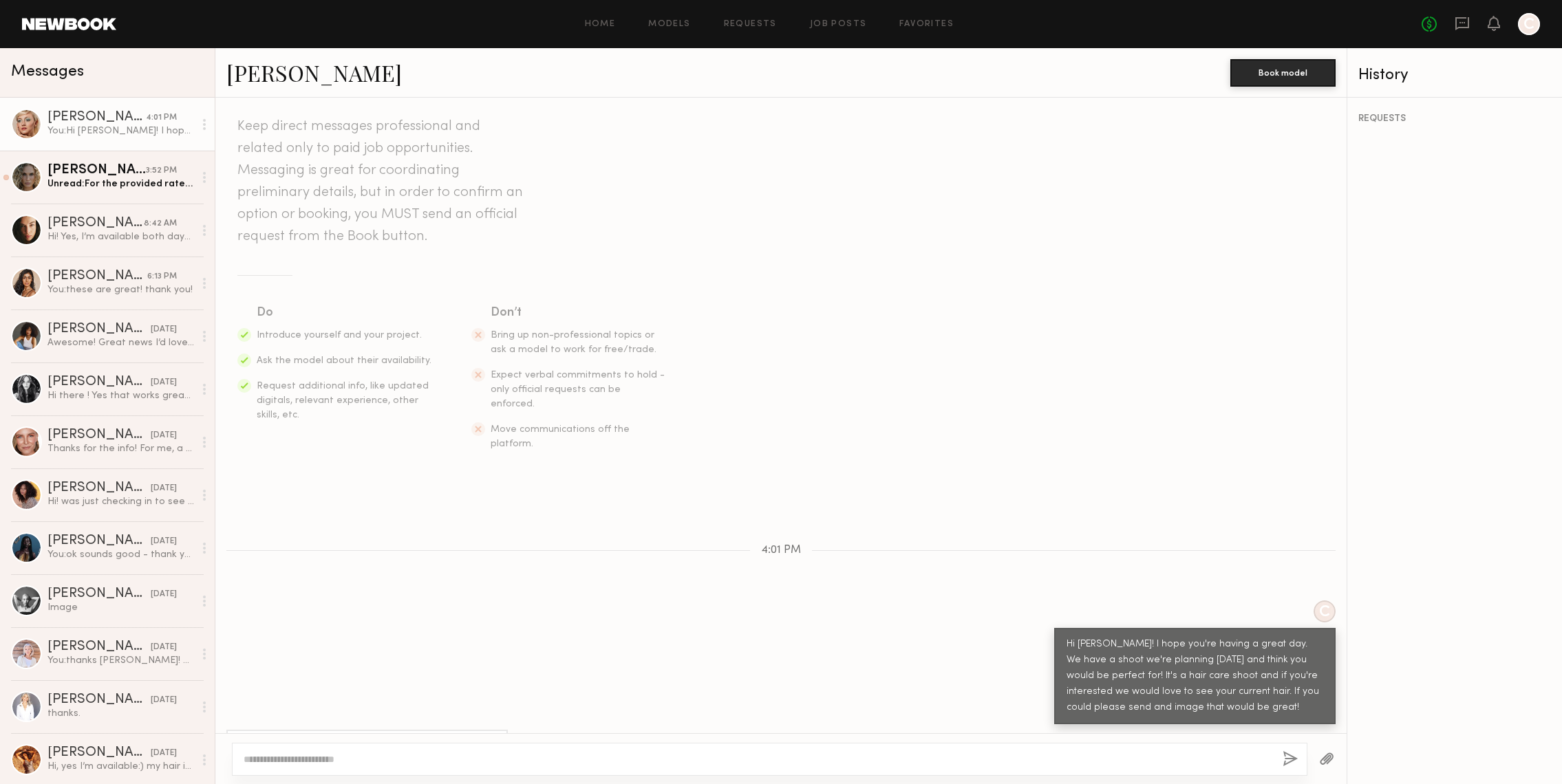
scroll to position [316, 0]
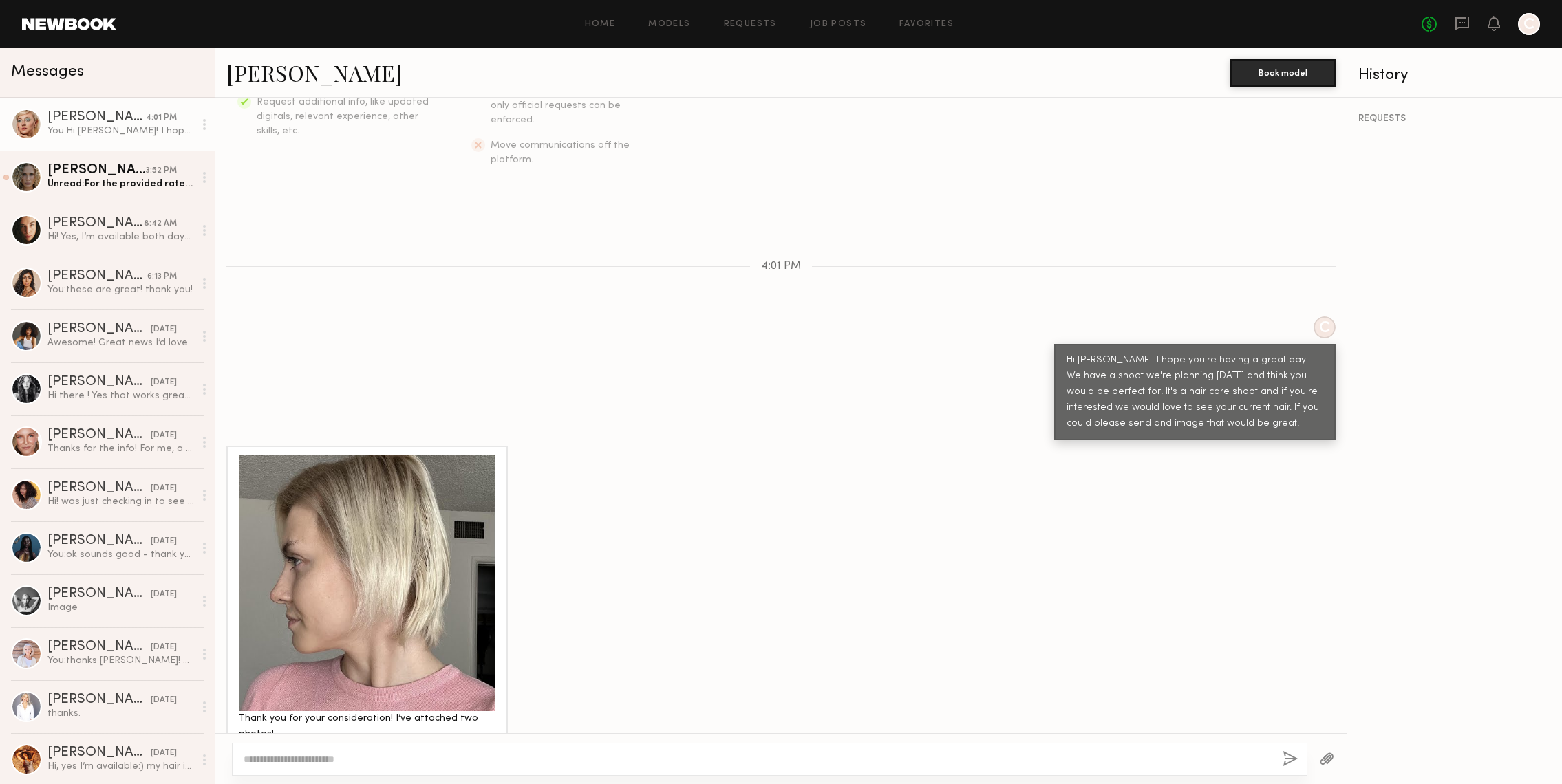
click at [426, 580] on div at bounding box center [367, 583] width 257 height 257
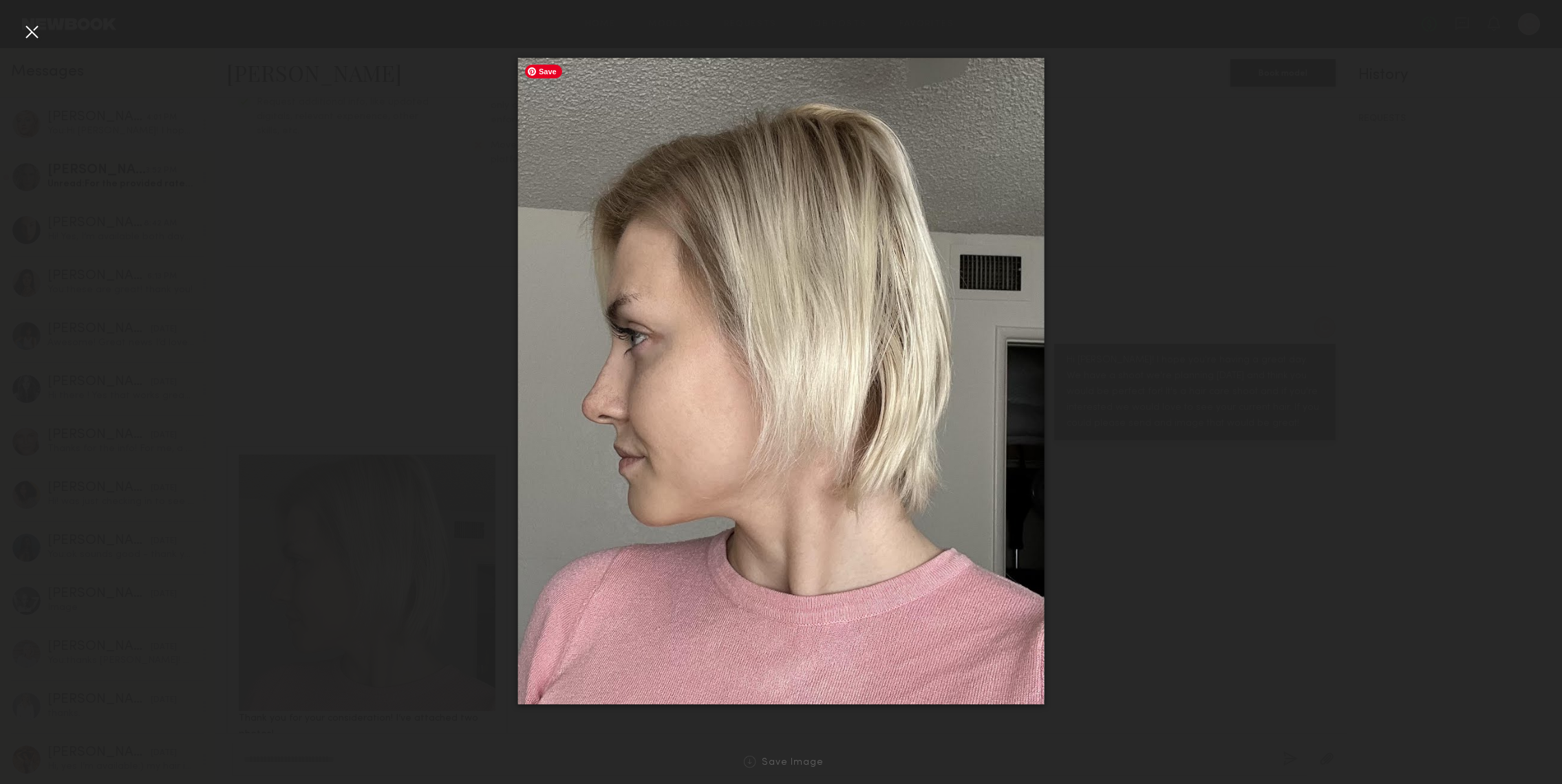
click at [297, 266] on div at bounding box center [781, 381] width 1562 height 718
click at [1200, 224] on div at bounding box center [781, 381] width 1562 height 718
click at [31, 31] on div at bounding box center [31, 31] width 22 height 22
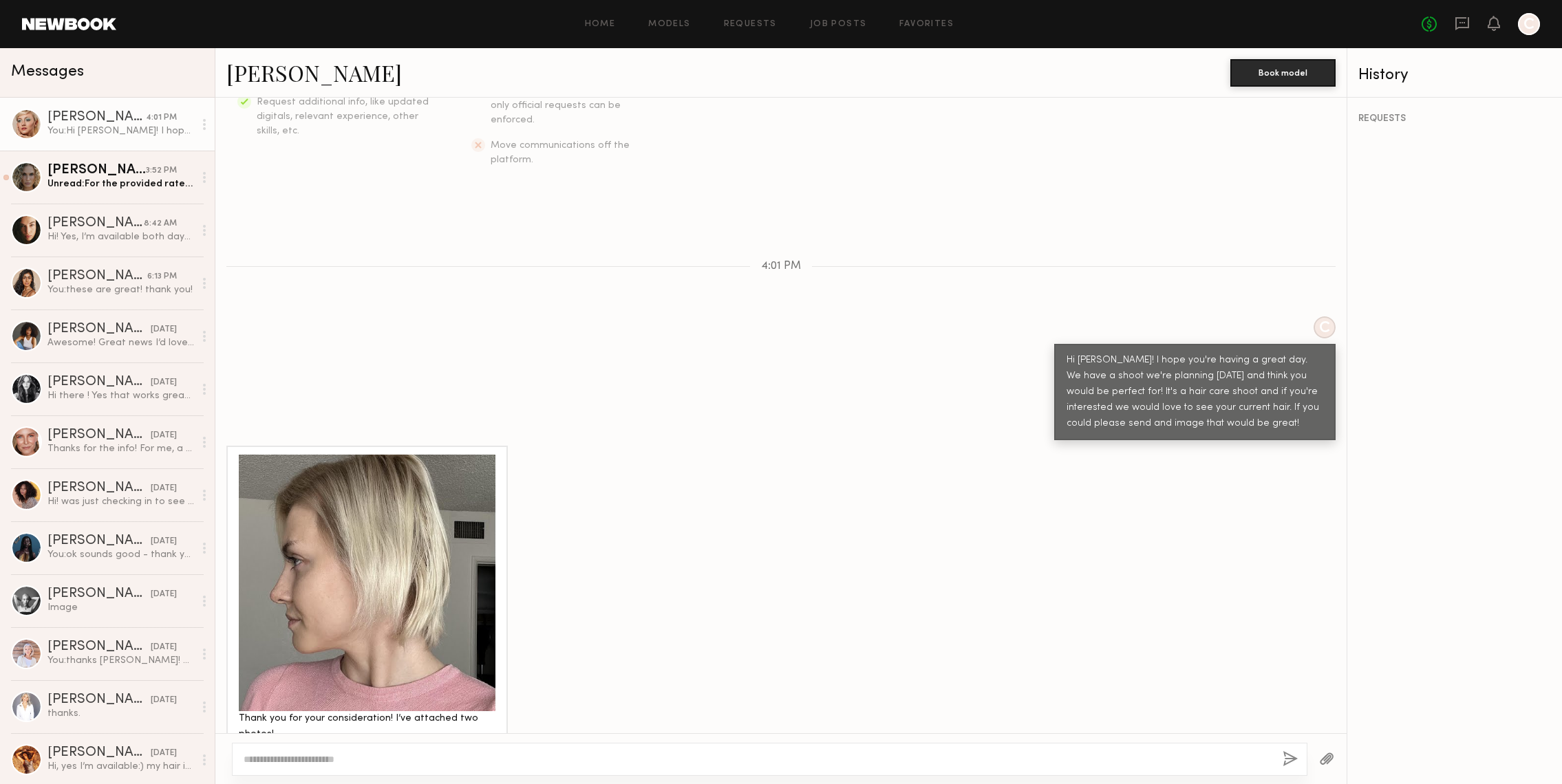
scroll to position [622, 0]
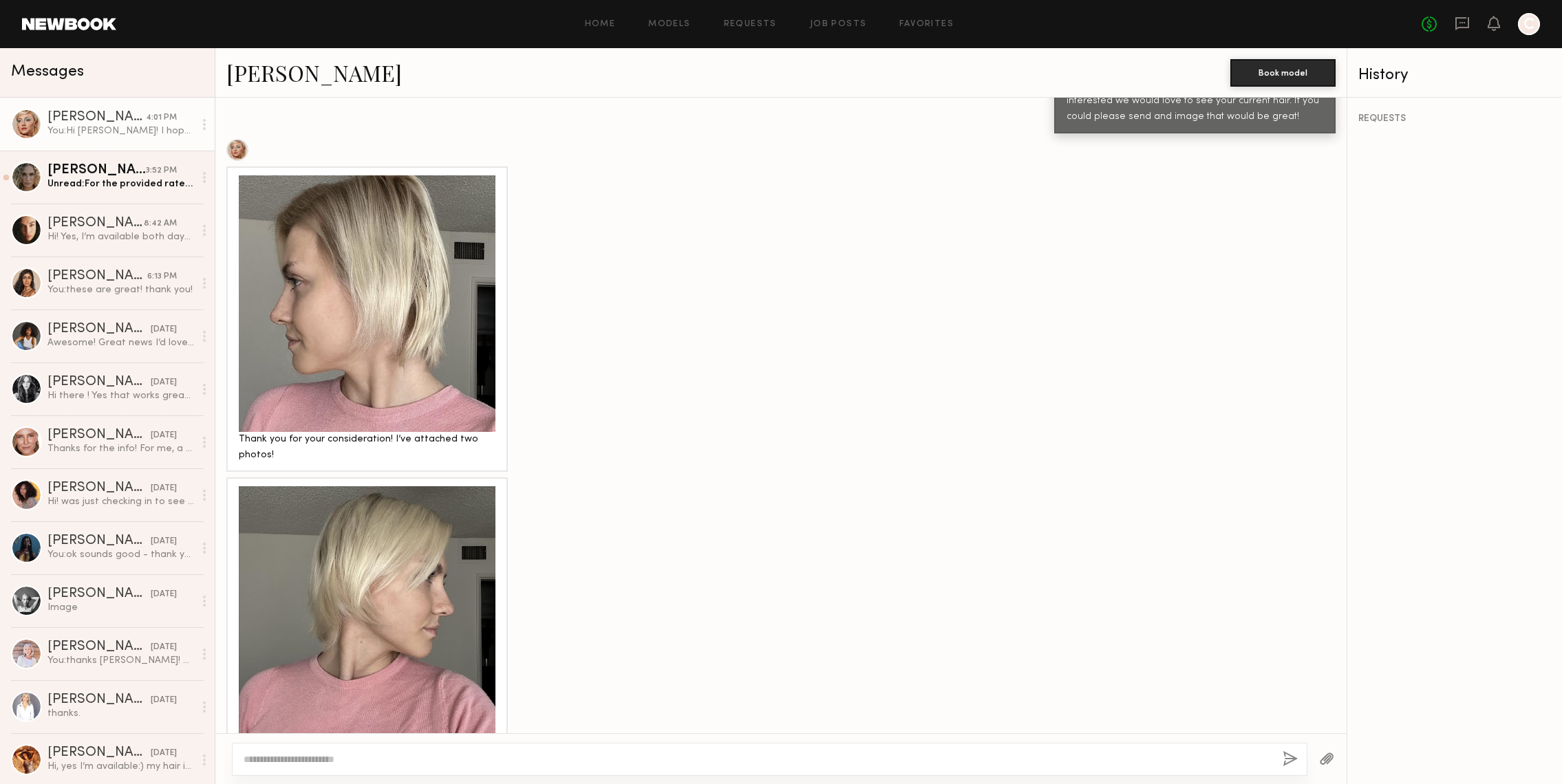
click at [391, 585] on div at bounding box center [367, 614] width 257 height 257
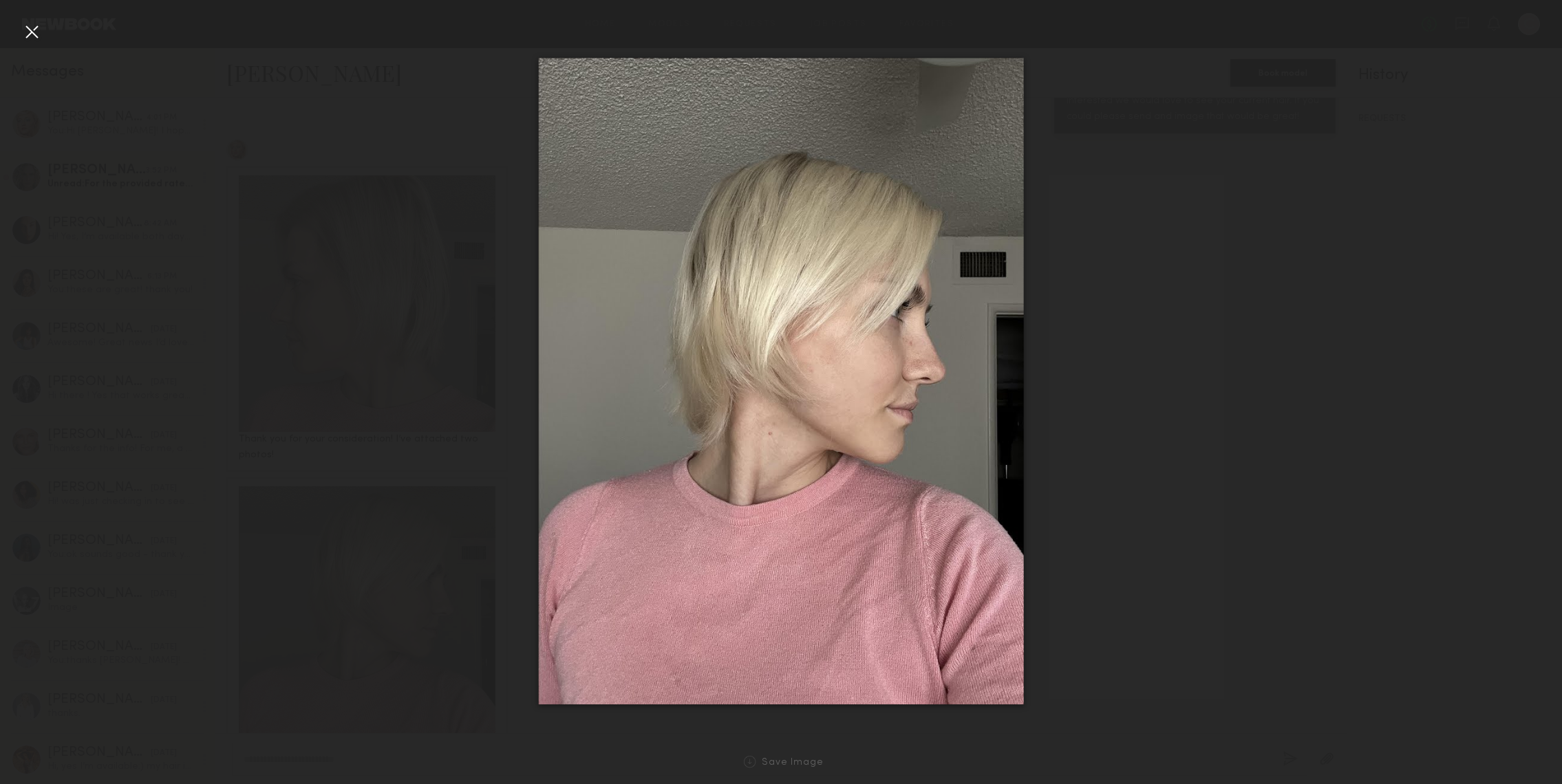
click at [1207, 368] on div at bounding box center [781, 381] width 1562 height 718
drag, startPoint x: 1177, startPoint y: 89, endPoint x: 1169, endPoint y: 89, distance: 8.0
click at [1176, 89] on div at bounding box center [781, 381] width 1562 height 718
click at [22, 33] on div at bounding box center [31, 31] width 22 height 22
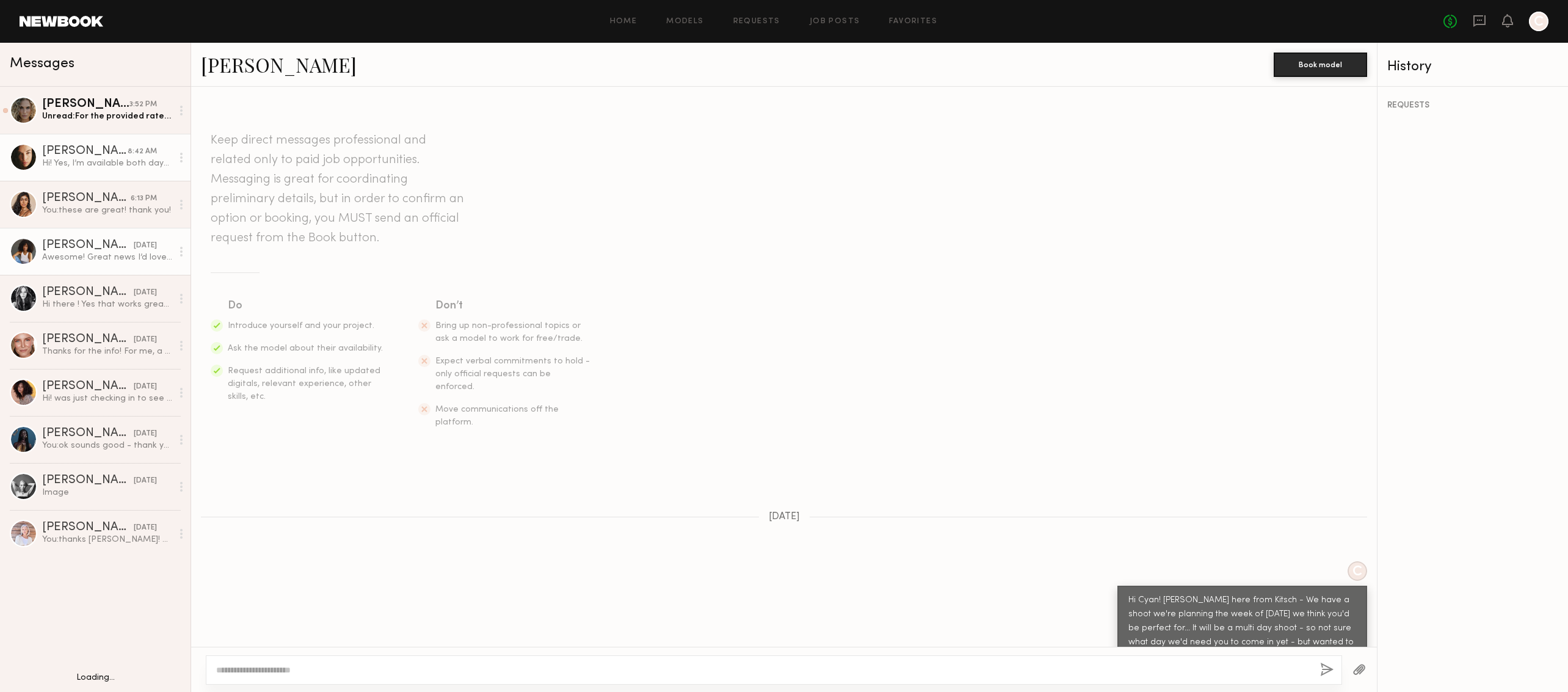
scroll to position [997, 0]
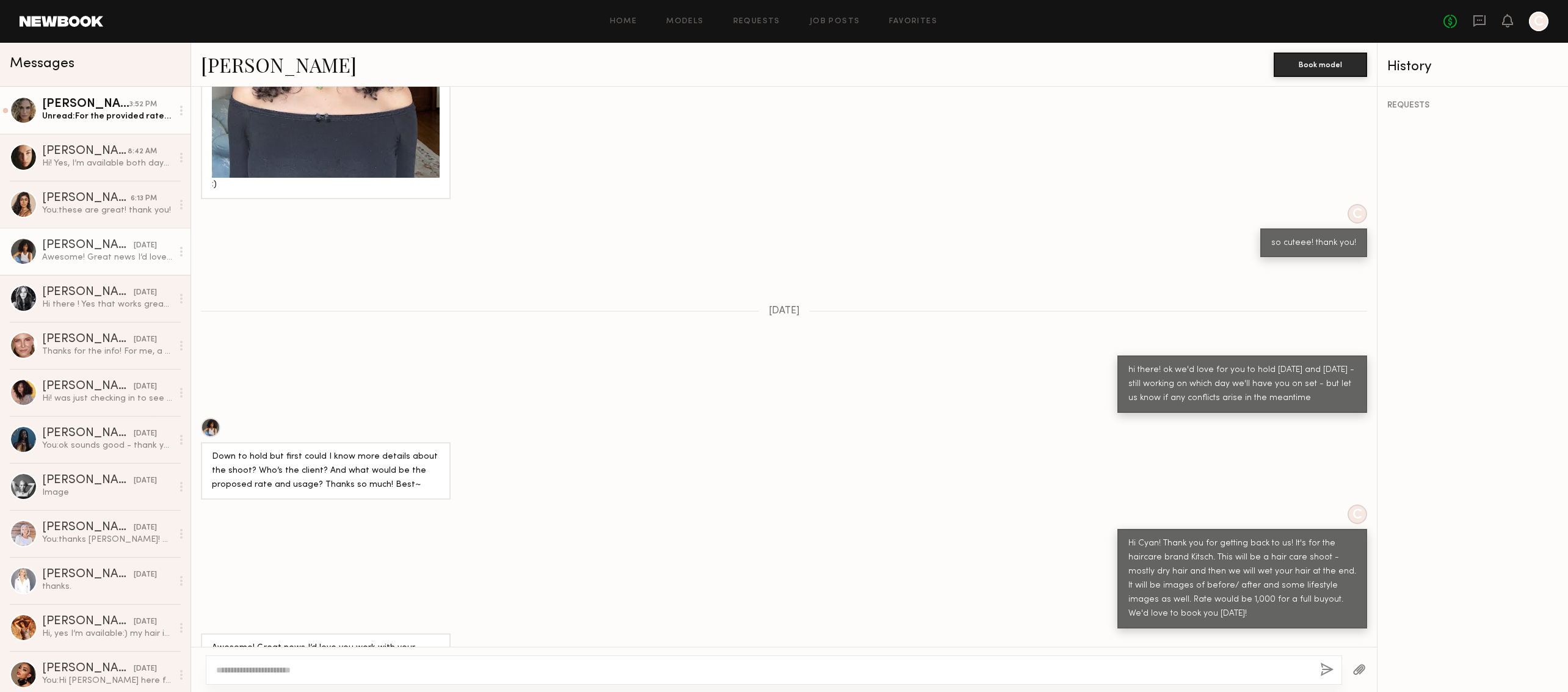
click at [117, 124] on link "[PERSON_NAME] 3:52 PM Unread: For the provided rate I’d normally say one year." at bounding box center [95, 110] width 190 height 47
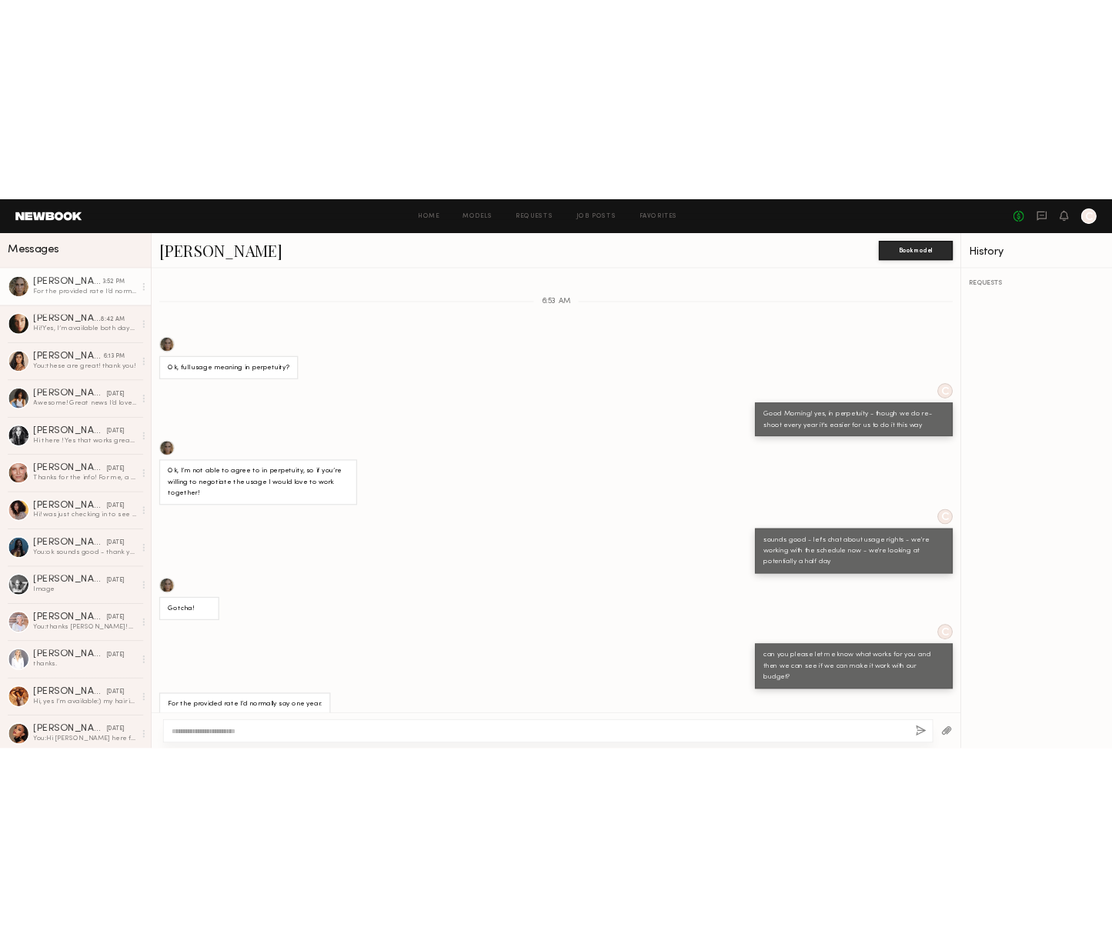
scroll to position [439, 0]
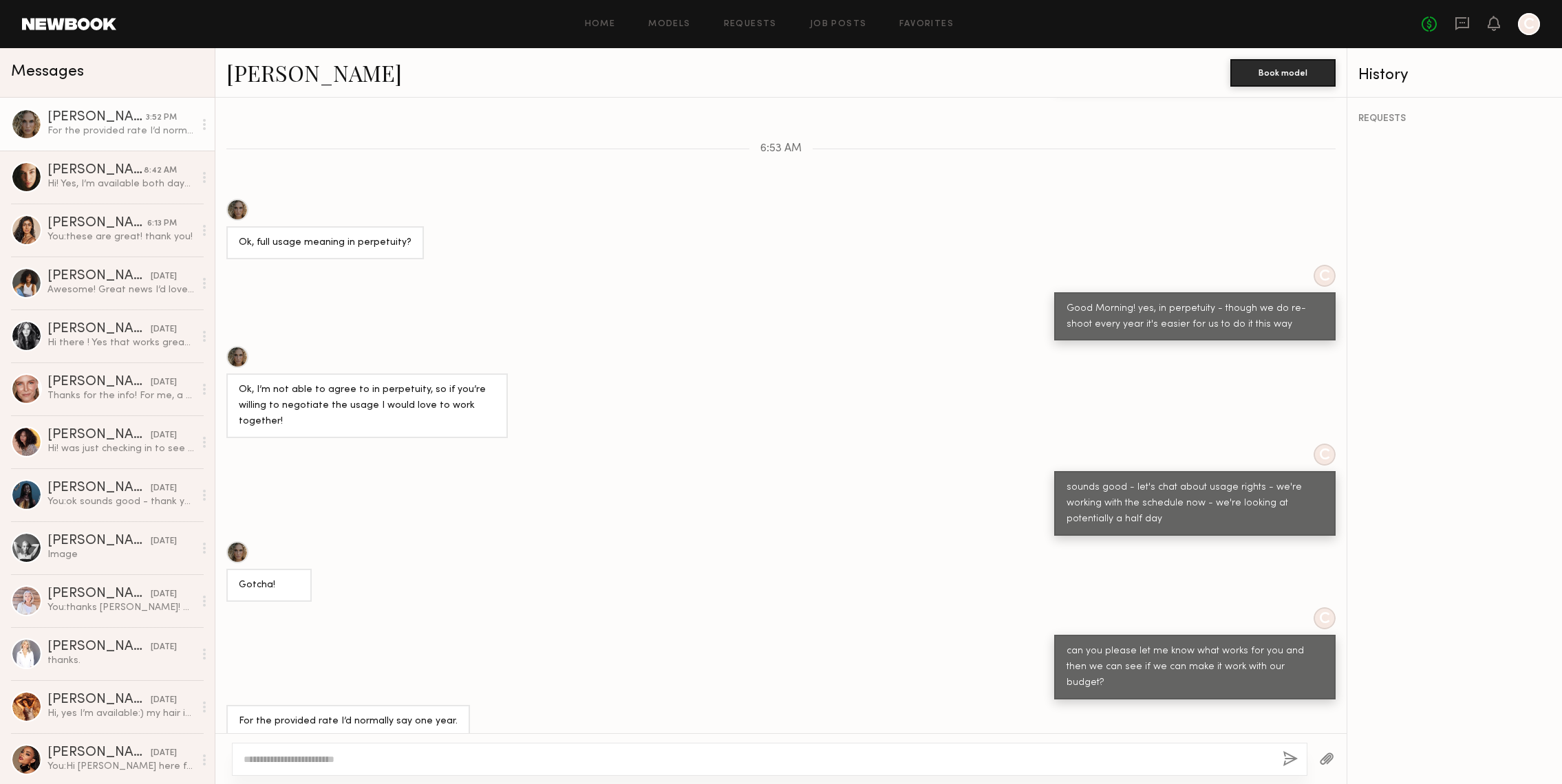
click at [413, 766] on div at bounding box center [769, 759] width 1076 height 33
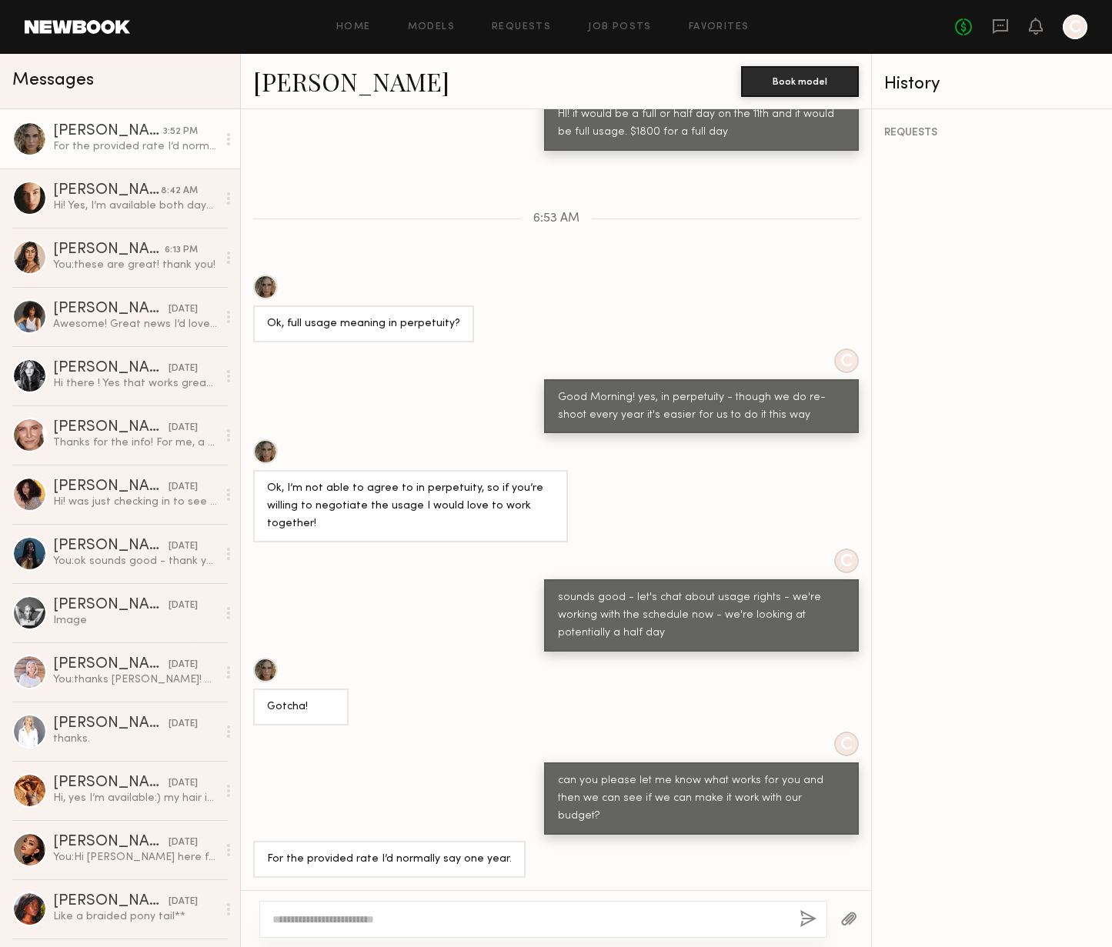
scroll to position [369, 0]
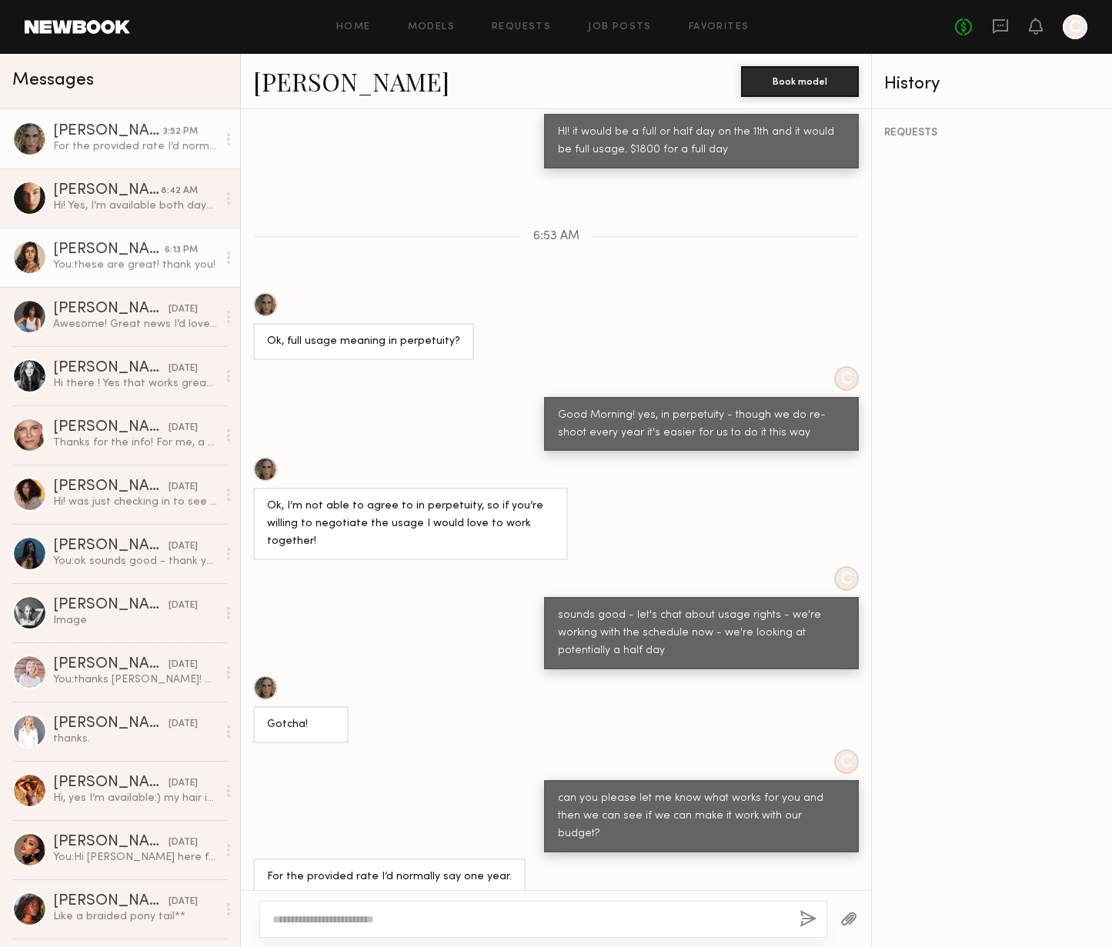
click at [126, 255] on div "[PERSON_NAME]" at bounding box center [109, 249] width 112 height 15
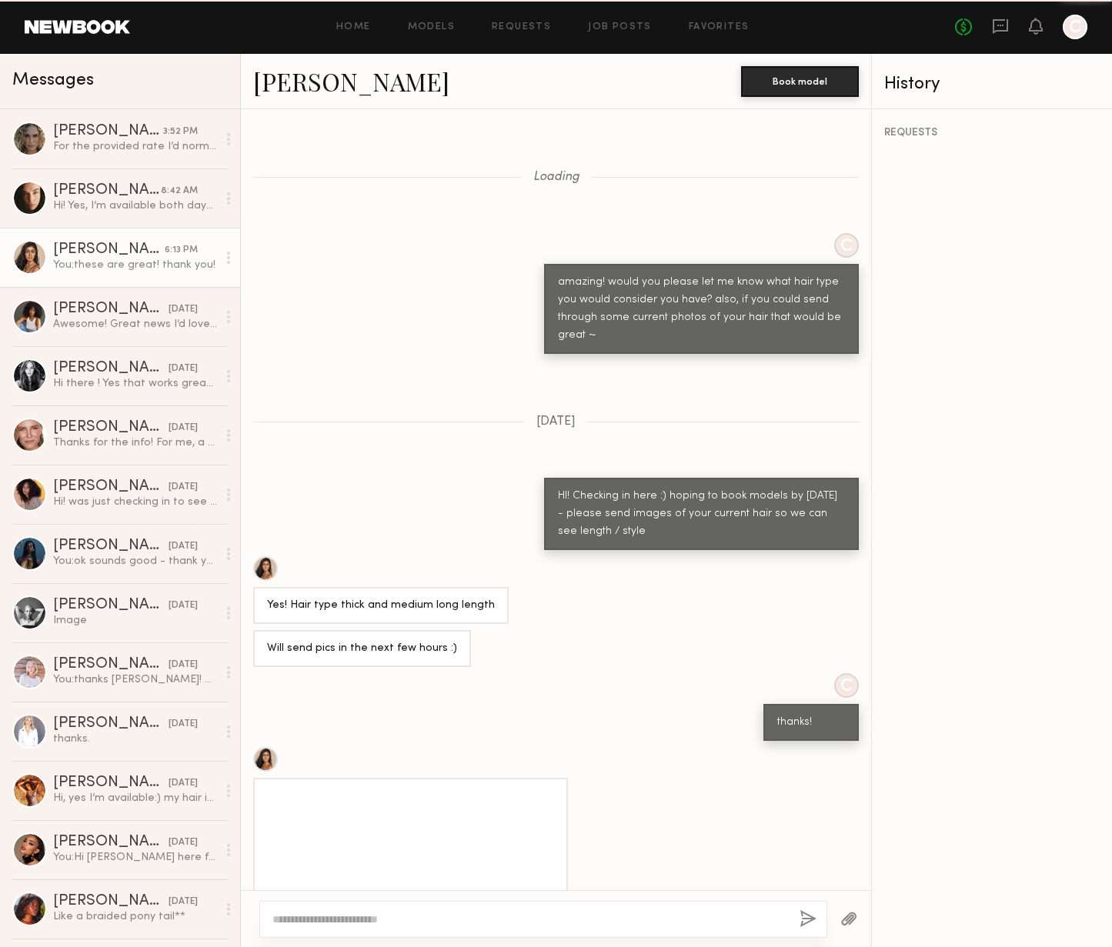
scroll to position [916, 0]
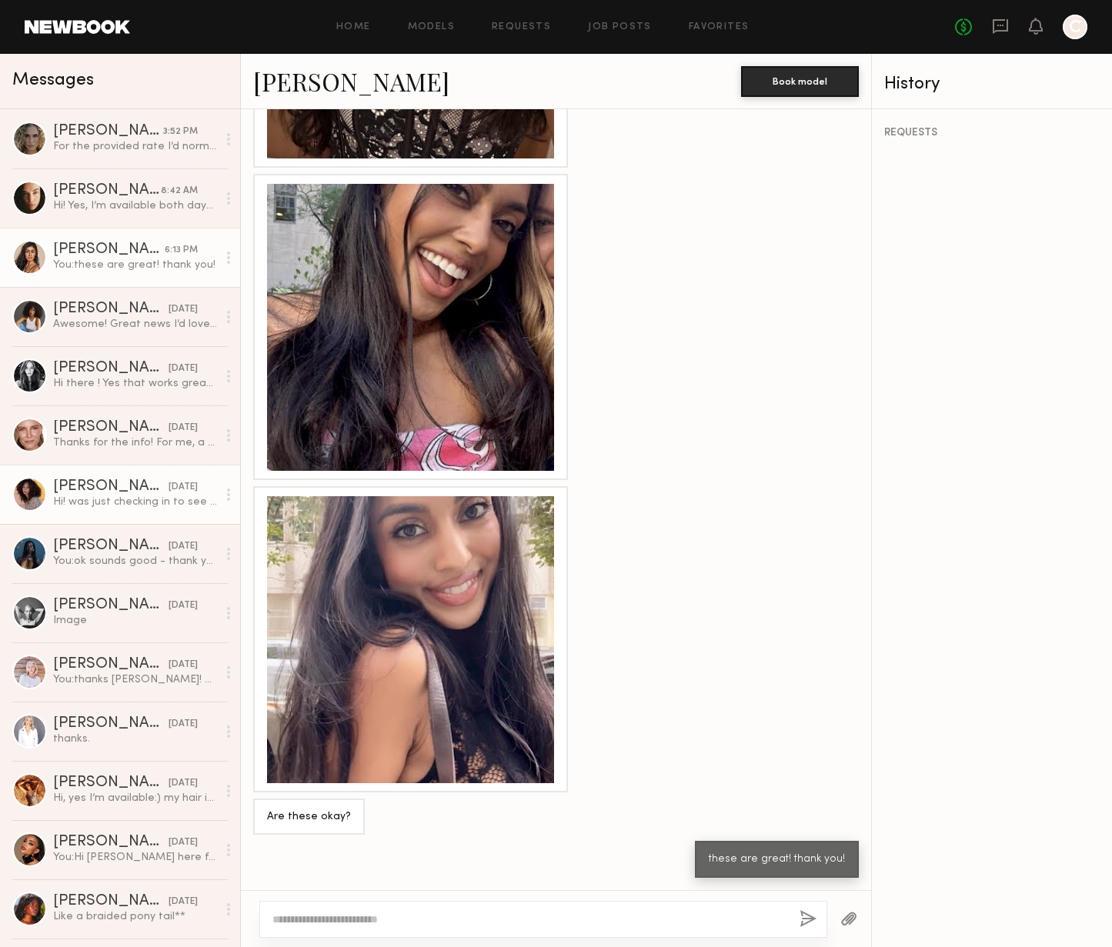
click at [118, 486] on div "[PERSON_NAME]" at bounding box center [110, 486] width 115 height 15
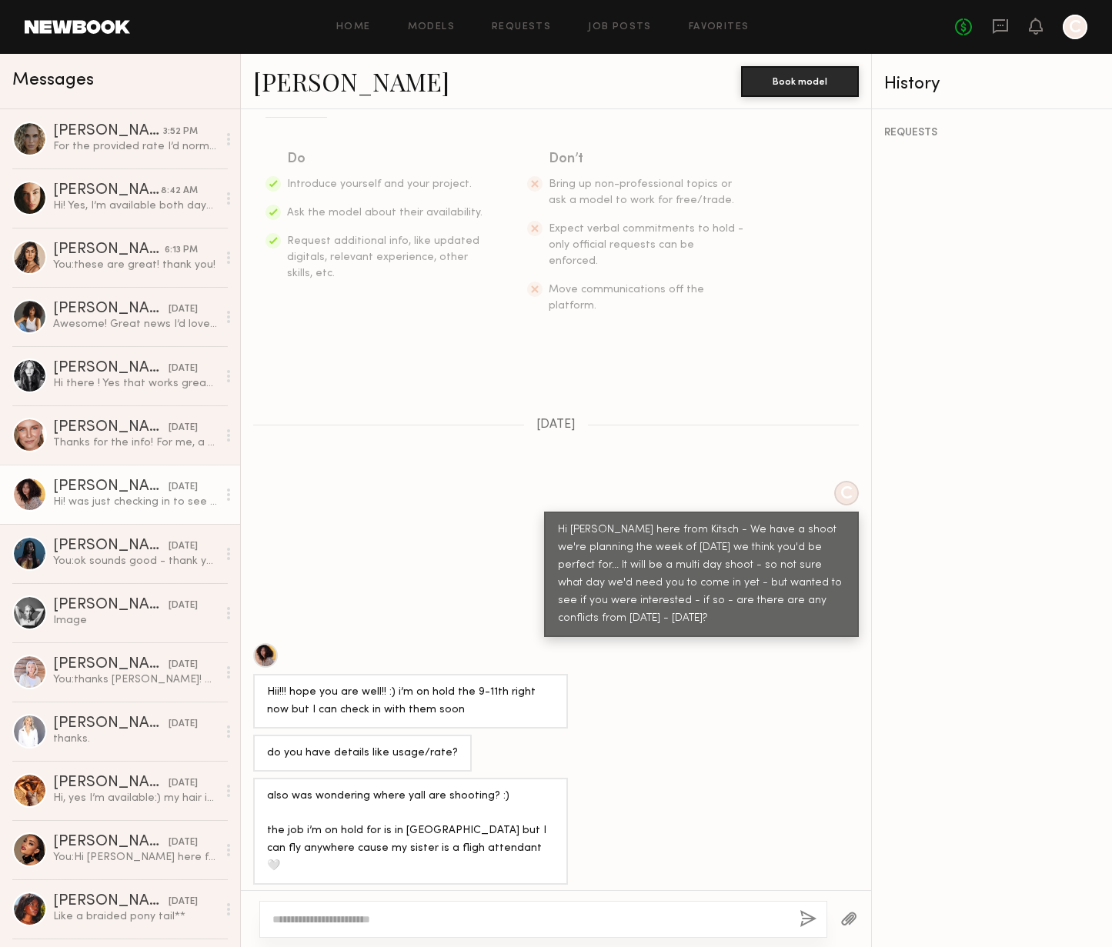
scroll to position [343, 0]
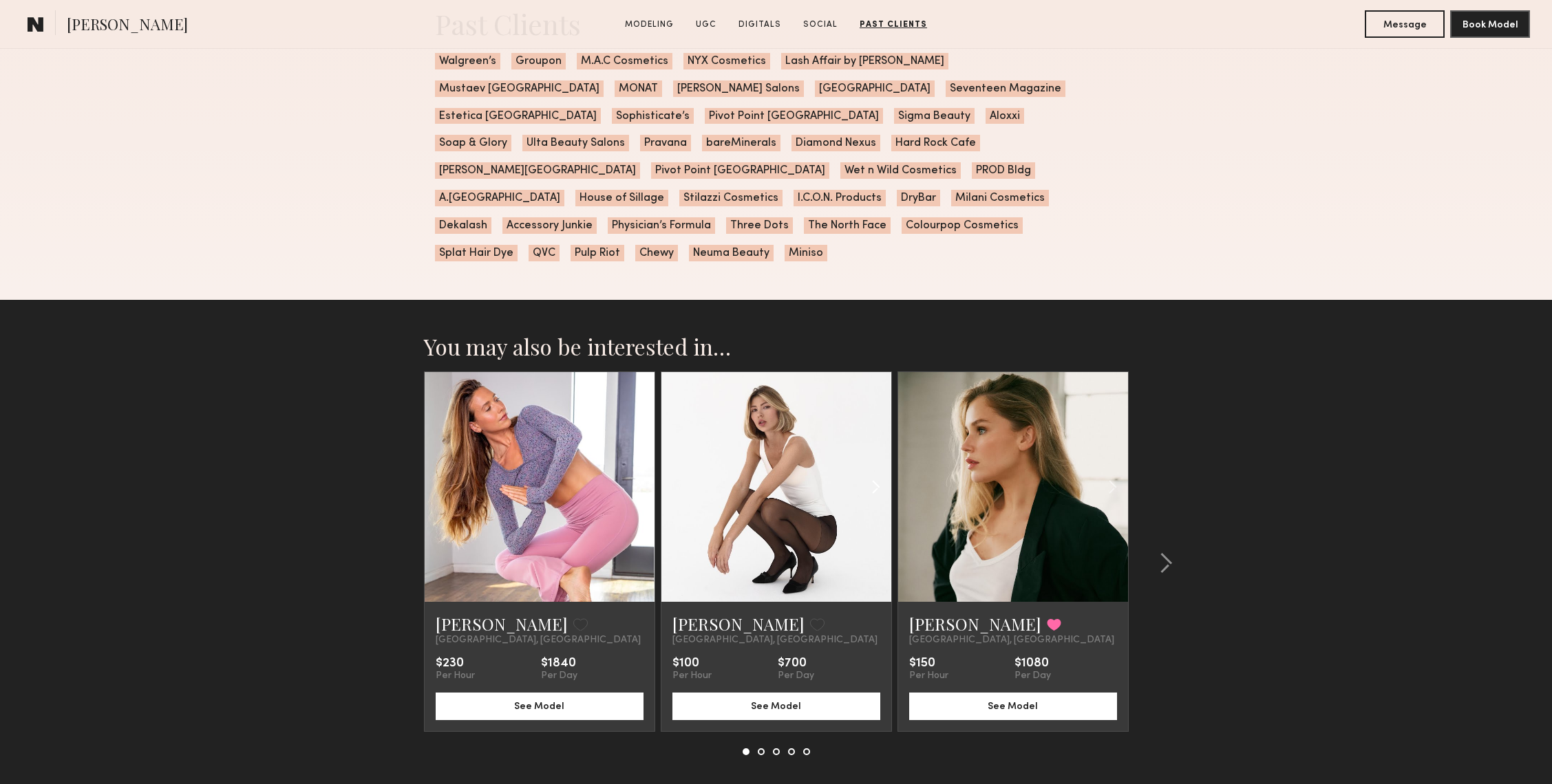
scroll to position [3072, 0]
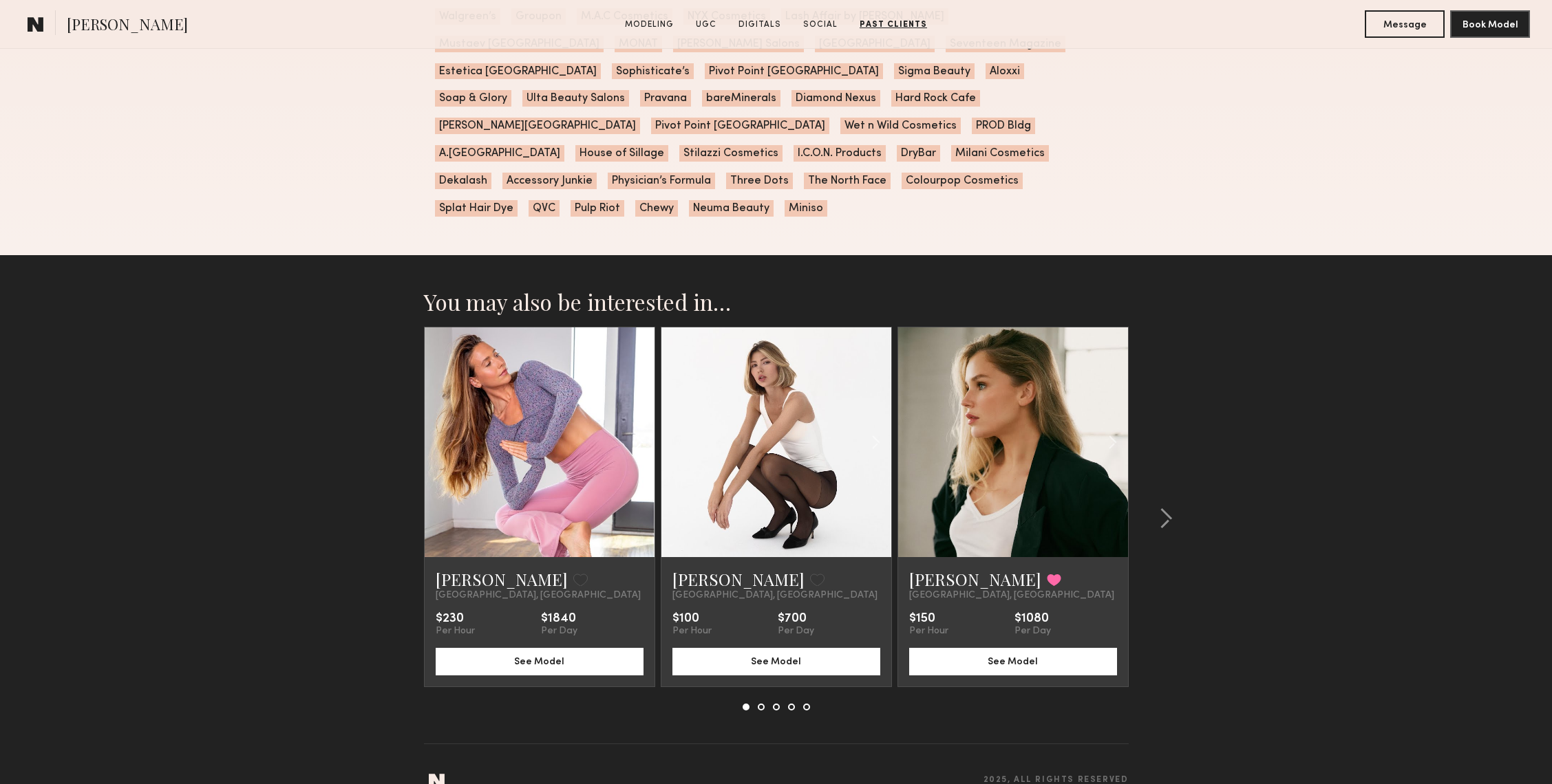
click at [640, 429] on common-icon at bounding box center [639, 442] width 20 height 26
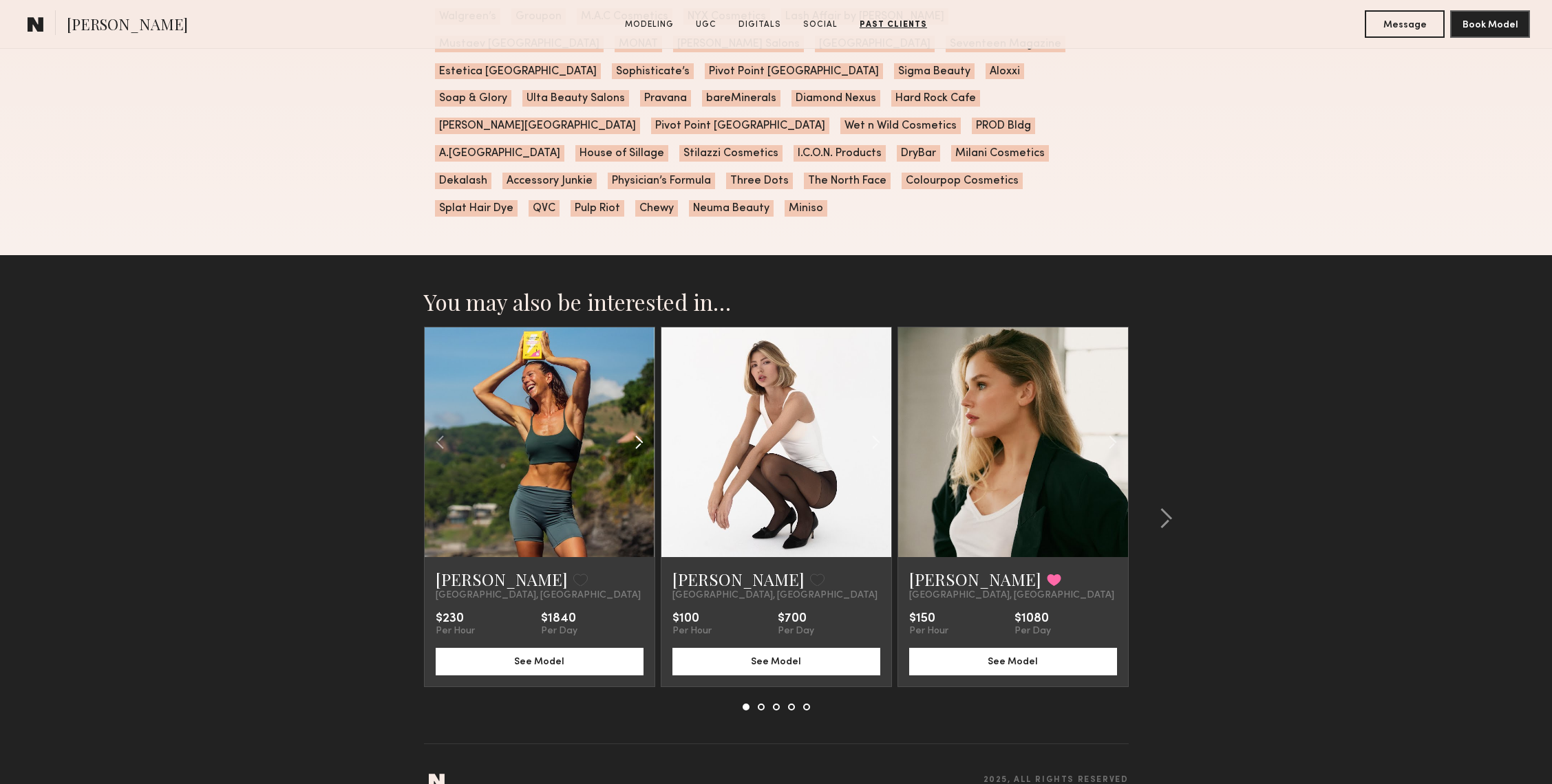
click at [640, 429] on common-icon at bounding box center [639, 442] width 20 height 26
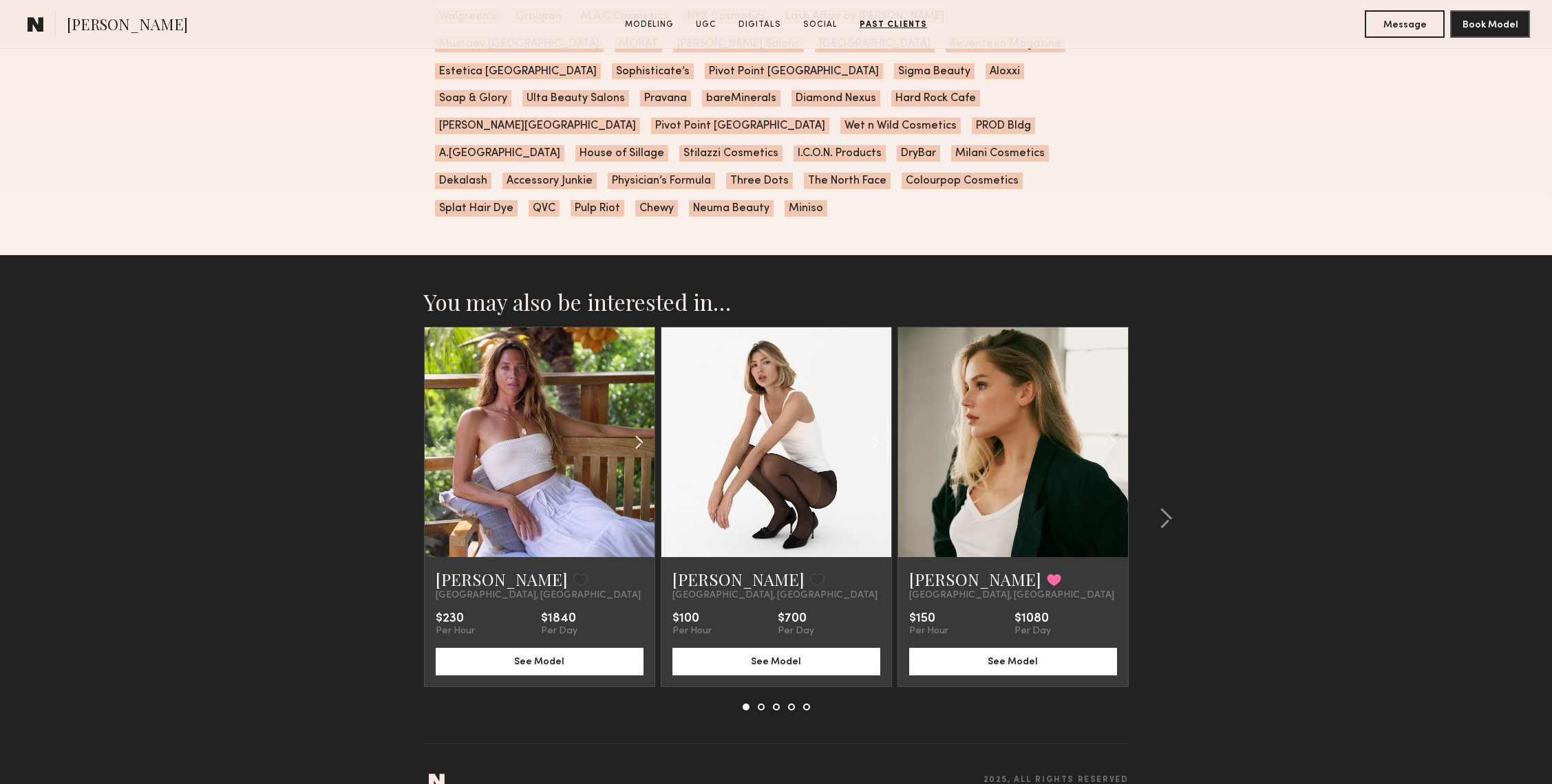
click at [640, 429] on common-icon at bounding box center [639, 442] width 20 height 26
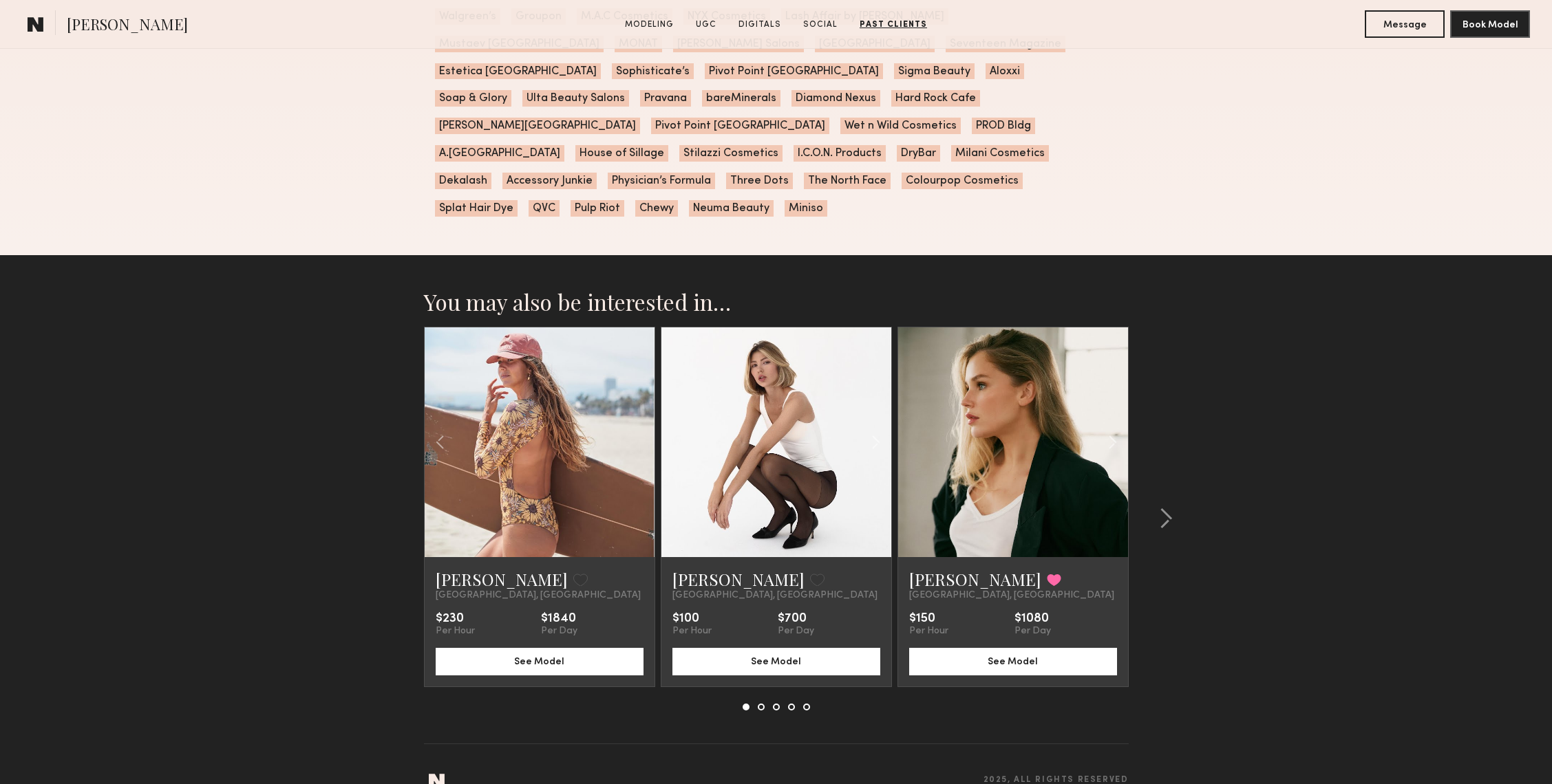
click at [640, 413] on div at bounding box center [539, 442] width 230 height 230
click at [1171, 508] on common-icon at bounding box center [1166, 518] width 13 height 22
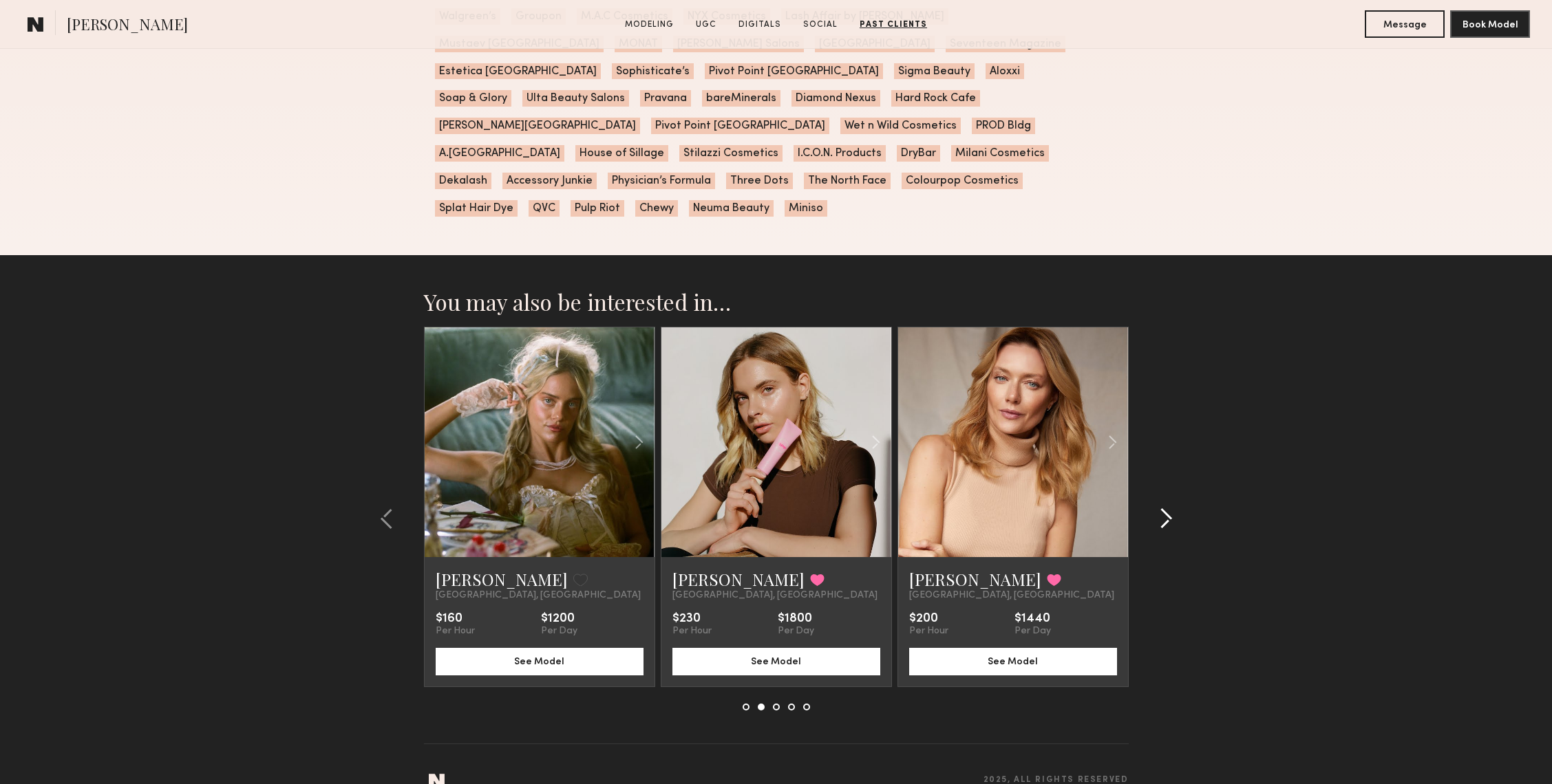
click at [1163, 508] on common-icon at bounding box center [1166, 518] width 13 height 22
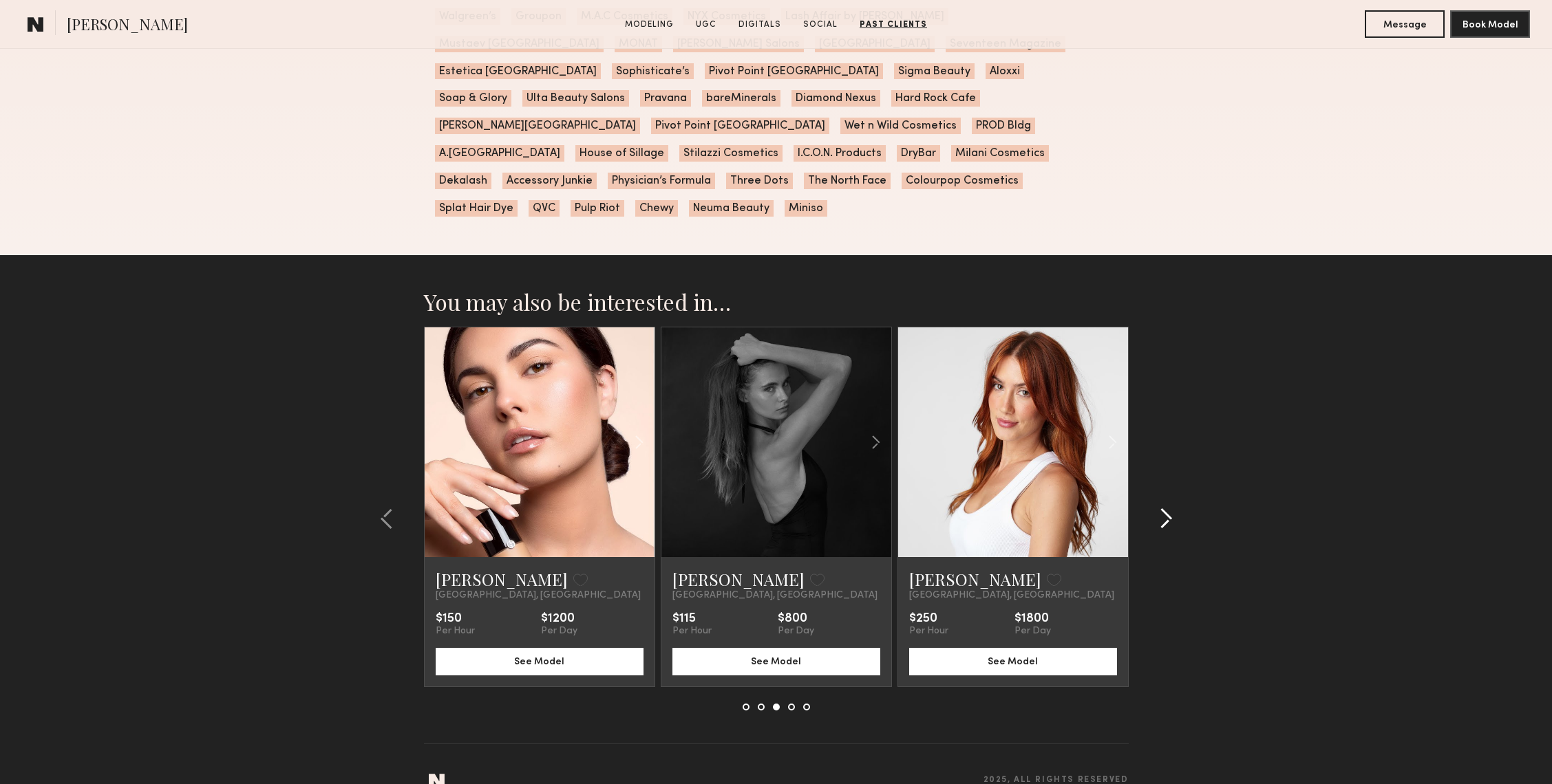
click at [1163, 508] on common-icon at bounding box center [1166, 518] width 13 height 22
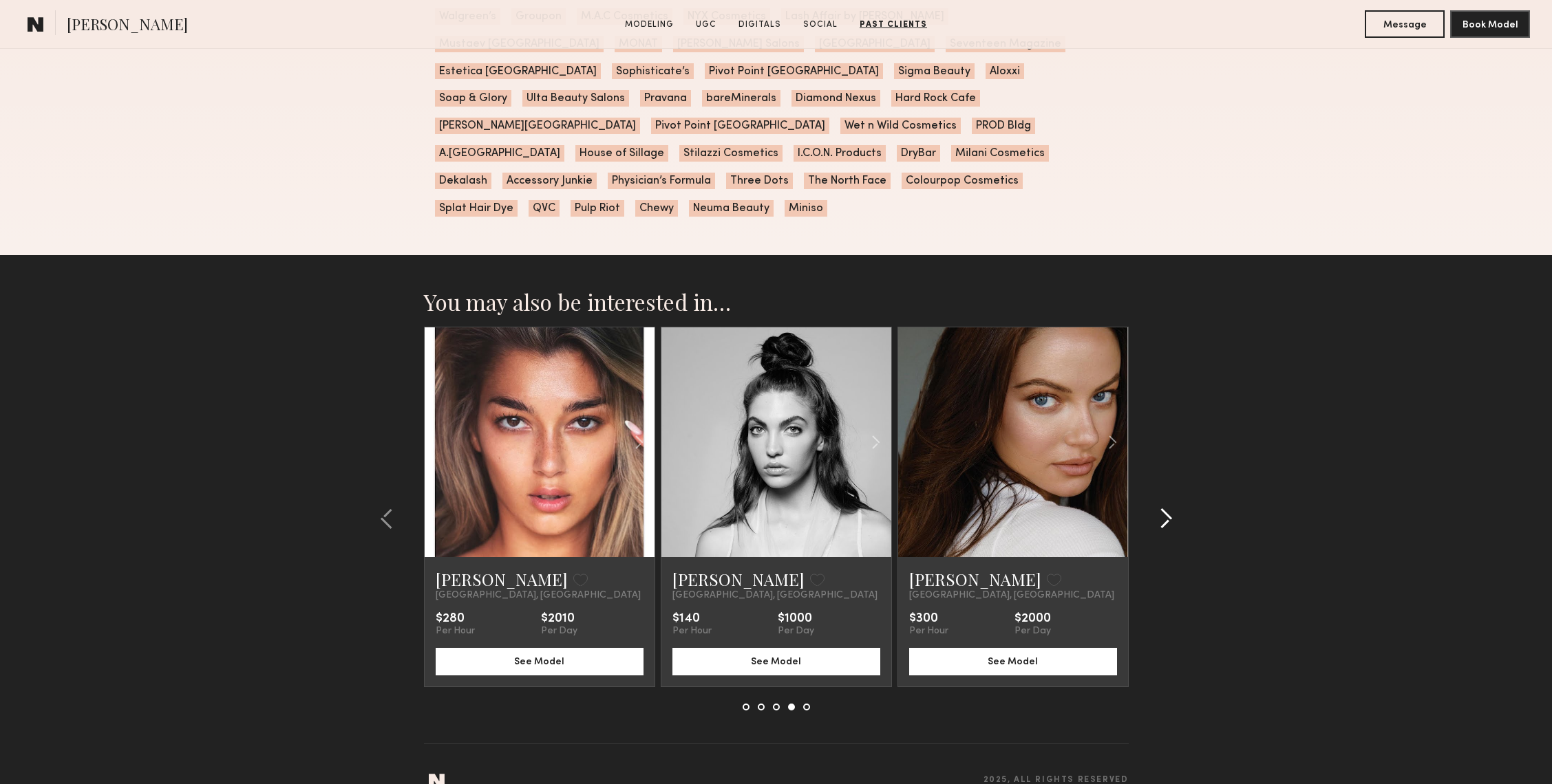
click at [1163, 508] on common-icon at bounding box center [1166, 518] width 13 height 22
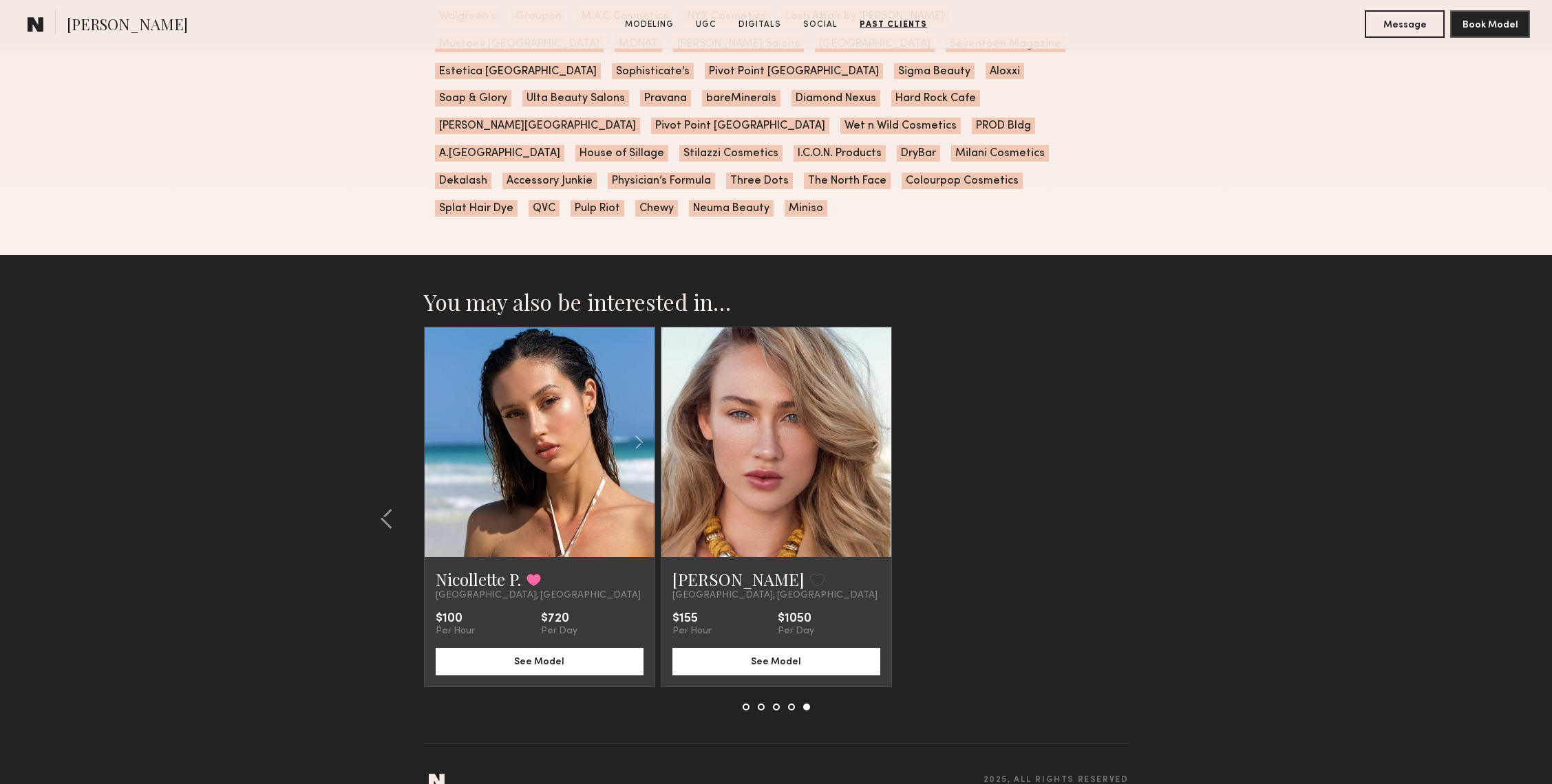
click at [1163, 490] on section "You may also be interested in… Miska S. Favorite Los Angeles, CA $230 Per Hour …" at bounding box center [776, 533] width 1552 height 556
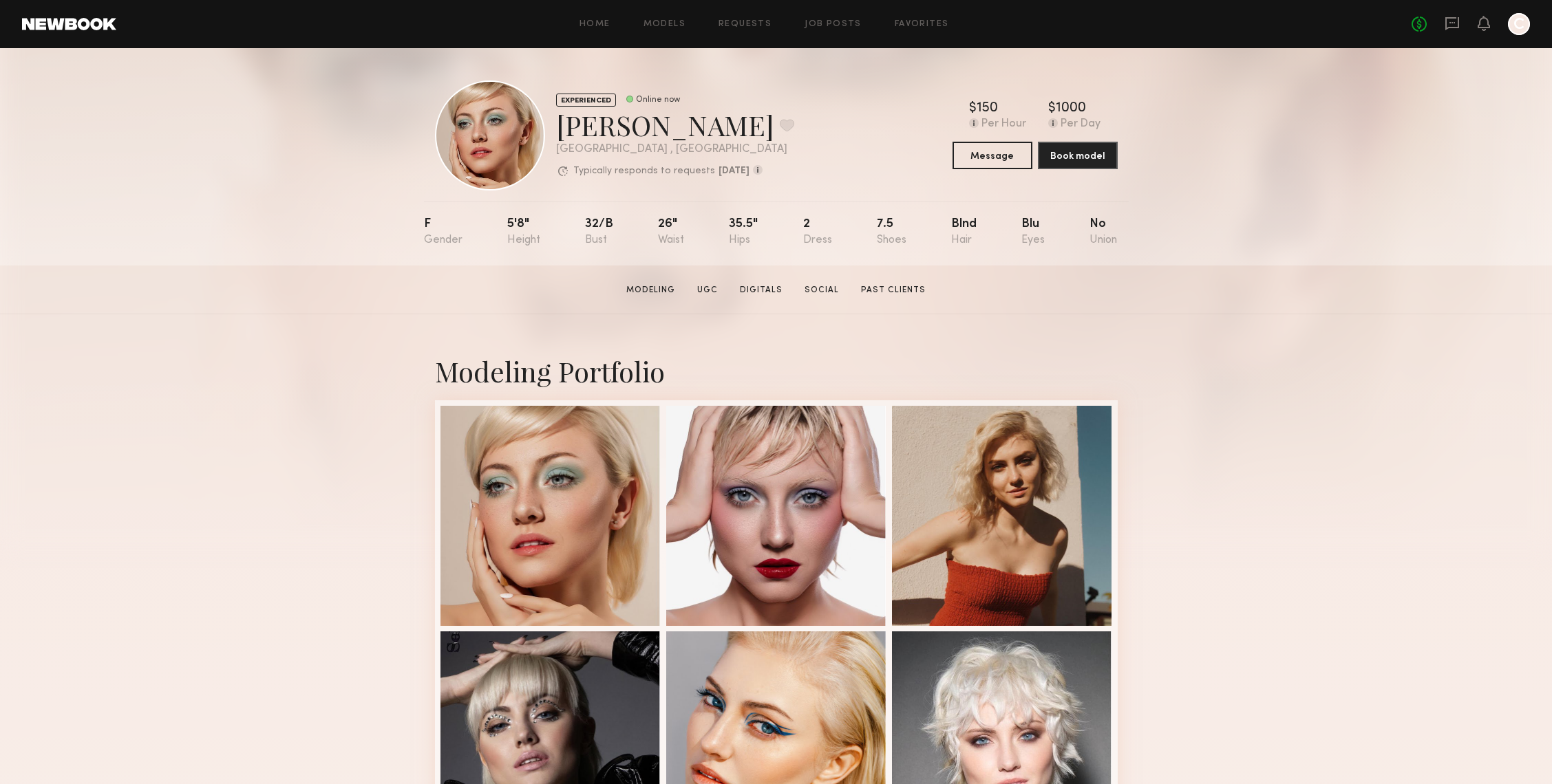
scroll to position [0, 0]
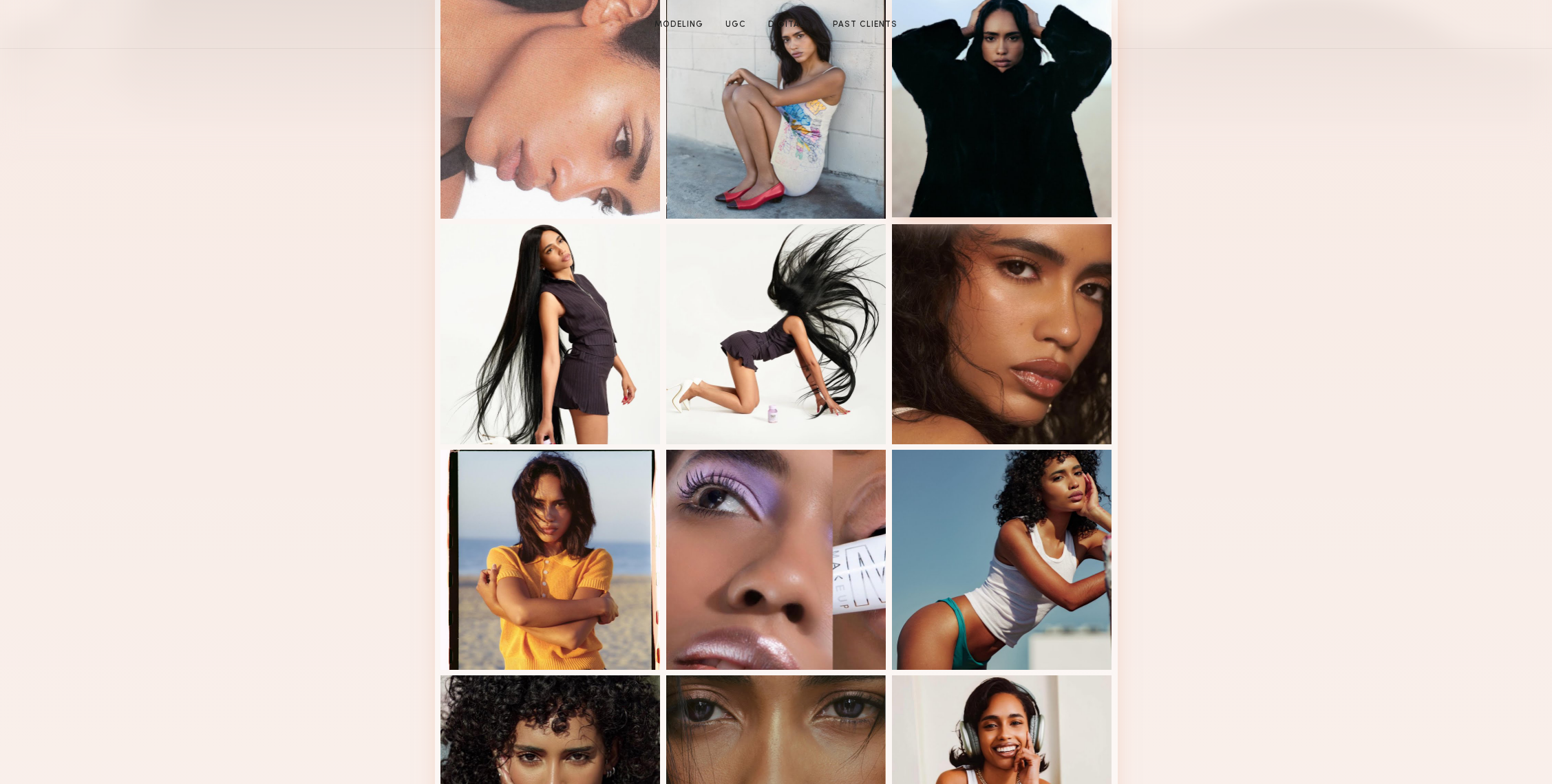
scroll to position [412, 0]
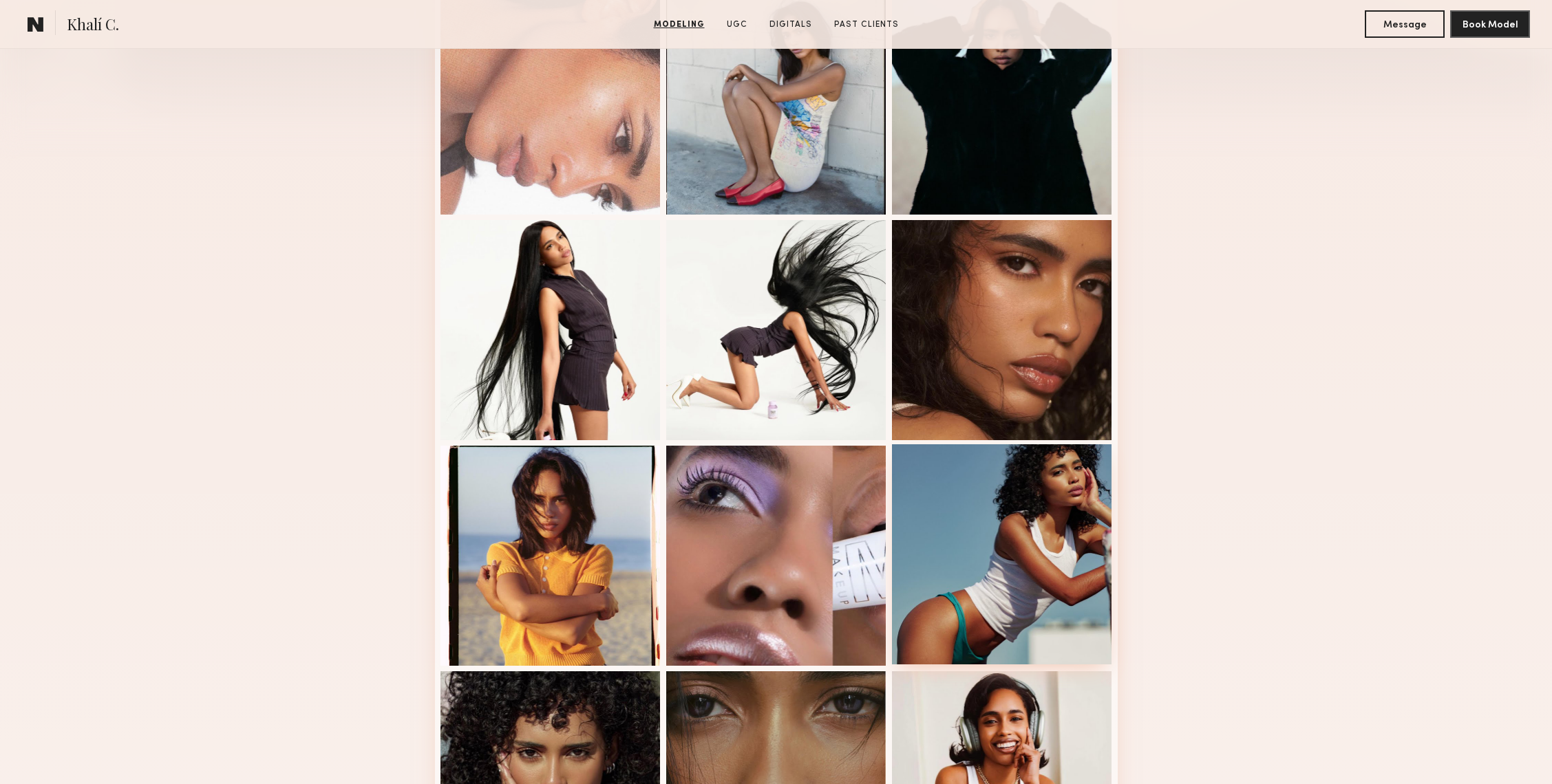
click at [1060, 510] on div at bounding box center [1002, 554] width 220 height 220
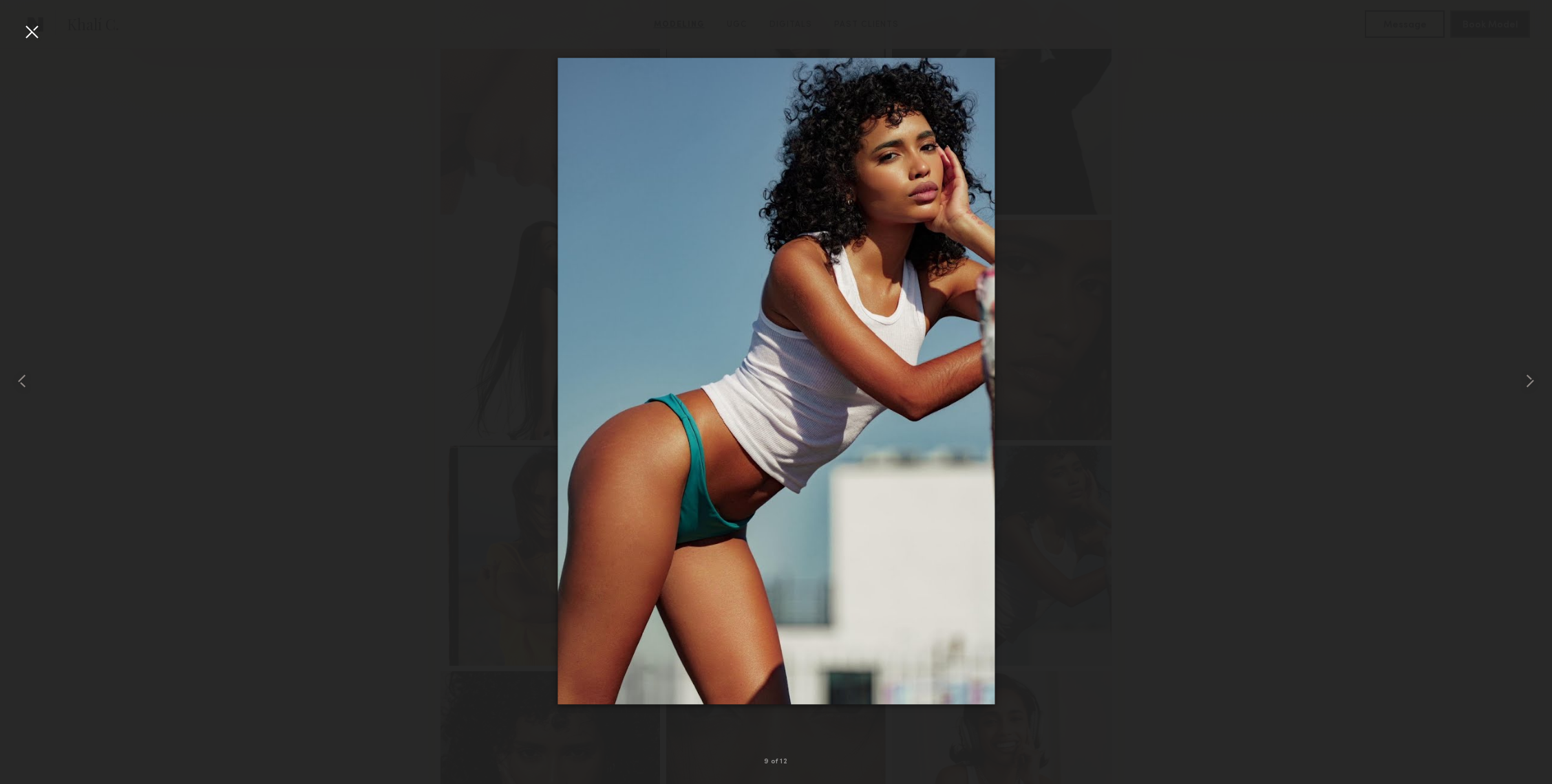
click at [37, 31] on div at bounding box center [31, 31] width 22 height 22
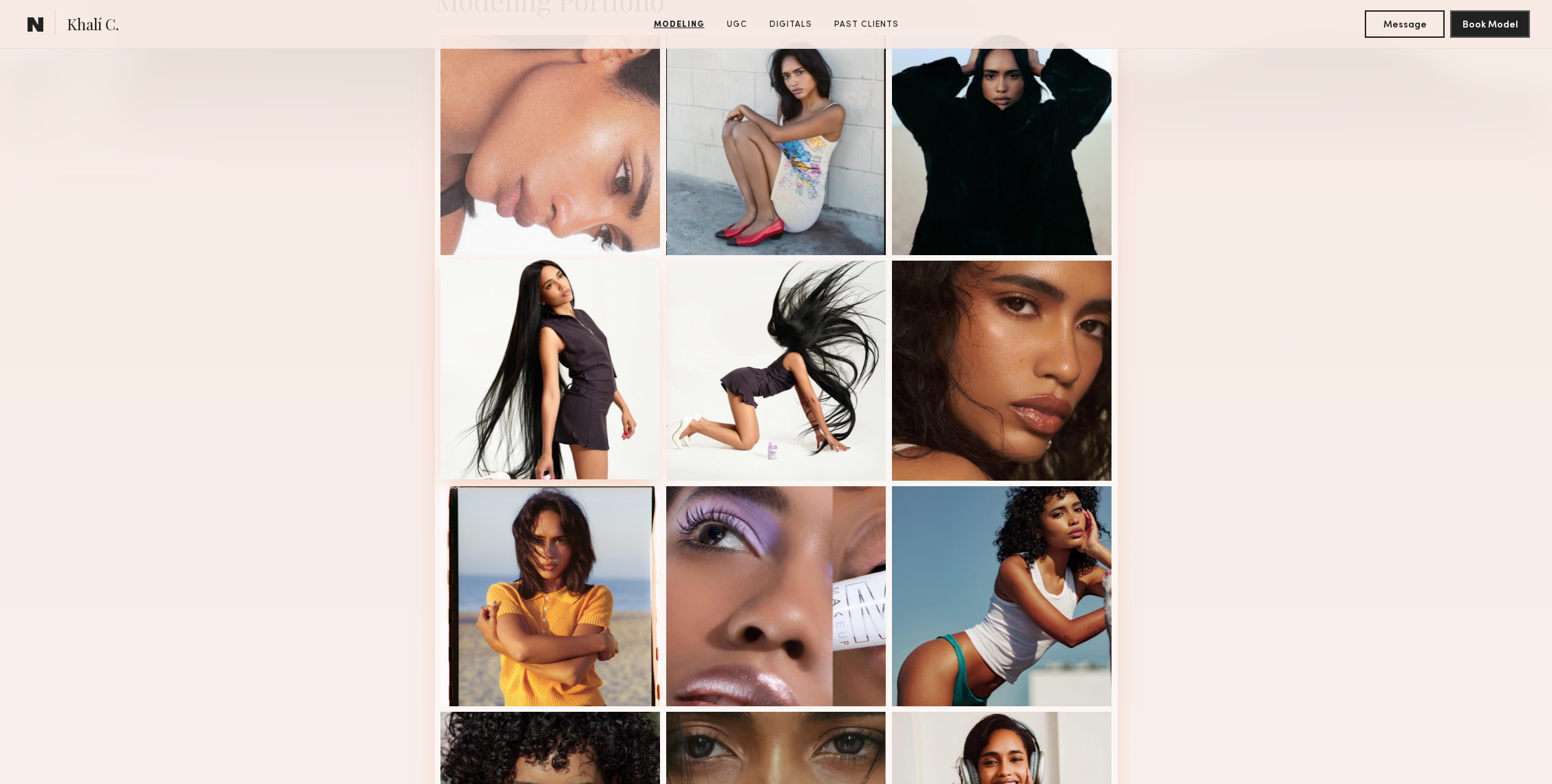
scroll to position [0, 0]
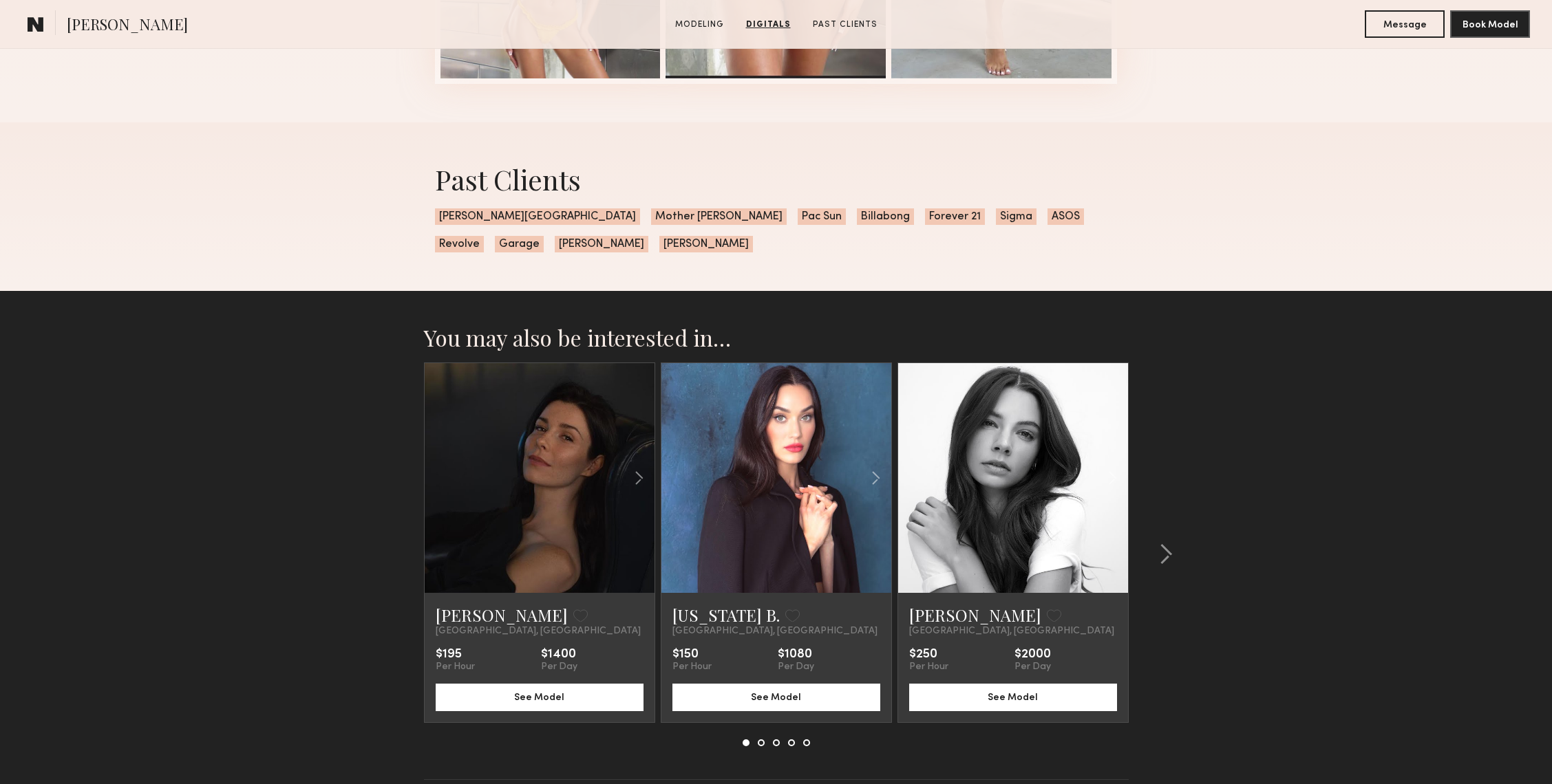
scroll to position [1419, 0]
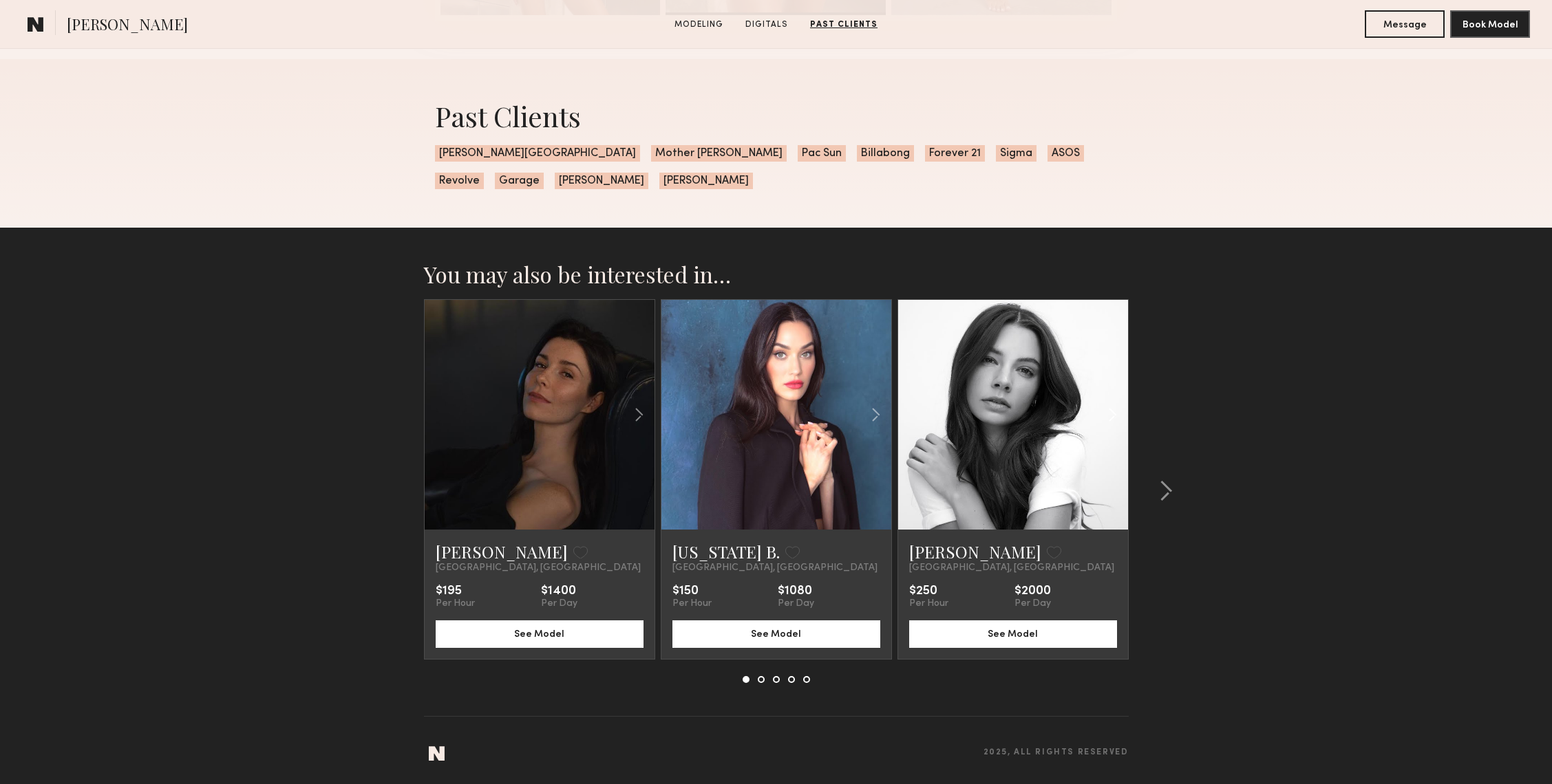
click at [1112, 415] on common-icon at bounding box center [1113, 414] width 20 height 26
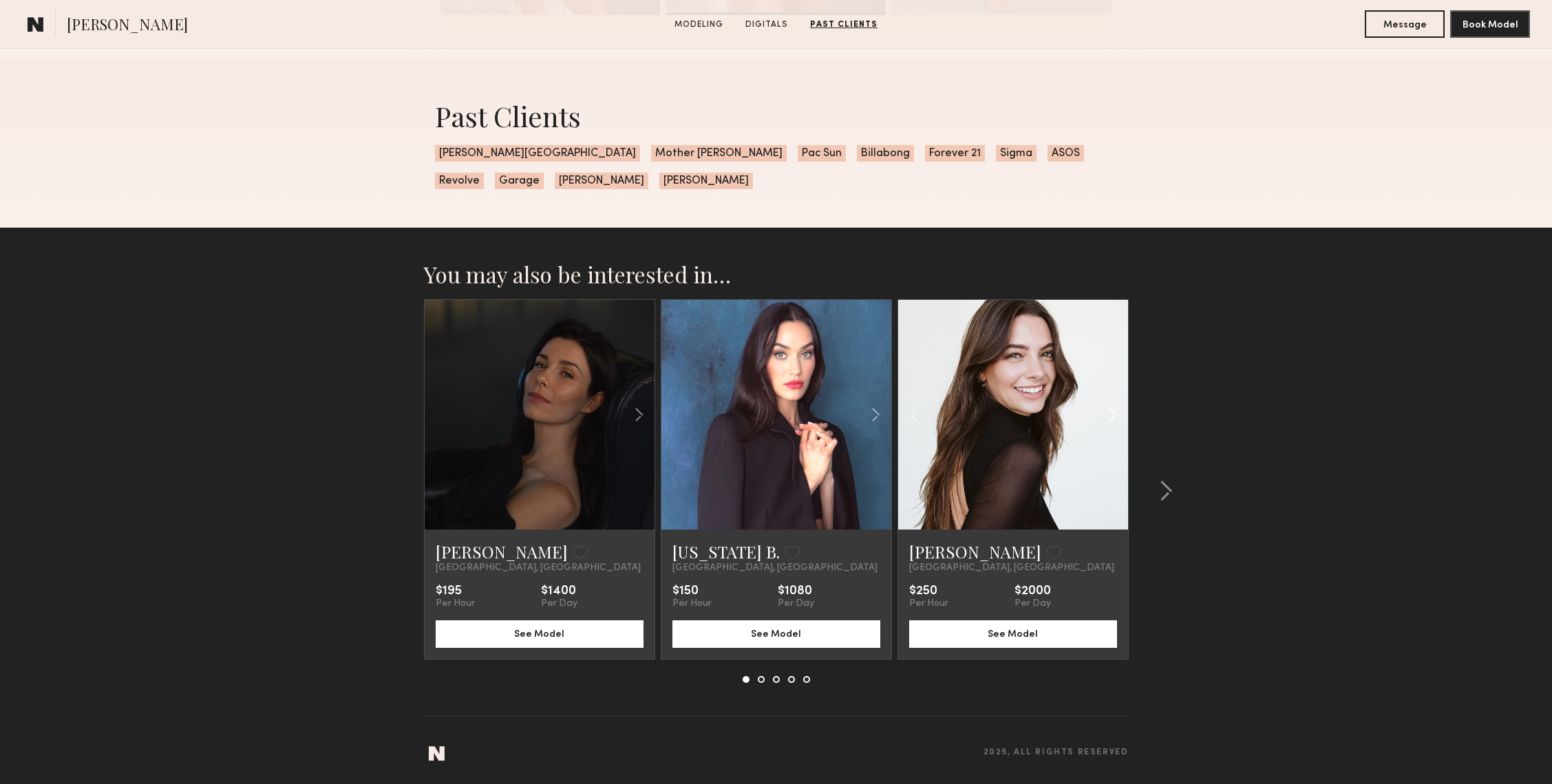
click at [1112, 415] on common-icon at bounding box center [1113, 414] width 20 height 26
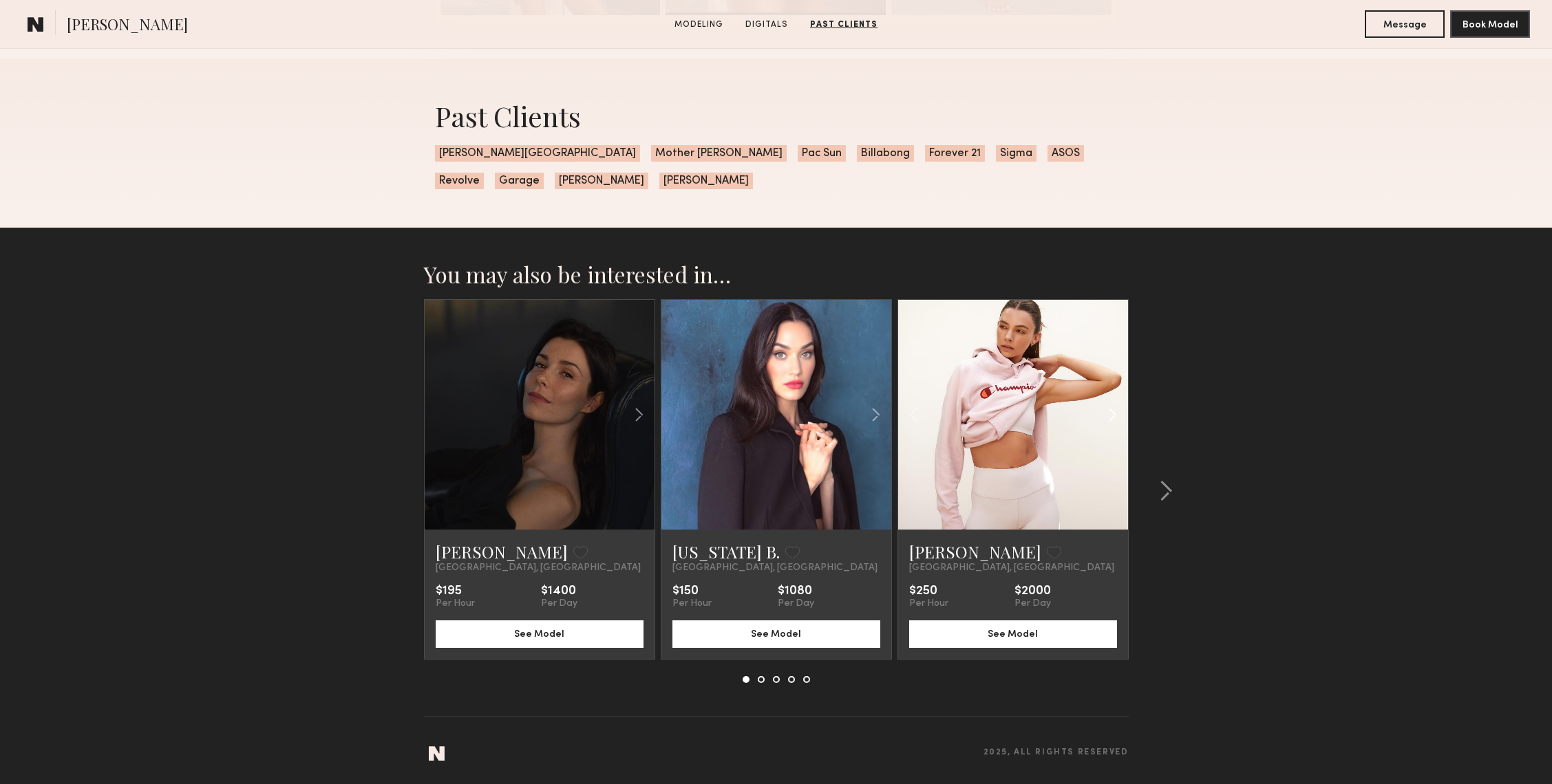
click at [1112, 415] on common-icon at bounding box center [1113, 414] width 20 height 26
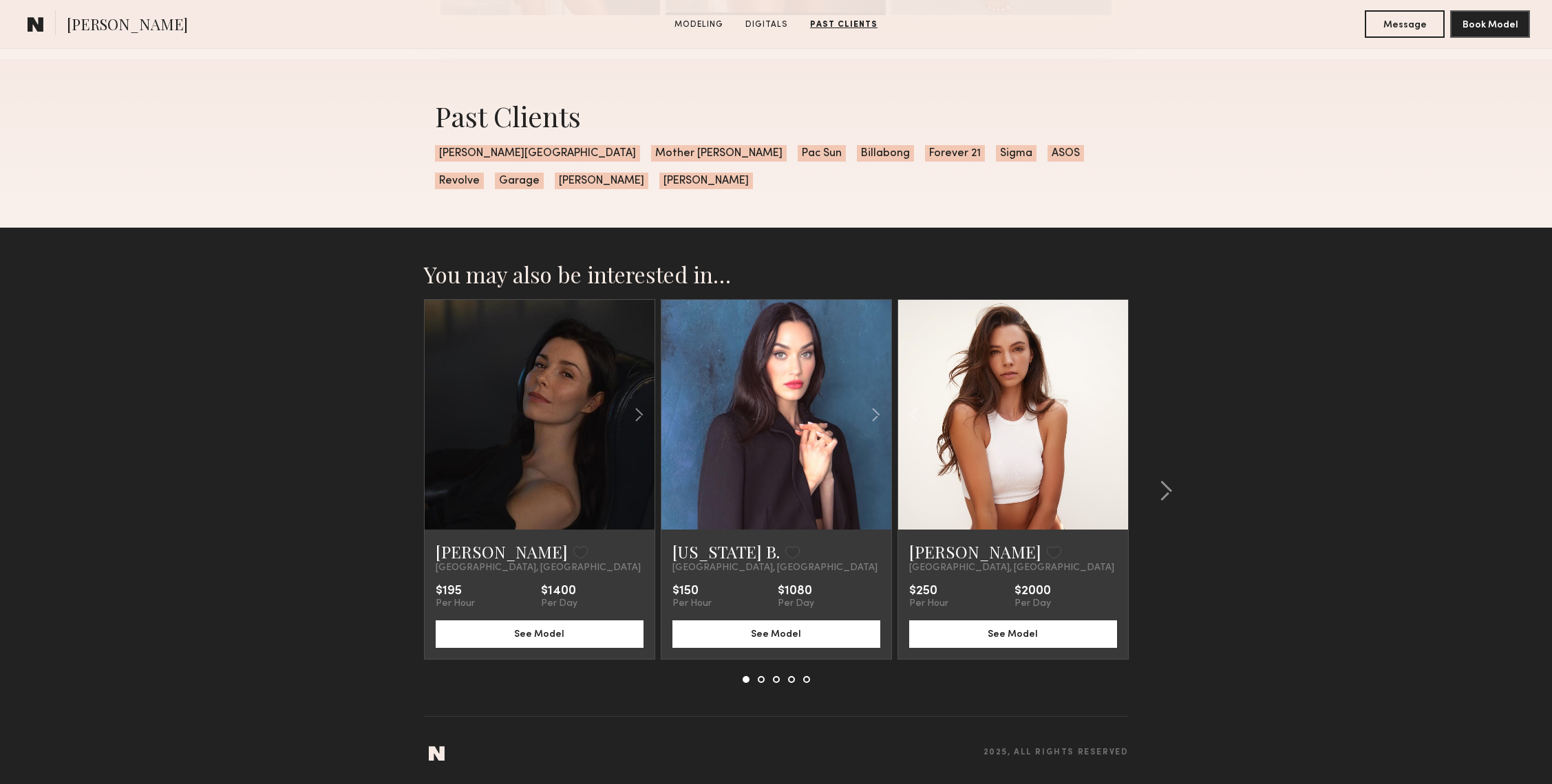
click at [1112, 415] on div at bounding box center [1013, 414] width 230 height 230
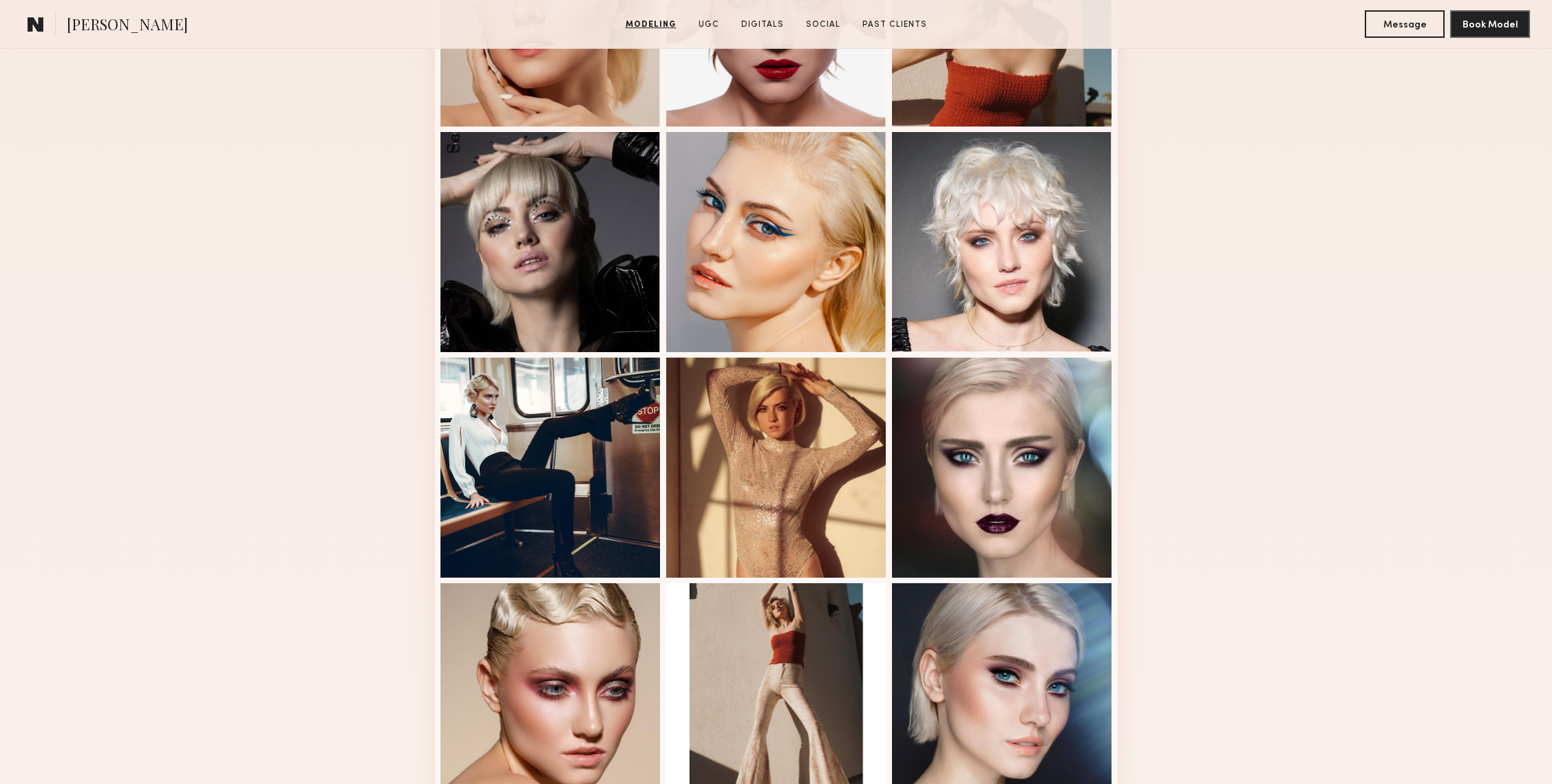
scroll to position [1019, 0]
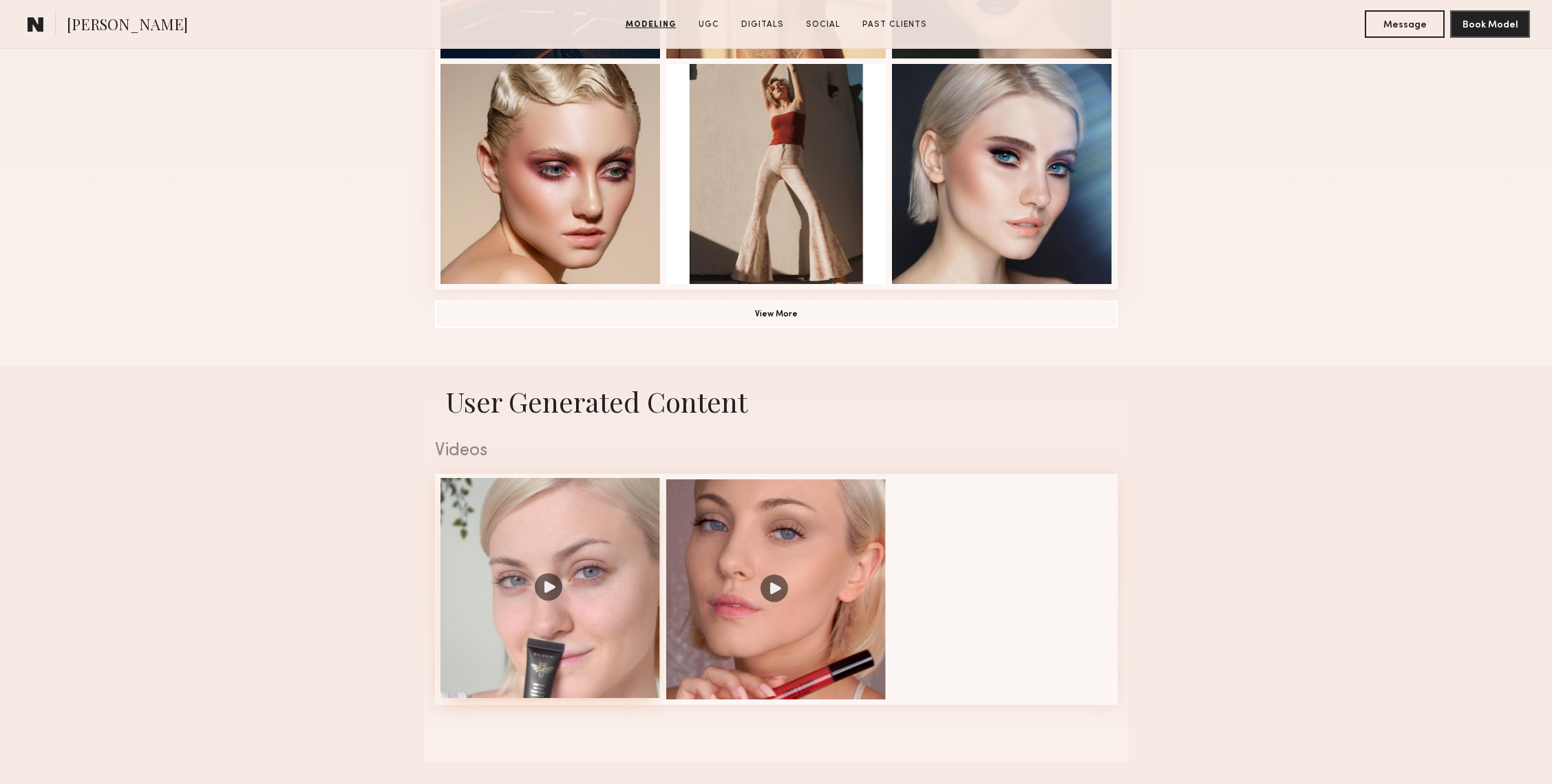
click at [619, 542] on div at bounding box center [550, 588] width 220 height 220
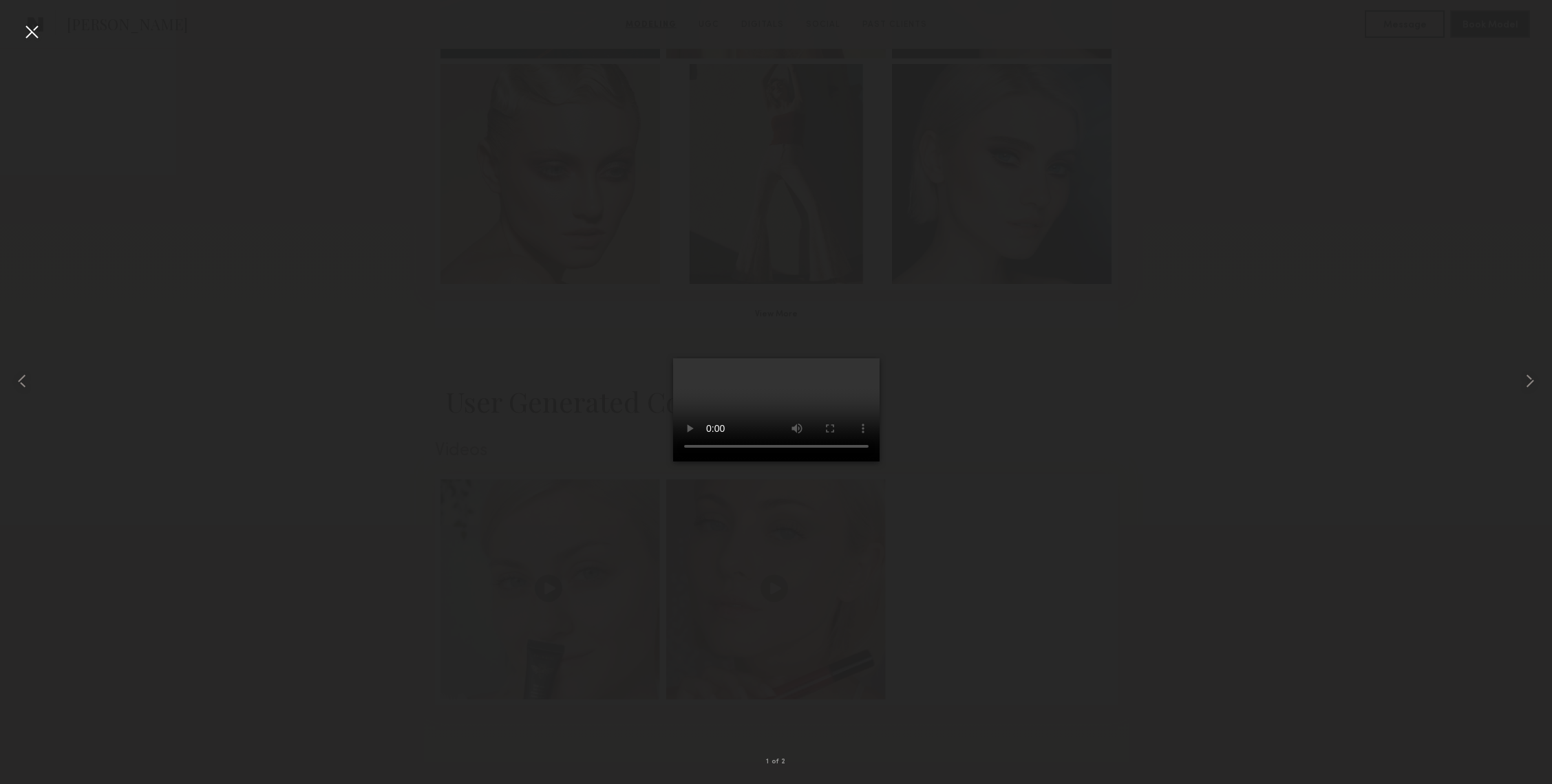
click at [33, 27] on div at bounding box center [31, 31] width 22 height 22
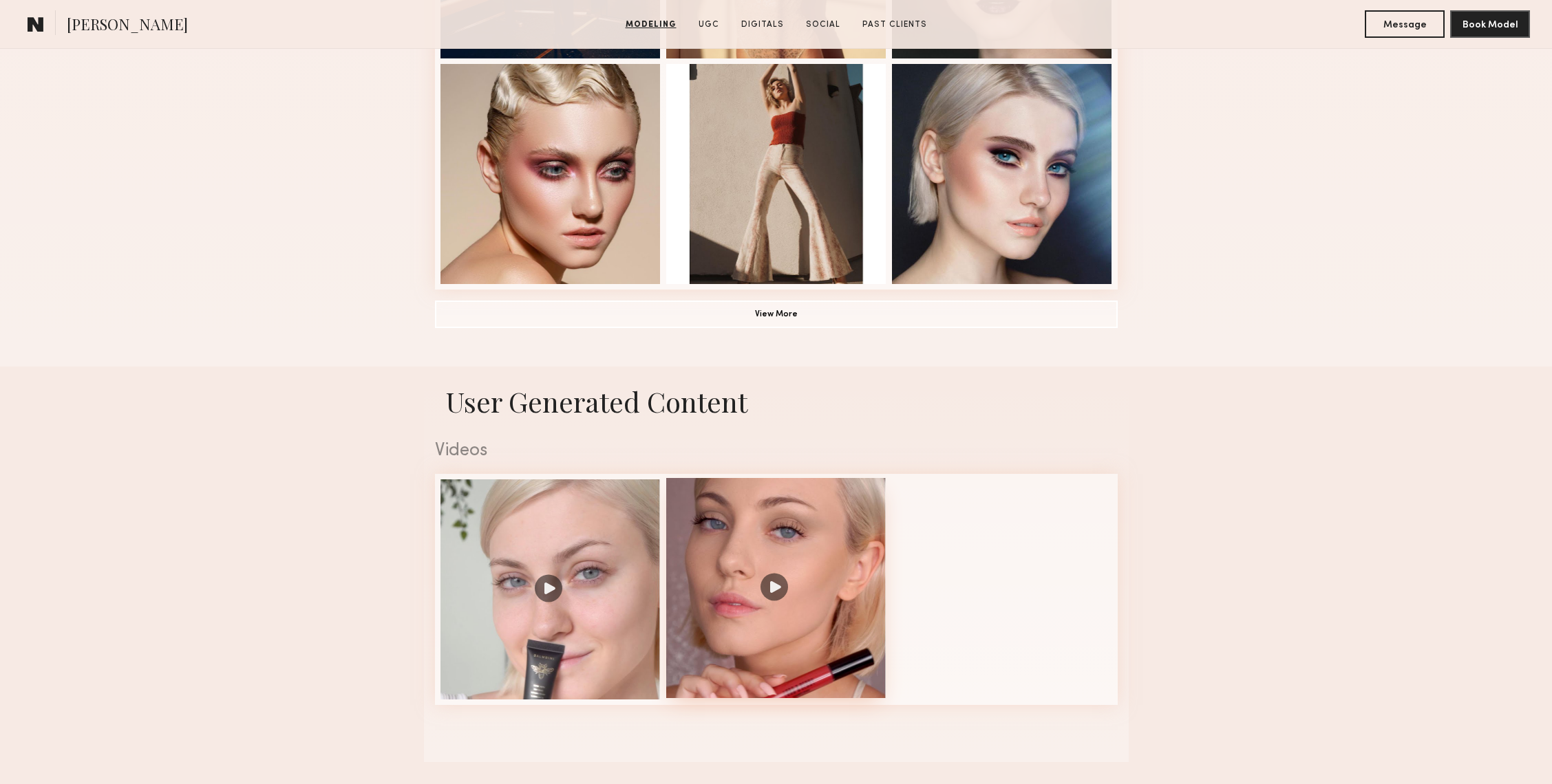
click at [797, 544] on div at bounding box center [776, 588] width 220 height 220
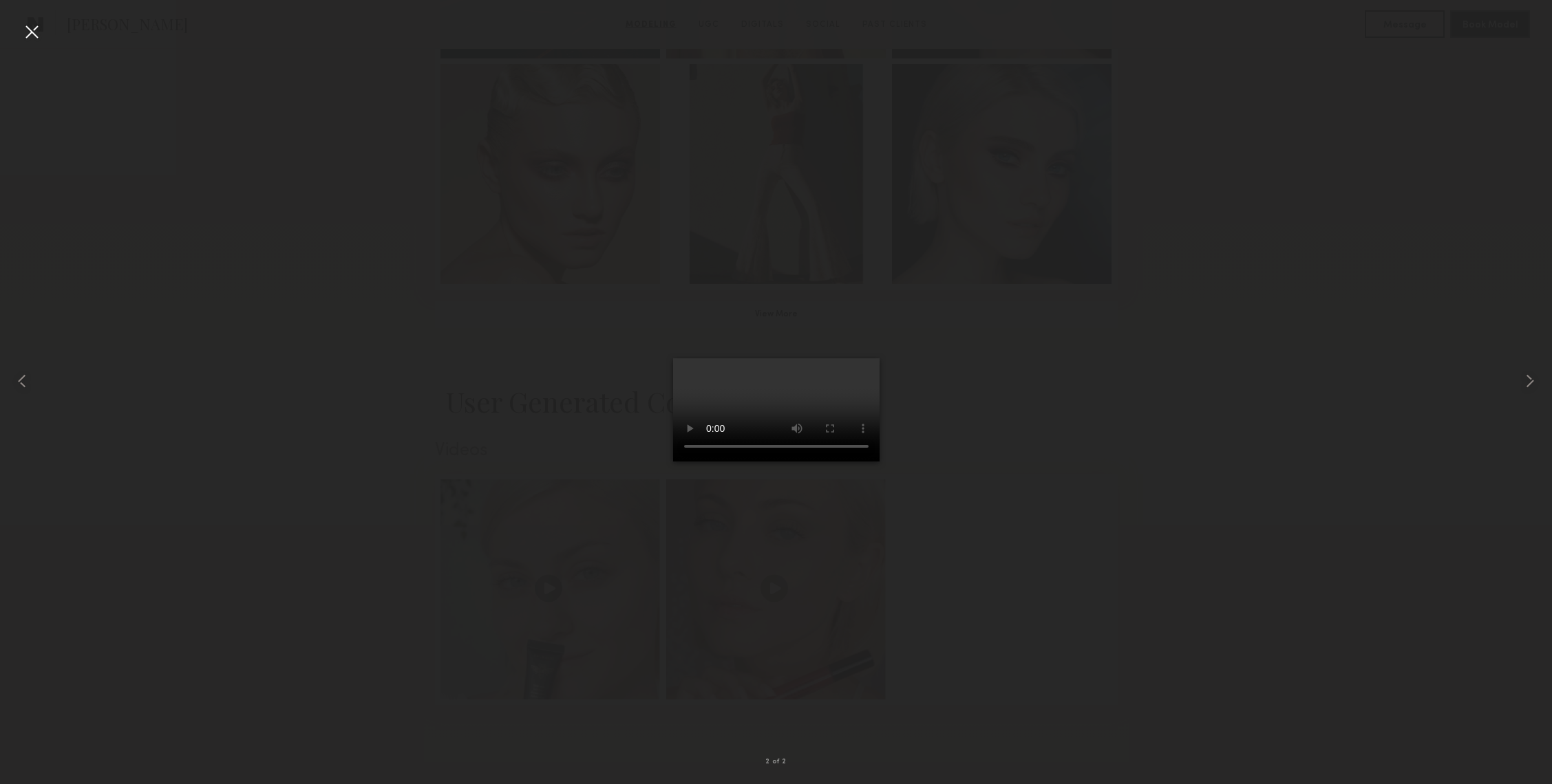
click at [1186, 470] on div at bounding box center [776, 381] width 1552 height 718
click at [40, 28] on div at bounding box center [31, 31] width 22 height 22
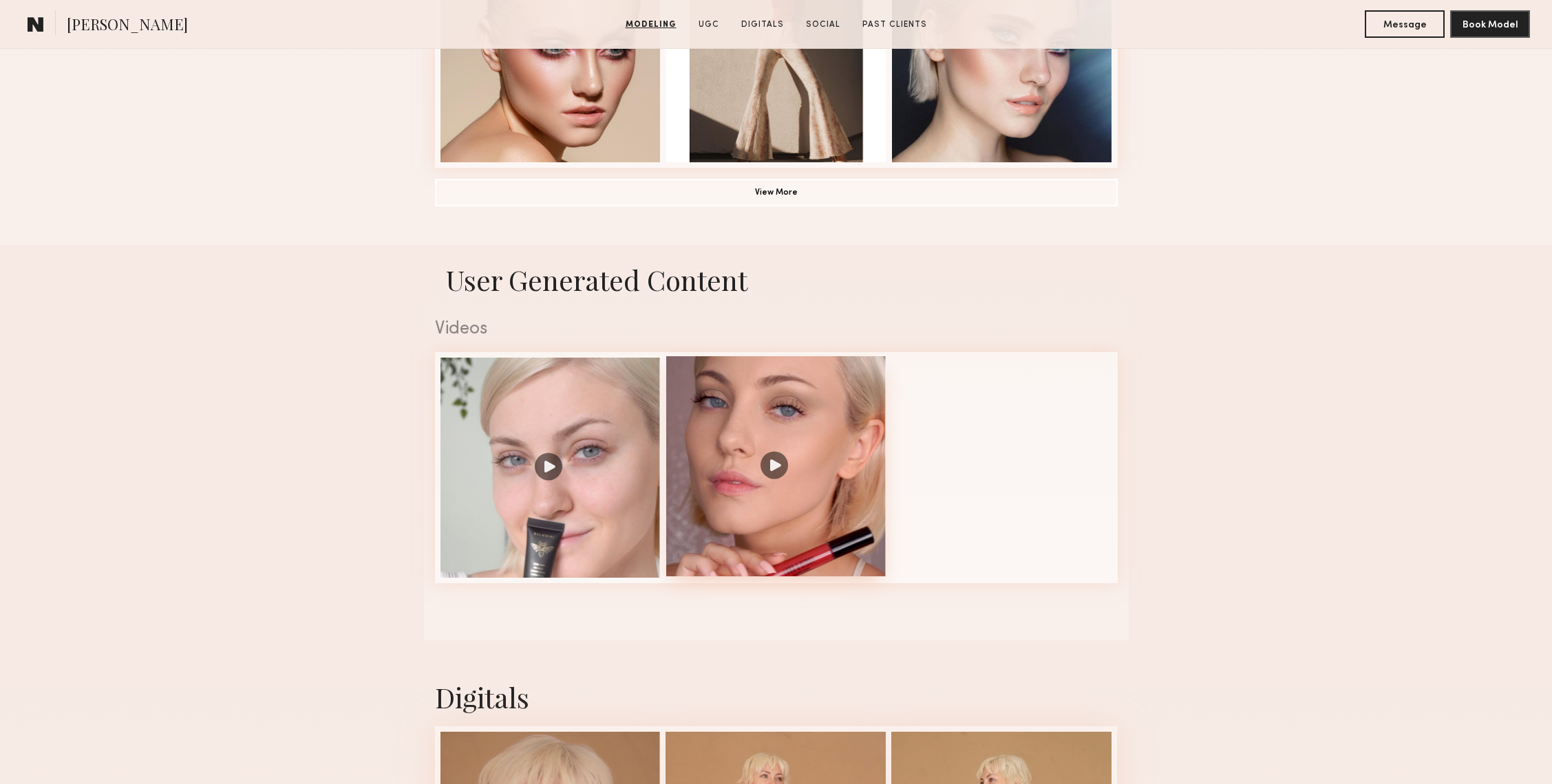
scroll to position [1165, 0]
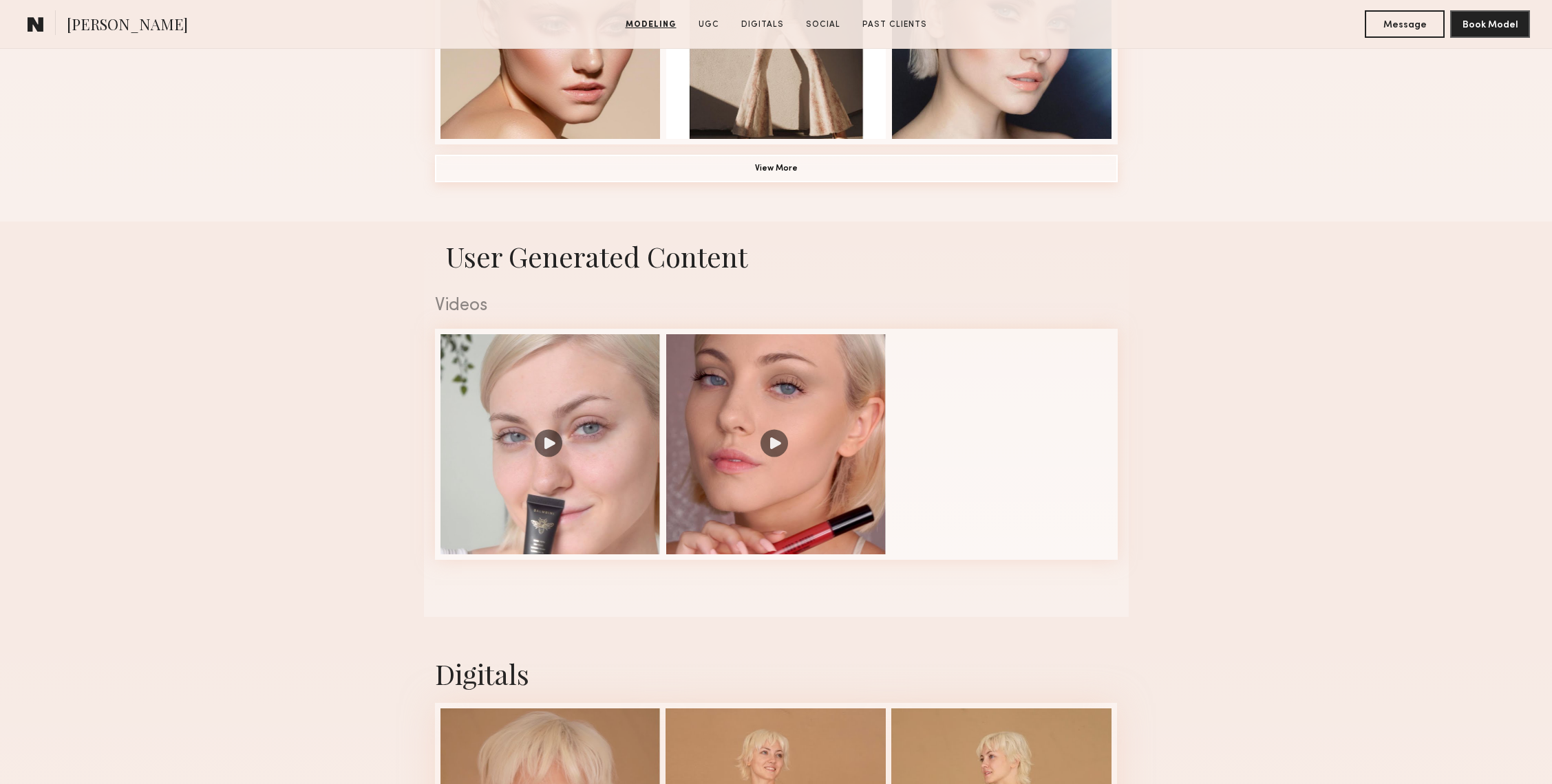
click at [759, 170] on button "View More" at bounding box center [776, 168] width 683 height 28
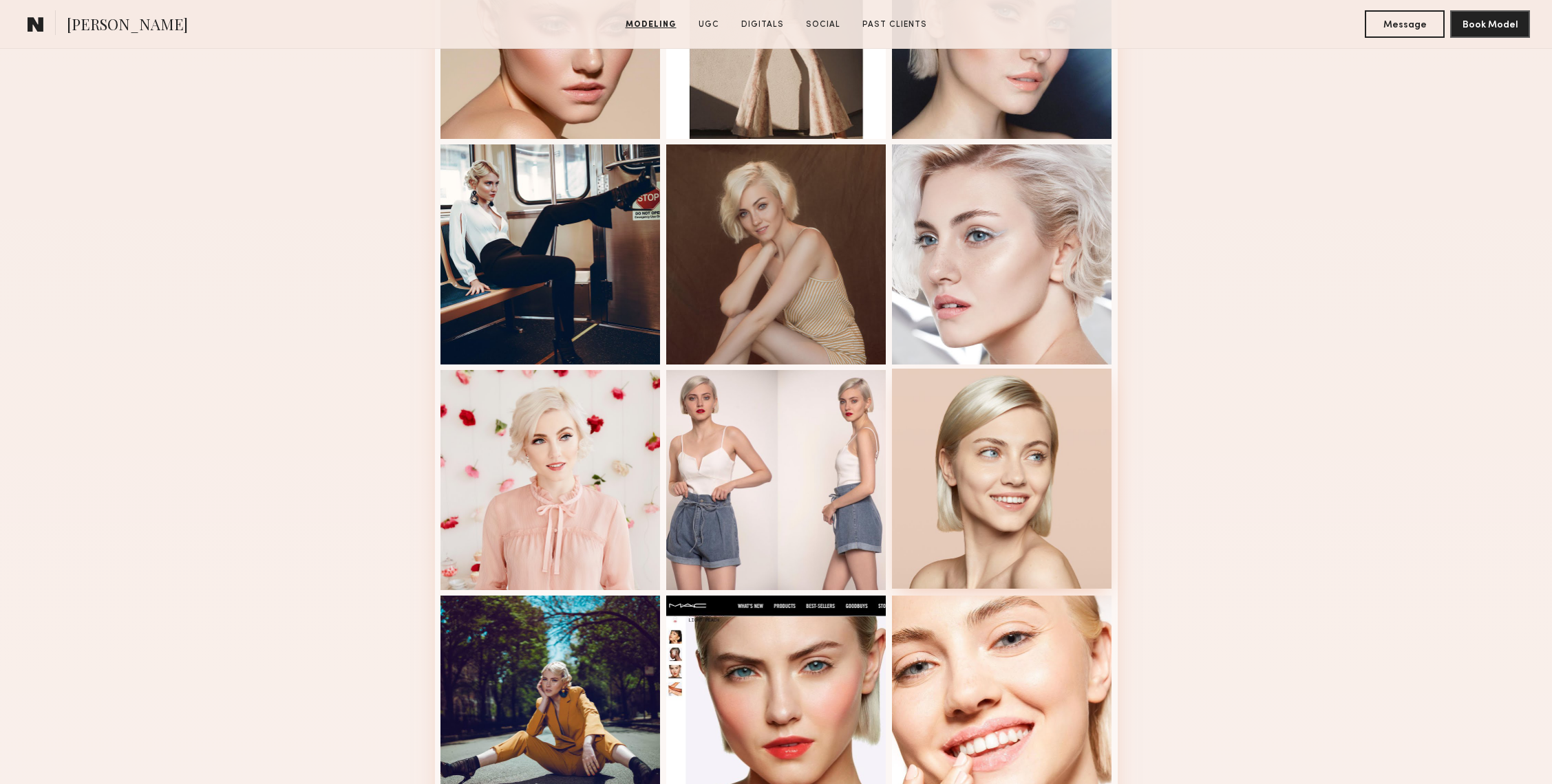
click at [971, 455] on div at bounding box center [1002, 478] width 220 height 220
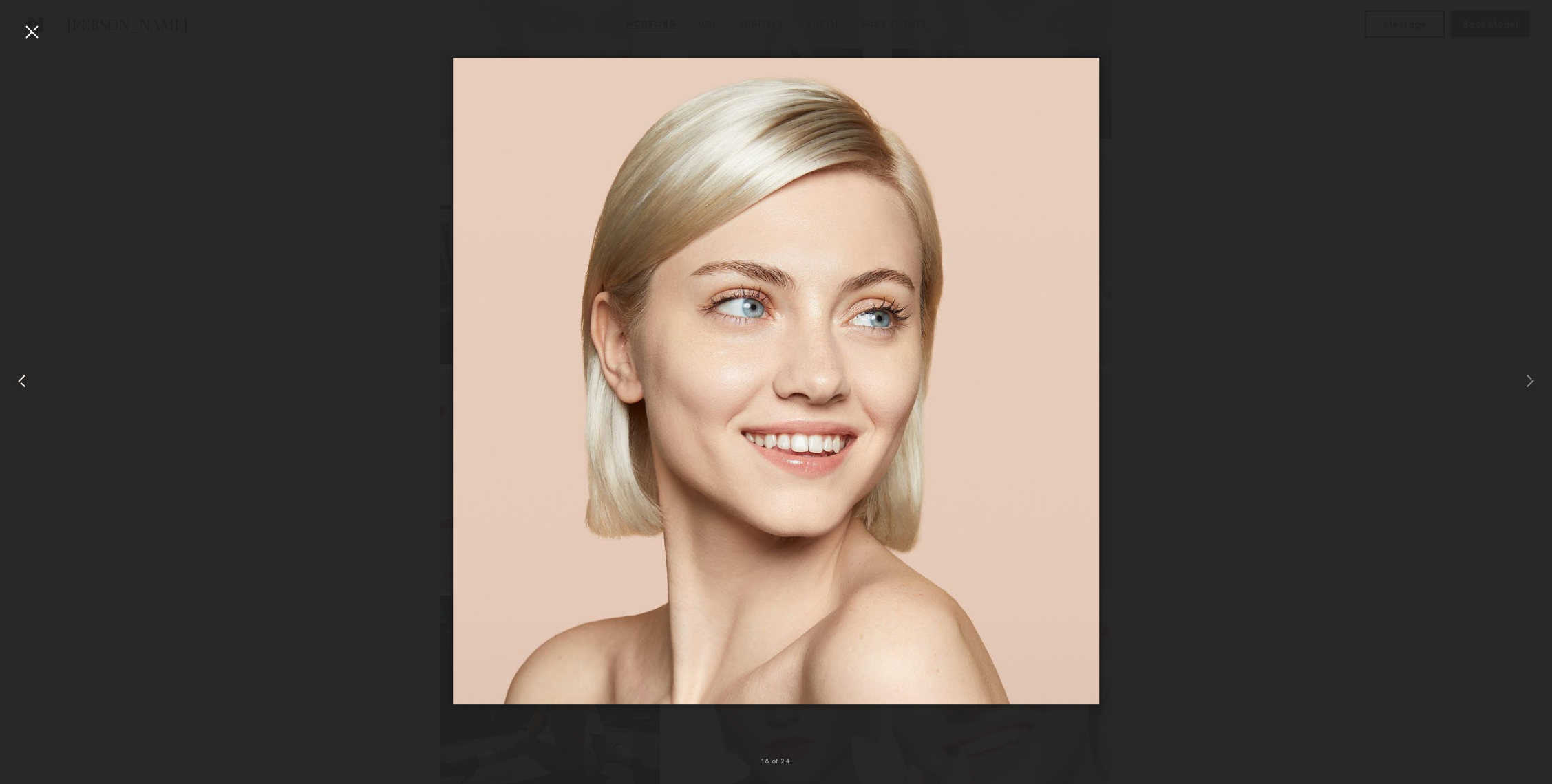
click at [19, 31] on div at bounding box center [30, 381] width 62 height 718
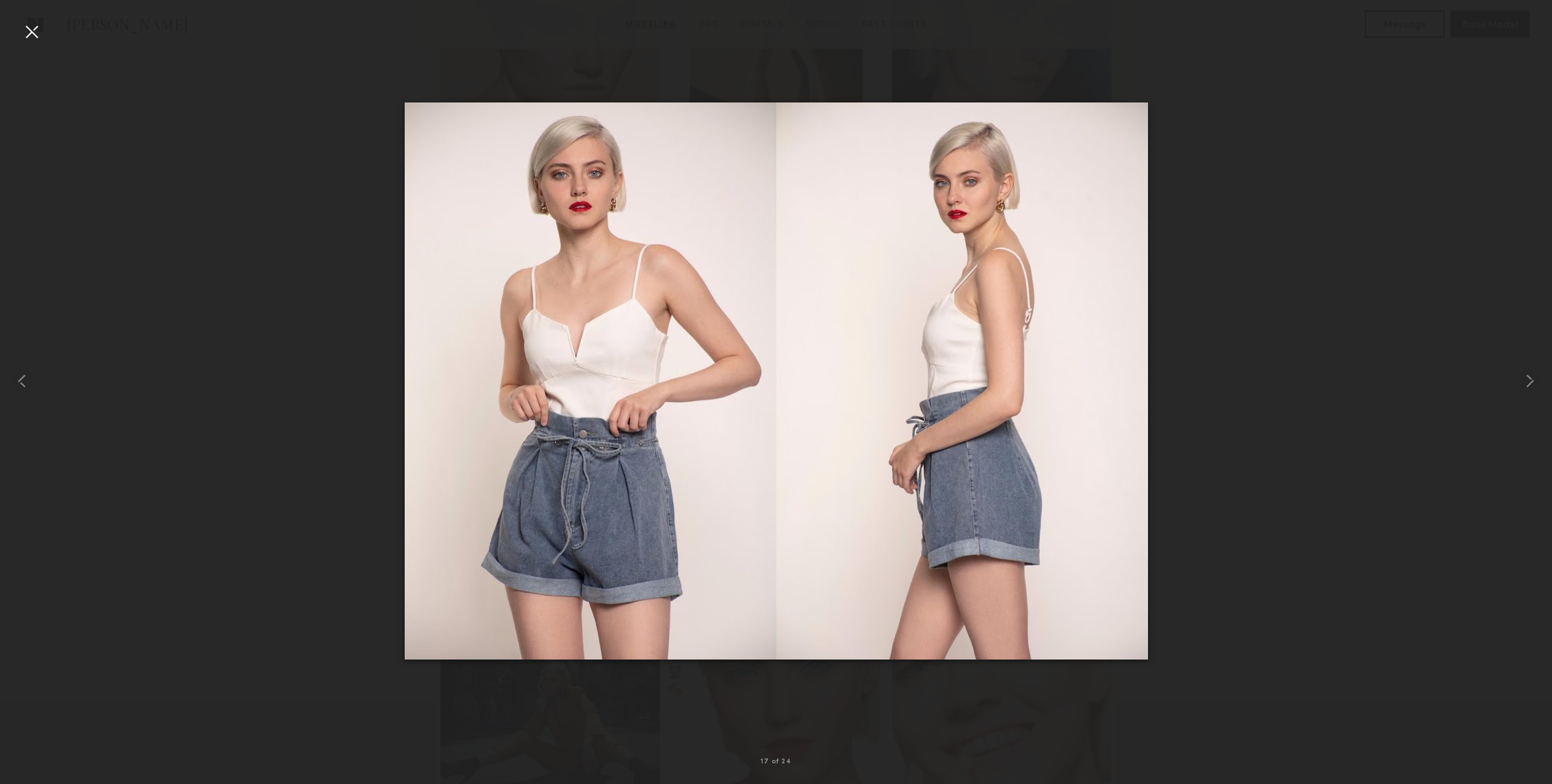
click at [31, 30] on div at bounding box center [31, 31] width 22 height 22
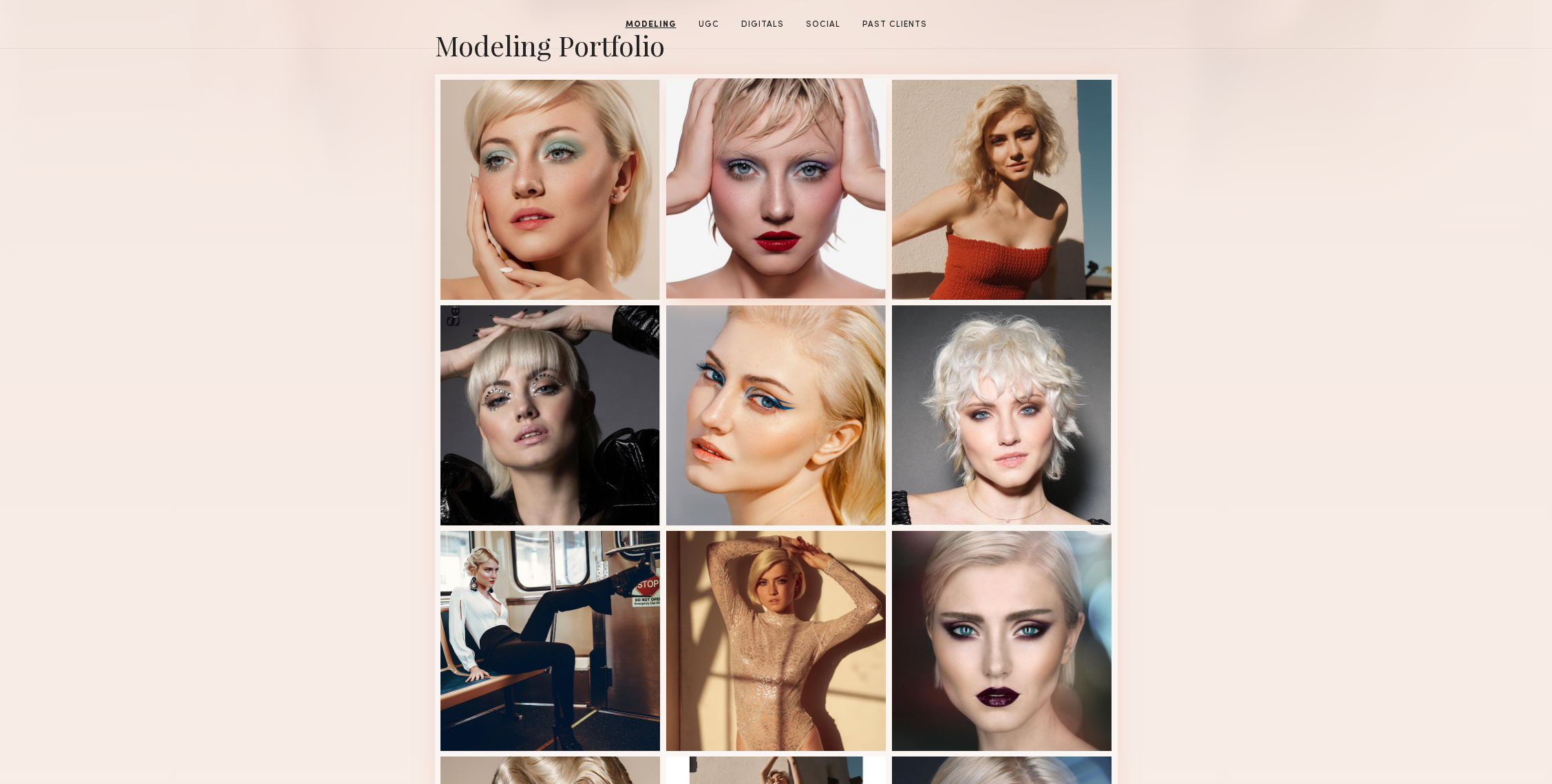
scroll to position [0, 0]
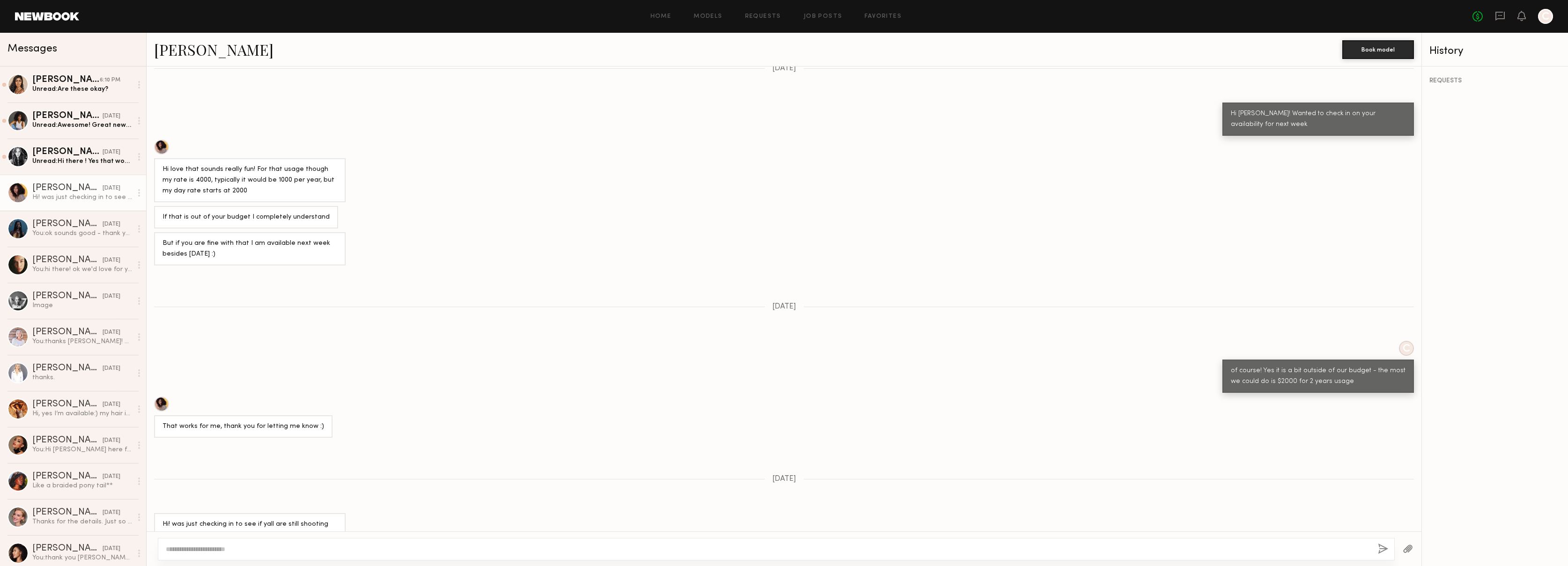
scroll to position [324, 0]
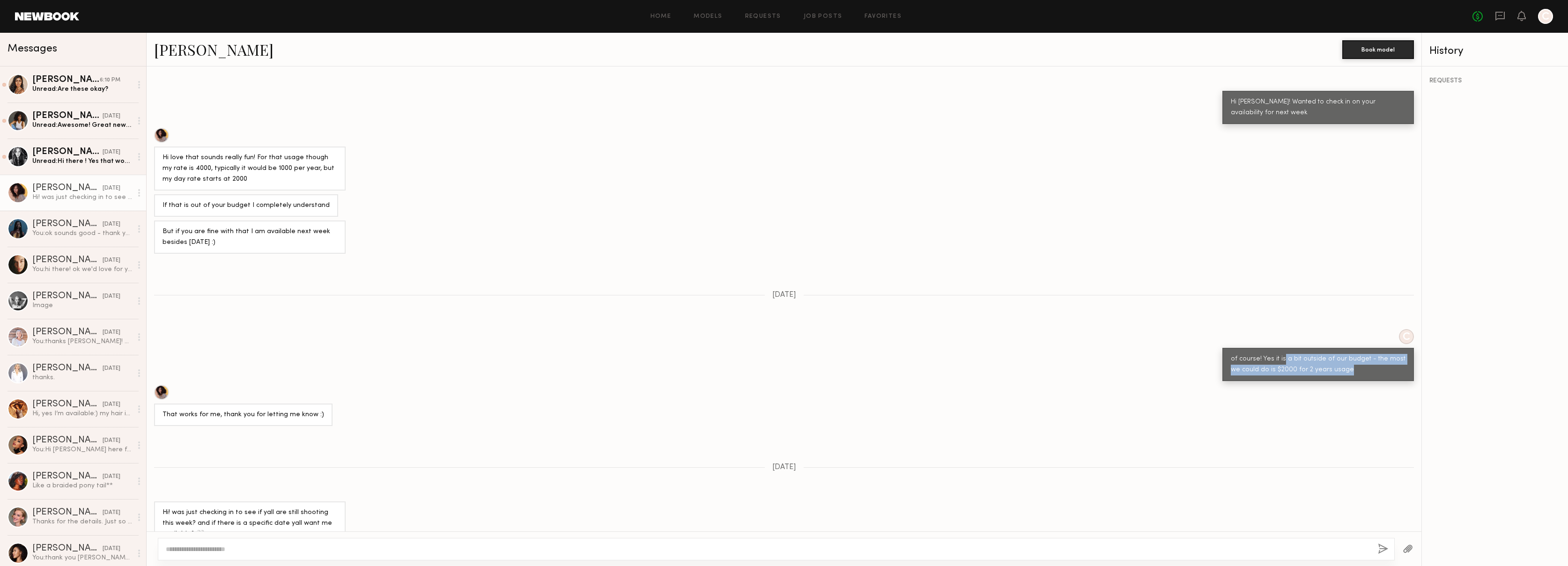
drag, startPoint x: 1276, startPoint y: 340, endPoint x: 1378, endPoint y: 352, distance: 102.7
click at [1378, 354] on div "of course! Yes it is a bit outside of our budget - the most we could do is $200…" at bounding box center [1318, 365] width 175 height 21
click at [1377, 354] on div "of course! Yes it is a bit outside of our budget - the most we could do is $200…" at bounding box center [1318, 365] width 175 height 21
drag, startPoint x: 1339, startPoint y: 354, endPoint x: 1304, endPoint y: 340, distance: 37.7
click at [1223, 348] on div "of course! Yes it is a bit outside of our budget - the most we could do is $200…" at bounding box center [1318, 365] width 192 height 33
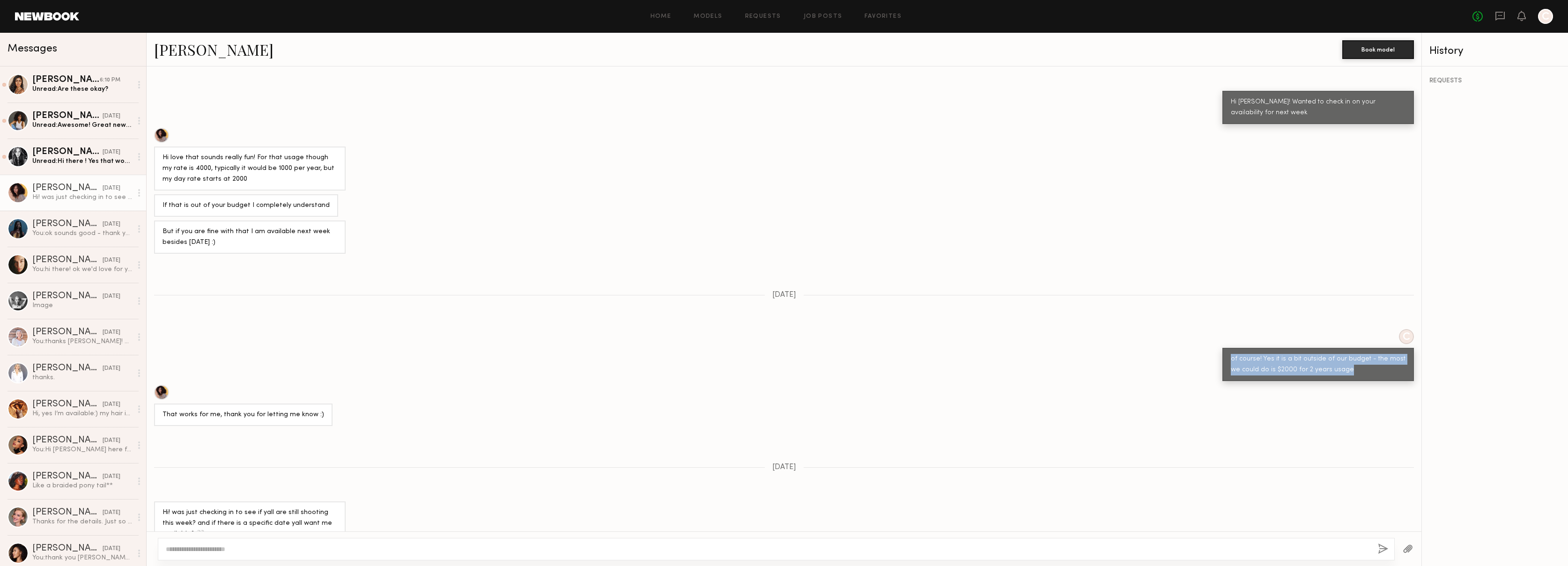
click at [1306, 354] on div "of course! Yes it is a bit outside of our budget - the most we could do is $200…" at bounding box center [1318, 365] width 175 height 21
click at [208, 47] on link "[PERSON_NAME]" at bounding box center [214, 49] width 119 height 20
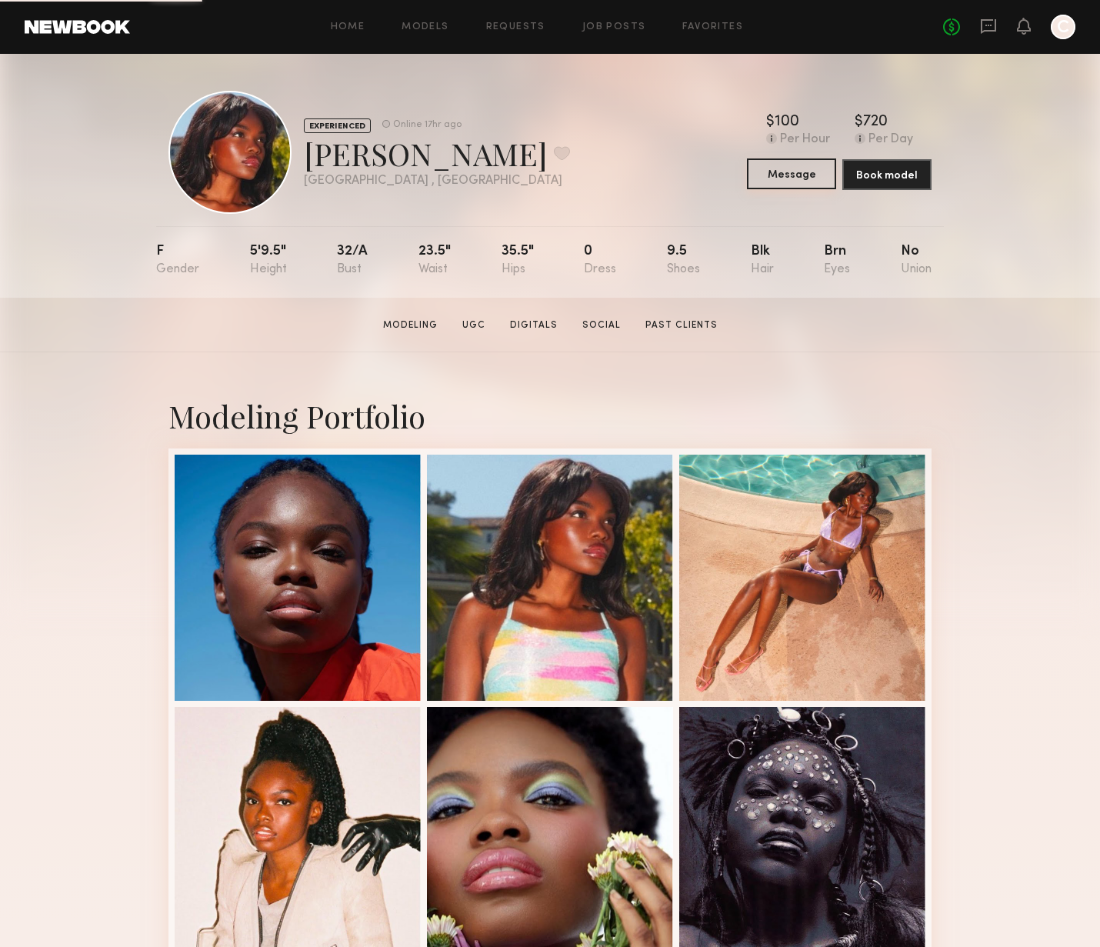
click at [791, 180] on button "Message" at bounding box center [791, 173] width 89 height 31
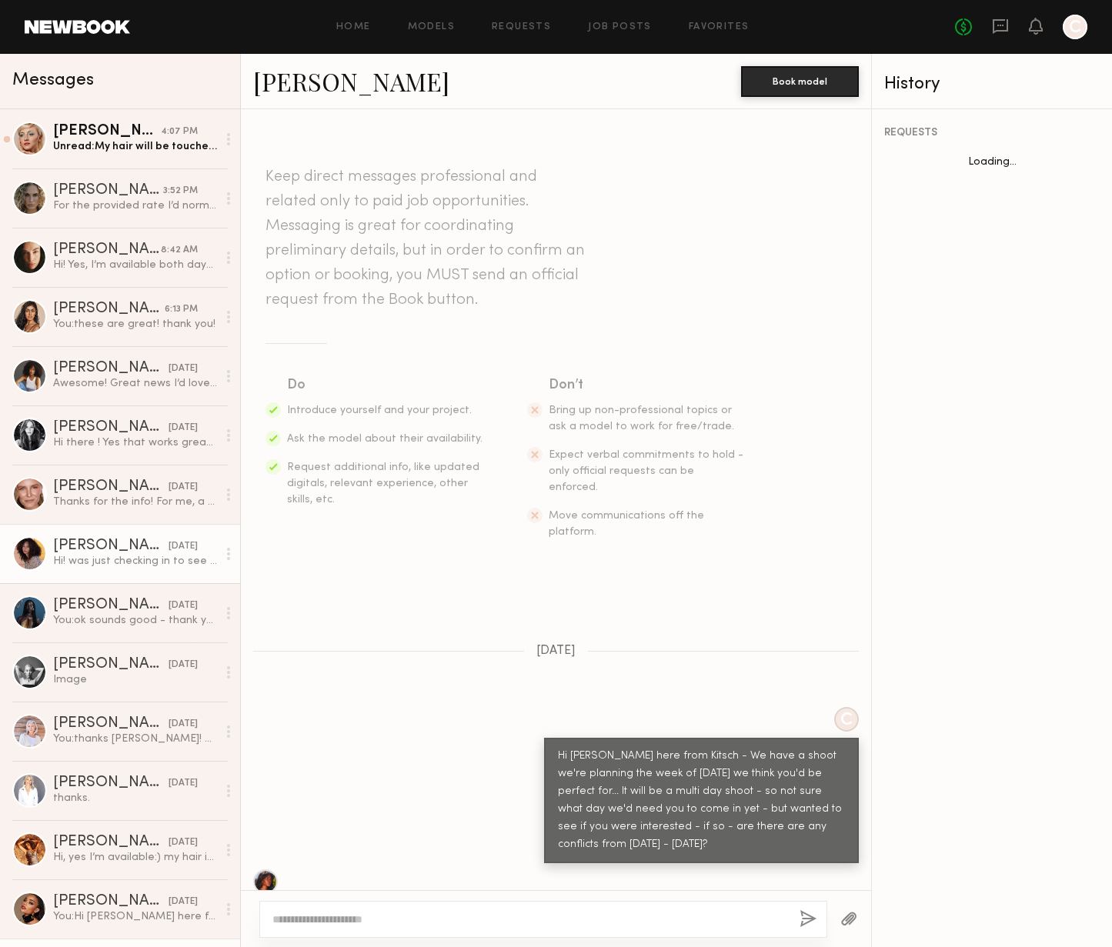
scroll to position [987, 0]
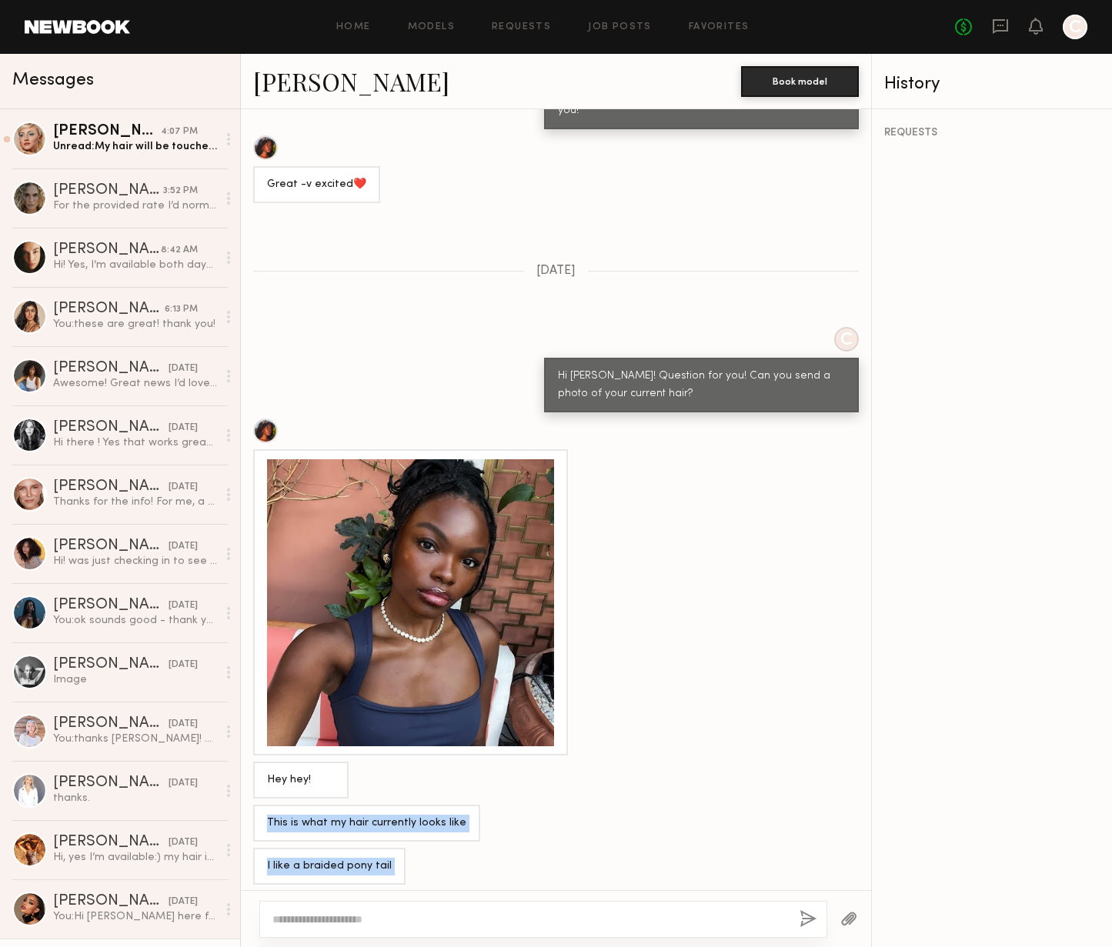
drag, startPoint x: 292, startPoint y: 762, endPoint x: 479, endPoint y: 863, distance: 213.1
click at [479, 863] on div "Keep direct messages professional and related only to paid job opportunities. M…" at bounding box center [556, 499] width 630 height 781
click at [480, 891] on div "Like a braided pony tail**" at bounding box center [556, 909] width 630 height 37
click at [453, 596] on div at bounding box center [410, 602] width 287 height 287
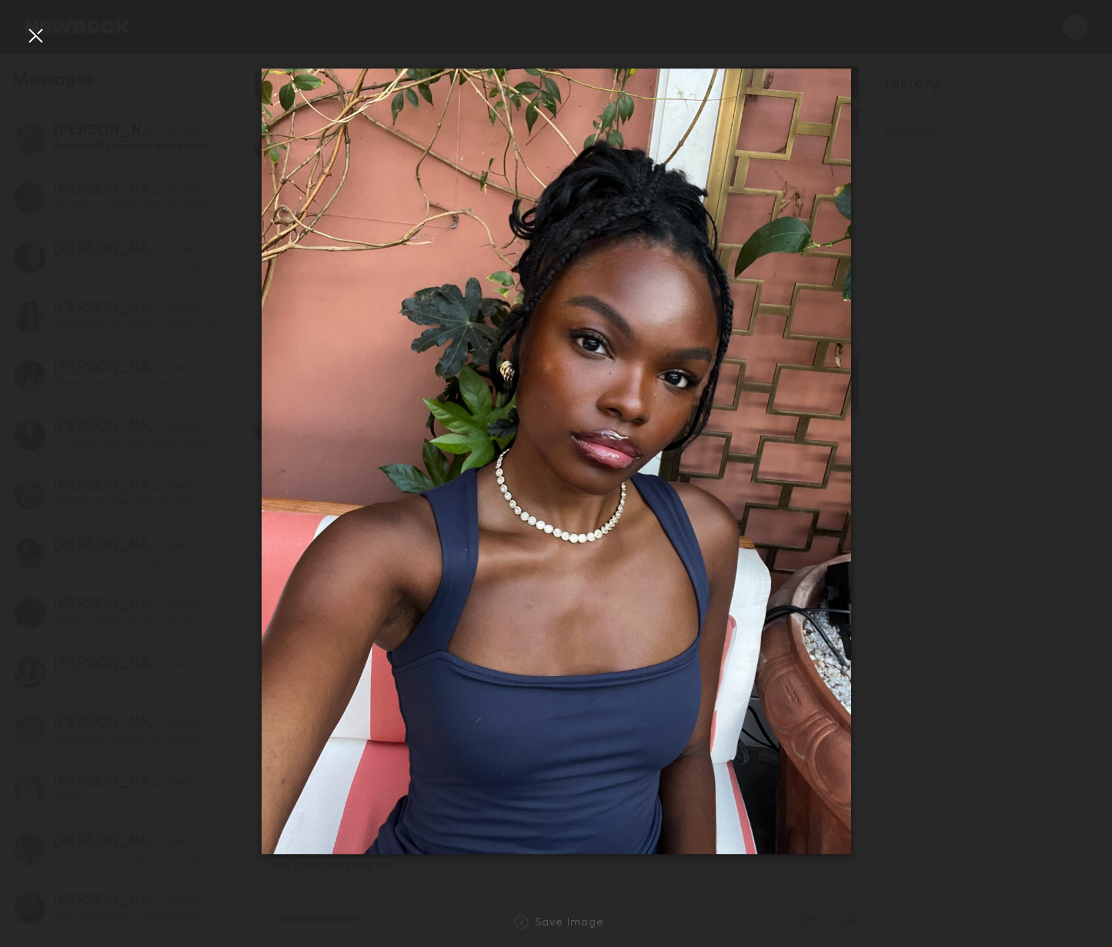
click at [38, 34] on div at bounding box center [35, 35] width 25 height 25
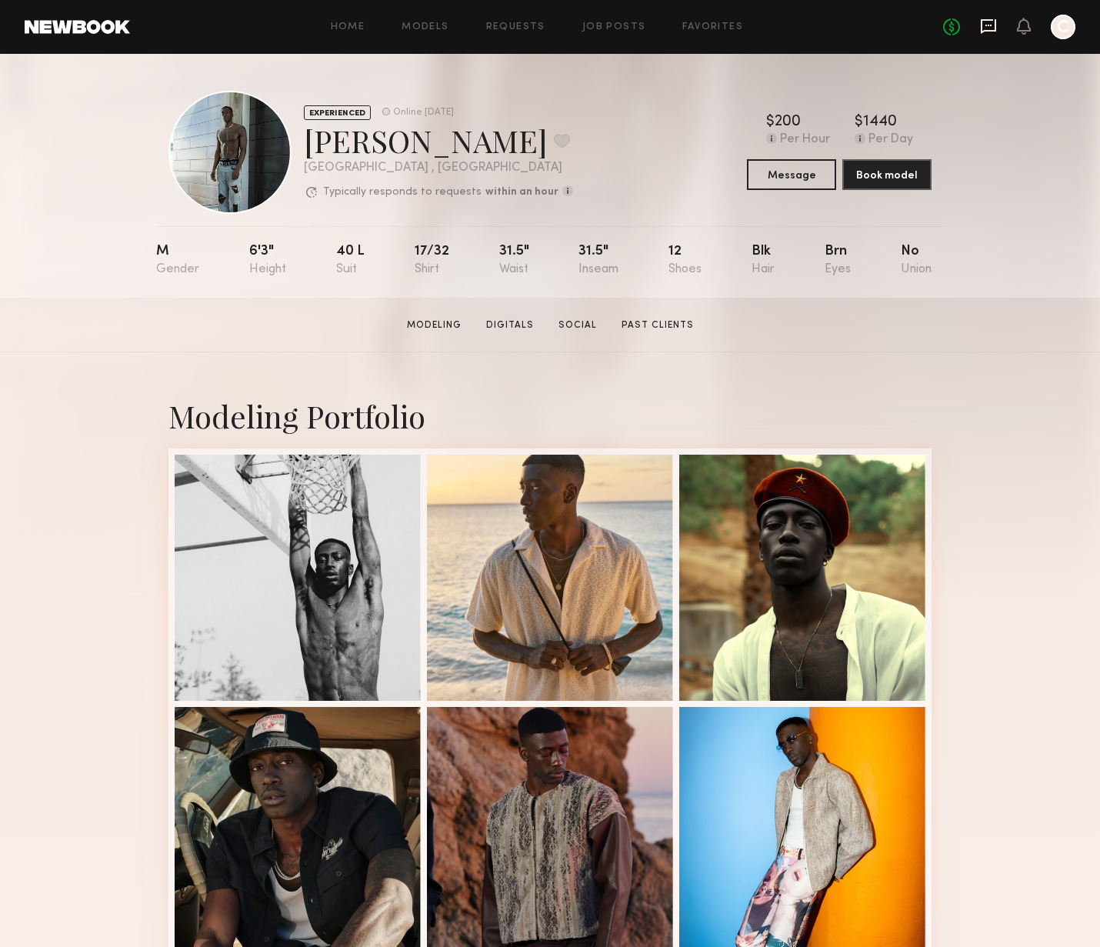
click at [989, 25] on icon at bounding box center [989, 26] width 6 height 2
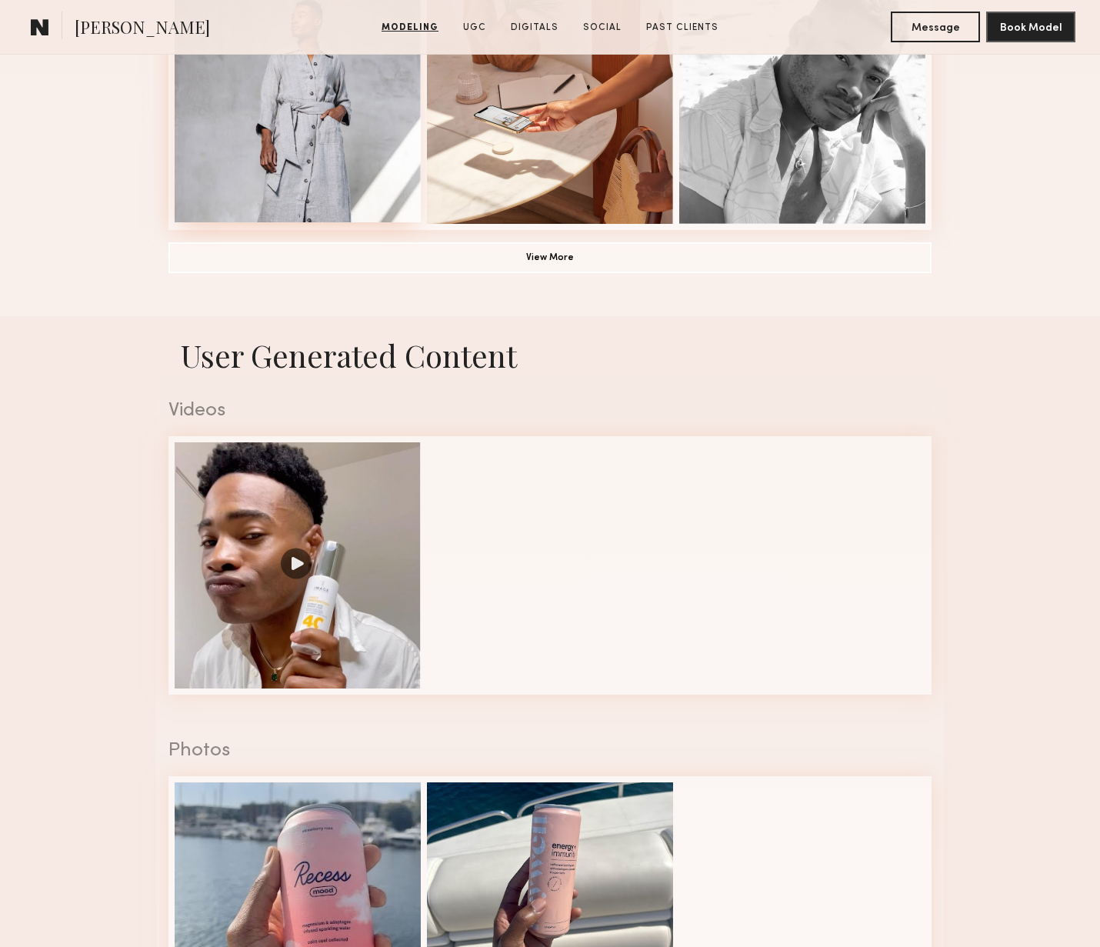
scroll to position [1263, 0]
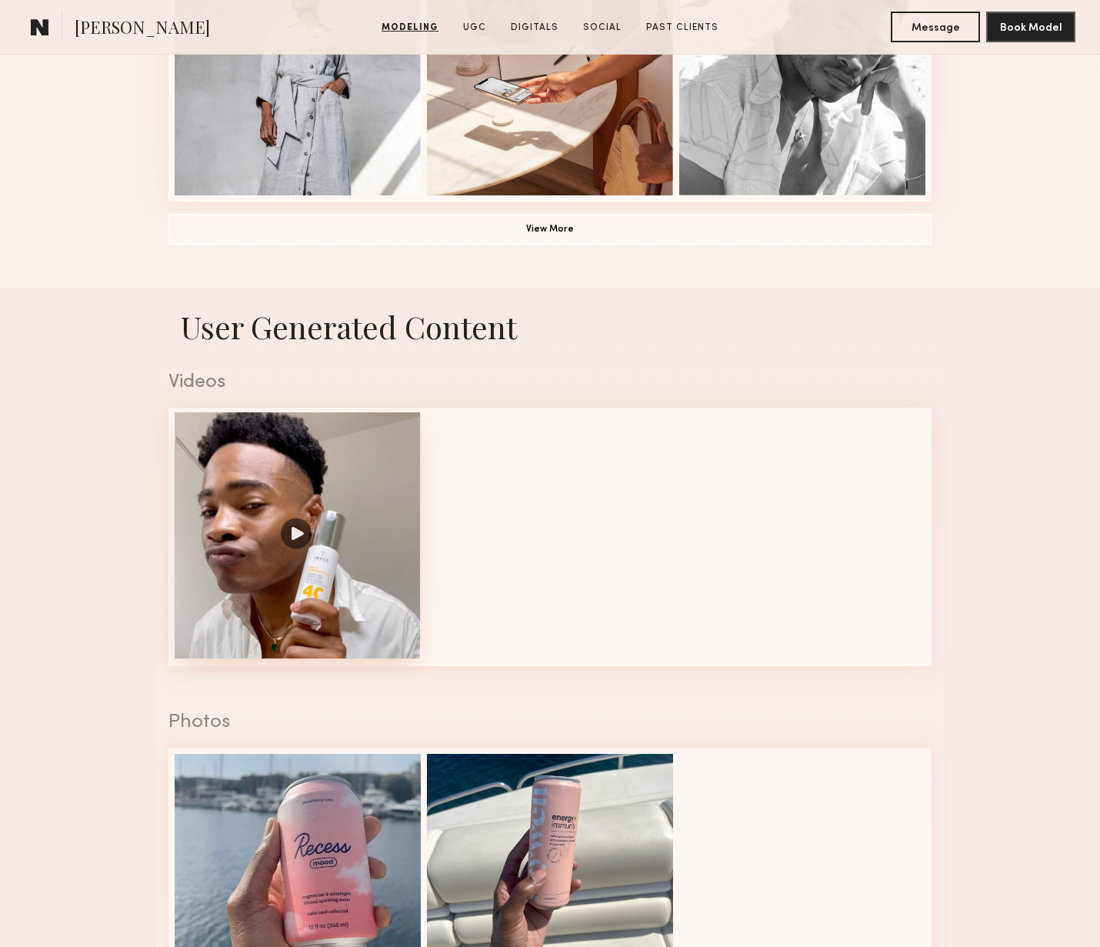
click at [303, 492] on div at bounding box center [298, 535] width 246 height 246
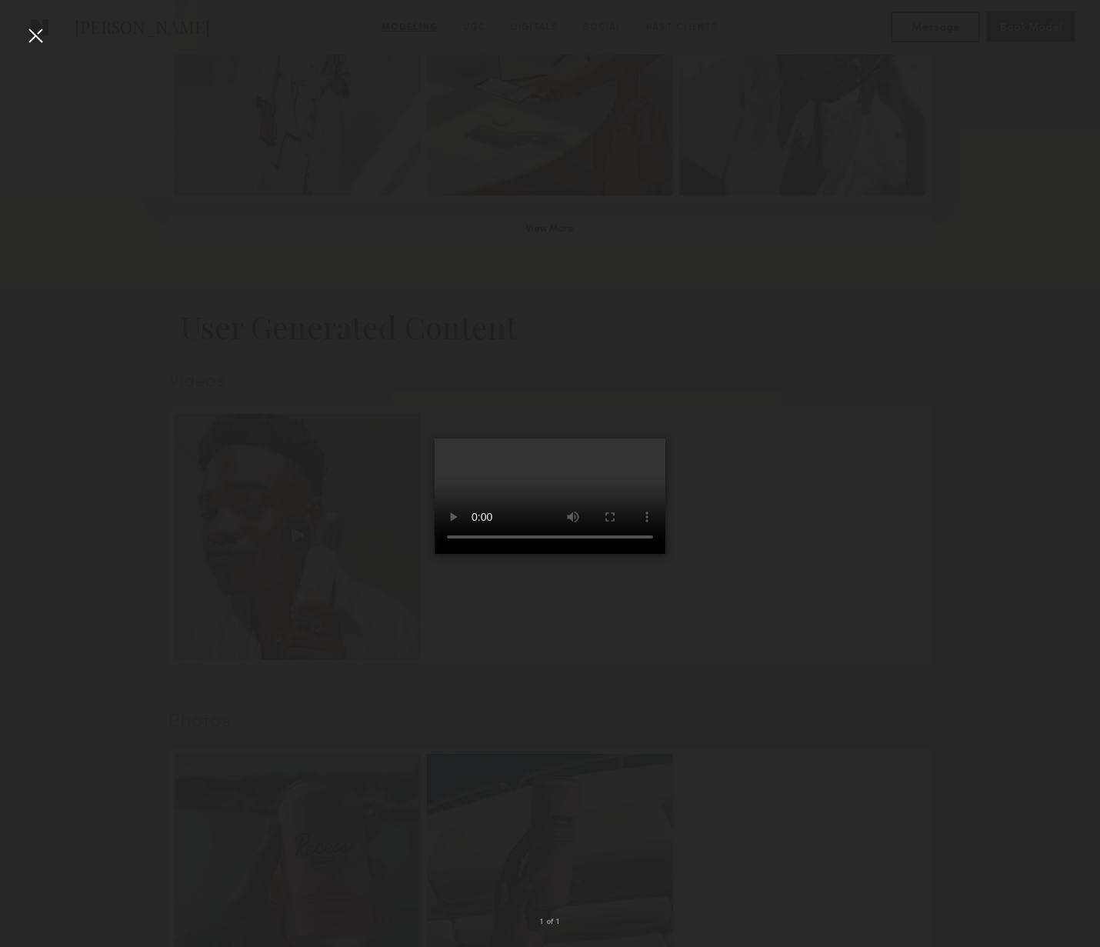
click at [934, 443] on div at bounding box center [550, 461] width 1100 height 873
click at [30, 36] on div at bounding box center [35, 35] width 25 height 25
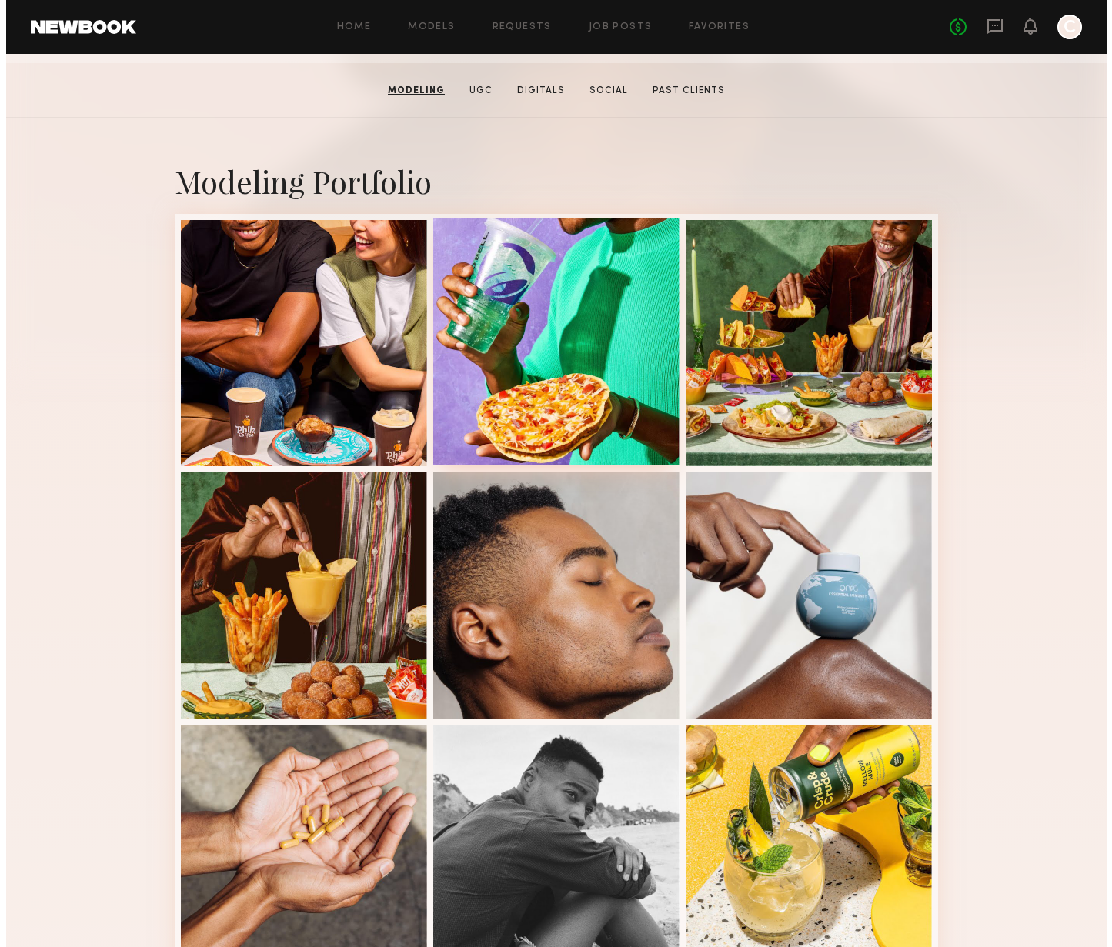
scroll to position [0, 0]
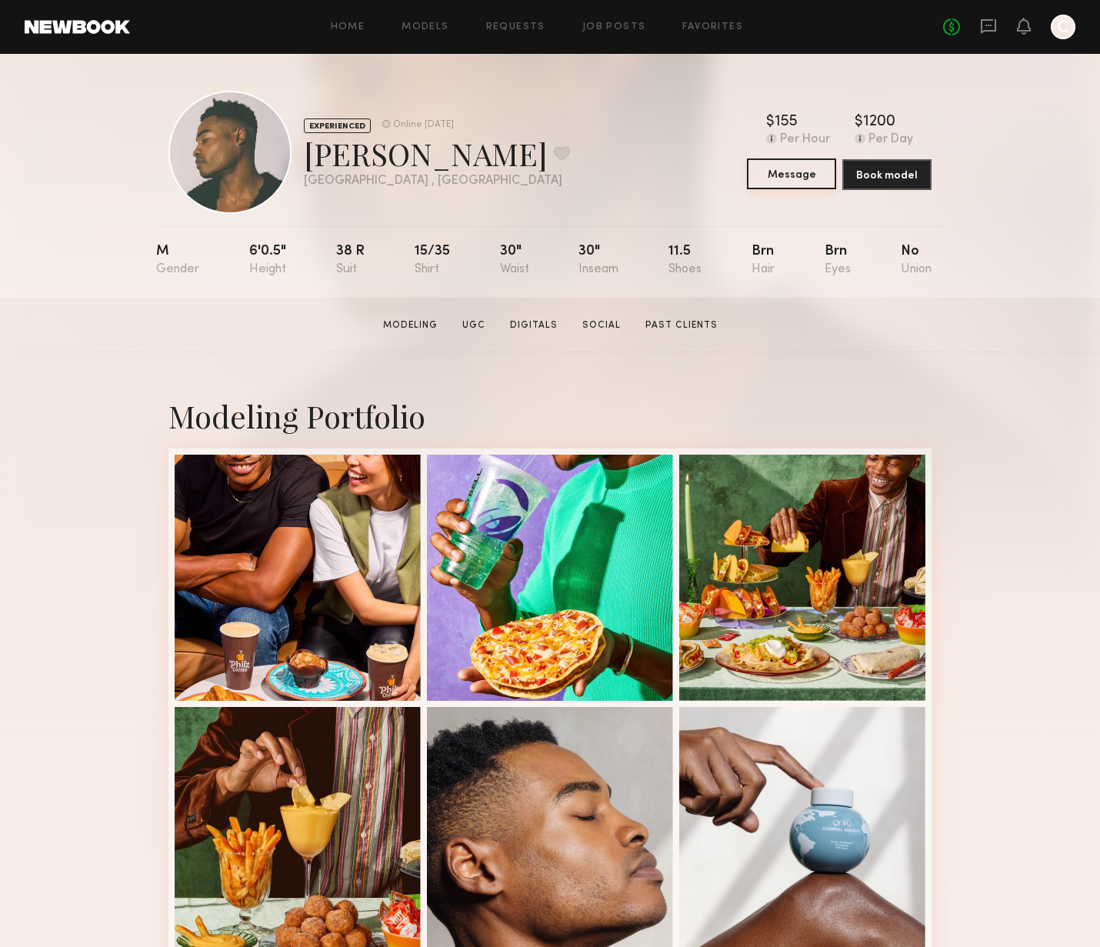
click at [815, 181] on button "Message" at bounding box center [791, 173] width 89 height 31
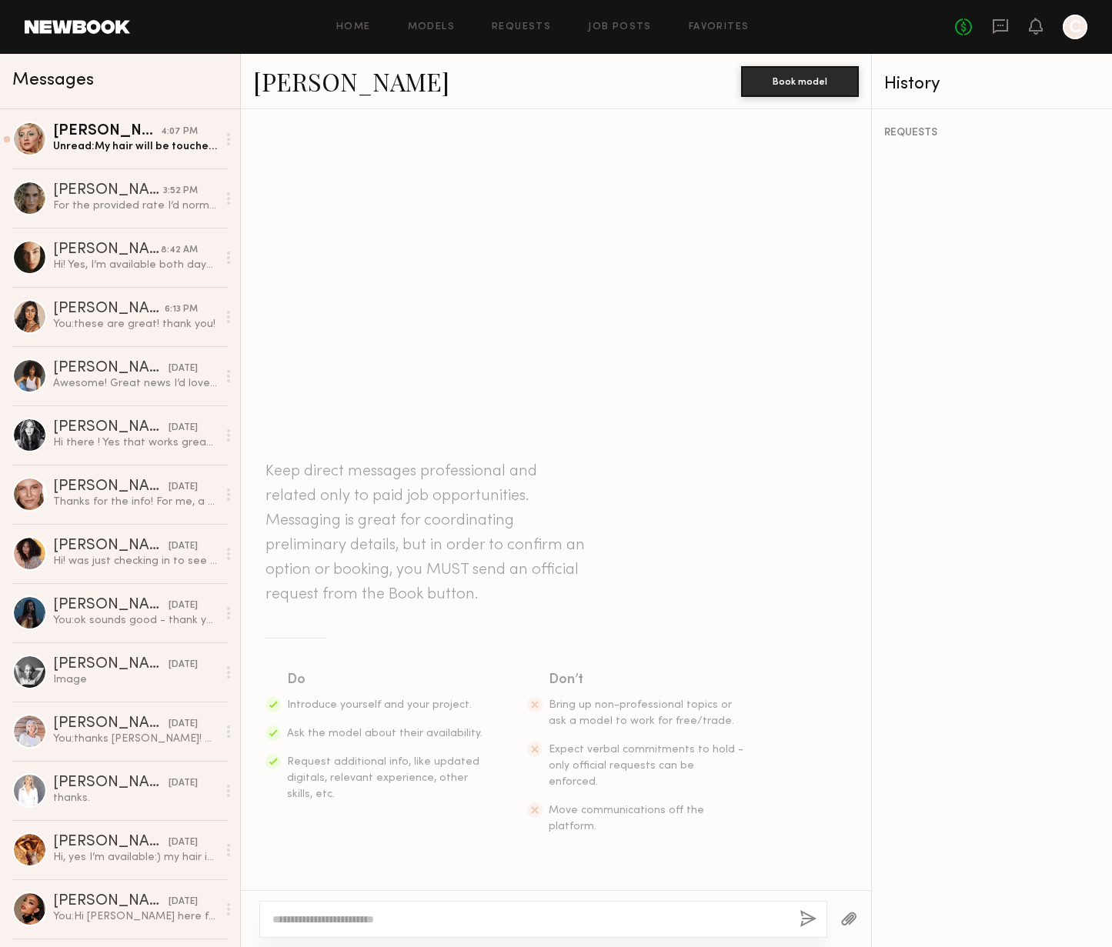
click at [342, 918] on textarea at bounding box center [529, 919] width 515 height 15
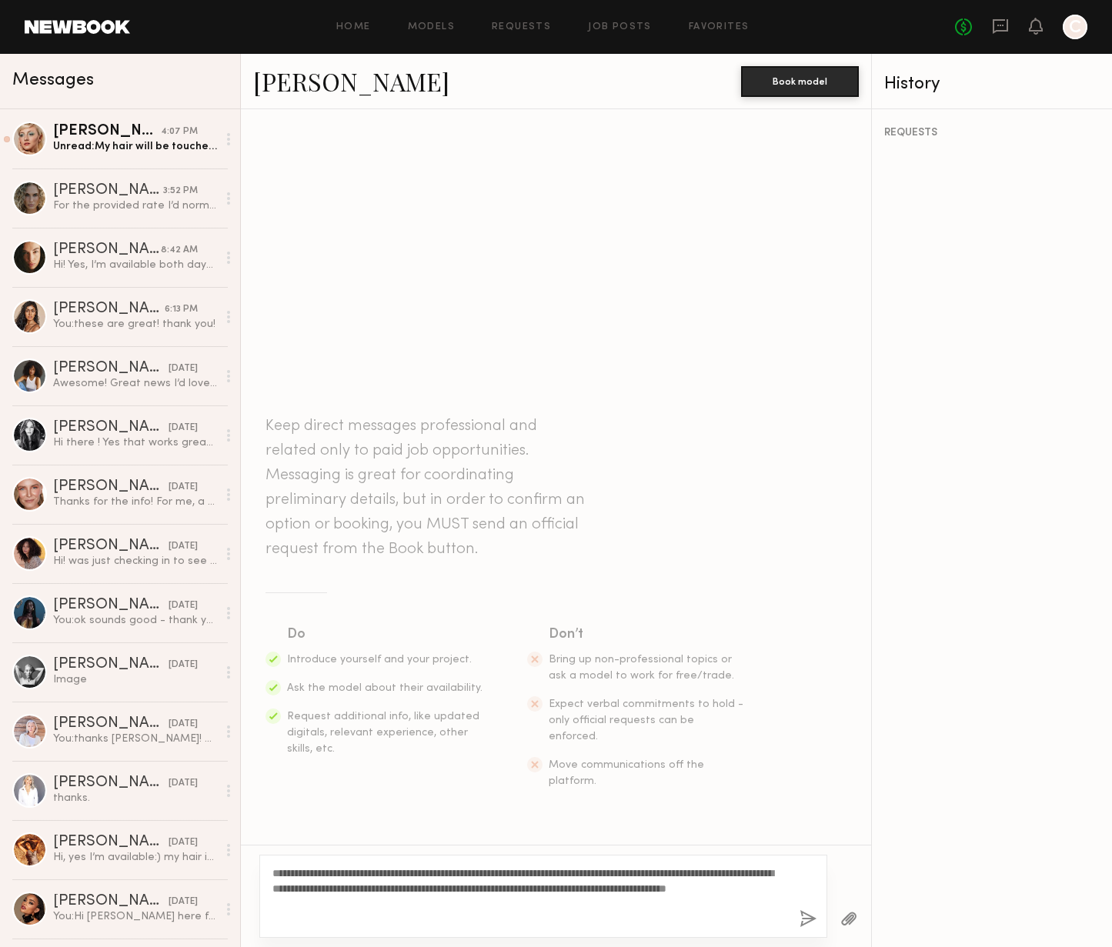
type textarea "**********"
click at [804, 919] on button "button" at bounding box center [807, 919] width 17 height 19
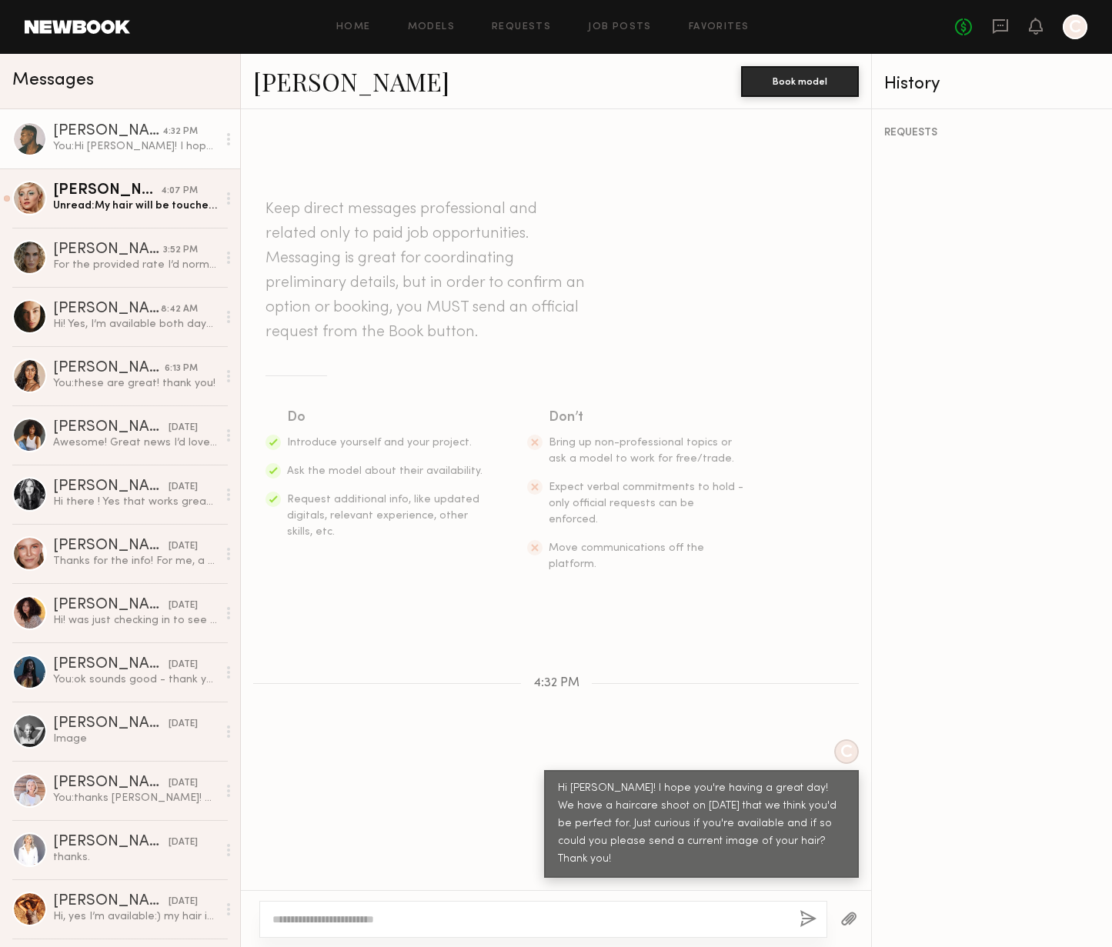
click at [278, 87] on link "Kenyon W." at bounding box center [351, 81] width 196 height 33
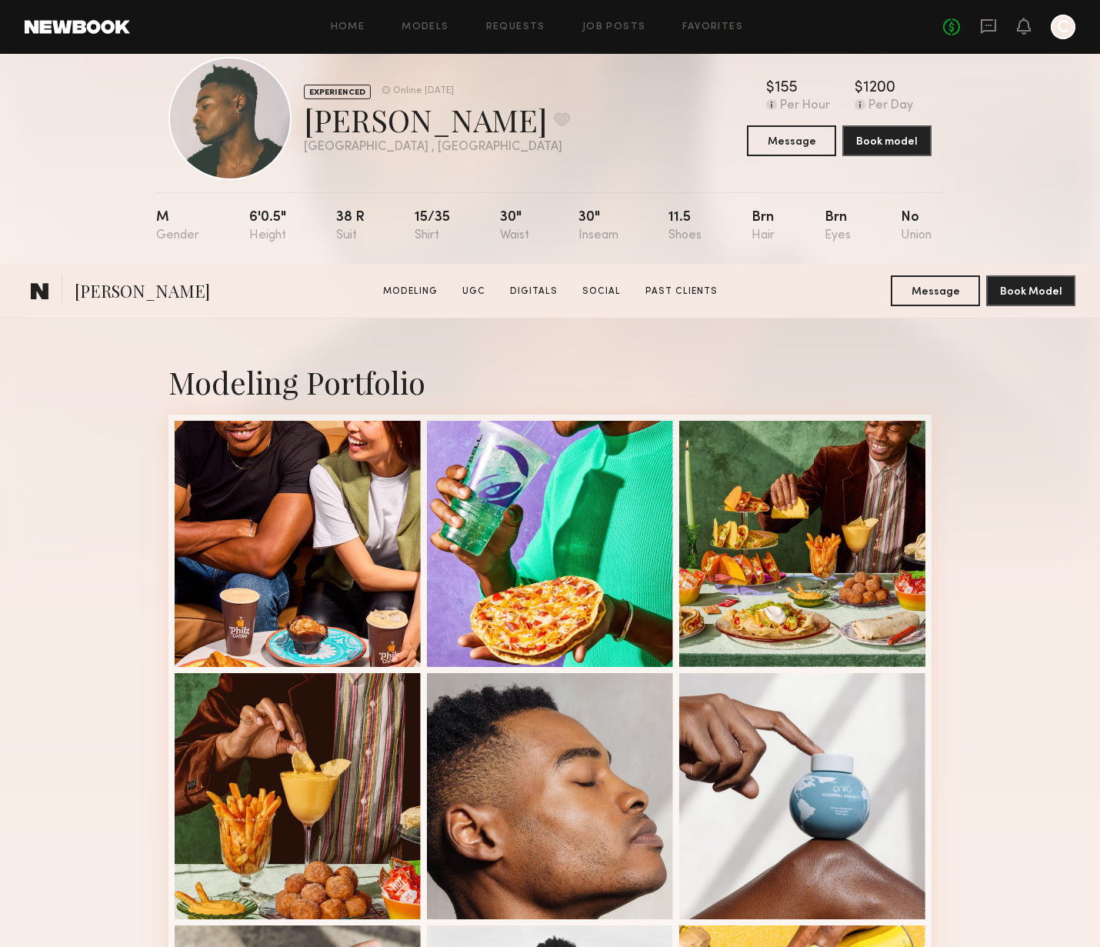
scroll to position [592, 0]
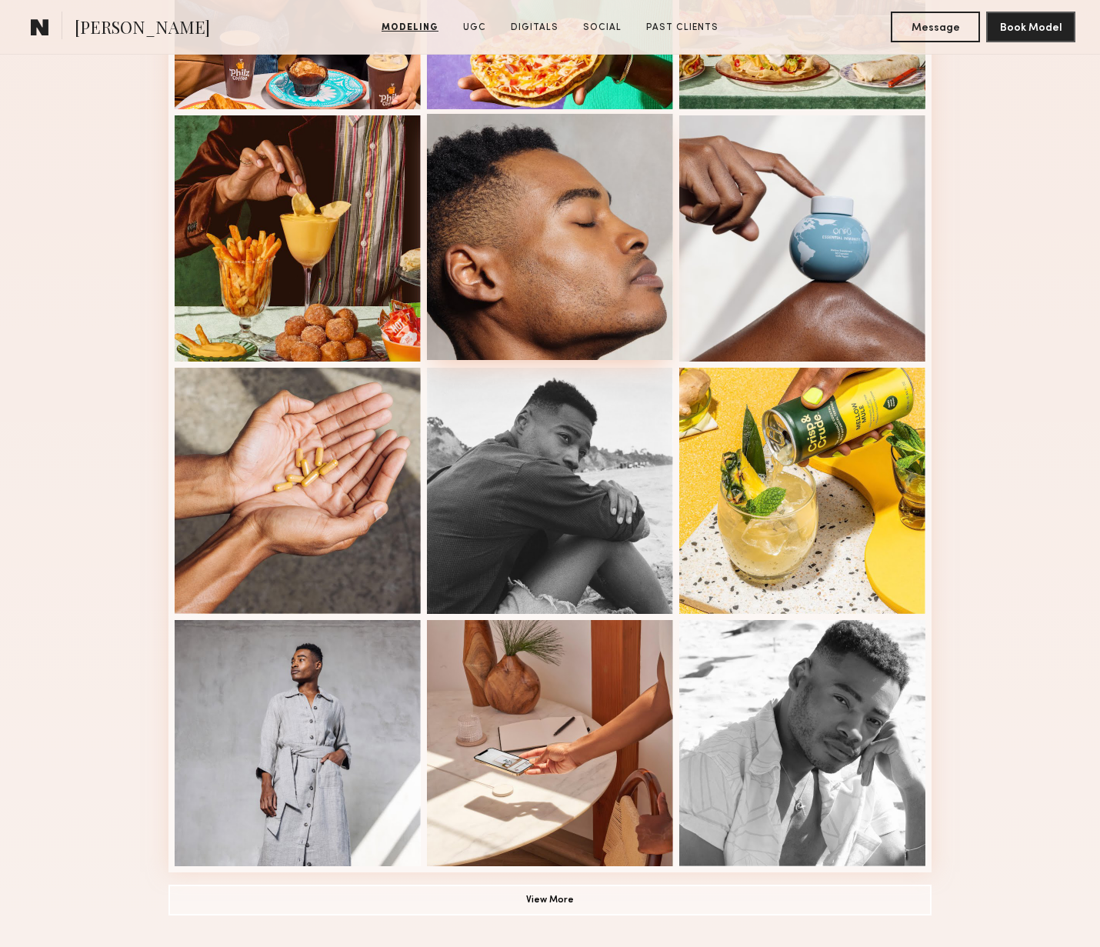
click at [499, 291] on div at bounding box center [550, 237] width 246 height 246
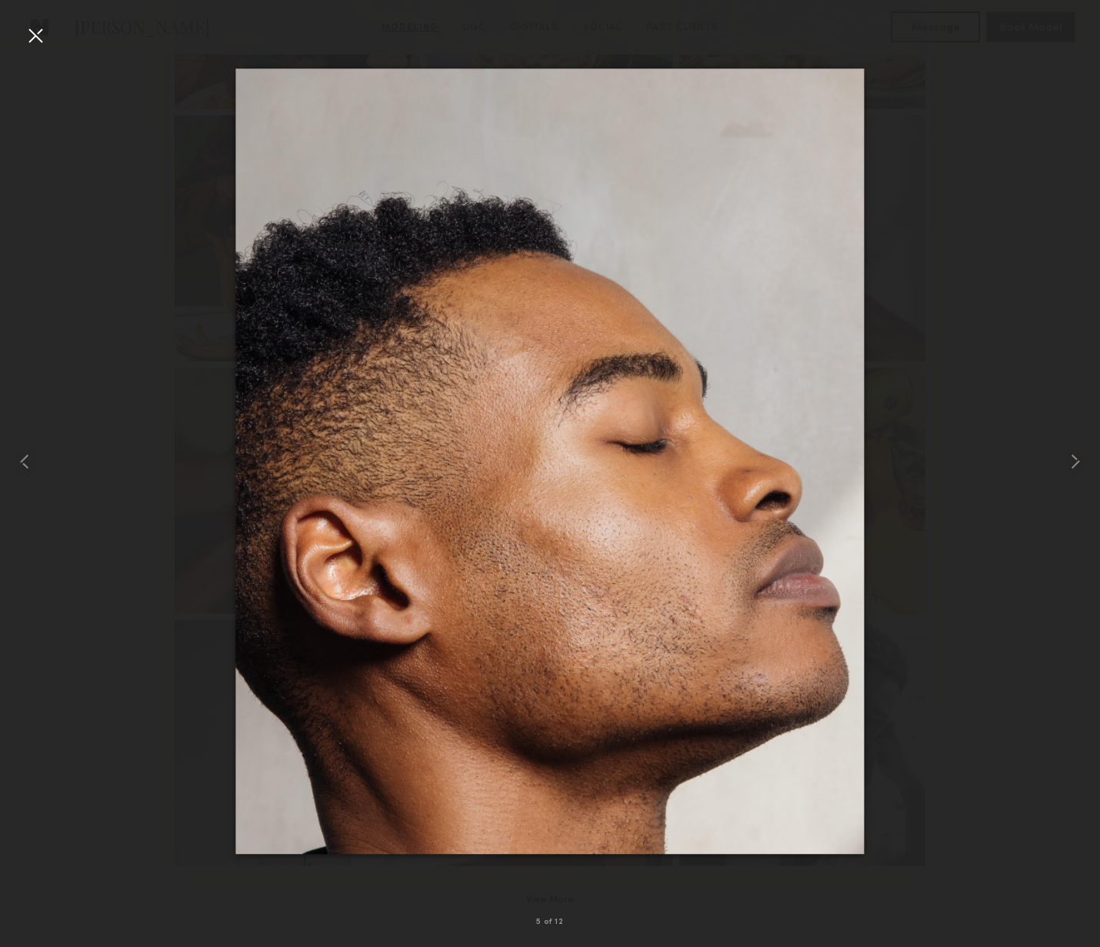
click at [36, 39] on div at bounding box center [35, 35] width 25 height 25
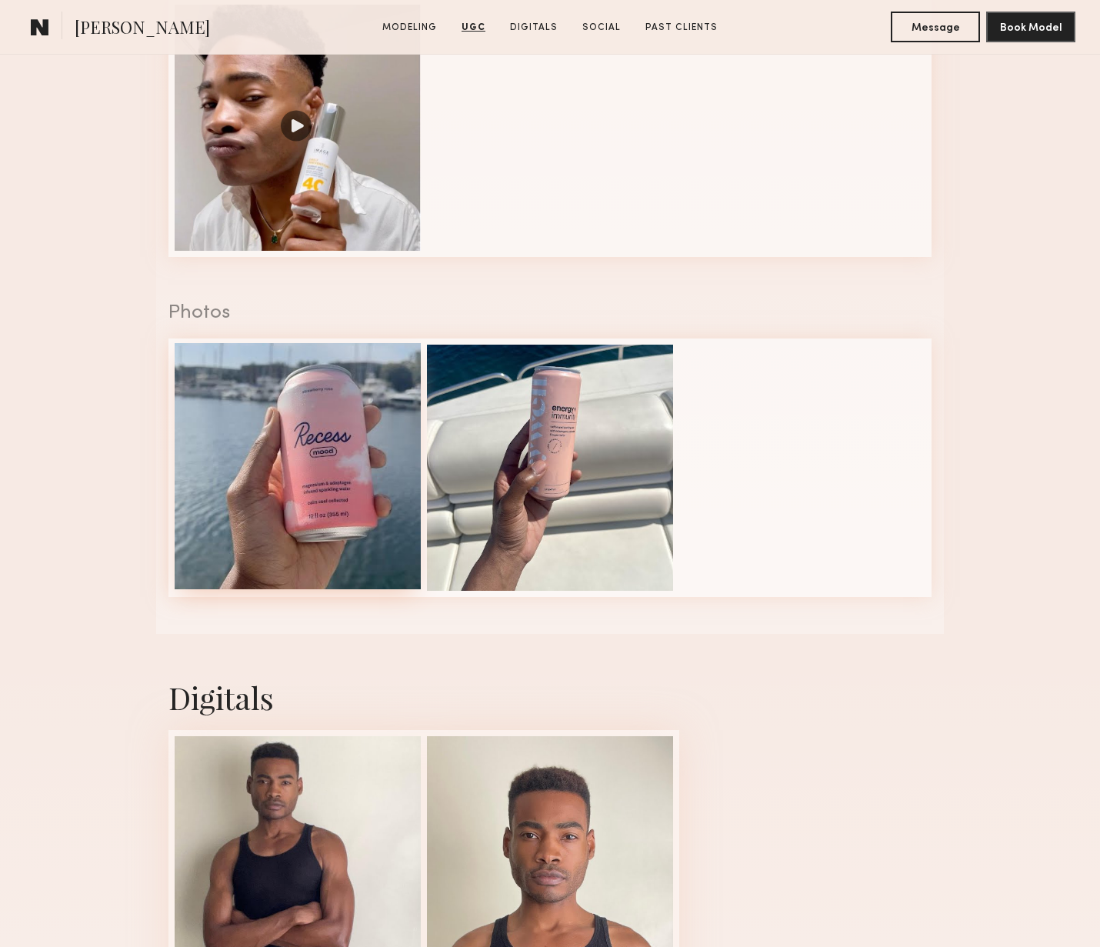
scroll to position [1723, 0]
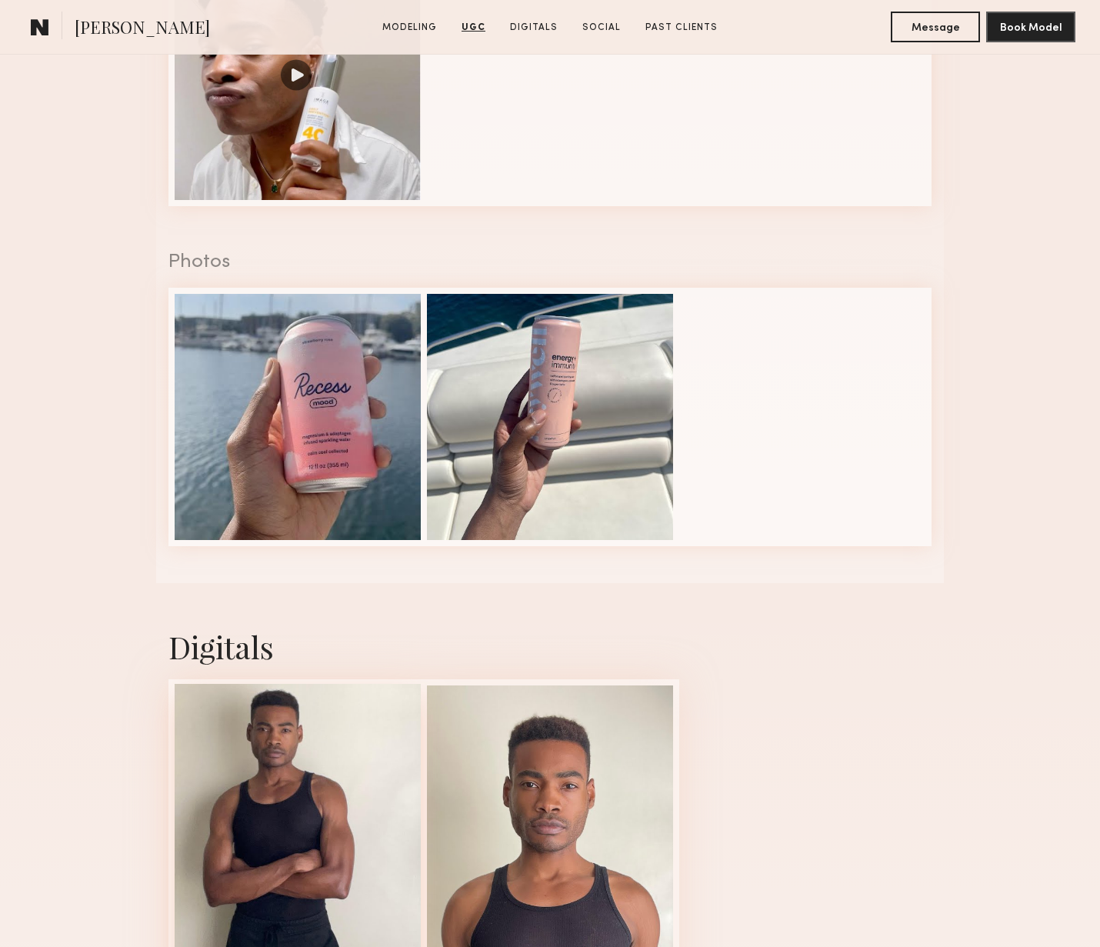
click at [333, 767] on div at bounding box center [298, 933] width 246 height 499
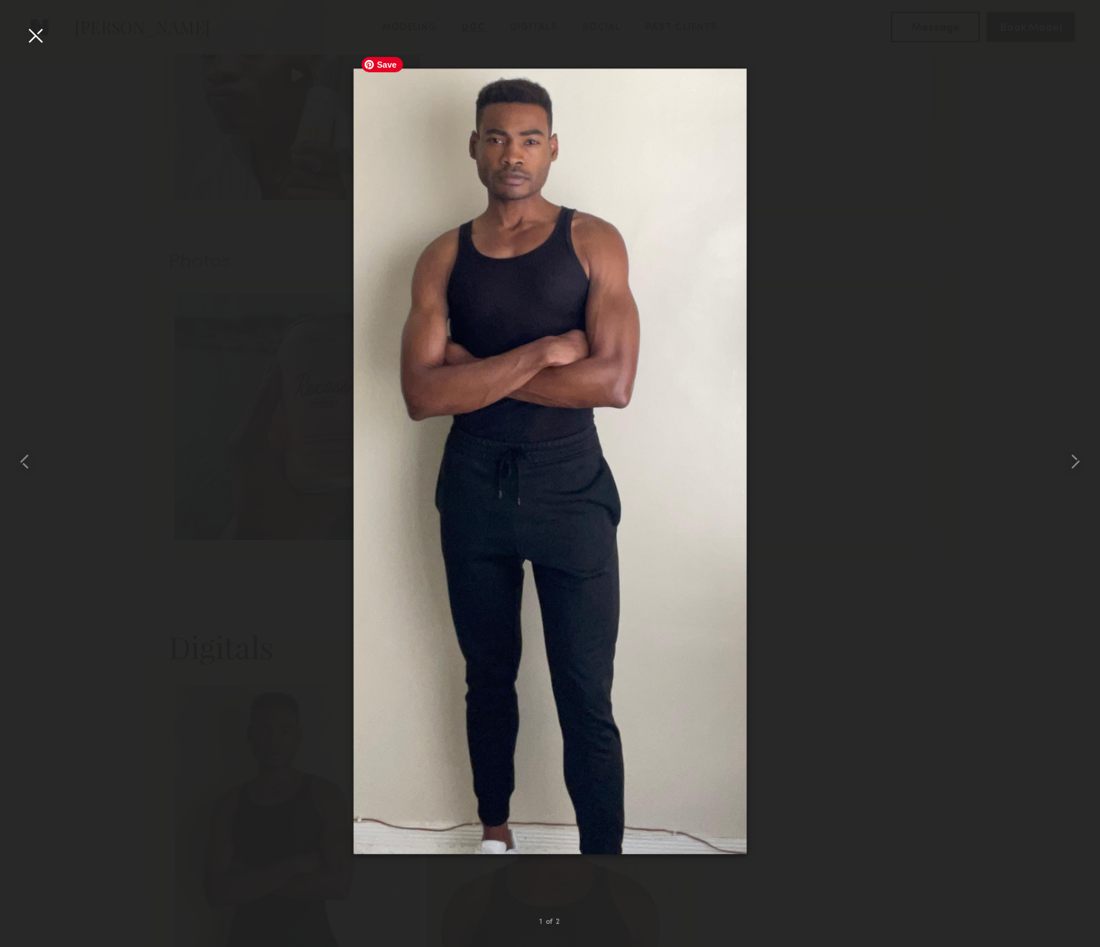
click at [826, 527] on div at bounding box center [550, 461] width 1100 height 873
click at [35, 36] on div at bounding box center [35, 35] width 25 height 25
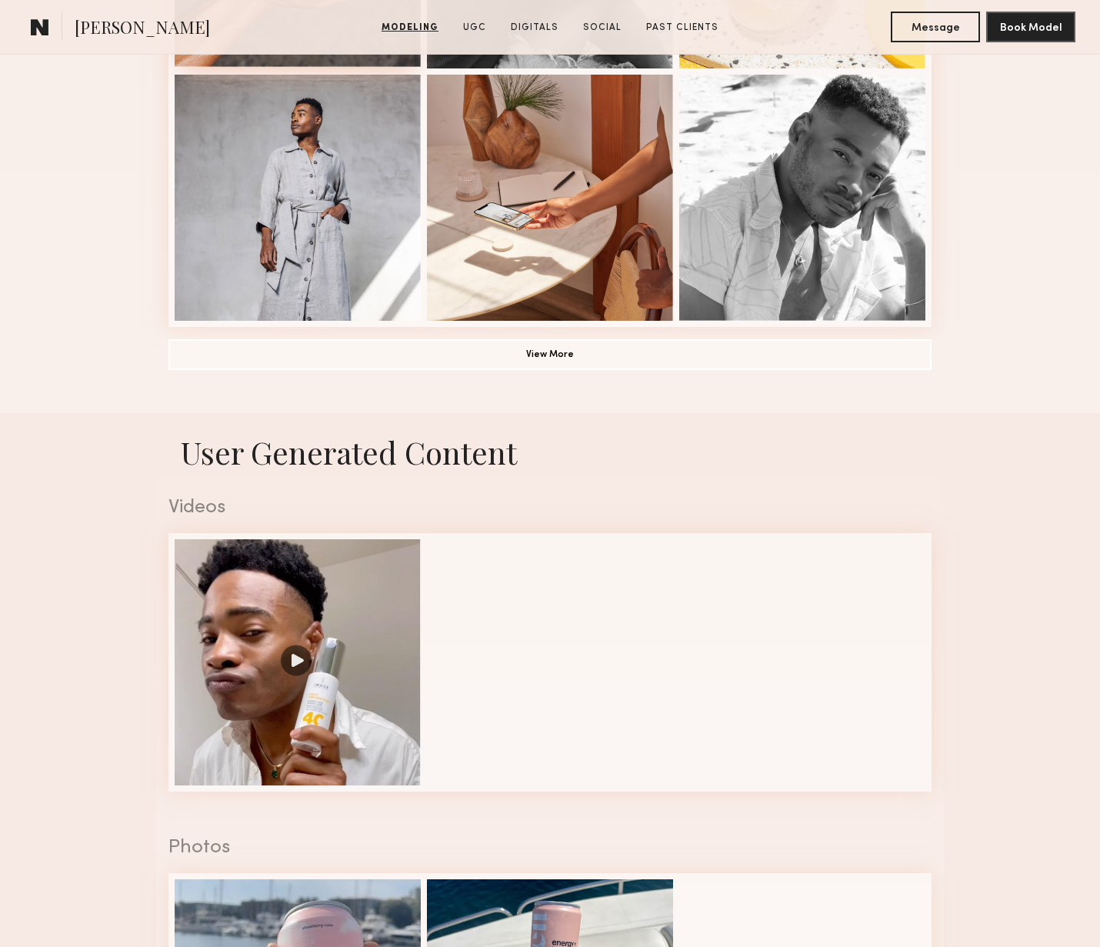
scroll to position [1223, 0]
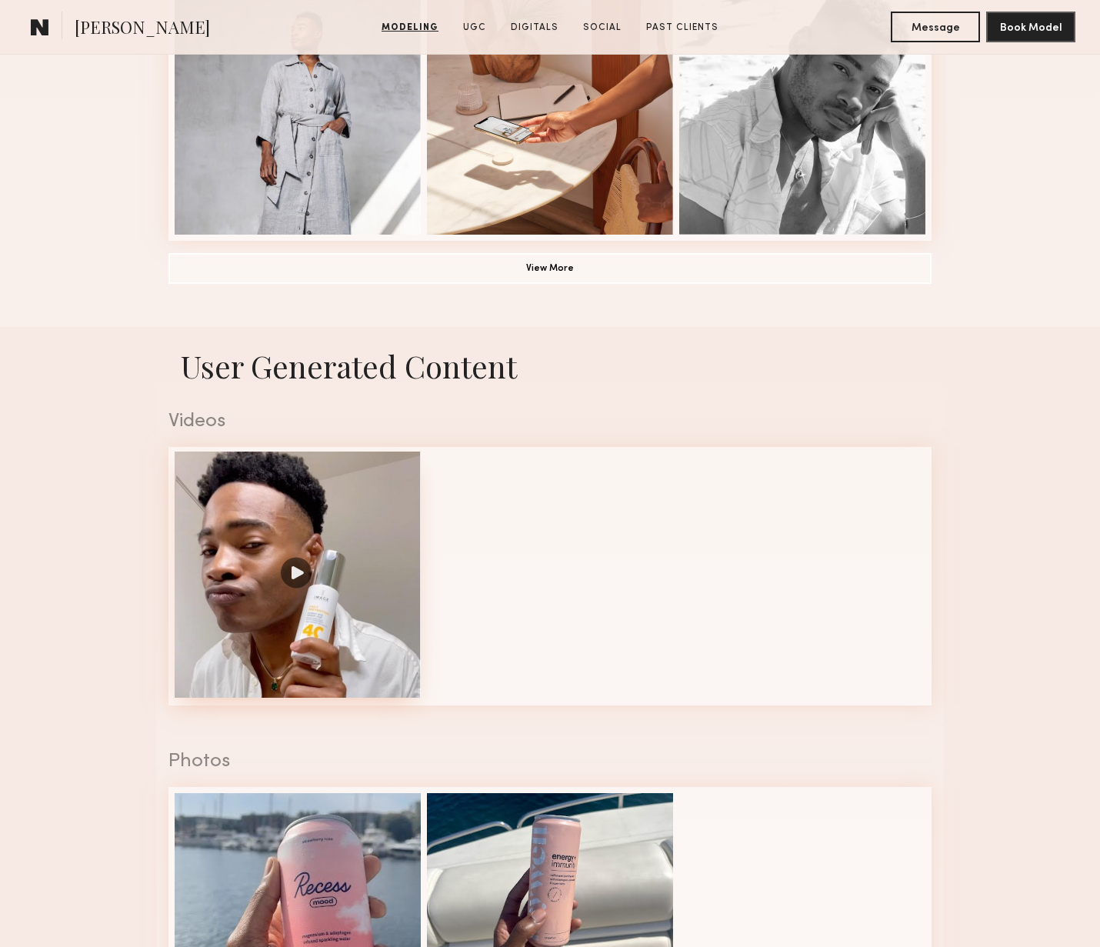
click at [320, 515] on div at bounding box center [298, 575] width 246 height 246
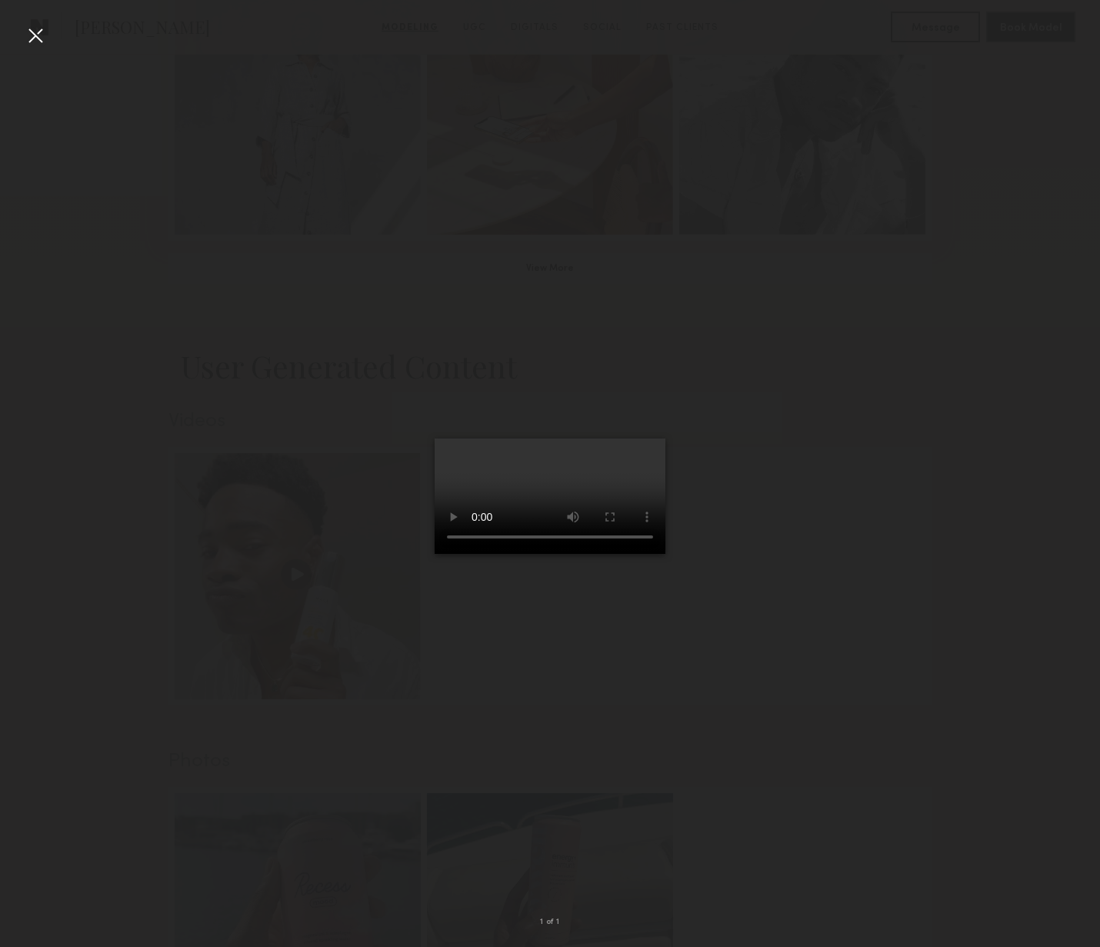
click at [544, 439] on video at bounding box center [550, 496] width 231 height 115
click at [37, 45] on div at bounding box center [35, 35] width 25 height 25
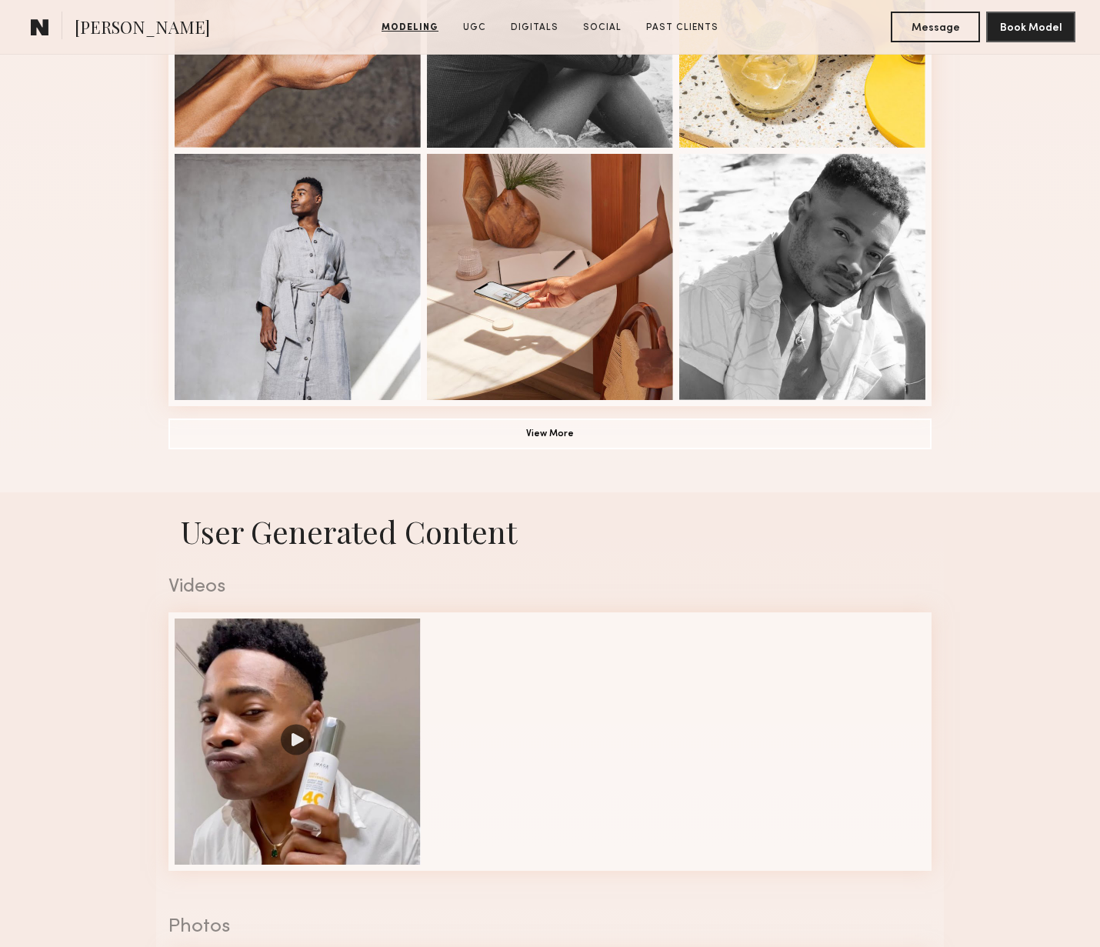
scroll to position [0, 0]
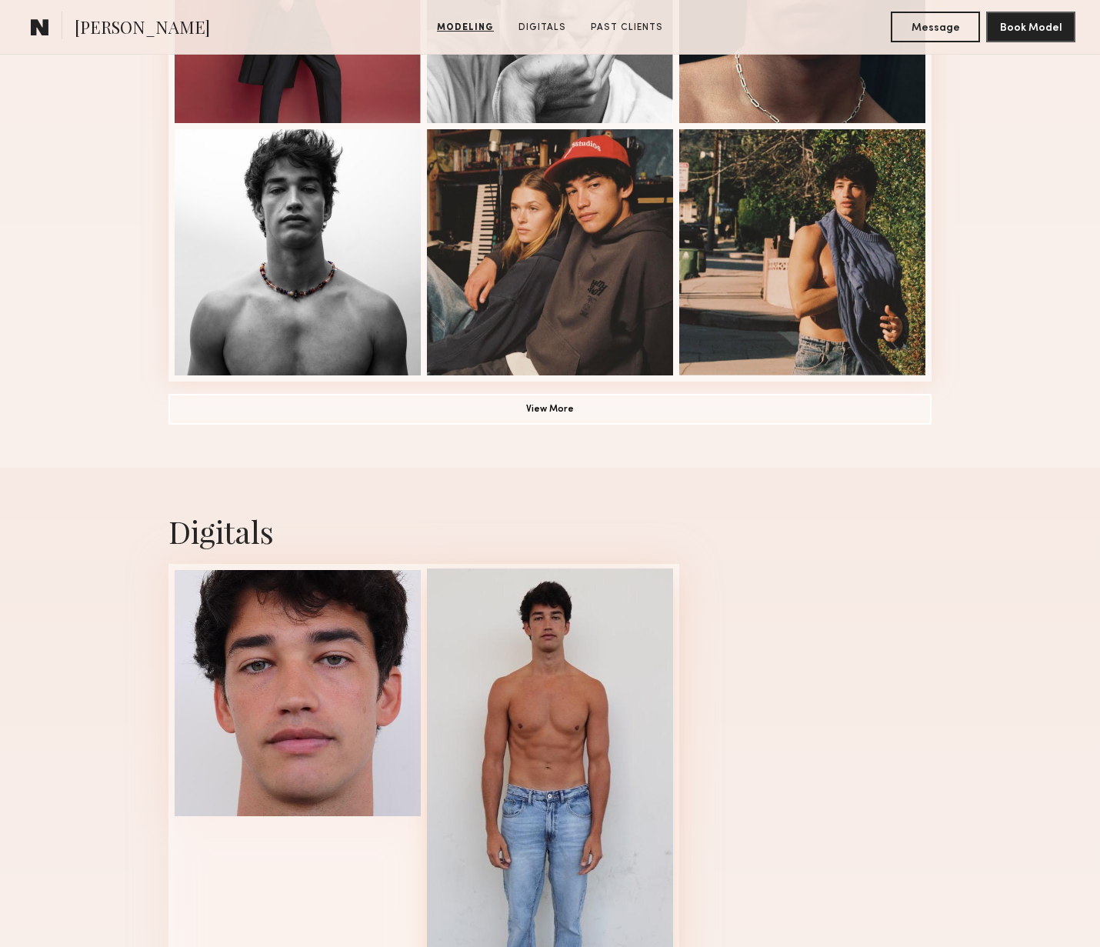
scroll to position [1116, 0]
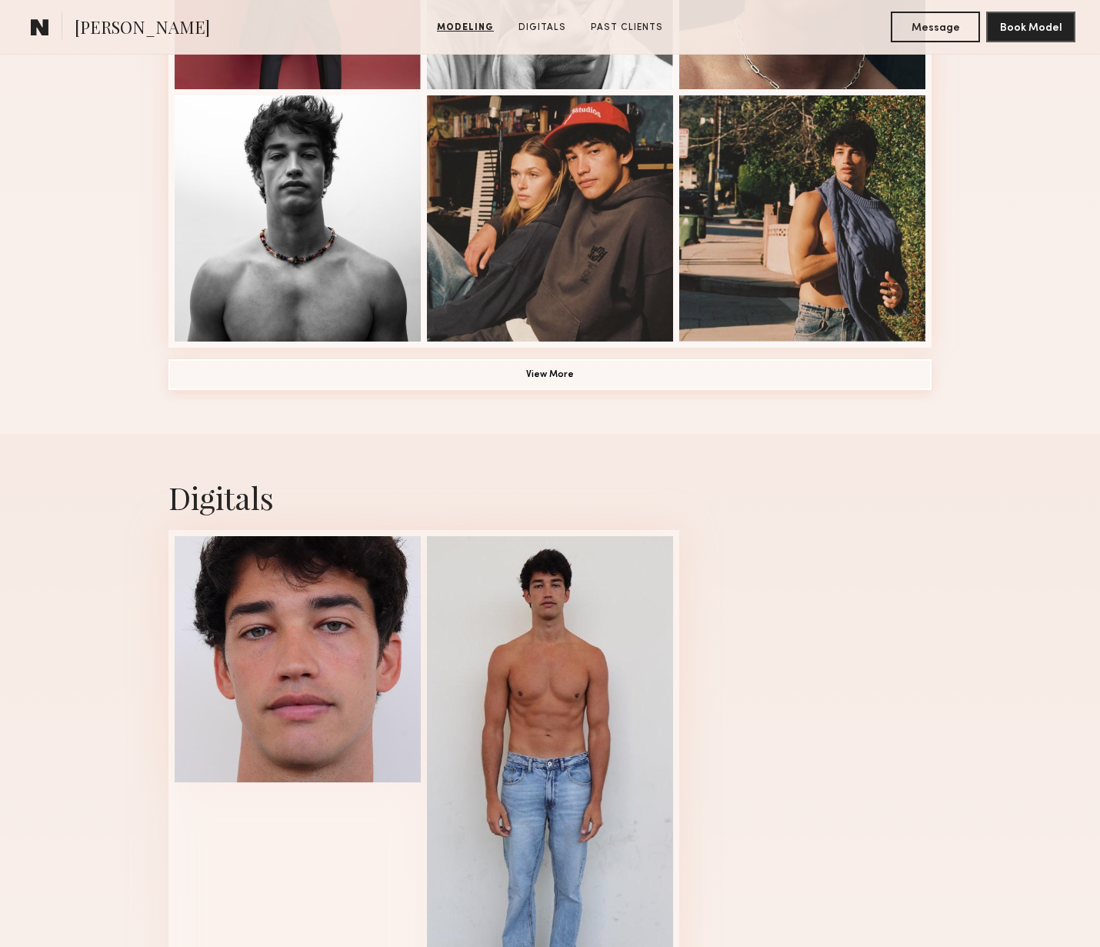
click at [554, 379] on button "View More" at bounding box center [550, 374] width 763 height 31
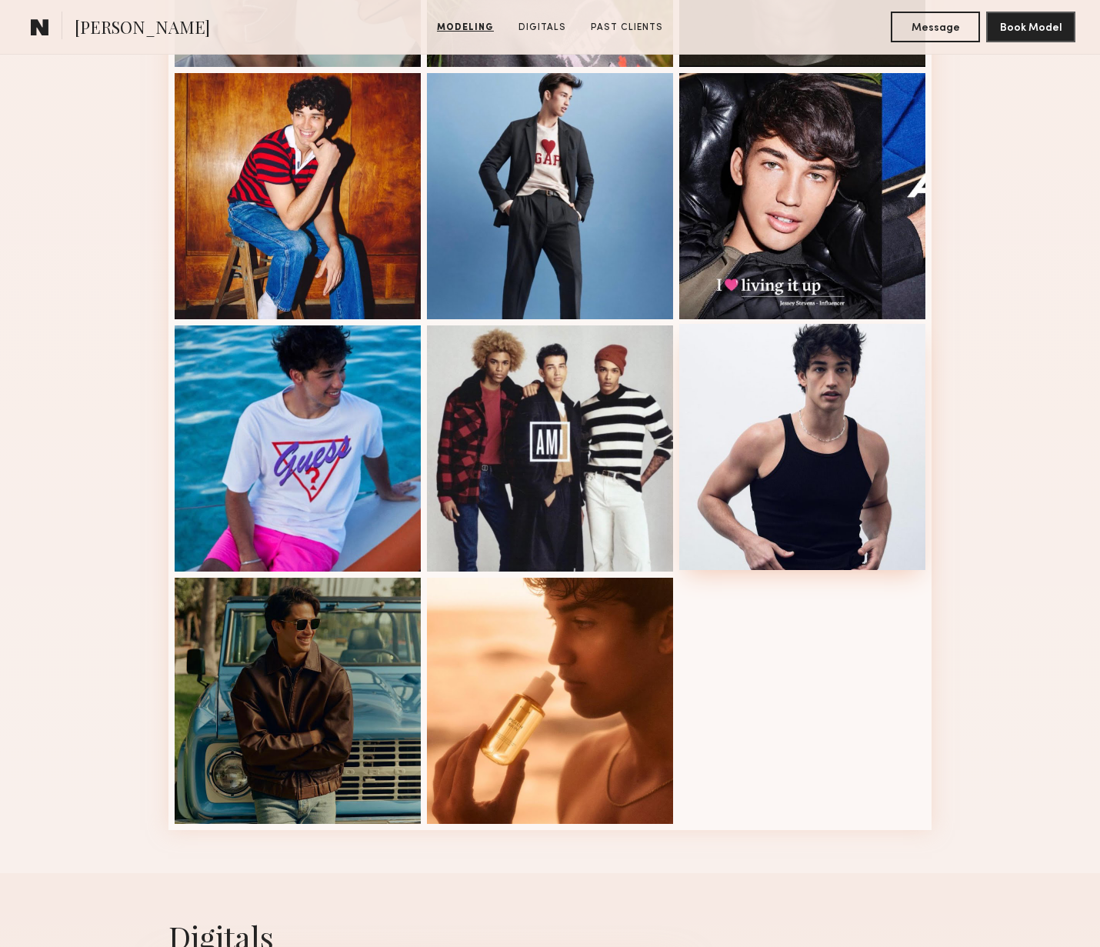
scroll to position [1096, 0]
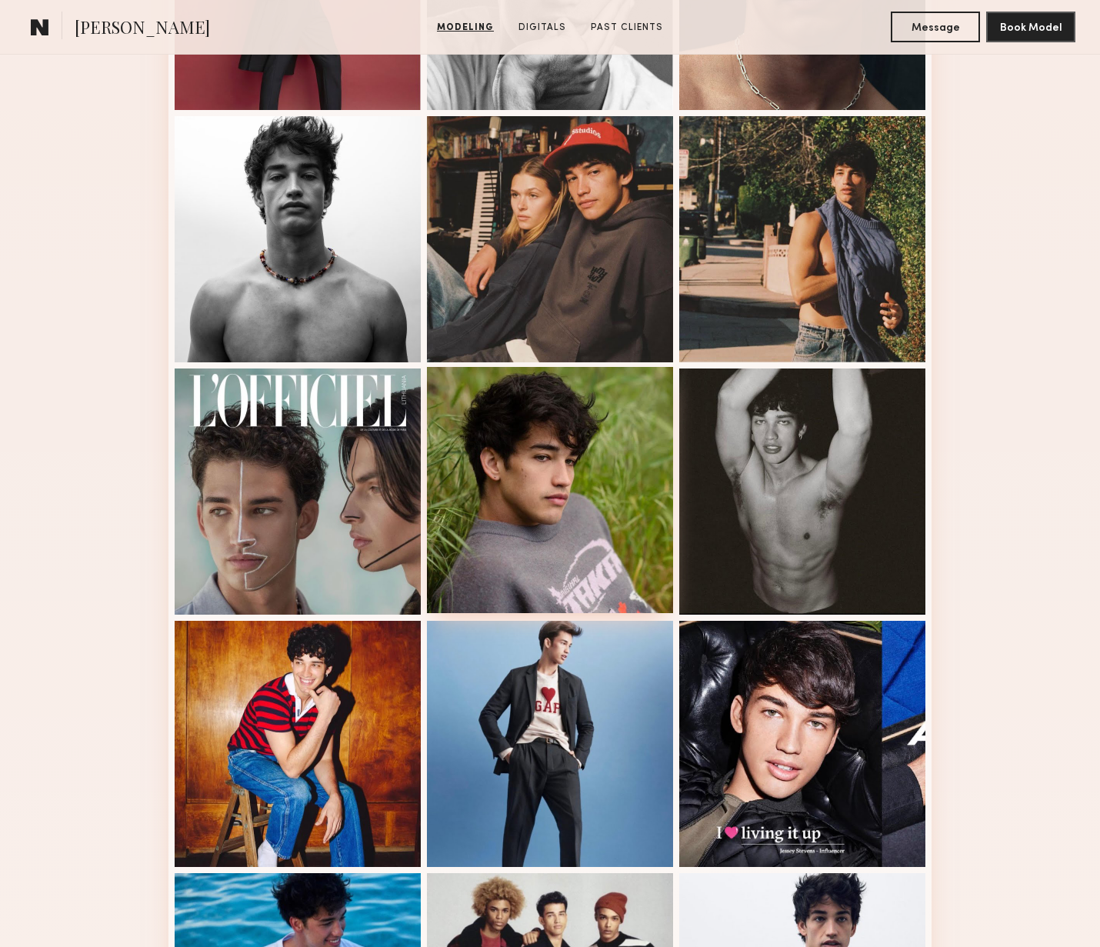
click at [487, 454] on div at bounding box center [550, 490] width 246 height 246
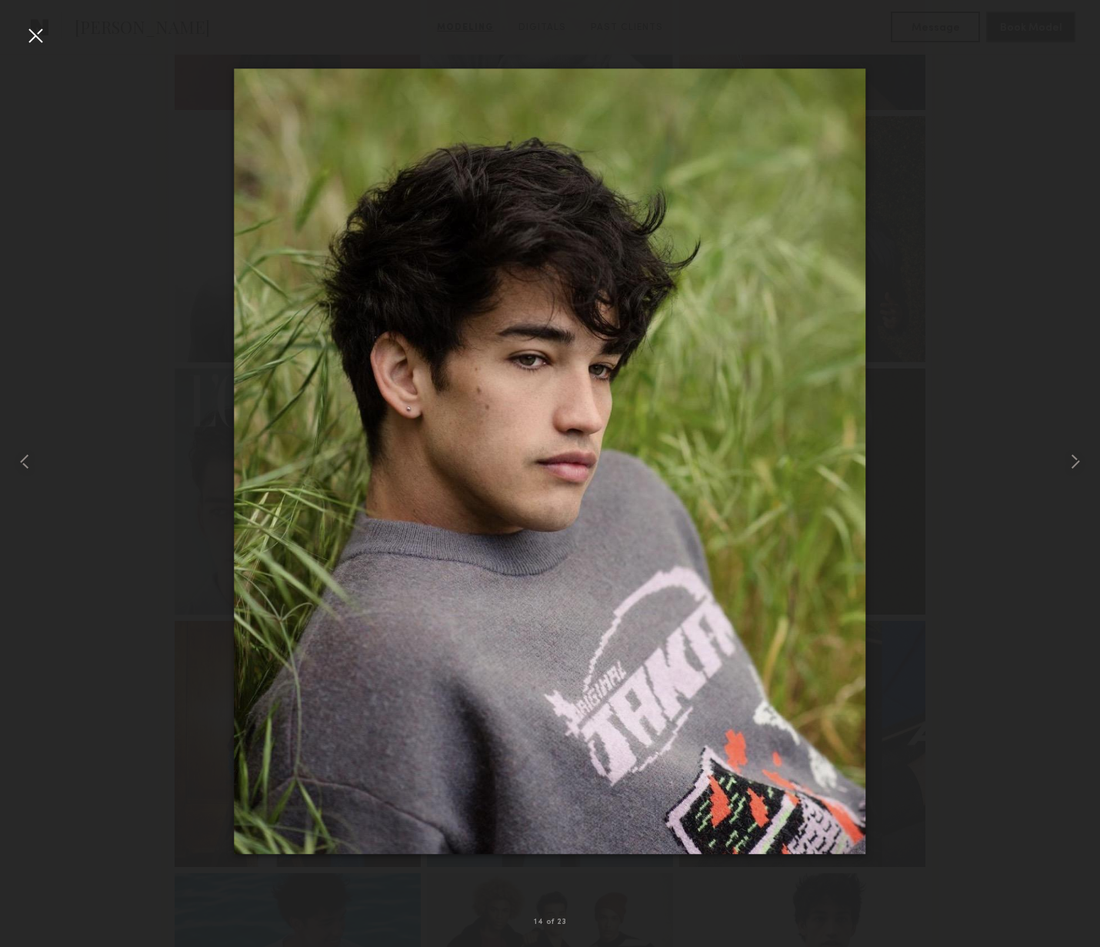
click at [40, 36] on div at bounding box center [35, 35] width 25 height 25
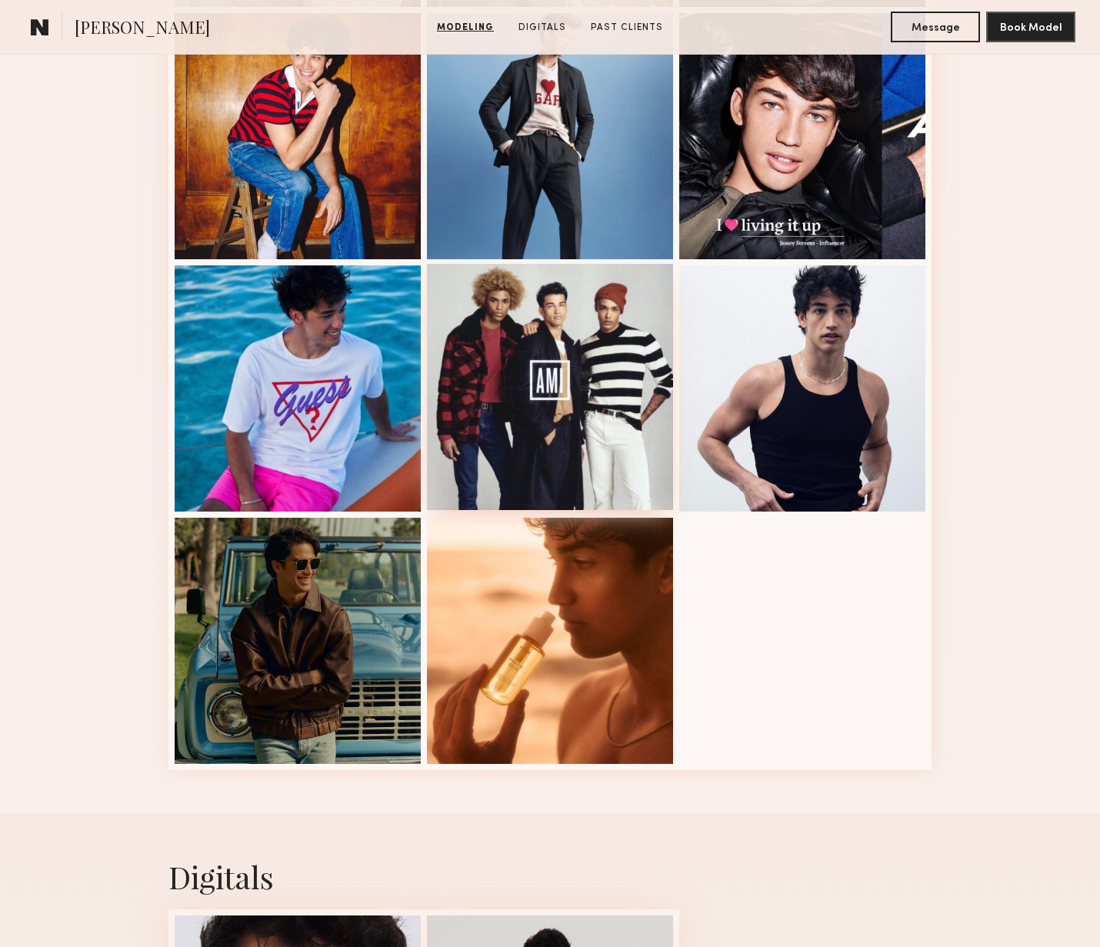
scroll to position [1794, 0]
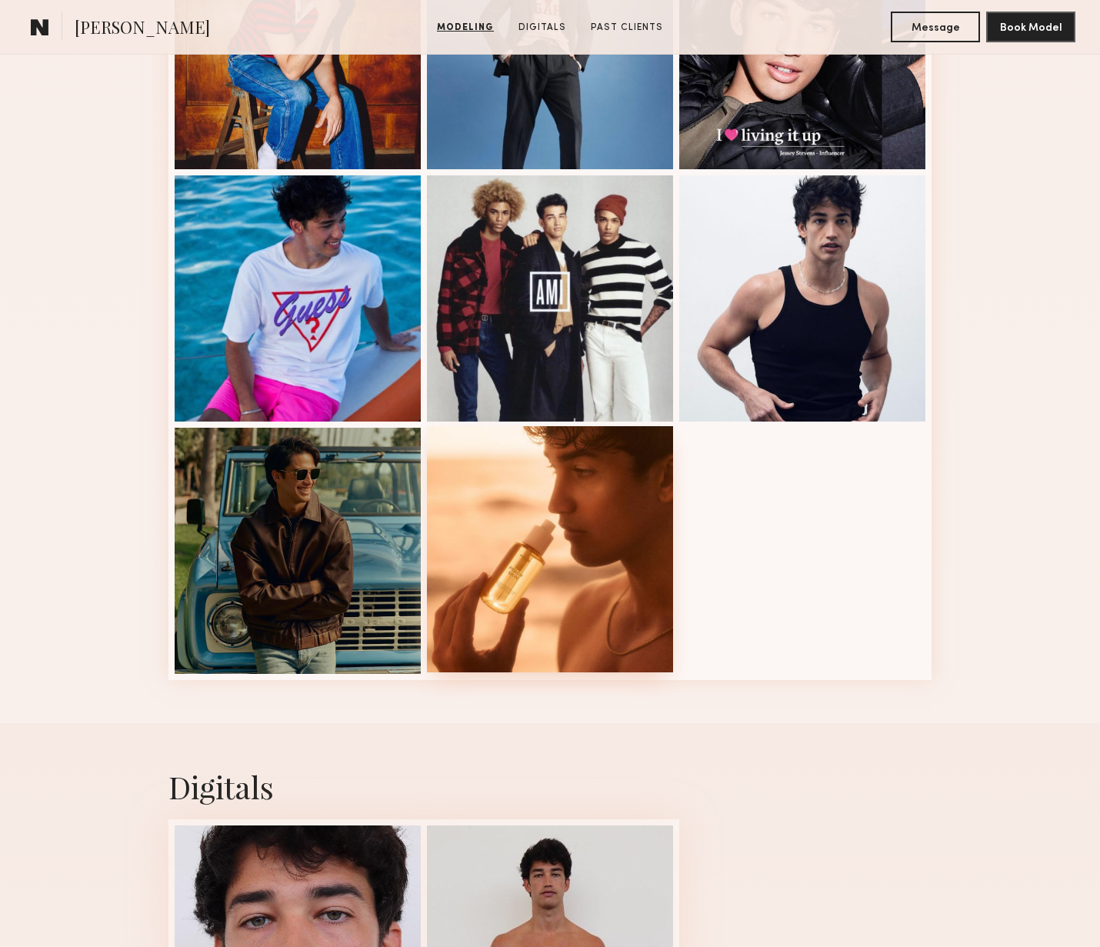
click at [587, 584] on div at bounding box center [550, 549] width 246 height 246
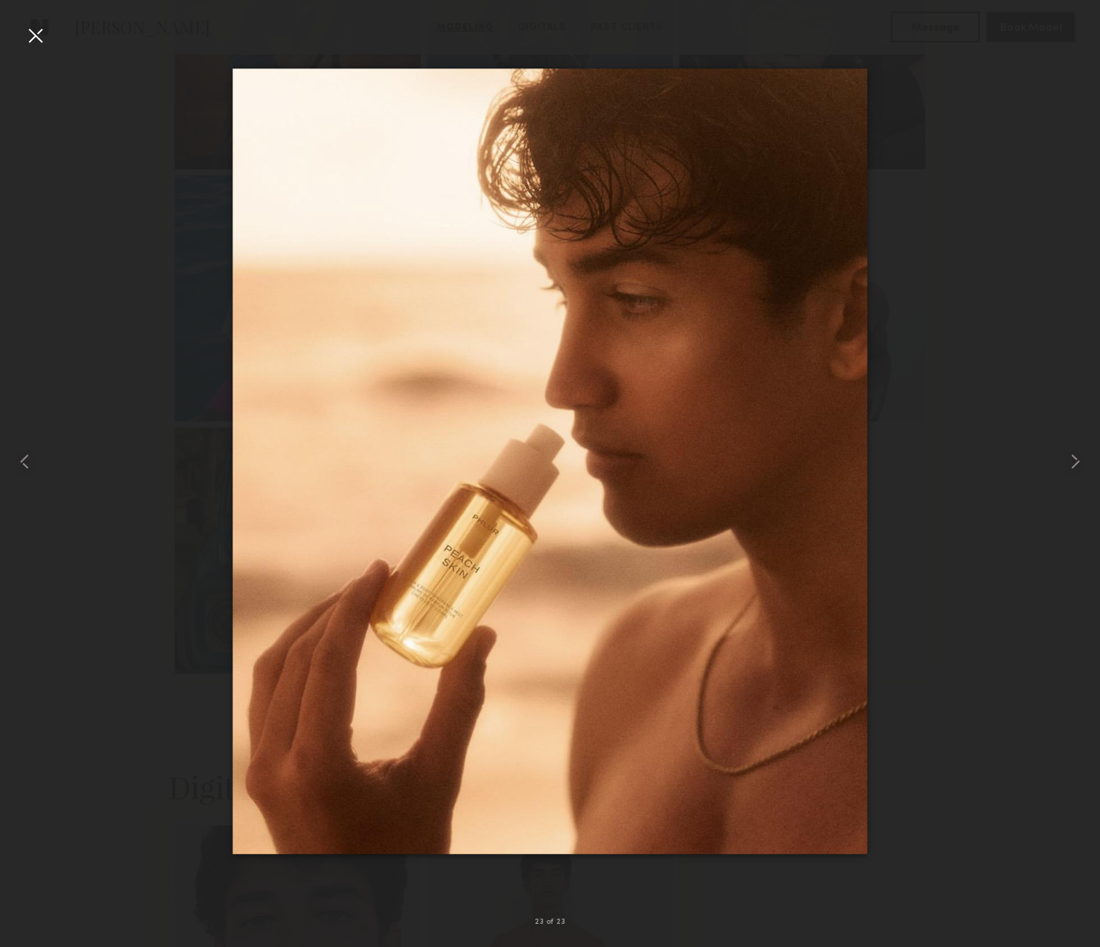
click at [34, 37] on div at bounding box center [35, 35] width 25 height 25
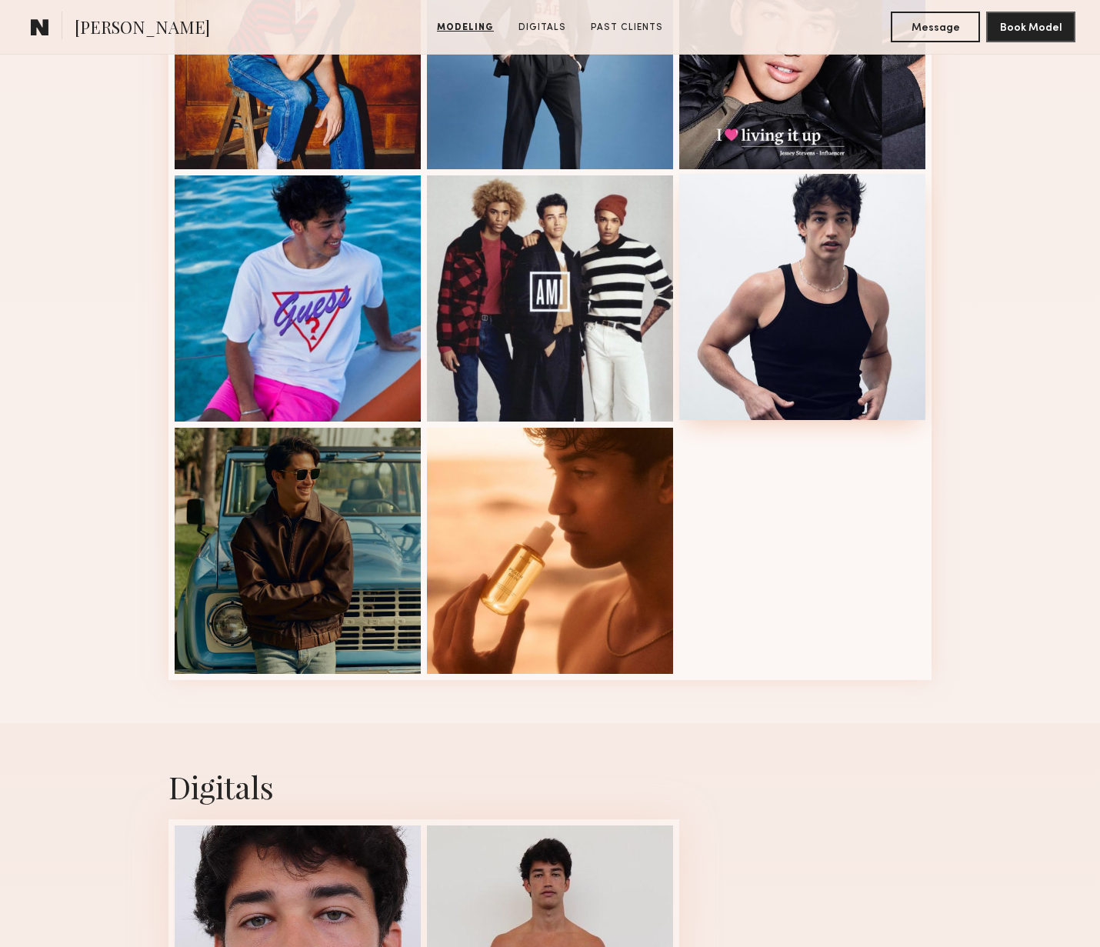
click at [823, 349] on div at bounding box center [802, 297] width 246 height 246
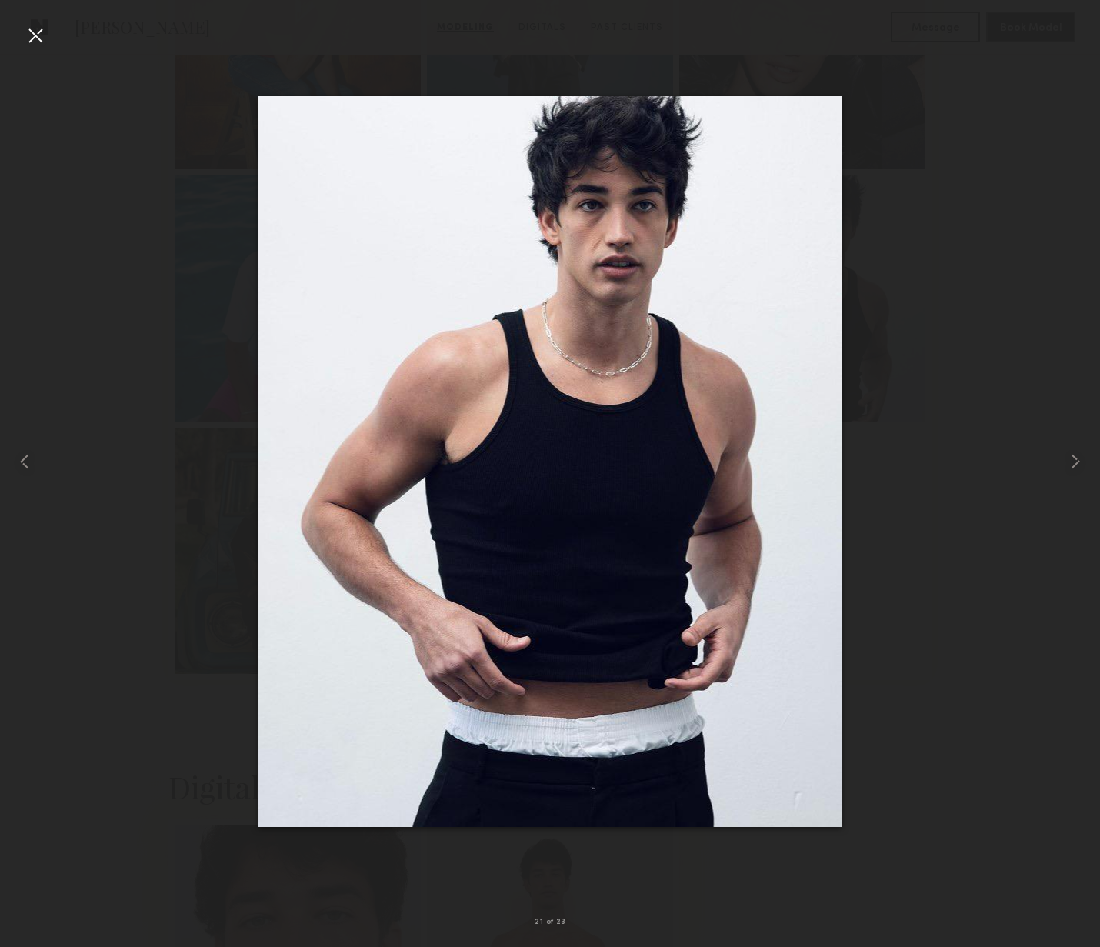
click at [31, 37] on div at bounding box center [35, 35] width 25 height 25
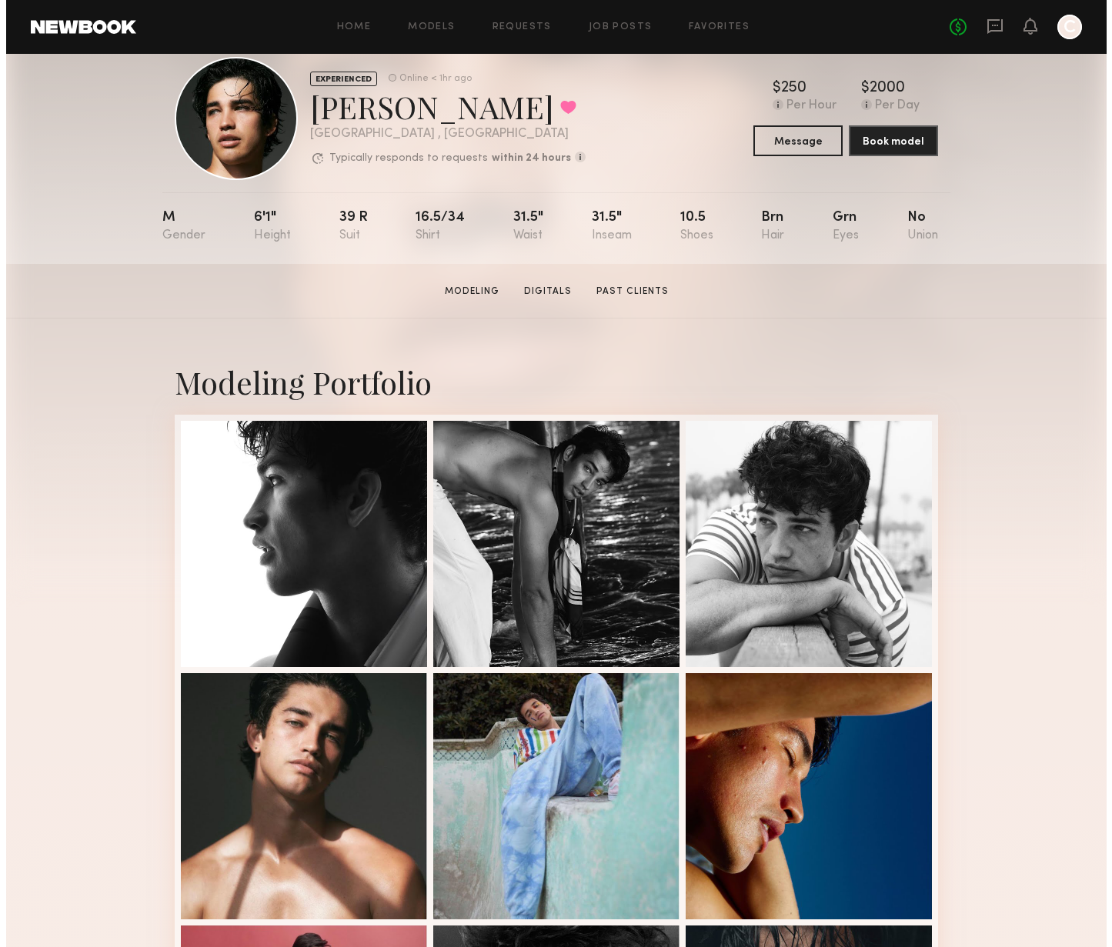
scroll to position [0, 0]
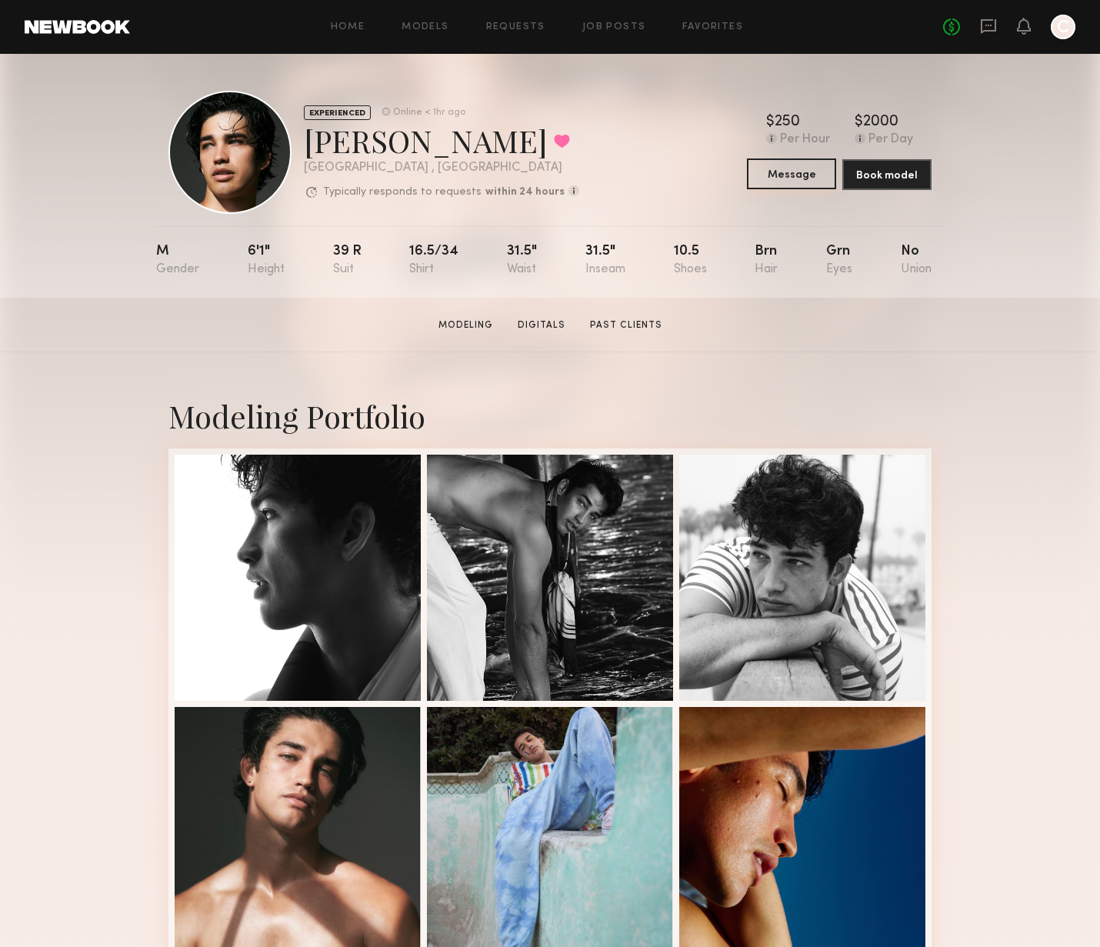
click at [790, 180] on button "Message" at bounding box center [791, 173] width 89 height 31
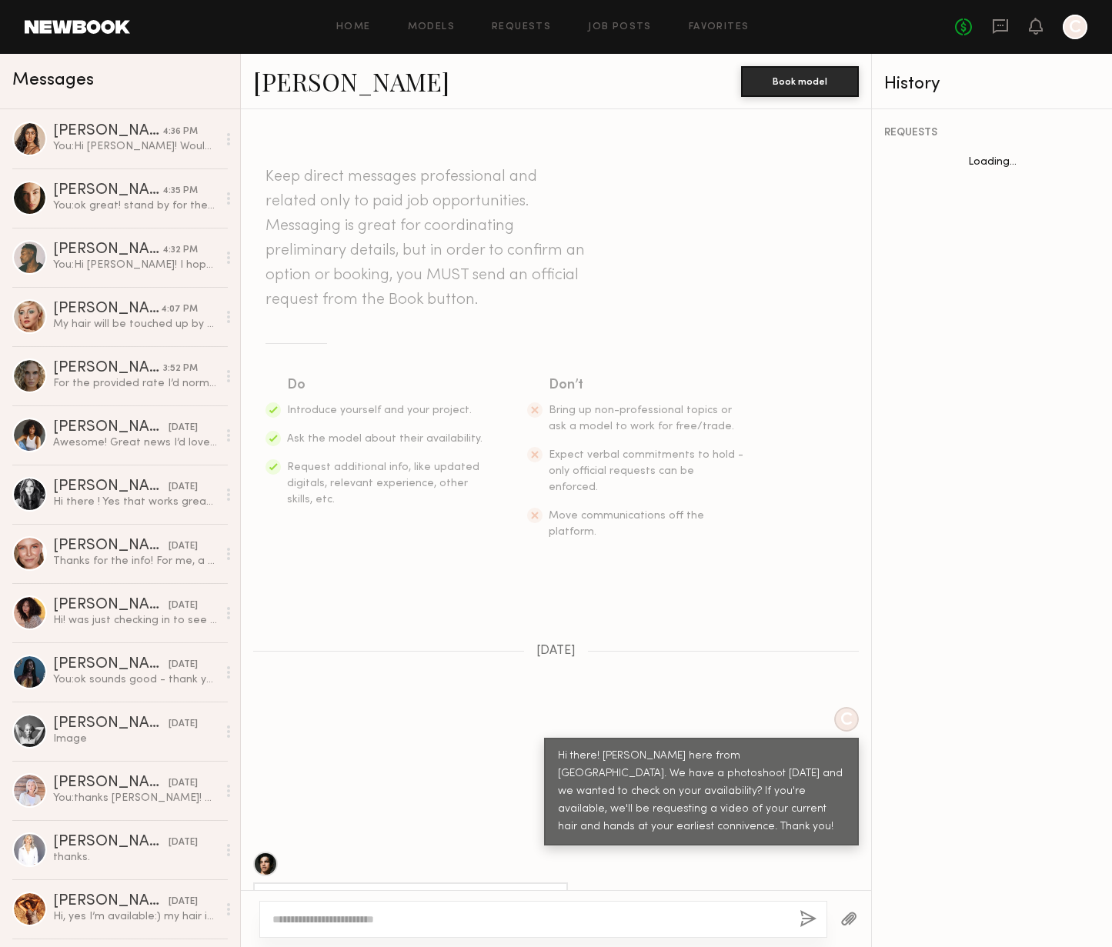
scroll to position [332, 0]
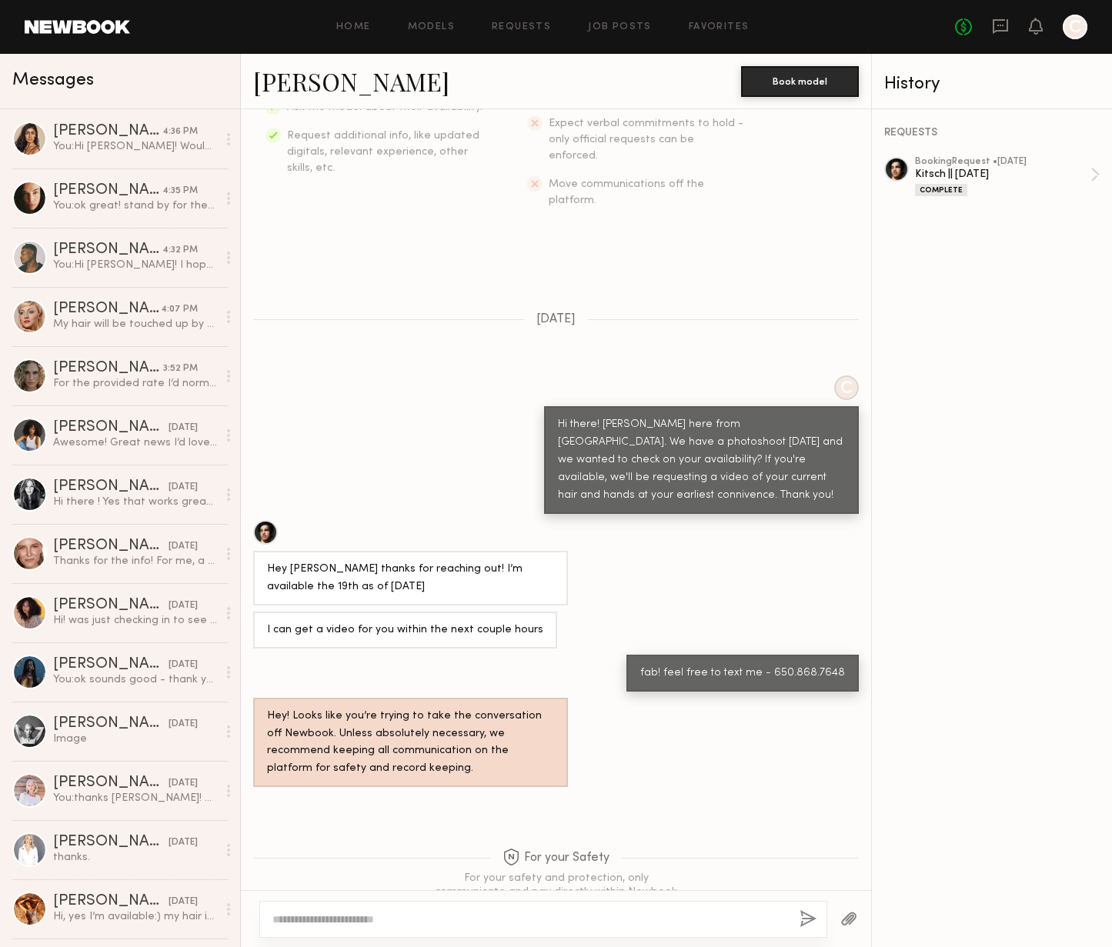
click at [435, 916] on textarea at bounding box center [529, 919] width 515 height 15
type textarea "**********"
click at [808, 913] on button "button" at bounding box center [807, 919] width 17 height 19
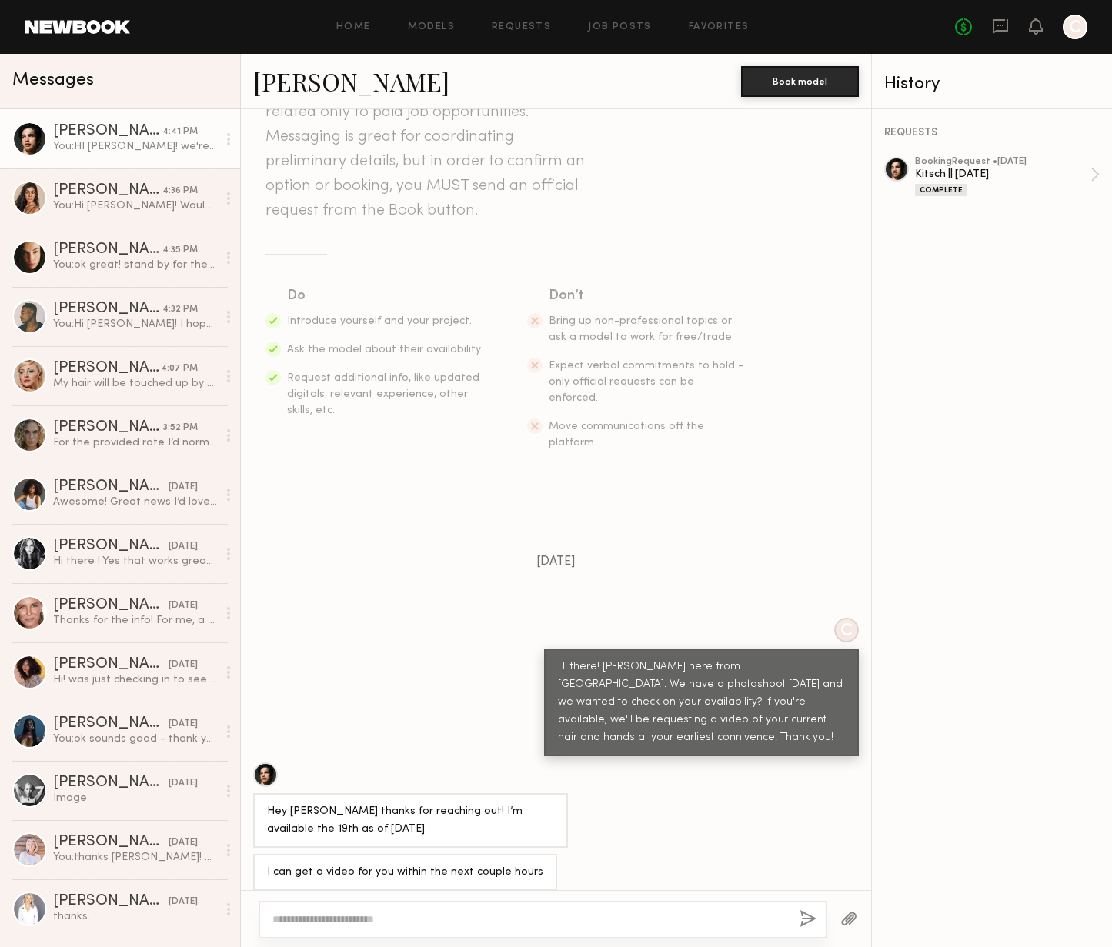
scroll to position [0, 0]
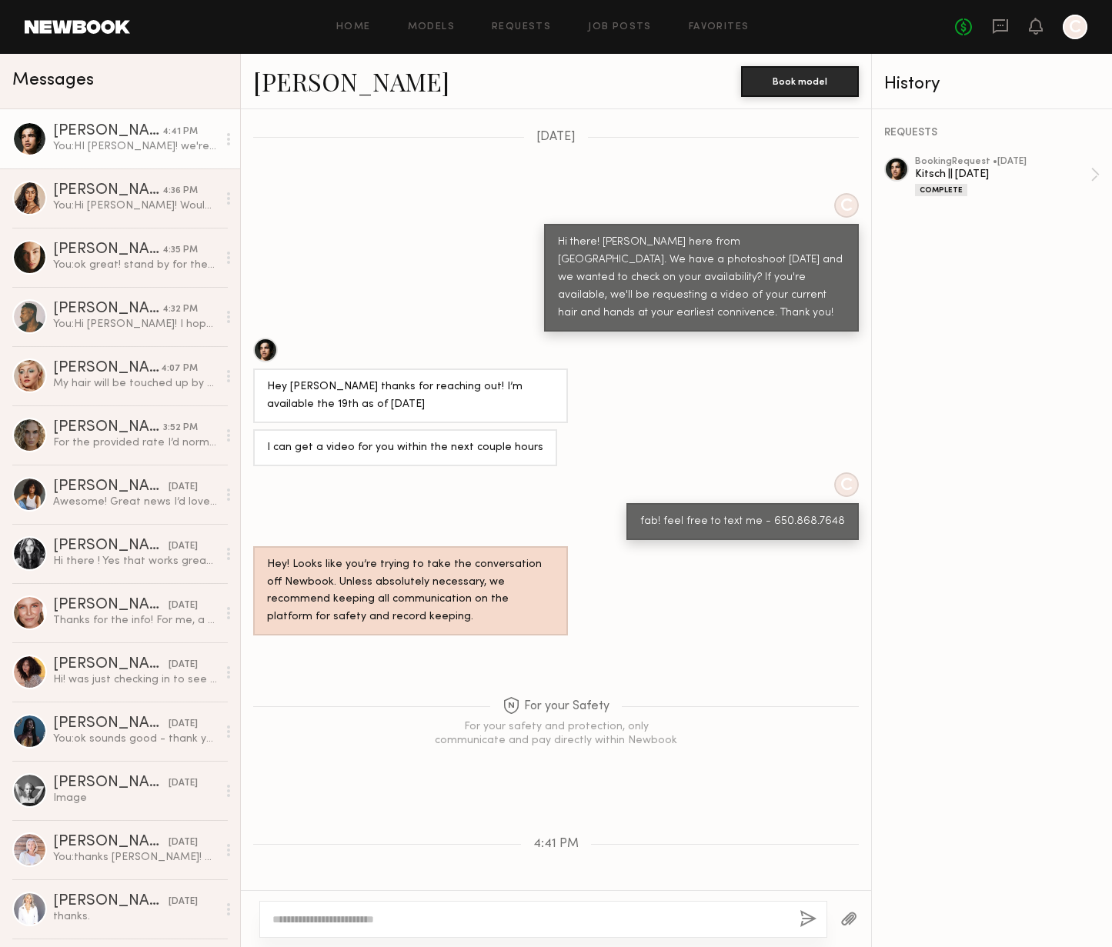
scroll to position [559, 0]
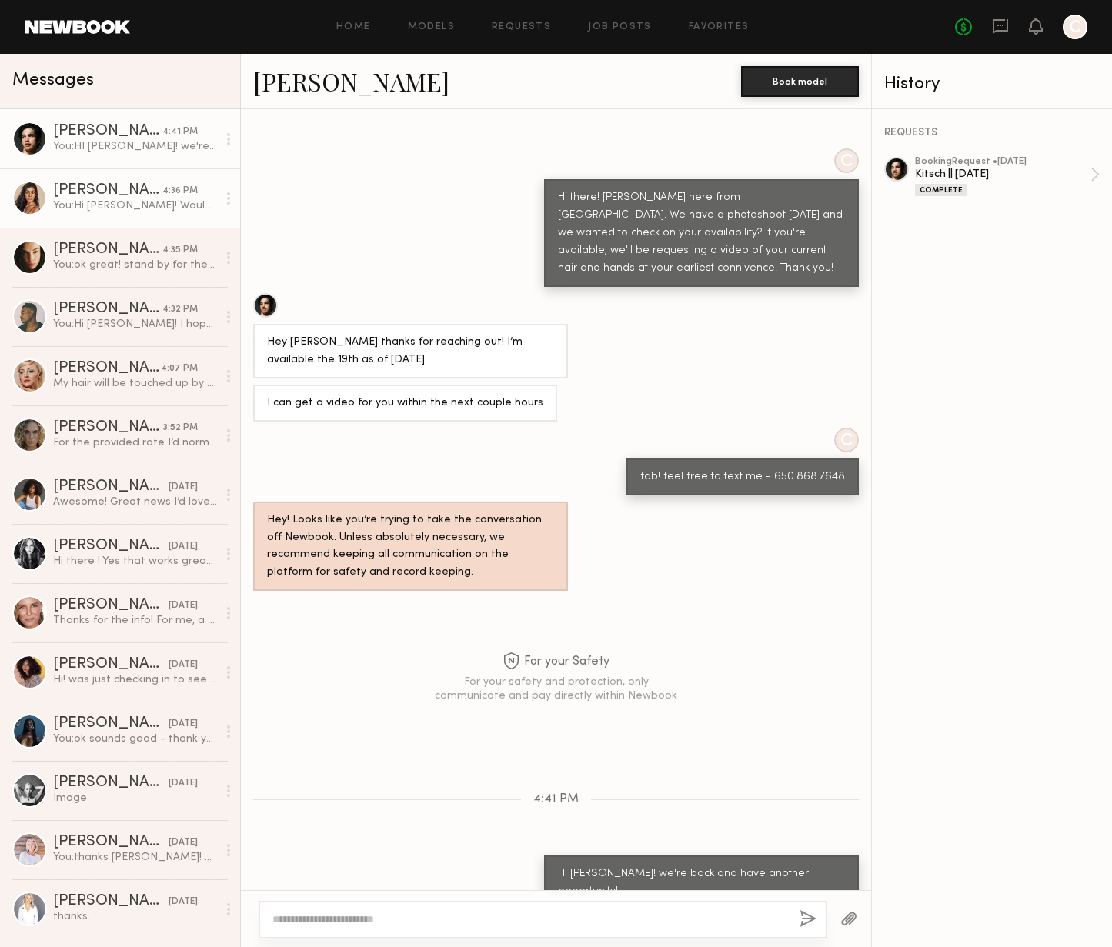
click at [93, 190] on div "[PERSON_NAME]" at bounding box center [107, 190] width 109 height 15
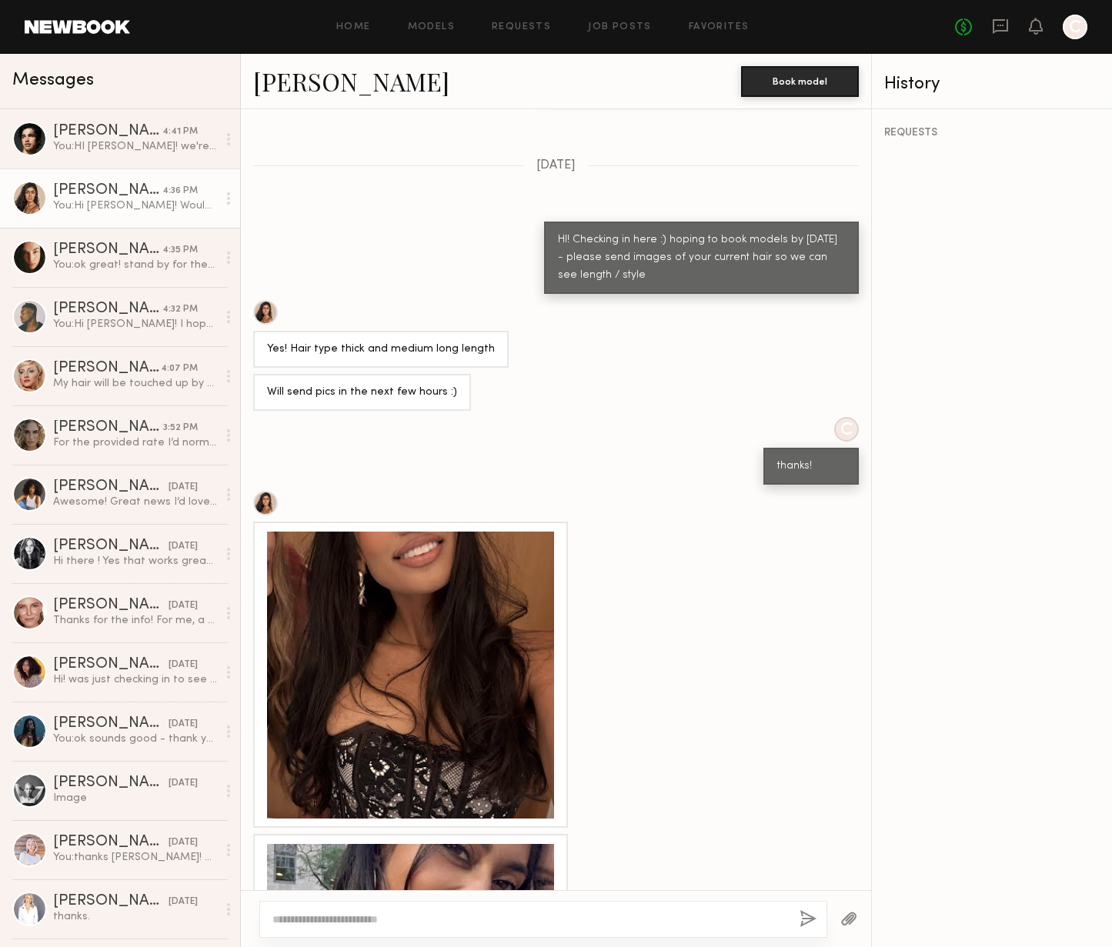
scroll to position [1106, 0]
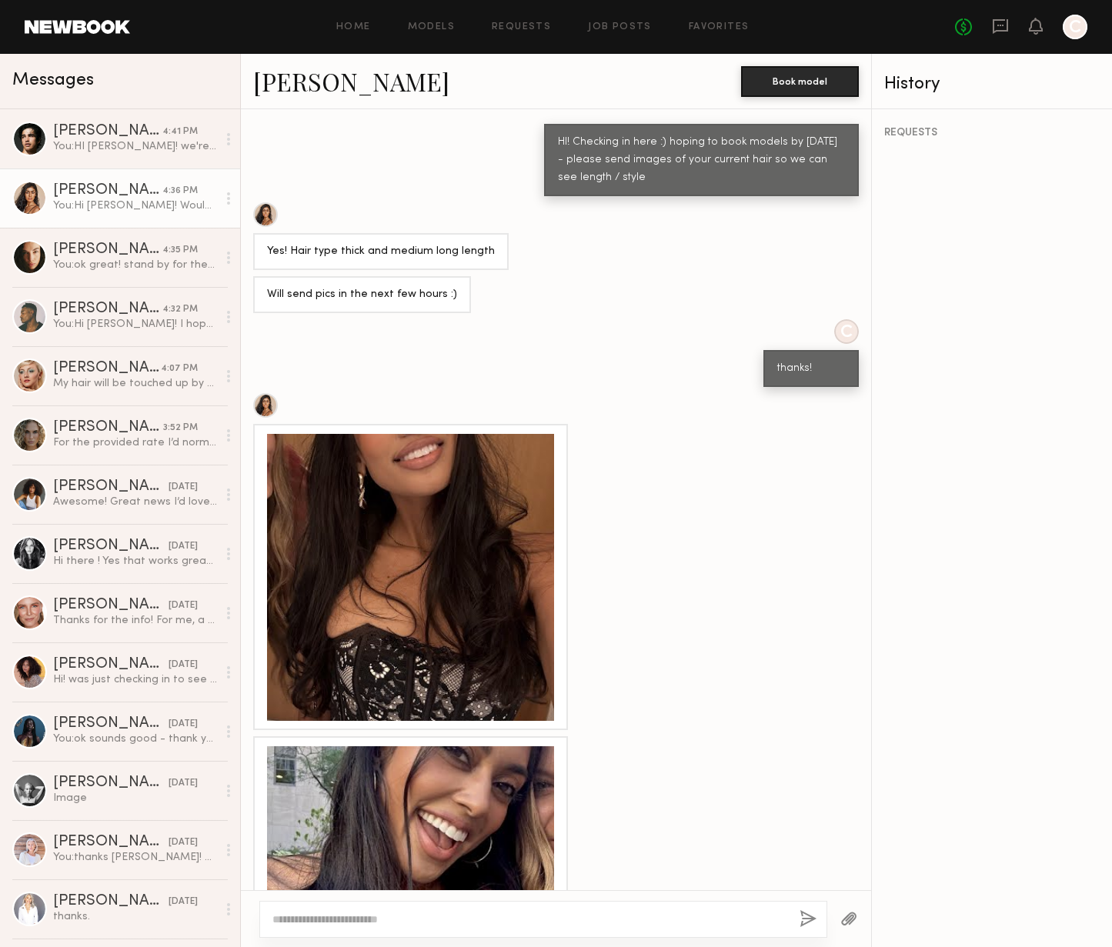
click at [466, 587] on div at bounding box center [410, 577] width 287 height 287
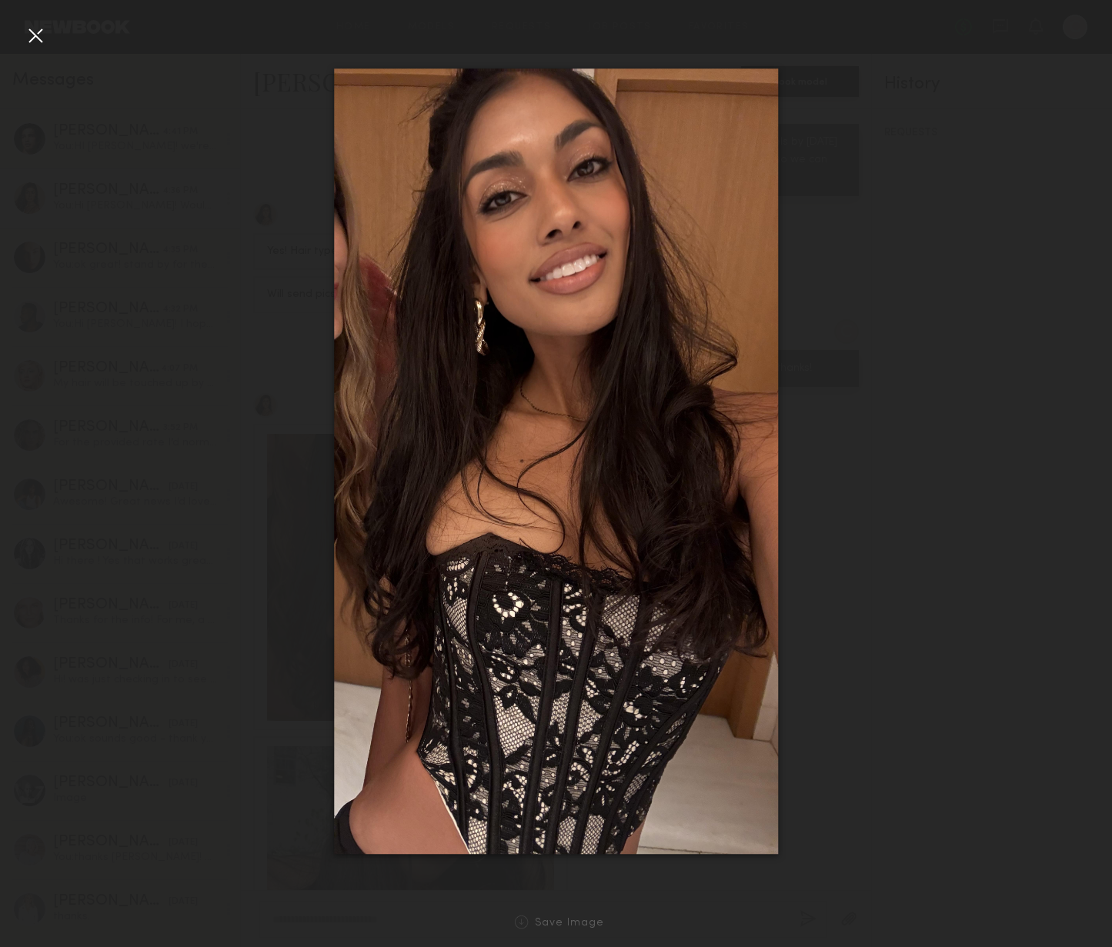
click at [41, 28] on div at bounding box center [35, 35] width 25 height 25
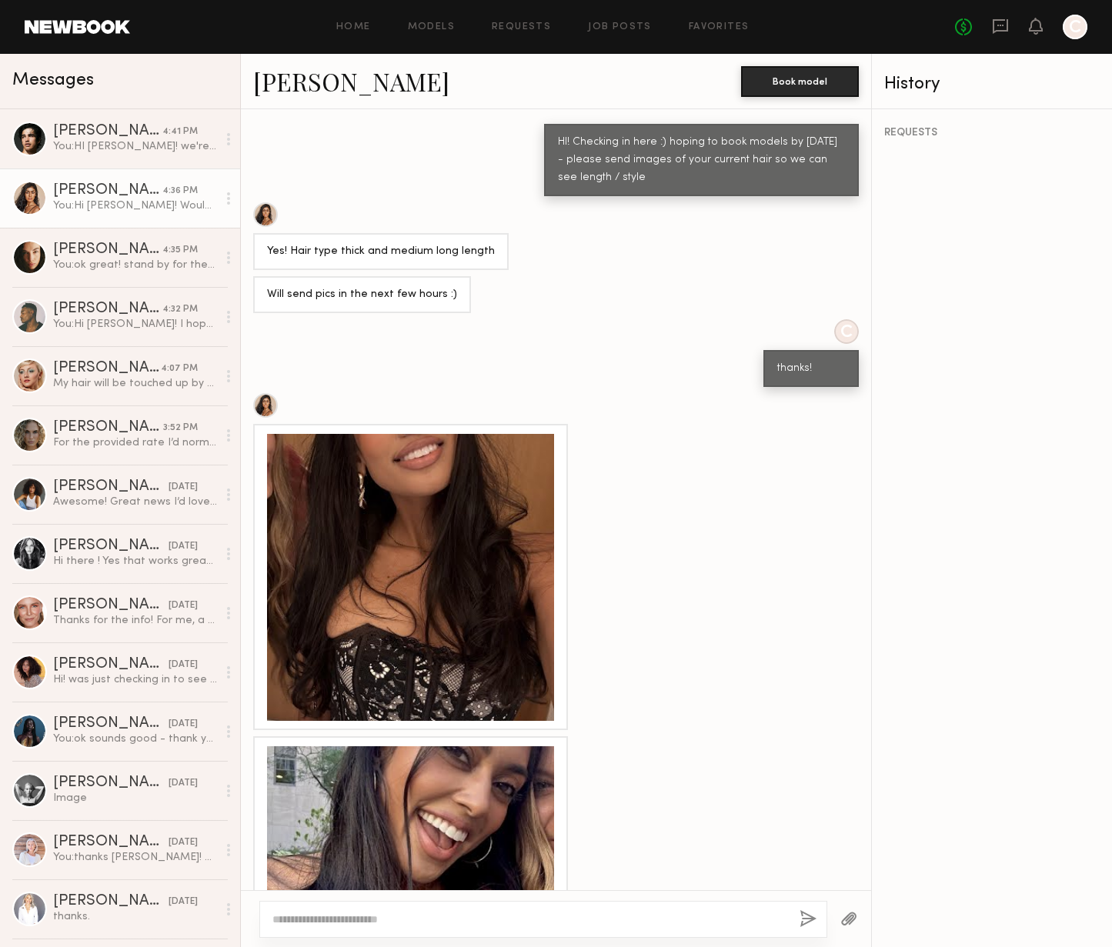
click at [453, 746] on div at bounding box center [410, 889] width 287 height 287
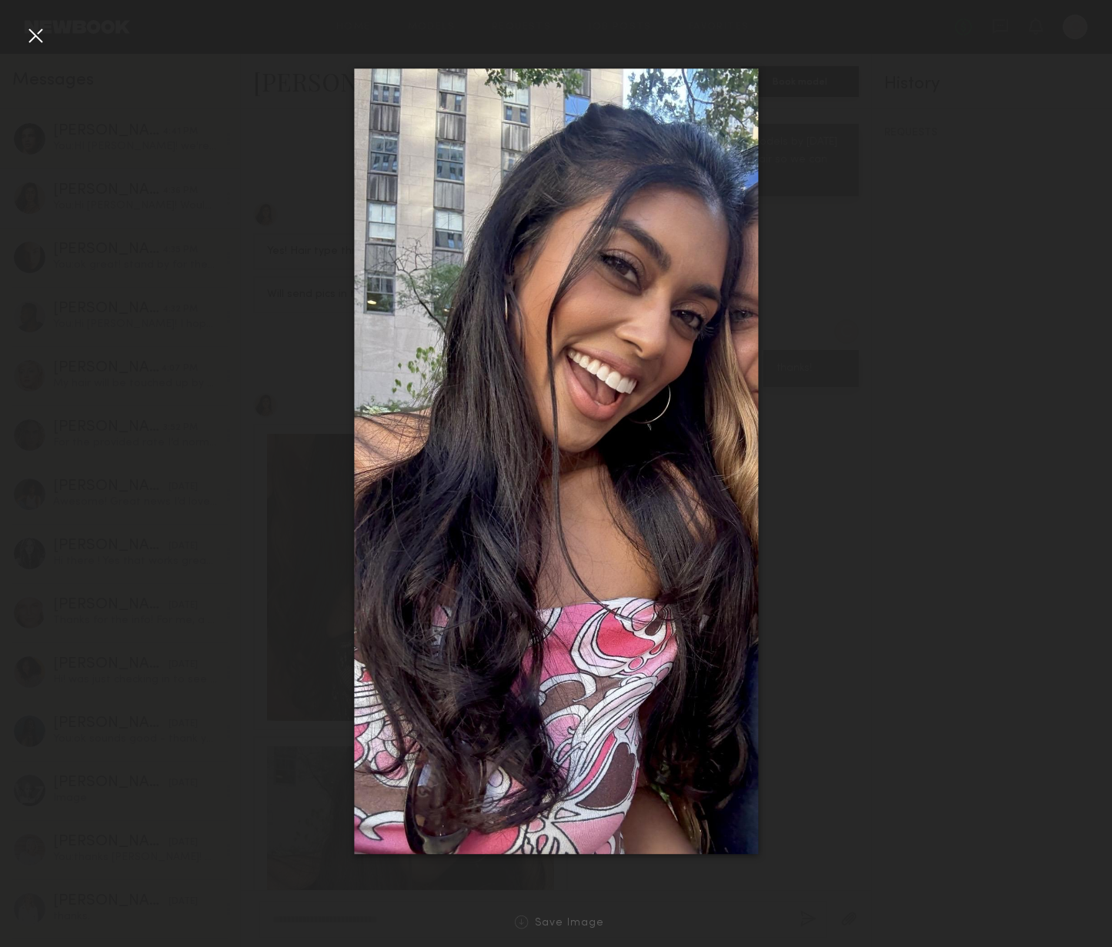
click at [24, 39] on div at bounding box center [35, 35] width 25 height 25
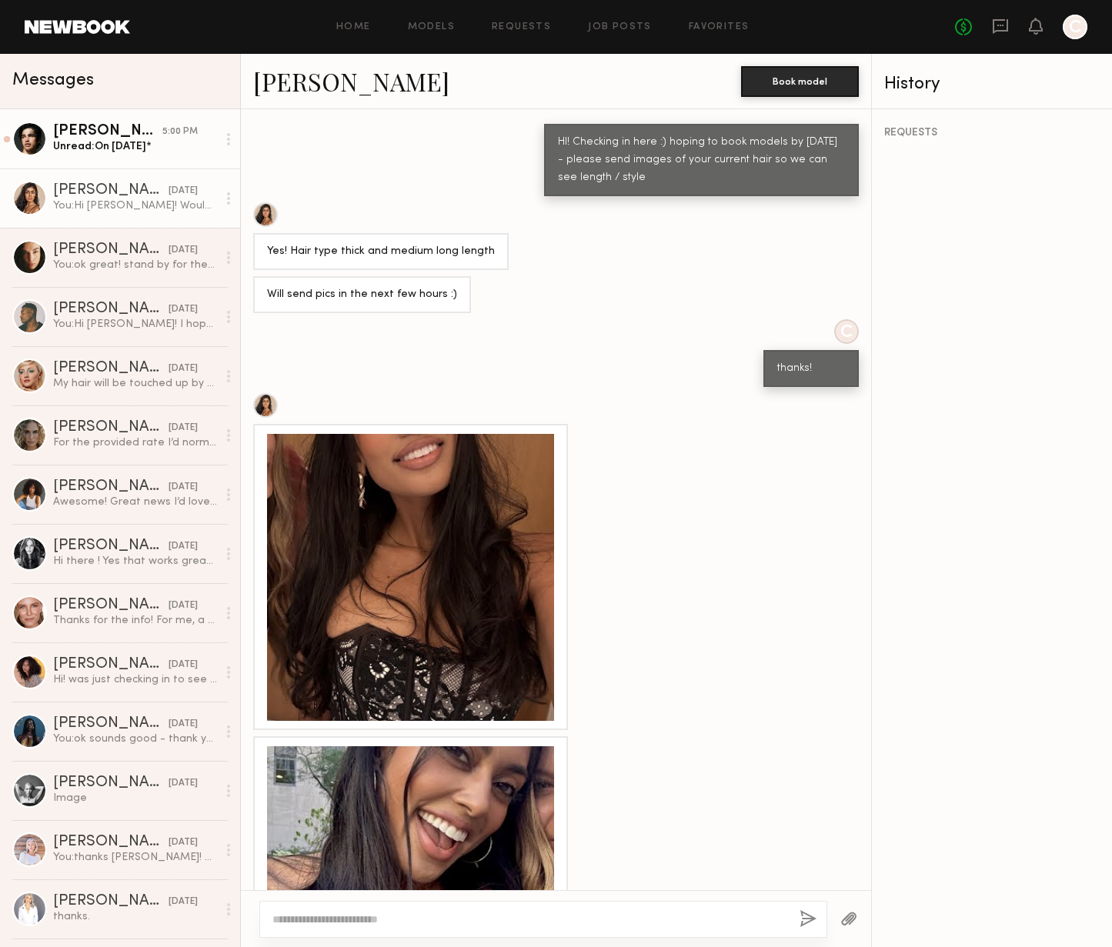
click at [115, 156] on link "[PERSON_NAME] 5:00 PM Unread: On [DATE]*" at bounding box center [120, 138] width 240 height 59
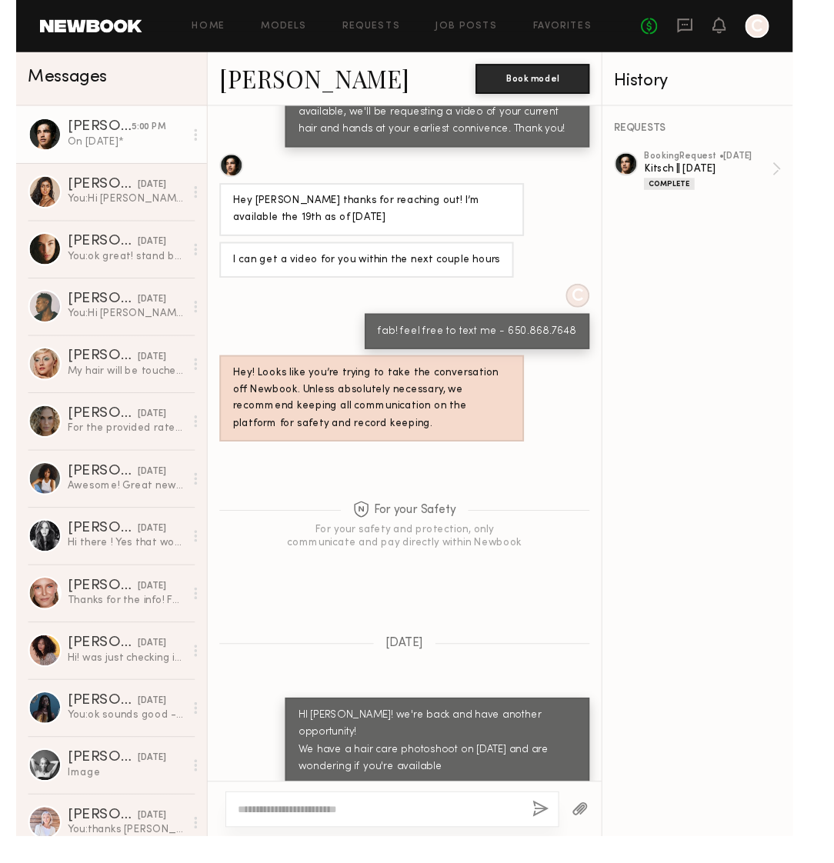
scroll to position [925, 0]
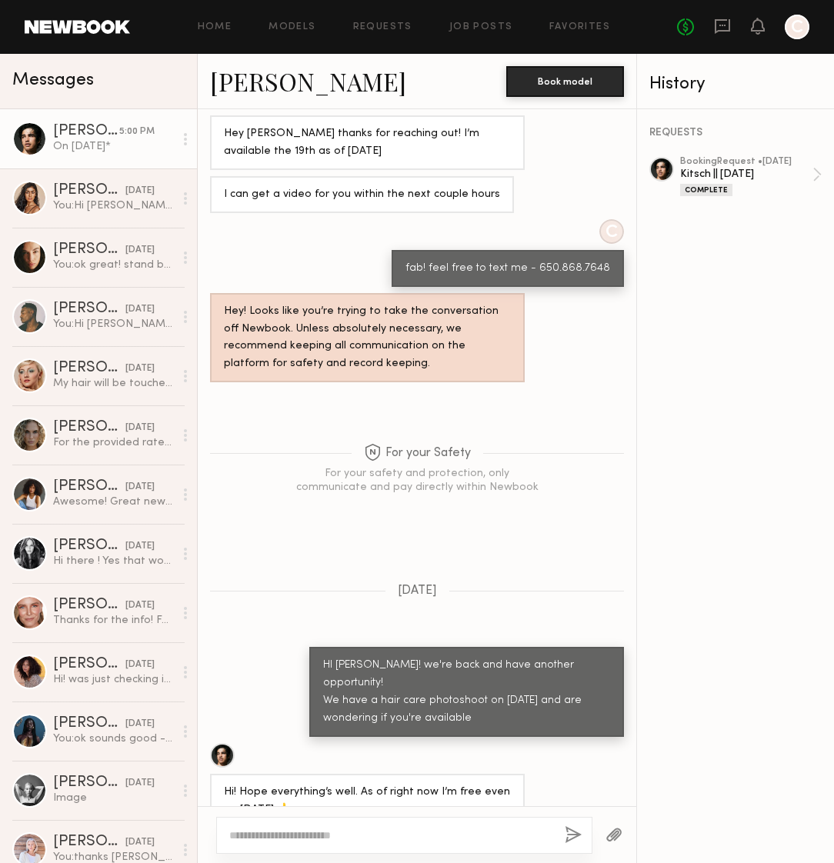
click at [239, 77] on link "[PERSON_NAME]" at bounding box center [308, 81] width 196 height 33
click at [78, 385] on div "My hair will be touched up by then :)" at bounding box center [113, 383] width 121 height 15
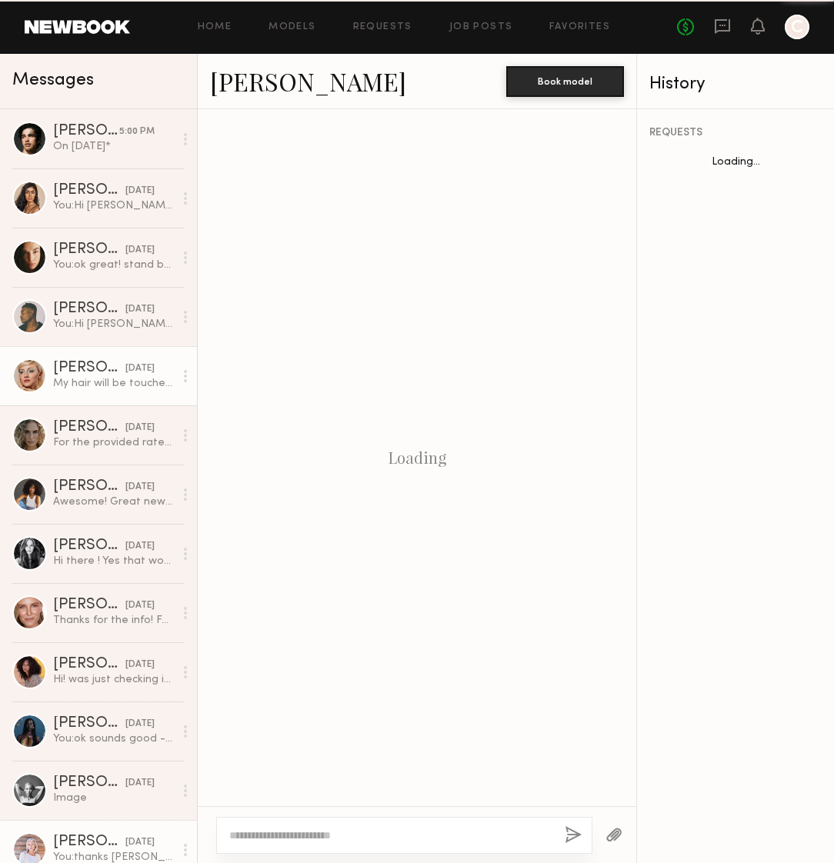
scroll to position [911, 0]
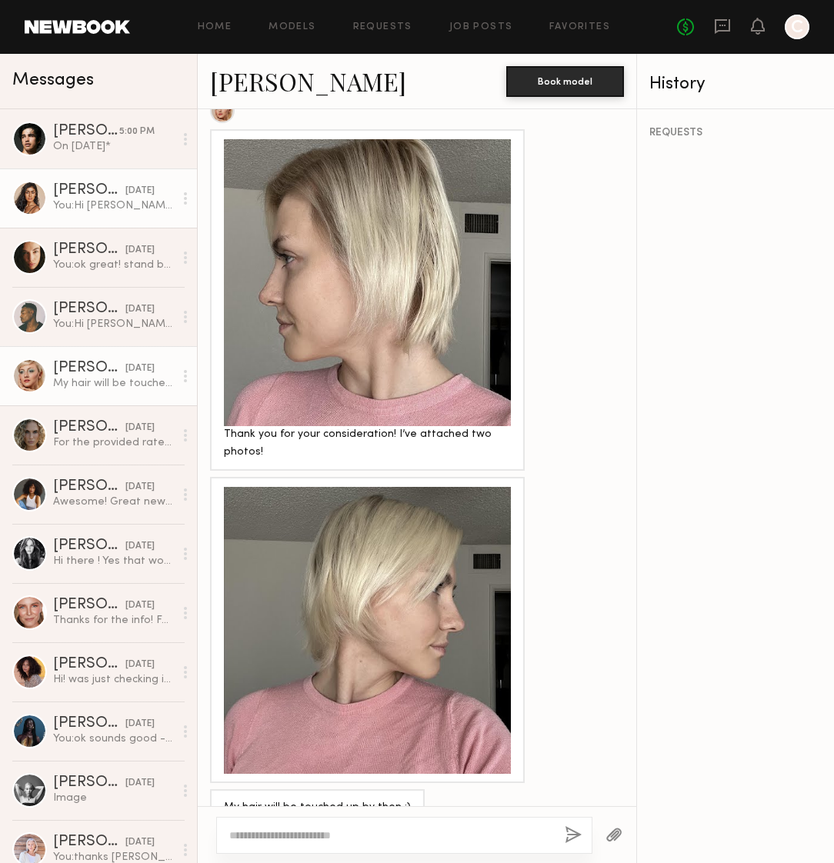
click at [96, 201] on div "You: Hi [PERSON_NAME]! Would love for you to hold [DATE] and [DATE] for us?" at bounding box center [113, 206] width 121 height 15
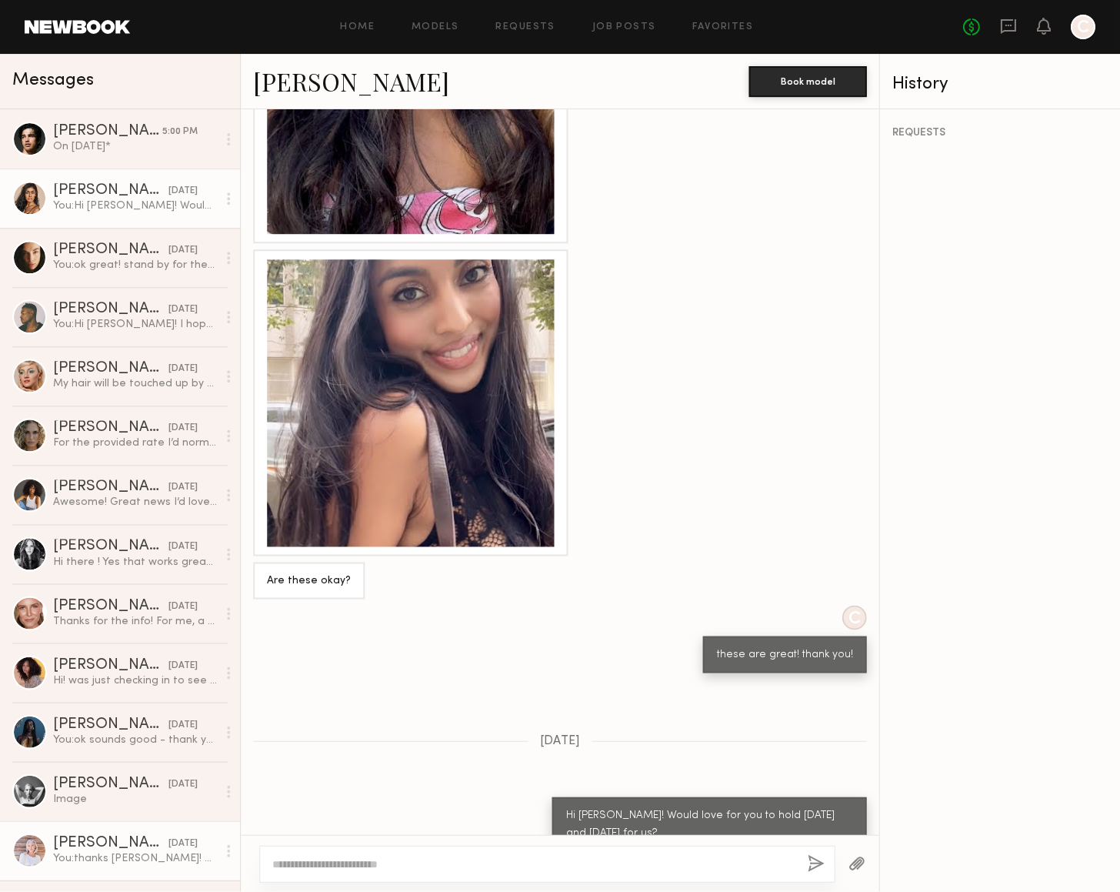
scroll to position [1902, 0]
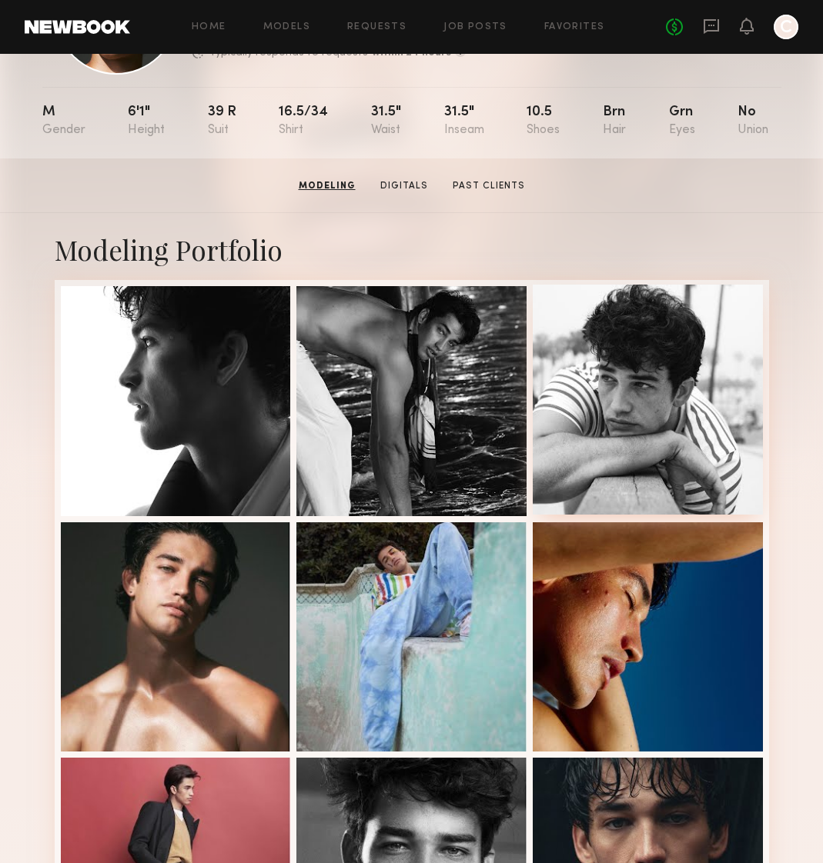
scroll to position [91, 0]
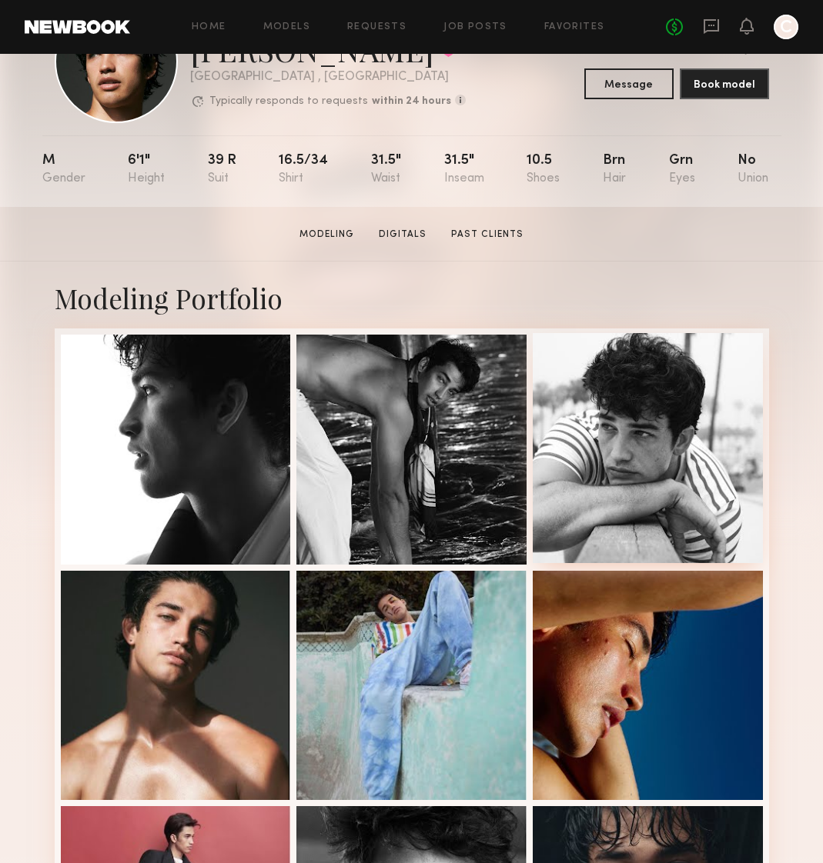
click at [592, 467] on div at bounding box center [647, 448] width 230 height 230
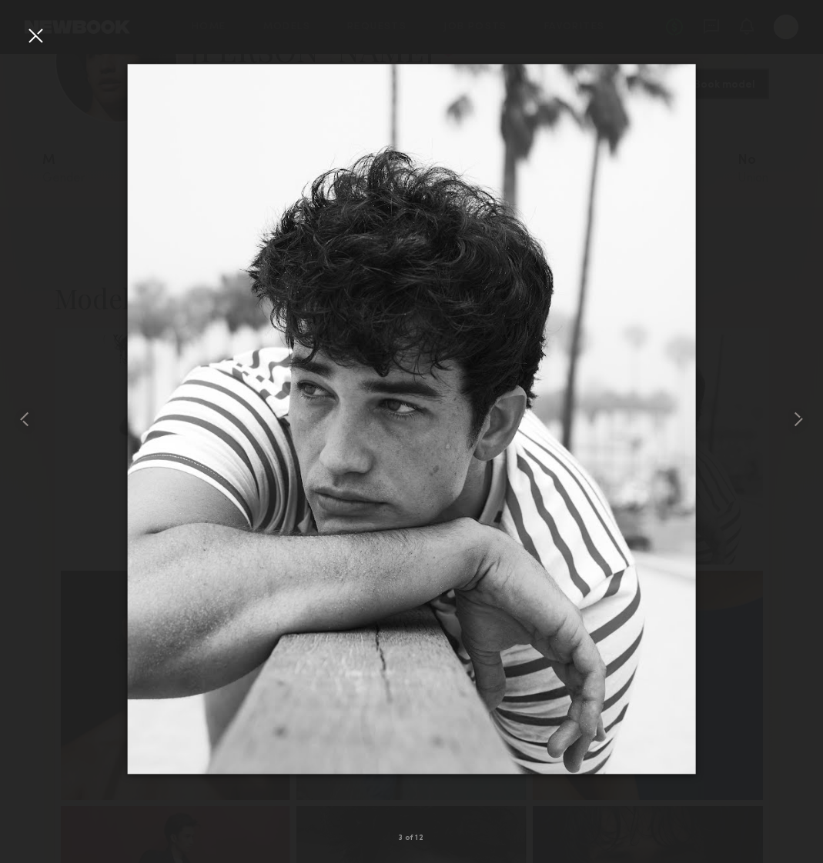
click at [40, 38] on div at bounding box center [35, 35] width 25 height 25
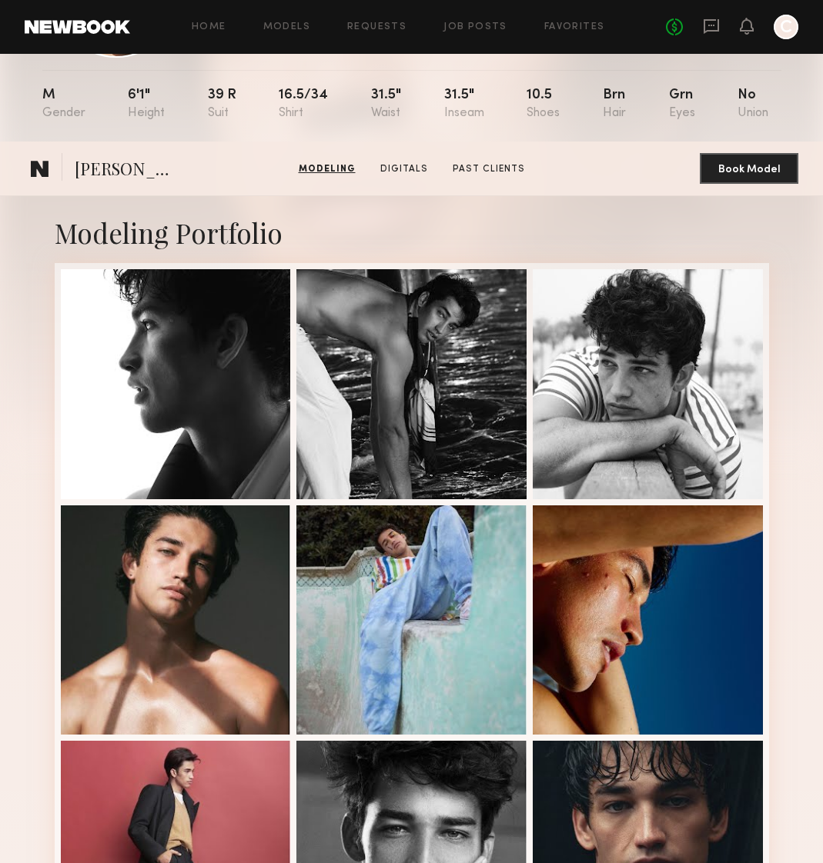
scroll to position [0, 0]
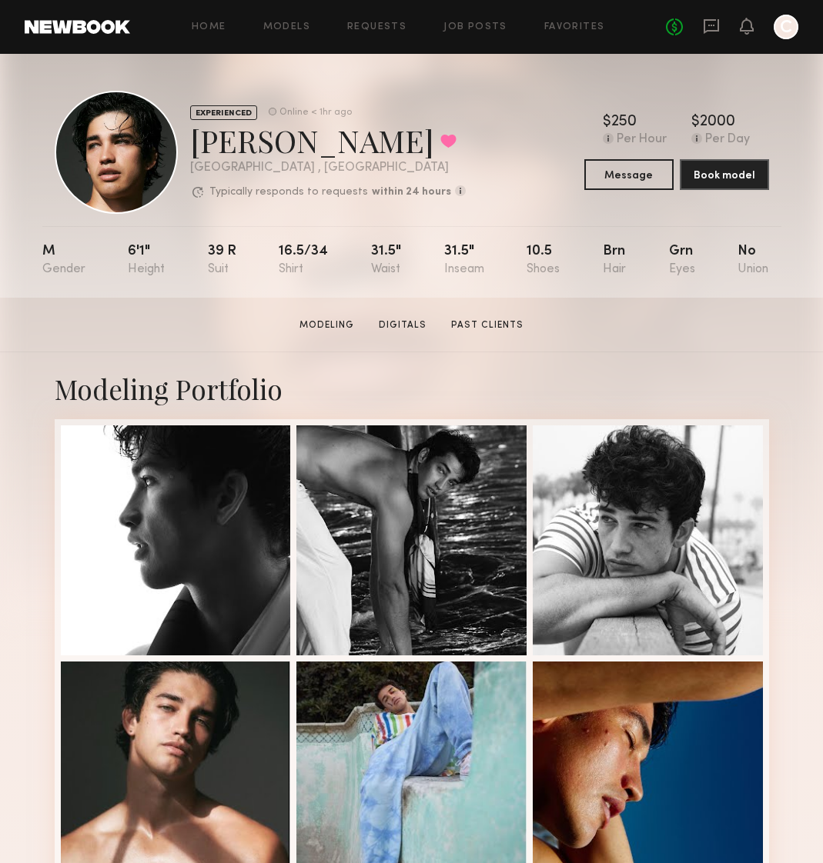
click at [456, 139] on div "EXPERIENCED Online < 1hr ago [PERSON_NAME] Favorited [GEOGRAPHIC_DATA] , [GEOGR…" at bounding box center [412, 152] width 714 height 123
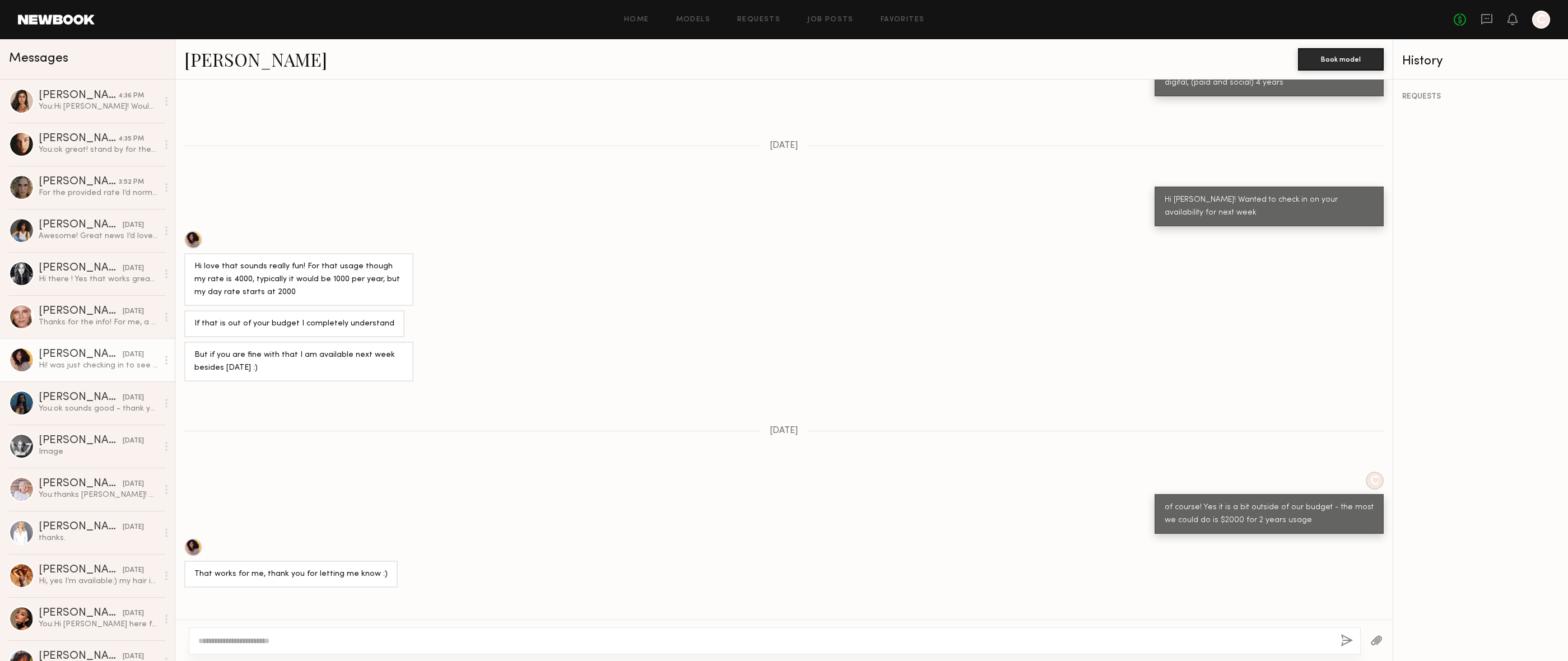
scroll to position [888, 0]
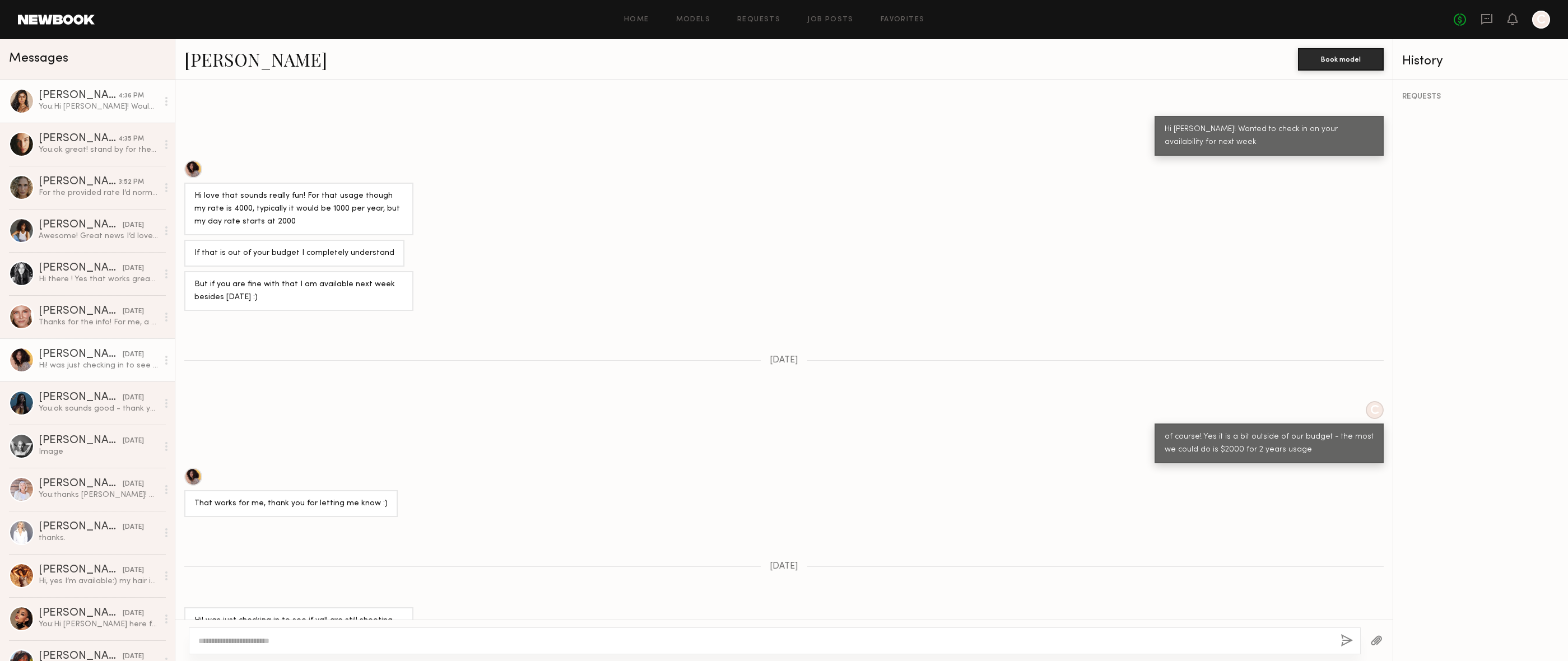
click at [113, 101] on div "You: Hi [PERSON_NAME]! Would love for you to hold [DATE] and [DATE] for us?" at bounding box center [98, 106] width 119 height 11
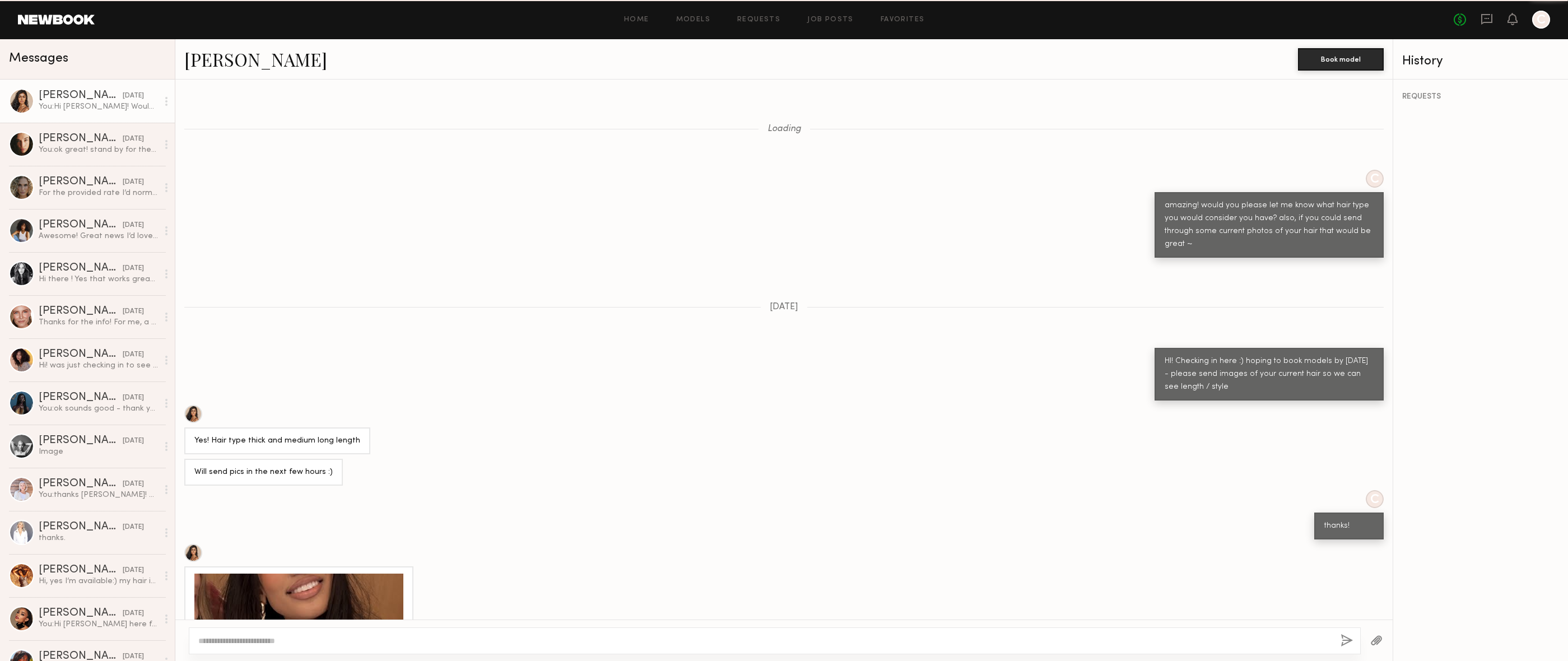
scroll to position [848, 0]
